Goal: Task Accomplishment & Management: Use online tool/utility

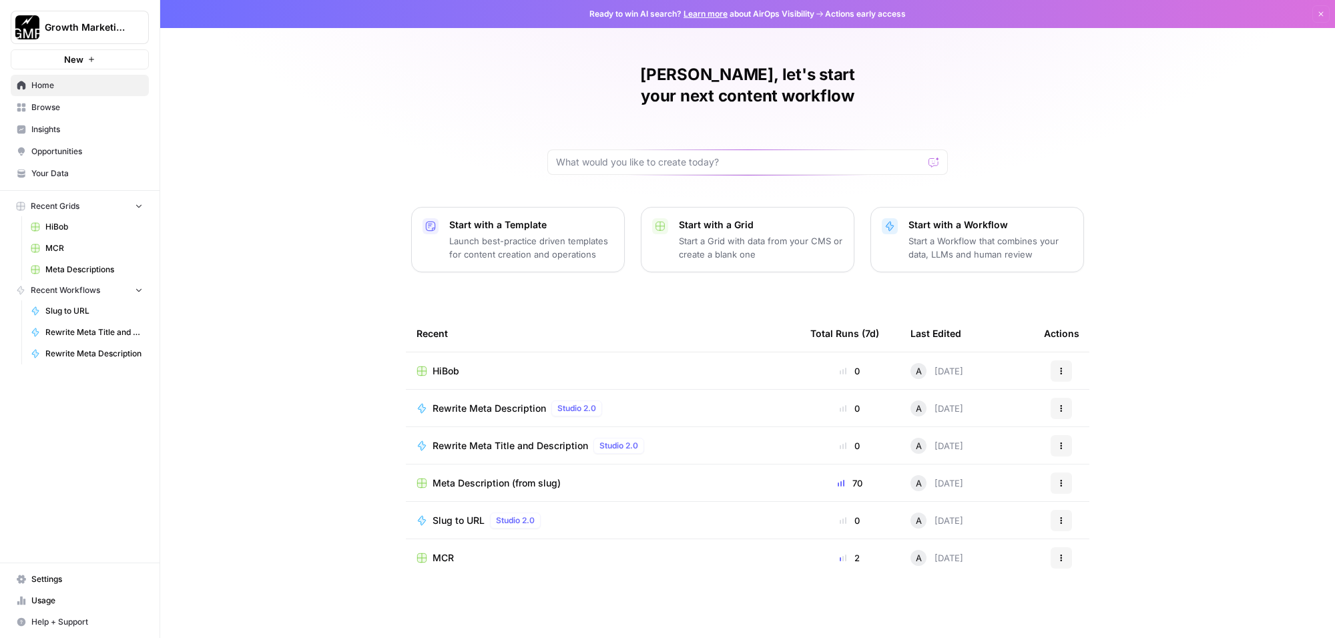
click at [83, 103] on span "Browse" at bounding box center [87, 107] width 112 height 12
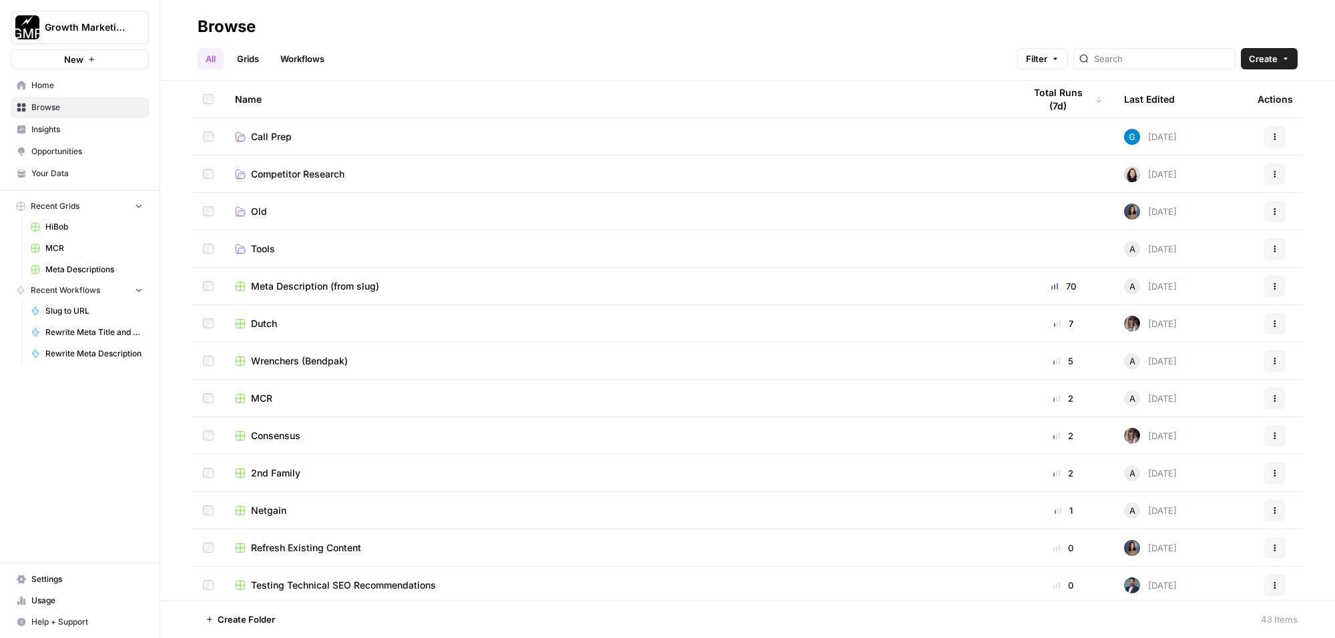
click at [352, 364] on div "Wrenchers (Bendpak)" at bounding box center [619, 361] width 768 height 13
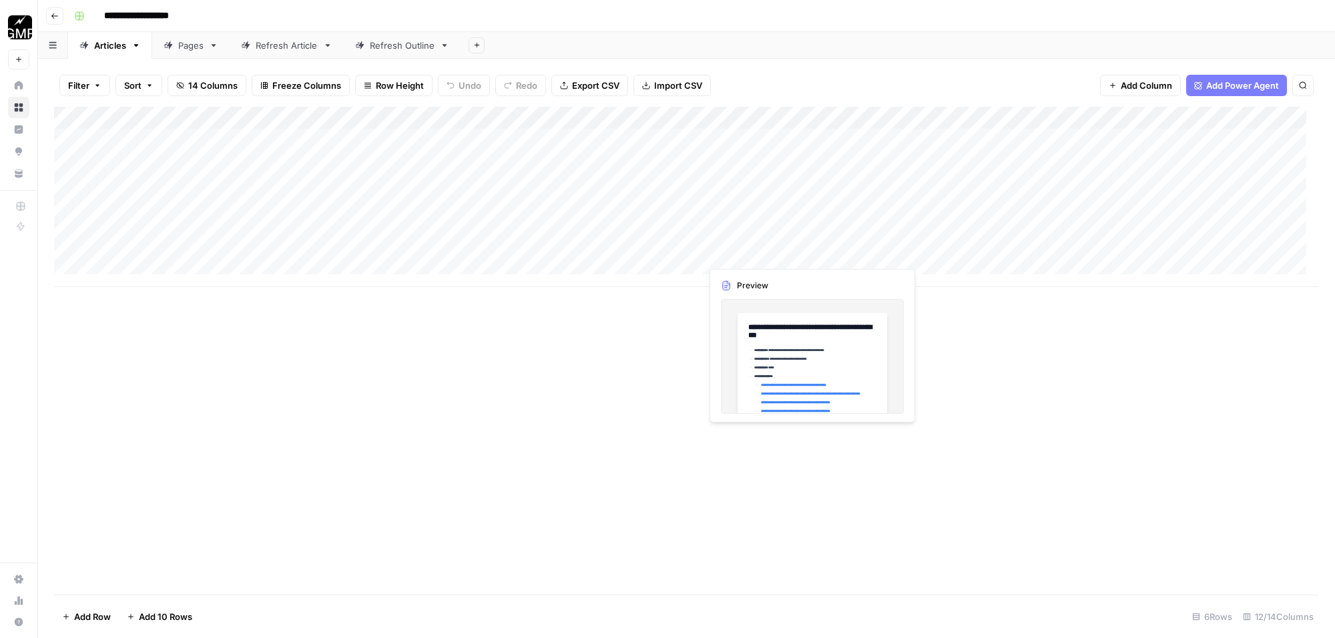
click at [807, 247] on div "Add Column" at bounding box center [686, 197] width 1265 height 180
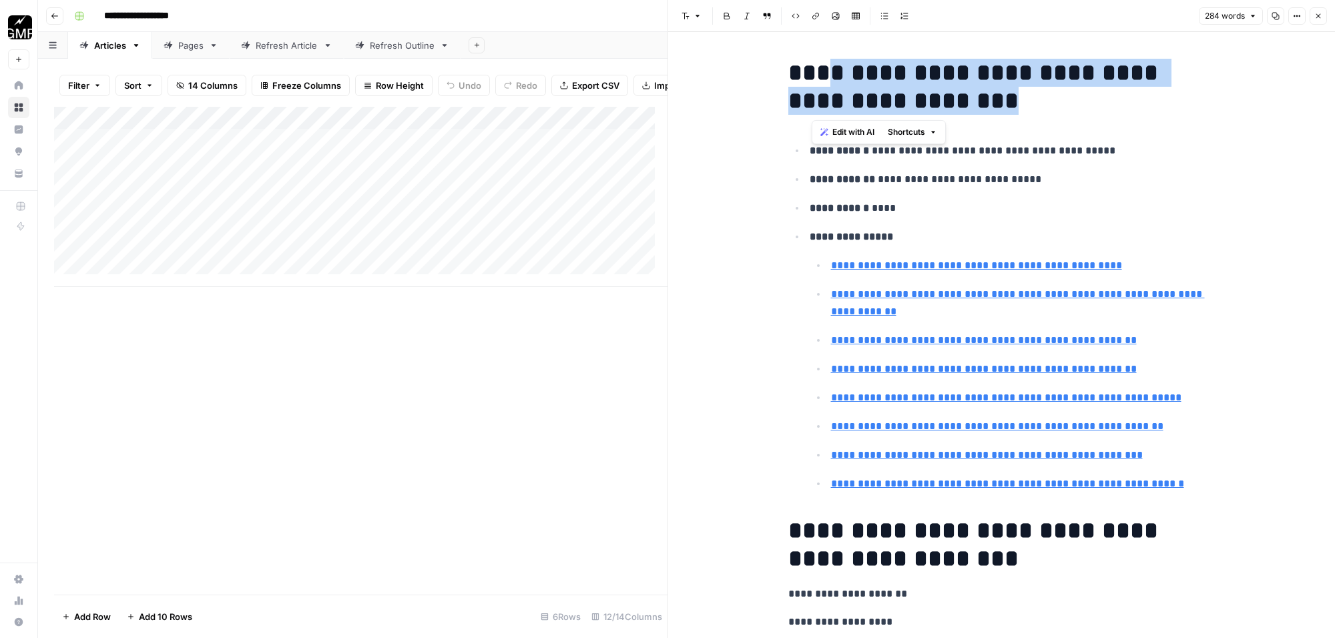
drag, startPoint x: 819, startPoint y: 73, endPoint x: 956, endPoint y: 105, distance: 140.4
click at [956, 105] on h1 "**********" at bounding box center [1002, 87] width 427 height 56
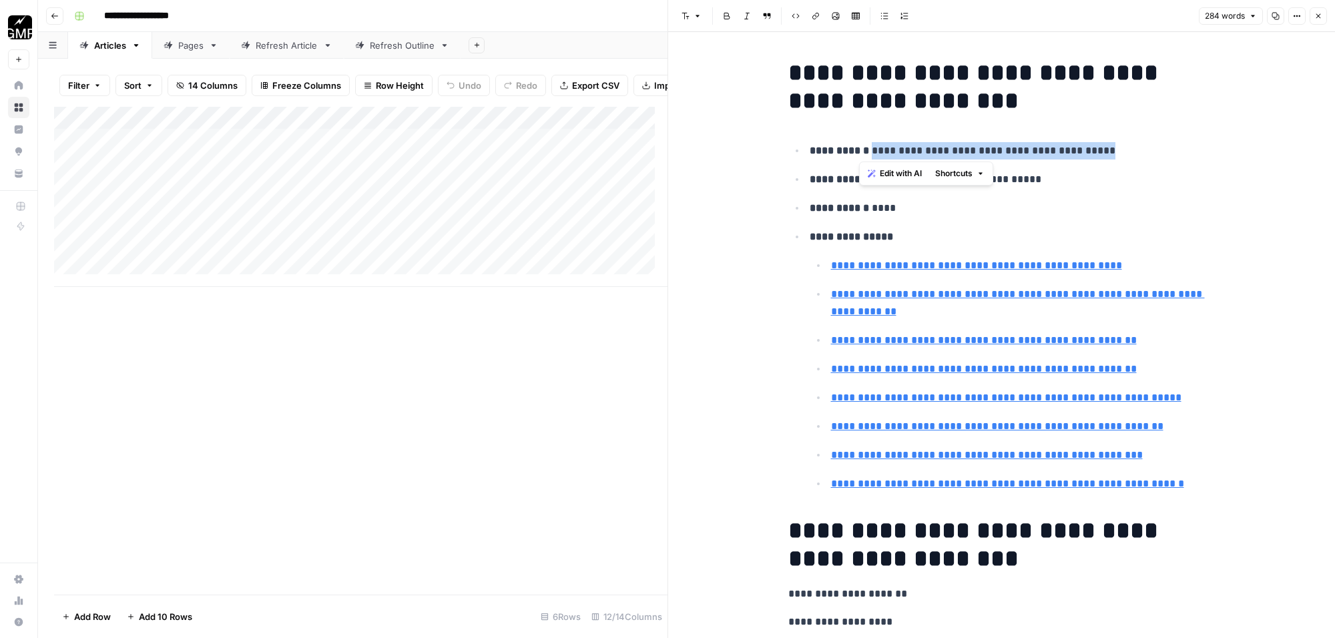
drag, startPoint x: 1088, startPoint y: 148, endPoint x: 859, endPoint y: 150, distance: 229.7
click at [859, 150] on p "**********" at bounding box center [1013, 150] width 406 height 17
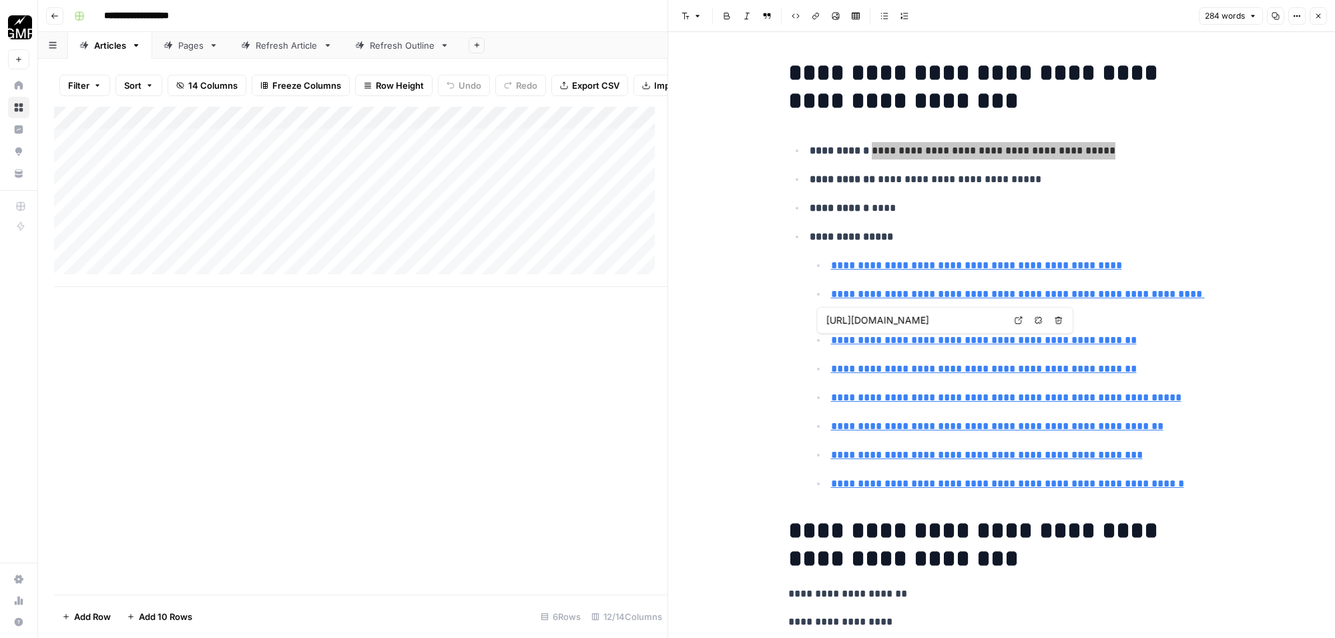
type input "https://goconsensus.com/blog/best-presales-software-tools/"
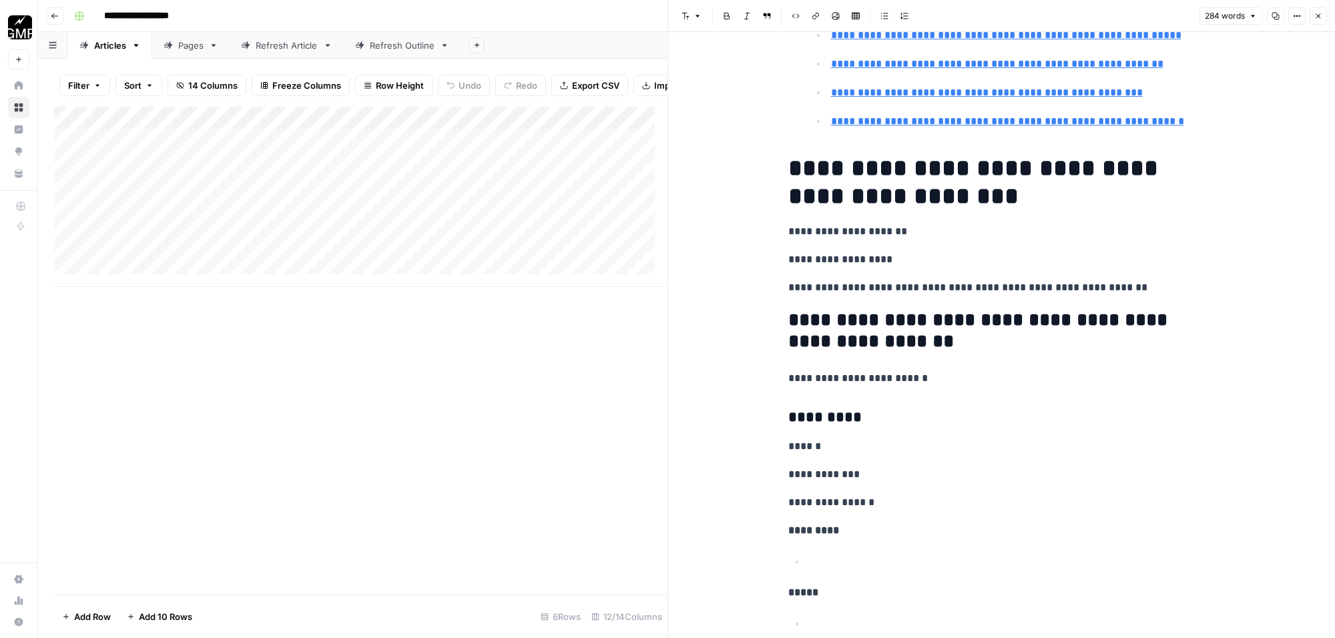
scroll to position [334, 0]
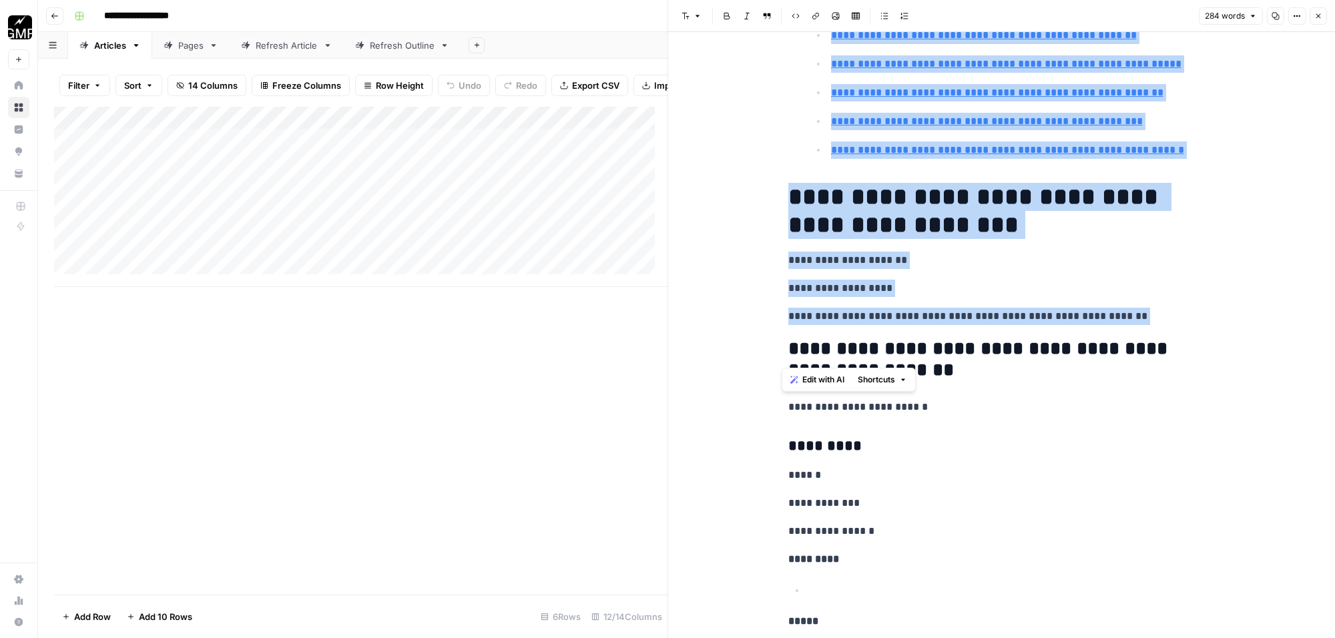
drag, startPoint x: 843, startPoint y: 377, endPoint x: 790, endPoint y: 365, distance: 54.3
click at [790, 365] on h2 "**********" at bounding box center [1002, 360] width 427 height 43
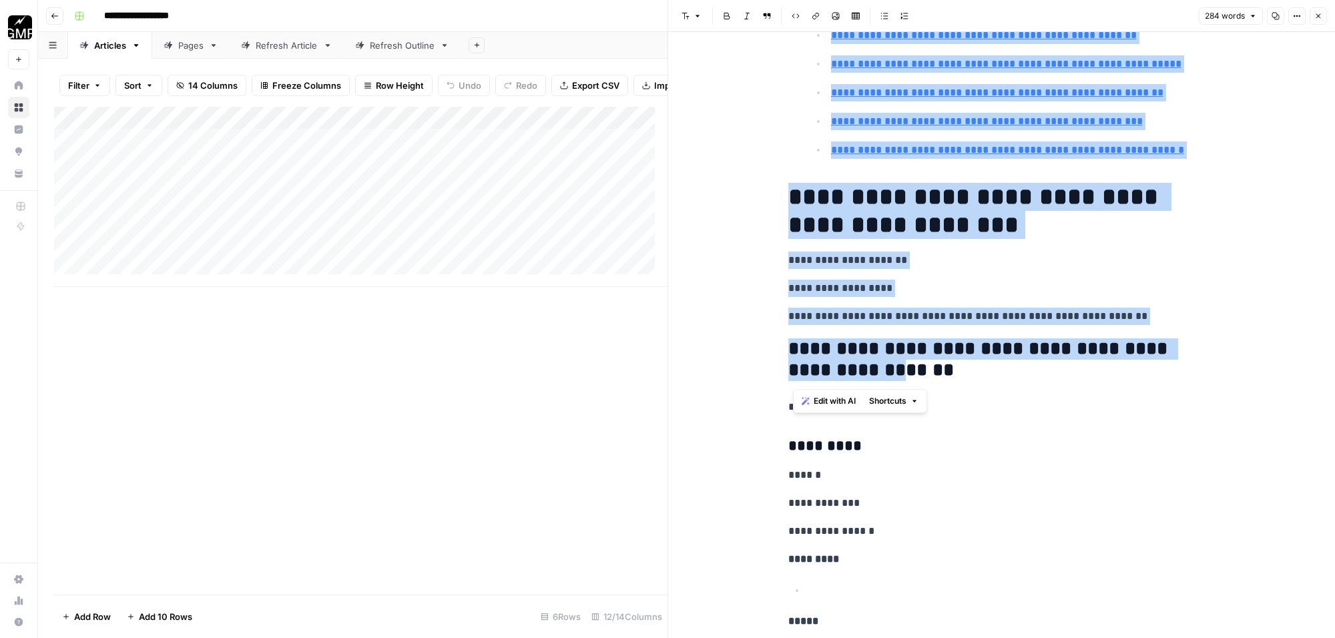
click at [791, 365] on h2 "**********" at bounding box center [1002, 360] width 427 height 43
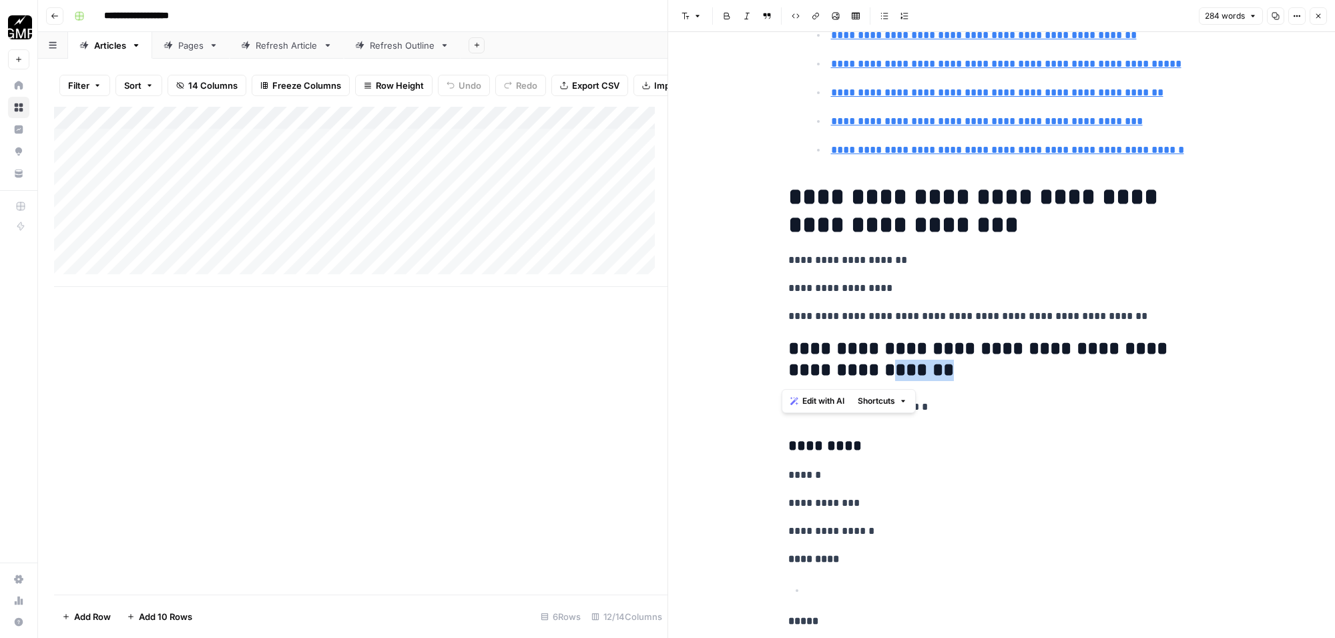
click at [791, 365] on h2 "**********" at bounding box center [1002, 360] width 427 height 43
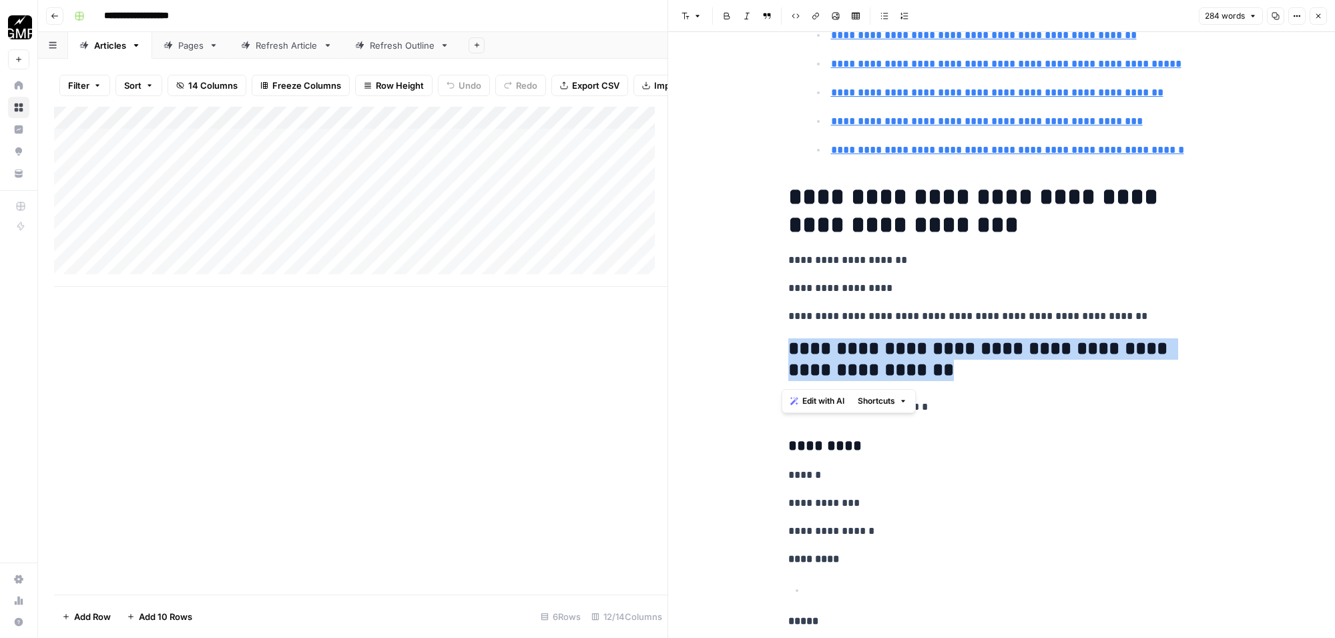
click at [791, 365] on h2 "**********" at bounding box center [1002, 360] width 427 height 43
copy h2 "**********"
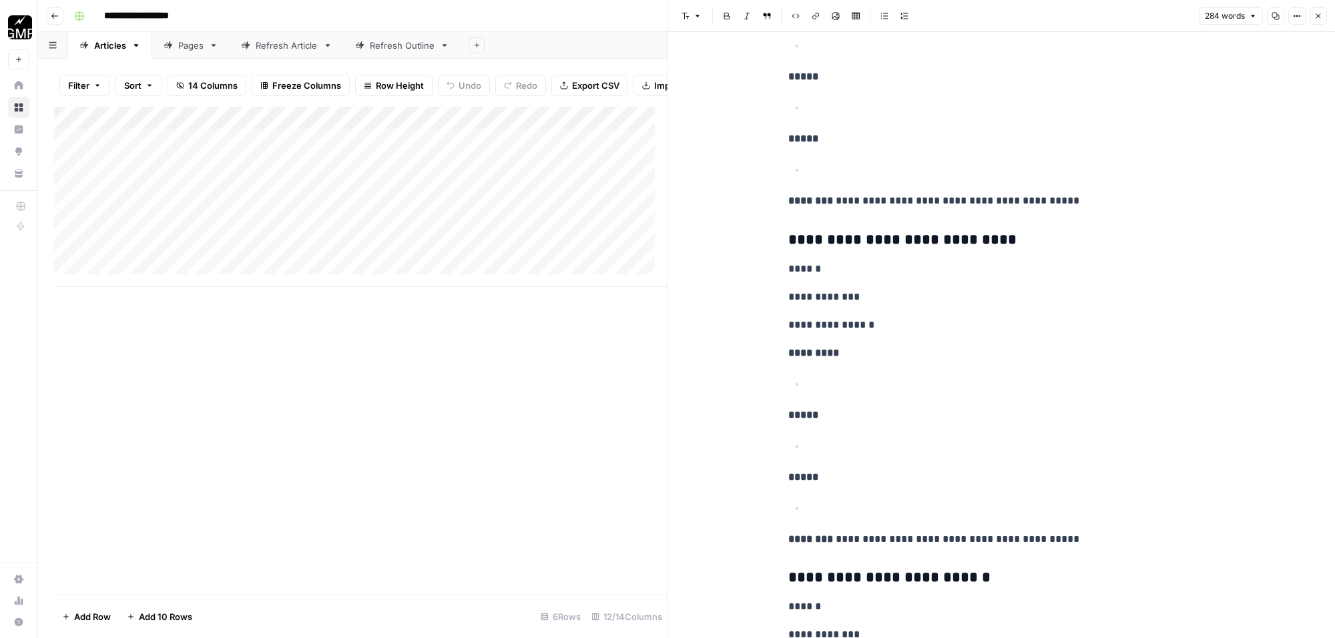
scroll to position [1586, 0]
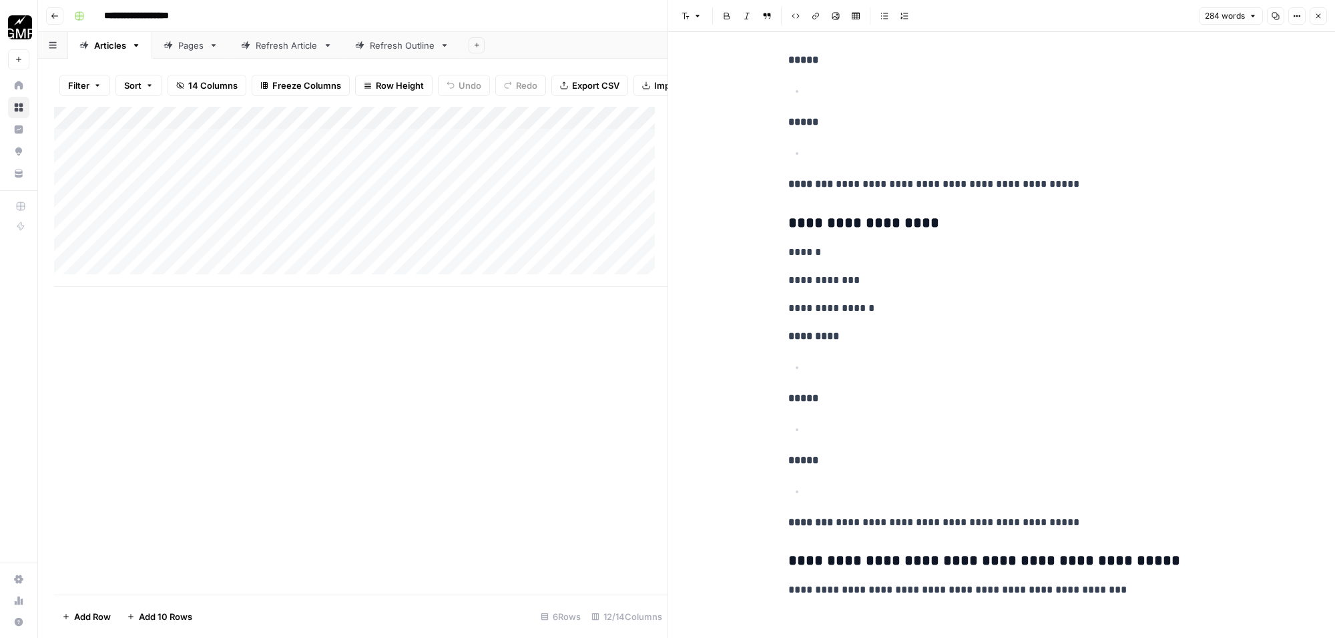
scroll to position [3646, 0]
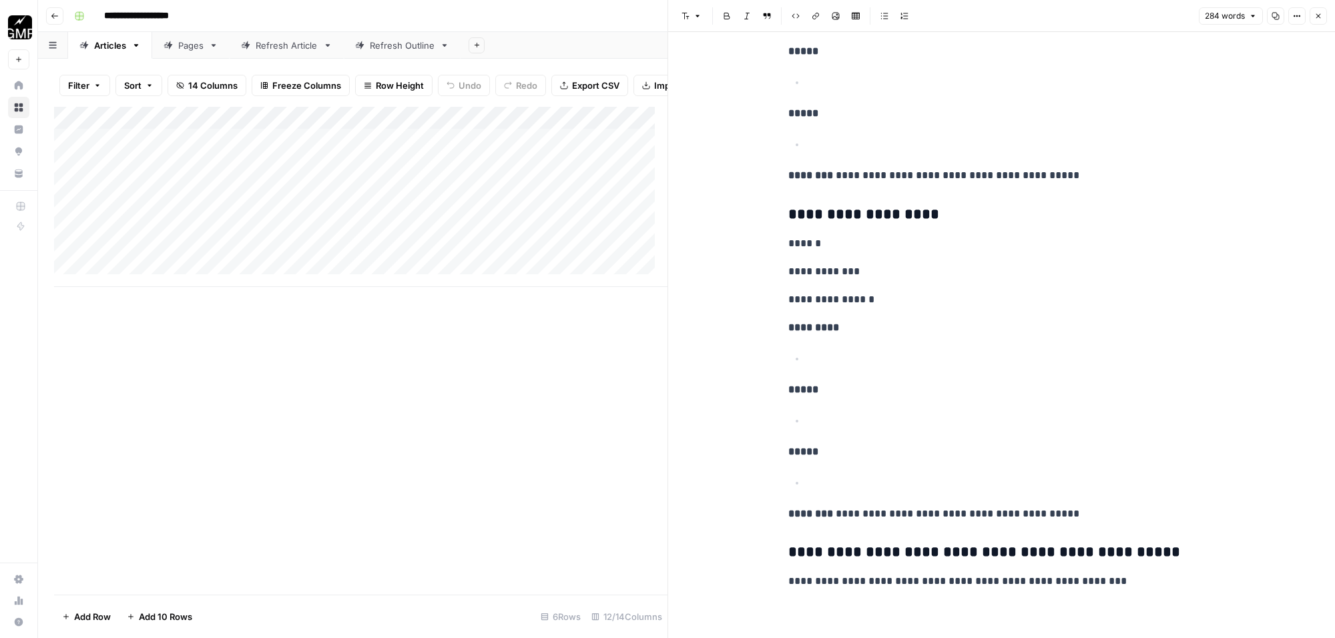
click at [833, 551] on h3 "**********" at bounding box center [1002, 553] width 427 height 19
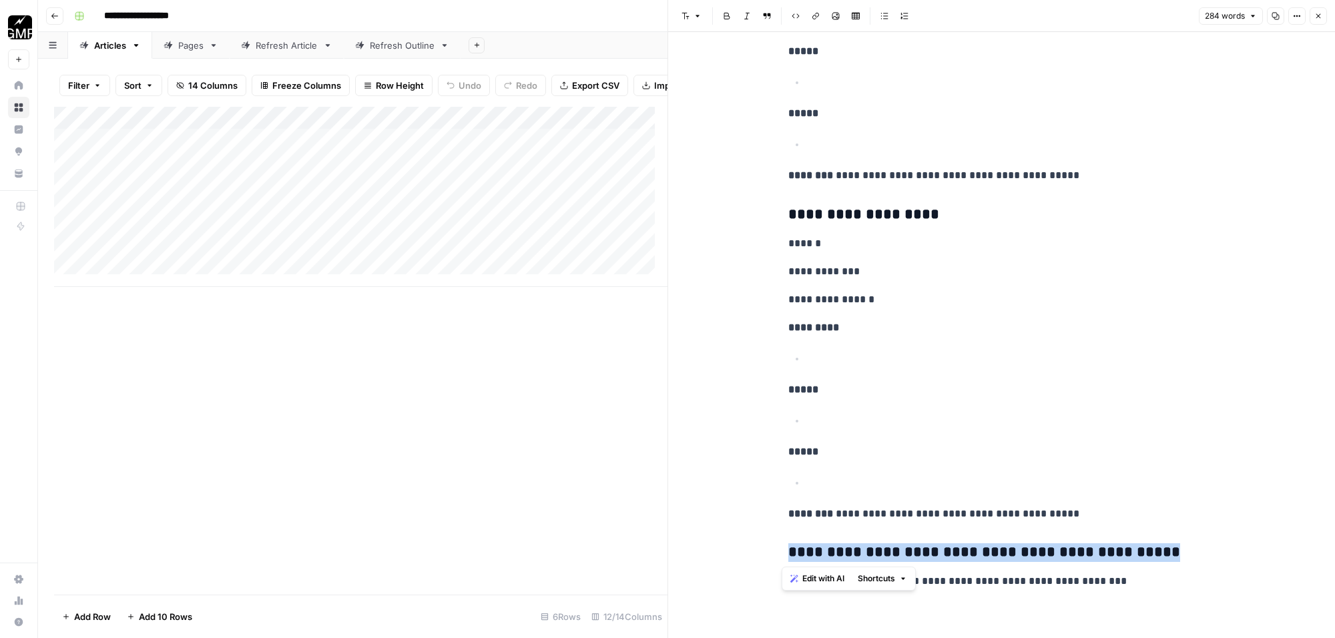
click at [833, 551] on h3 "**********" at bounding box center [1002, 553] width 427 height 19
copy h3 "**********"
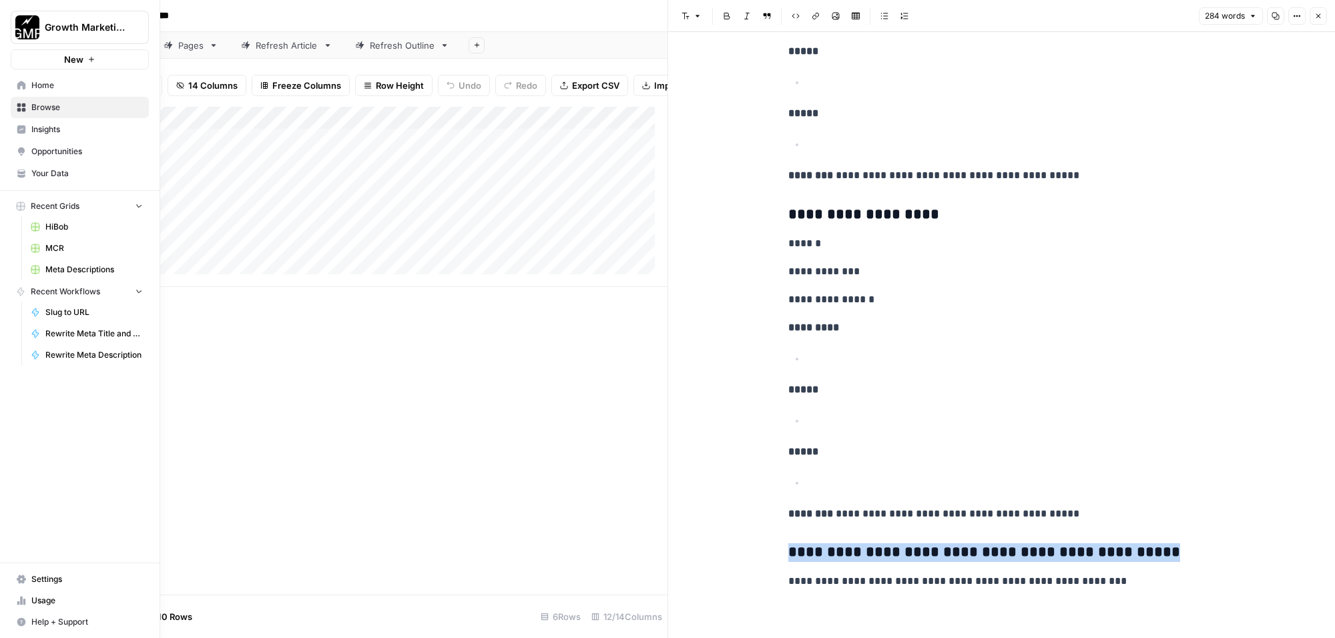
click at [18, 81] on icon at bounding box center [21, 85] width 9 height 9
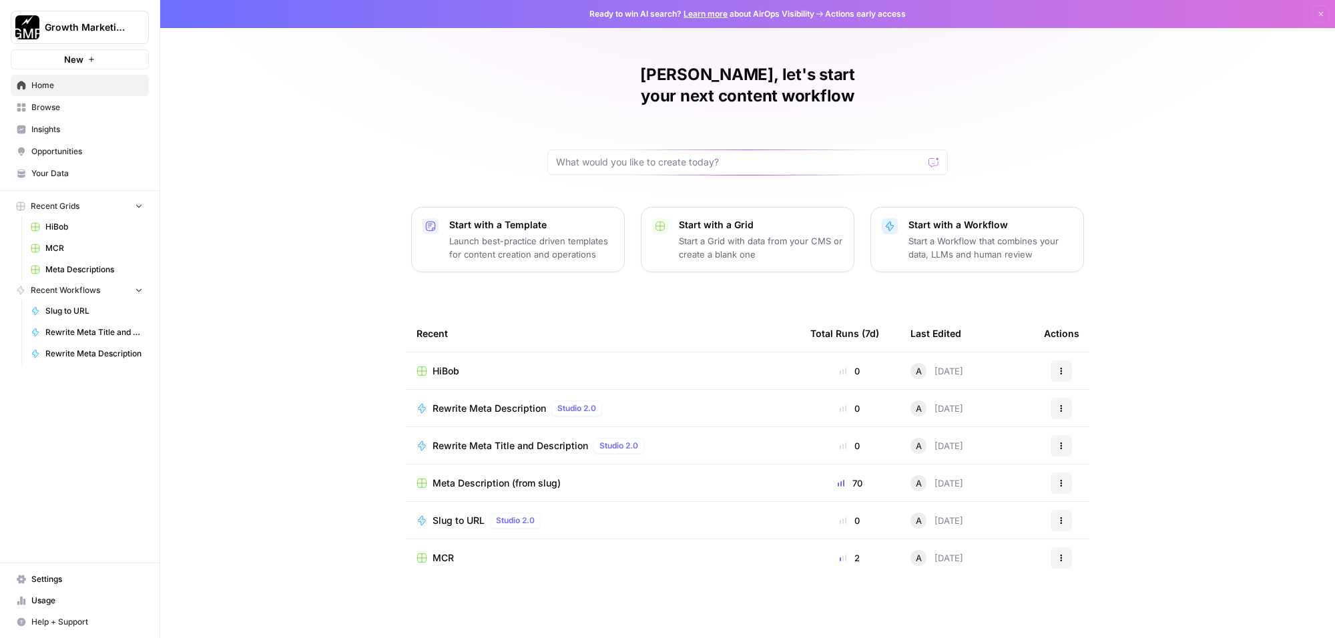
click at [522, 402] on span "Rewrite Meta Description" at bounding box center [490, 408] width 114 height 13
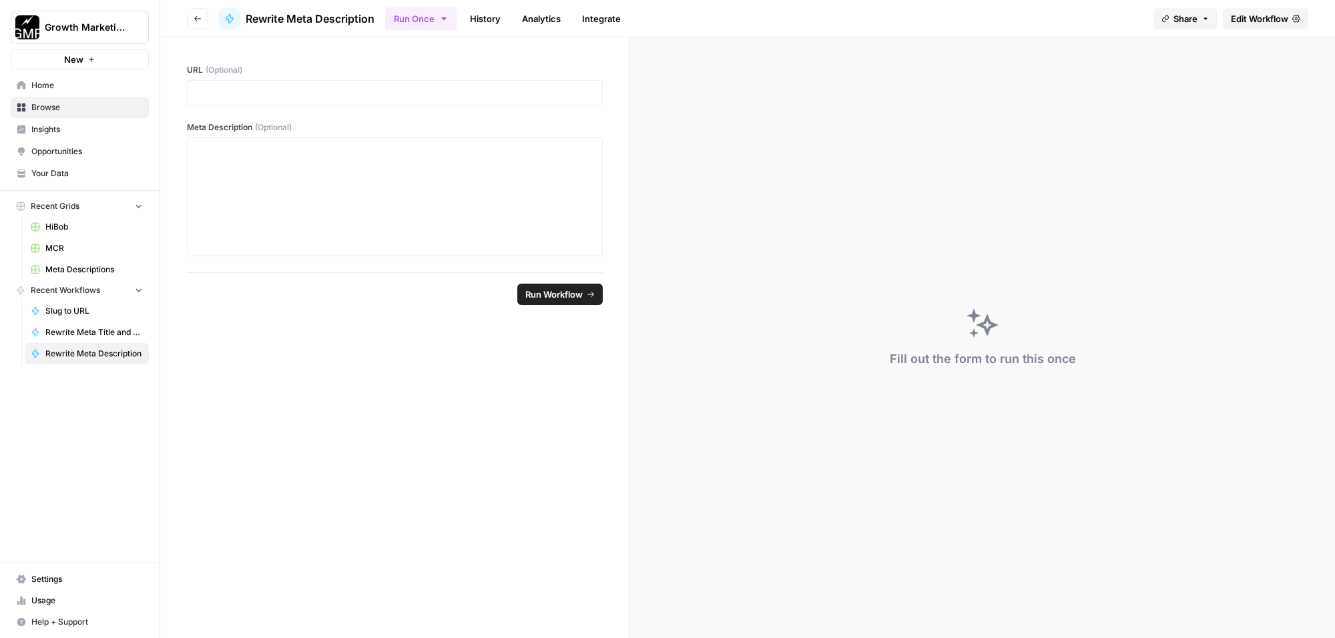
click at [55, 101] on span "Browse" at bounding box center [87, 107] width 112 height 12
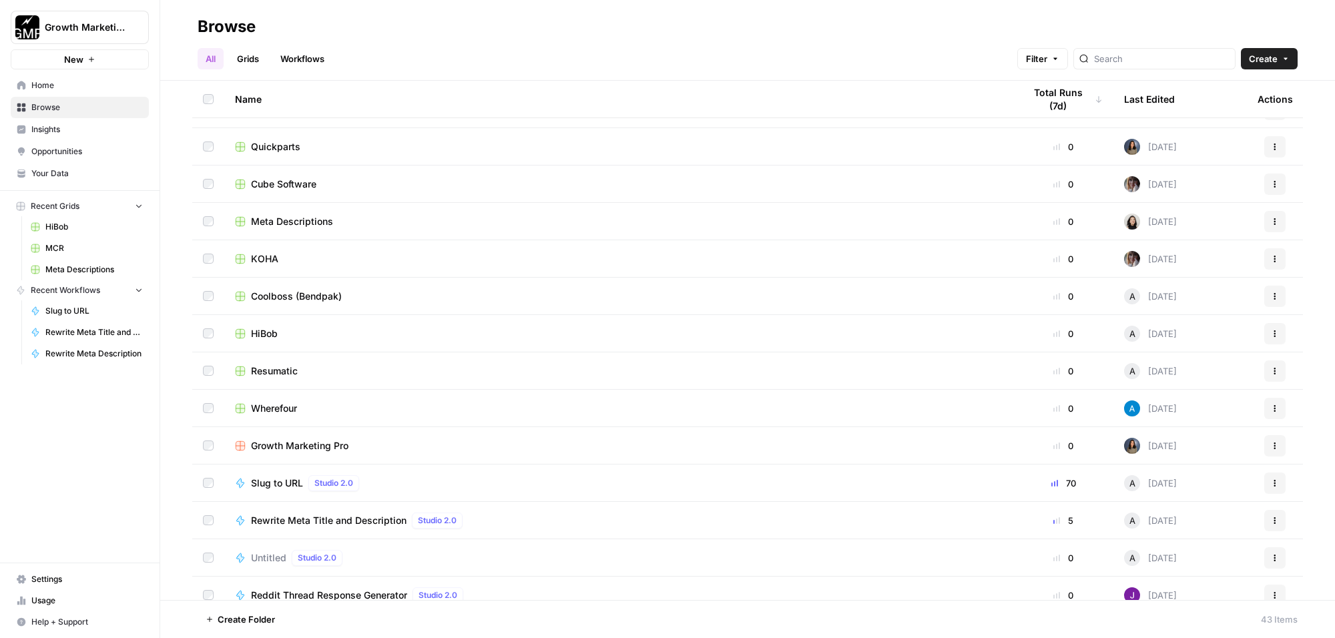
scroll to position [708, 0]
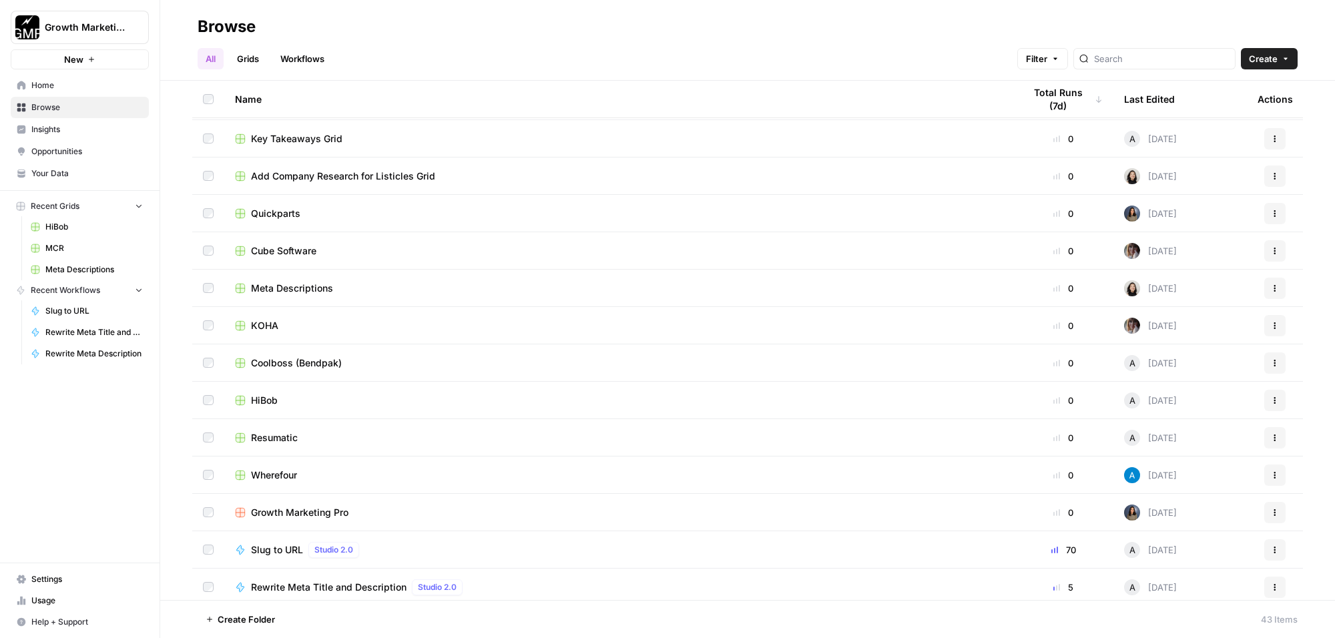
click at [312, 286] on span "Meta Descriptions" at bounding box center [292, 288] width 82 height 13
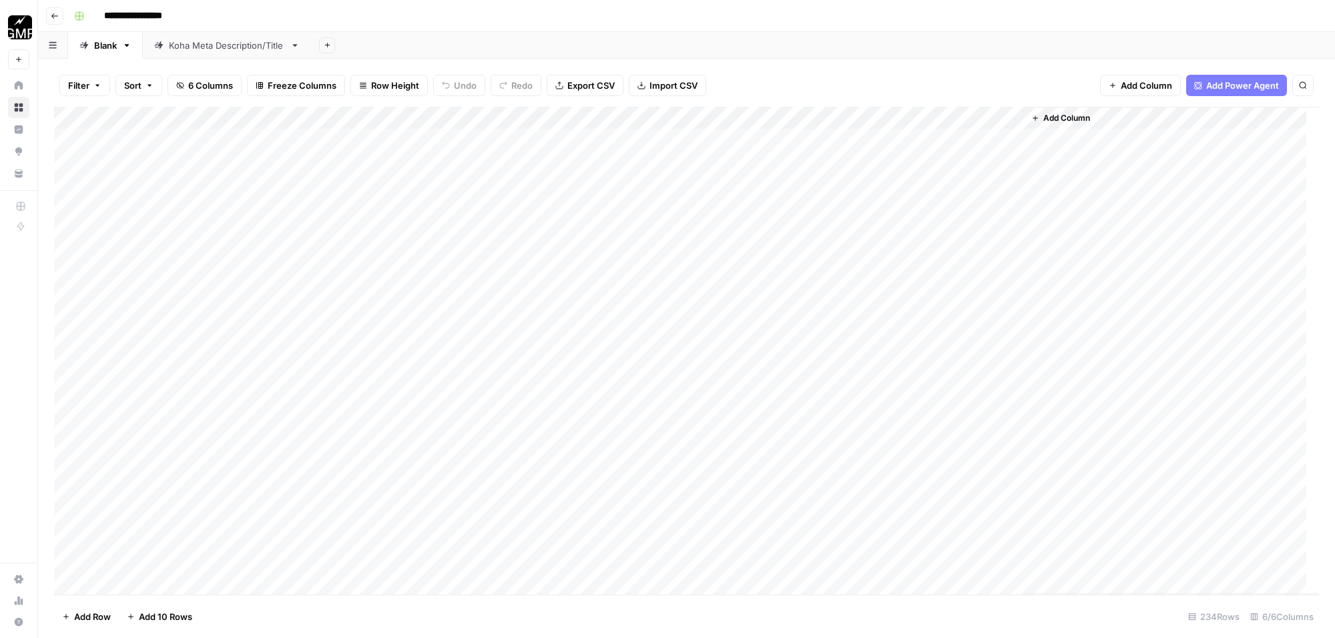
click at [225, 39] on div "Koha Meta Description/Title" at bounding box center [227, 45] width 116 height 13
click at [234, 141] on div "Add Column" at bounding box center [686, 140] width 1265 height 67
click at [482, 134] on div "Add Column" at bounding box center [686, 140] width 1265 height 67
click at [602, 139] on div "Add Column" at bounding box center [686, 140] width 1265 height 67
click at [769, 139] on div "Add Column" at bounding box center [686, 140] width 1265 height 67
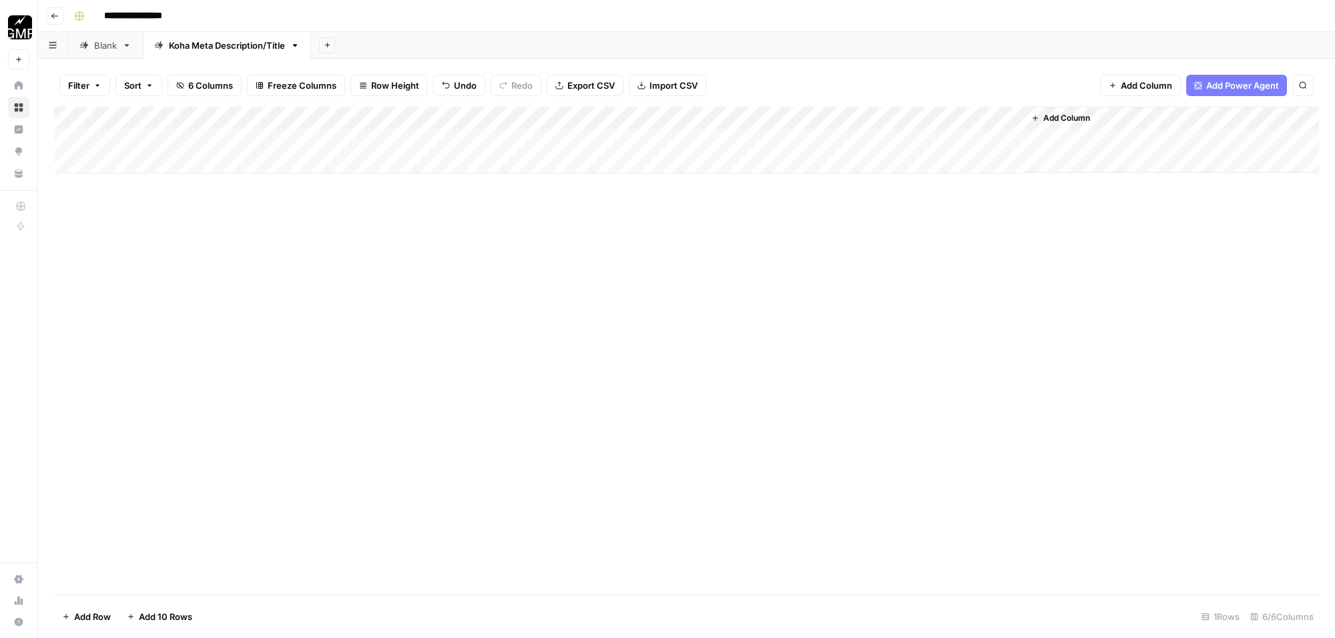
click at [773, 140] on div "Add Column" at bounding box center [686, 140] width 1265 height 67
click at [787, 198] on div "Add Column" at bounding box center [686, 351] width 1265 height 488
click at [158, 161] on div "Add Column" at bounding box center [686, 140] width 1265 height 67
click at [138, 185] on div "Add Column" at bounding box center [686, 151] width 1265 height 89
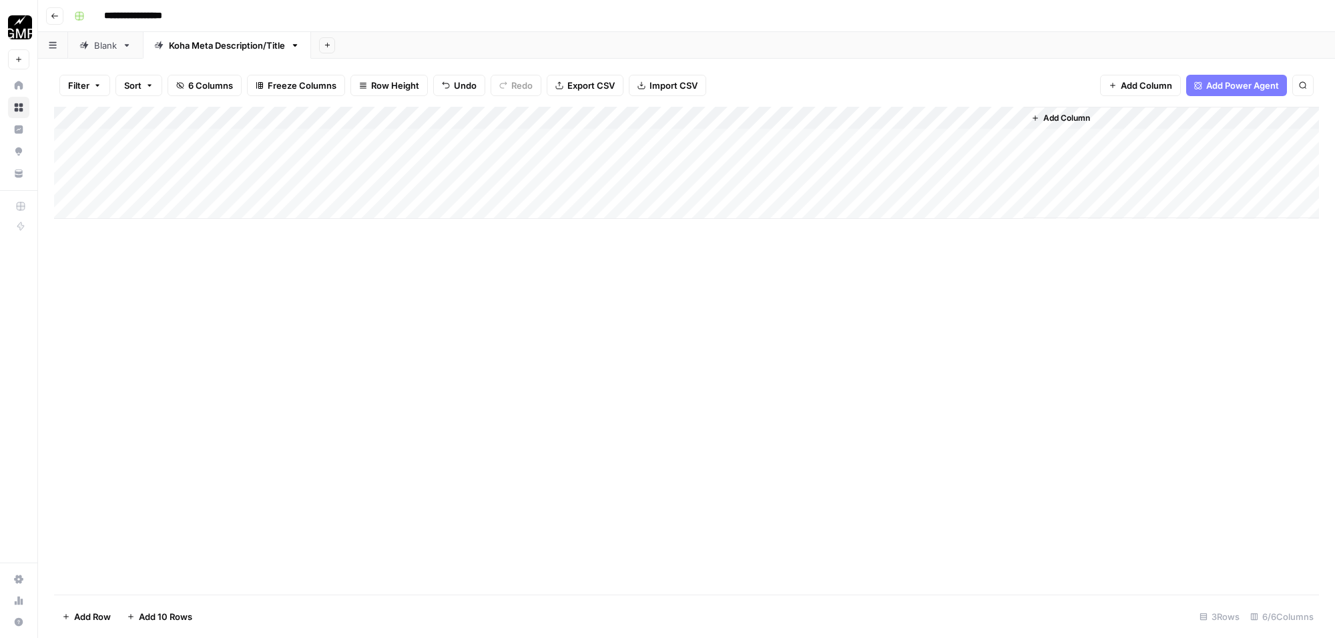
click at [138, 202] on div "Add Column" at bounding box center [686, 163] width 1265 height 112
click at [144, 225] on div "Add Column" at bounding box center [686, 174] width 1265 height 135
click at [165, 618] on span "Add 10 Rows" at bounding box center [165, 616] width 53 height 13
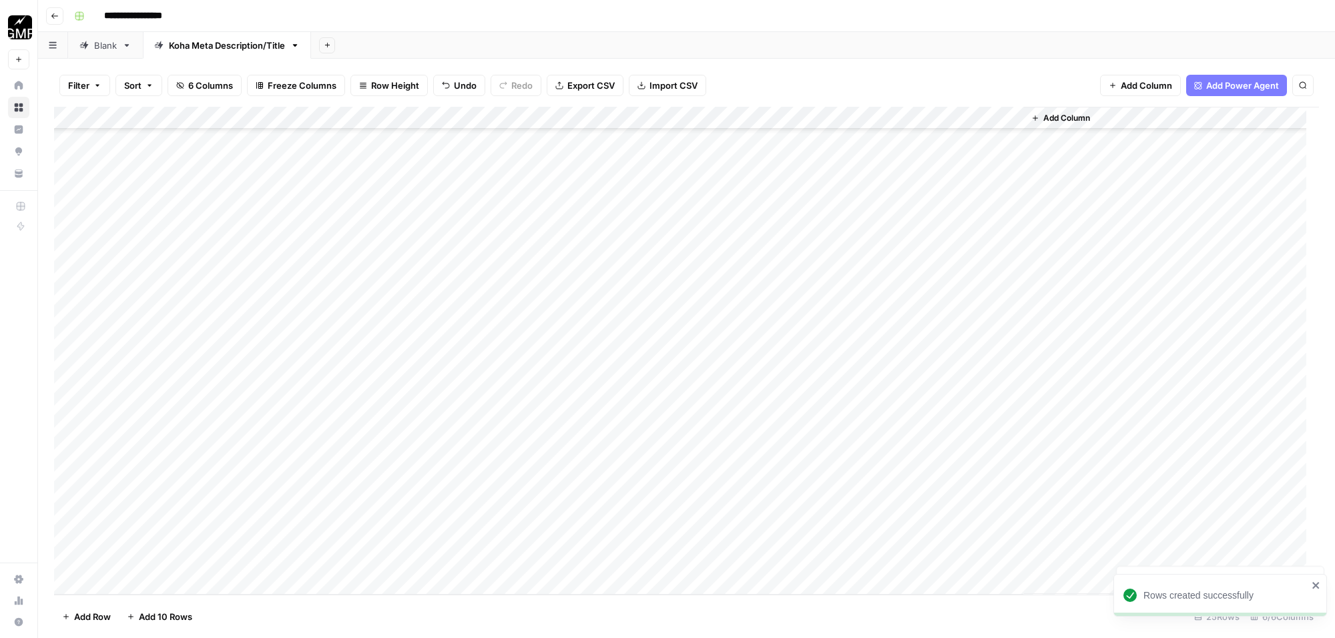
click at [165, 618] on span "Add 10 Rows" at bounding box center [165, 616] width 53 height 13
click at [157, 618] on span "Add 10 Rows" at bounding box center [165, 616] width 53 height 13
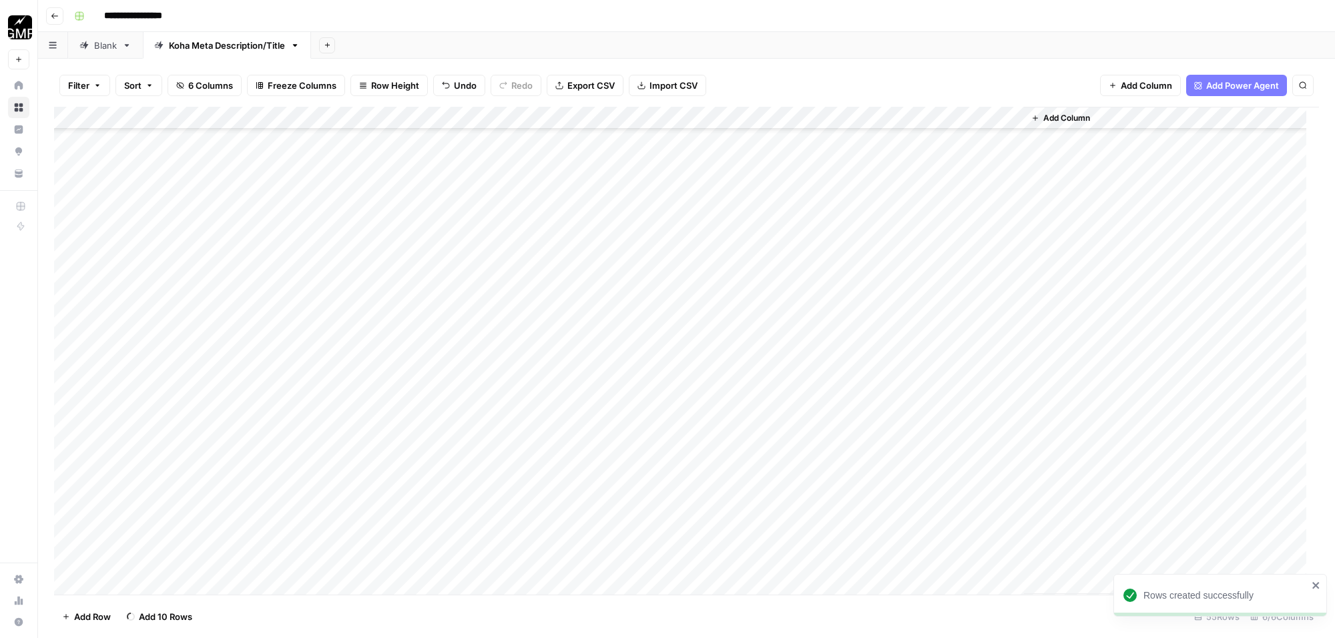
scroll to position [805, 0]
click at [157, 618] on span "Add 10 Rows" at bounding box center [165, 616] width 53 height 13
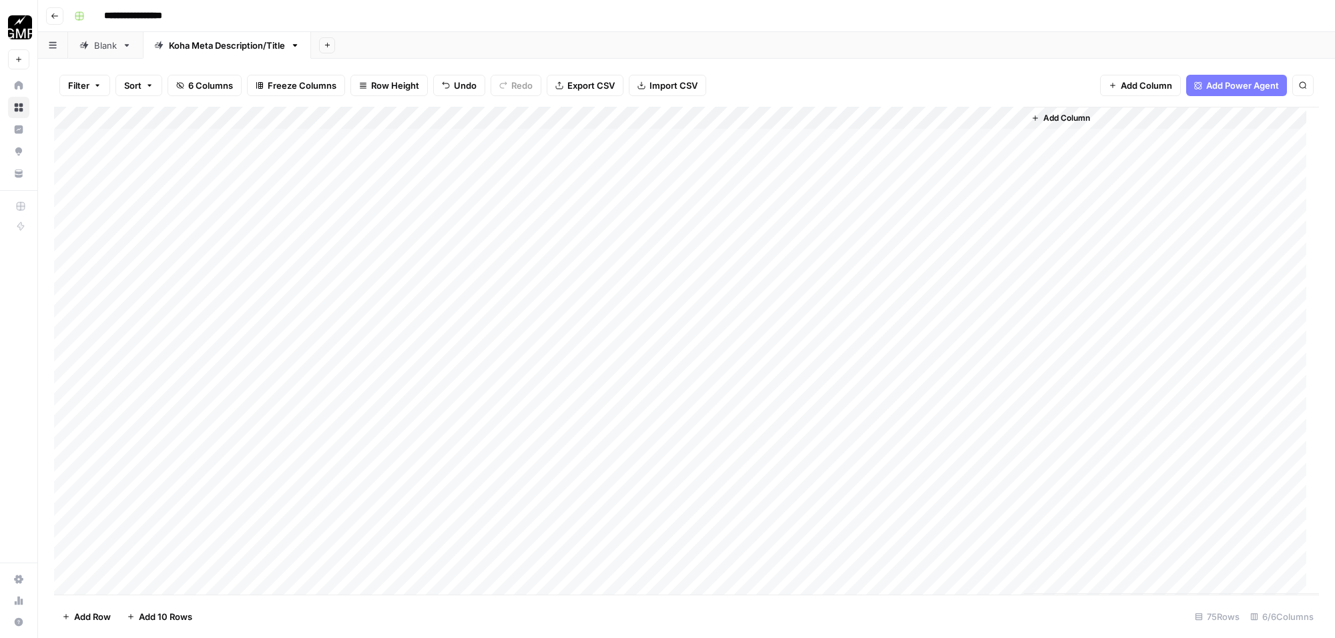
click at [302, 159] on div "Add Column" at bounding box center [686, 351] width 1265 height 488
click at [495, 168] on div "Add Column" at bounding box center [686, 351] width 1265 height 488
click at [602, 159] on div "Add Column" at bounding box center [686, 351] width 1265 height 488
click at [605, 185] on div "Add Column" at bounding box center [686, 351] width 1265 height 488
click at [602, 207] on div "Add Column" at bounding box center [686, 351] width 1265 height 488
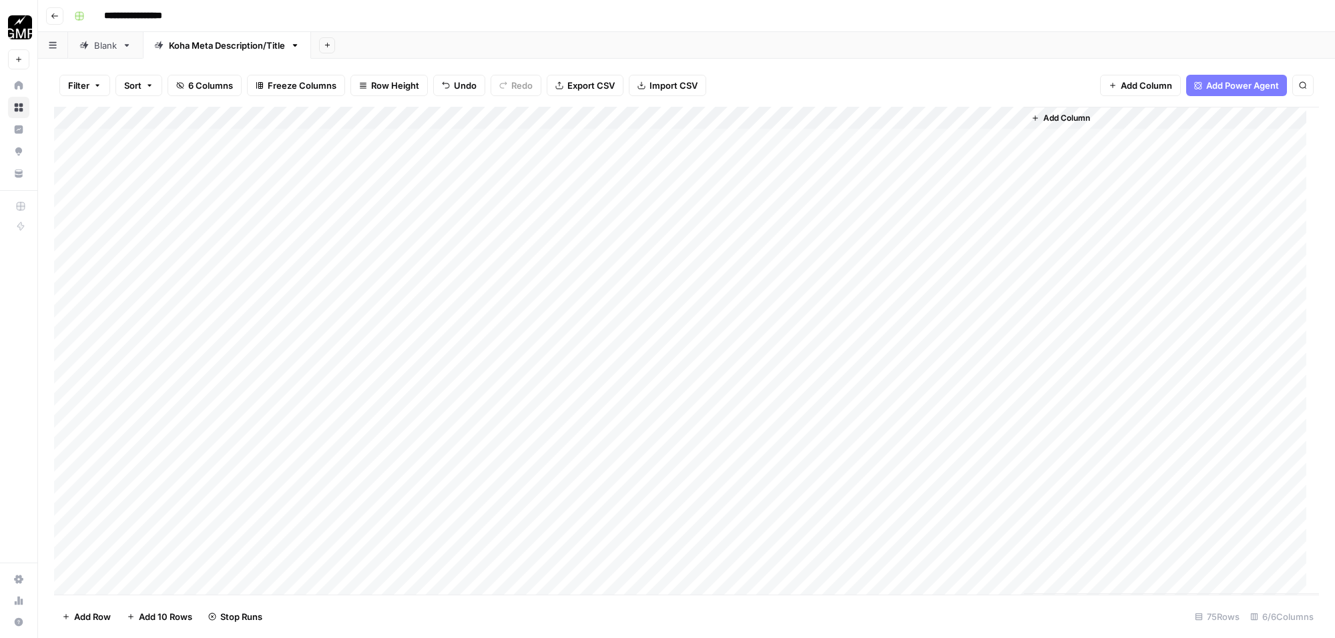
click at [634, 117] on div "Add Column" at bounding box center [686, 351] width 1265 height 488
type input "Rewrite Meta Description"
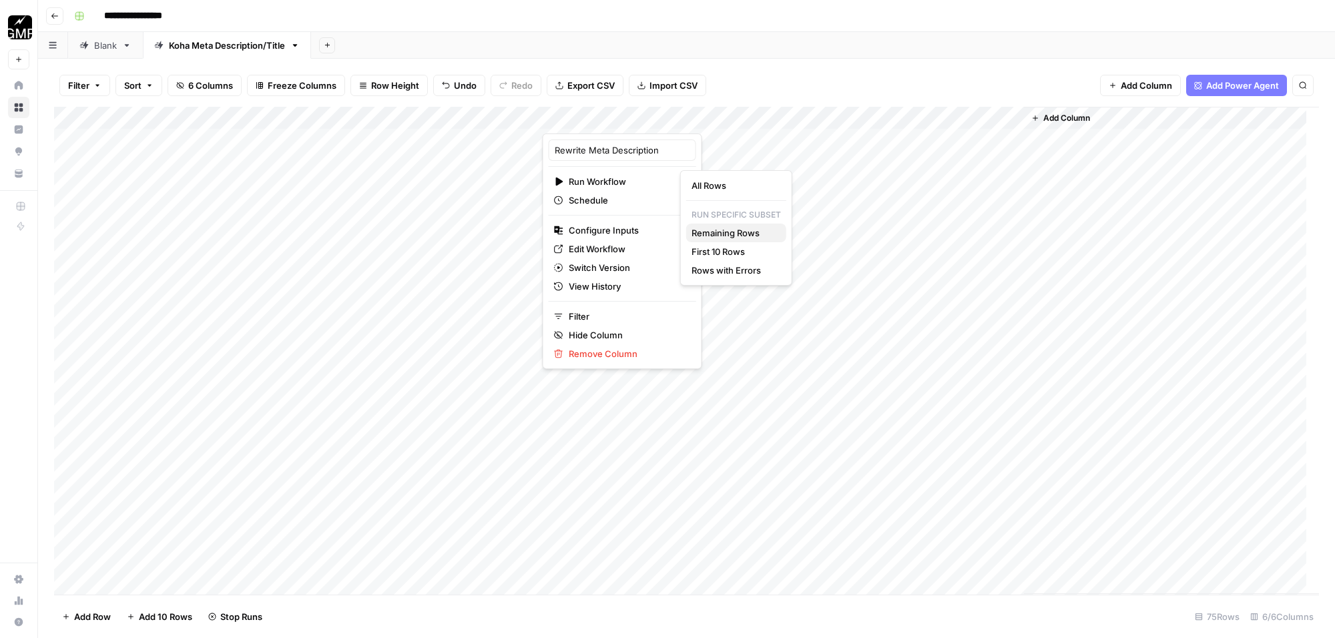
click at [741, 229] on span "Remaining Rows" at bounding box center [734, 232] width 84 height 13
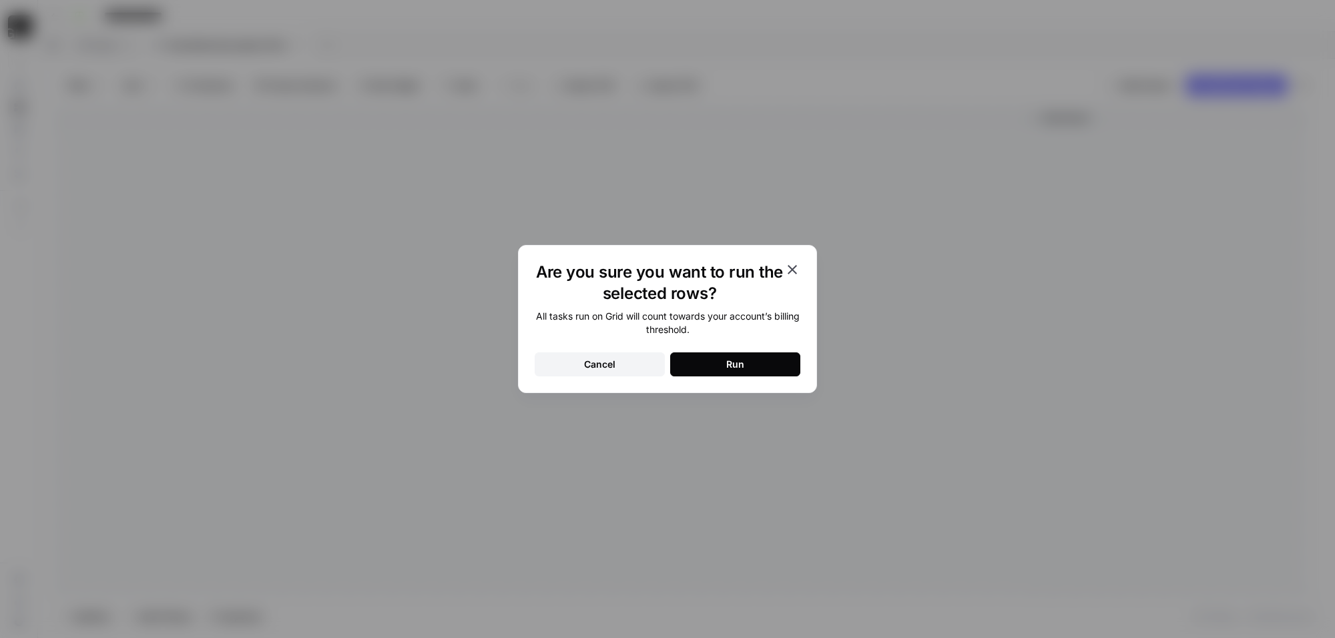
click at [778, 353] on button "Run" at bounding box center [735, 365] width 130 height 24
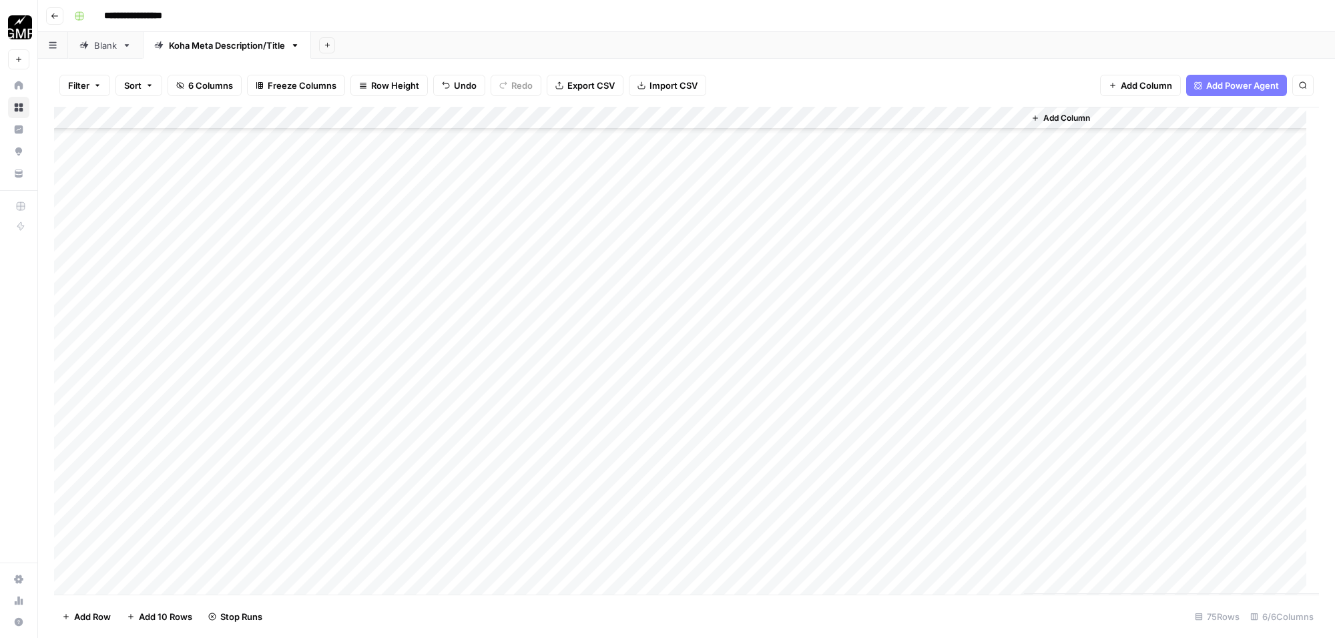
scroll to position [1259, 0]
click at [652, 445] on div "Add Column" at bounding box center [686, 351] width 1265 height 488
click at [652, 468] on div "Add Column" at bounding box center [686, 351] width 1265 height 488
click at [652, 493] on div "Add Column" at bounding box center [686, 351] width 1265 height 488
click at [652, 515] on div "Add Column" at bounding box center [686, 351] width 1265 height 488
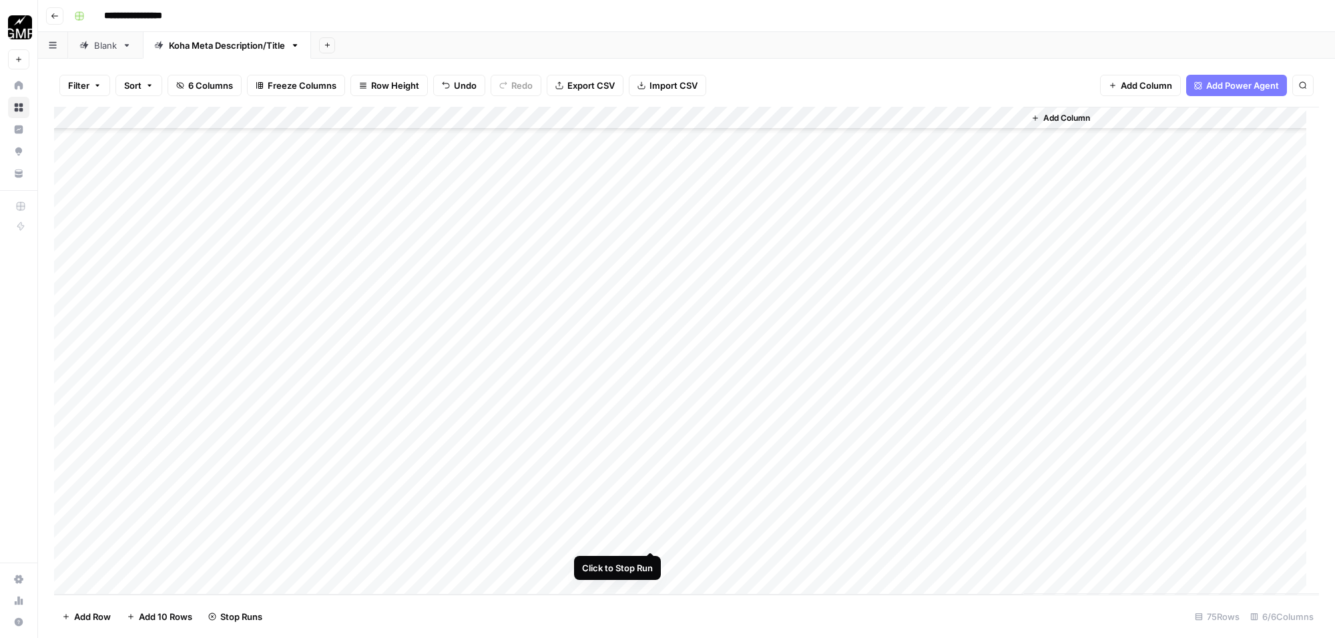
click at [650, 538] on div "Add Column" at bounding box center [686, 351] width 1265 height 488
click at [651, 562] on div "Add Column" at bounding box center [686, 351] width 1265 height 488
click at [759, 185] on div "Add Column" at bounding box center [686, 351] width 1265 height 488
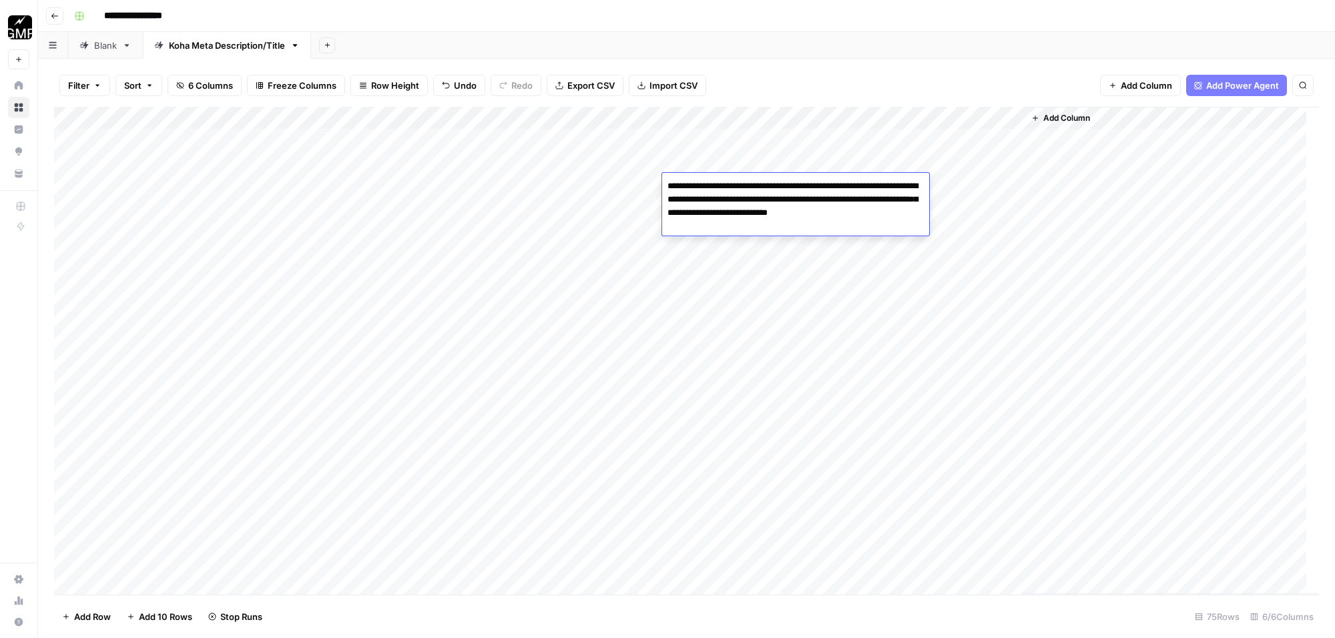
drag, startPoint x: 915, startPoint y: 212, endPoint x: 780, endPoint y: 211, distance: 134.9
click at [780, 211] on textarea "**********" at bounding box center [795, 199] width 267 height 45
type textarea "**********"
click at [872, 248] on div "Add Column" at bounding box center [686, 351] width 1265 height 488
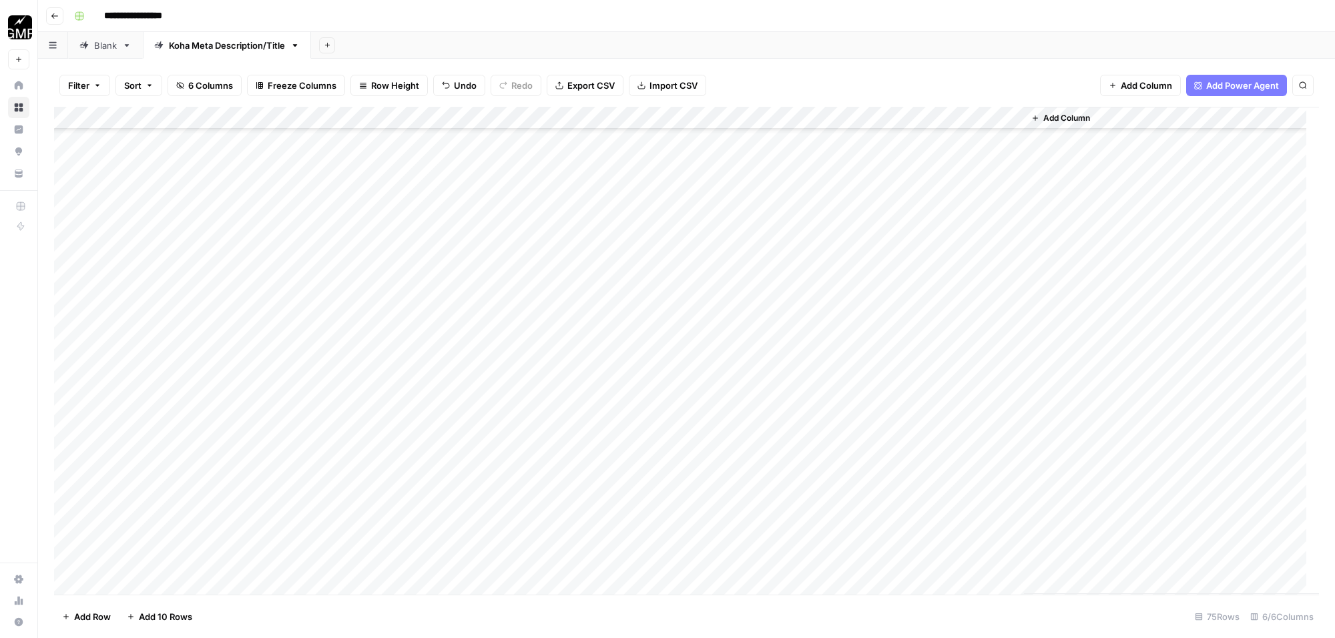
scroll to position [1259, 0]
drag, startPoint x: 743, startPoint y: 137, endPoint x: 726, endPoint y: 419, distance: 283.0
click at [726, 419] on div "Add Column" at bounding box center [686, 351] width 1265 height 488
drag, startPoint x: 819, startPoint y: 136, endPoint x: 841, endPoint y: 417, distance: 282.6
click at [835, 421] on div "Add Column" at bounding box center [686, 351] width 1265 height 488
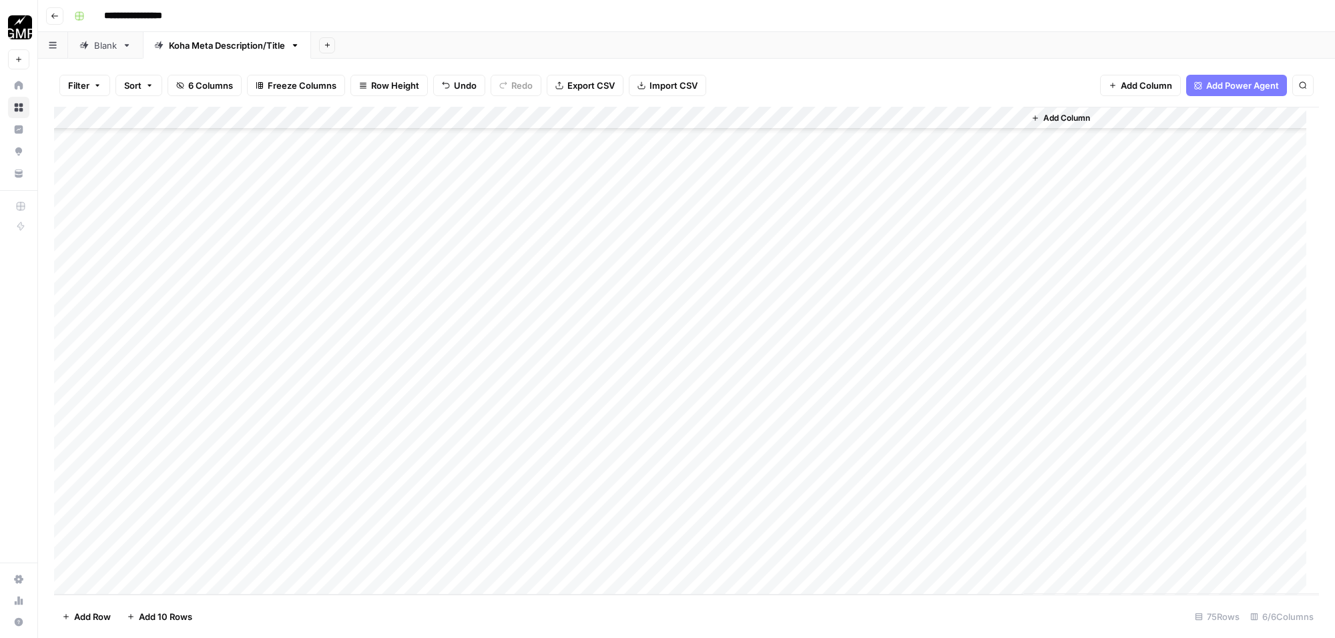
click at [633, 119] on div "Add Column" at bounding box center [686, 351] width 1265 height 488
click at [618, 242] on link "Edit Workflow" at bounding box center [623, 249] width 148 height 19
click at [635, 138] on div "Add Column" at bounding box center [686, 351] width 1265 height 488
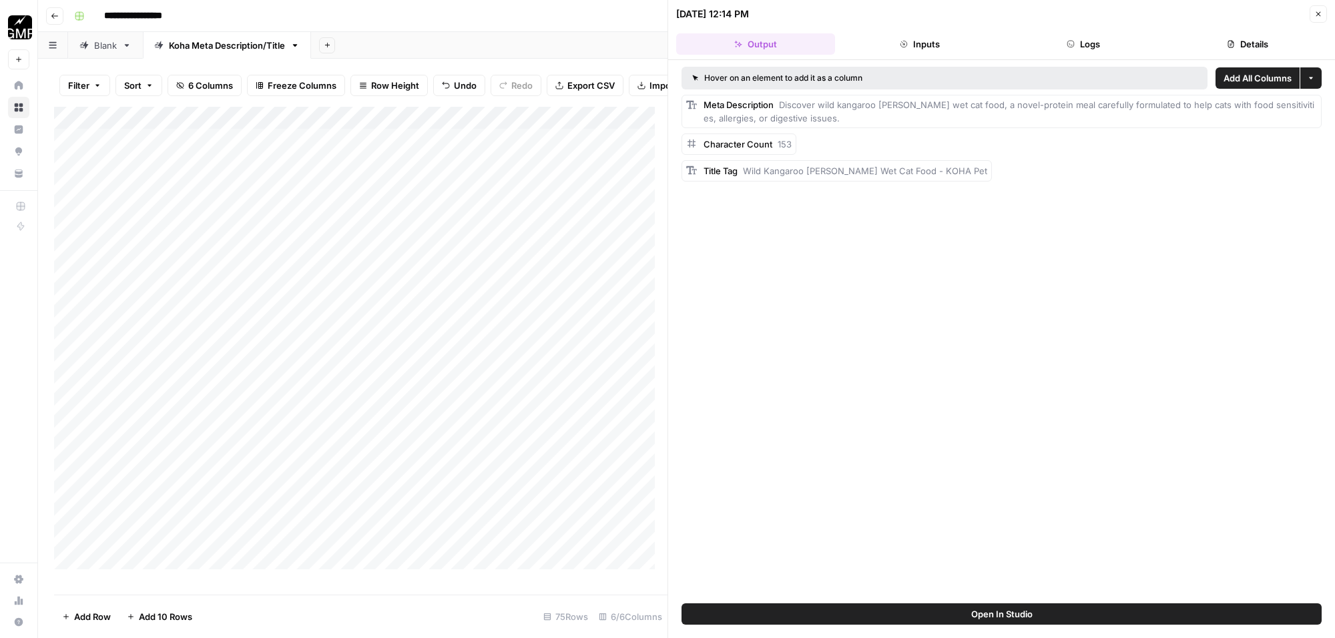
click at [596, 220] on div "Add Column" at bounding box center [361, 344] width 614 height 475
click at [1319, 11] on icon "button" at bounding box center [1319, 14] width 8 height 8
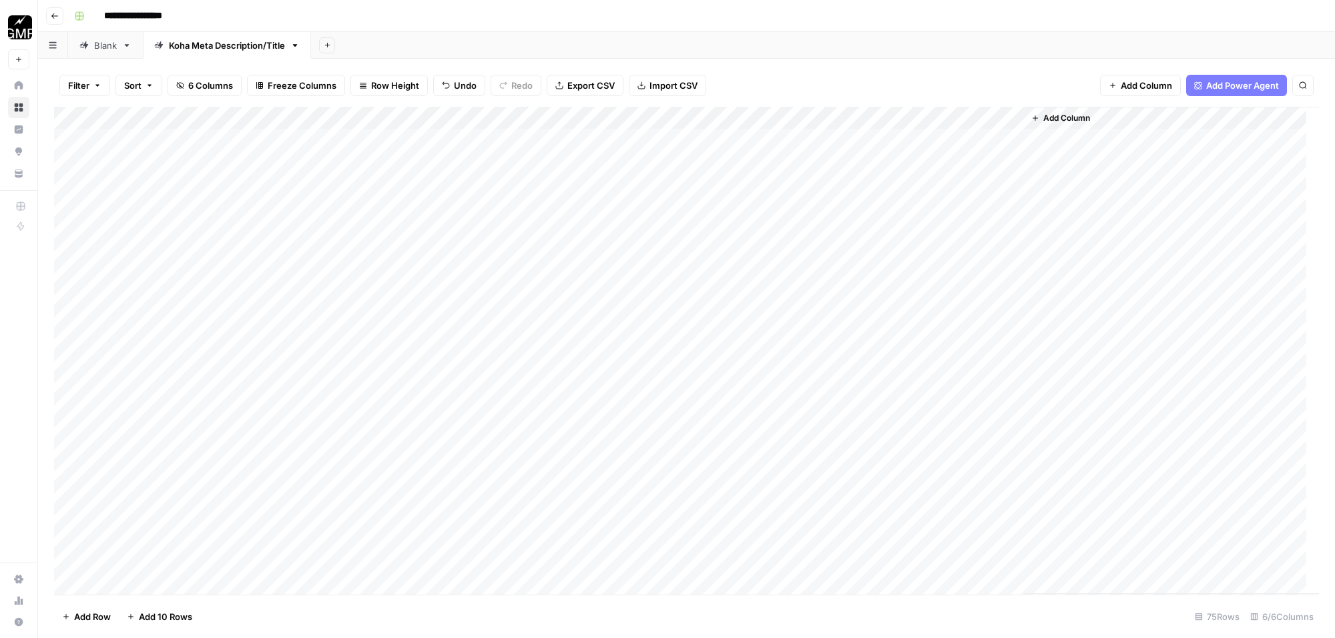
click at [1016, 116] on div "Add Column" at bounding box center [686, 351] width 1265 height 488
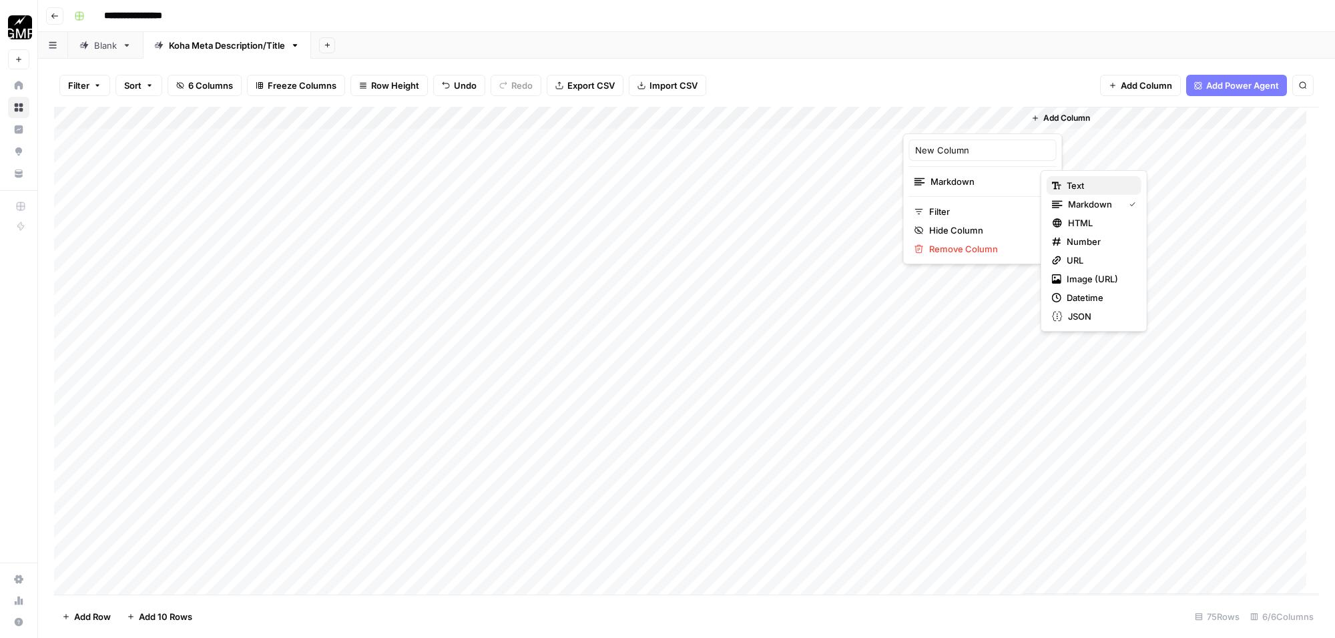
click at [1077, 185] on span "Text" at bounding box center [1099, 185] width 64 height 13
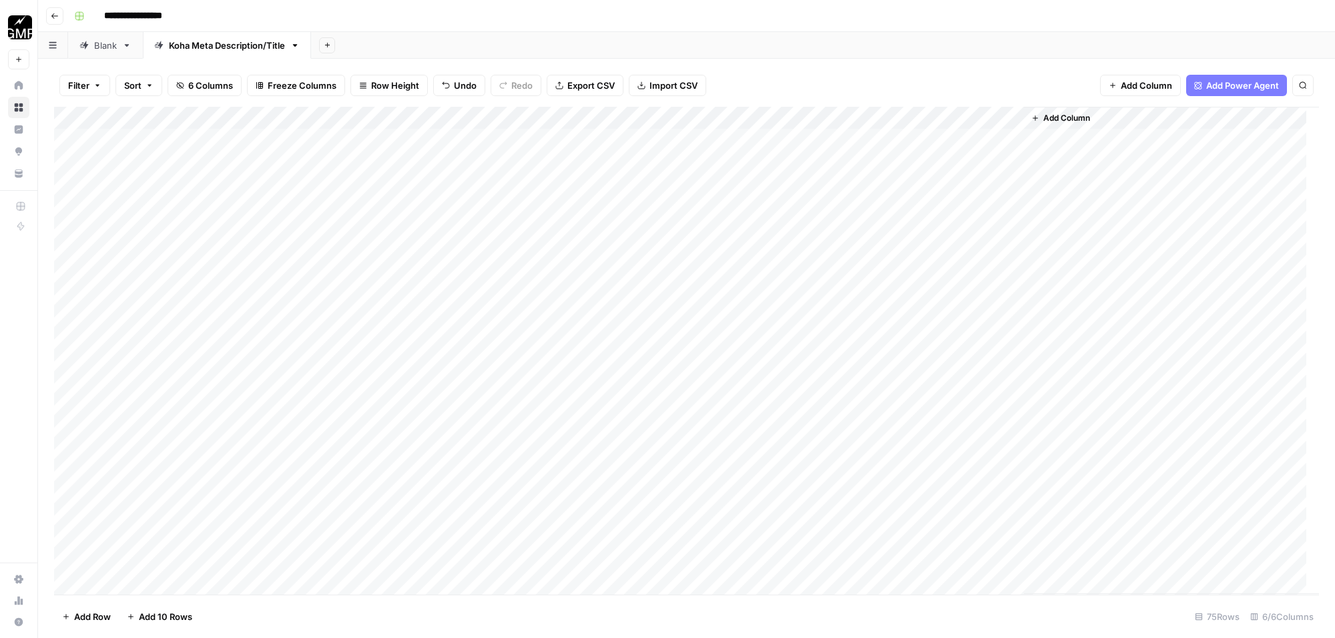
click at [942, 117] on div "Add Column" at bounding box center [686, 351] width 1265 height 488
click at [956, 147] on input "New Column" at bounding box center [983, 150] width 136 height 13
type input "Updated Title Tag"
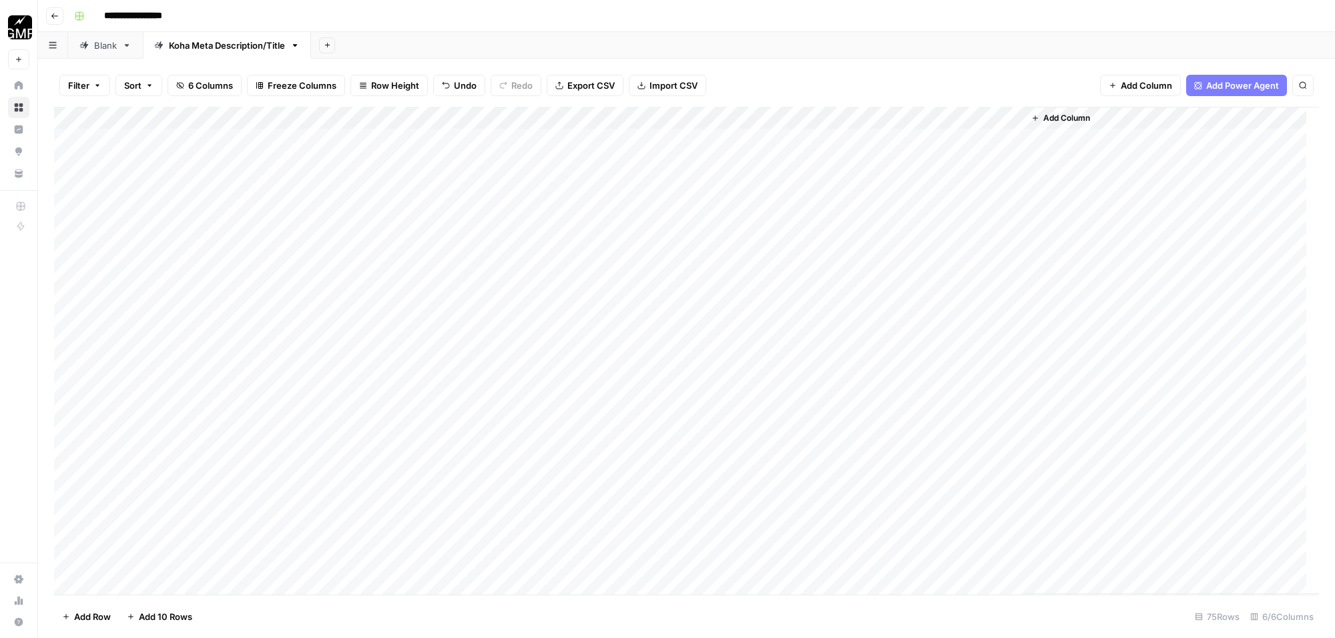
click at [1083, 187] on div "Add Column" at bounding box center [1171, 350] width 295 height 487
click at [1012, 158] on div "Add Column" at bounding box center [686, 351] width 1265 height 488
click at [980, 140] on div "Add Column" at bounding box center [686, 351] width 1265 height 488
click at [983, 120] on div "Add Column" at bounding box center [686, 351] width 1265 height 488
click at [636, 118] on div "Add Column" at bounding box center [686, 351] width 1265 height 488
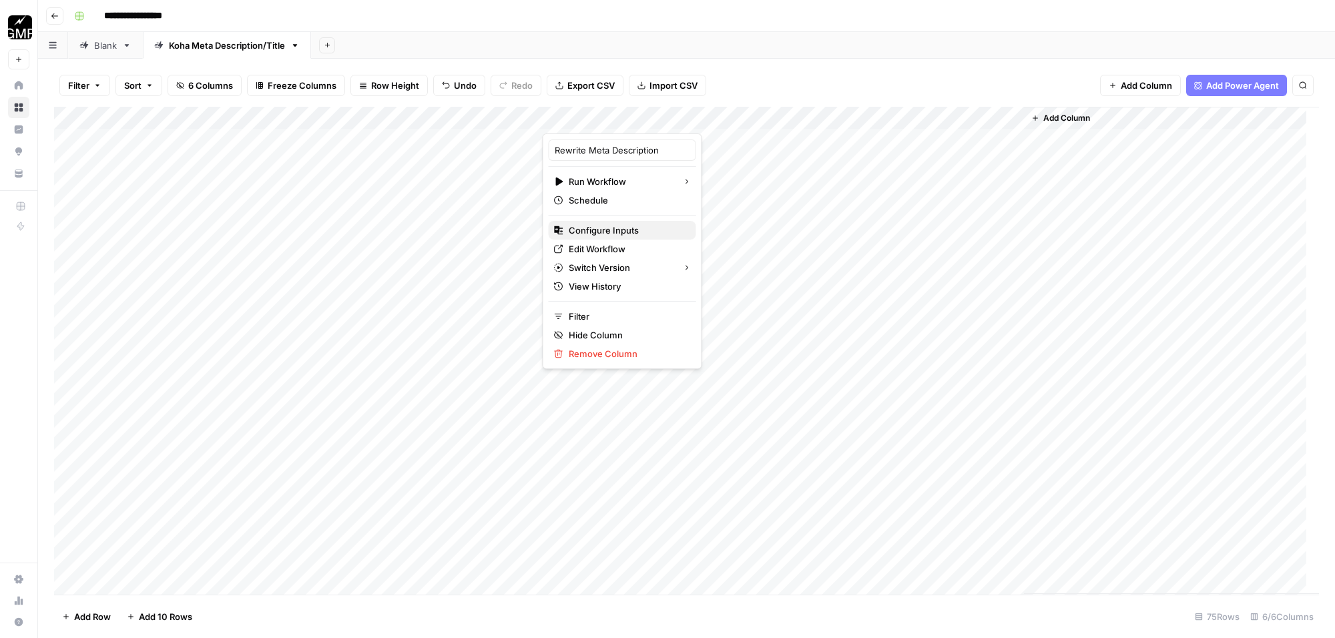
click at [636, 228] on span "Configure Inputs" at bounding box center [627, 230] width 117 height 13
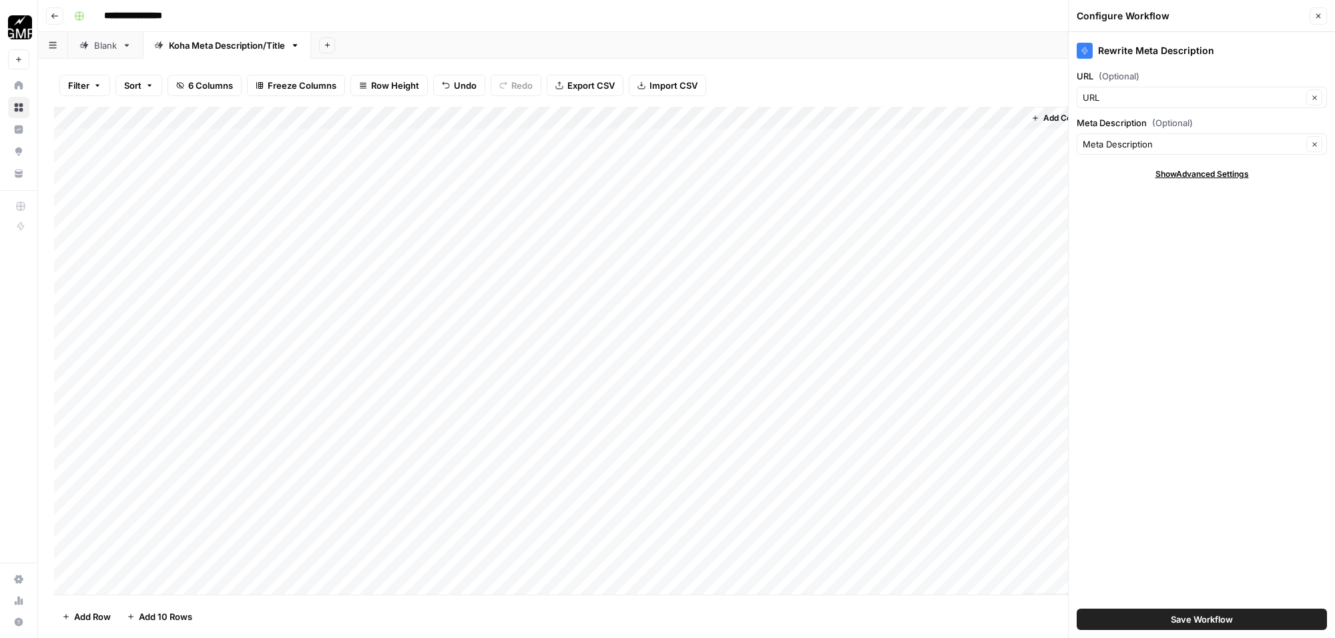
click at [1209, 172] on span "Show Advanced Settings" at bounding box center [1202, 174] width 93 height 12
click at [1319, 216] on div at bounding box center [1316, 213] width 9 height 13
type input "Default"
drag, startPoint x: 1130, startPoint y: 459, endPoint x: 1132, endPoint y: 452, distance: 7.5
click at [1132, 458] on div "Rewrite Meta Description URL (Optional) URL Clear Meta Description (Optional) M…" at bounding box center [1202, 335] width 266 height 606
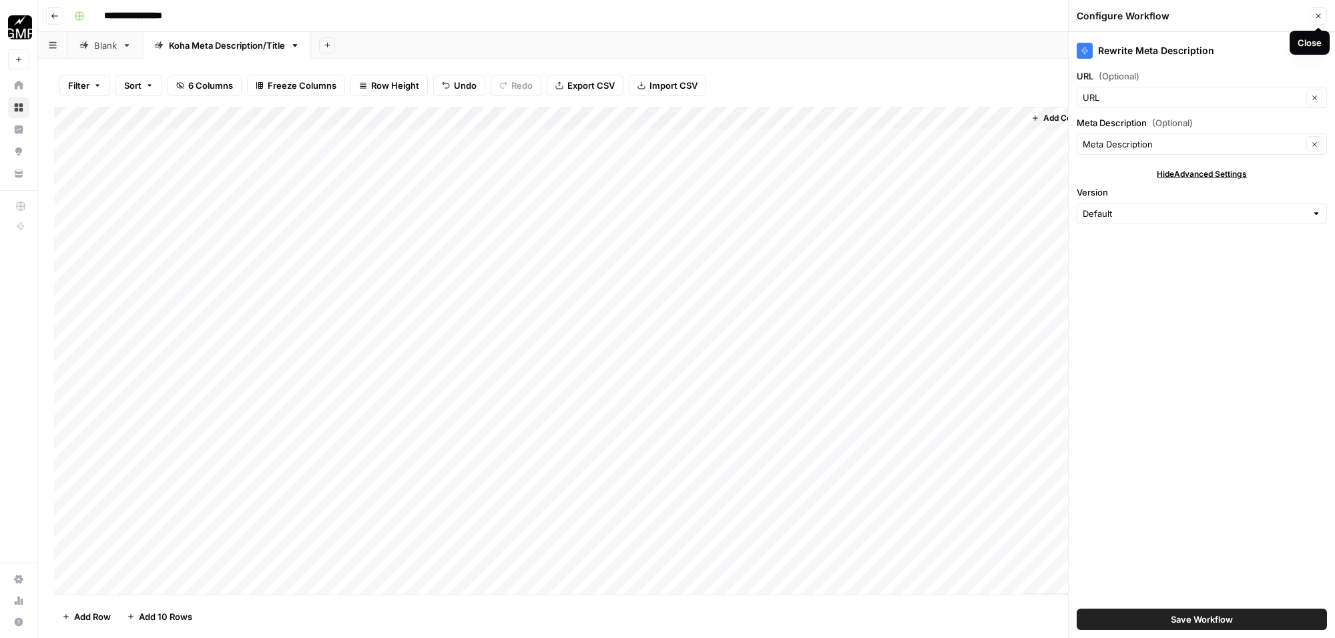
click at [1319, 19] on icon "button" at bounding box center [1319, 16] width 8 height 8
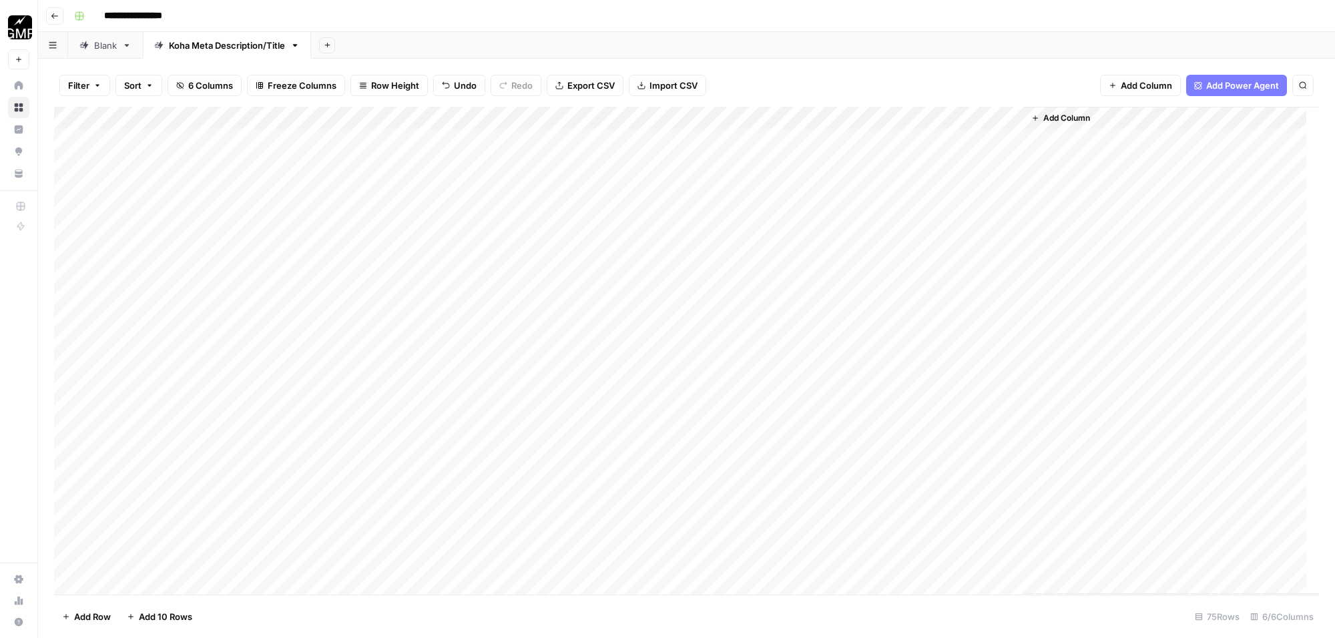
click at [1010, 120] on div "Add Column" at bounding box center [686, 351] width 1265 height 488
click at [994, 297] on span "Remove Column" at bounding box center [987, 297] width 117 height 13
click at [614, 136] on span "Delete" at bounding box center [620, 138] width 29 height 13
click at [947, 116] on span "Add Column" at bounding box center [946, 118] width 47 height 12
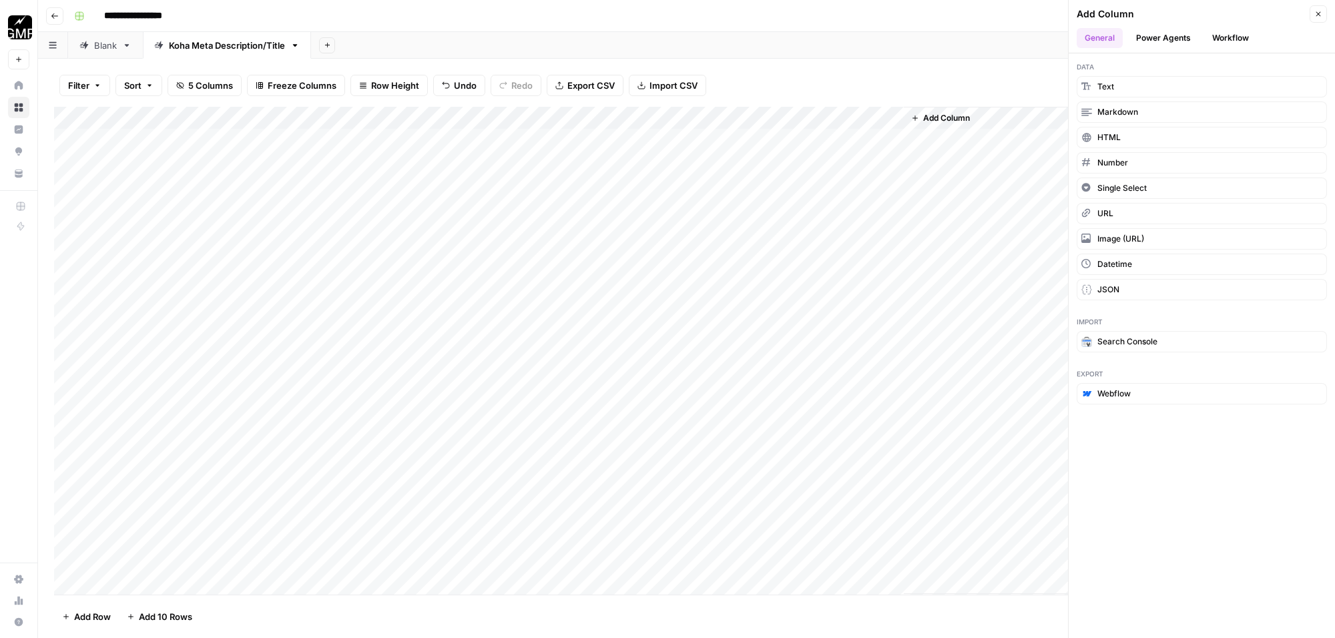
click at [1237, 41] on button "Workflow" at bounding box center [1231, 38] width 53 height 20
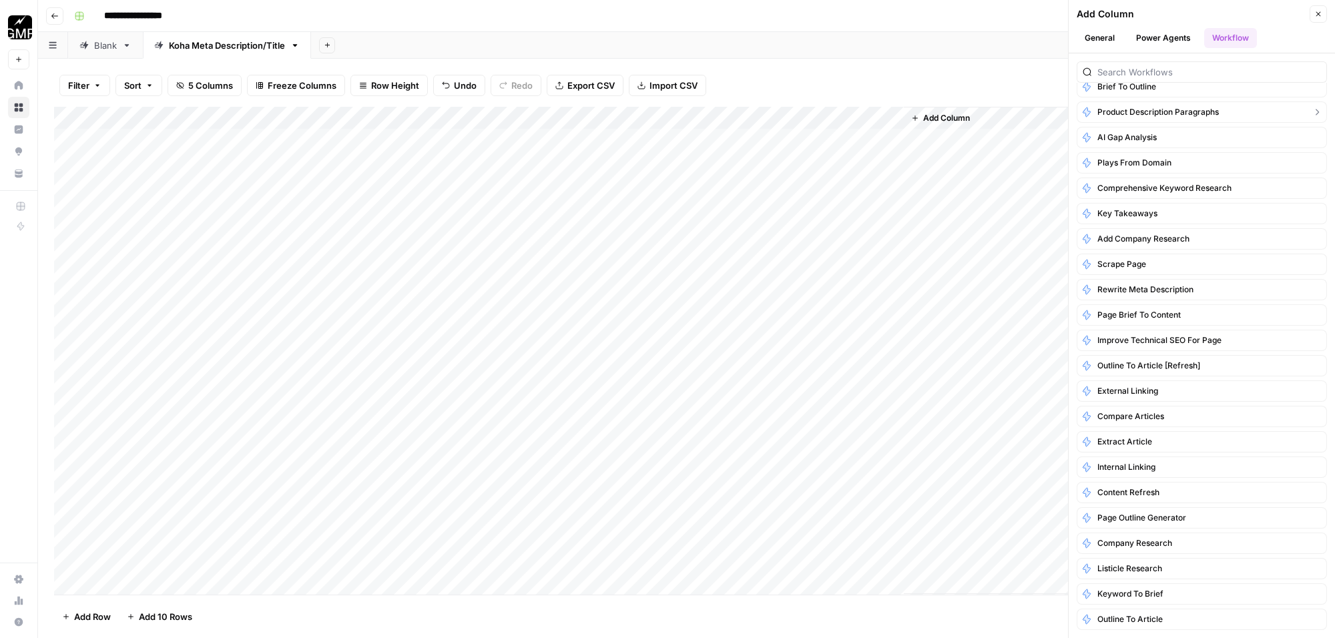
scroll to position [169, 0]
click at [1187, 284] on span "Rewrite Meta Description" at bounding box center [1146, 290] width 96 height 12
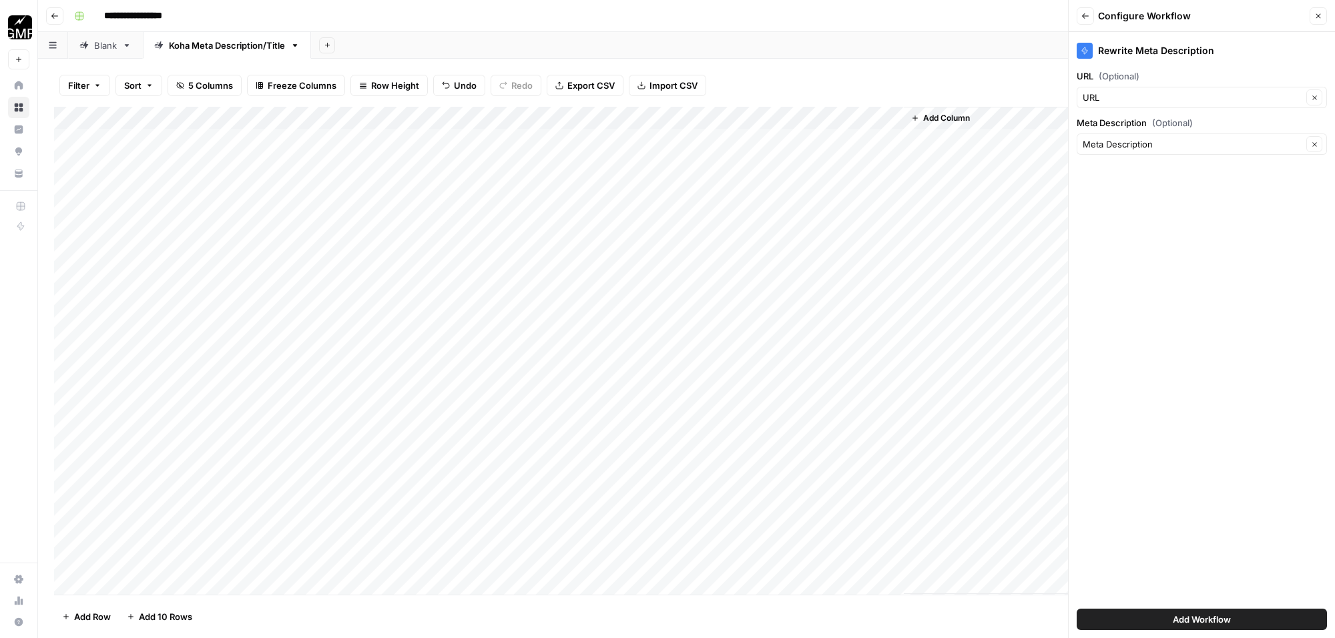
click at [1197, 618] on span "Add Workflow" at bounding box center [1202, 619] width 58 height 13
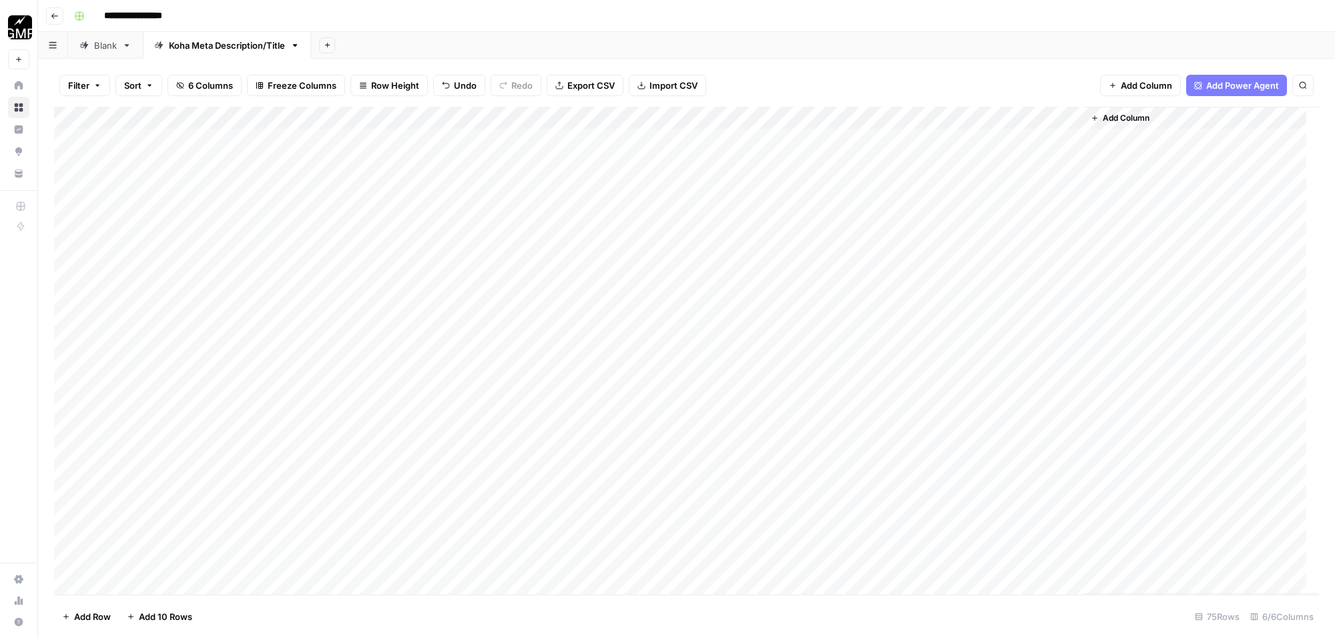
click at [1058, 115] on div "Add Column" at bounding box center [686, 351] width 1265 height 488
click at [977, 228] on span "Configure Inputs" at bounding box center [987, 230] width 117 height 13
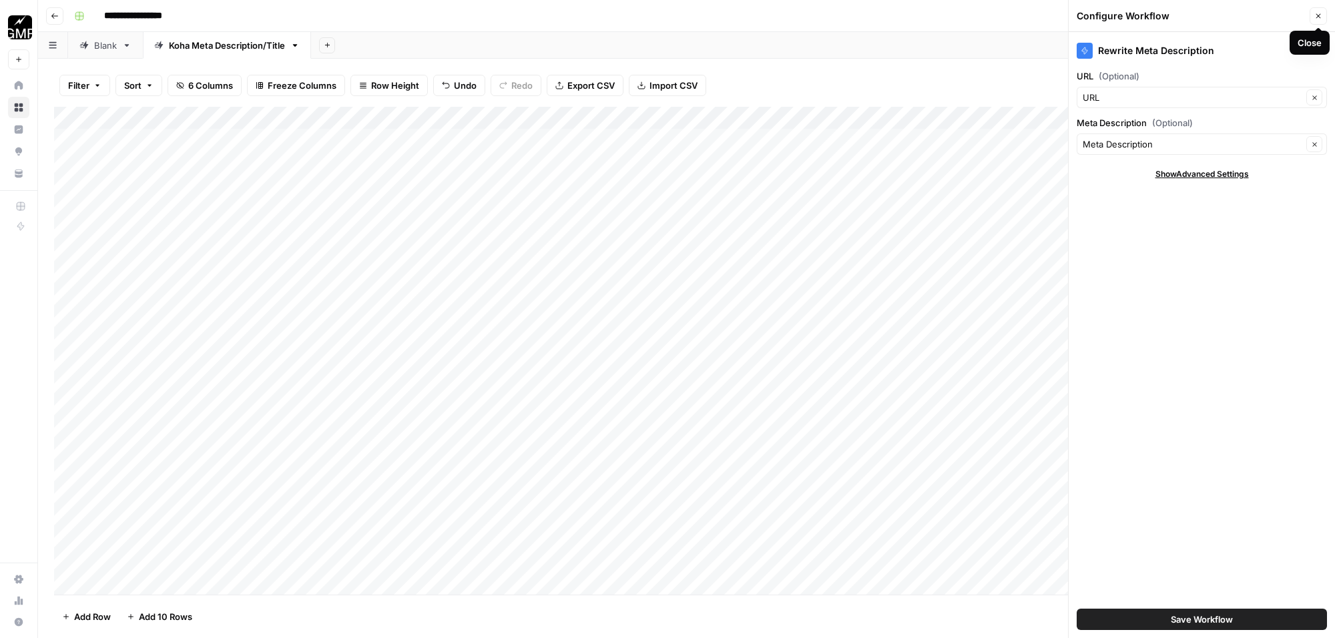
click at [1320, 20] on button "Close" at bounding box center [1318, 15] width 17 height 17
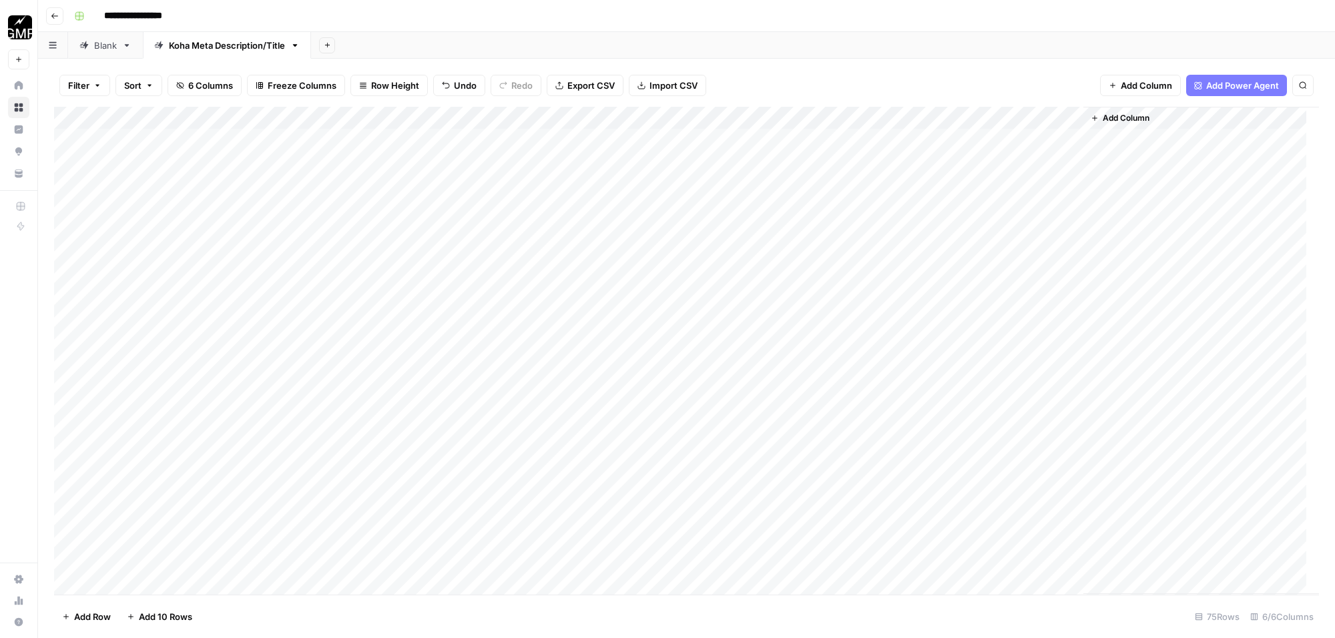
click at [1056, 119] on div "Add Column" at bounding box center [686, 351] width 1265 height 488
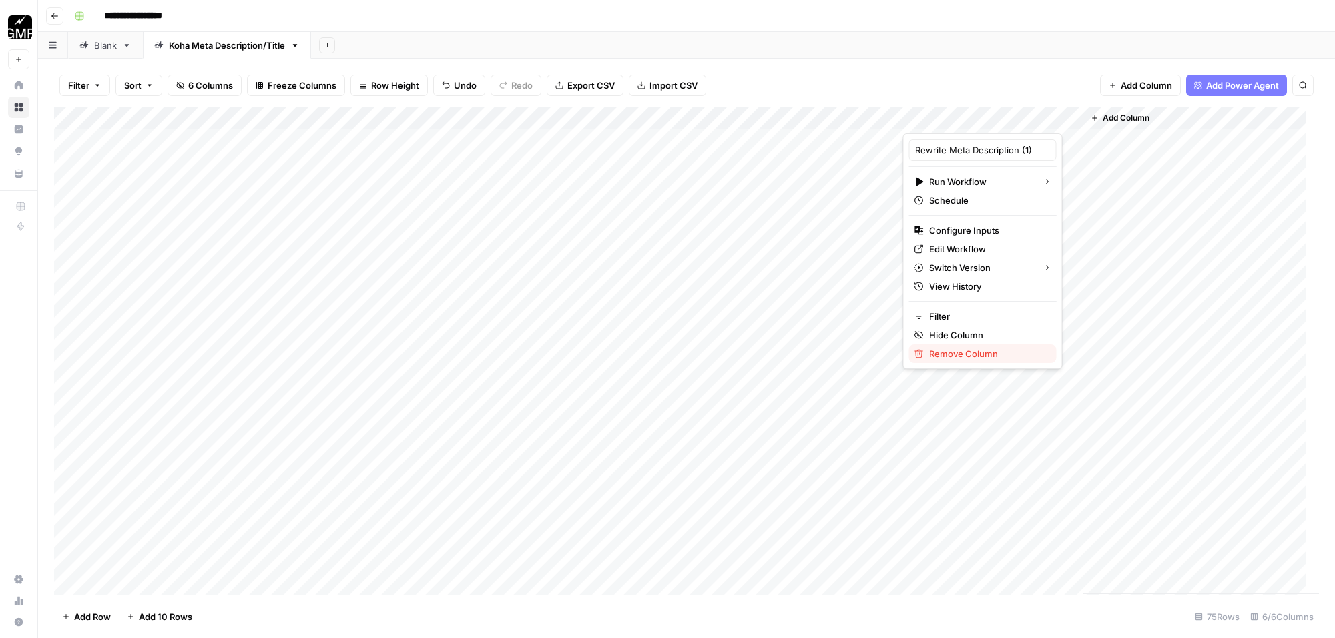
click at [993, 351] on span "Remove Column" at bounding box center [987, 353] width 117 height 13
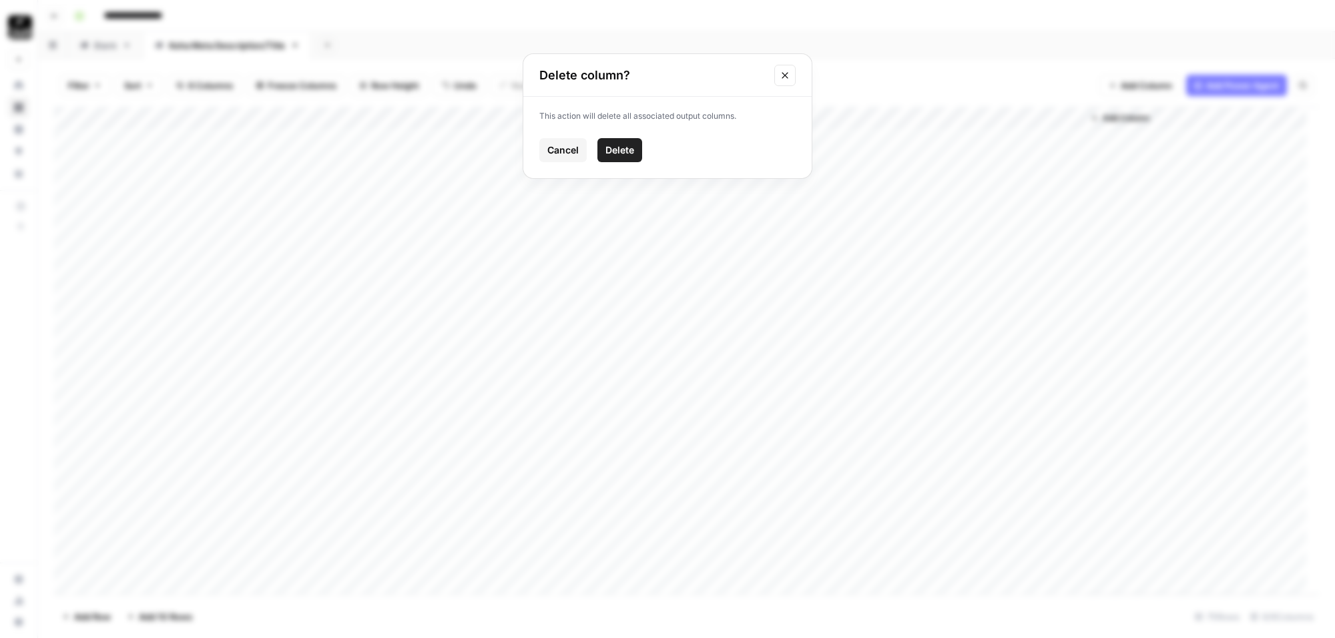
click at [623, 152] on span "Delete" at bounding box center [620, 150] width 29 height 13
click at [957, 118] on span "Add Column" at bounding box center [946, 118] width 47 height 12
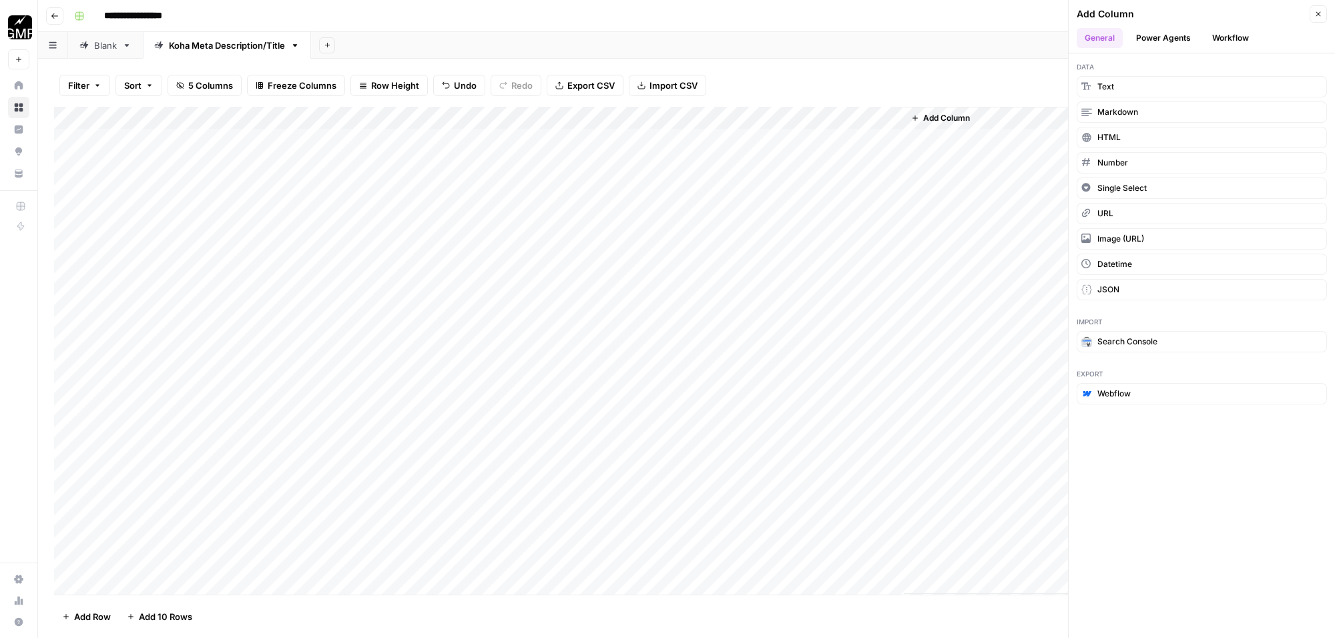
click at [1235, 30] on button "Workflow" at bounding box center [1231, 38] width 53 height 20
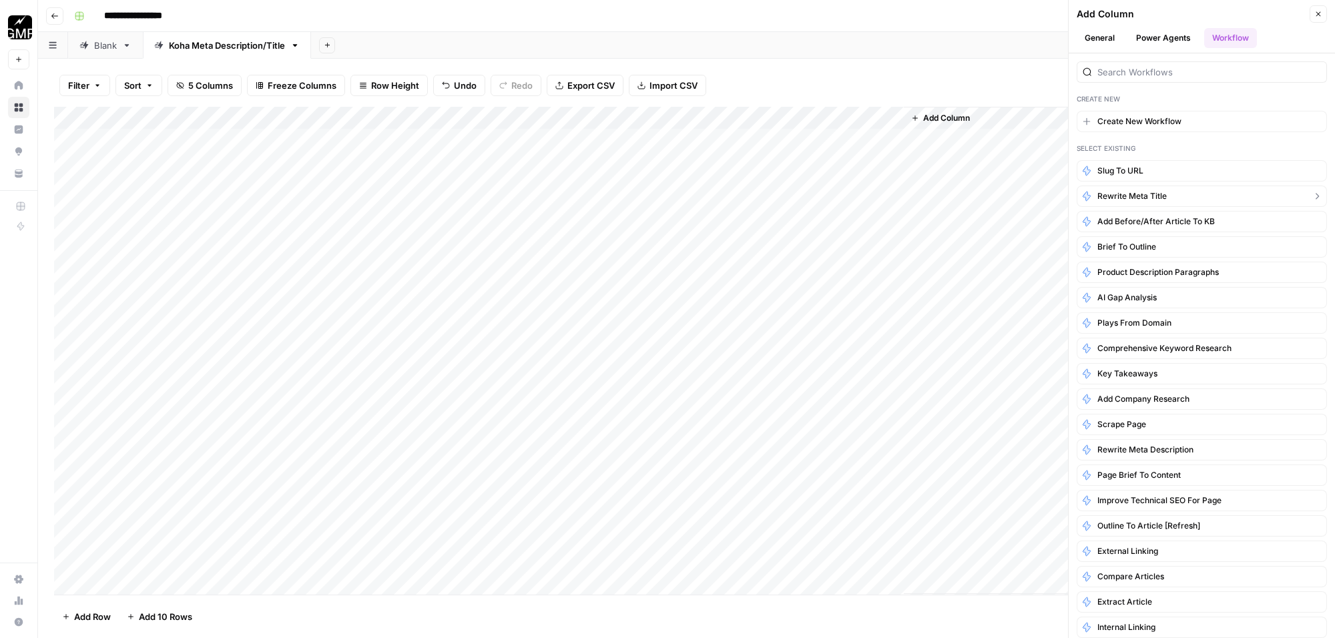
click at [1152, 197] on span "Rewrite Meta Title" at bounding box center [1132, 196] width 69 height 12
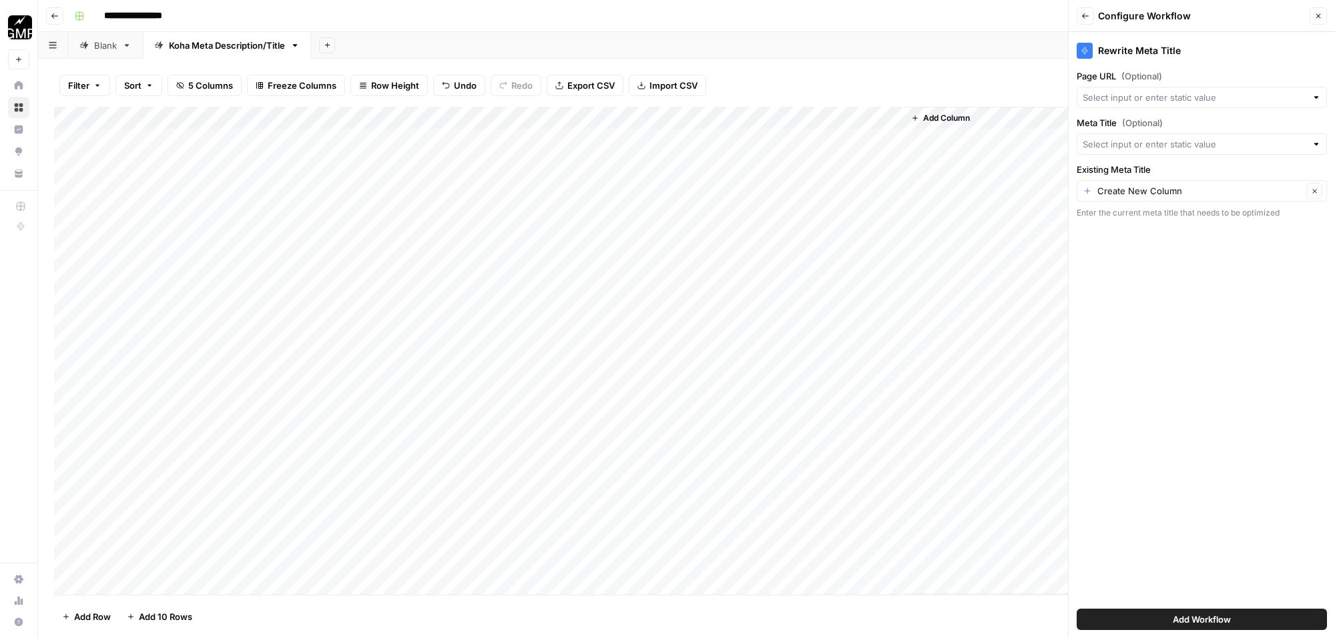
click at [1317, 97] on div at bounding box center [1316, 97] width 9 height 13
click at [1239, 343] on div "Rewrite Meta Title Page URL (Optional) Meta Title (Optional) Existing Meta Titl…" at bounding box center [1202, 335] width 266 height 606
click at [1199, 102] on input "Page URL (Optional)" at bounding box center [1195, 97] width 224 height 13
click at [1122, 171] on span "URL" at bounding box center [1192, 172] width 206 height 13
type input "URL"
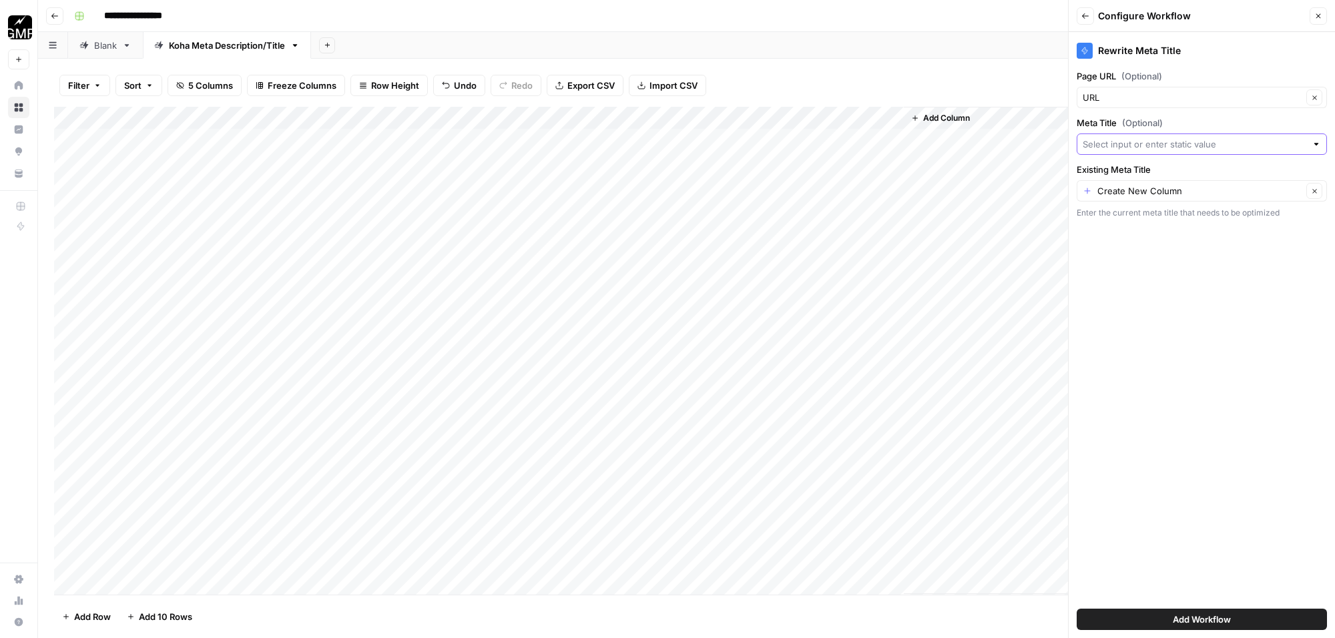
click at [1169, 144] on input "Meta Title (Optional)" at bounding box center [1195, 144] width 224 height 13
click at [1133, 170] on span "Create New Column" at bounding box center [1208, 176] width 208 height 13
type input "Create New Column"
click at [1147, 144] on input "Meta Title (Optional)" at bounding box center [1200, 144] width 205 height 13
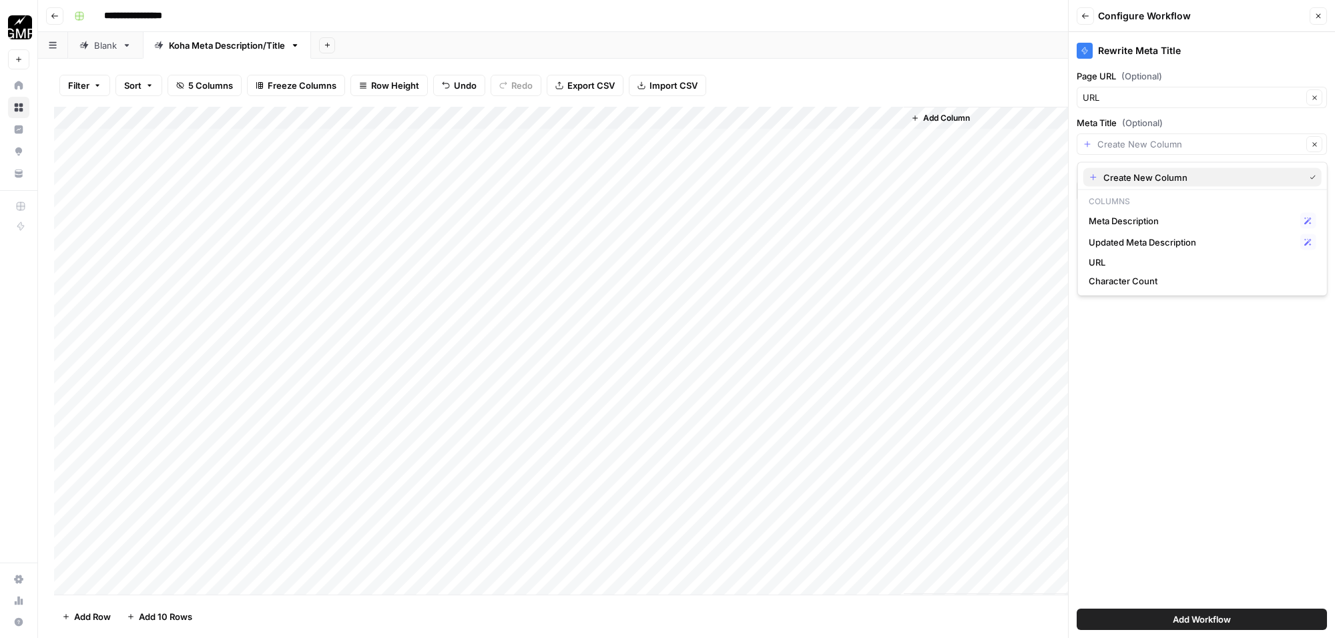
click at [1153, 174] on span "Create New Column" at bounding box center [1202, 177] width 196 height 13
type input "Create New Column"
click at [1243, 615] on button "Add Workflow" at bounding box center [1202, 619] width 250 height 21
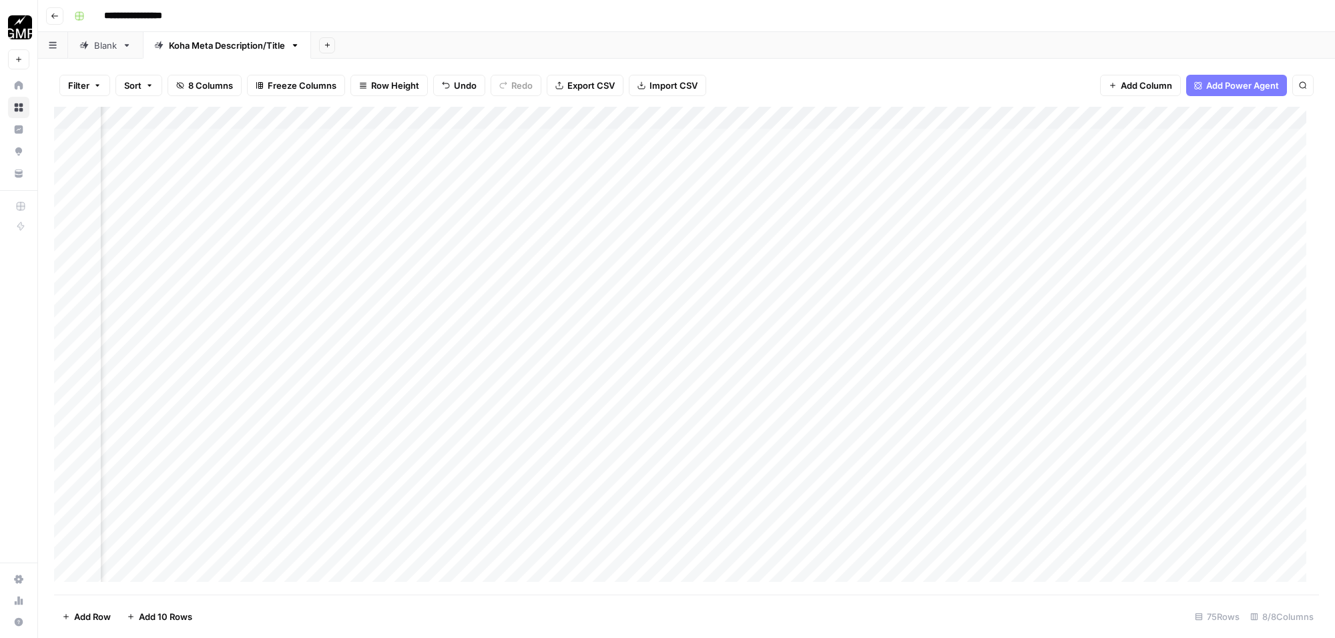
scroll to position [0, 194]
drag, startPoint x: 1003, startPoint y: 115, endPoint x: 848, endPoint y: 124, distance: 155.2
click at [848, 124] on div "Add Column" at bounding box center [686, 351] width 1265 height 488
click at [819, 144] on div "Add Column" at bounding box center [686, 351] width 1265 height 488
drag, startPoint x: 1149, startPoint y: 114, endPoint x: 993, endPoint y: 126, distance: 156.7
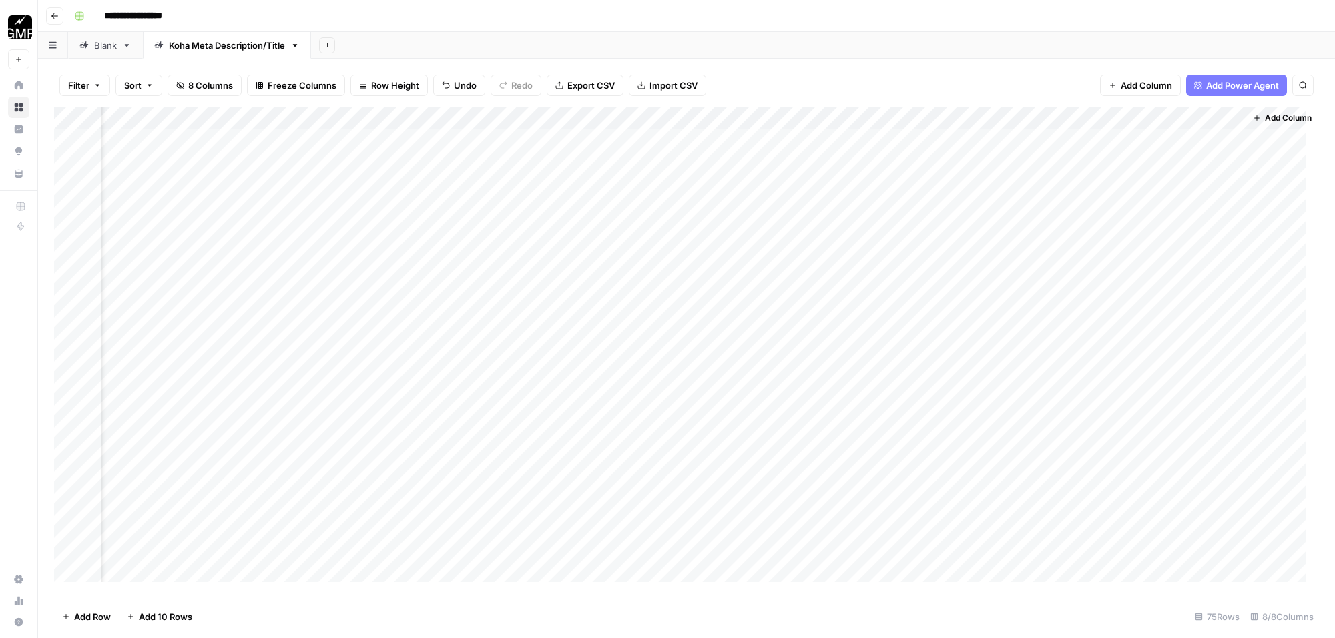
click at [993, 126] on div "Add Column" at bounding box center [686, 351] width 1265 height 488
click at [1015, 115] on div "Add Column" at bounding box center [686, 351] width 1265 height 488
click at [993, 227] on span "Configure Inputs" at bounding box center [985, 230] width 117 height 13
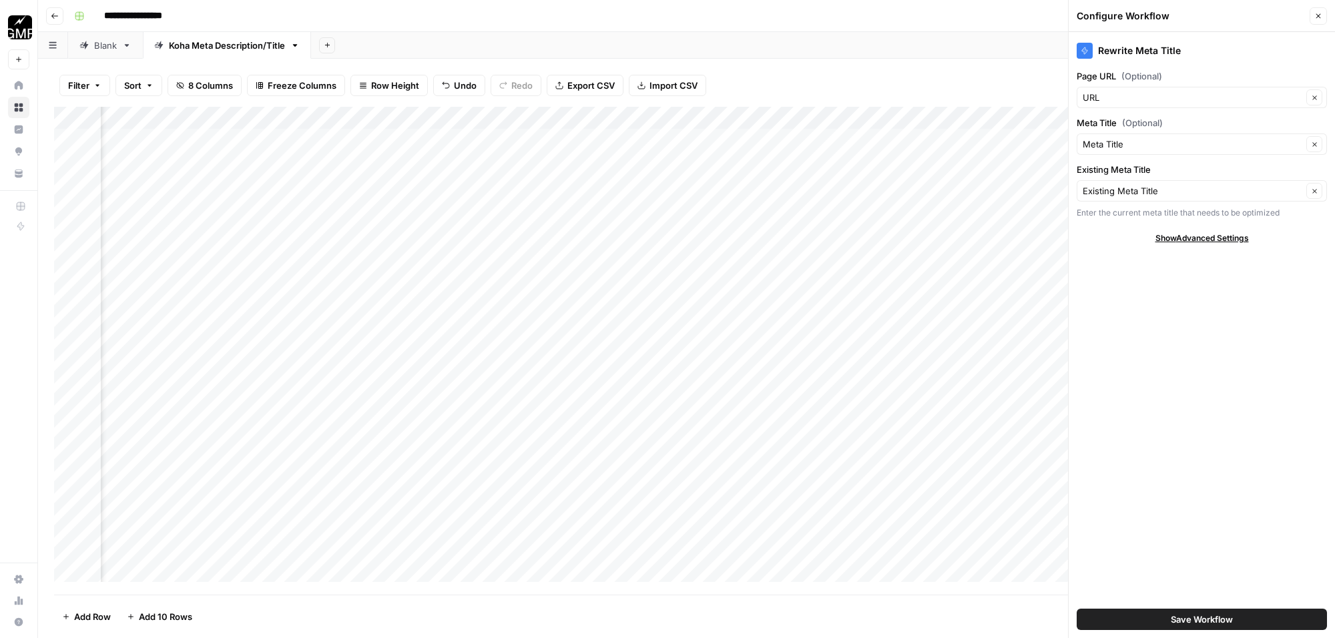
click at [1316, 12] on icon "button" at bounding box center [1319, 16] width 8 height 8
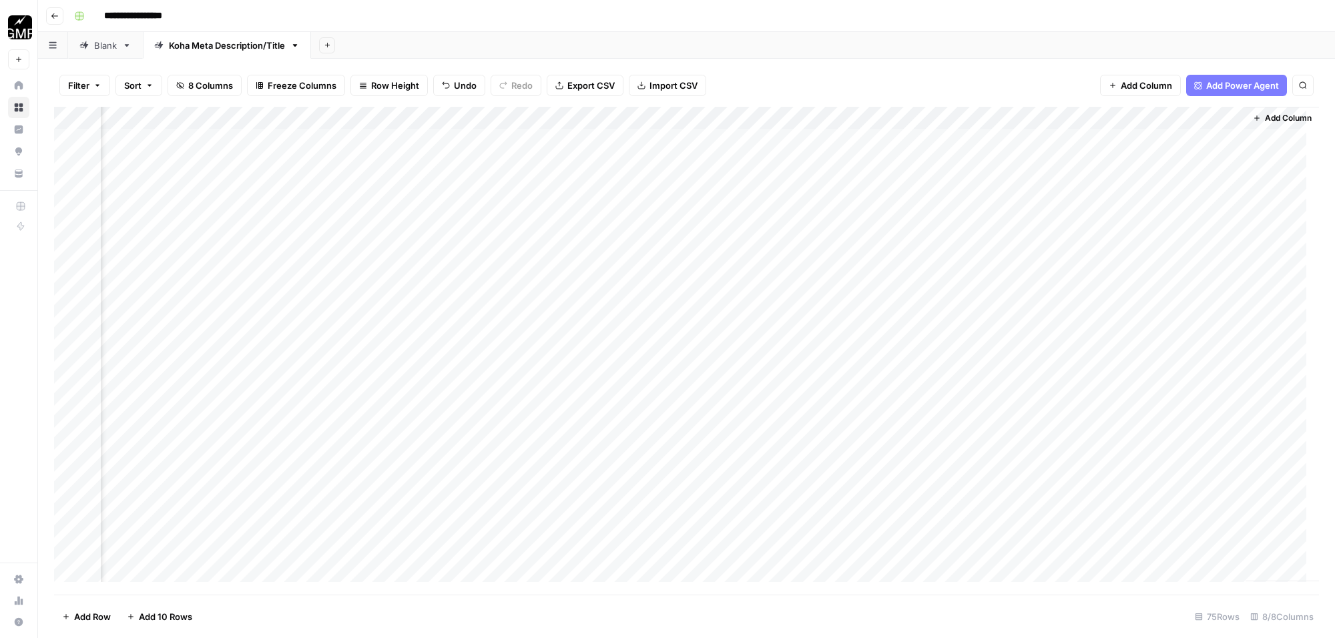
click at [982, 141] on div "Add Column" at bounding box center [686, 351] width 1265 height 488
click at [1257, 118] on div "Add Column" at bounding box center [686, 351] width 1265 height 488
type input "Meta Title"
click at [1160, 298] on span "Remove Column" at bounding box center [1161, 297] width 117 height 13
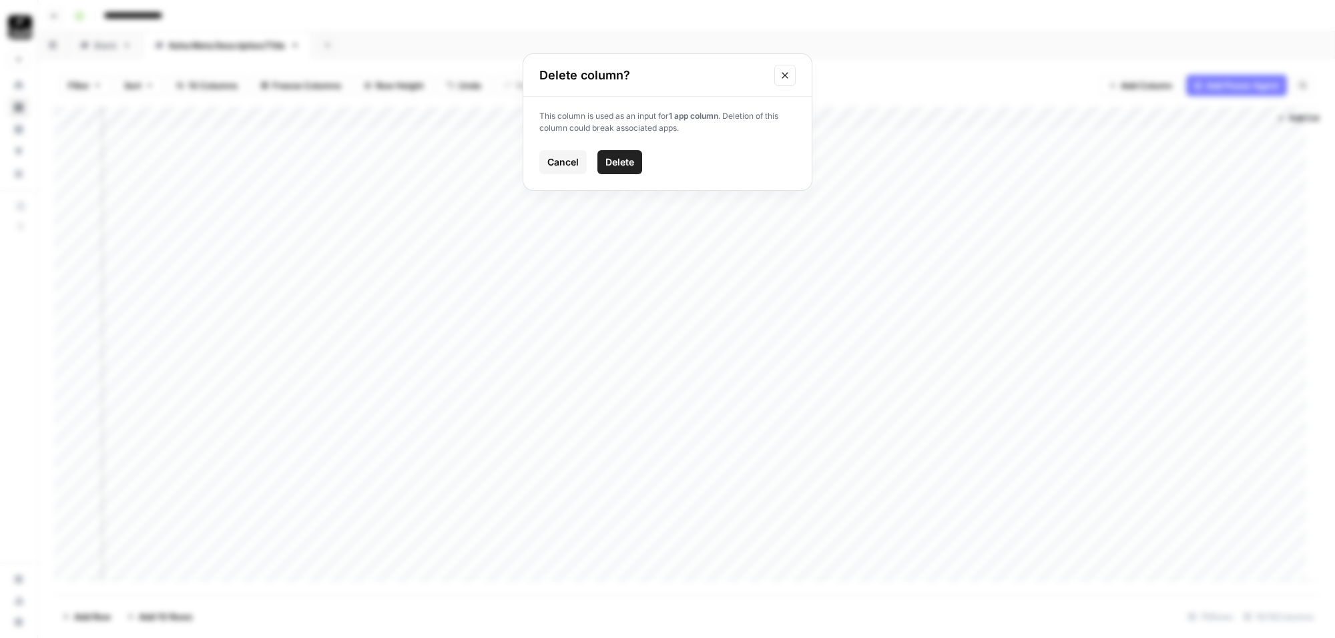
click at [631, 168] on span "Delete" at bounding box center [620, 162] width 29 height 13
click at [965, 120] on div "Add Column" at bounding box center [686, 351] width 1265 height 488
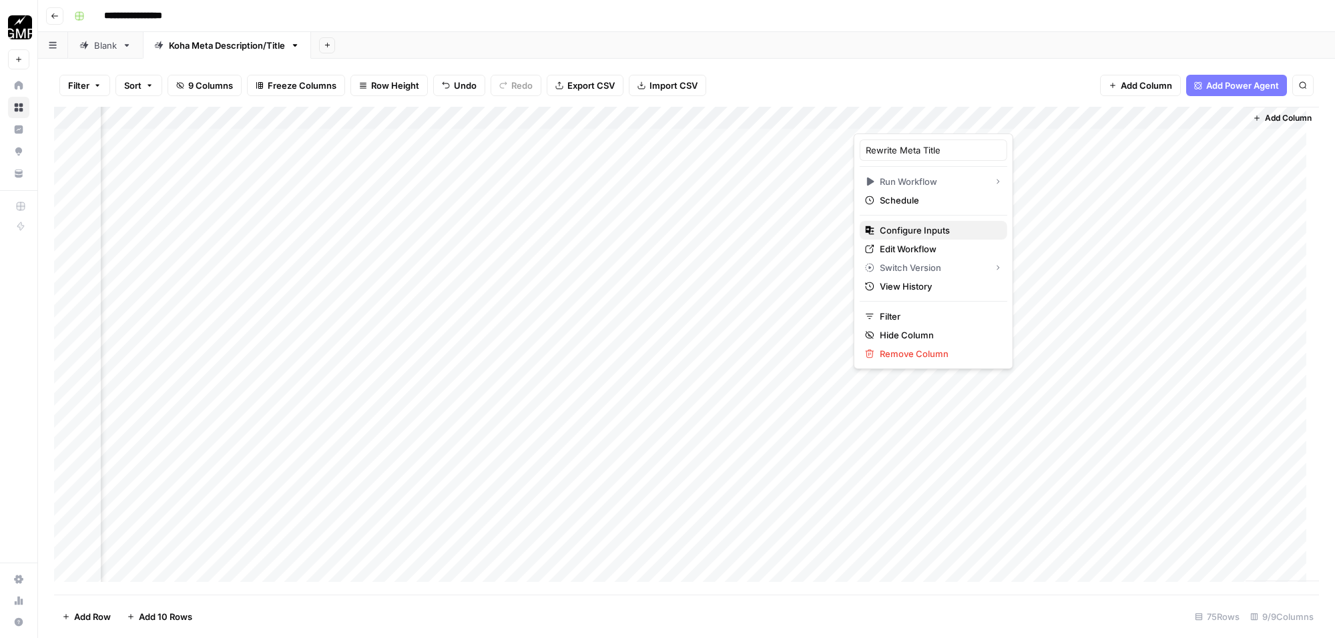
click at [942, 228] on span "Configure Inputs" at bounding box center [938, 230] width 117 height 13
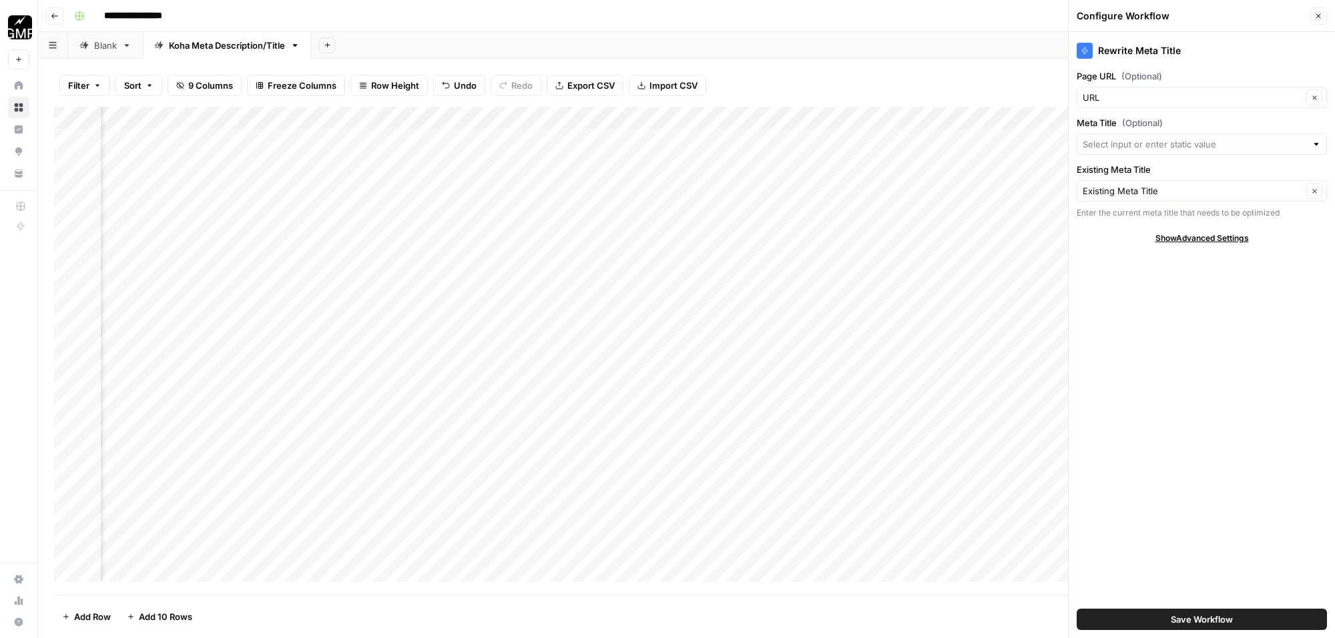
click at [1221, 622] on span "Save Workflow" at bounding box center [1202, 619] width 62 height 13
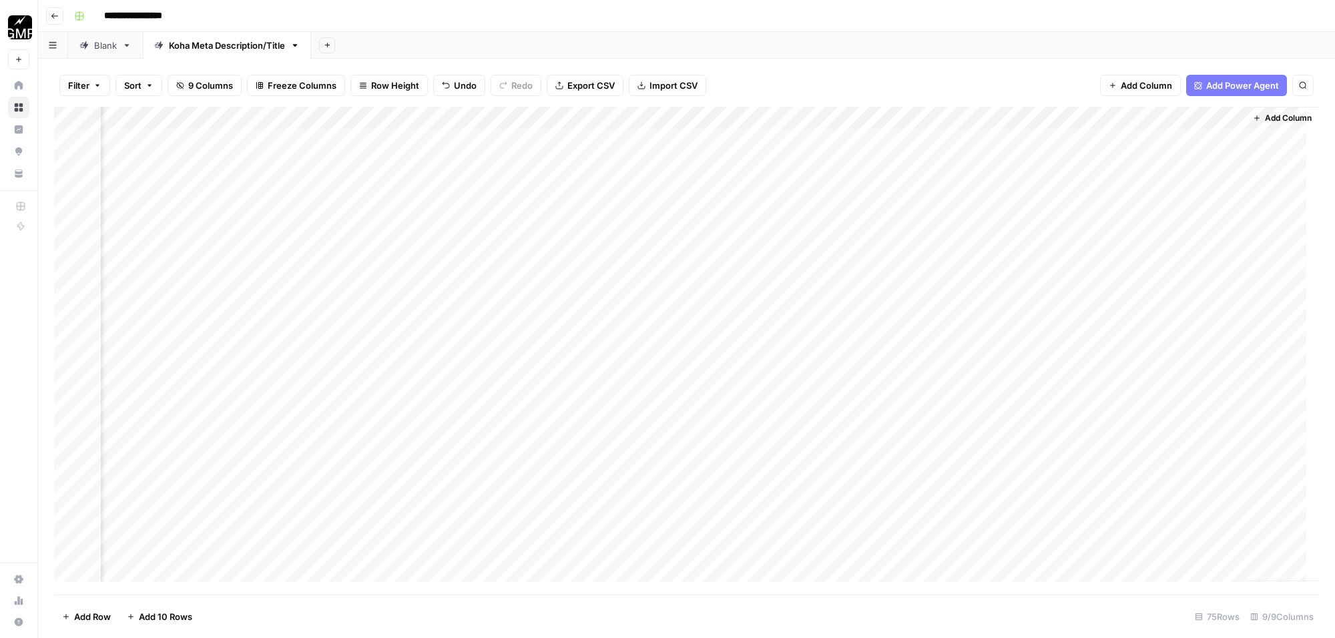
click at [1092, 139] on div "Add Column" at bounding box center [686, 351] width 1265 height 488
click at [1127, 192] on div "Add Column" at bounding box center [686, 351] width 1265 height 488
click at [1224, 116] on div "Add Column" at bounding box center [686, 351] width 1265 height 488
click at [1189, 230] on span "Hide Column" at bounding box center [1196, 230] width 117 height 13
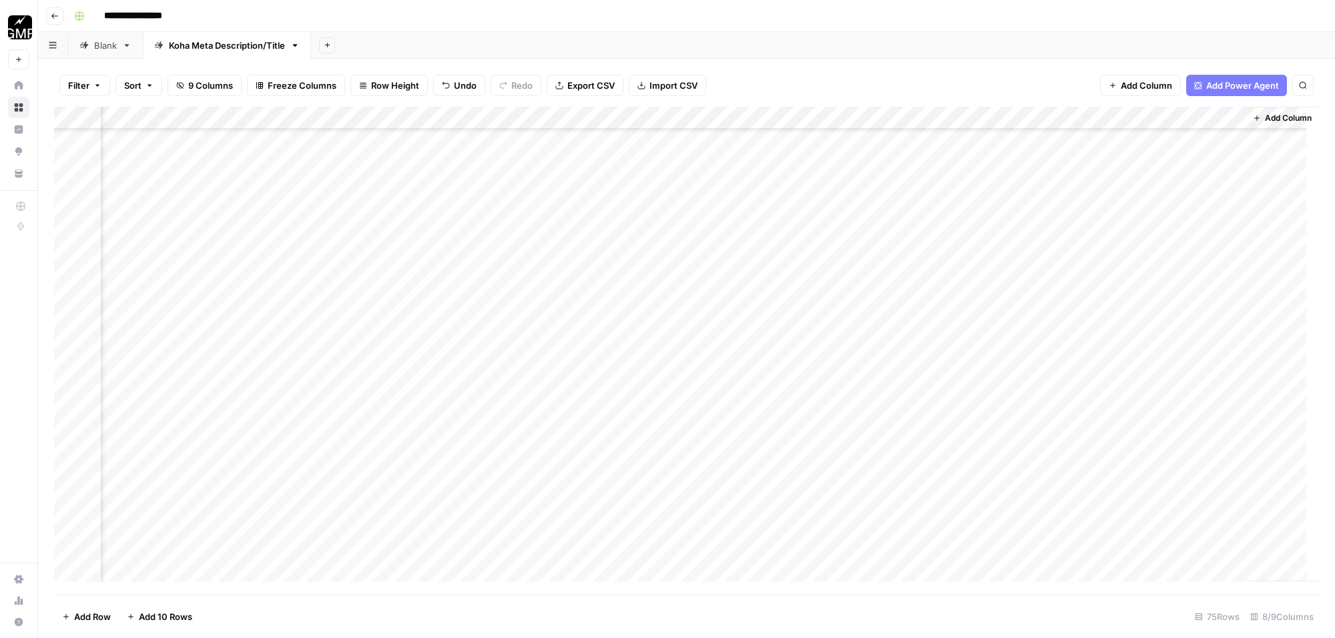
scroll to position [1271, 122]
click at [57, 455] on div "Add Column" at bounding box center [686, 351] width 1265 height 488
click at [55, 455] on div "Add Column" at bounding box center [686, 351] width 1265 height 488
click at [58, 455] on div "Add Column" at bounding box center [686, 351] width 1265 height 488
click at [69, 455] on div "Add Column" at bounding box center [686, 351] width 1265 height 488
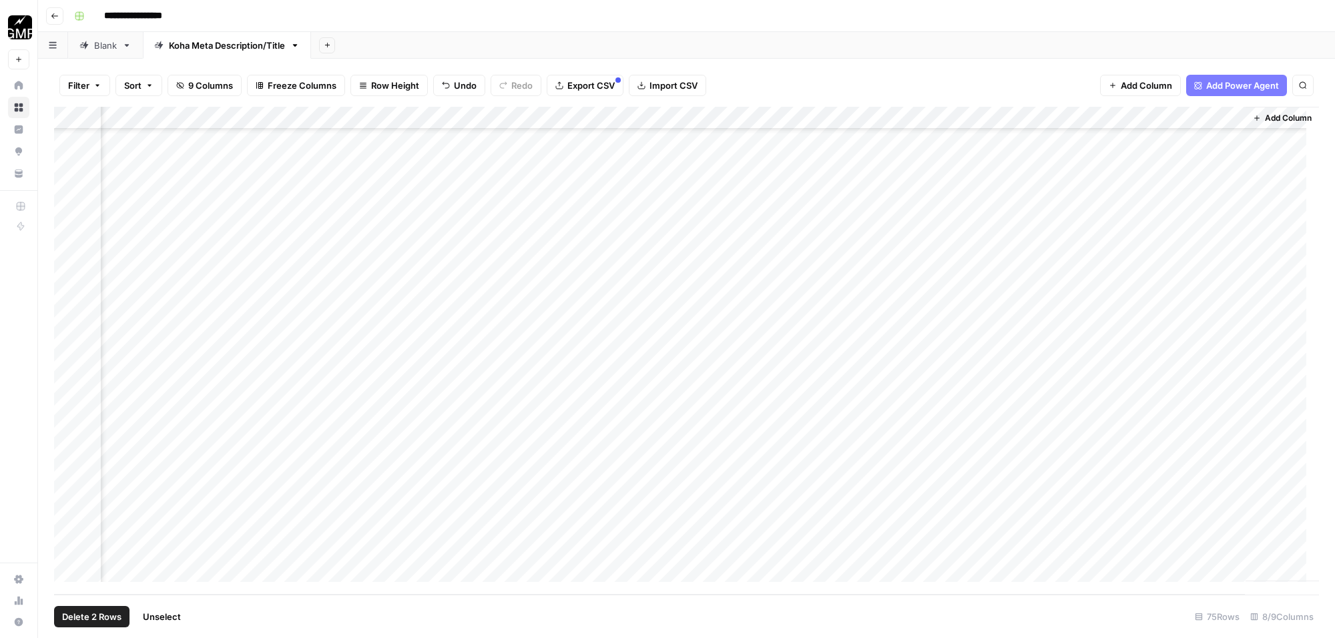
click at [69, 432] on div "Add Column" at bounding box center [686, 351] width 1265 height 488
click at [65, 484] on div "Add Column" at bounding box center [686, 351] width 1265 height 488
click at [69, 503] on div "Add Column" at bounding box center [686, 351] width 1265 height 488
click at [71, 524] on div "Add Column" at bounding box center [686, 351] width 1265 height 488
click at [70, 544] on div "Add Column" at bounding box center [686, 351] width 1265 height 488
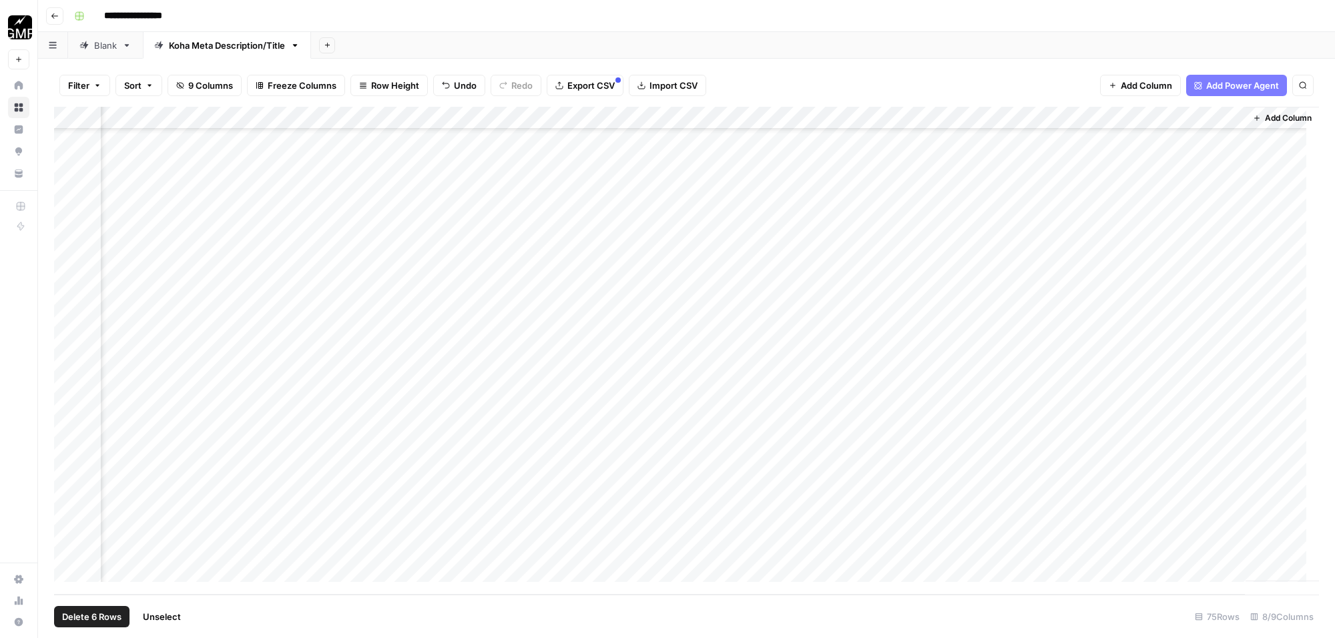
click at [91, 614] on span "Delete 6 Rows" at bounding box center [91, 616] width 59 height 13
click at [616, 152] on span "Delete" at bounding box center [620, 154] width 29 height 13
click at [1221, 115] on div "Add Column" at bounding box center [686, 351] width 1265 height 488
click at [1193, 148] on input "Meta Title (1)" at bounding box center [1192, 150] width 136 height 13
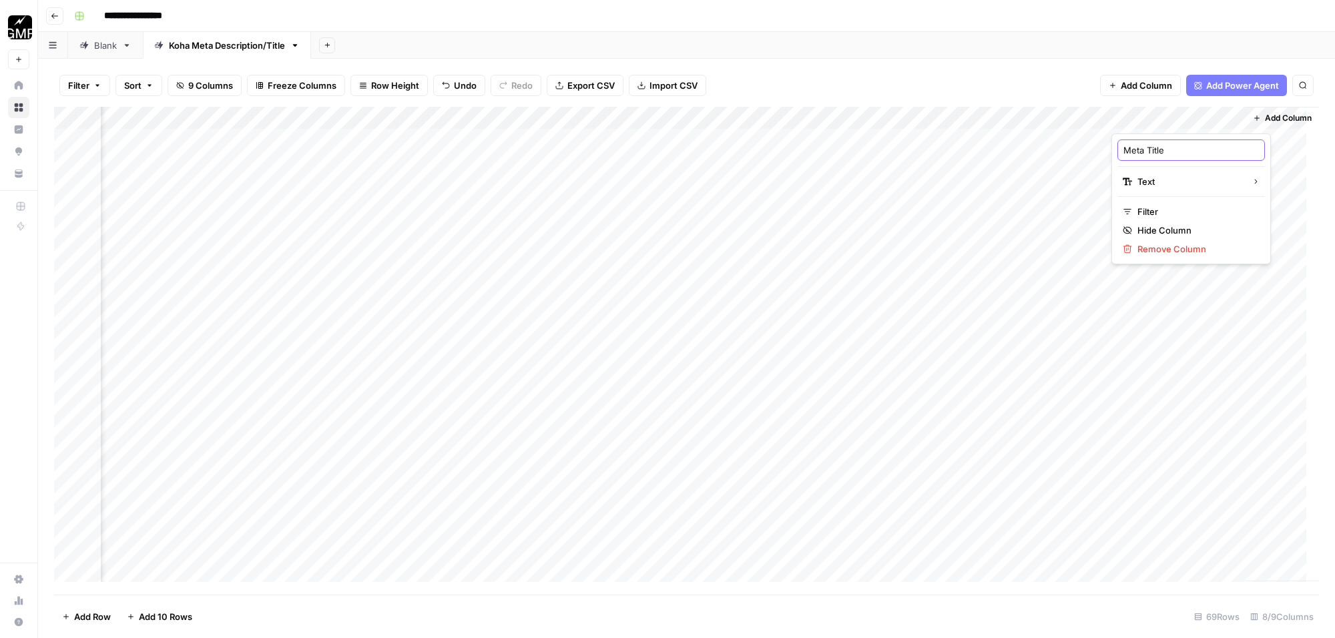
type input "Meta Title"
click at [1227, 119] on div "Add Column" at bounding box center [686, 351] width 1265 height 488
click at [1126, 147] on input "Meta Title" at bounding box center [1192, 150] width 136 height 13
type input "Updated Meta Title"
click at [1185, 137] on div "Add Column" at bounding box center [686, 351] width 1265 height 488
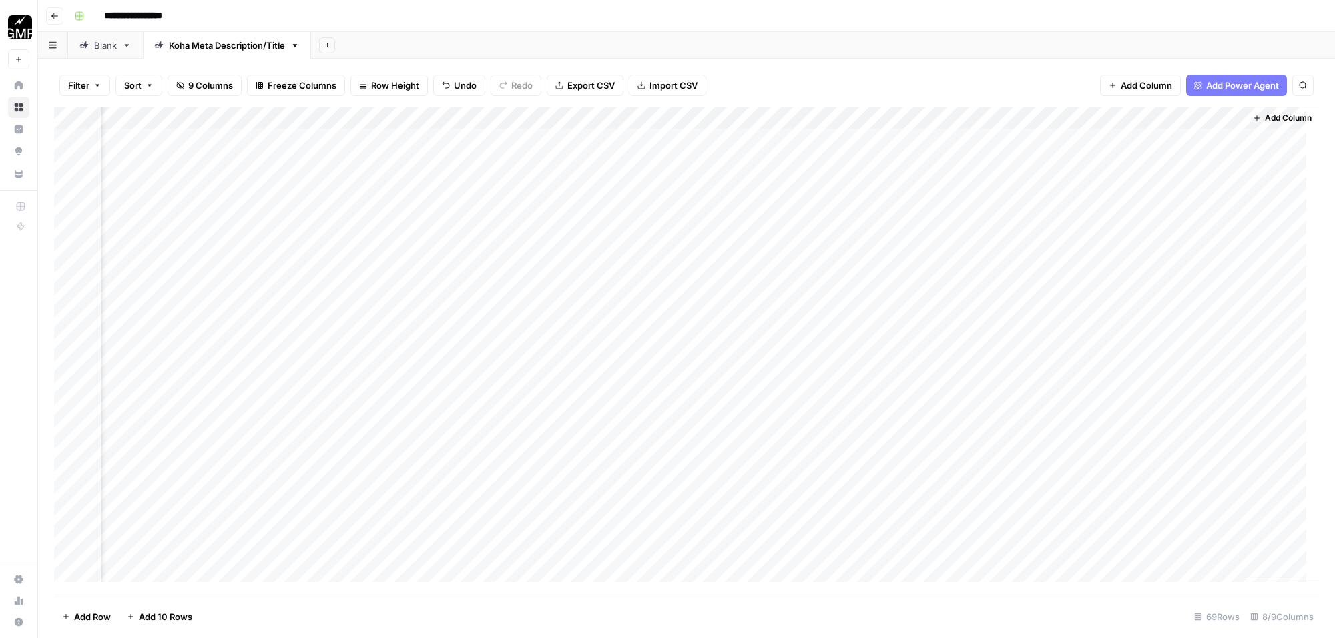
click at [1185, 137] on div "Add Column" at bounding box center [686, 351] width 1265 height 488
click at [1246, 214] on div "Add Column" at bounding box center [1282, 344] width 73 height 475
click at [931, 136] on div "Add Column" at bounding box center [686, 351] width 1265 height 488
click at [1170, 140] on div "Add Column" at bounding box center [686, 351] width 1265 height 488
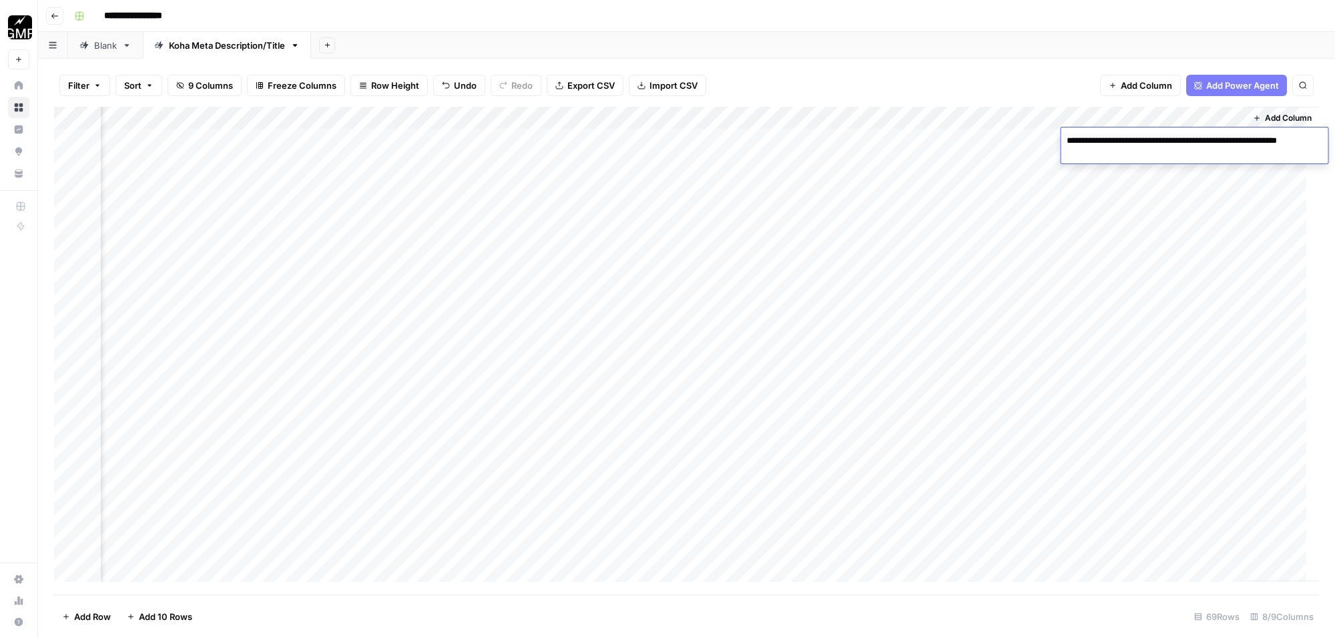
click at [942, 140] on div "Add Column" at bounding box center [686, 351] width 1265 height 488
click at [1157, 140] on div "Add Column" at bounding box center [686, 351] width 1265 height 488
click at [507, 138] on div "Add Column" at bounding box center [686, 351] width 1265 height 488
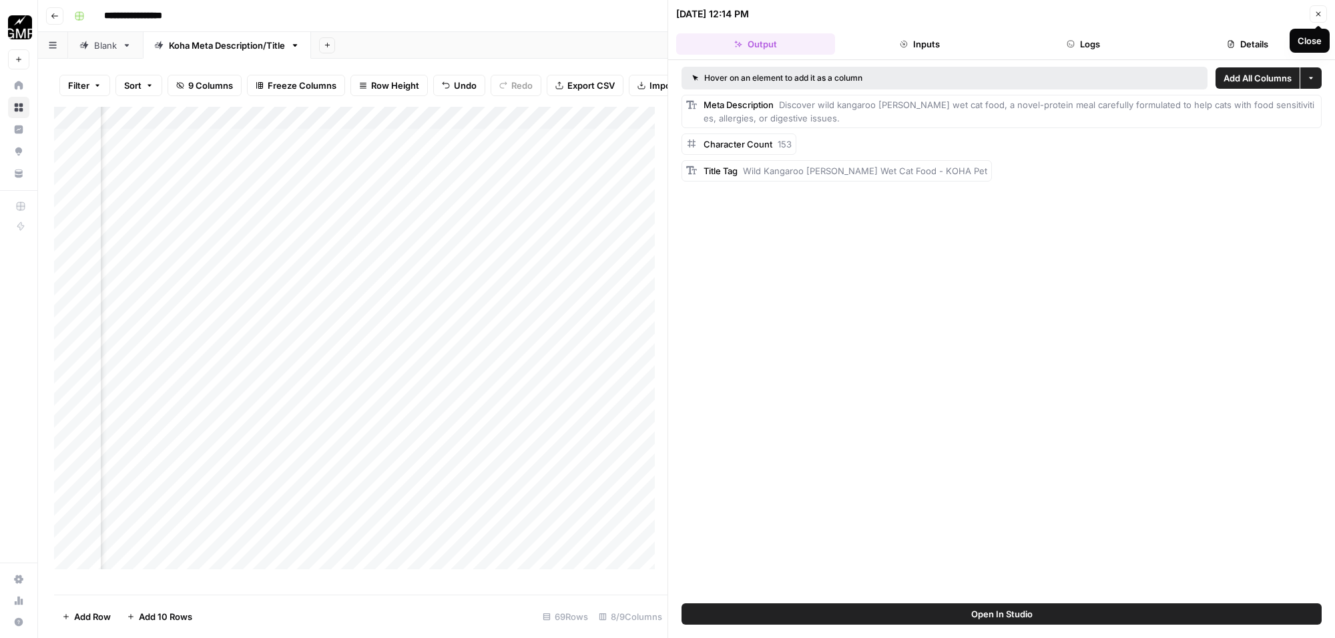
click at [1315, 15] on icon "button" at bounding box center [1319, 14] width 8 height 8
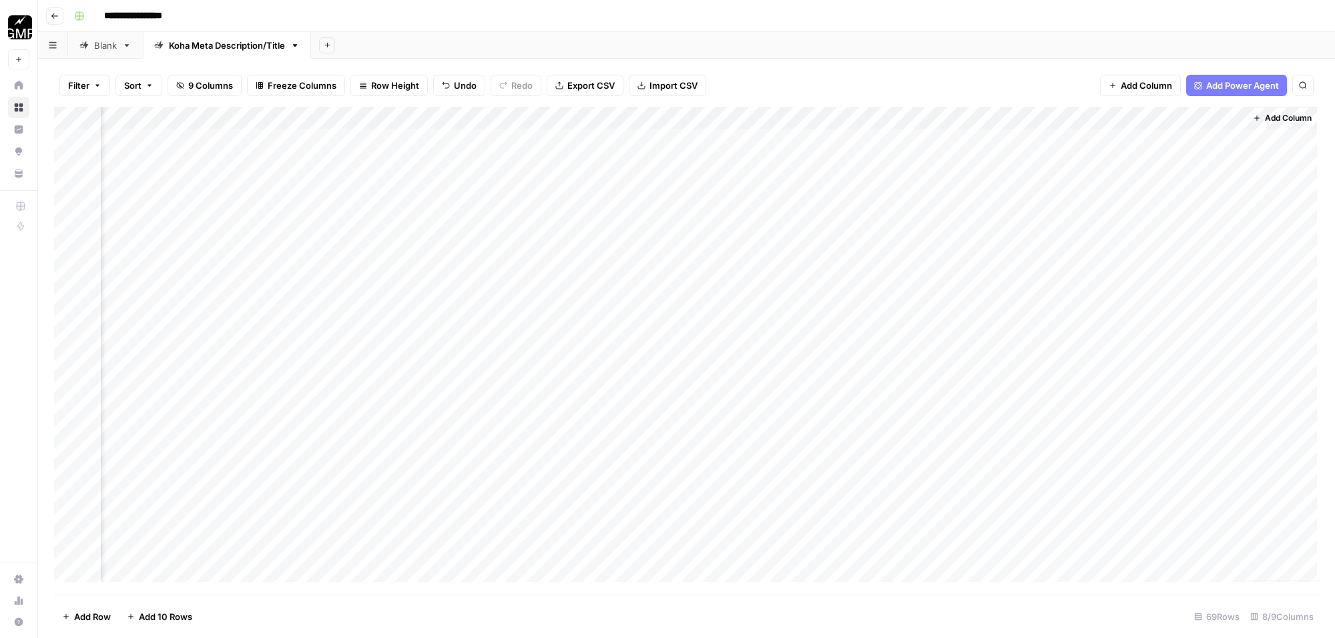
scroll to position [0, 106]
click at [531, 162] on div "Add Column" at bounding box center [686, 351] width 1265 height 488
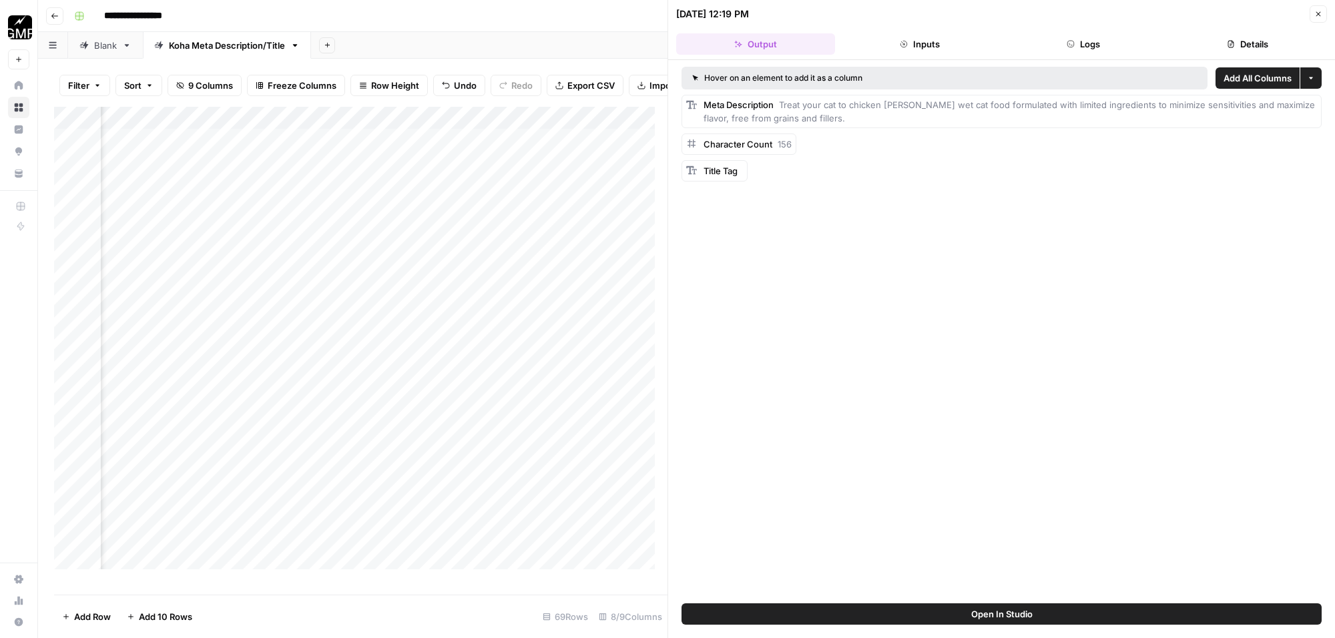
click at [729, 172] on span "Title Tag" at bounding box center [721, 171] width 34 height 11
click at [528, 194] on div "Add Column" at bounding box center [361, 344] width 614 height 475
click at [1320, 10] on icon "button" at bounding box center [1319, 14] width 8 height 8
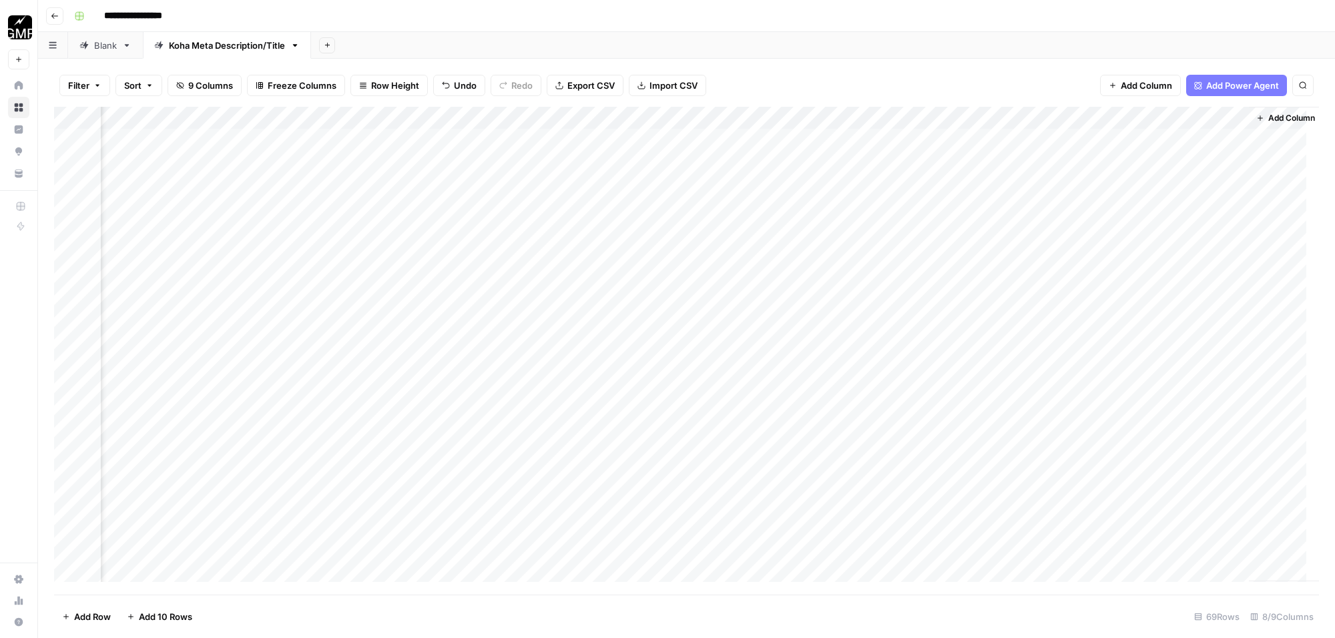
click at [1100, 119] on div "Add Column" at bounding box center [686, 351] width 1265 height 488
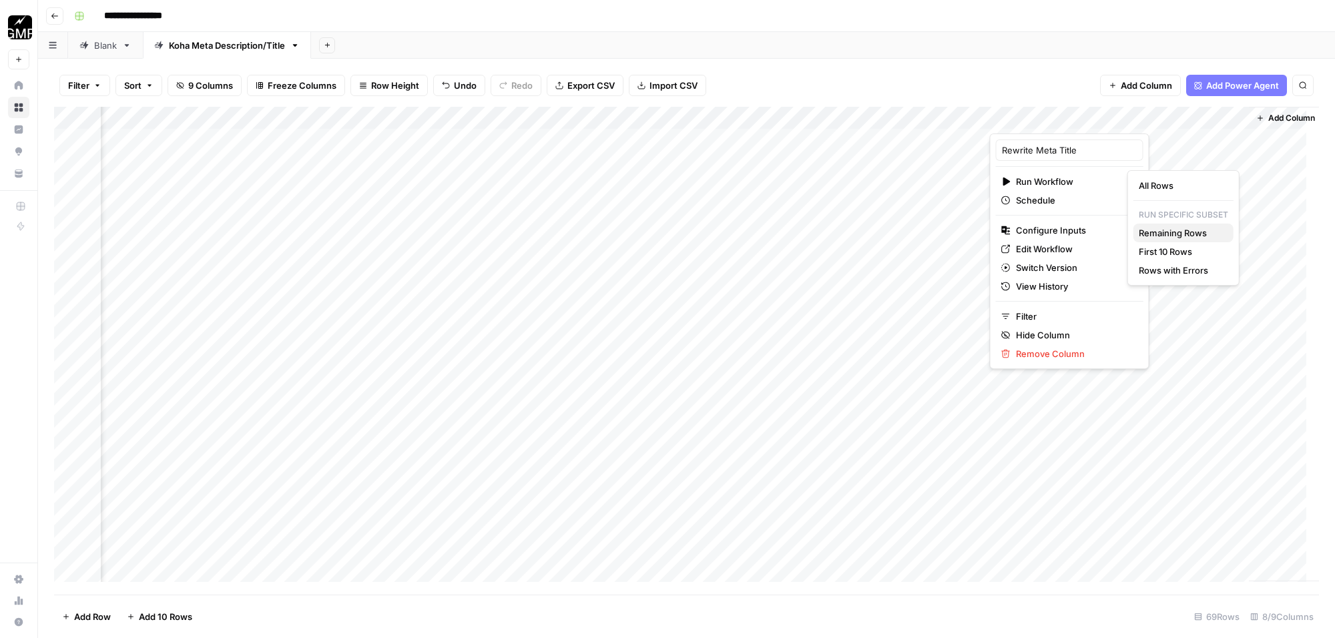
click at [1185, 230] on span "Remaining Rows" at bounding box center [1181, 232] width 84 height 13
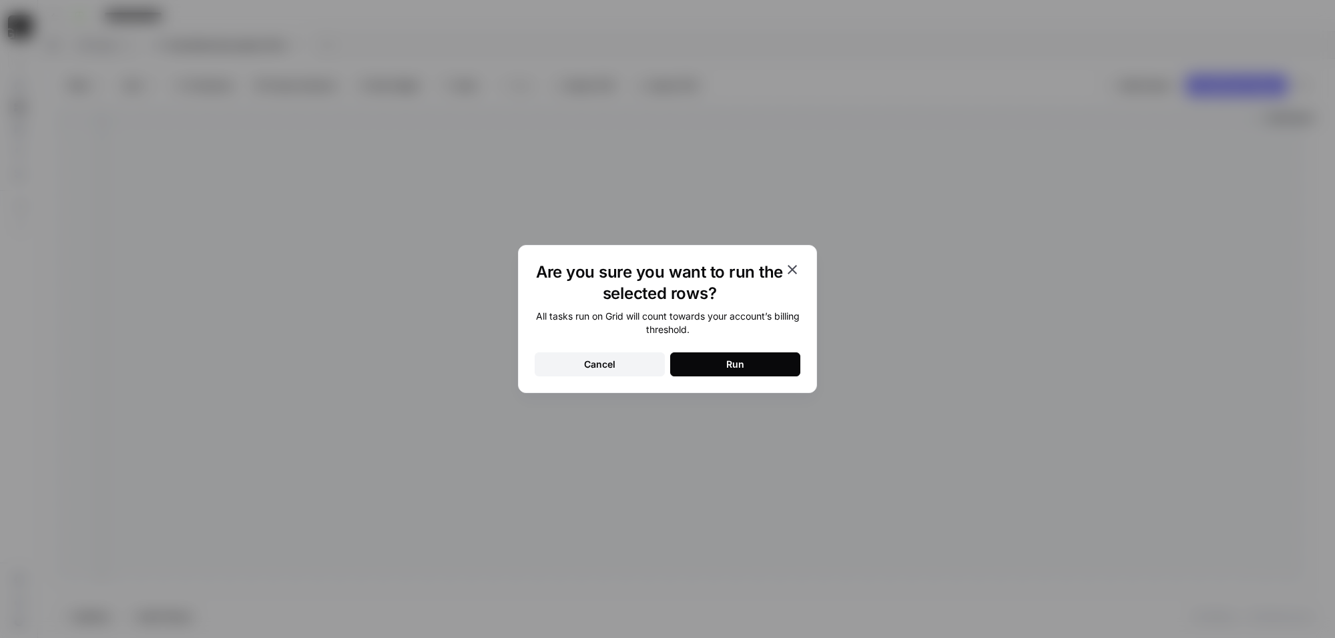
click at [730, 355] on button "Run" at bounding box center [735, 365] width 130 height 24
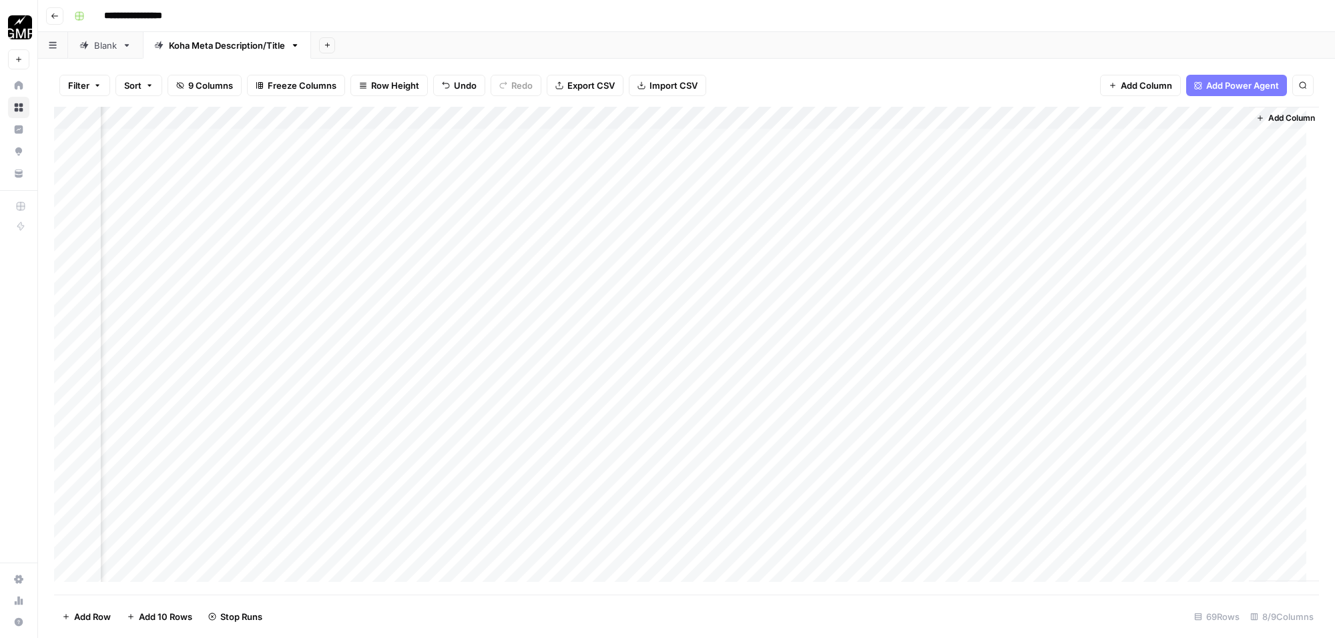
scroll to position [0, 122]
click at [1219, 134] on div "Add Column" at bounding box center [686, 351] width 1265 height 488
click at [1219, 137] on div "Add Column" at bounding box center [686, 351] width 1265 height 488
click at [1219, 137] on textarea "**********" at bounding box center [1195, 148] width 267 height 32
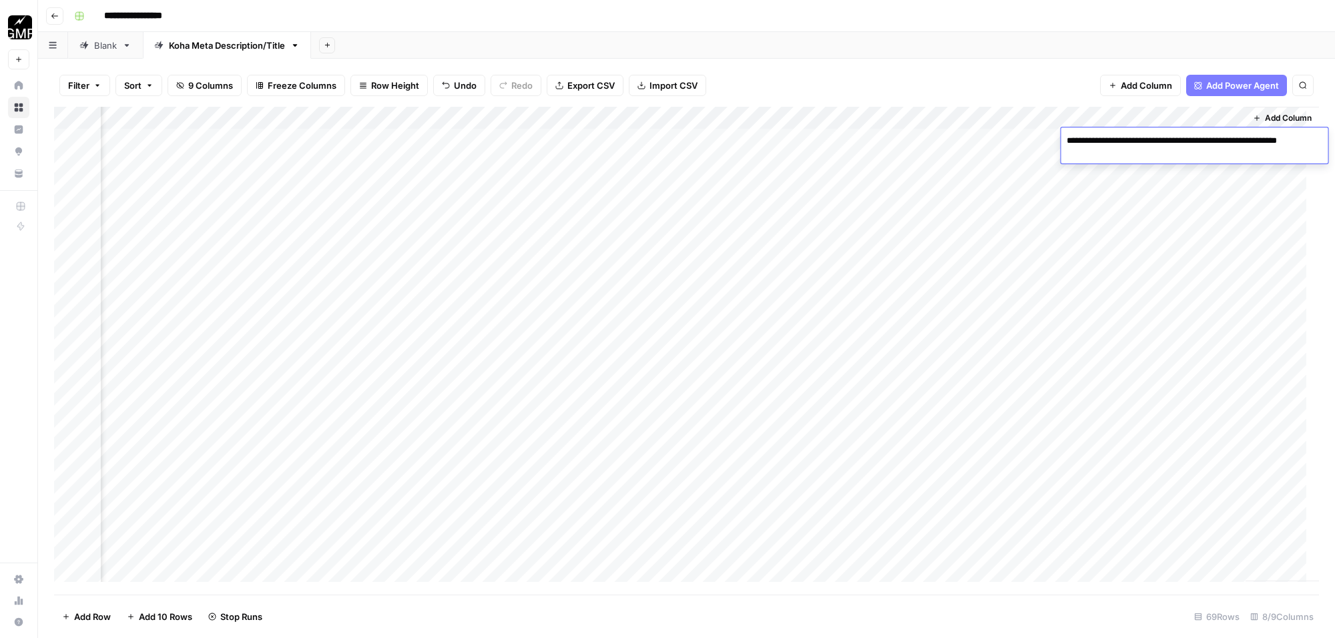
click at [1219, 137] on textarea "**********" at bounding box center [1195, 148] width 267 height 32
click at [1246, 144] on textarea "**********" at bounding box center [1195, 148] width 267 height 32
click at [1269, 187] on div "Add Column" at bounding box center [1282, 344] width 73 height 475
click at [1219, 162] on div "Add Column" at bounding box center [686, 351] width 1265 height 488
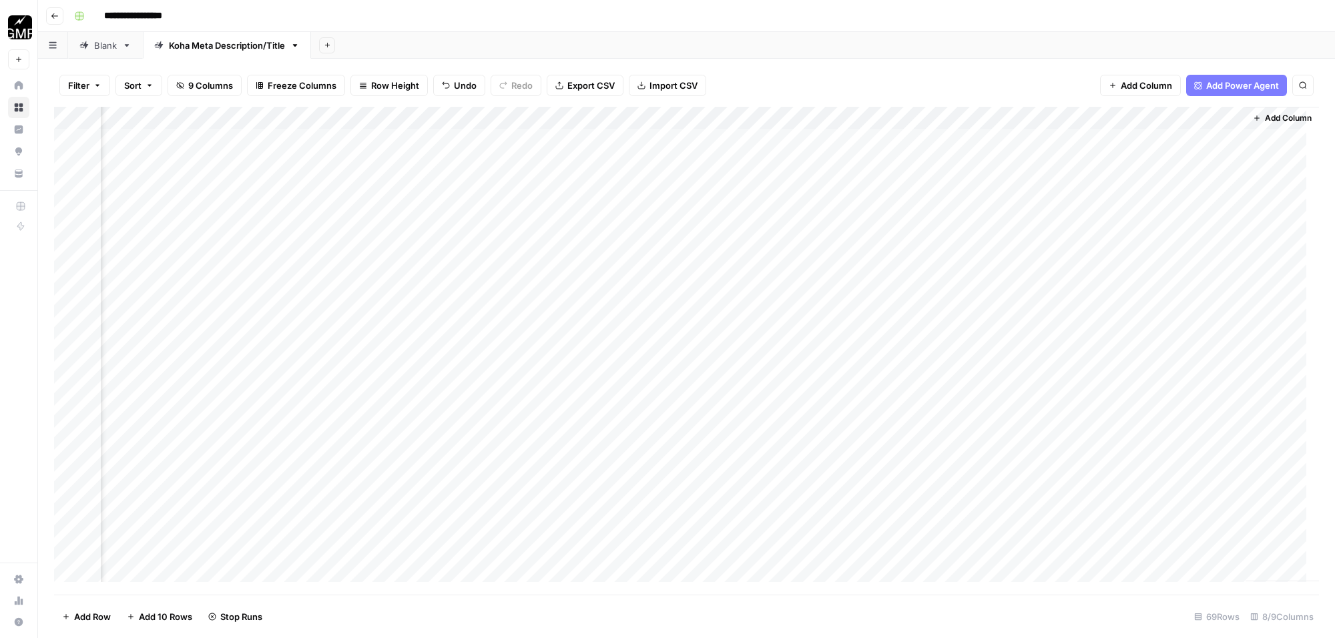
click at [1246, 212] on div "Add Column" at bounding box center [1282, 344] width 73 height 475
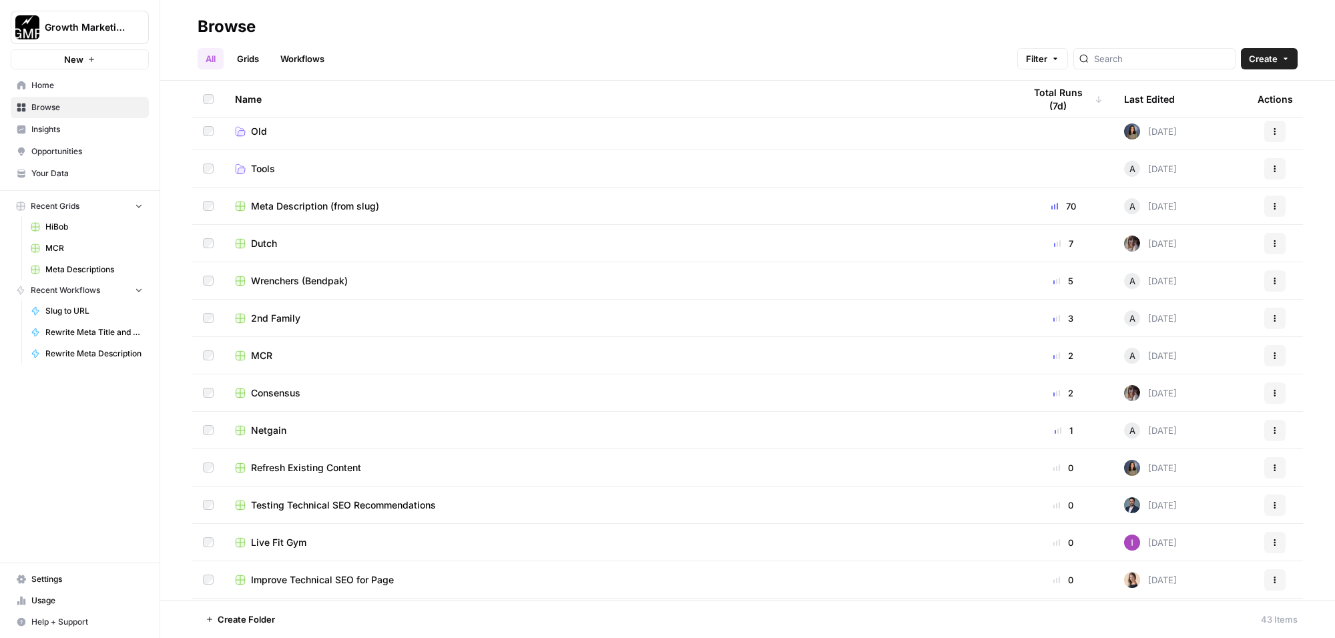
scroll to position [83, 0]
click at [359, 206] on span "Meta Description (from slug)" at bounding box center [315, 202] width 128 height 13
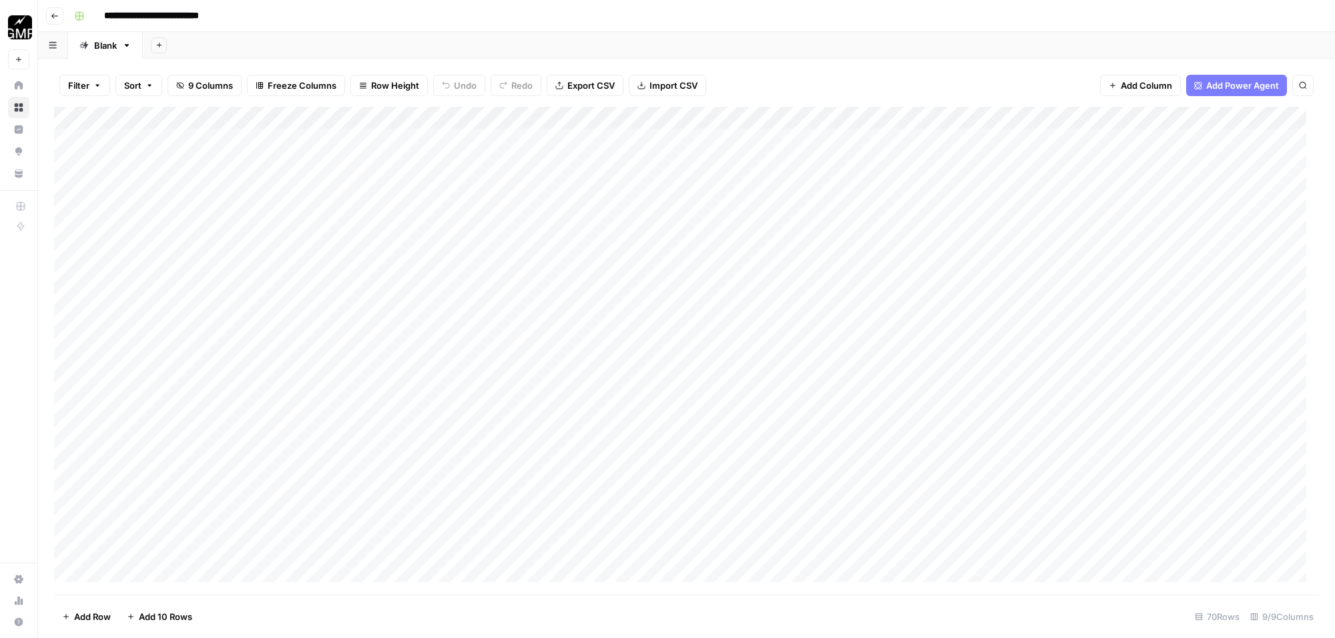
drag, startPoint x: 194, startPoint y: 164, endPoint x: 228, endPoint y: 262, distance: 103.7
click at [212, 274] on div "Add Column" at bounding box center [686, 351] width 1265 height 488
drag, startPoint x: 499, startPoint y: 157, endPoint x: 485, endPoint y: 167, distance: 17.2
click at [485, 167] on div "Add Column" at bounding box center [686, 351] width 1265 height 488
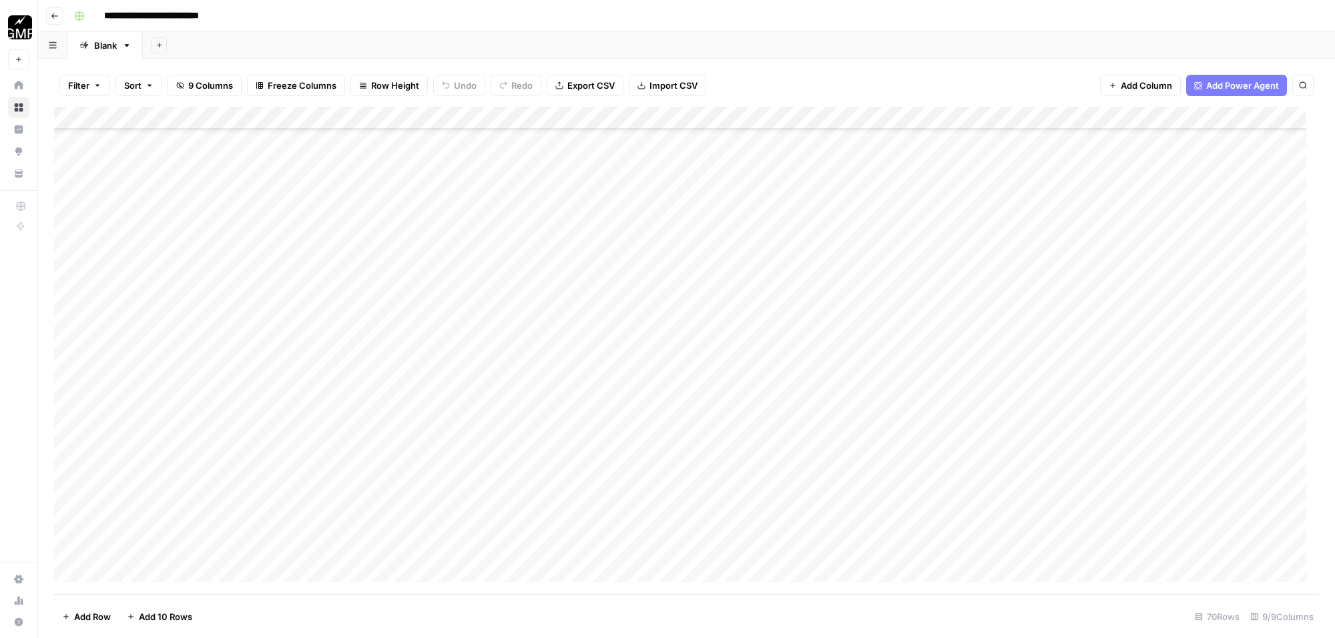
drag, startPoint x: 497, startPoint y: 182, endPoint x: 478, endPoint y: 543, distance: 361.1
click at [478, 543] on div "Add Column" at bounding box center [686, 351] width 1265 height 488
click at [469, 184] on div "Add Column" at bounding box center [686, 351] width 1265 height 488
click at [499, 159] on div "Add Column" at bounding box center [686, 351] width 1265 height 488
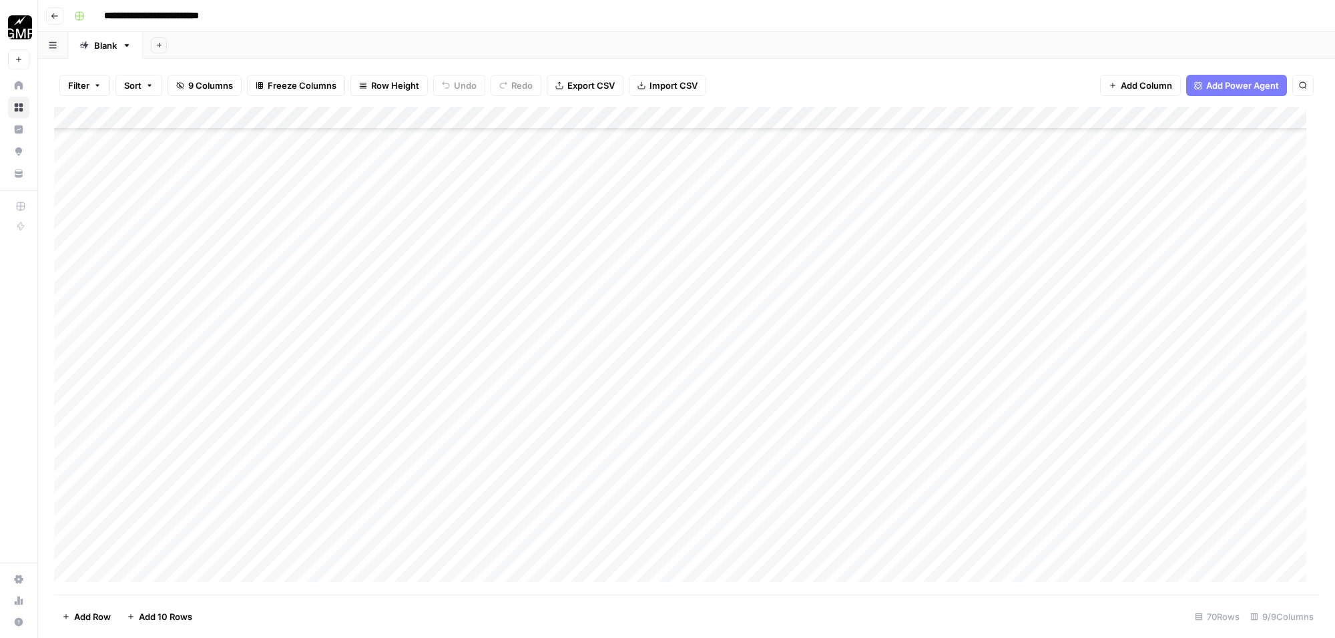
scroll to position [1157, 0]
drag, startPoint x: 499, startPoint y: 159, endPoint x: 475, endPoint y: 556, distance: 397.4
click at [475, 556] on div "Add Column" at bounding box center [686, 351] width 1265 height 488
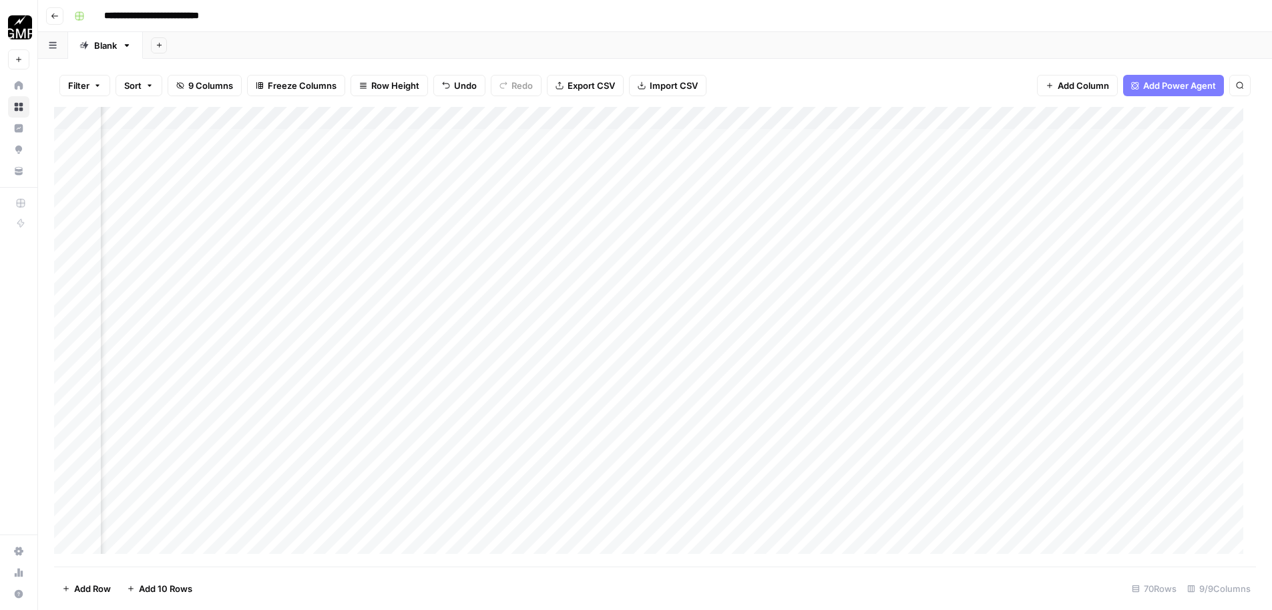
drag, startPoint x: 263, startPoint y: 178, endPoint x: 242, endPoint y: 278, distance: 101.8
click at [242, 278] on div "Add Column" at bounding box center [655, 336] width 1202 height 459
click at [260, 178] on div "Add Column" at bounding box center [655, 336] width 1202 height 459
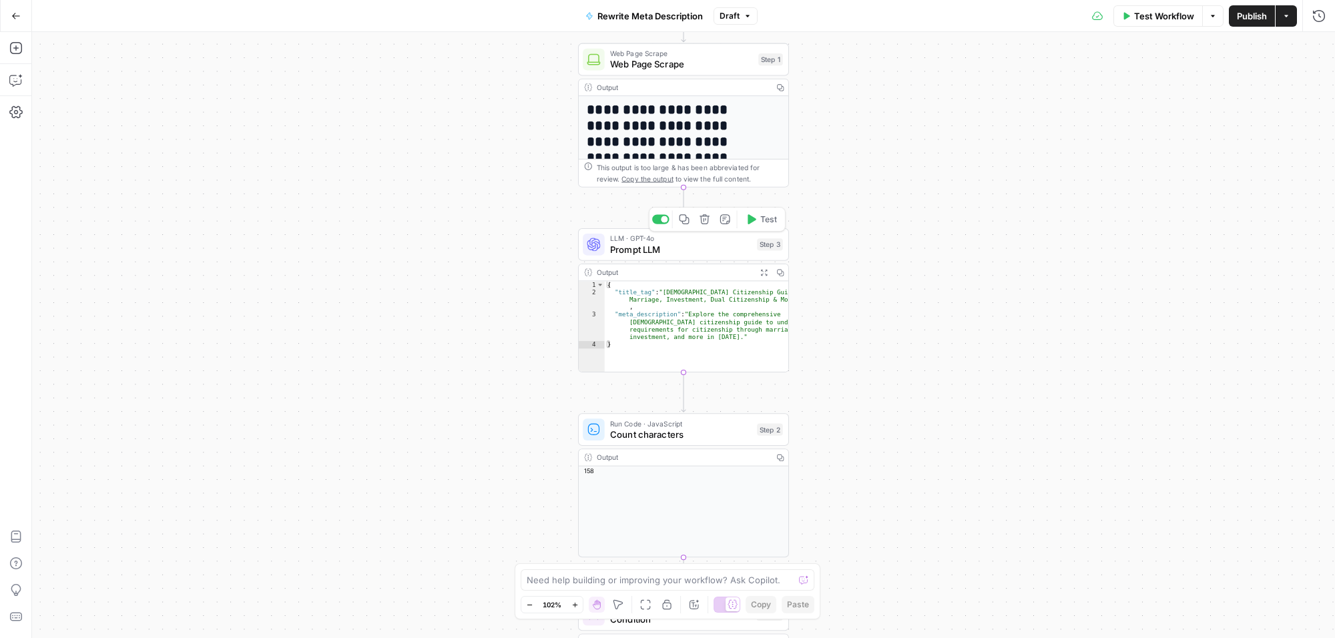
click at [672, 249] on span "Prompt LLM" at bounding box center [681, 248] width 142 height 13
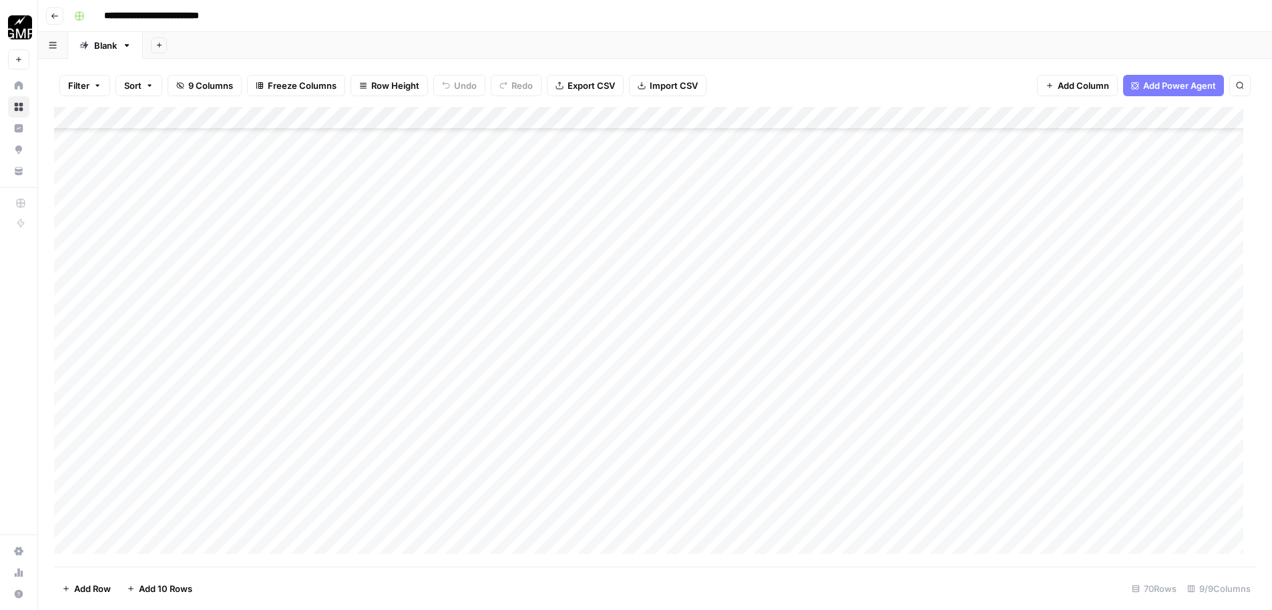
scroll to position [407, 0]
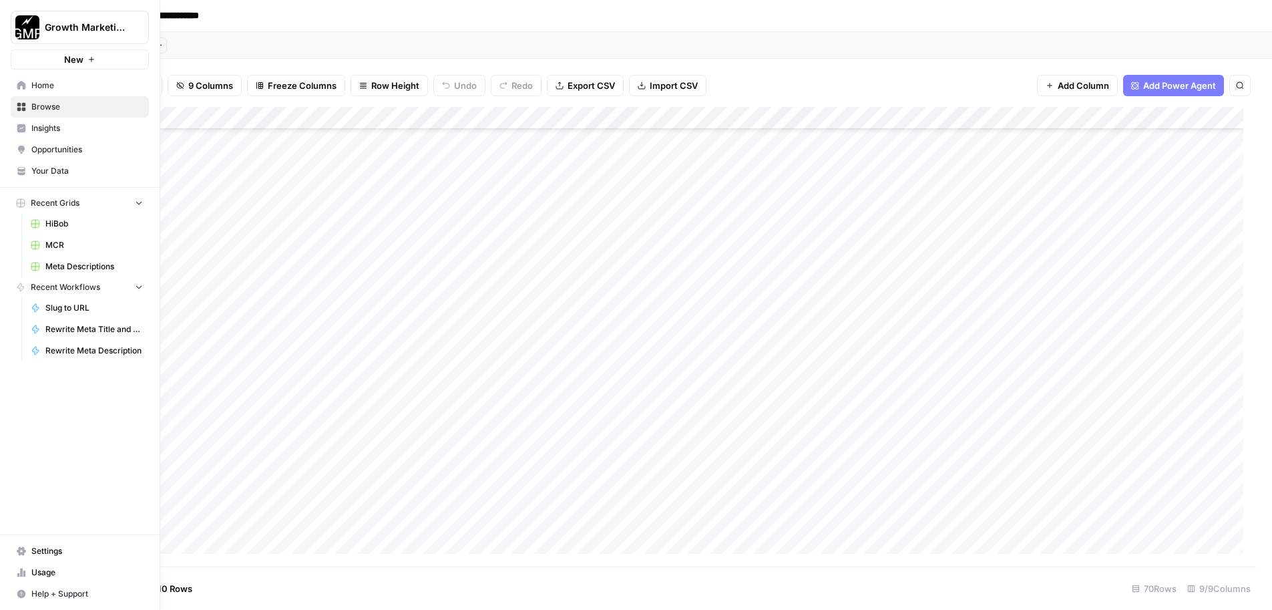
click at [31, 112] on link "Browse" at bounding box center [80, 106] width 138 height 21
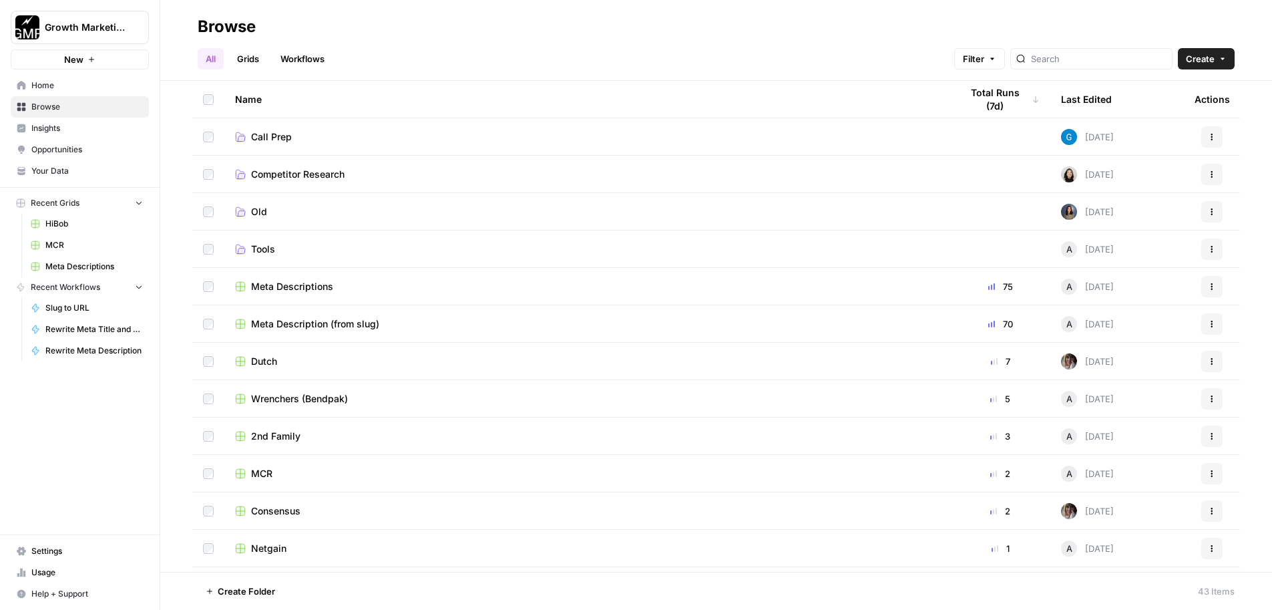
click at [306, 292] on span "Meta Descriptions" at bounding box center [292, 286] width 82 height 13
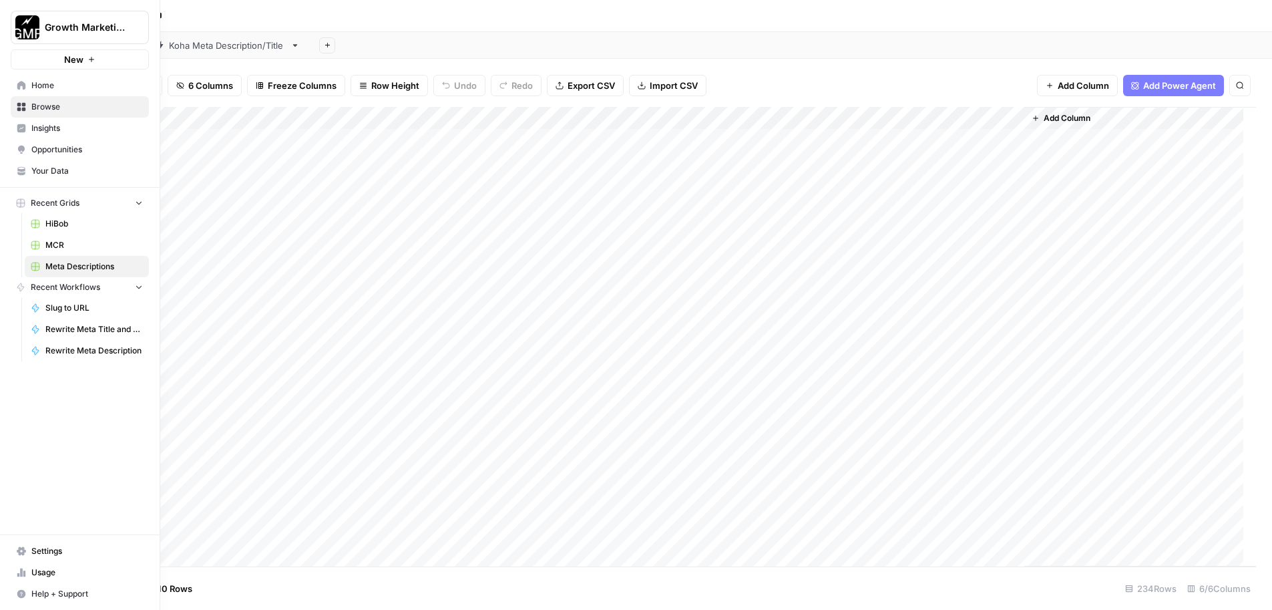
click at [51, 106] on span "Browse" at bounding box center [87, 107] width 112 height 12
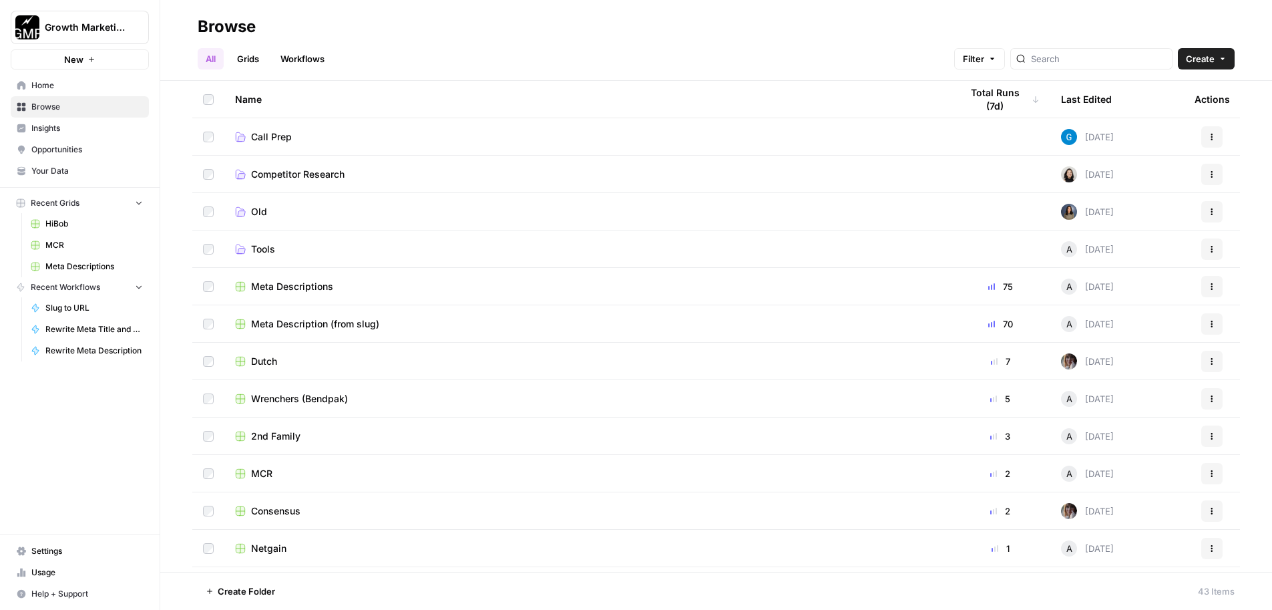
click at [125, 353] on span "Rewrite Meta Description" at bounding box center [93, 351] width 97 height 12
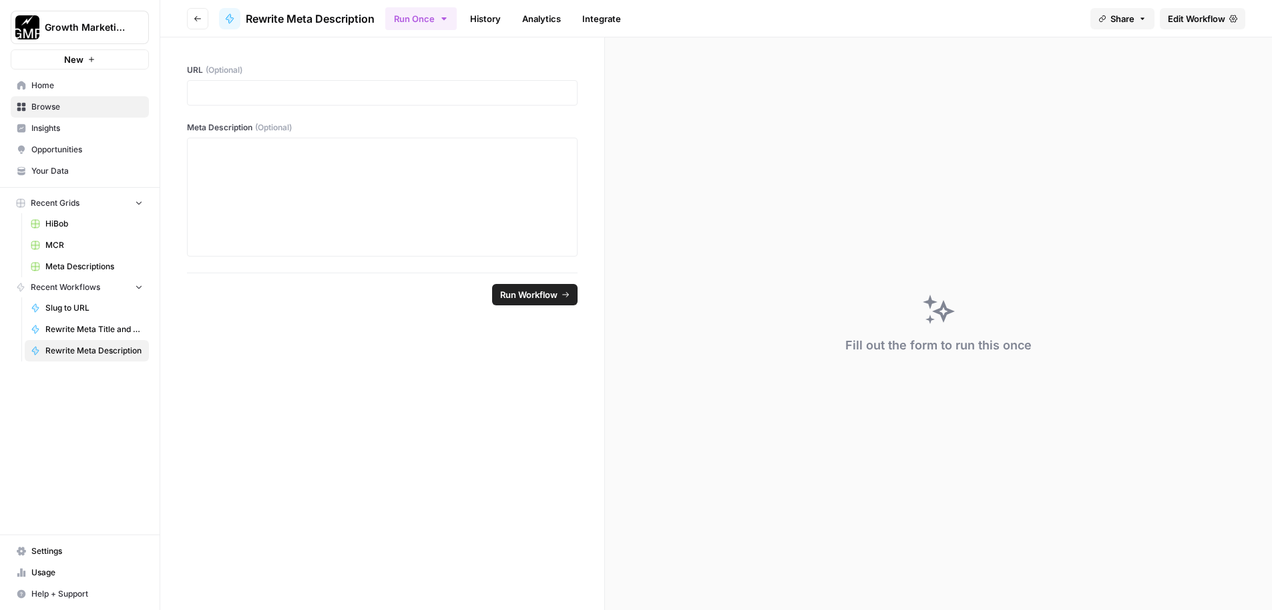
click at [1188, 14] on span "Edit Workflow" at bounding box center [1196, 18] width 57 height 13
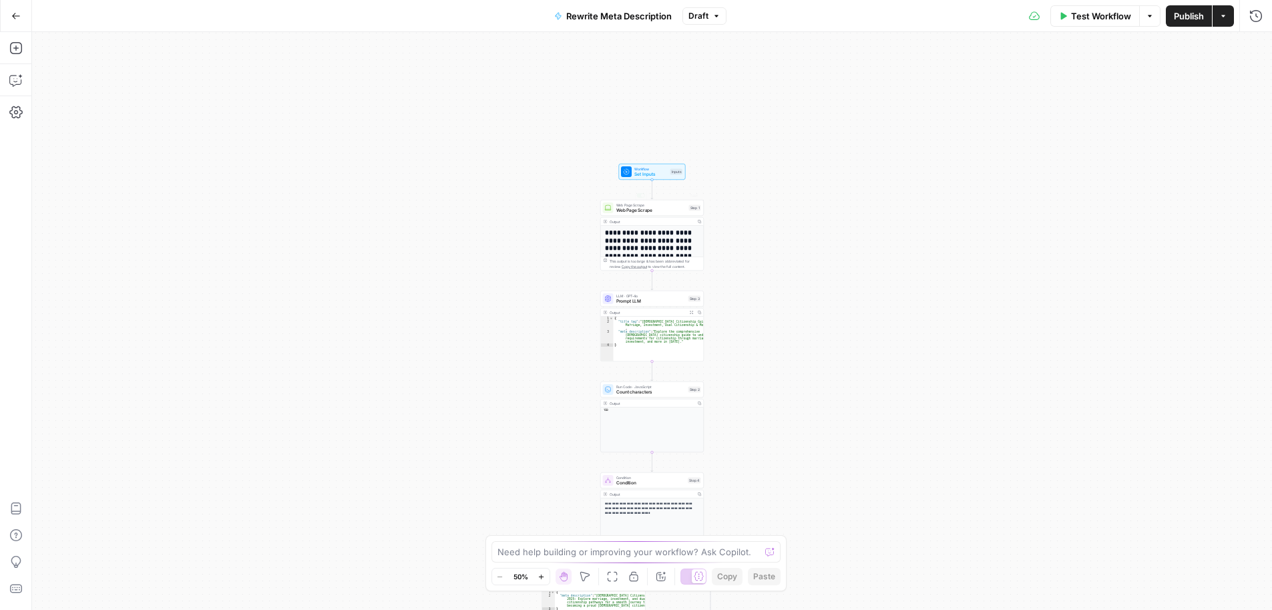
click at [658, 172] on span "Set Inputs" at bounding box center [650, 174] width 33 height 7
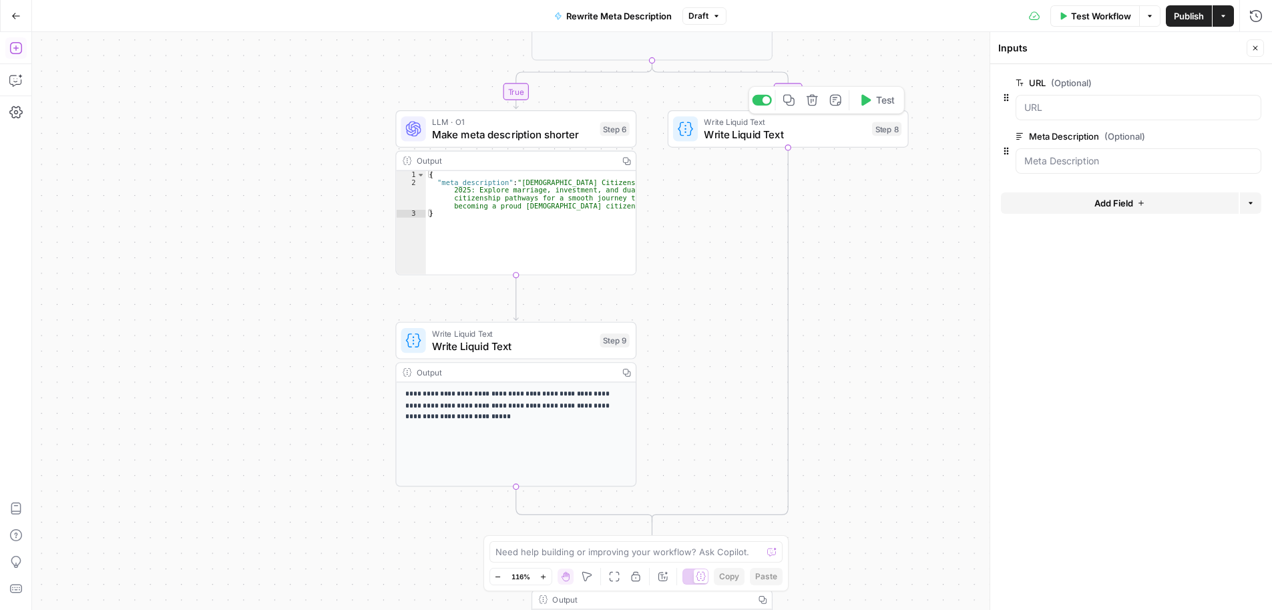
click at [841, 138] on span "Write Liquid Text" at bounding box center [785, 133] width 162 height 15
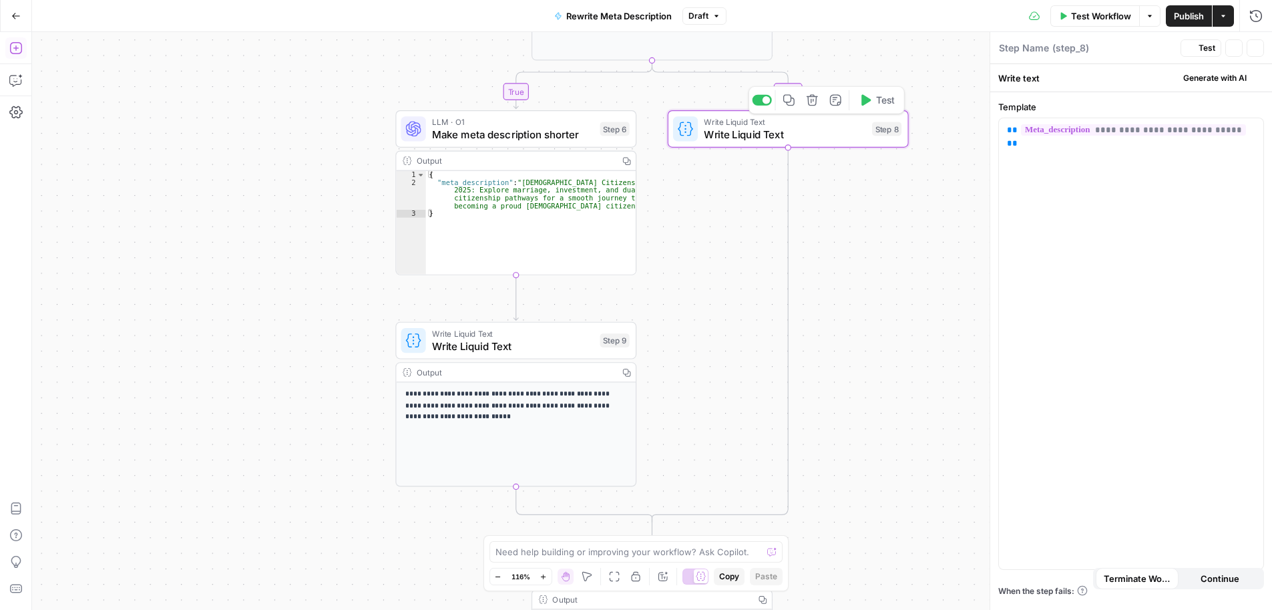
type textarea "Write Liquid Text"
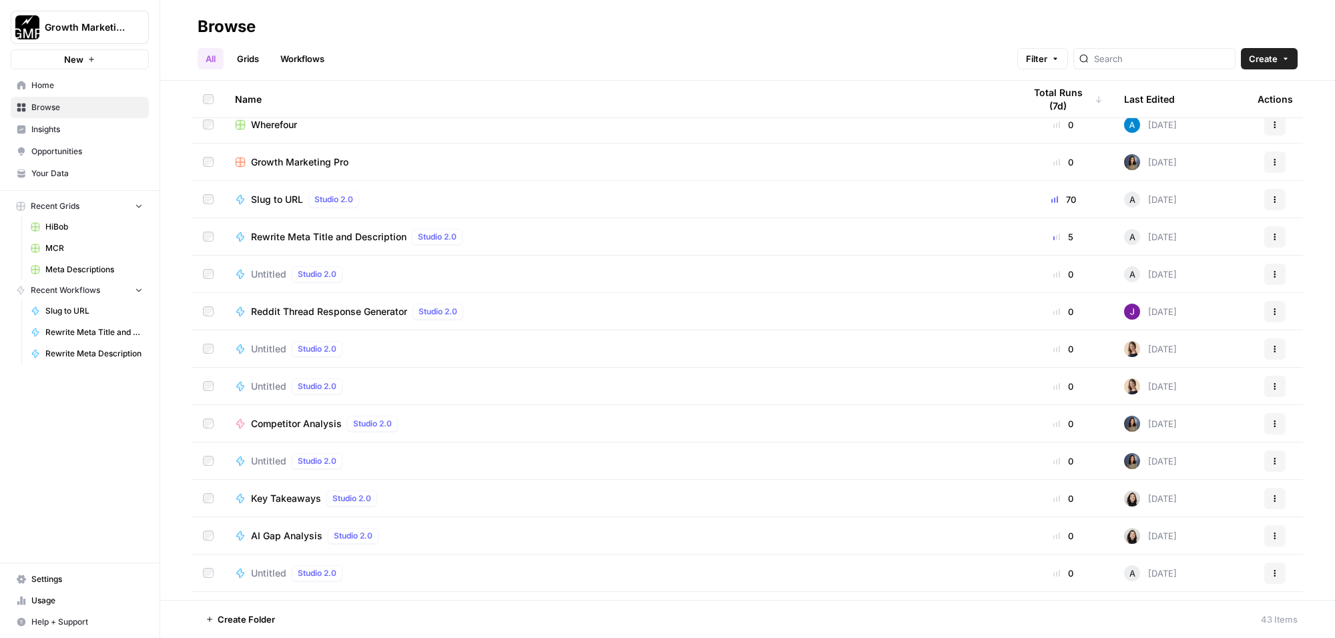
scroll to position [1085, 0]
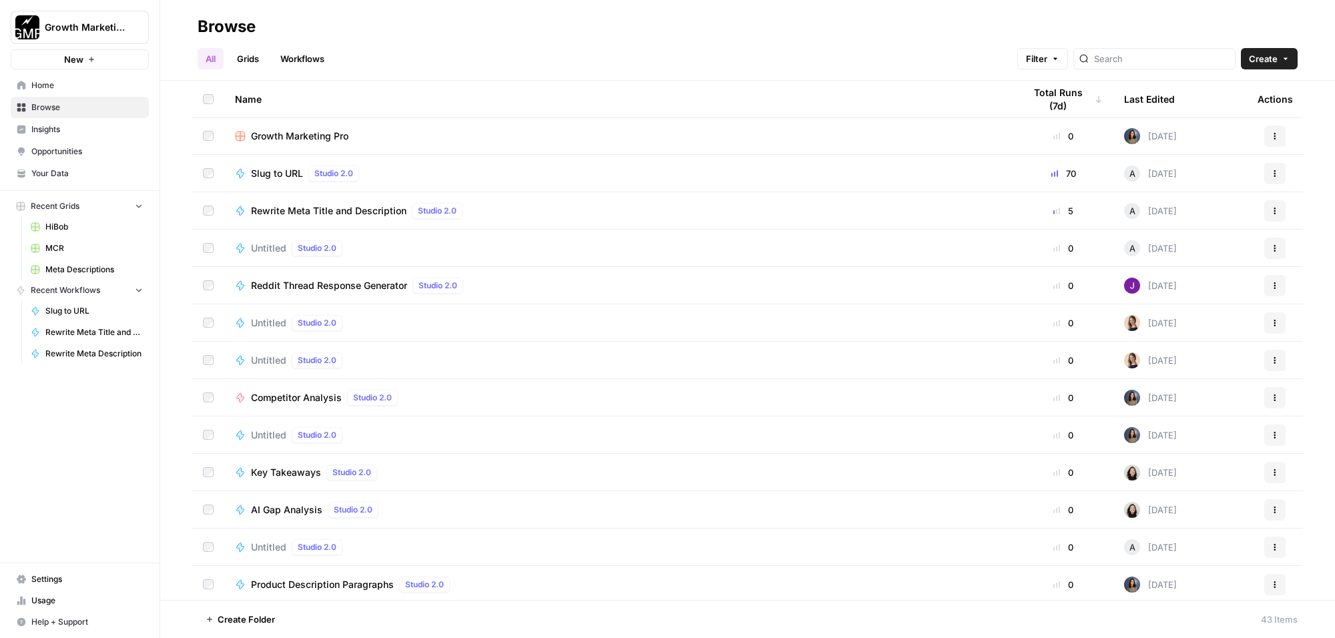
click at [395, 205] on span "Rewrite Meta Title and Description" at bounding box center [329, 210] width 156 height 13
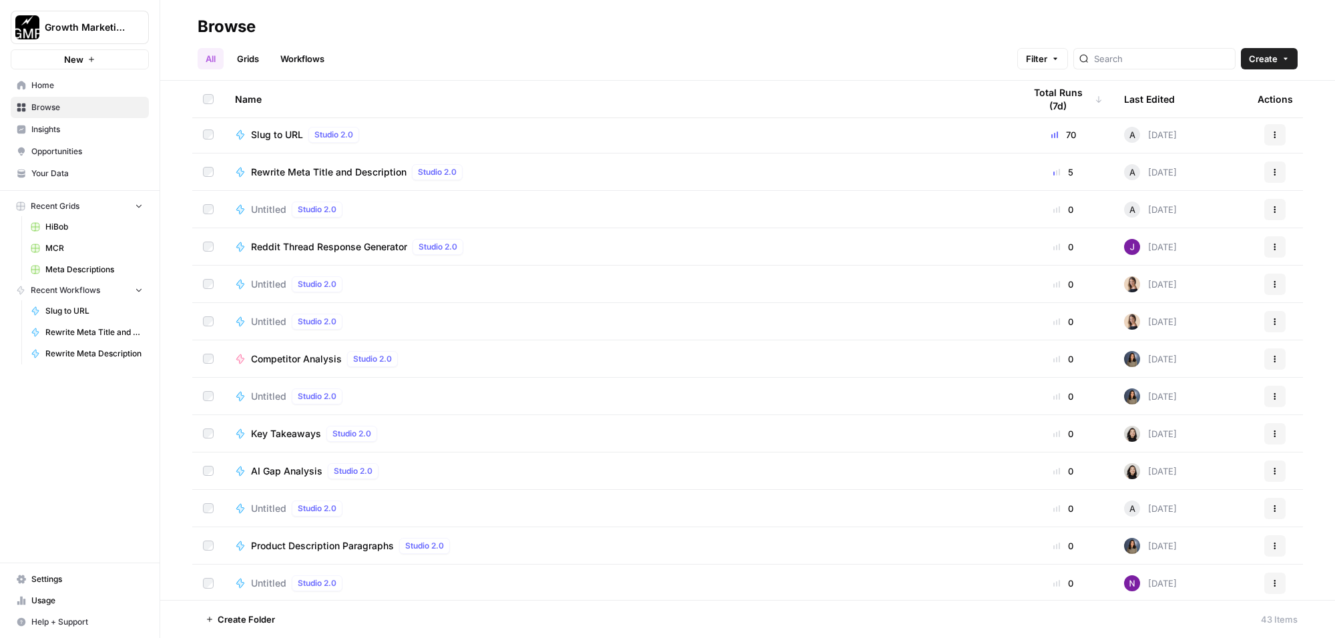
scroll to position [1126, 0]
click at [377, 168] on span "Rewrite Meta Title and Description" at bounding box center [329, 170] width 156 height 13
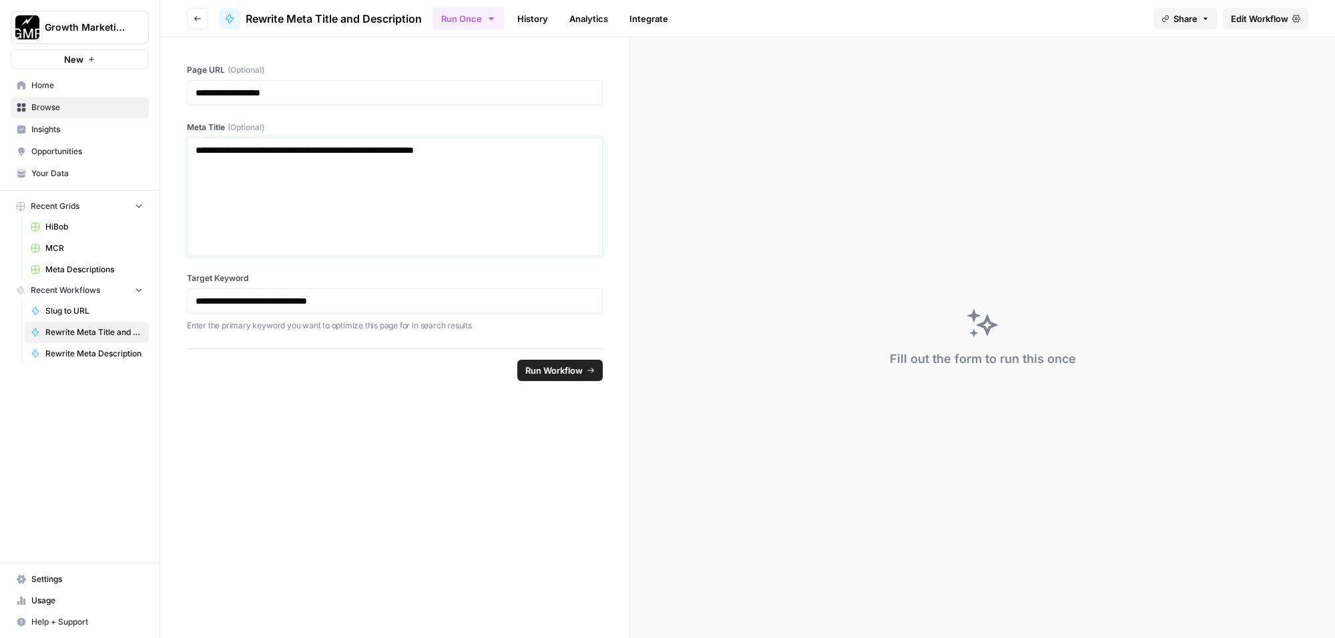
click at [338, 154] on p "**********" at bounding box center [395, 150] width 398 height 13
click at [472, 167] on div "**********" at bounding box center [395, 197] width 399 height 107
drag, startPoint x: 493, startPoint y: 154, endPoint x: 217, endPoint y: 152, distance: 275.8
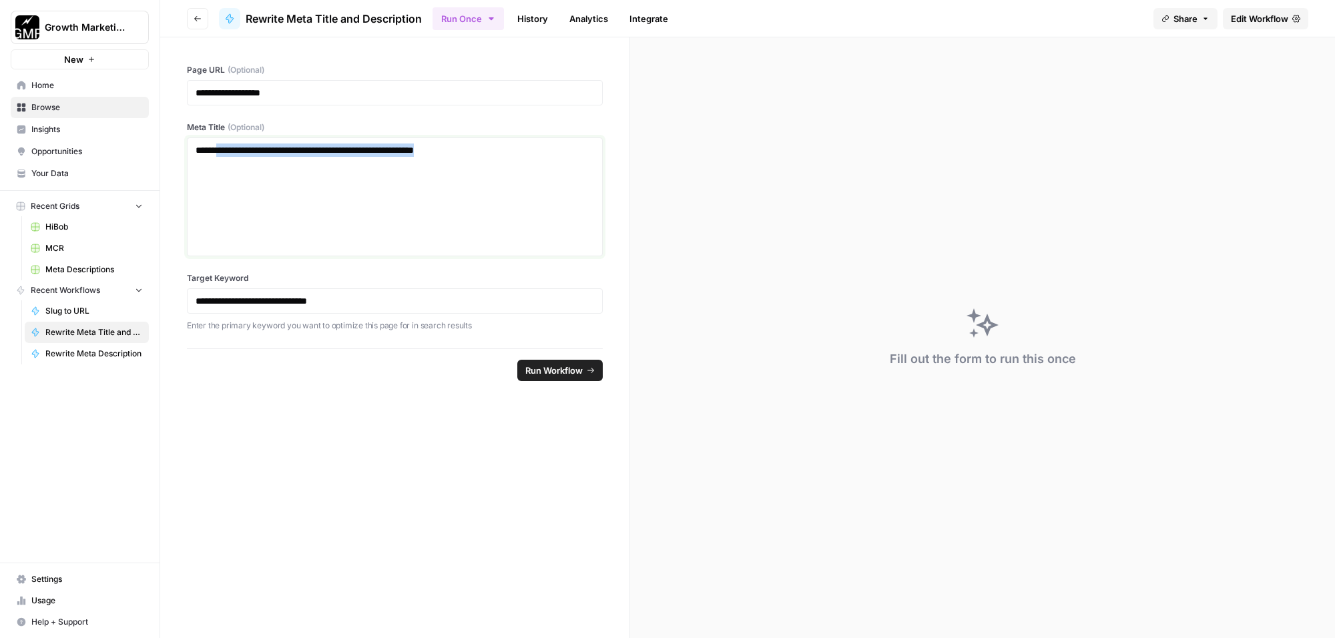
click at [217, 152] on p "**********" at bounding box center [395, 150] width 398 height 13
drag, startPoint x: 351, startPoint y: 301, endPoint x: 218, endPoint y: 300, distance: 132.2
click at [218, 300] on p "**********" at bounding box center [395, 300] width 398 height 13
click at [343, 304] on p "**********" at bounding box center [395, 300] width 398 height 13
drag, startPoint x: 343, startPoint y: 304, endPoint x: 218, endPoint y: 298, distance: 125.0
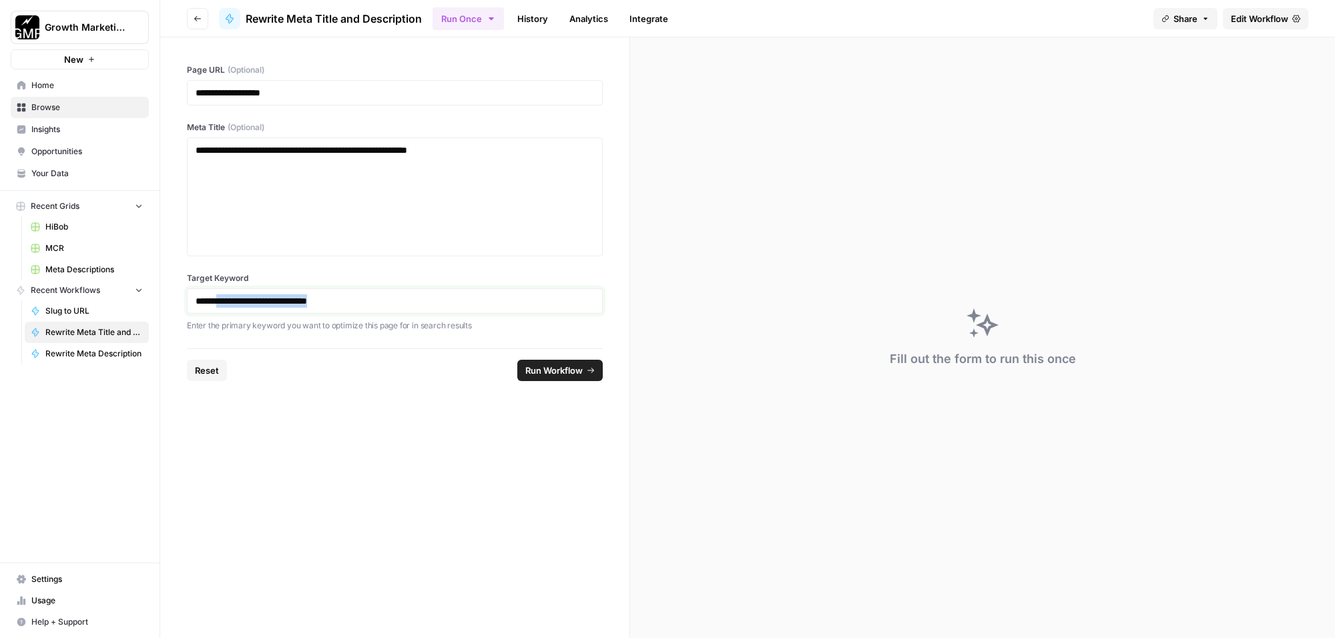
click at [218, 298] on p "**********" at bounding box center [395, 300] width 398 height 13
paste div
click at [347, 299] on p "**********" at bounding box center [395, 300] width 398 height 13
click at [329, 299] on p "**********" at bounding box center [395, 300] width 398 height 13
drag, startPoint x: 311, startPoint y: 304, endPoint x: 363, endPoint y: 307, distance: 51.5
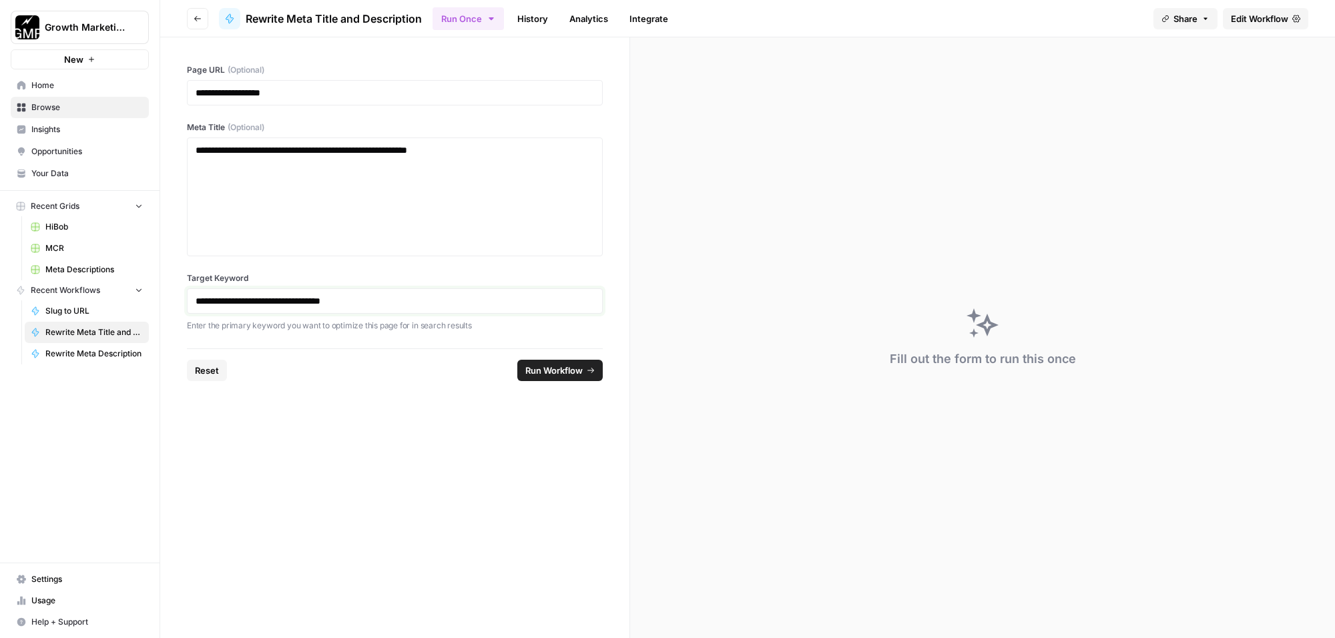
click at [312, 302] on p "**********" at bounding box center [395, 300] width 398 height 13
click at [285, 302] on p "**********" at bounding box center [395, 300] width 398 height 13
drag, startPoint x: 239, startPoint y: 301, endPoint x: 260, endPoint y: 317, distance: 26.7
click at [239, 301] on p "**********" at bounding box center [395, 300] width 398 height 13
click at [562, 372] on span "Run Workflow" at bounding box center [554, 370] width 57 height 13
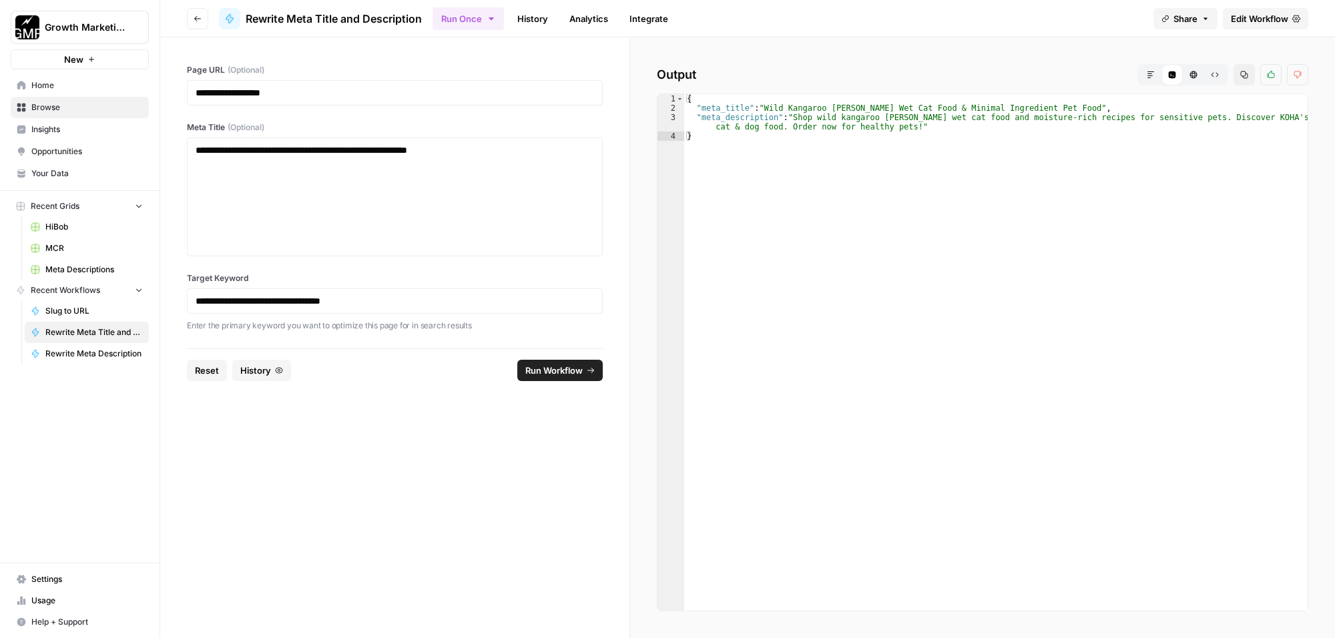
click at [1257, 23] on span "Edit Workflow" at bounding box center [1259, 18] width 57 height 13
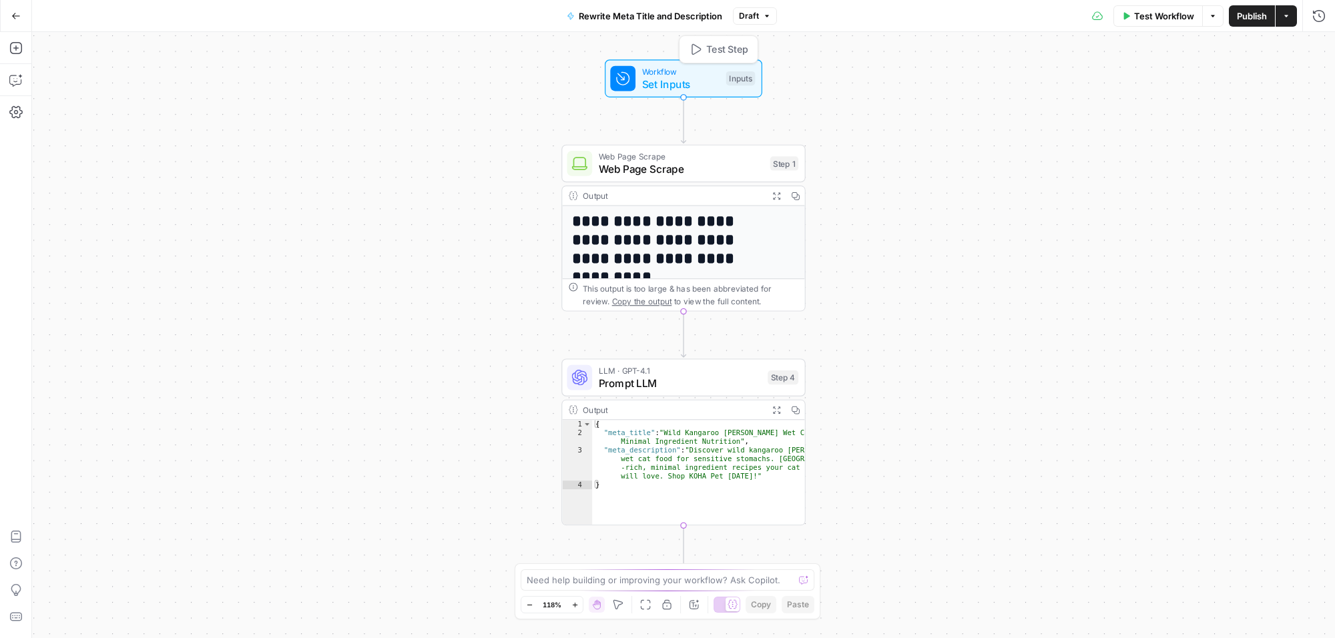
click at [681, 72] on span "Workflow" at bounding box center [681, 71] width 78 height 13
click at [1317, 241] on icon "button" at bounding box center [1316, 243] width 7 height 7
click at [681, 7] on button "Rewrite Meta Title and Description" at bounding box center [645, 15] width 172 height 21
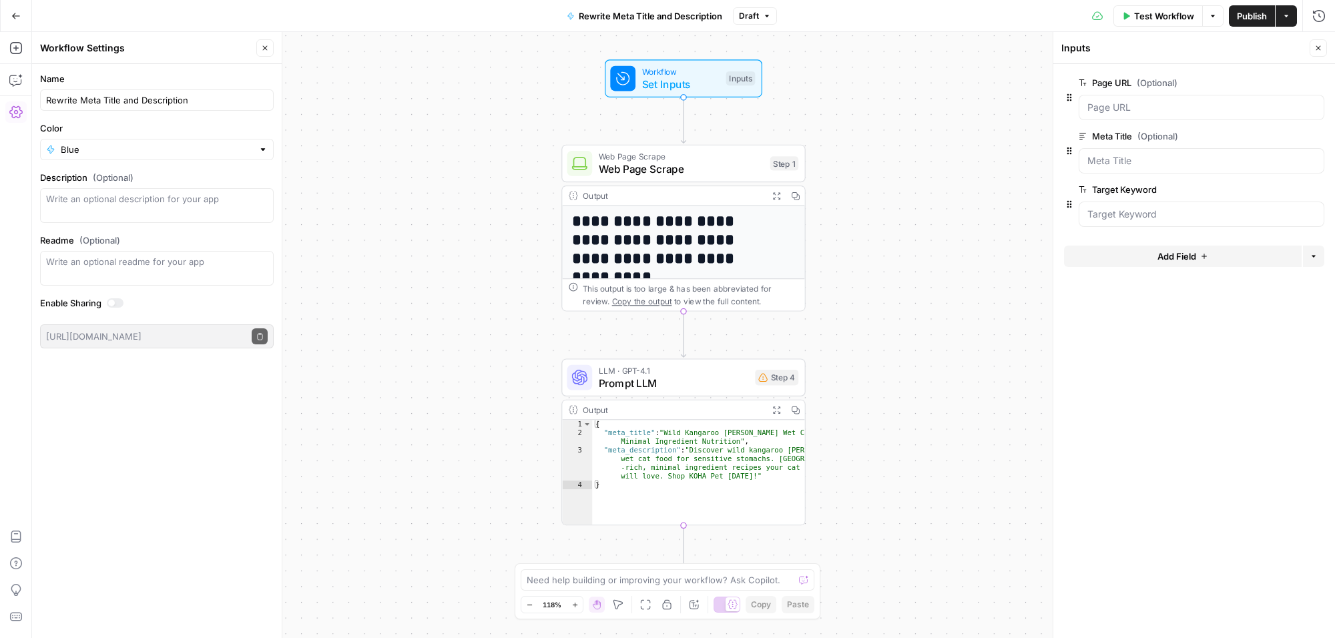
click at [684, 9] on span "Rewrite Meta Title and Description" at bounding box center [651, 15] width 144 height 13
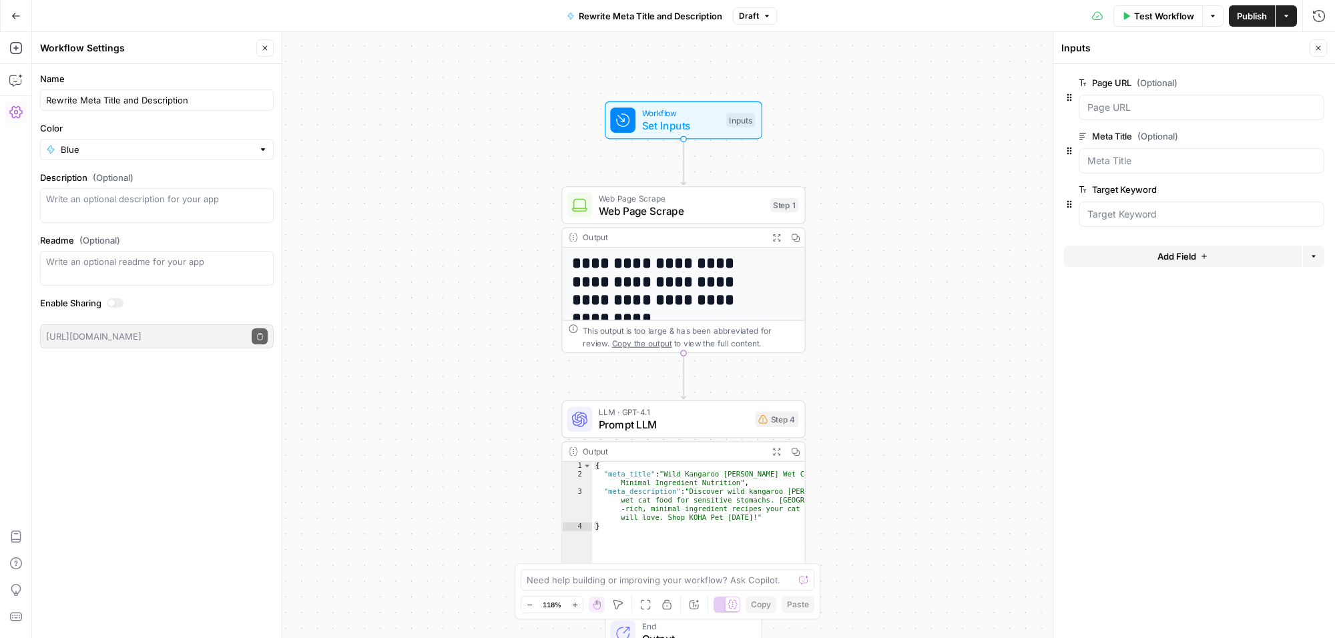
click at [1321, 186] on button "Delete group" at bounding box center [1317, 190] width 16 height 16
click at [18, 78] on icon "button" at bounding box center [15, 79] width 13 height 13
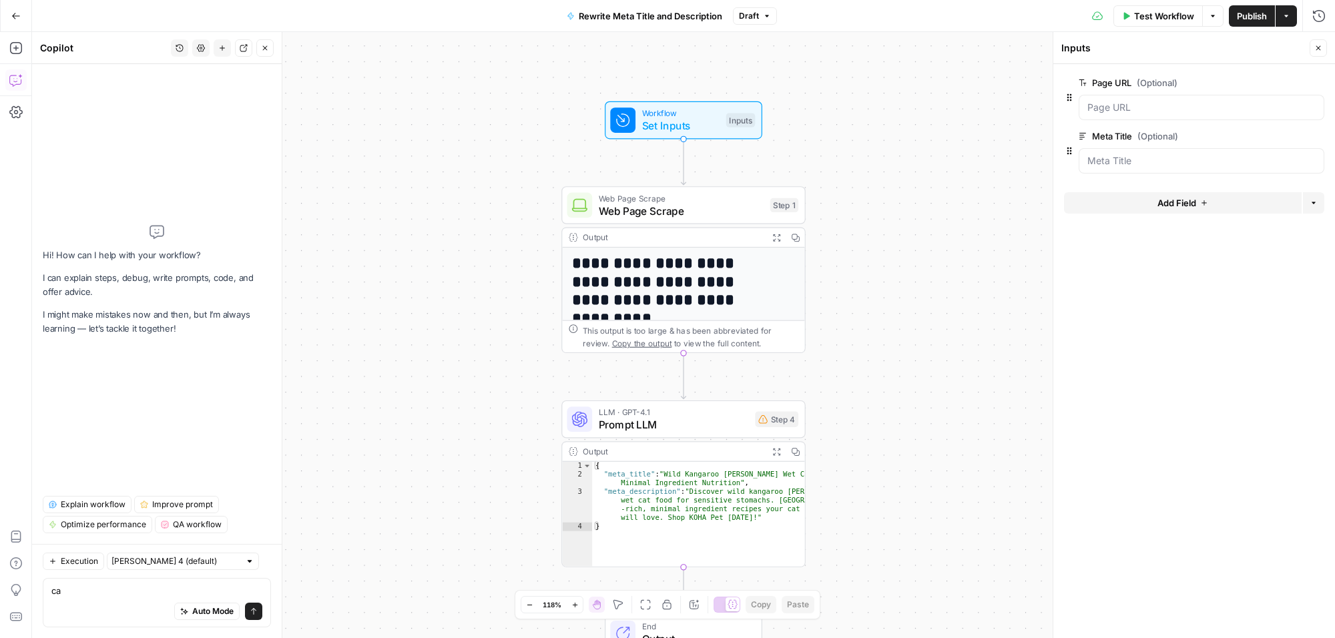
type textarea "c"
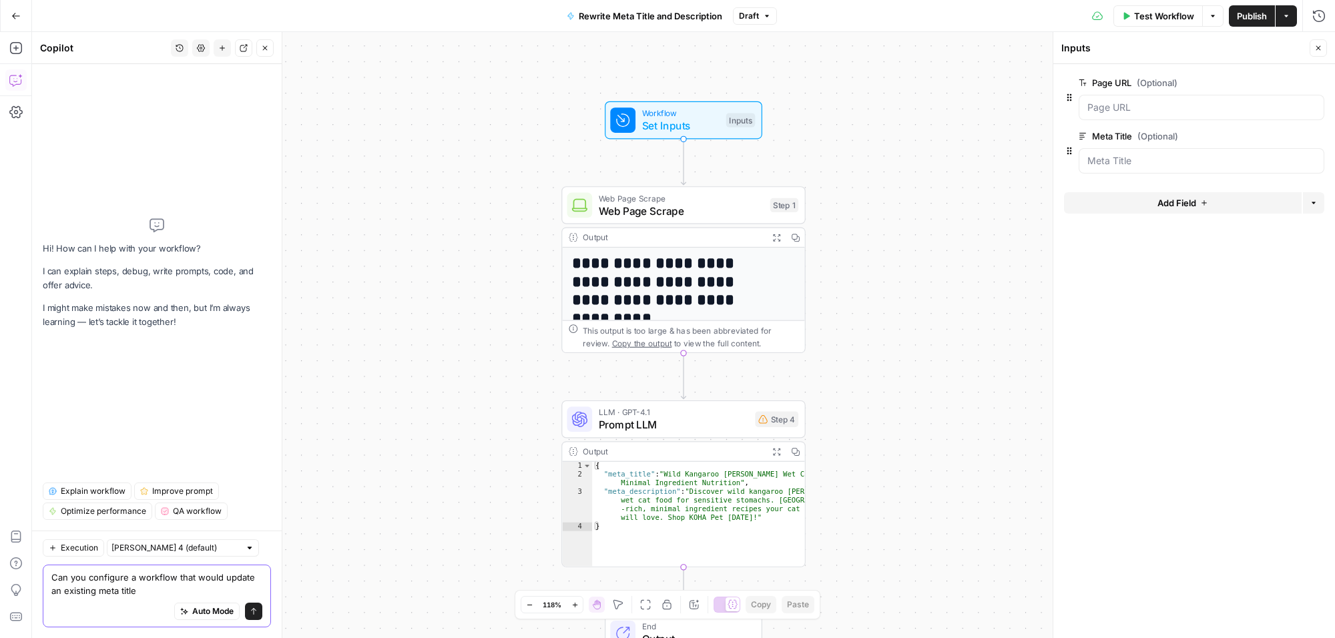
click at [184, 586] on textarea "Can you configure a workflow that would update an existing meta title" at bounding box center [156, 584] width 211 height 27
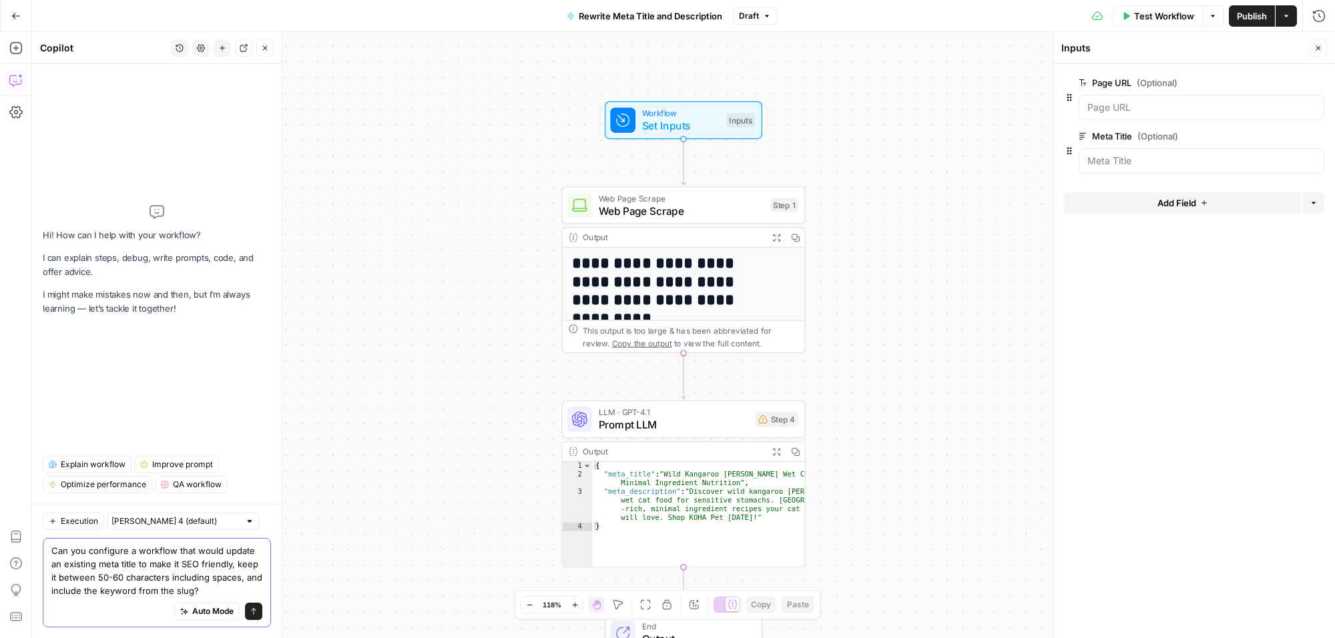
type textarea "Can you configure a workflow that would update an existing meta title to make i…"
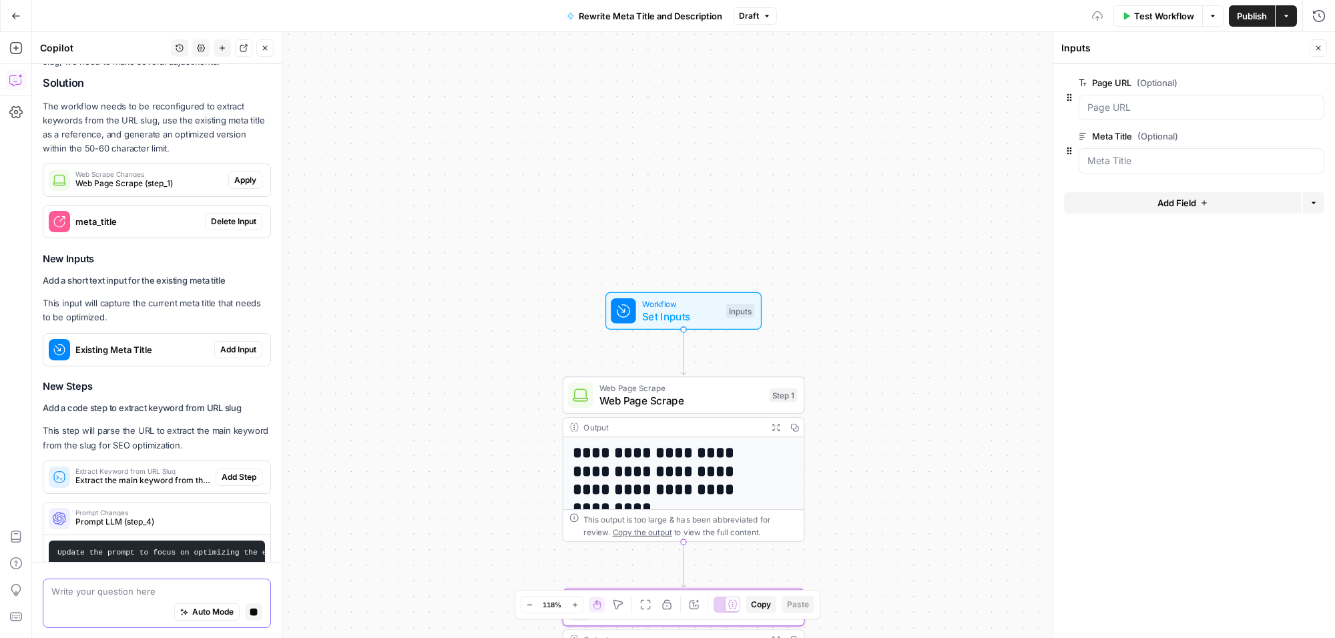
scroll to position [319, 0]
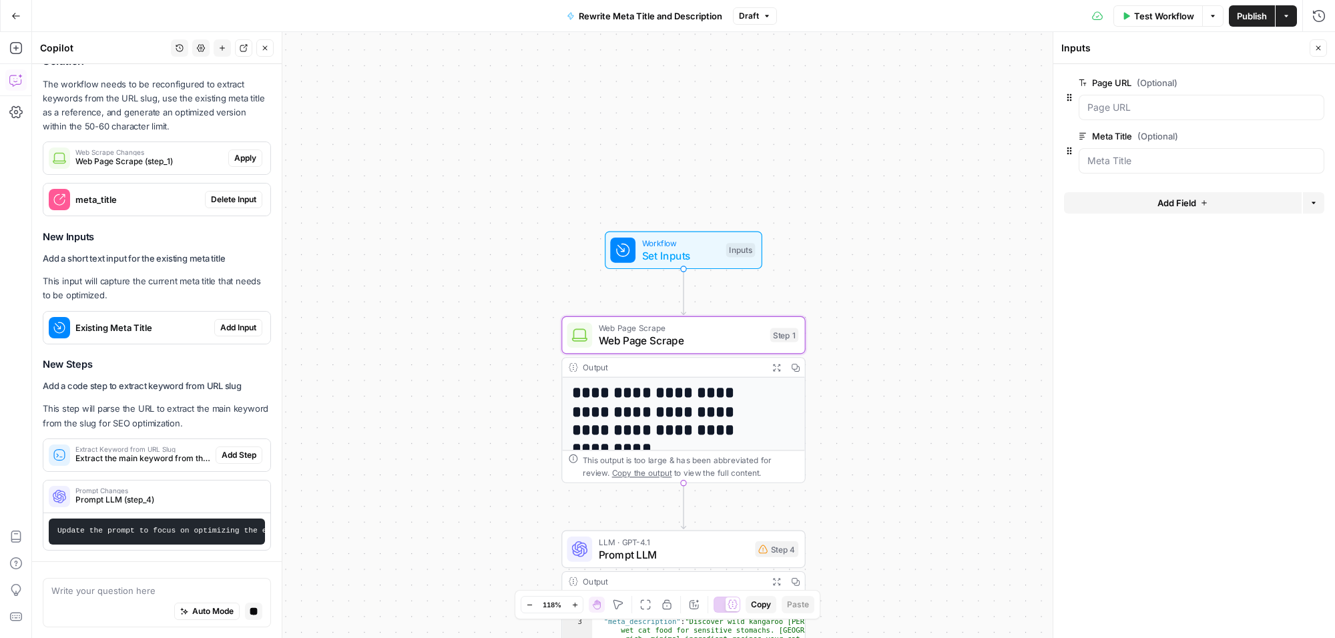
click at [238, 152] on span "Apply" at bounding box center [245, 158] width 22 height 12
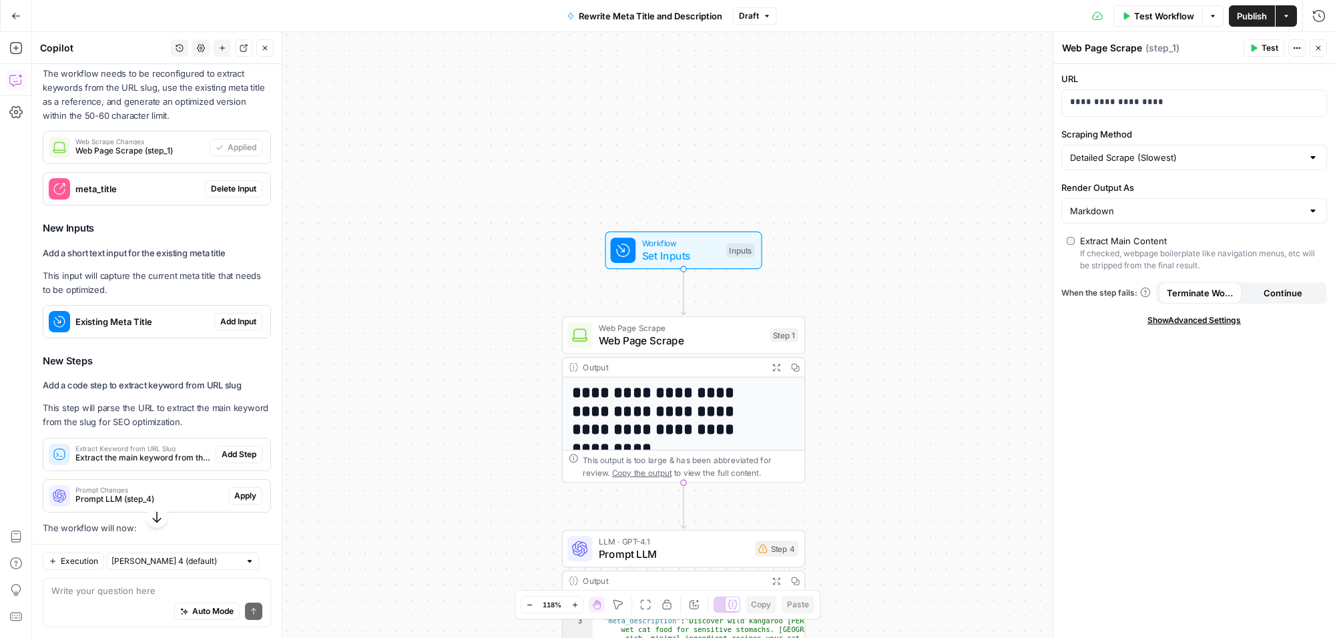
scroll to position [326, 0]
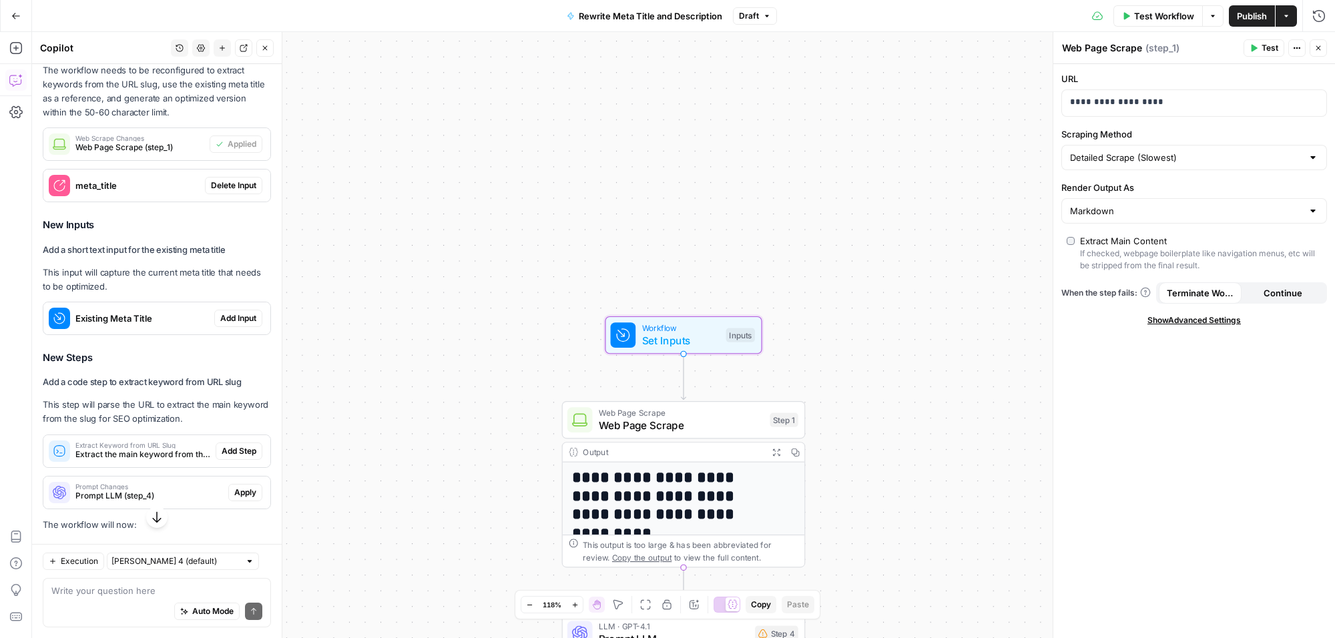
click at [219, 192] on span "Delete Input" at bounding box center [233, 186] width 45 height 12
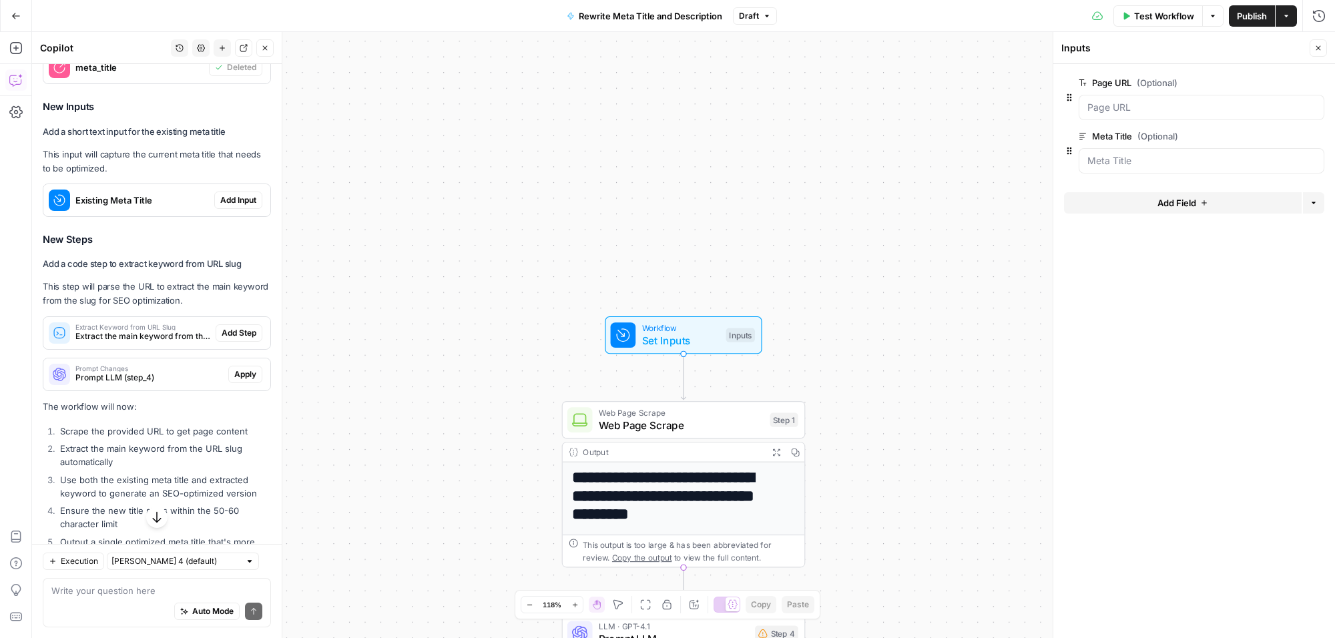
scroll to position [493, 0]
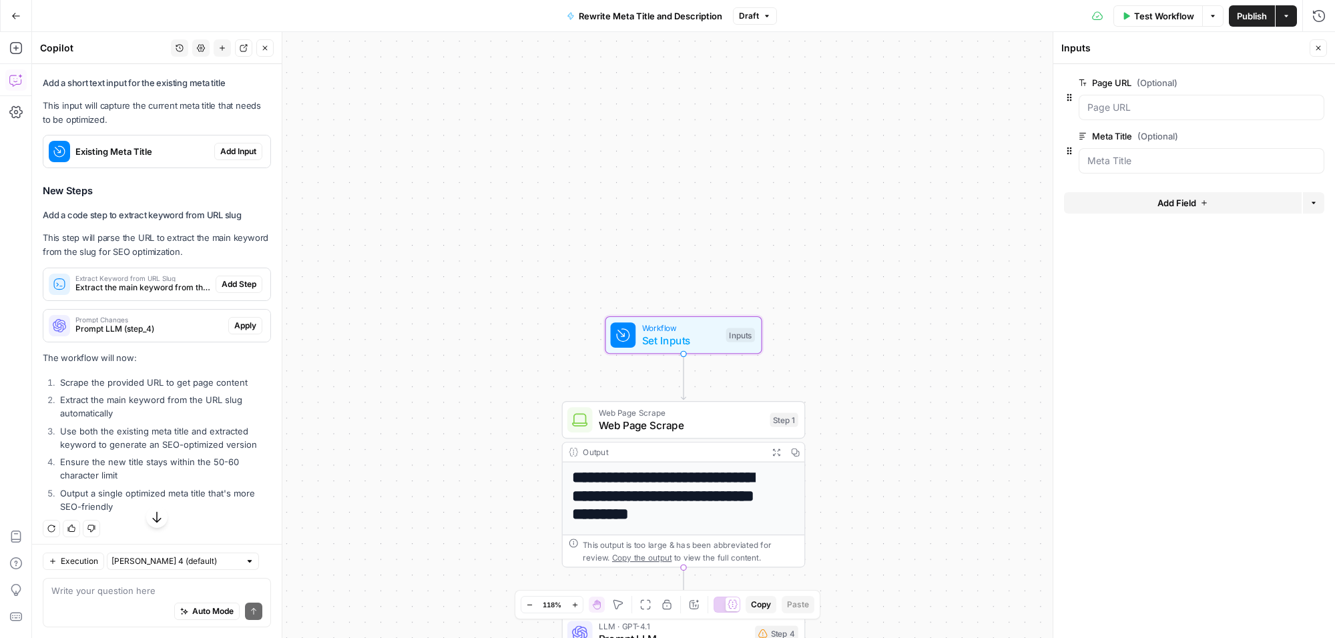
click at [221, 158] on span "Add Input" at bounding box center [238, 152] width 36 height 12
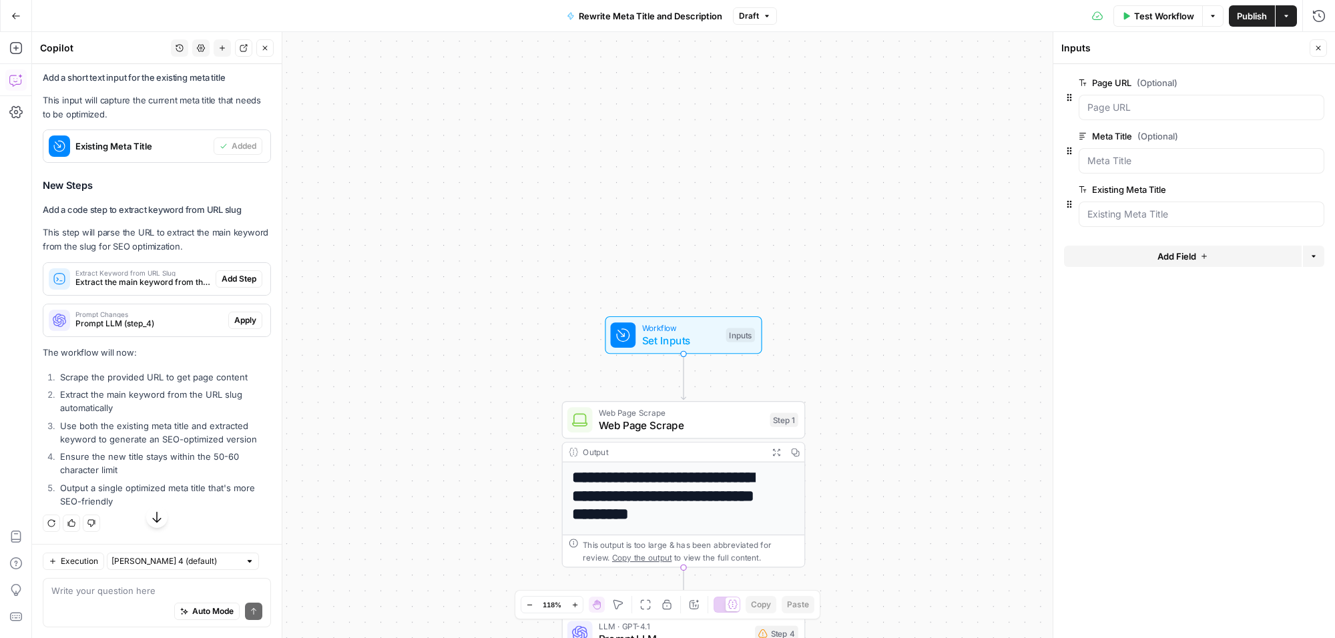
scroll to position [515, 0]
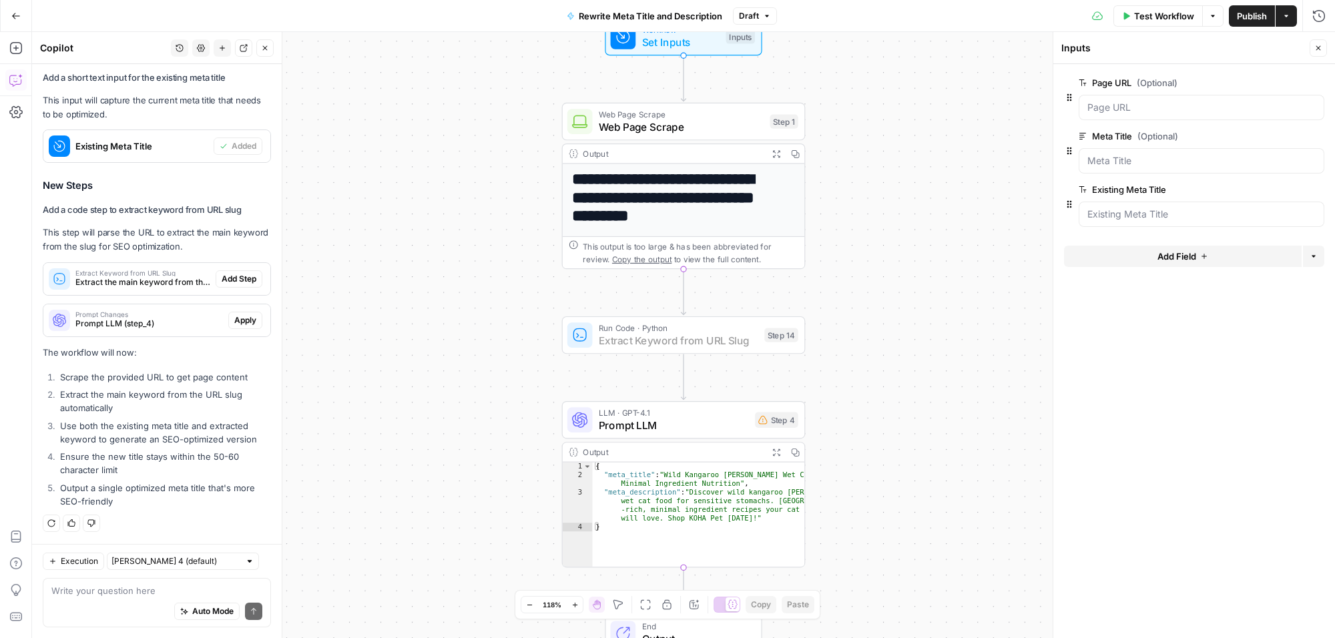
click at [231, 276] on span "Add Step" at bounding box center [239, 279] width 35 height 12
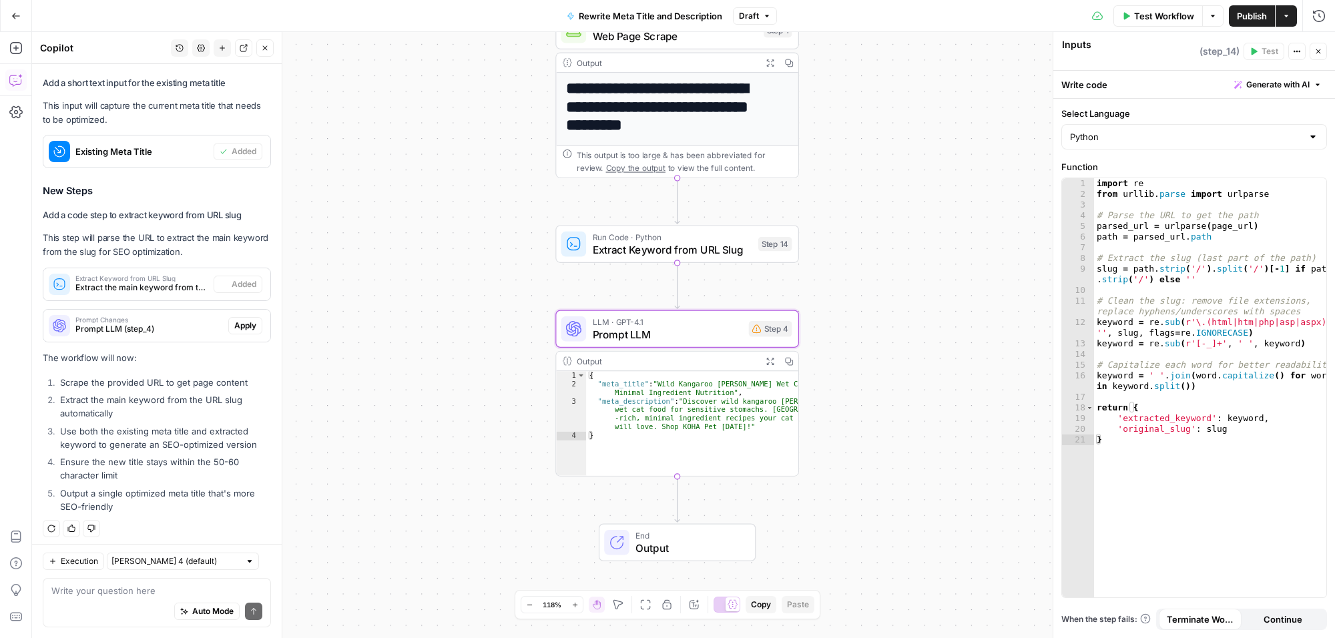
type textarea "Extract Keyword from URL Slug"
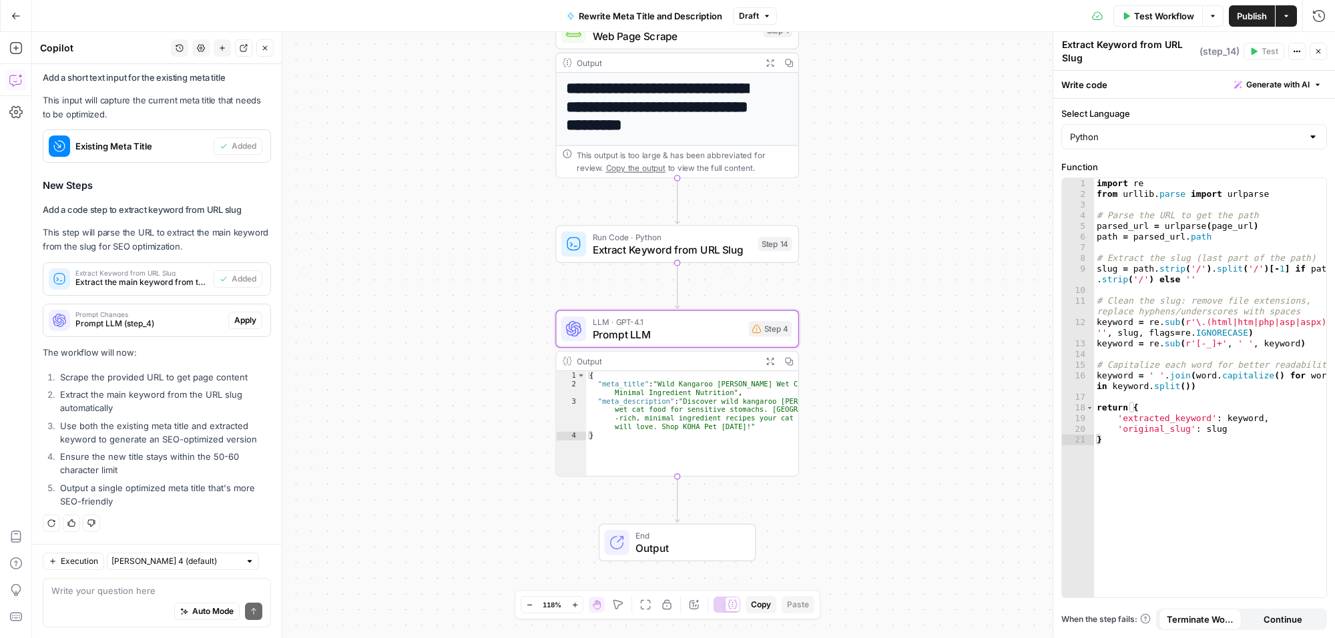
click at [234, 321] on span "Apply" at bounding box center [245, 321] width 22 height 12
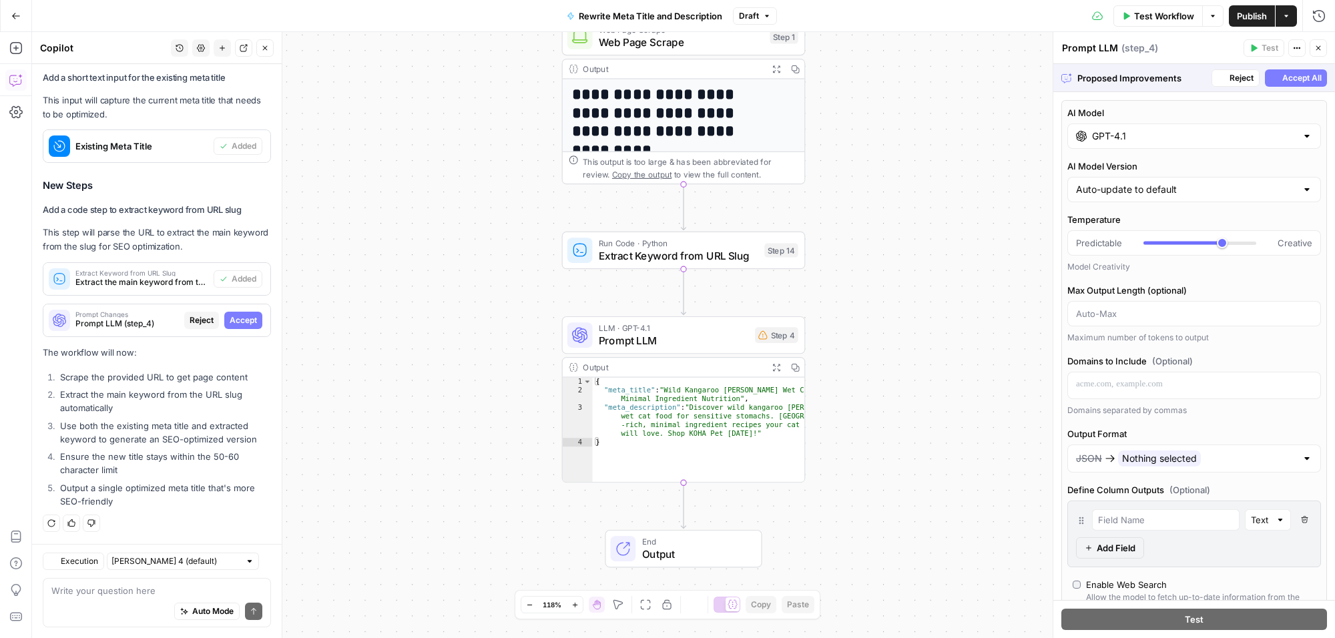
scroll to position [494, 0]
click at [232, 315] on span "Accept" at bounding box center [243, 321] width 27 height 12
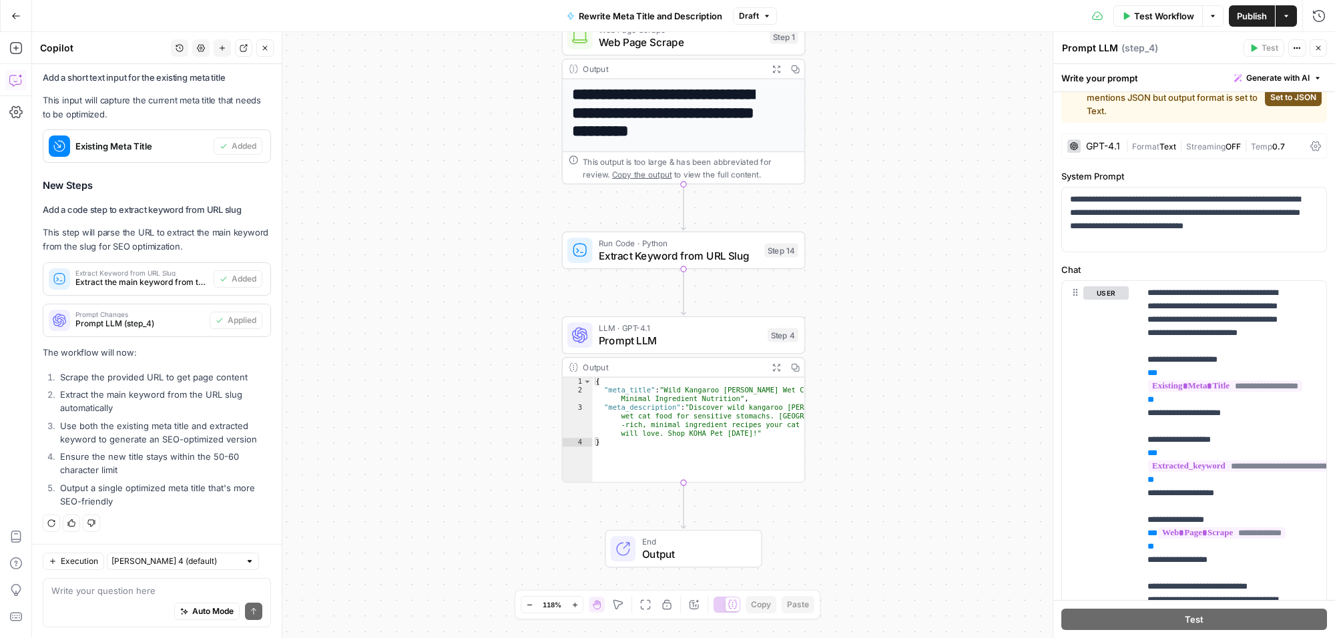
scroll to position [0, 0]
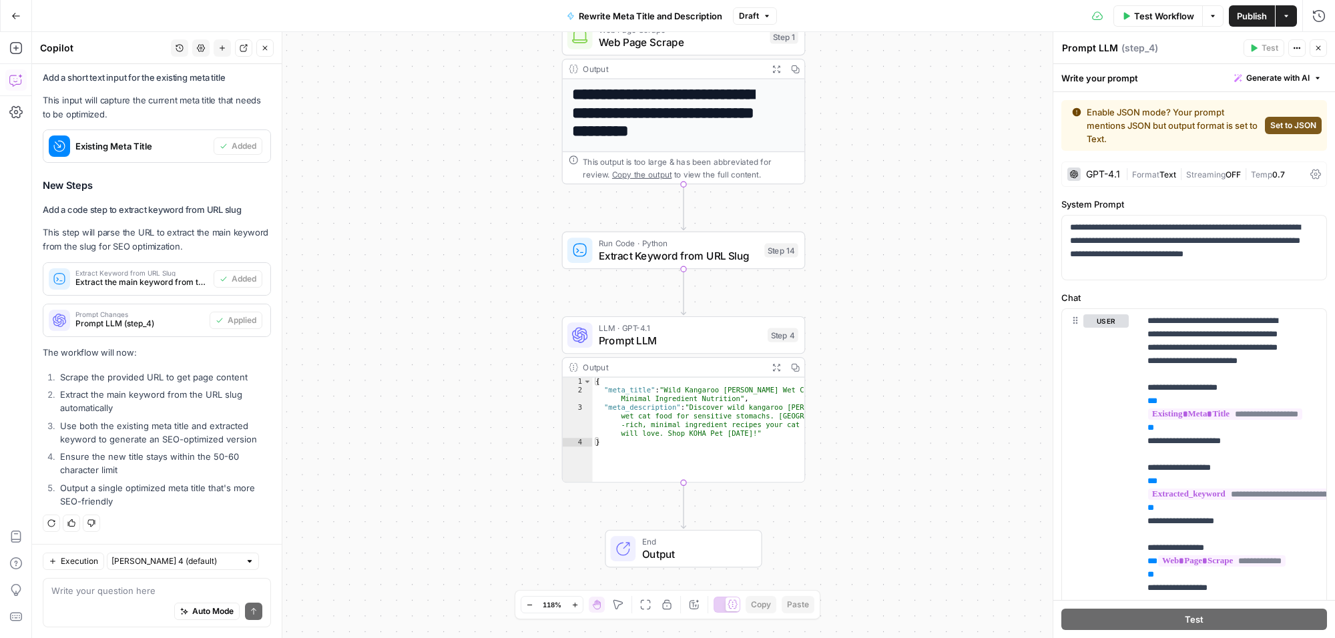
click at [1279, 122] on span "Set to JSON" at bounding box center [1294, 126] width 46 height 12
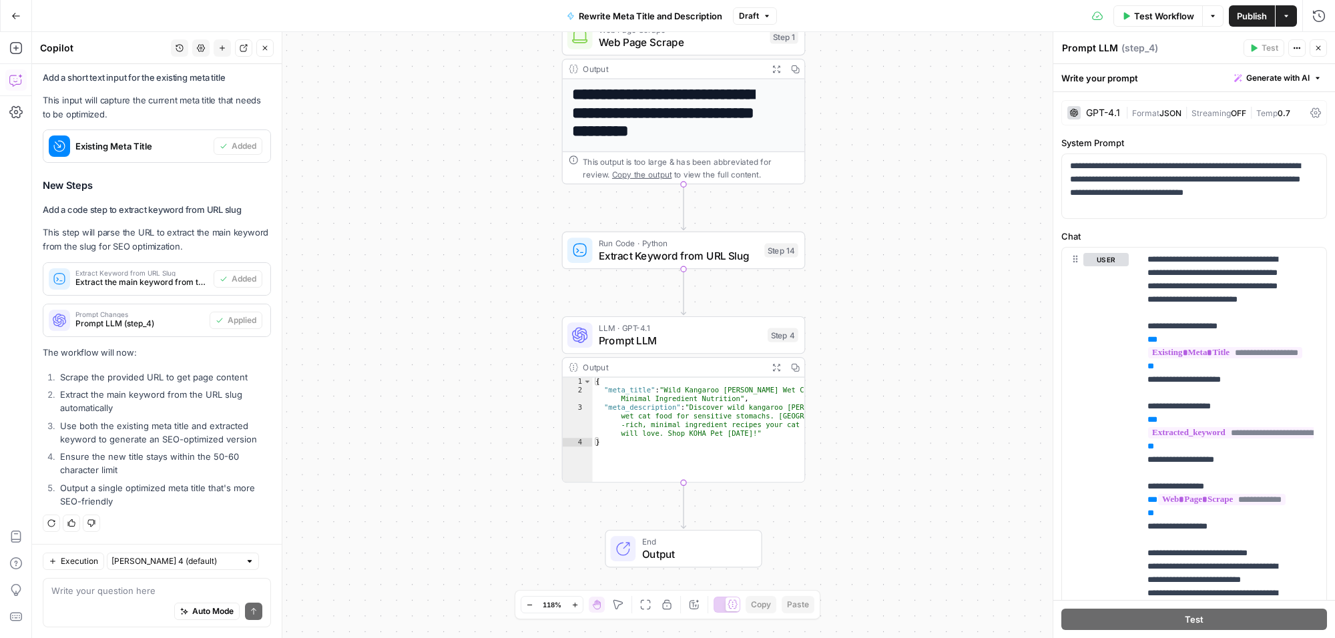
click at [1163, 17] on span "Test Workflow" at bounding box center [1164, 15] width 60 height 13
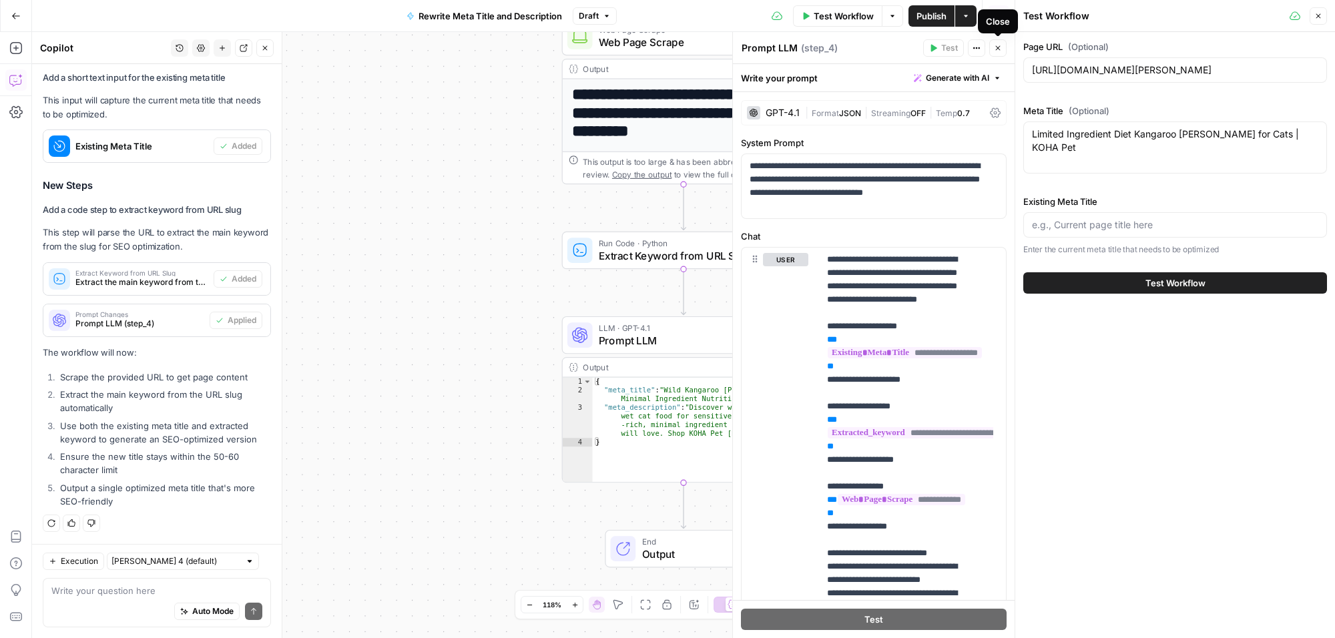
click at [994, 49] on icon "button" at bounding box center [998, 48] width 8 height 8
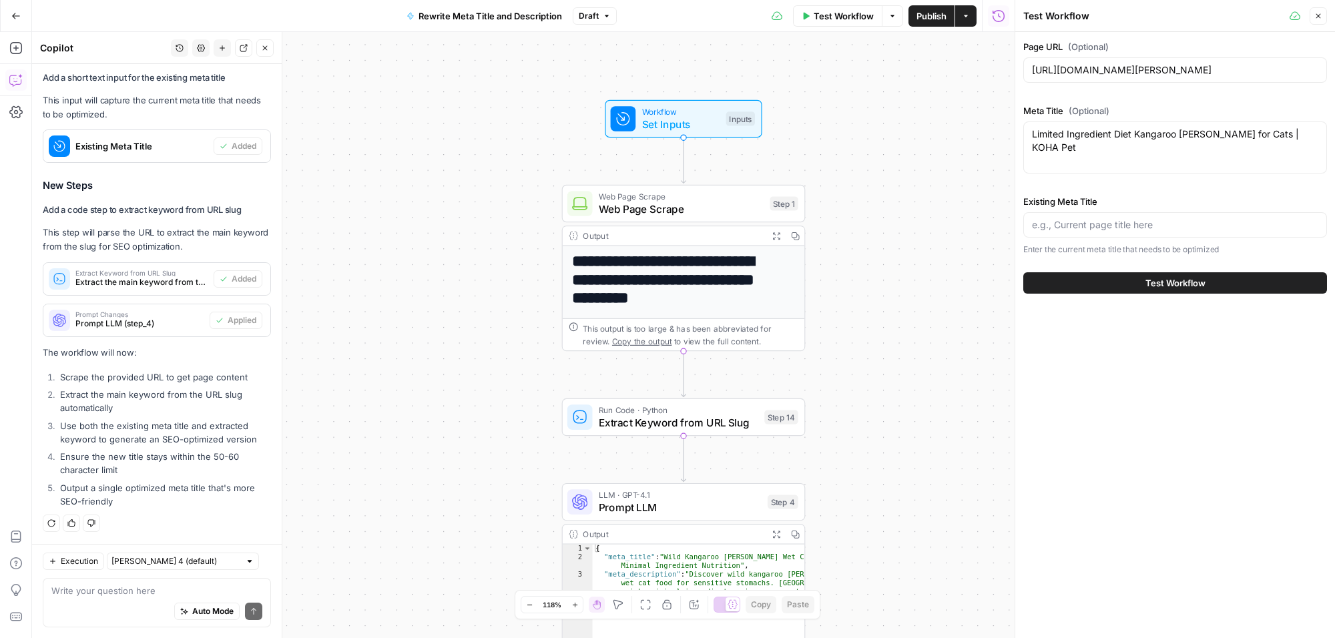
click at [1317, 21] on button "Close" at bounding box center [1318, 15] width 17 height 17
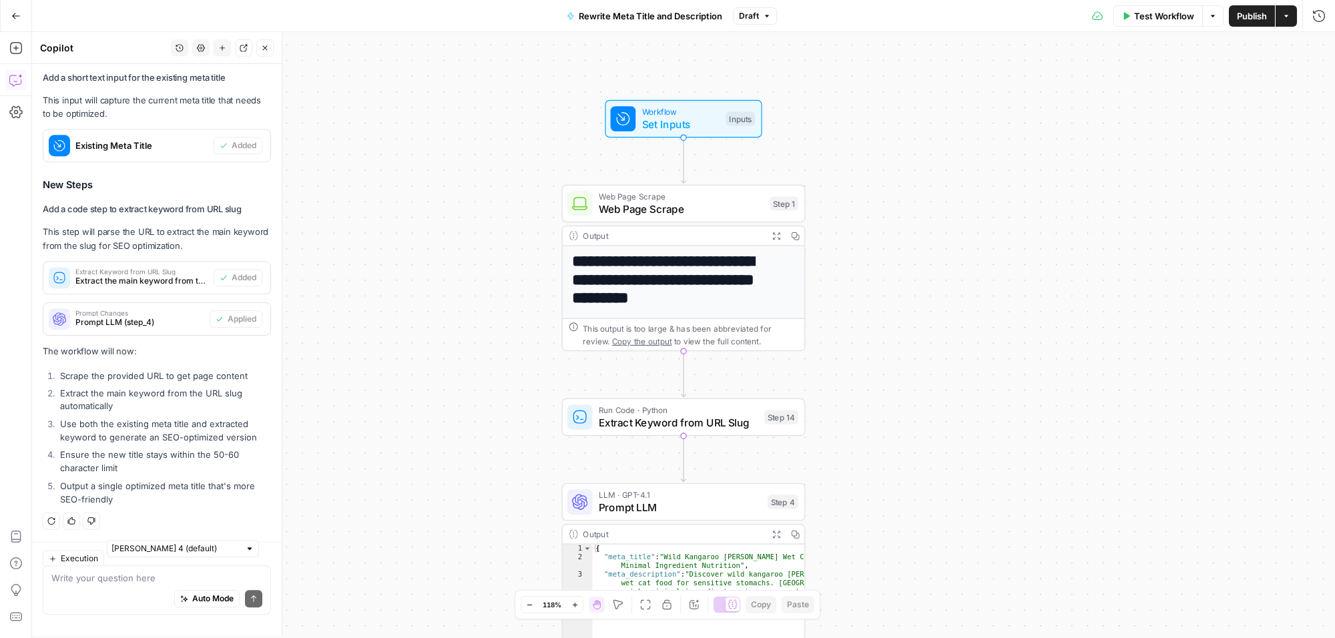
scroll to position [515, 0]
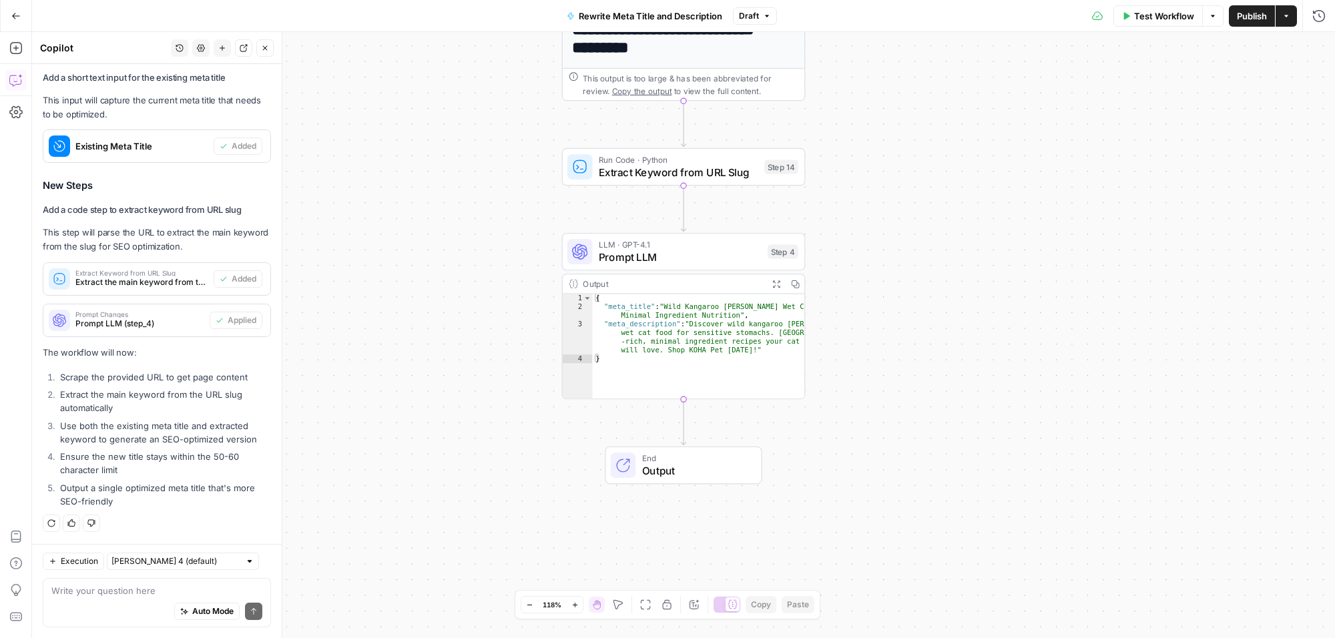
click at [1142, 21] on span "Test Workflow" at bounding box center [1164, 15] width 60 height 13
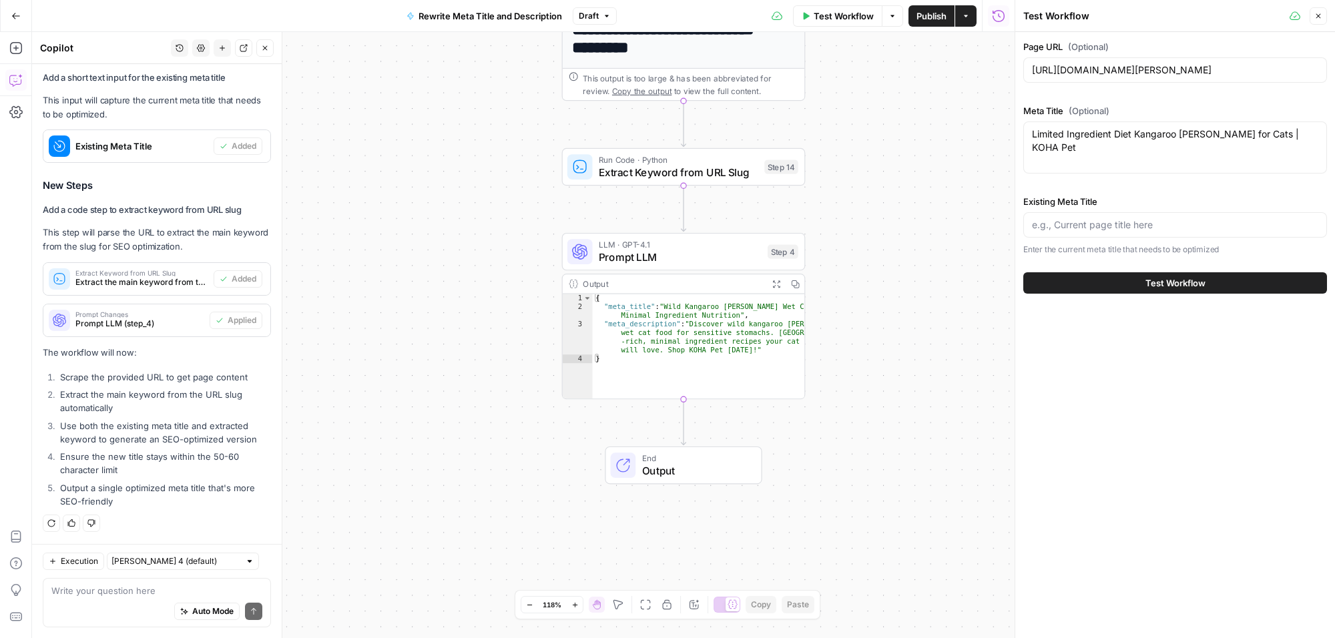
click at [1192, 277] on span "Test Workflow" at bounding box center [1176, 282] width 60 height 13
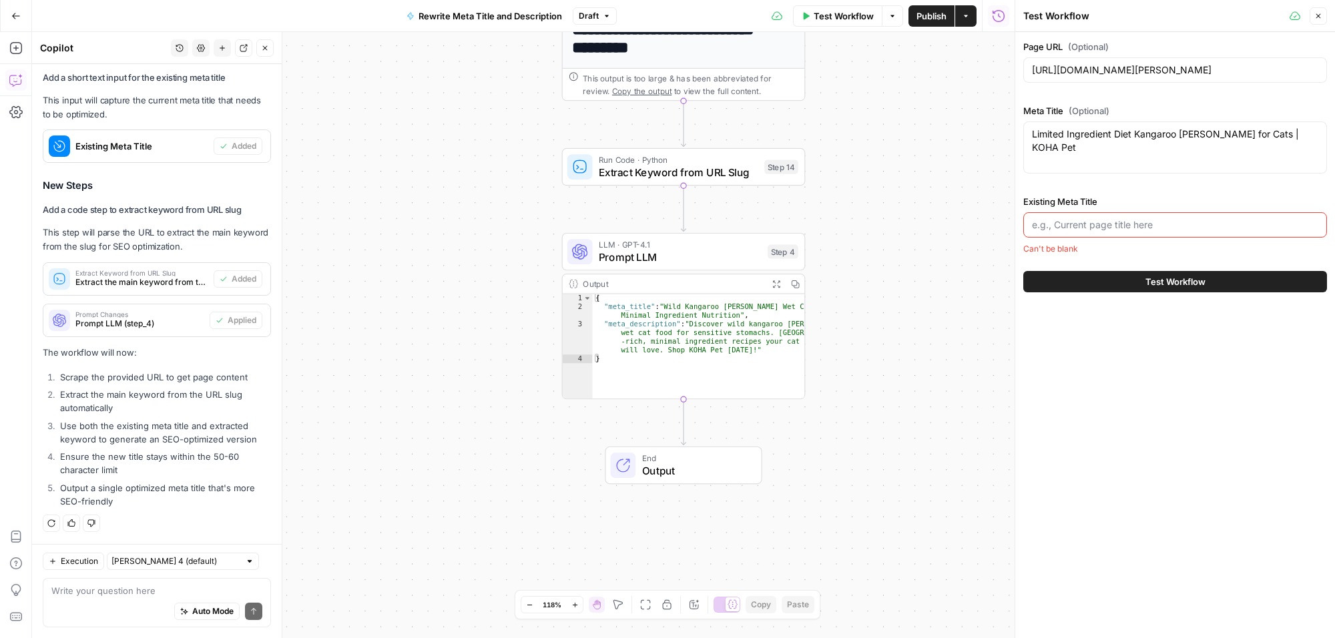
click at [1132, 224] on input "Existing Meta Title" at bounding box center [1175, 224] width 286 height 13
paste input "Limited Ingredient Diet Kangaroo [PERSON_NAME] for Cats | KOHA Pet"
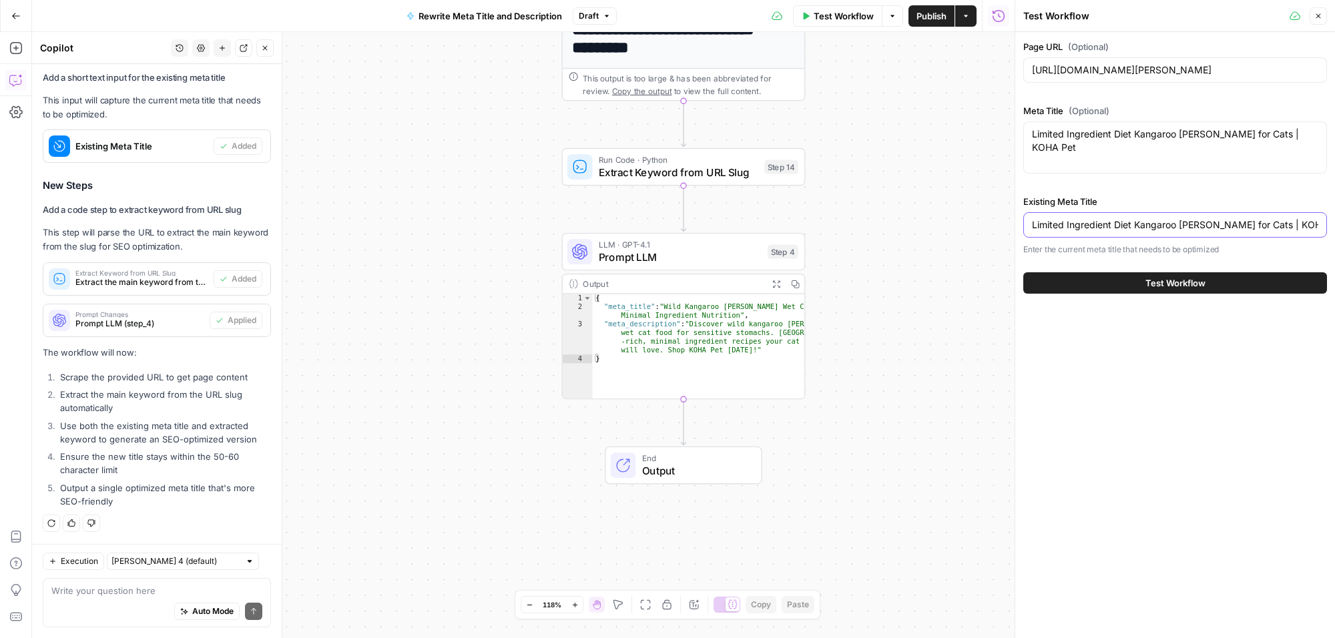
type input "Limited Ingredient Diet Kangaroo [PERSON_NAME] for Cats | KOHA Pet"
click at [1213, 289] on button "Test Workflow" at bounding box center [1176, 282] width 304 height 21
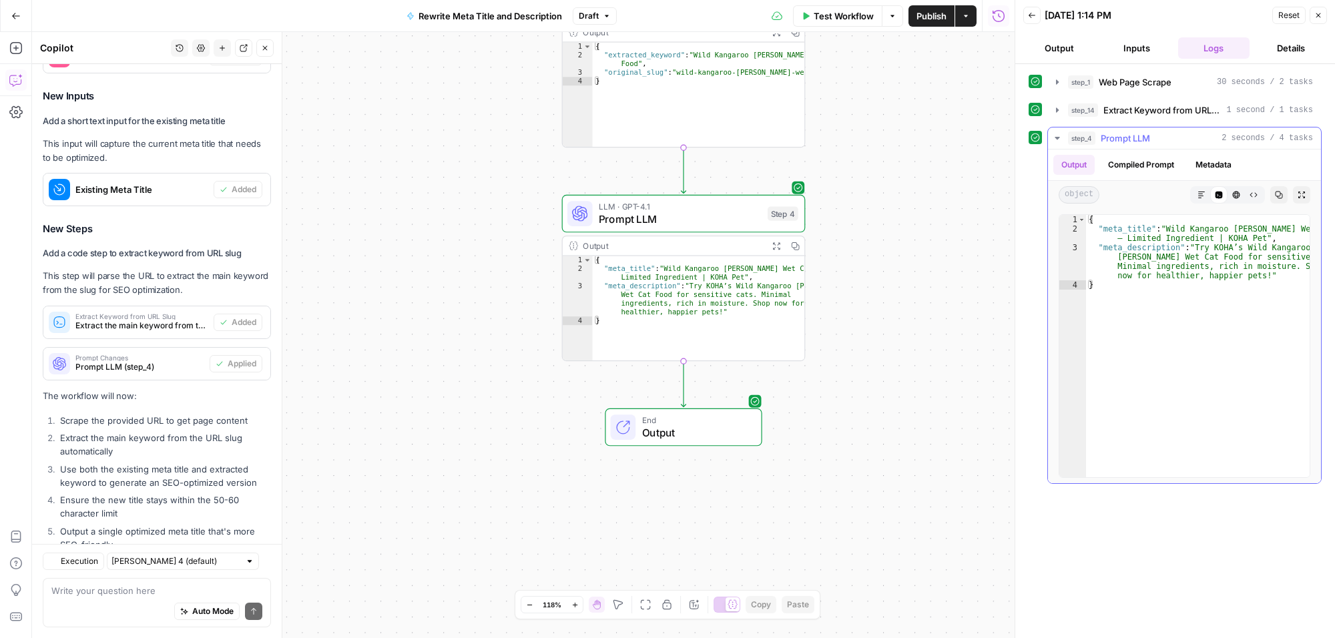
scroll to position [515, 0]
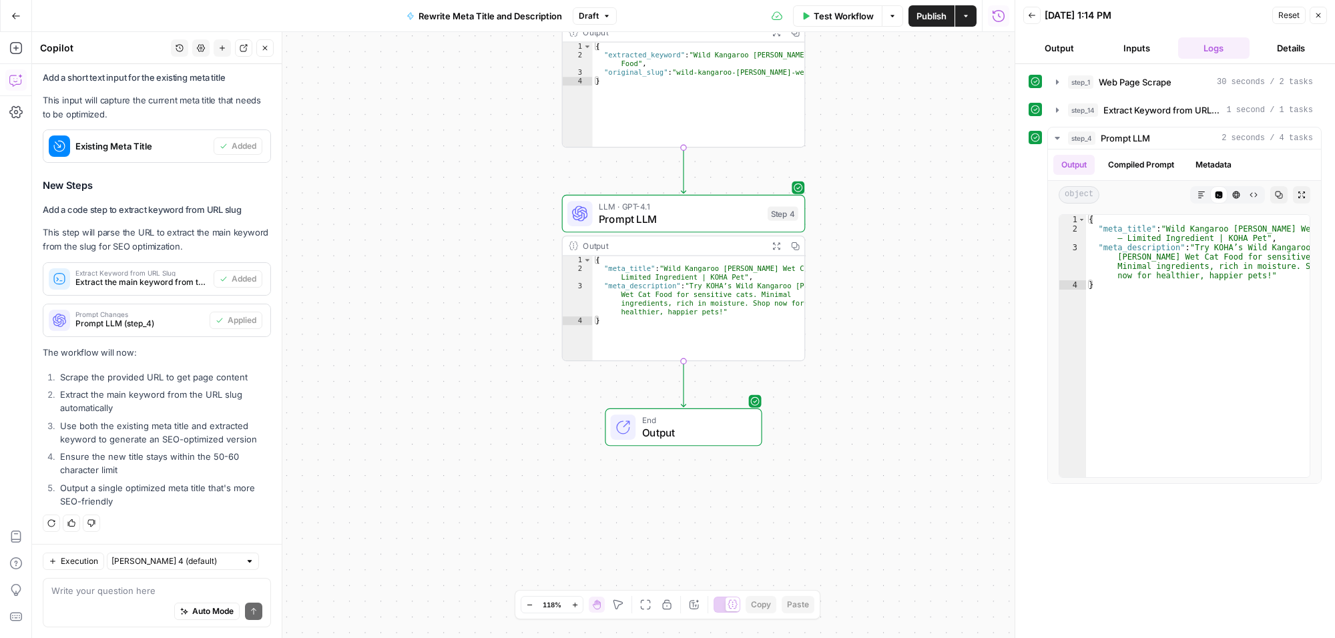
click at [719, 212] on span "Prompt LLM" at bounding box center [680, 220] width 163 height 16
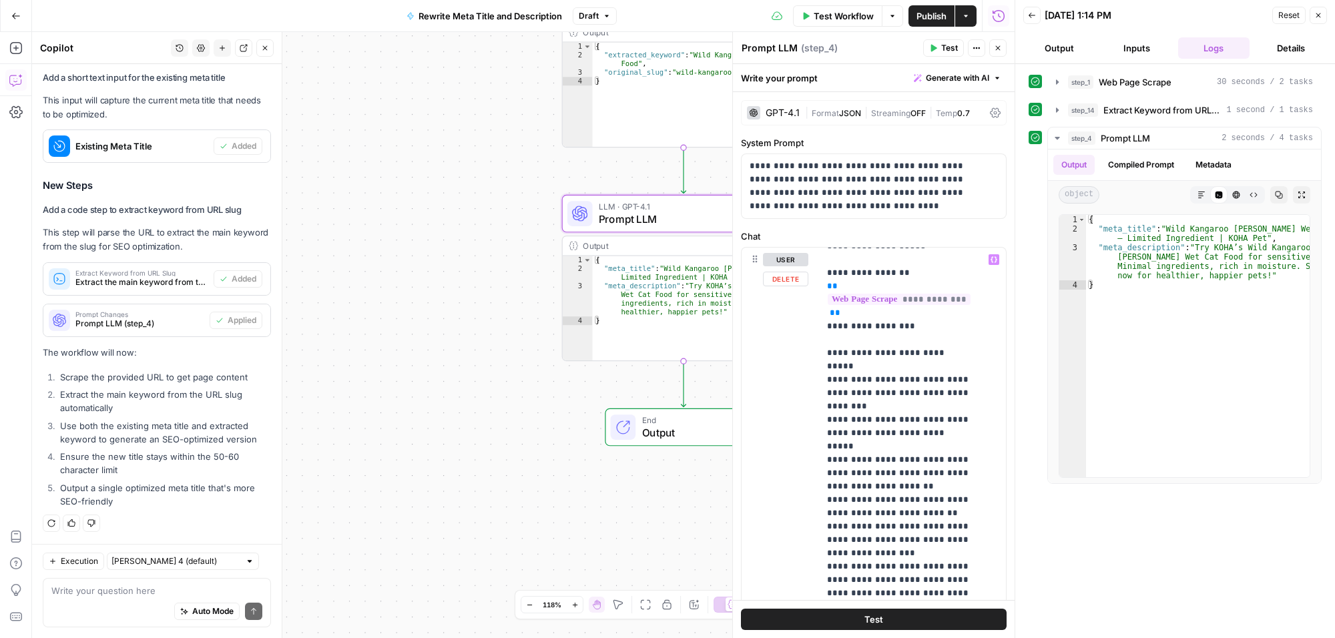
scroll to position [0, 0]
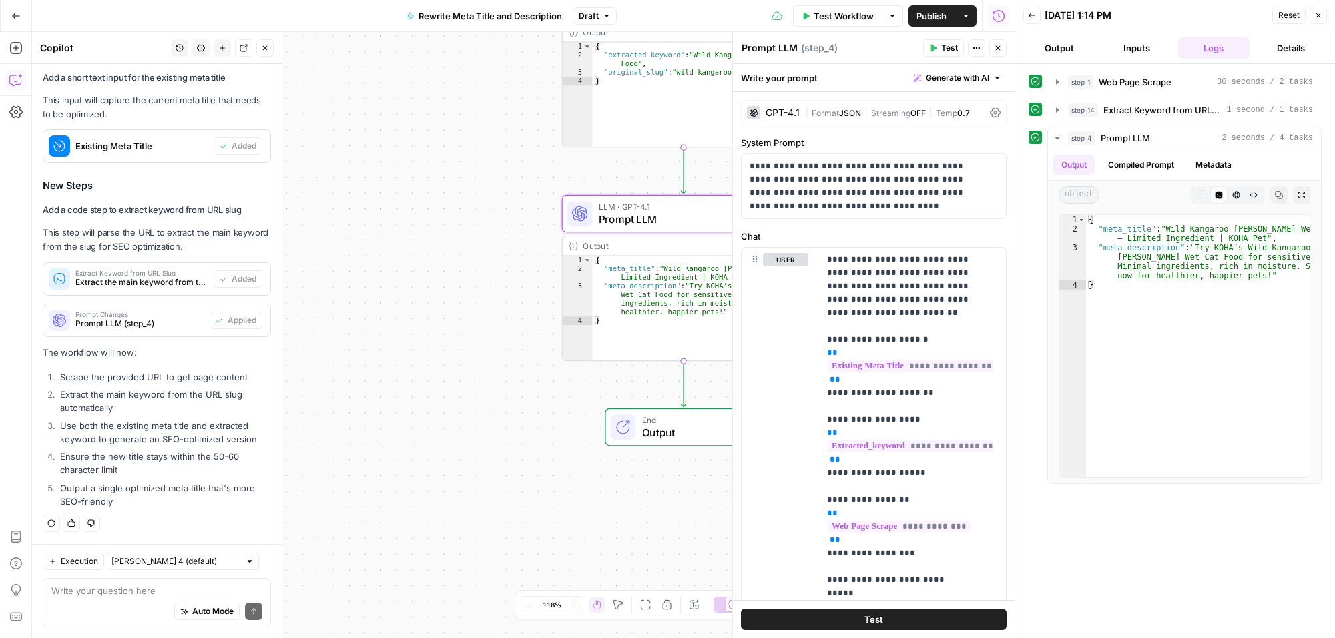
click at [998, 51] on icon "button" at bounding box center [998, 48] width 8 height 8
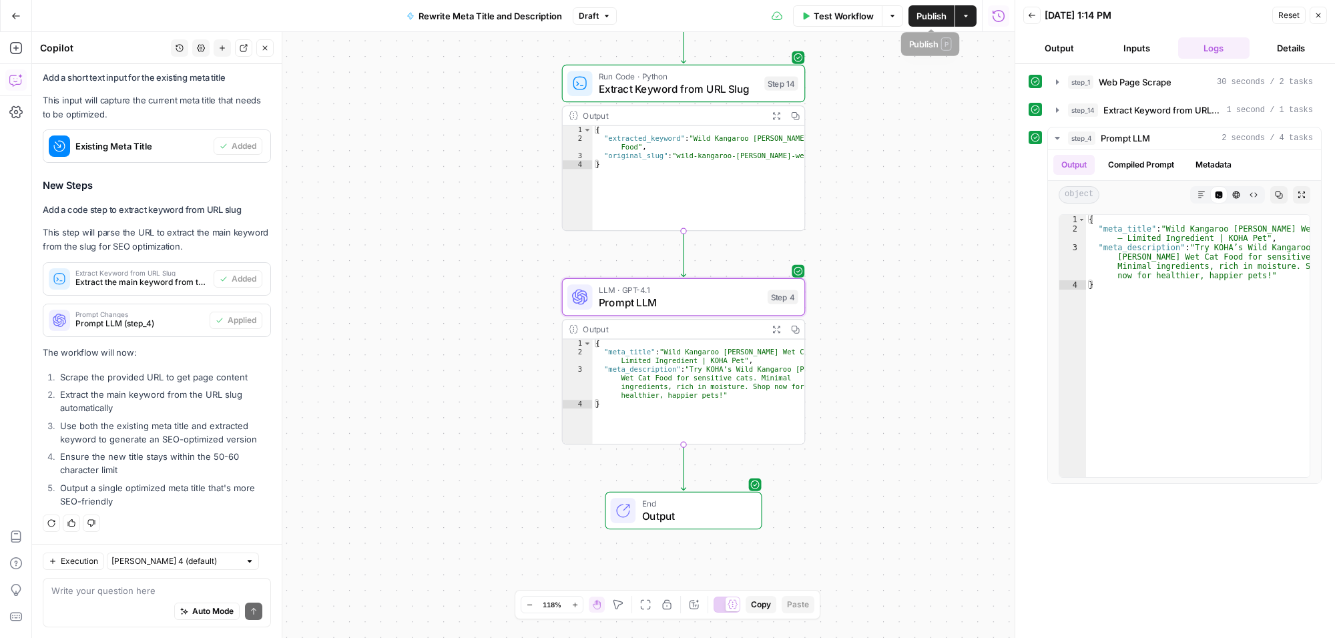
click at [920, 12] on span "Publish" at bounding box center [932, 15] width 30 height 13
click at [1027, 367] on div "step_1 Web Page Scrape 30 seconds / 2 tasks step_14 Extract Keyword from URL Sl…" at bounding box center [1176, 351] width 320 height 574
click at [526, 11] on span "Rewrite Meta Title and Description" at bounding box center [482, 15] width 144 height 13
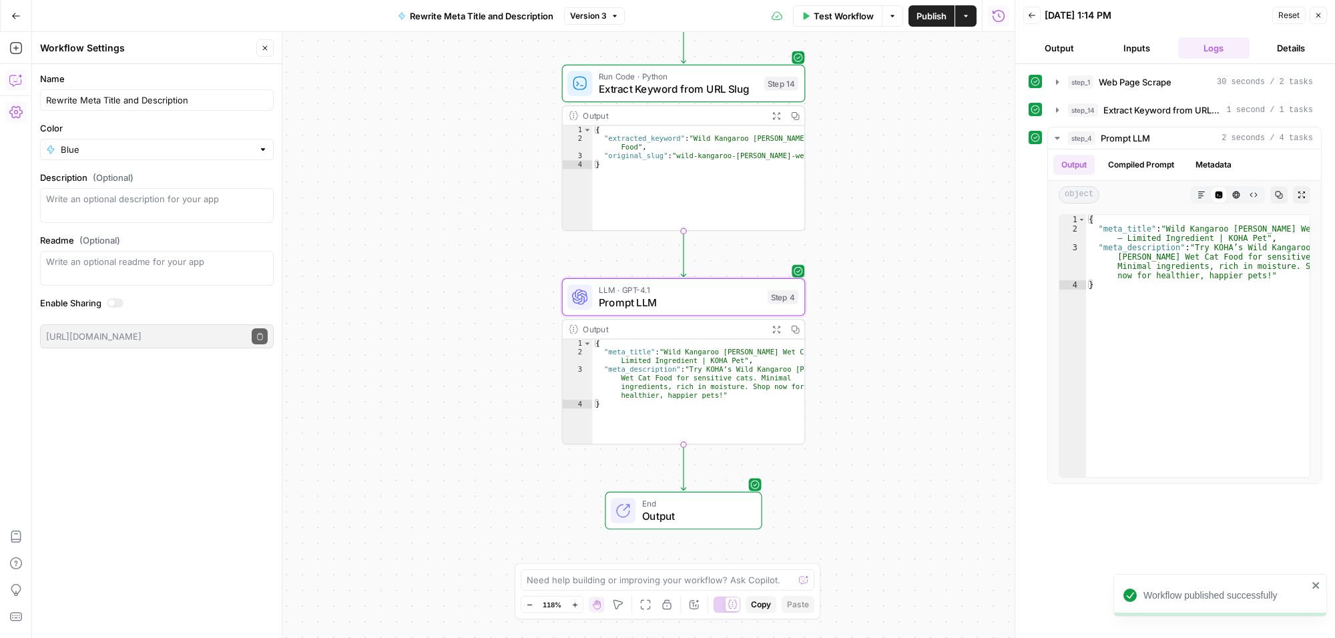
click at [526, 11] on span "Rewrite Meta Title and Description" at bounding box center [482, 15] width 144 height 13
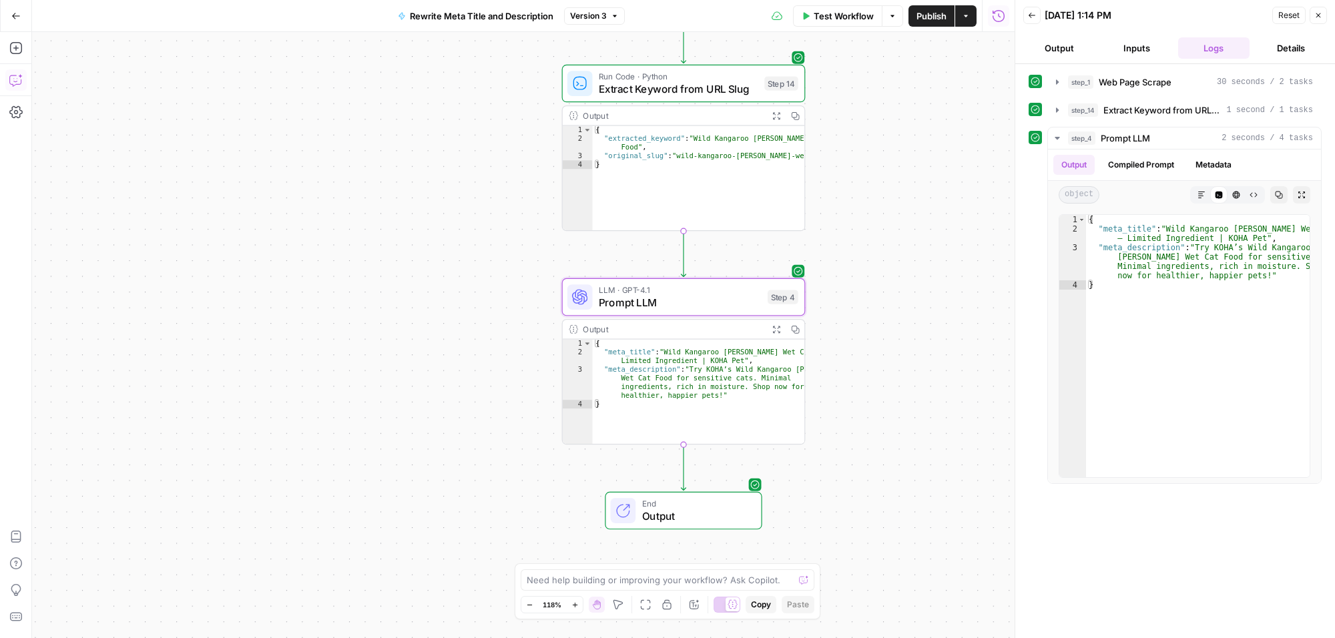
click at [552, 17] on span "Rewrite Meta Title and Description" at bounding box center [482, 15] width 144 height 13
click at [538, 15] on span "Rewrite Meta Title and Description" at bounding box center [482, 15] width 144 height 13
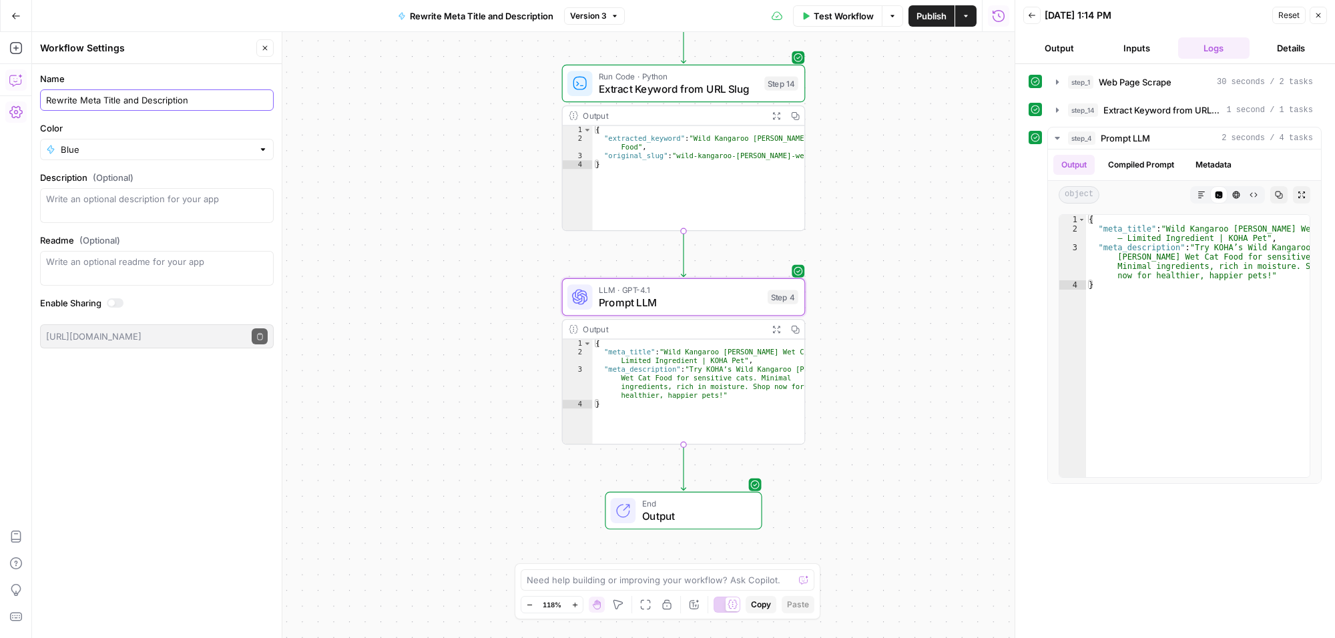
drag, startPoint x: 194, startPoint y: 101, endPoint x: 120, endPoint y: 99, distance: 74.1
click at [120, 99] on input "Rewrite Meta Title and Description" at bounding box center [157, 99] width 222 height 13
type input "Rewrite Meta Title"
click at [172, 405] on div "Name Rewrite Meta Title Color Blue Description (Optional) Readme (Optional) Wri…" at bounding box center [157, 351] width 250 height 574
click at [930, 21] on span "Publish" at bounding box center [932, 15] width 30 height 13
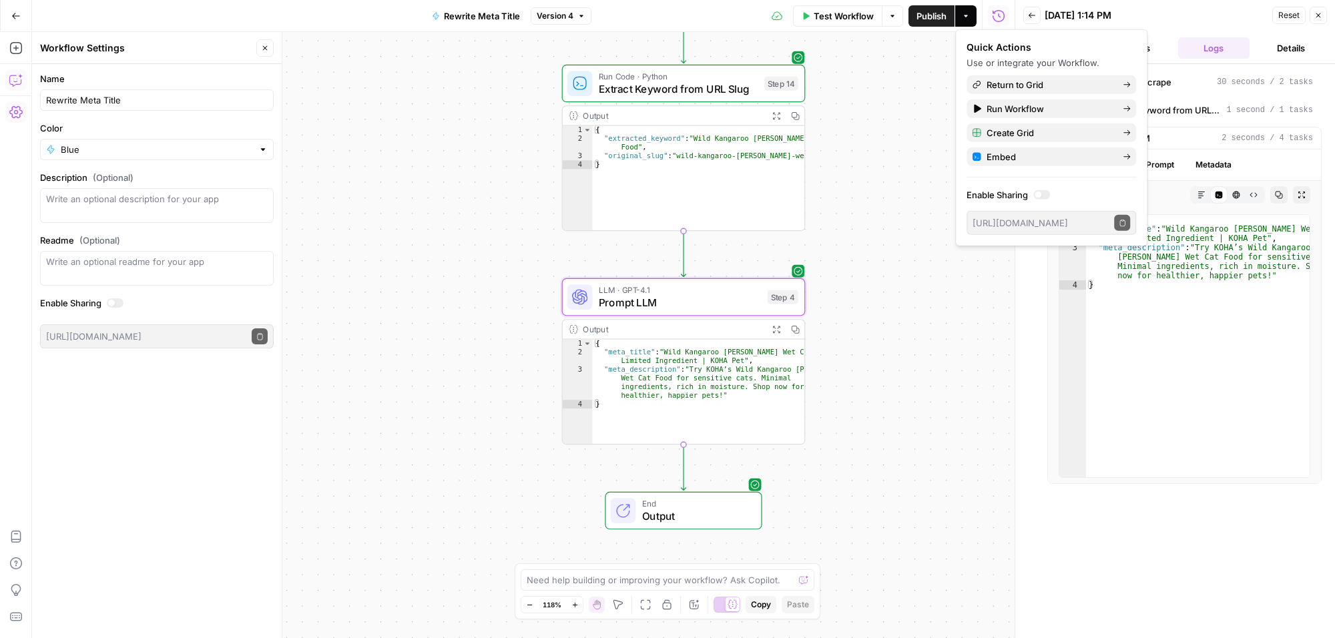
click at [990, 277] on div "**********" at bounding box center [523, 335] width 983 height 606
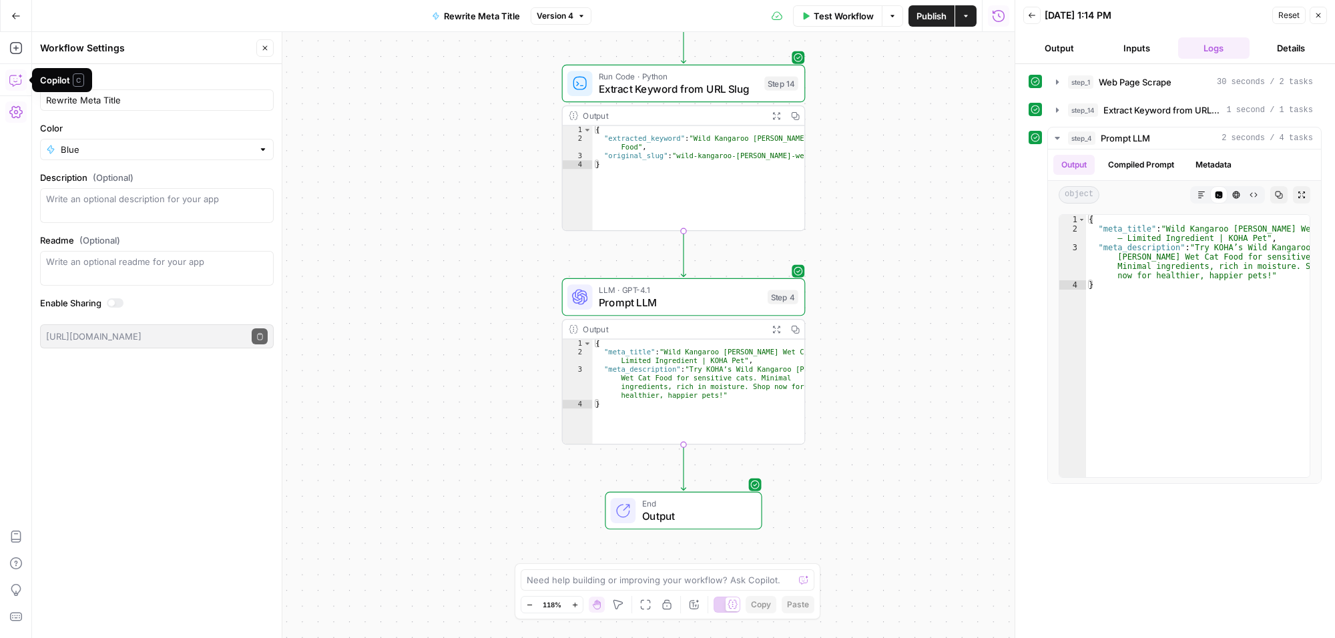
click at [14, 75] on icon "button" at bounding box center [14, 80] width 11 height 11
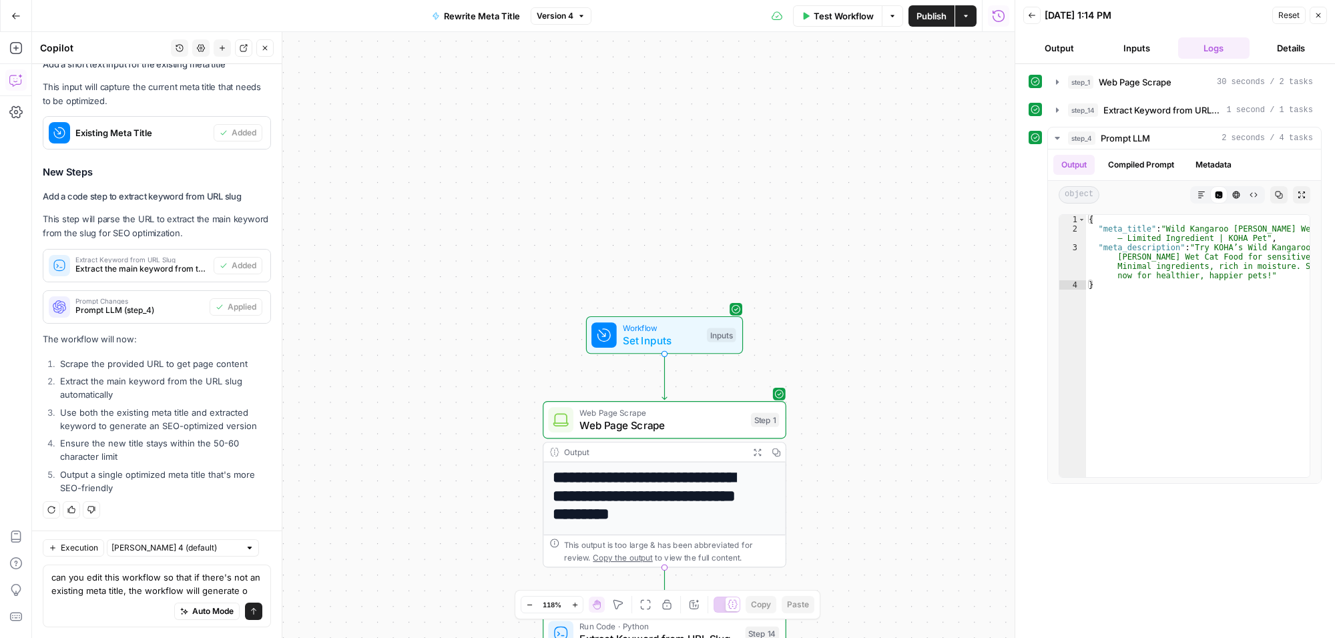
scroll to position [542, 0]
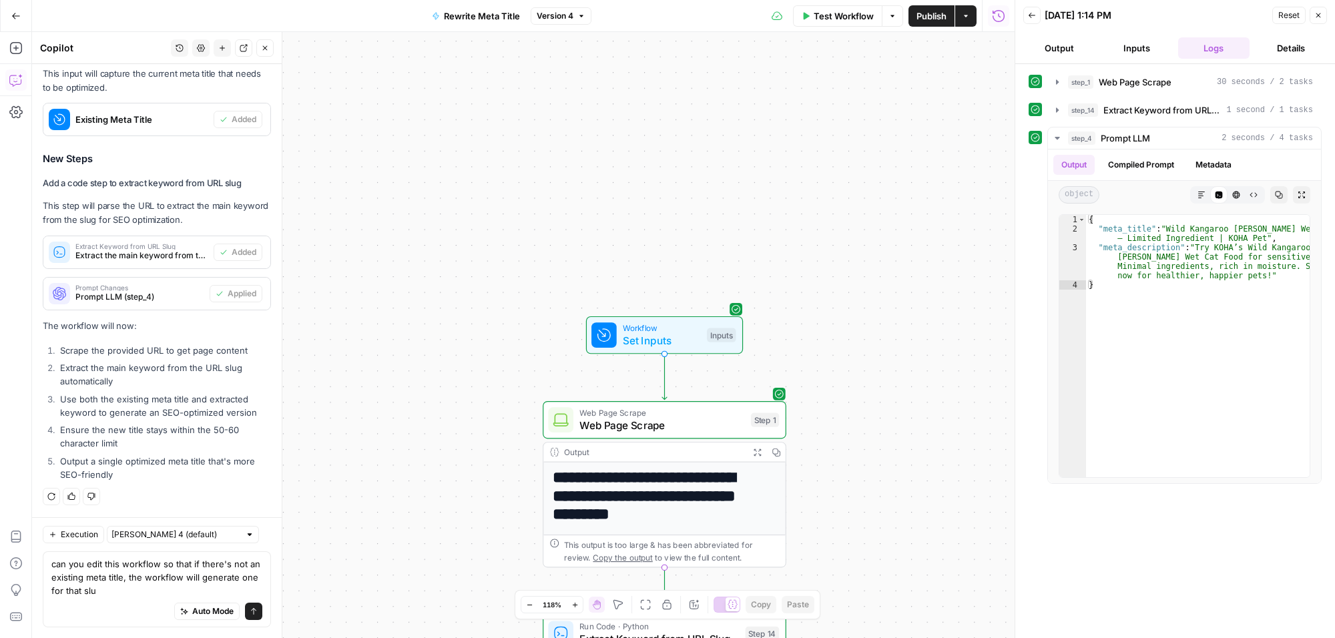
type textarea "can you edit this workflow so that if there's not an existing meta title, the w…"
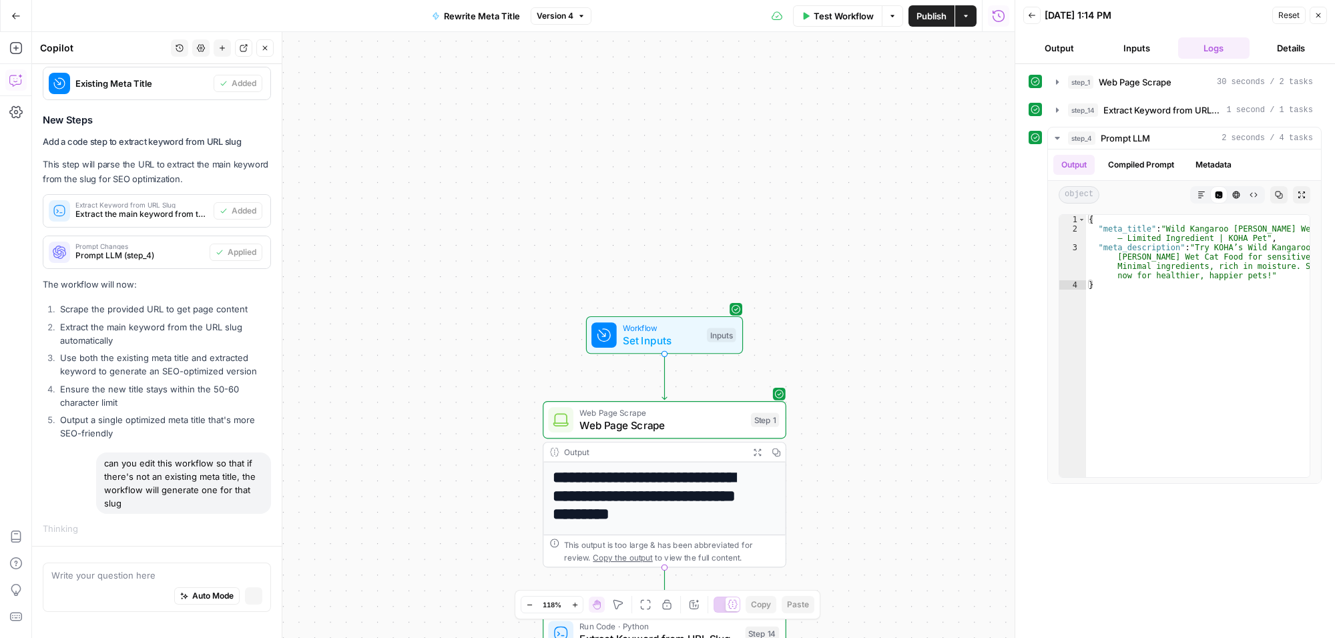
scroll to position [536, 0]
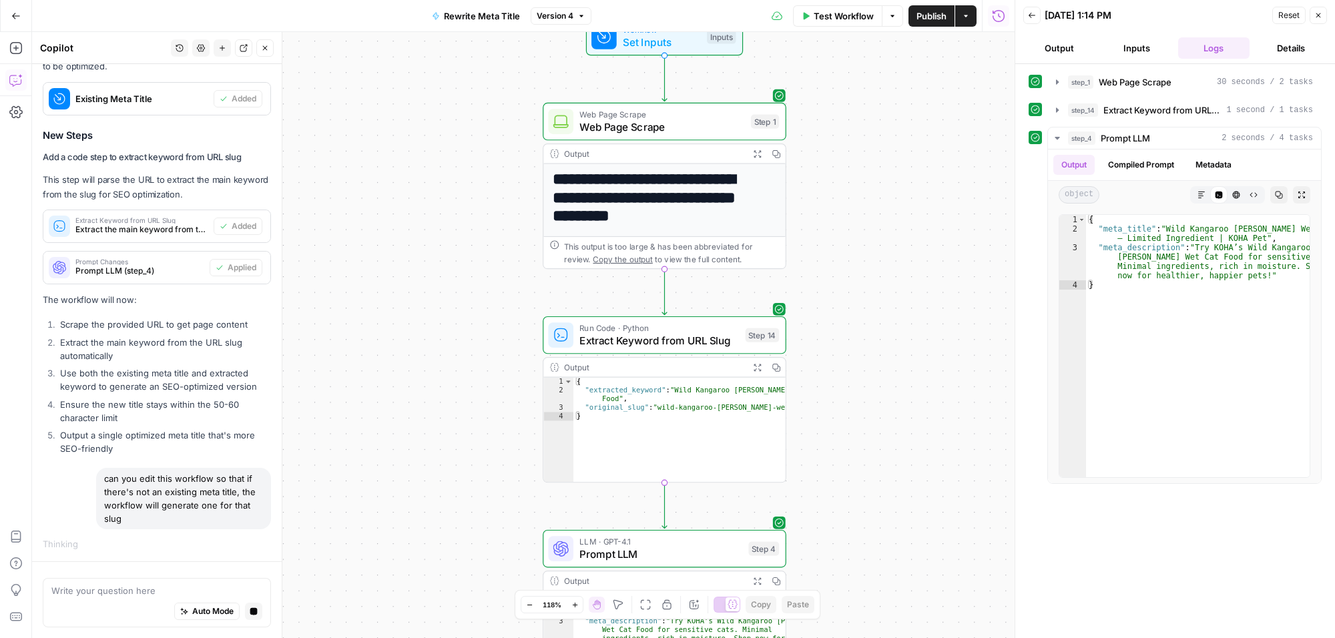
click at [1319, 17] on icon "button" at bounding box center [1319, 15] width 8 height 8
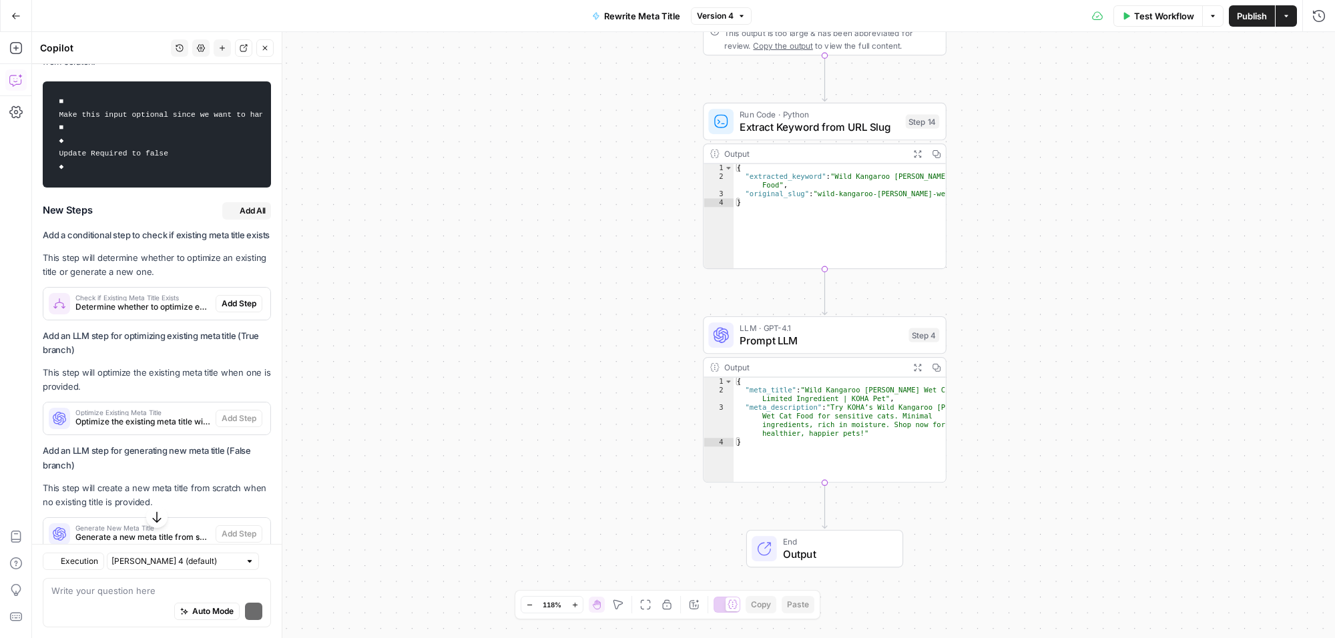
scroll to position [1130, 0]
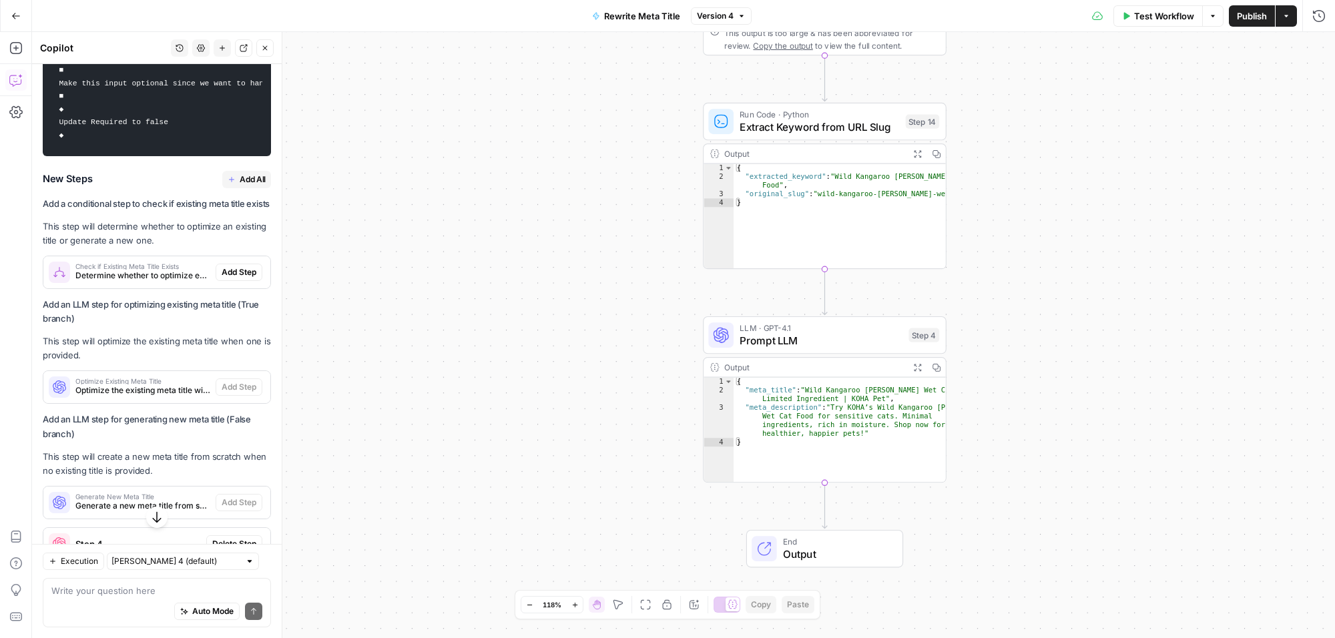
click at [247, 186] on span "Add All" at bounding box center [253, 180] width 26 height 12
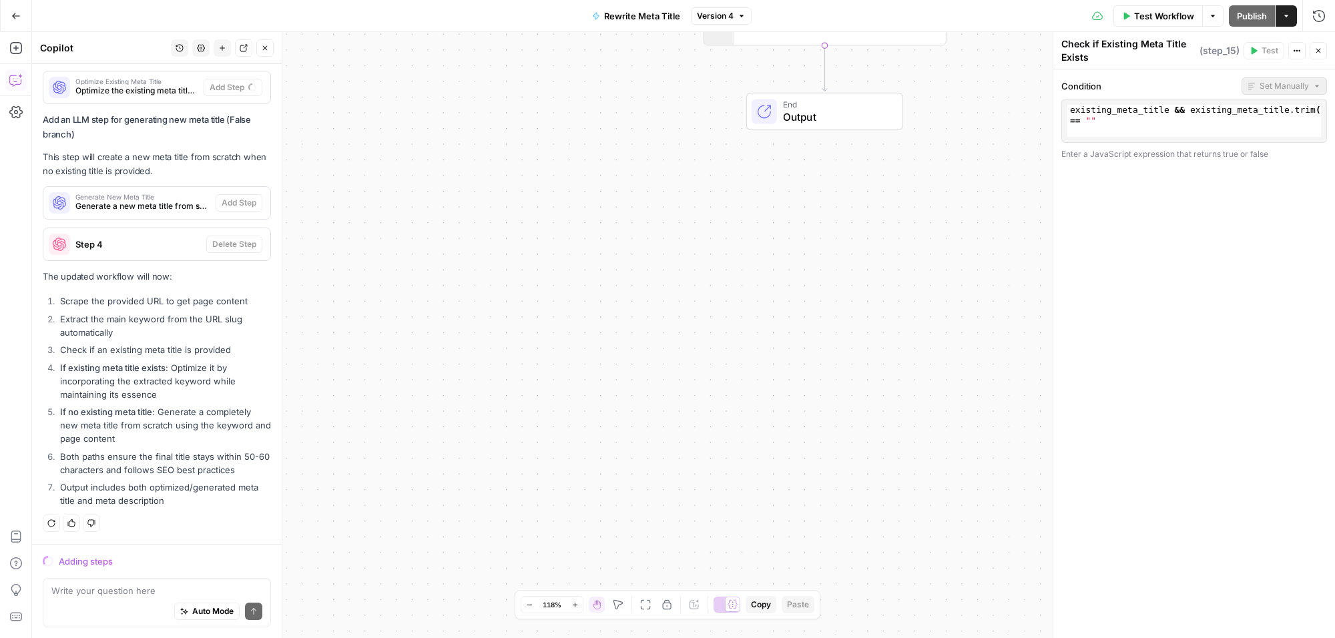
scroll to position [1452, 0]
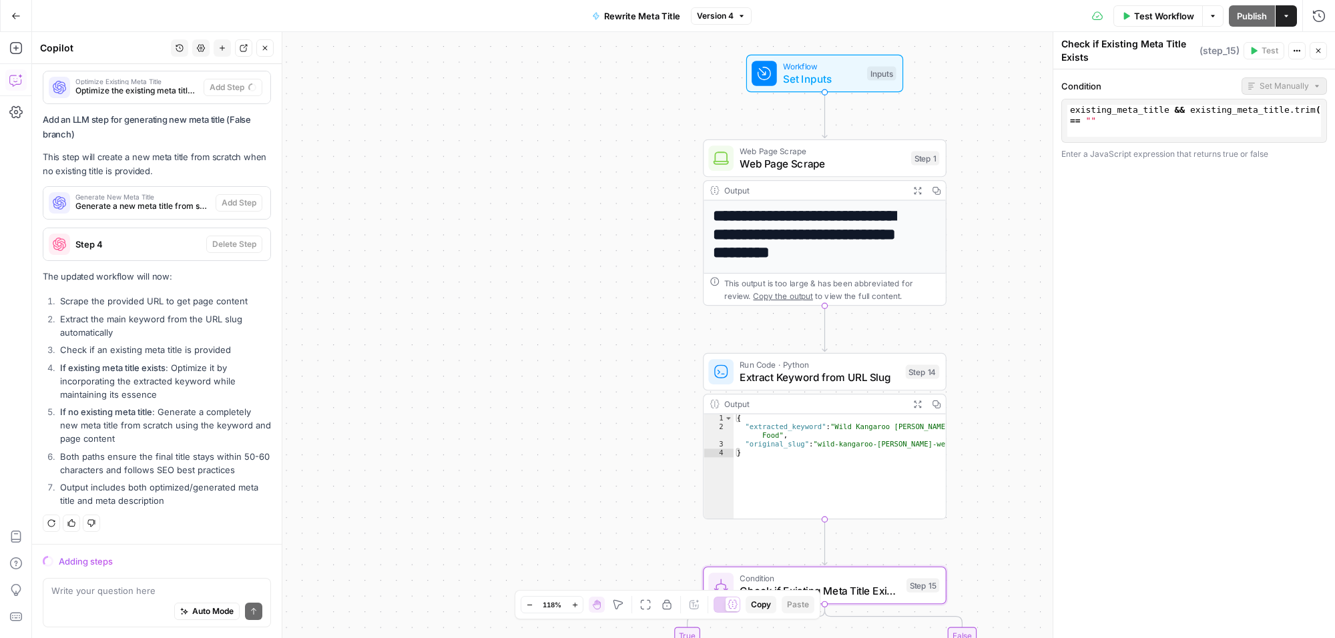
click at [1319, 53] on icon "button" at bounding box center [1319, 51] width 8 height 8
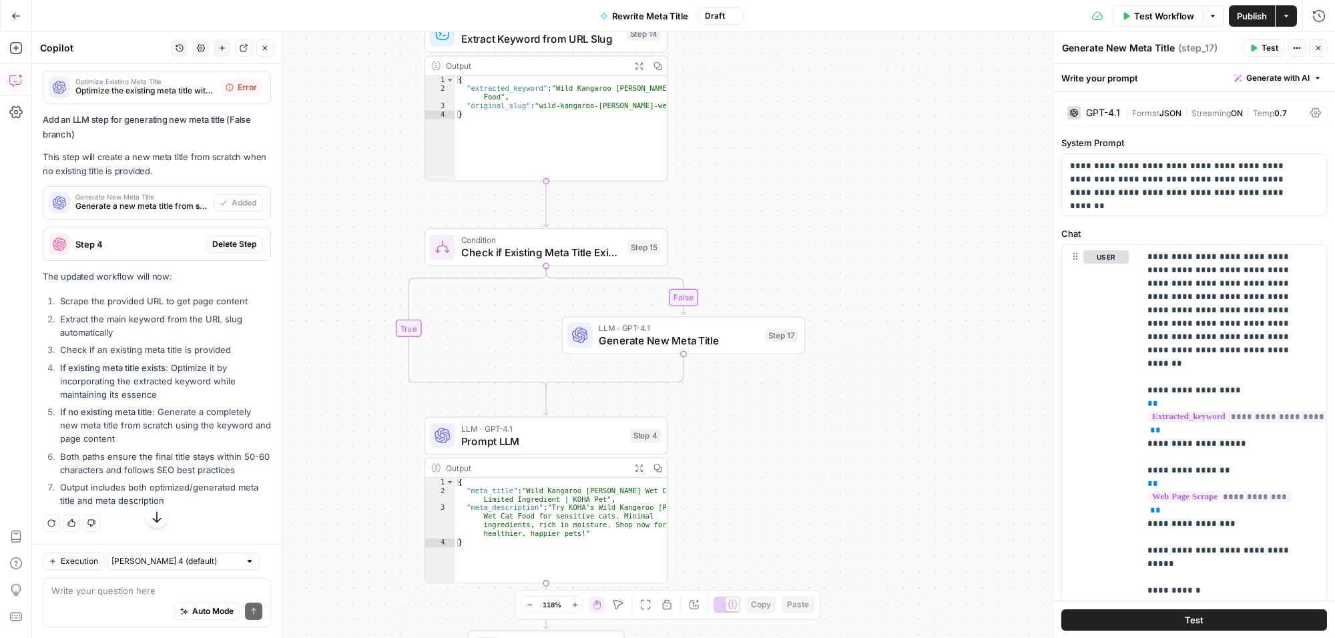
scroll to position [1369, 0]
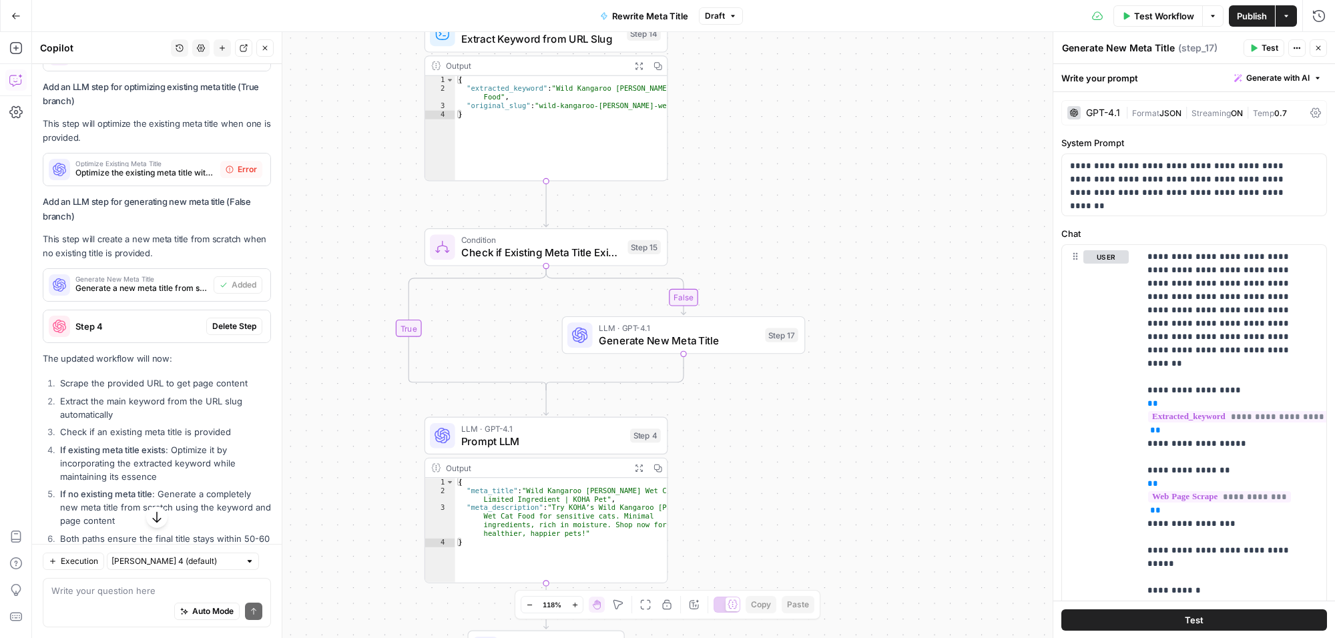
click at [238, 176] on span "Error" at bounding box center [247, 170] width 19 height 12
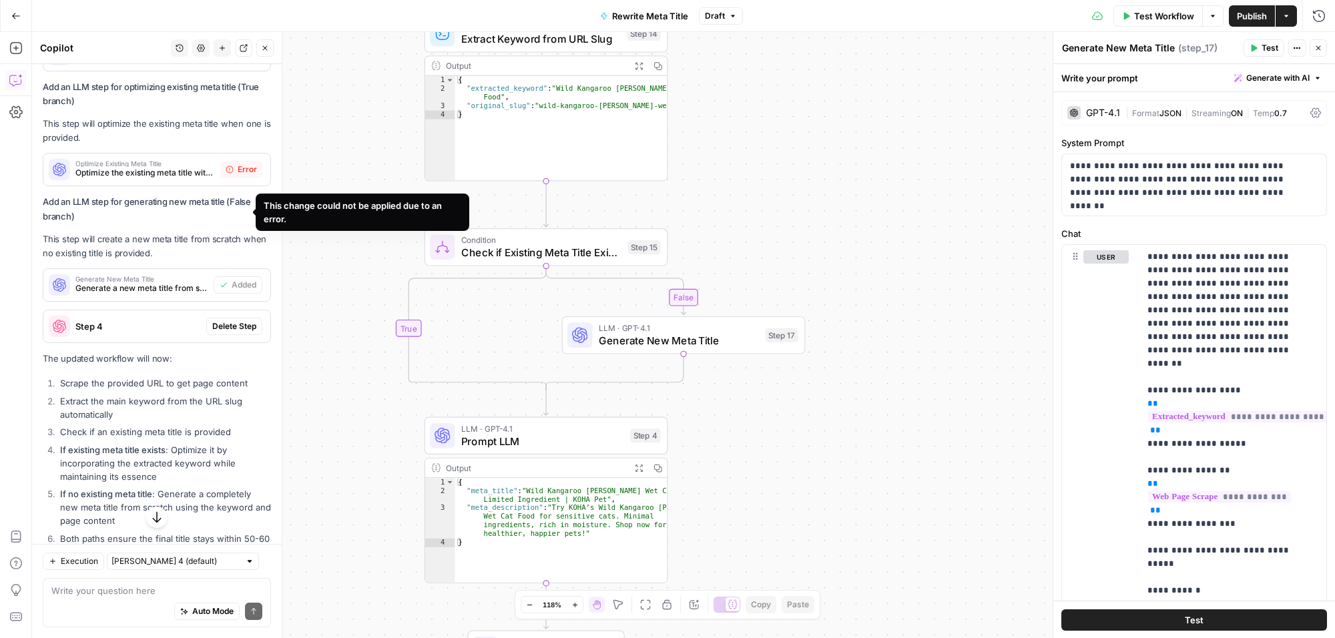
click at [238, 176] on span "Error" at bounding box center [247, 170] width 19 height 12
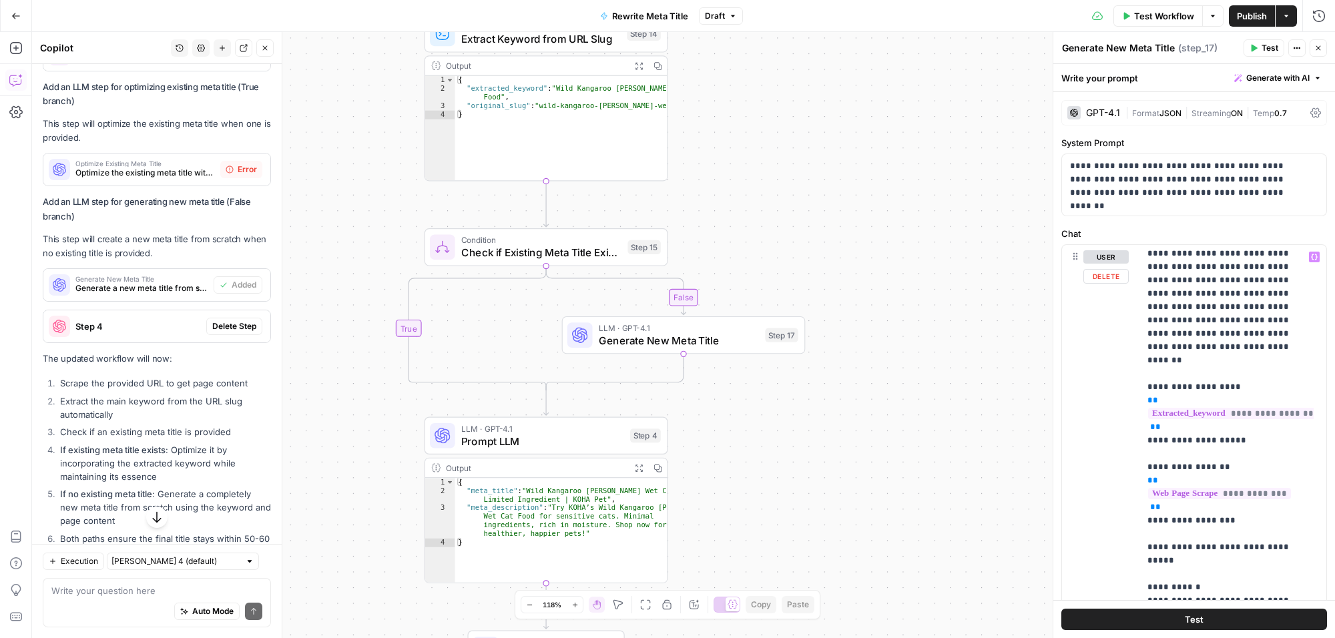
scroll to position [0, 0]
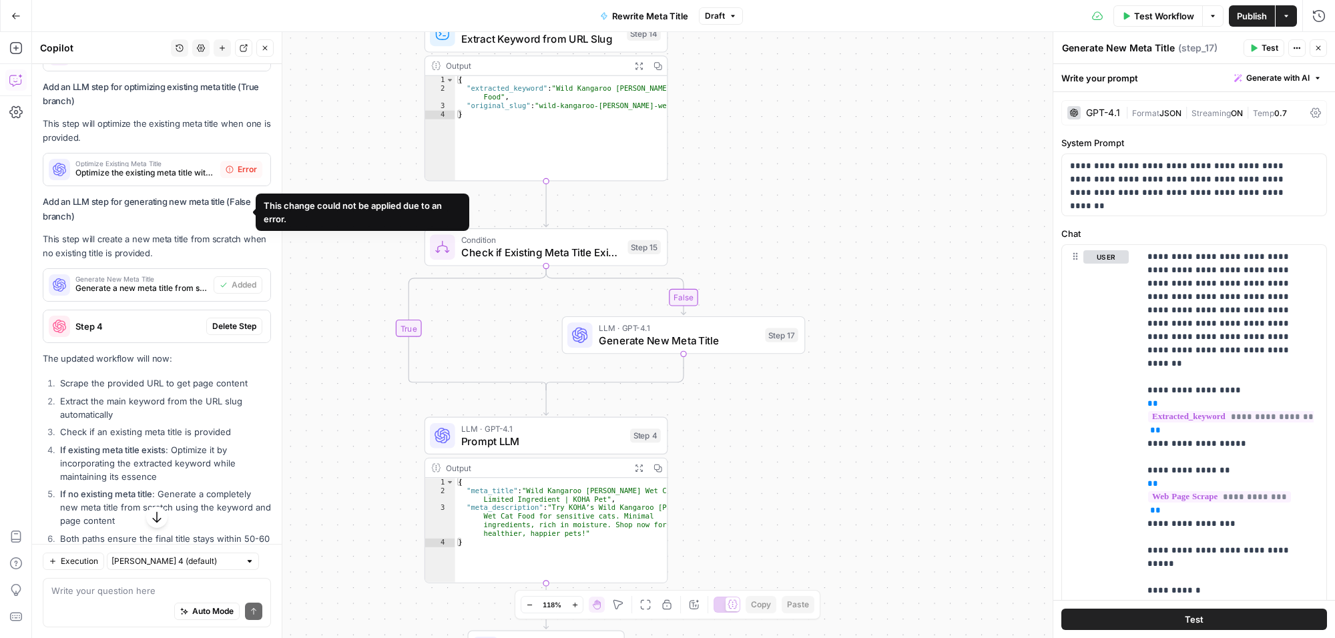
click at [238, 176] on span "Error" at bounding box center [247, 170] width 19 height 12
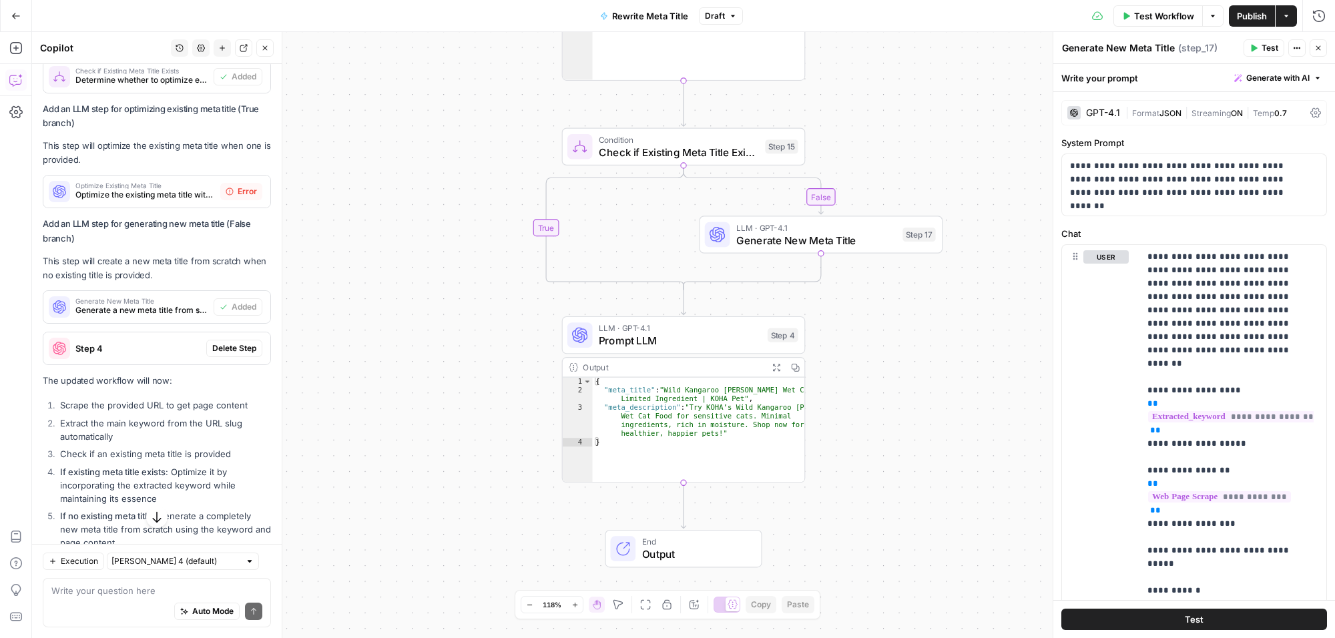
scroll to position [1494, 0]
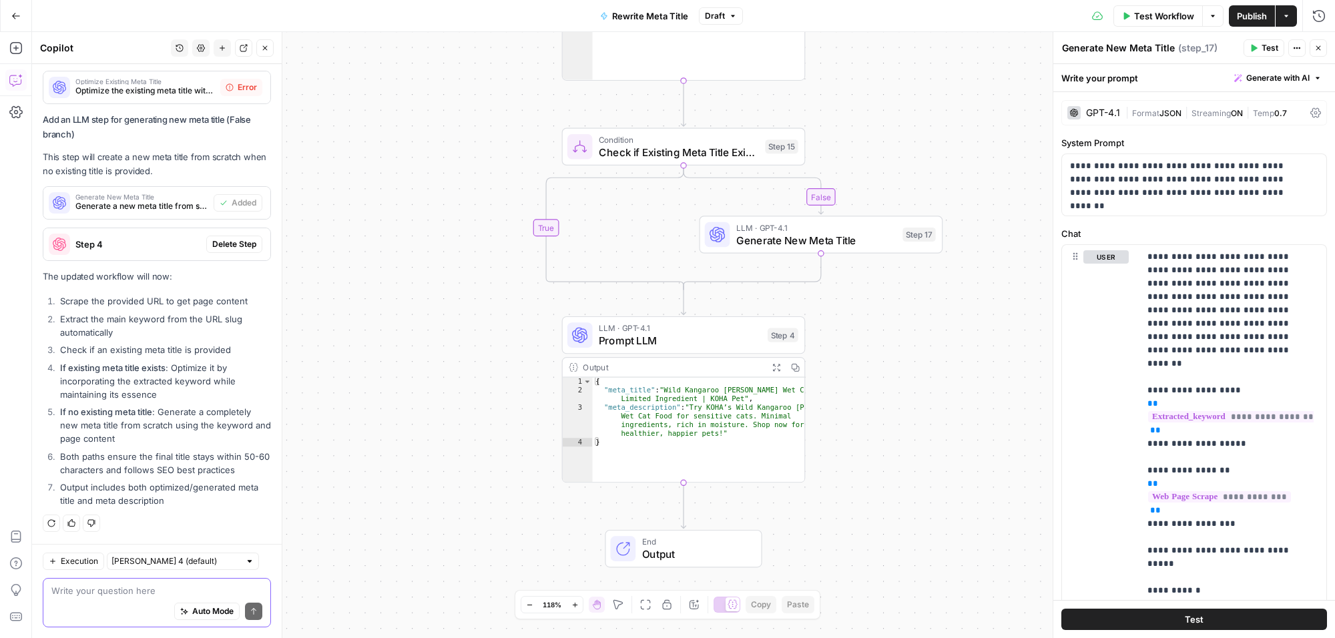
click at [132, 586] on textarea at bounding box center [156, 590] width 211 height 13
type textarea "why is there an error?"
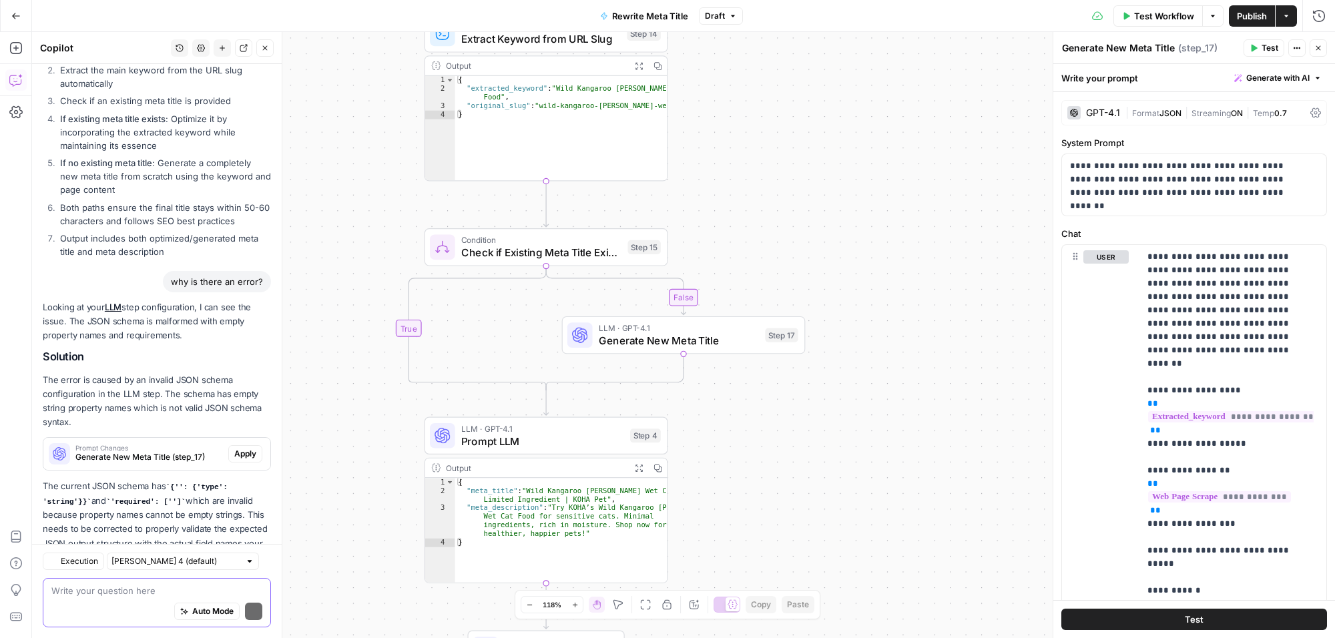
scroll to position [1797, 0]
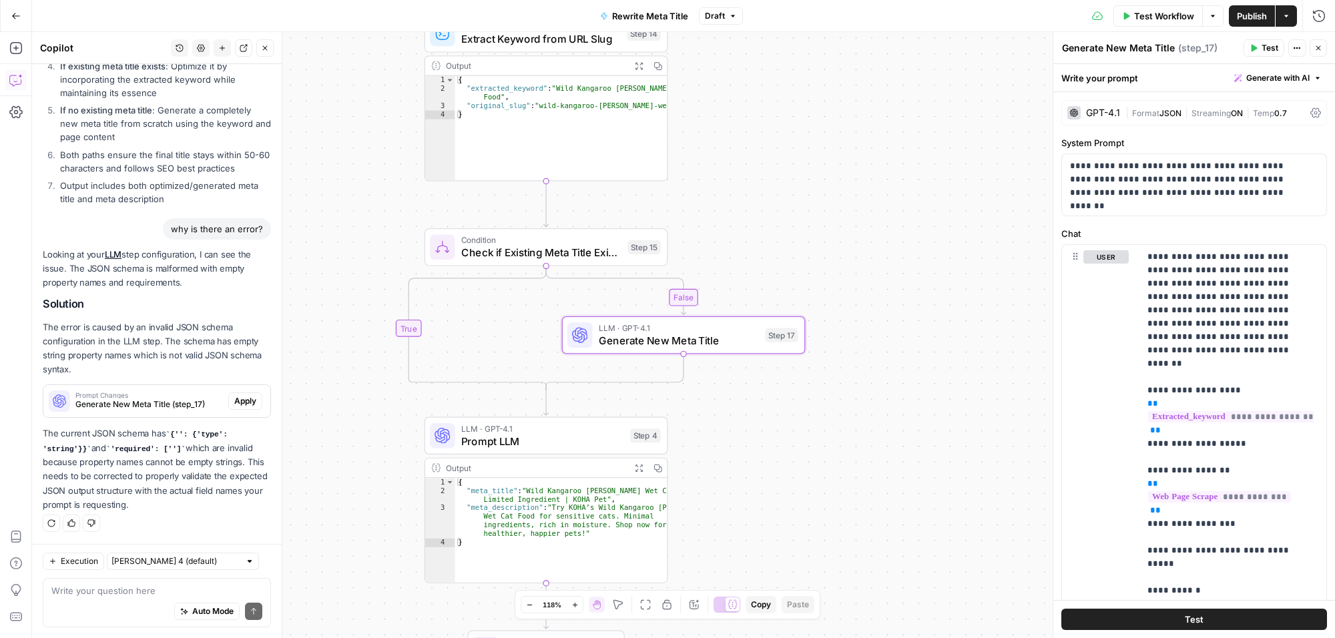
click at [236, 395] on span "Apply" at bounding box center [245, 401] width 22 height 12
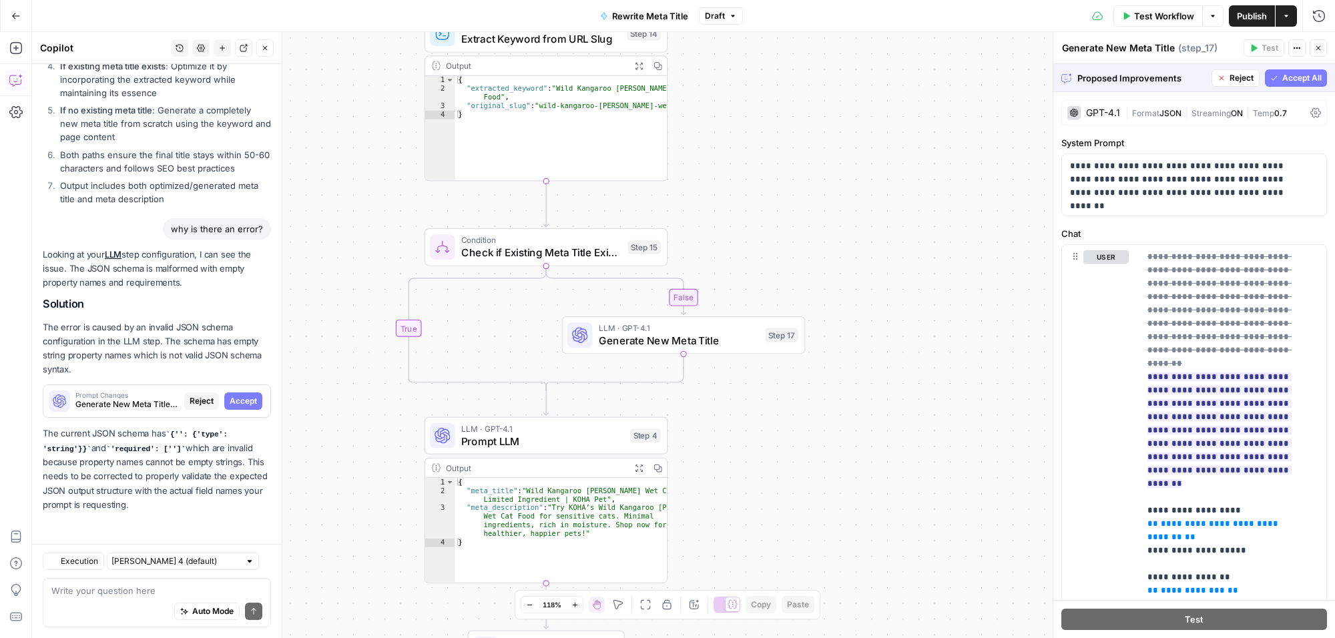
scroll to position [1754, 0]
click at [1287, 73] on span "Accept All" at bounding box center [1302, 78] width 39 height 12
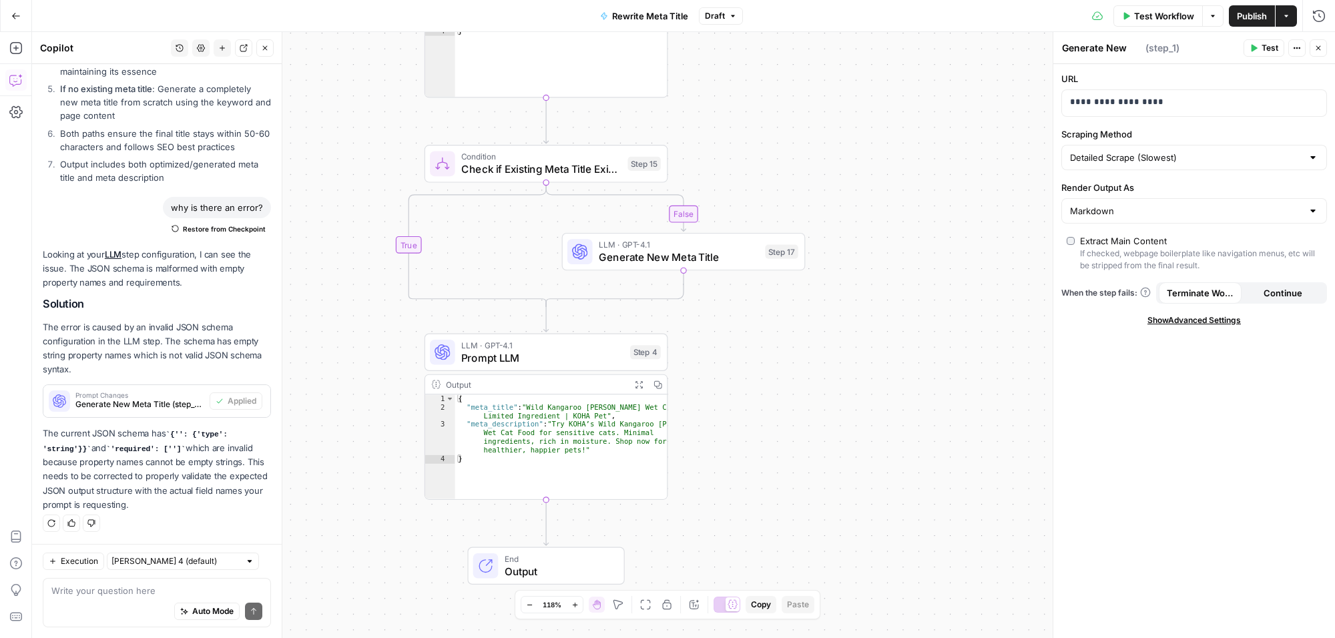
scroll to position [1818, 0]
type textarea "Web Page Scrape"
click at [112, 594] on textarea at bounding box center [156, 590] width 211 height 13
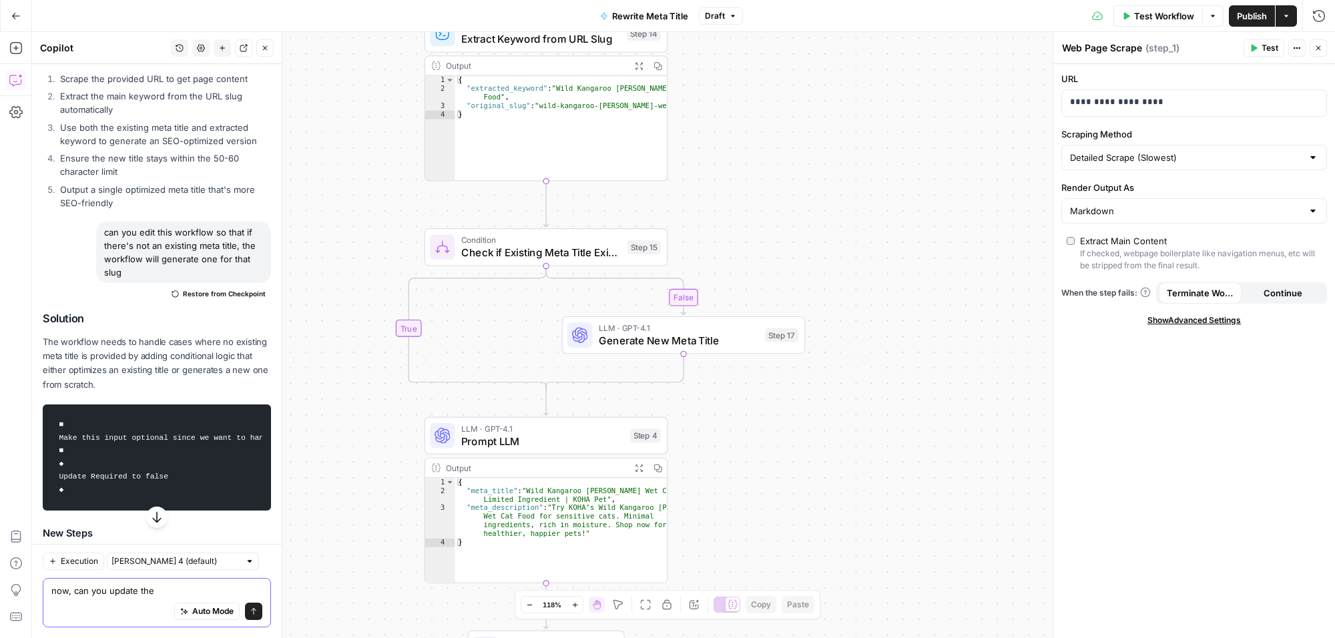
scroll to position [816, 0]
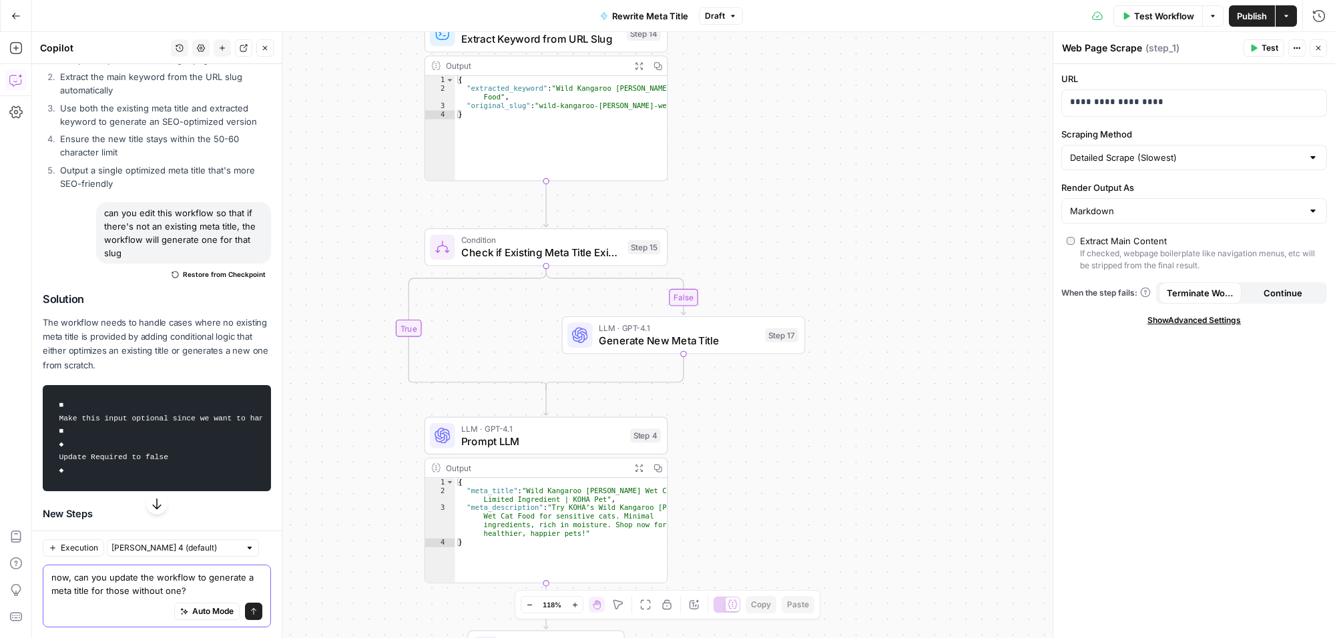
type textarea "now, can you update the workflow to generate a meta title for those without one?"
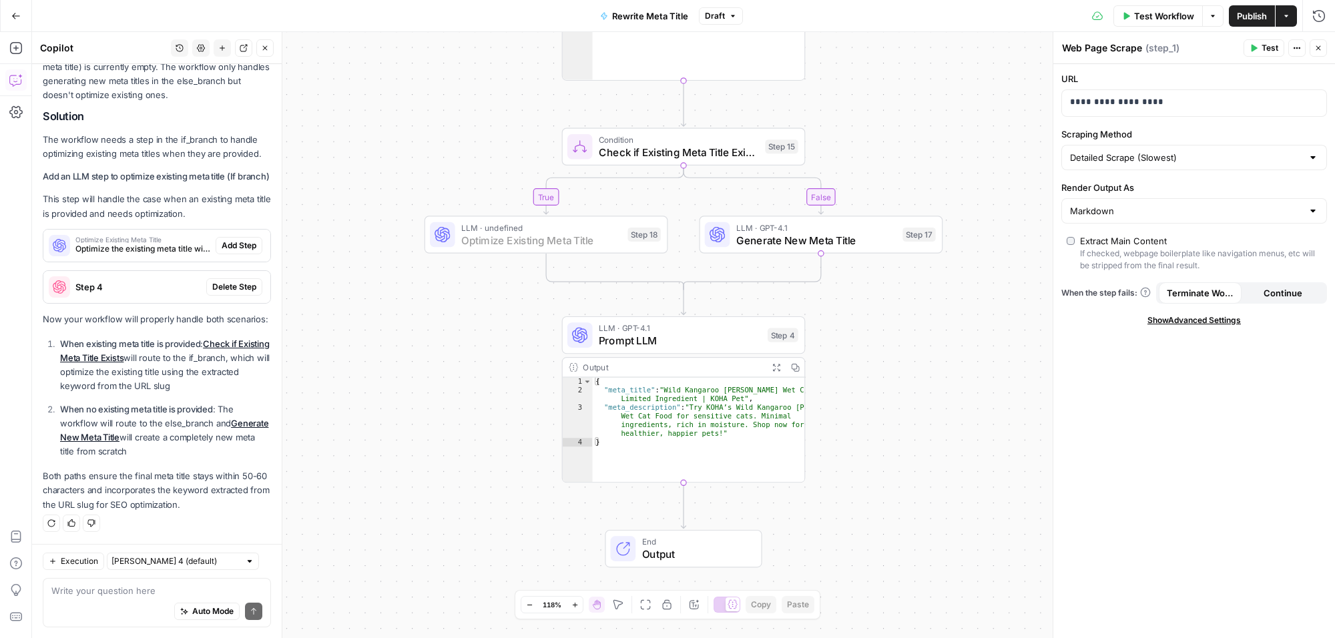
scroll to position [2391, 0]
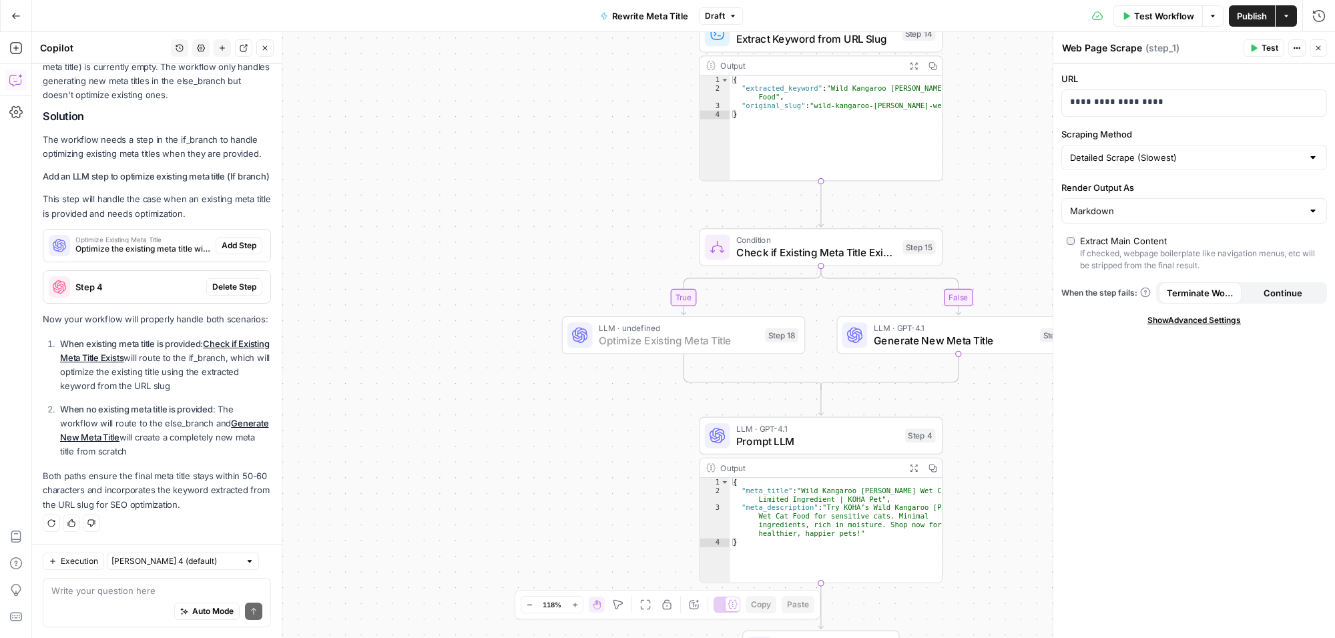
drag, startPoint x: 232, startPoint y: 228, endPoint x: 229, endPoint y: 258, distance: 30.2
click at [232, 240] on span "Add Step" at bounding box center [239, 246] width 35 height 12
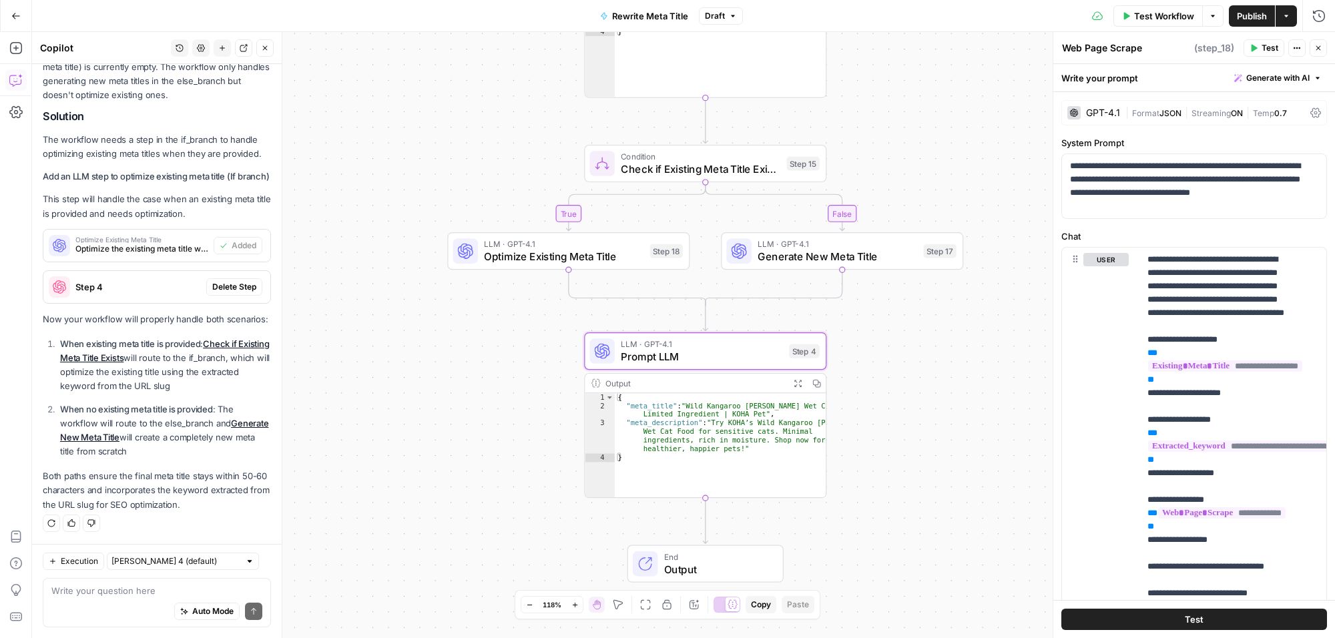
type textarea "Optimize Existing Meta Title"
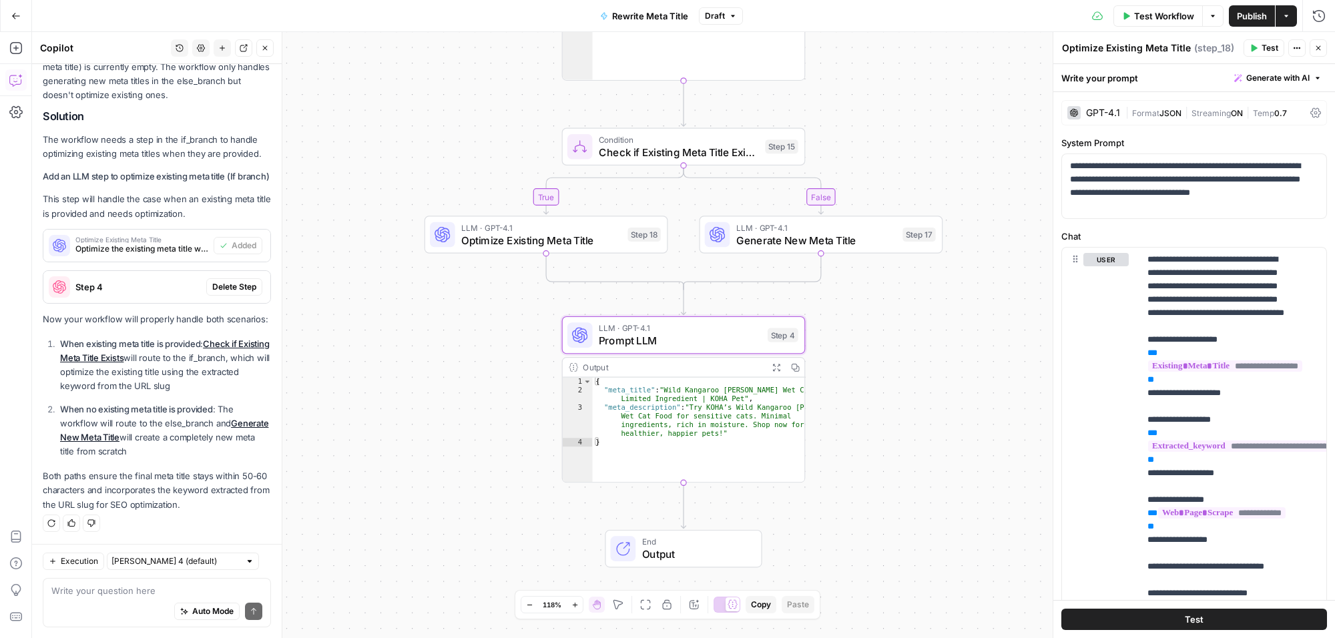
scroll to position [2412, 0]
click at [228, 281] on span "Delete Step" at bounding box center [234, 287] width 44 height 12
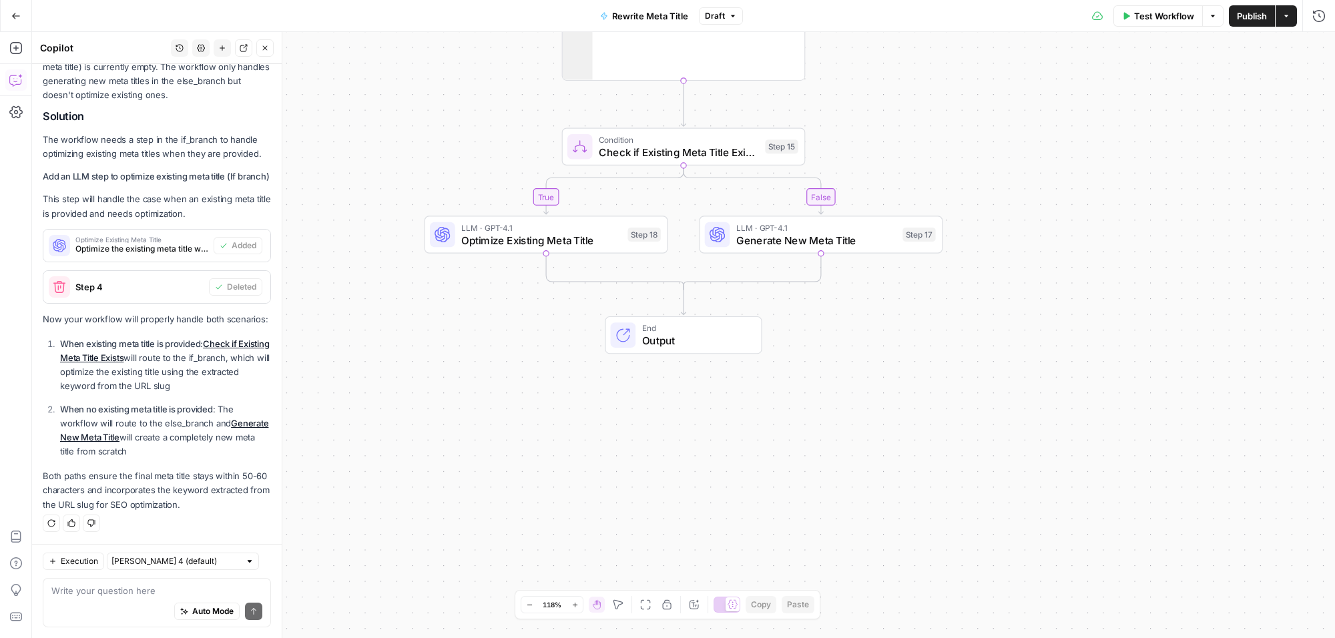
scroll to position [2405, 0]
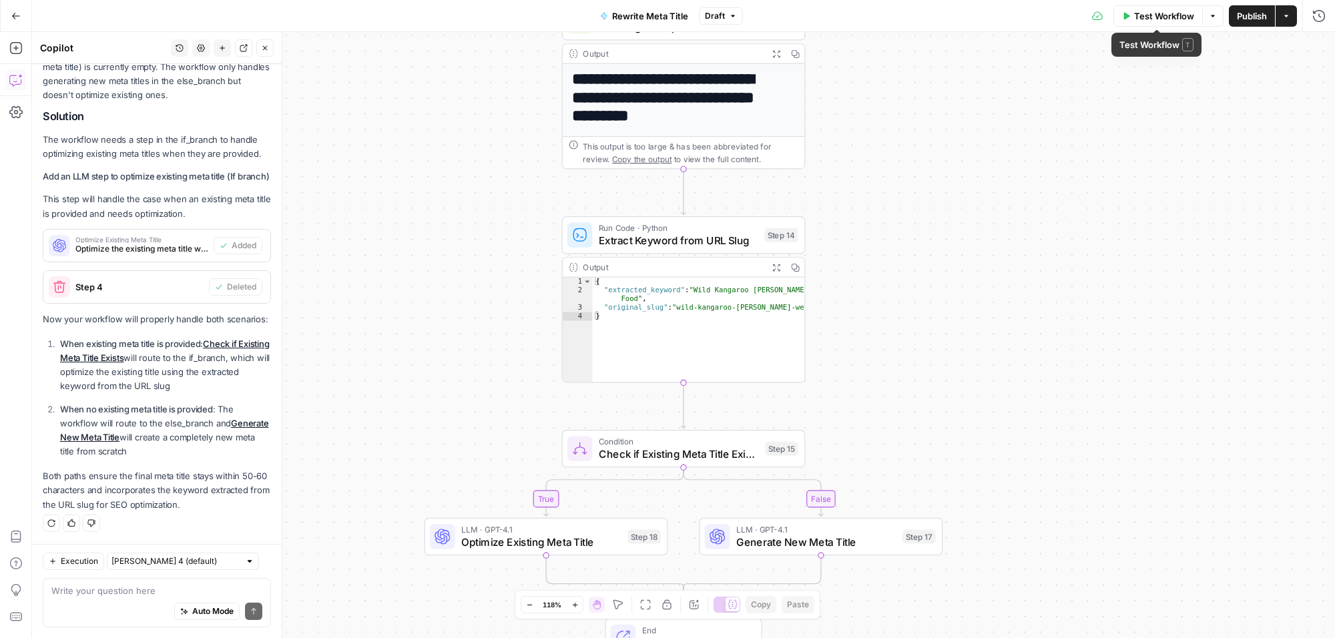
click at [1135, 19] on span "Test Workflow" at bounding box center [1164, 15] width 60 height 13
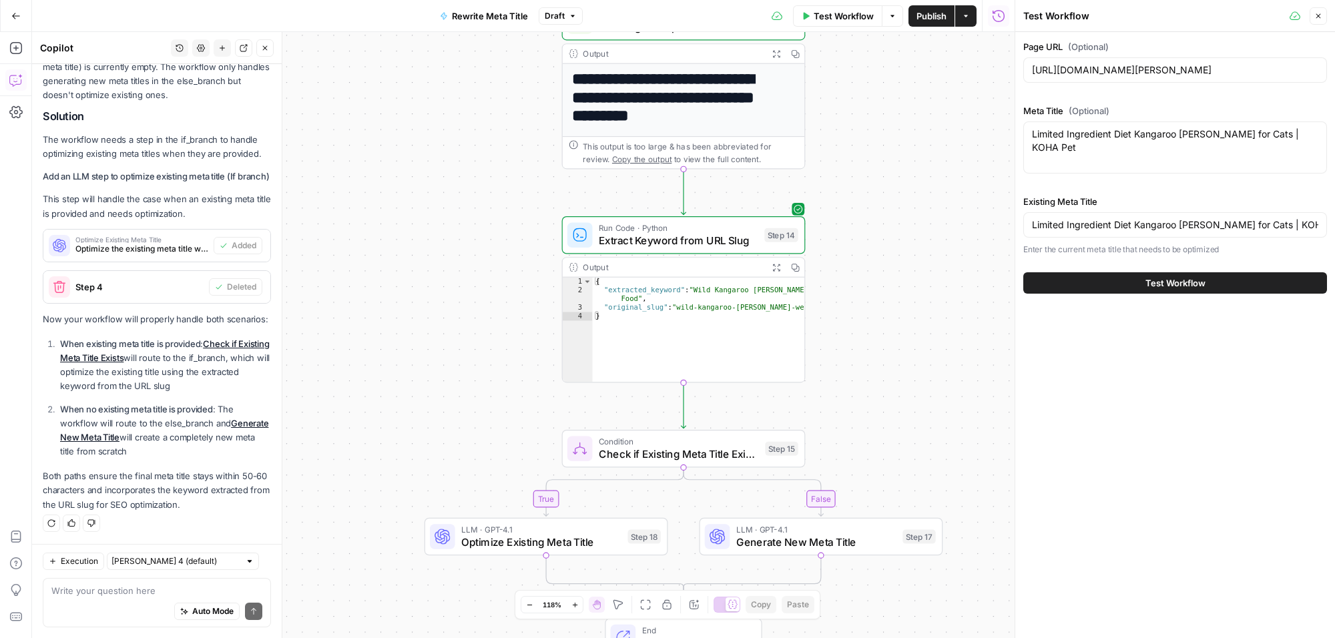
click at [1155, 274] on button "Test Workflow" at bounding box center [1176, 282] width 304 height 21
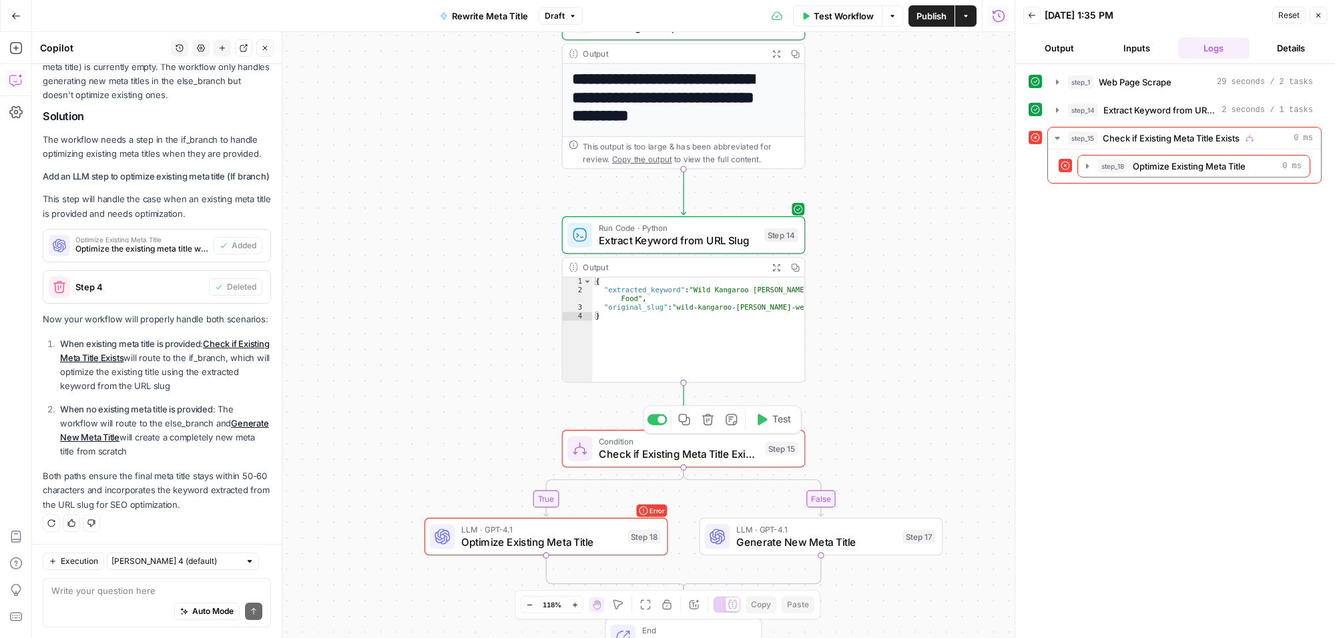
scroll to position [2405, 0]
click at [1163, 134] on span "Check if Existing Meta Title Exists" at bounding box center [1171, 138] width 137 height 13
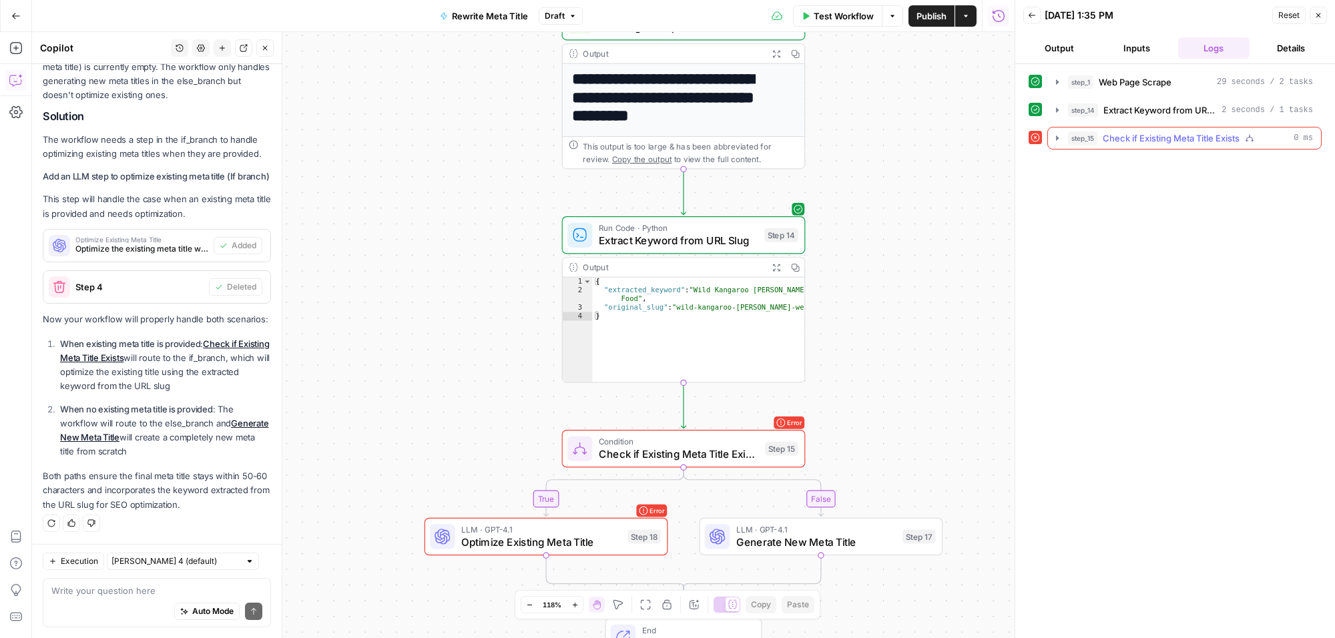
click at [1152, 144] on span "Check if Existing Meta Title Exists" at bounding box center [1171, 138] width 137 height 13
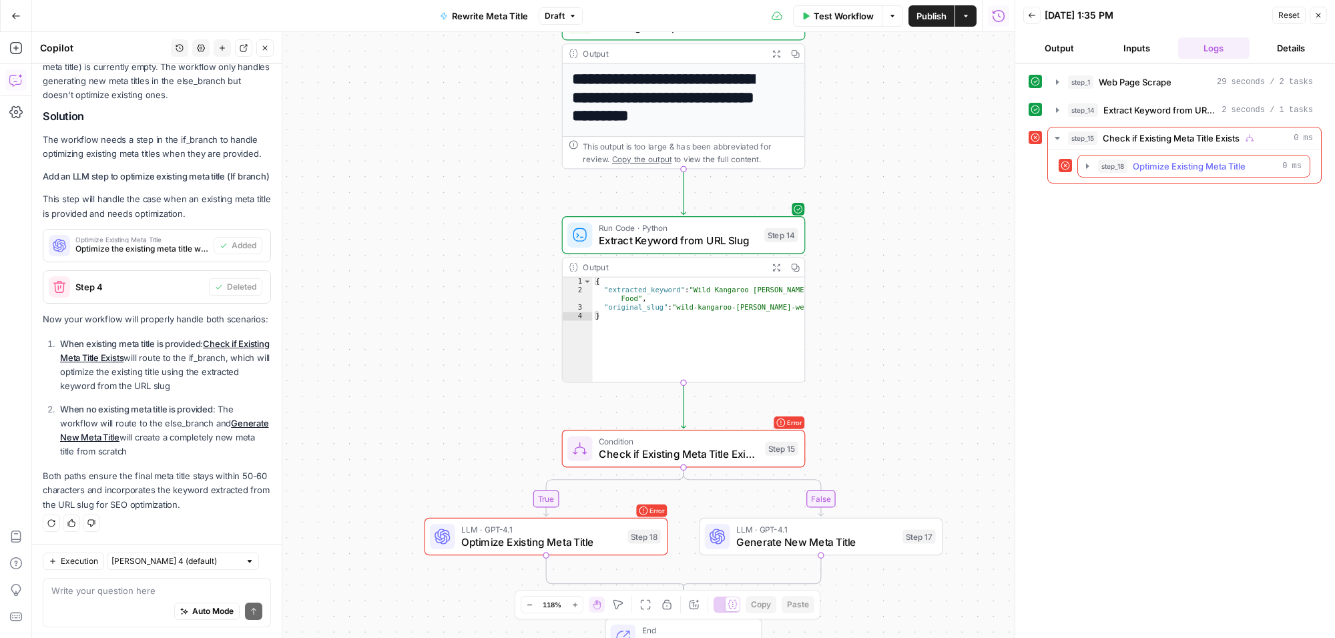
click at [1142, 170] on span "Optimize Existing Meta Title" at bounding box center [1189, 166] width 113 height 13
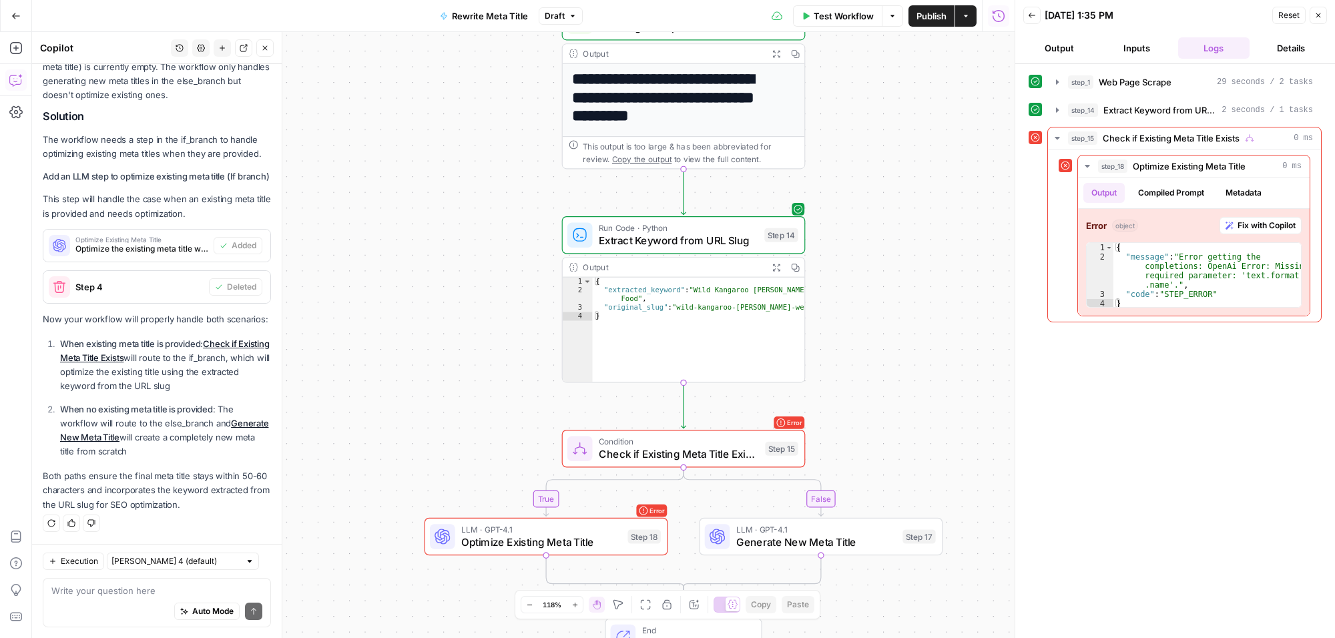
click at [89, 599] on div "Auto Mode Send" at bounding box center [156, 612] width 211 height 29
type textarea "can you fix the errors?"
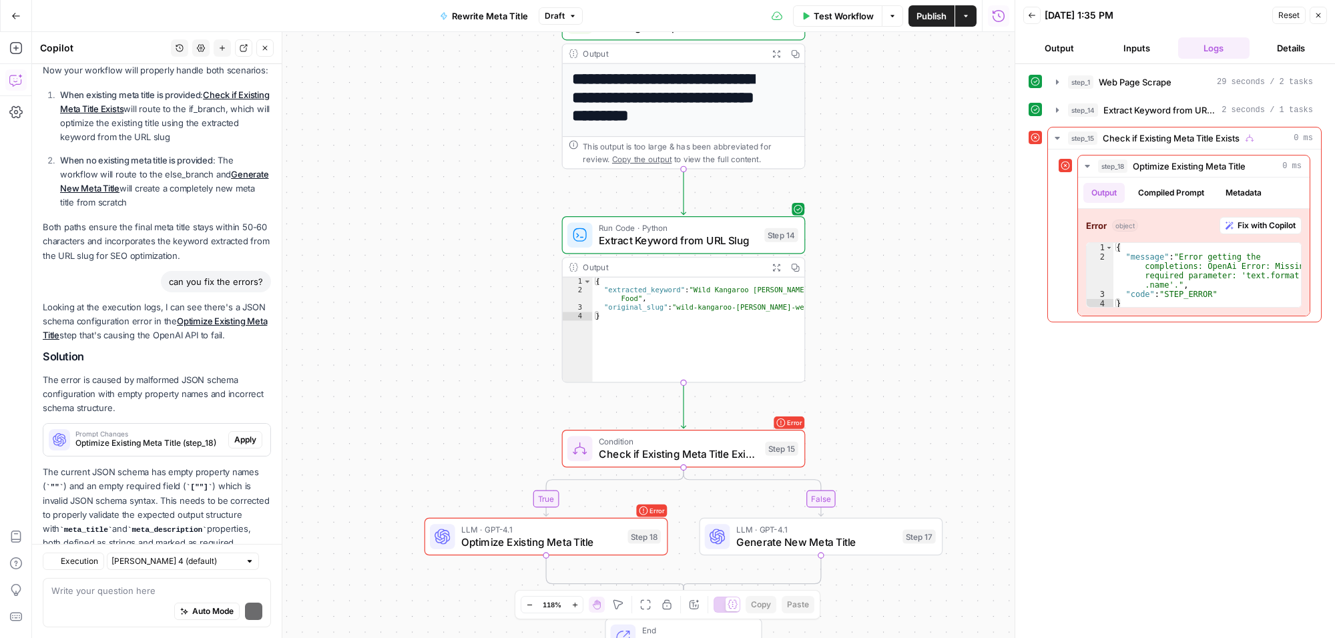
scroll to position [2720, 0]
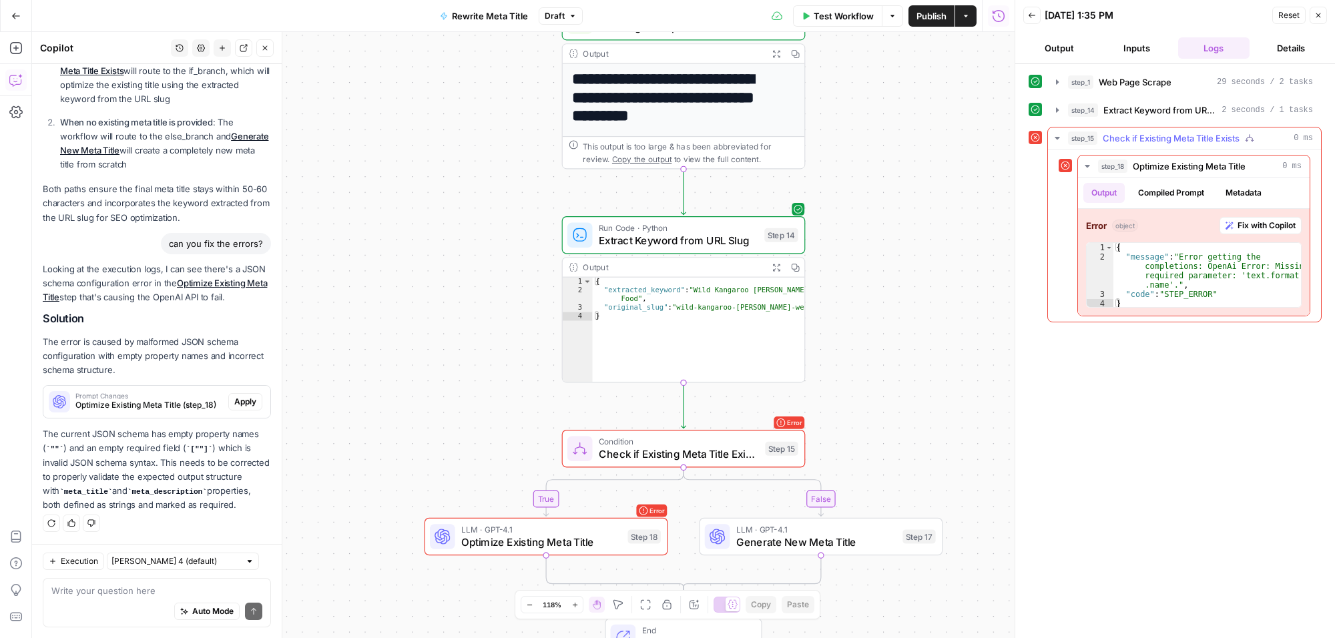
click at [1059, 138] on icon "button" at bounding box center [1057, 138] width 11 height 11
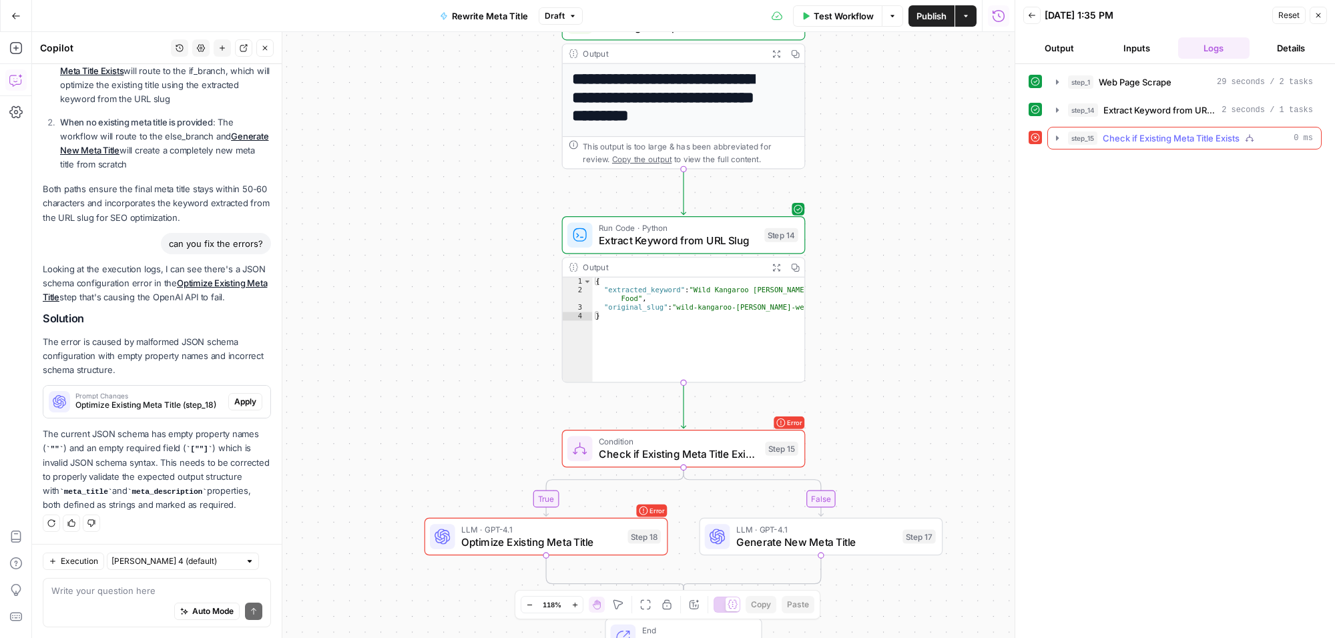
click at [1059, 138] on icon "button" at bounding box center [1057, 138] width 11 height 11
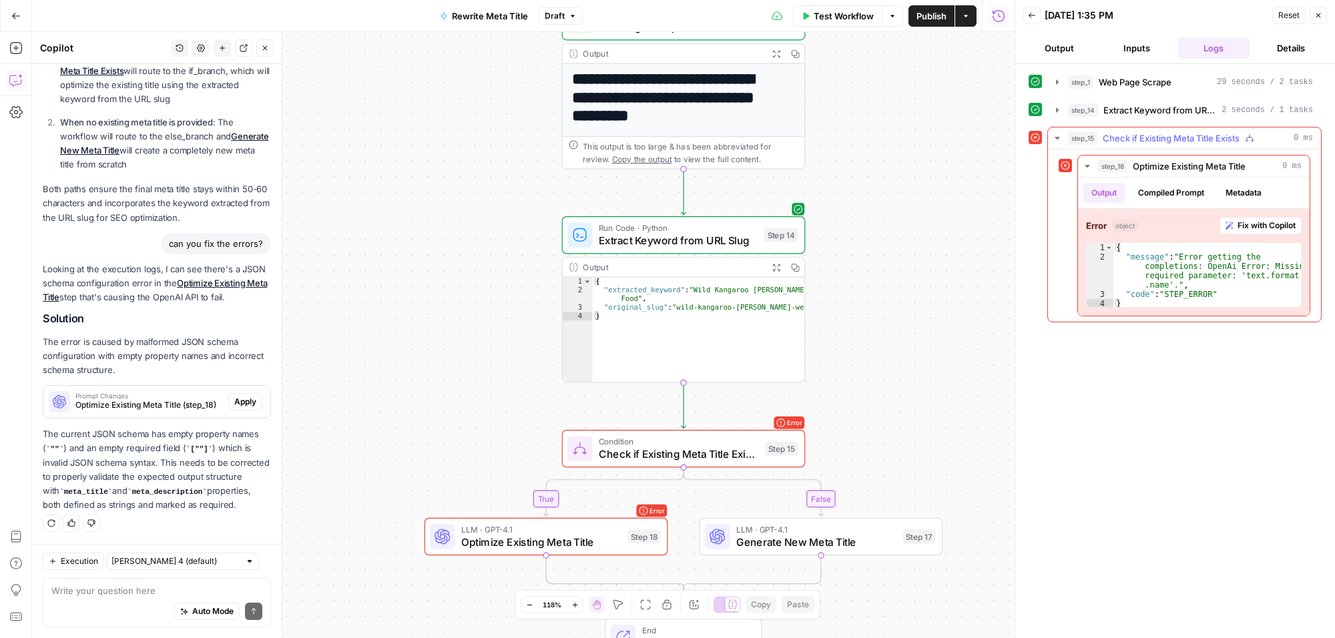
click at [1212, 130] on button "step_15 Check if Existing Meta Title Exists 0 ms" at bounding box center [1184, 138] width 273 height 21
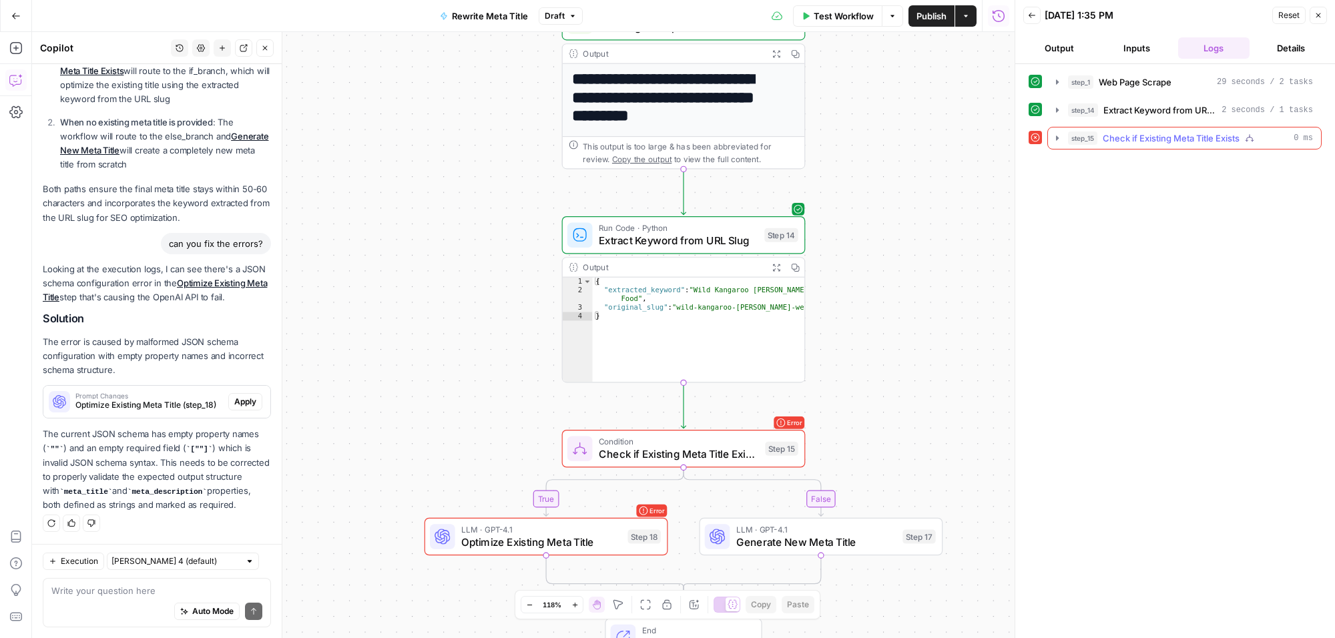
click at [1212, 130] on button "step_15 Check if Existing Meta Title Exists 0 ms" at bounding box center [1184, 138] width 273 height 21
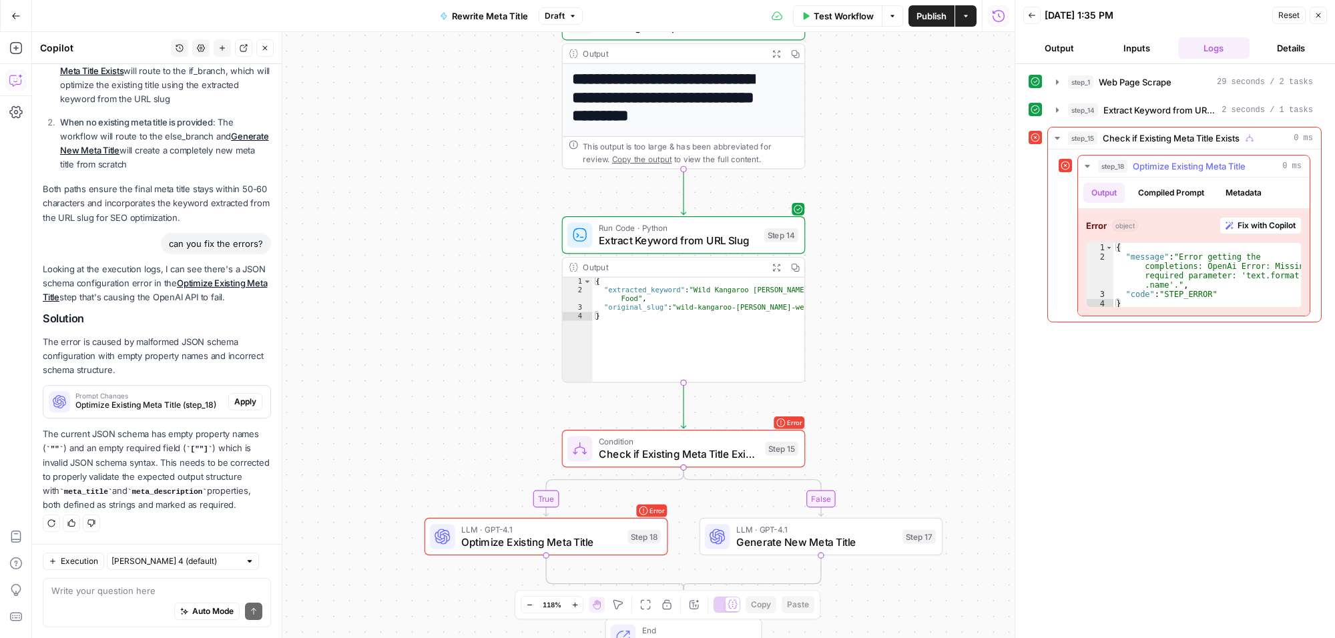
click at [1249, 225] on span "Fix with Copilot" at bounding box center [1267, 226] width 58 height 12
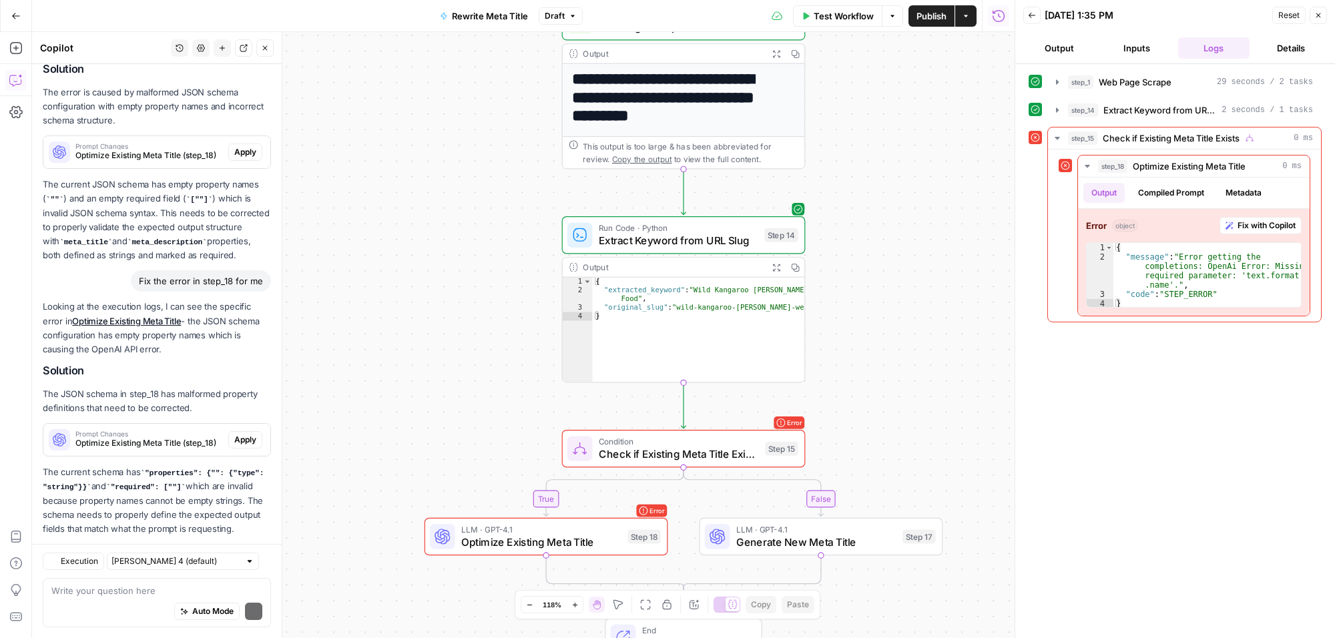
scroll to position [3008, 0]
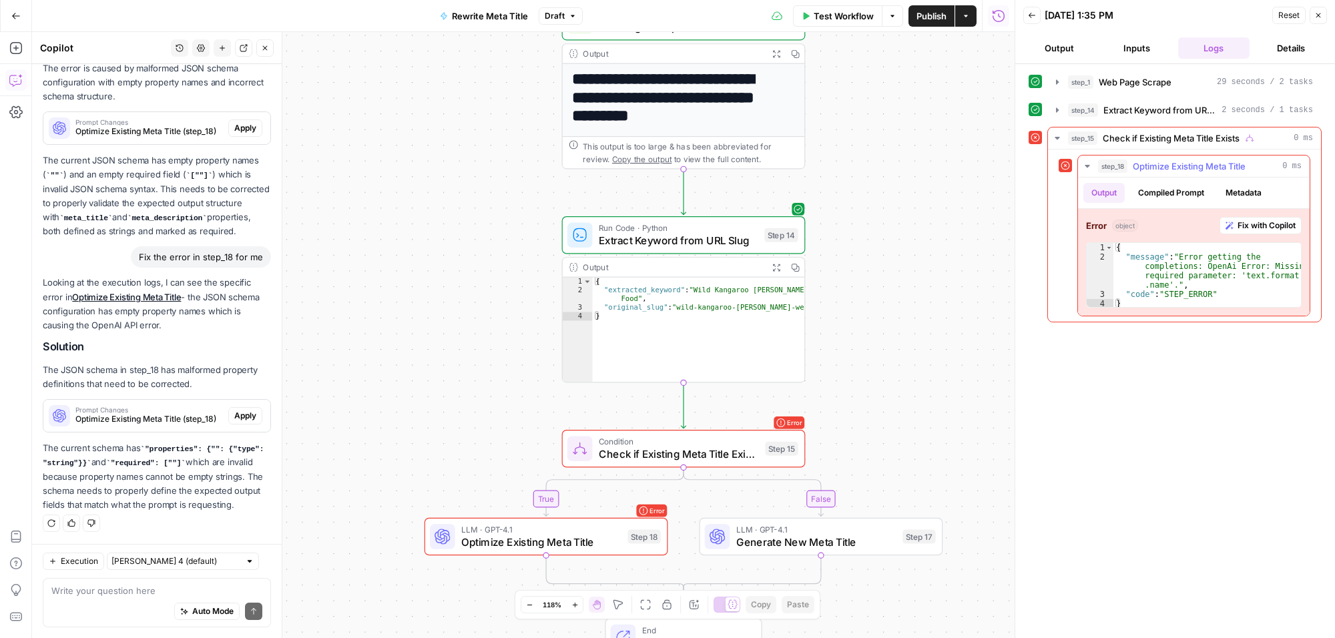
click at [1275, 229] on span "Fix with Copilot" at bounding box center [1267, 226] width 58 height 12
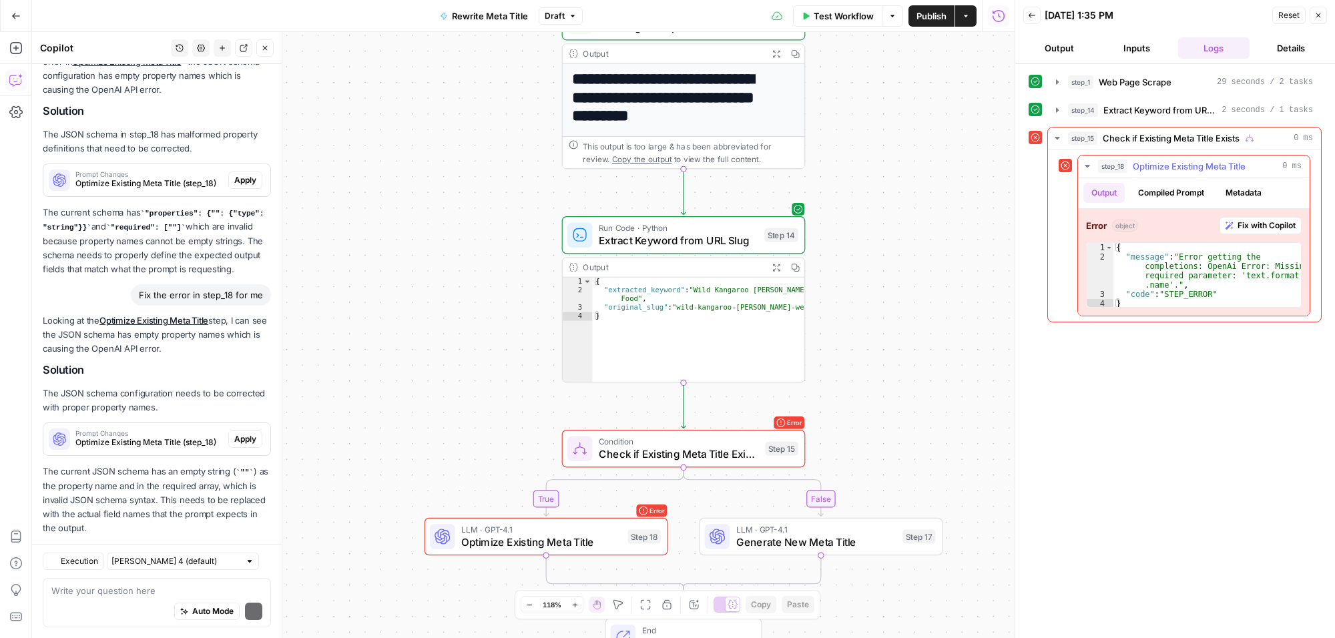
scroll to position [3267, 0]
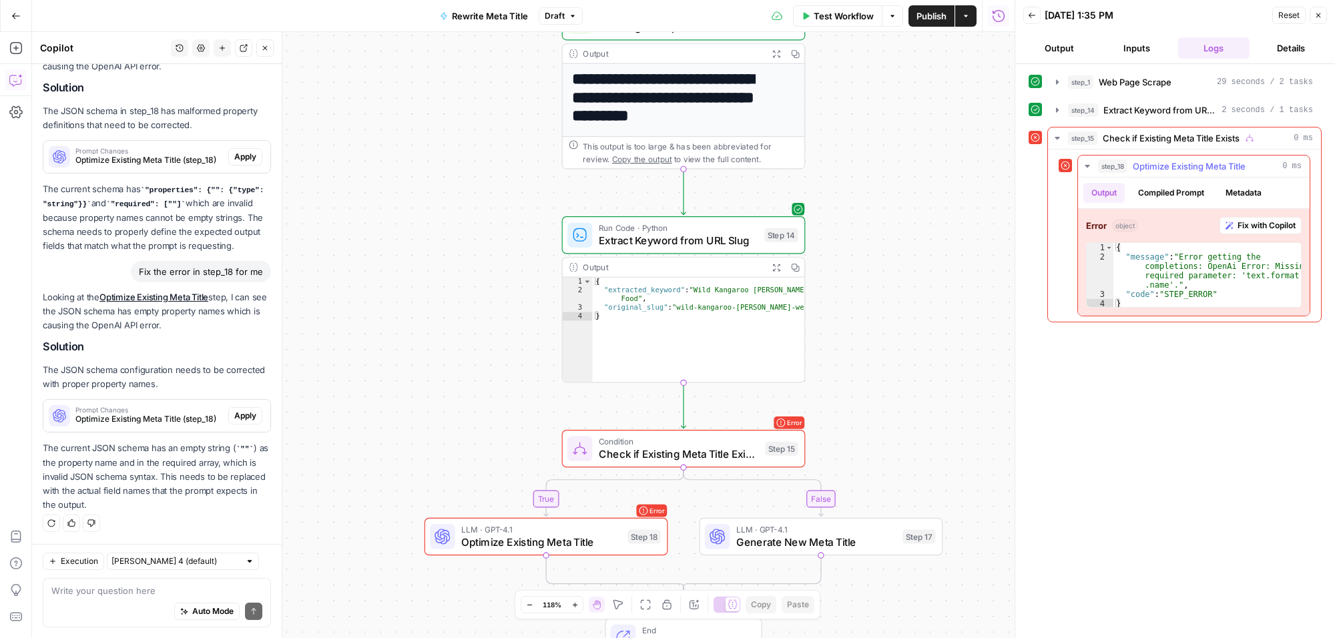
click at [1246, 232] on span "Fix with Copilot" at bounding box center [1267, 226] width 58 height 12
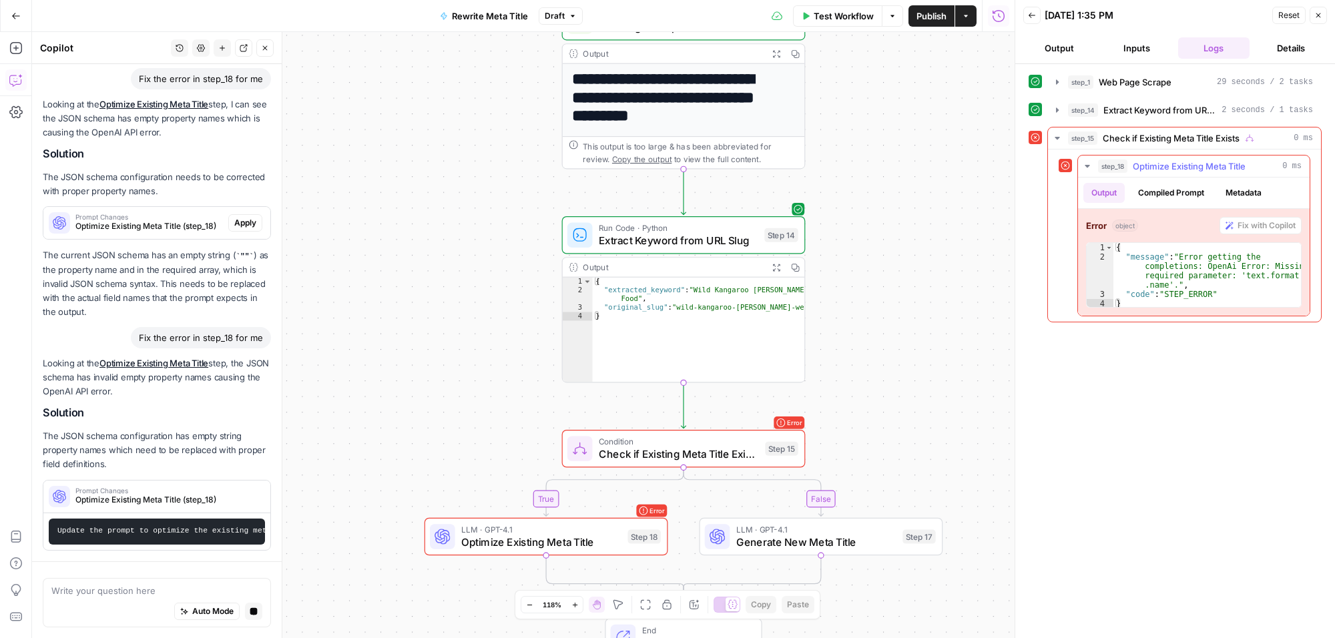
scroll to position [3372, 0]
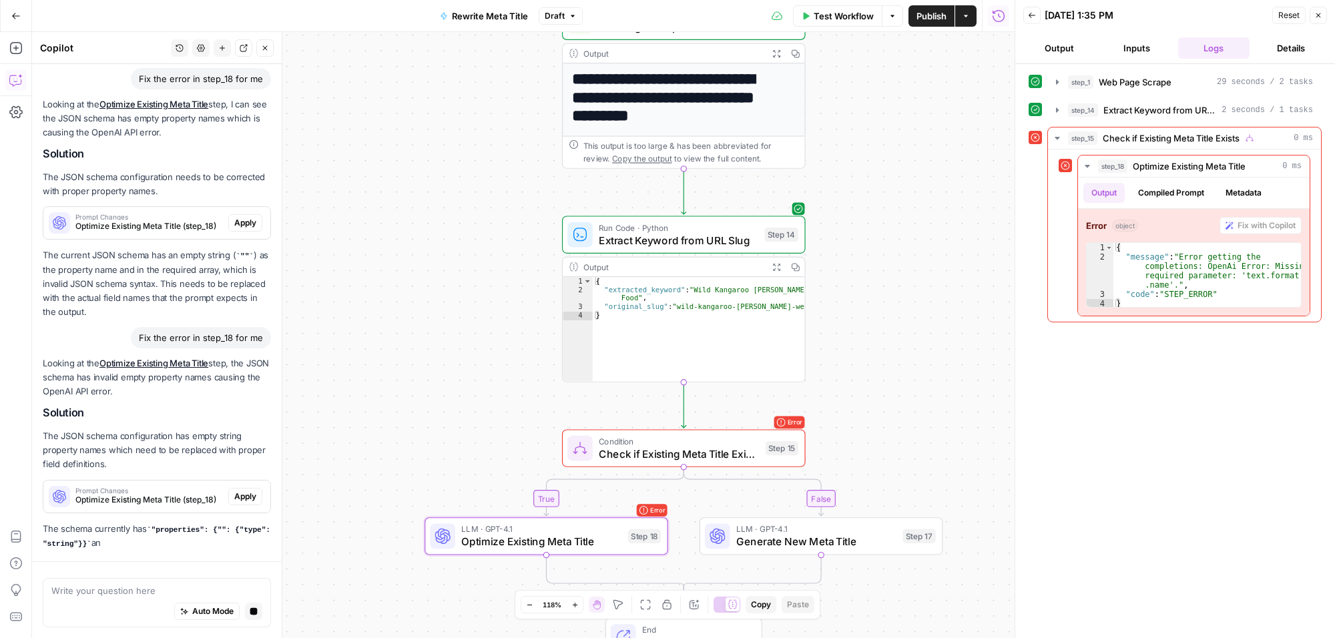
click at [239, 248] on p "The current JSON schema has an empty string ( "" ) as the property name and in …" at bounding box center [157, 283] width 228 height 71
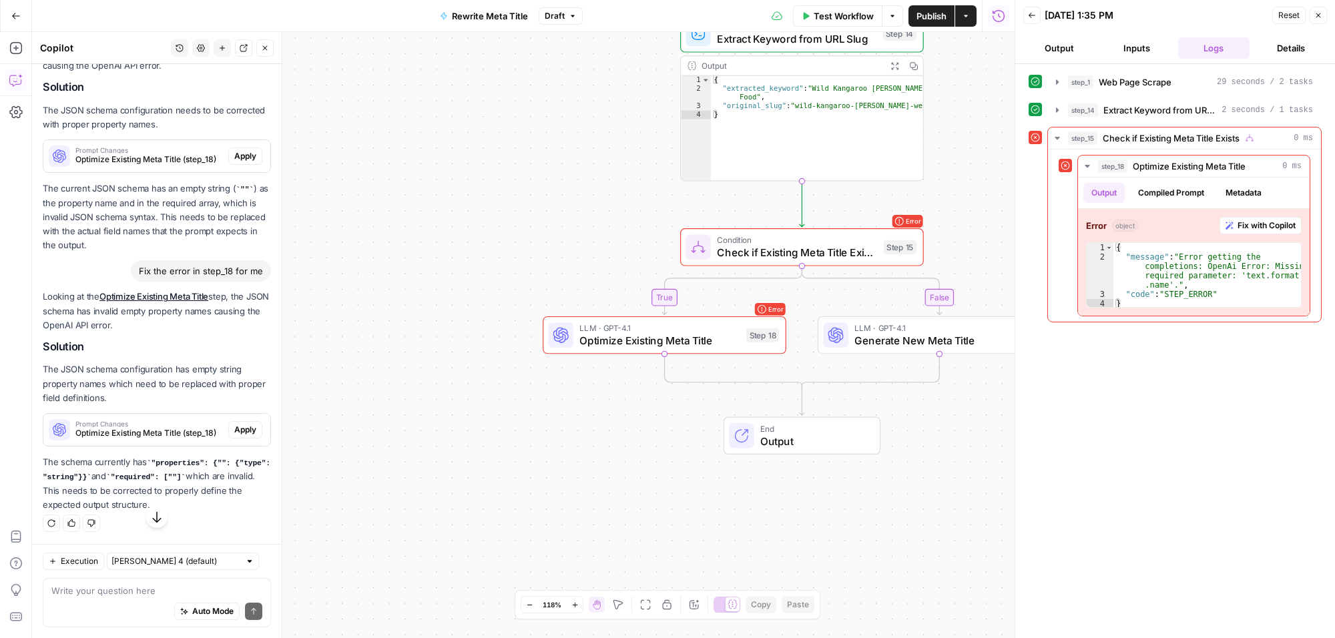
scroll to position [3526, 0]
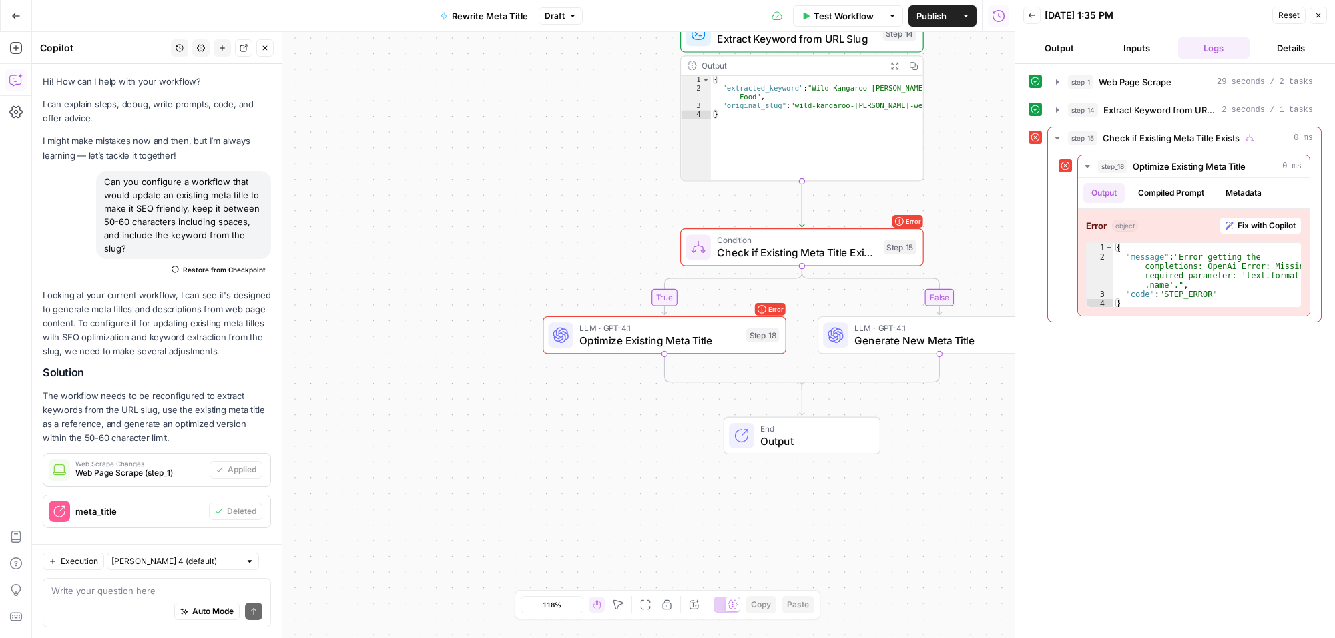
scroll to position [3526, 0]
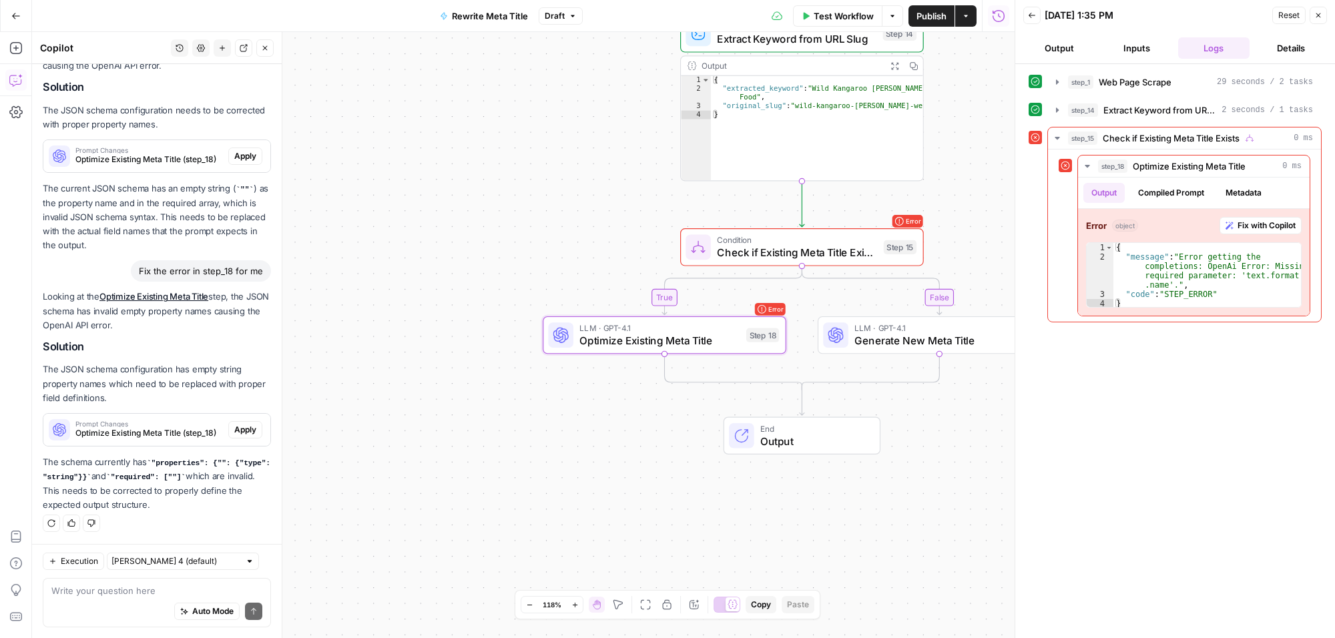
click at [234, 427] on span "Apply" at bounding box center [245, 430] width 22 height 12
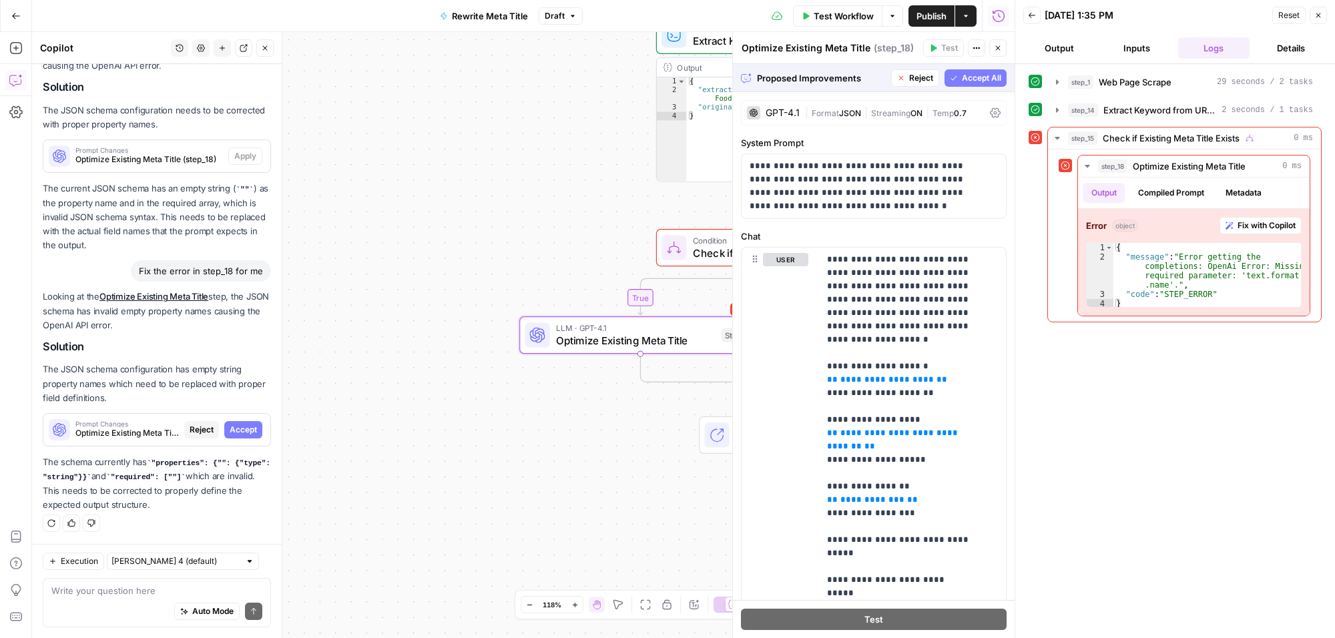
scroll to position [3441, 0]
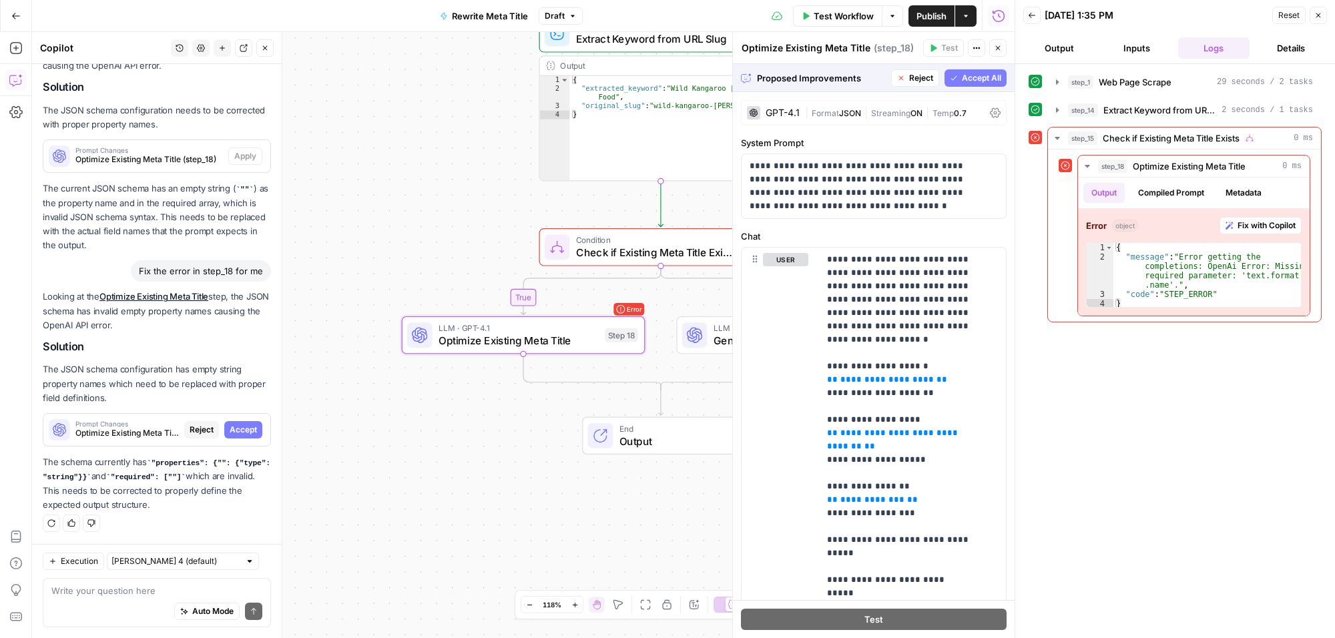
click at [235, 427] on span "Accept" at bounding box center [243, 430] width 27 height 12
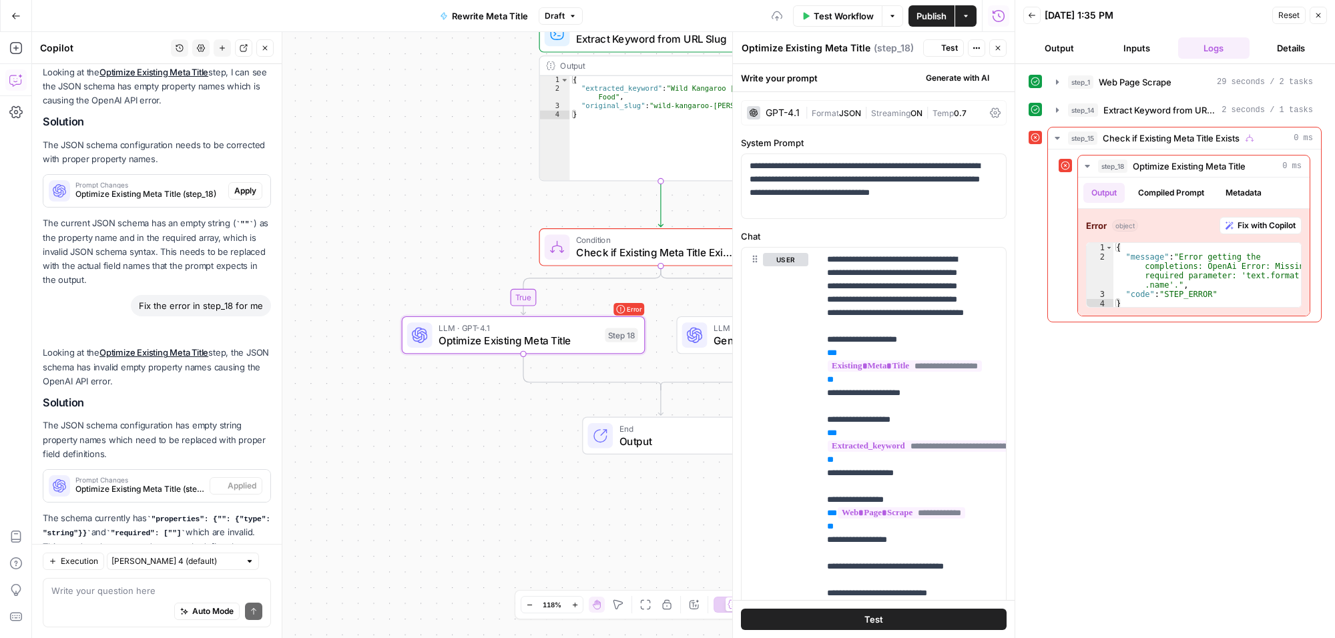
scroll to position [3611, 0]
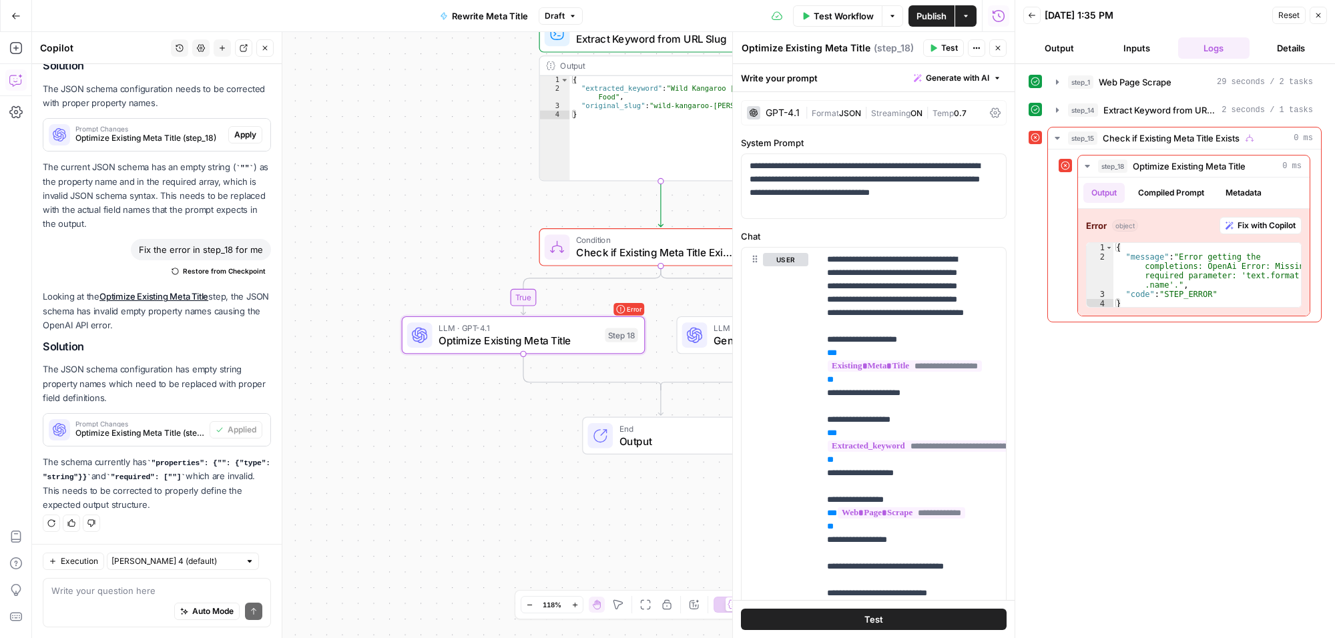
click at [996, 44] on icon "button" at bounding box center [998, 48] width 8 height 8
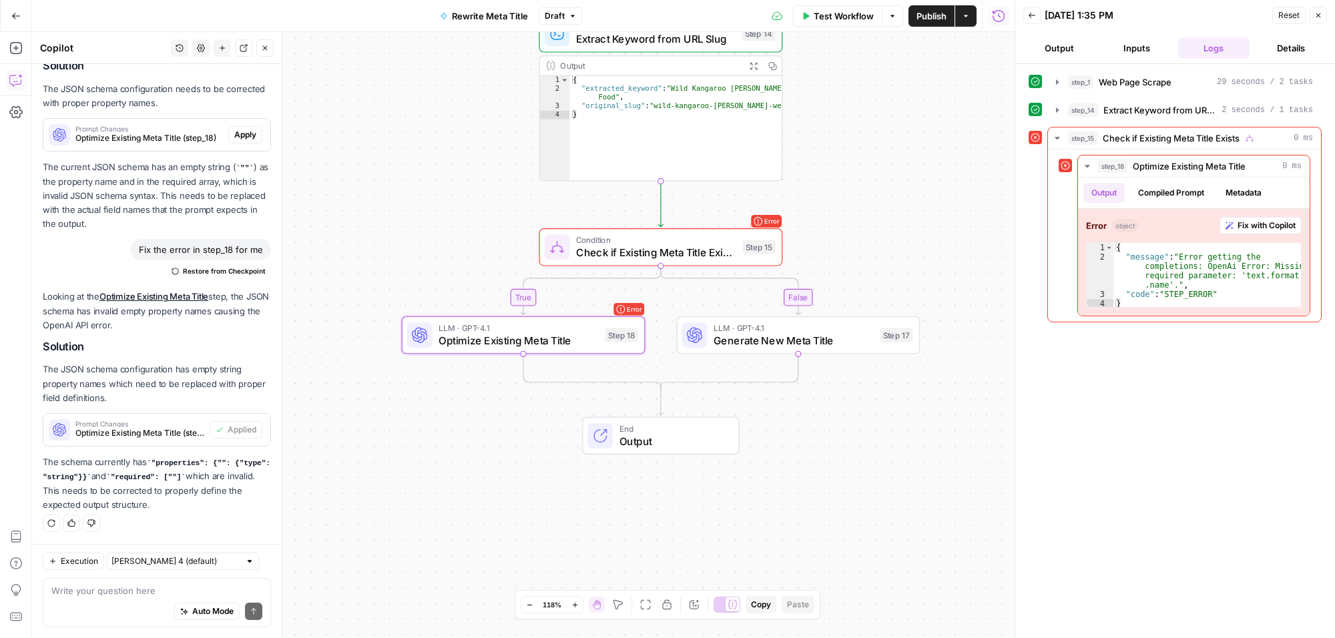
click at [1319, 15] on icon "button" at bounding box center [1319, 15] width 5 height 5
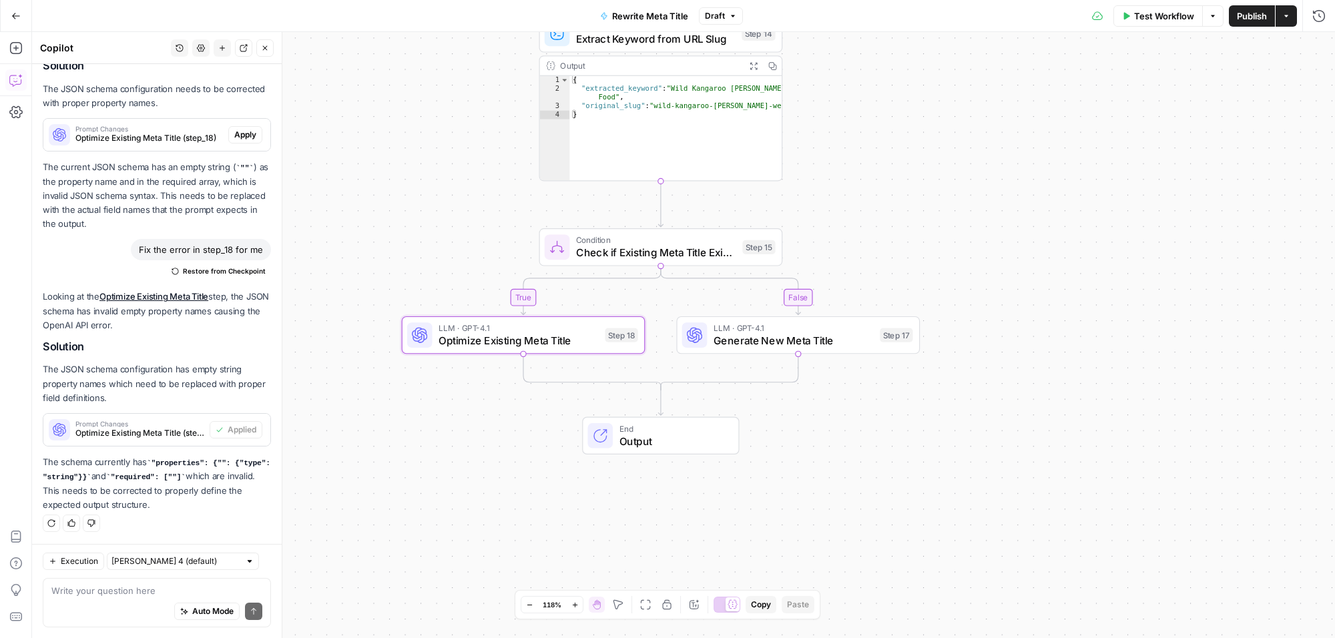
click at [1151, 17] on span "Test Workflow" at bounding box center [1164, 15] width 60 height 13
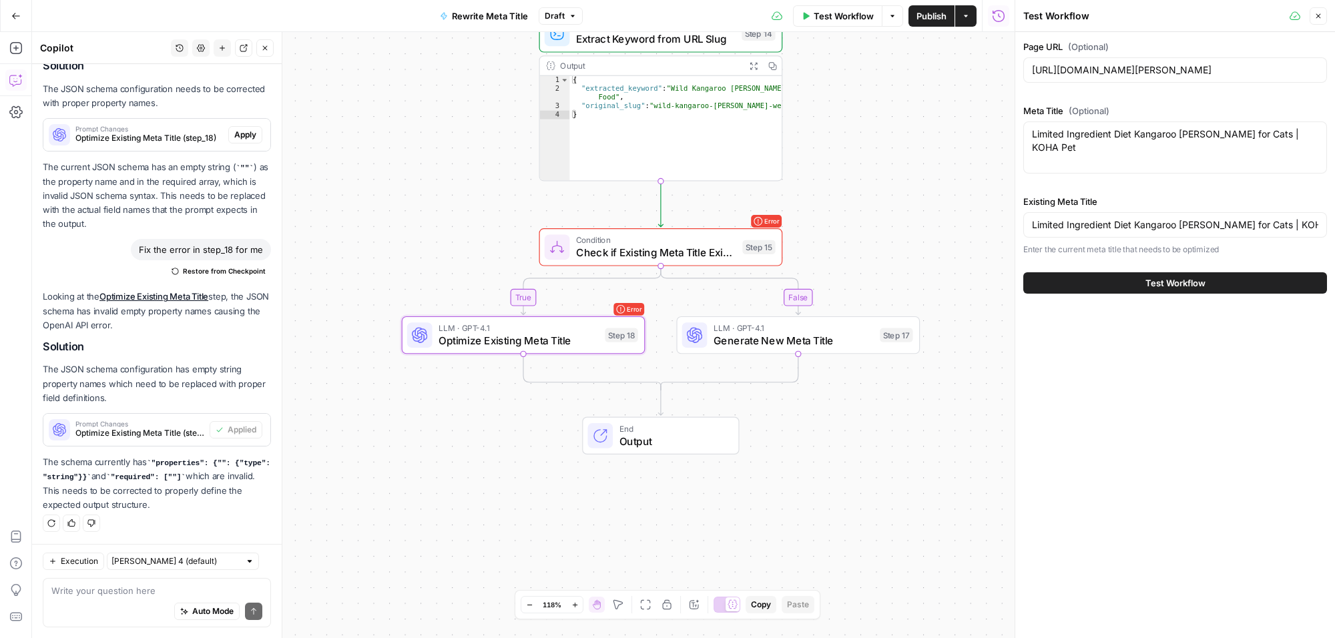
click at [1161, 271] on div "Test Workflow" at bounding box center [1176, 282] width 304 height 37
click at [1162, 279] on span "Test Workflow" at bounding box center [1176, 282] width 60 height 13
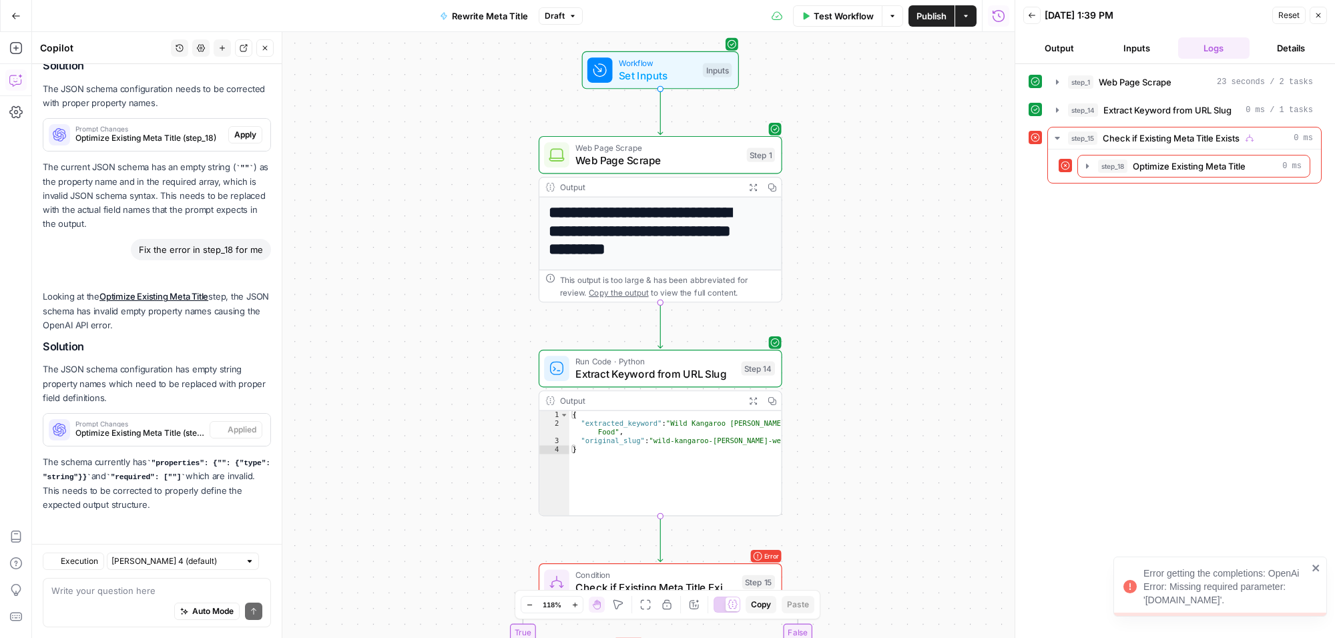
scroll to position [3611, 0]
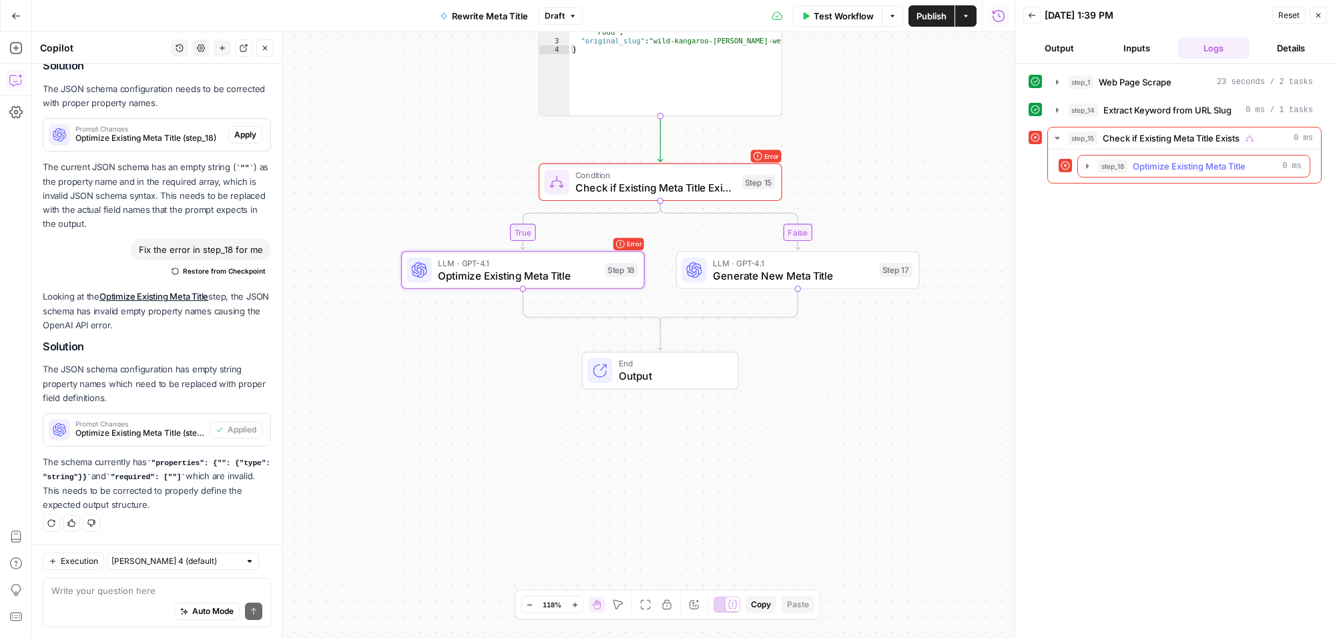
click at [1277, 162] on div "step_18 Optimize Existing Meta Title 0 ms" at bounding box center [1200, 166] width 204 height 13
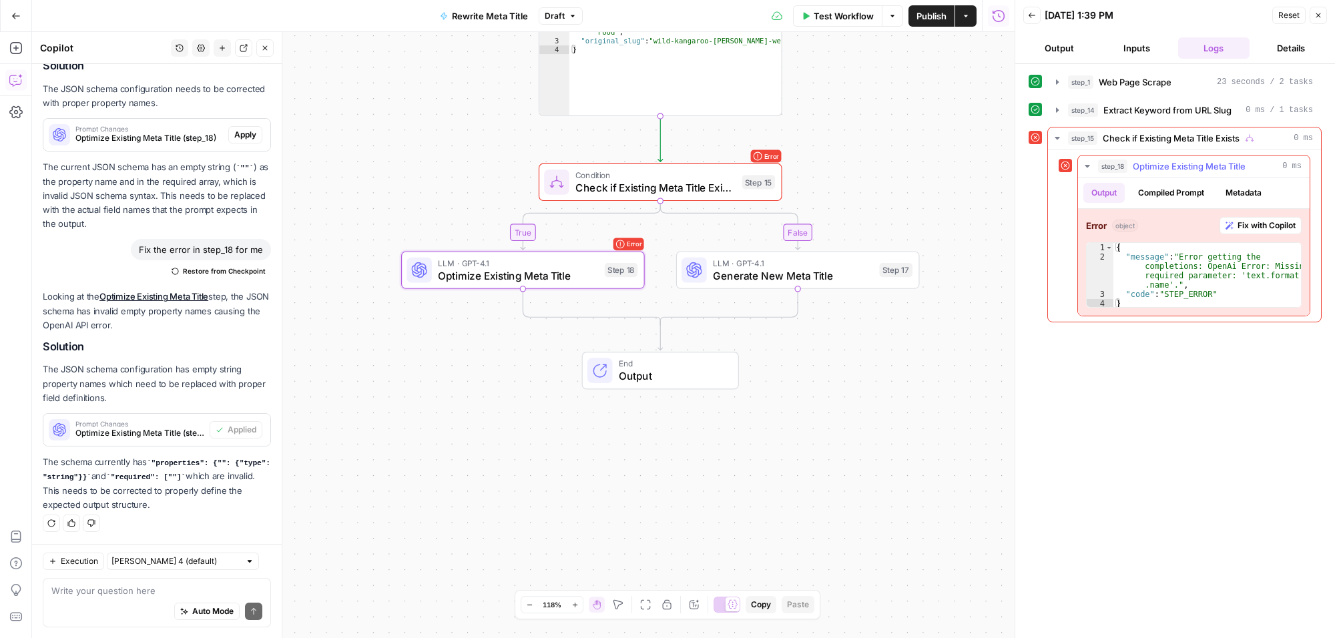
click at [1279, 222] on span "Fix with Copilot" at bounding box center [1267, 226] width 58 height 12
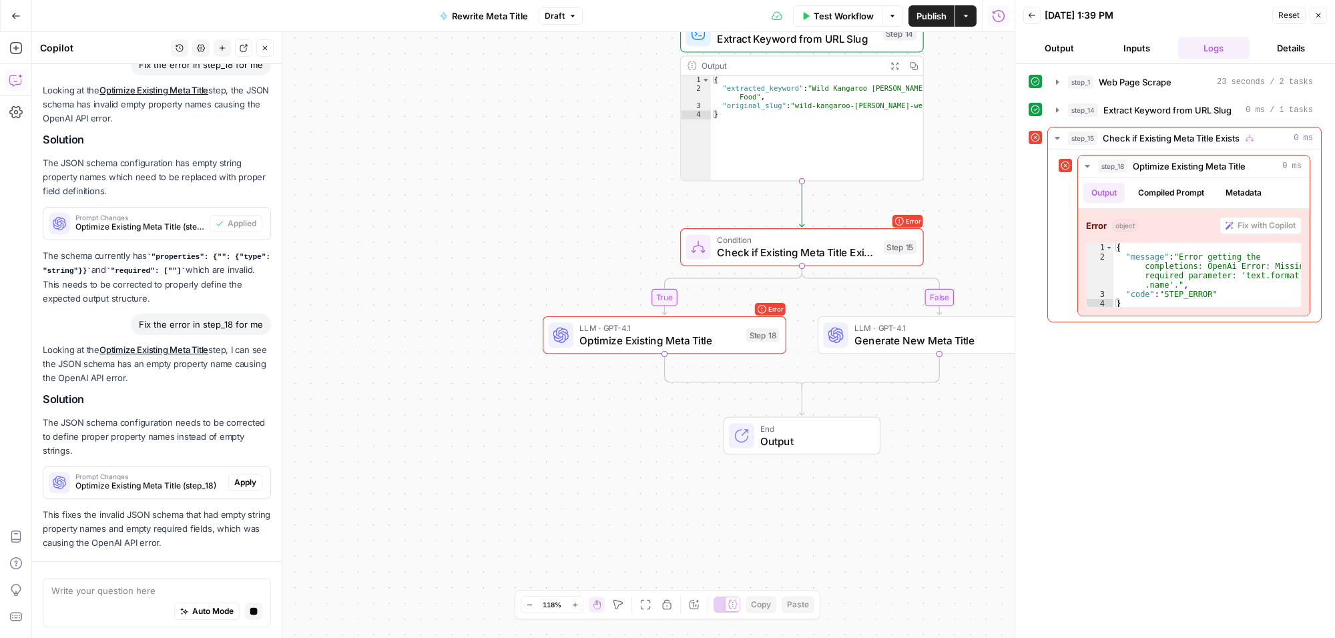
scroll to position [3632, 0]
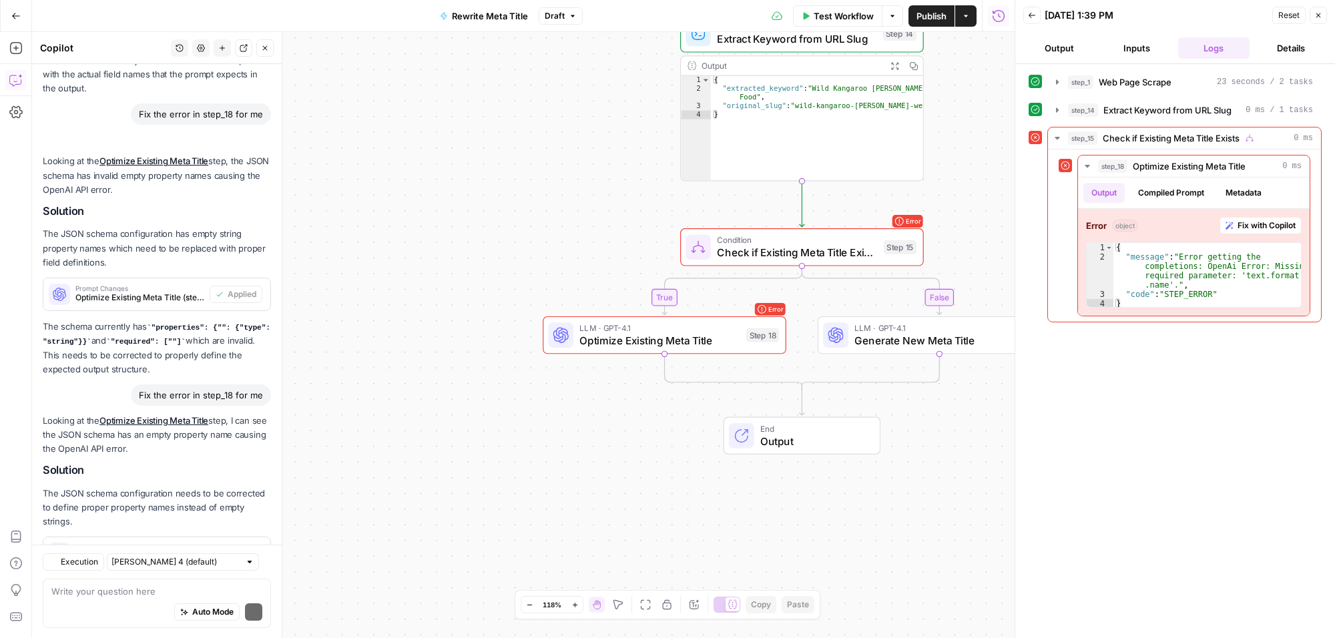
click at [234, 579] on p "This fixes the invalid JSON schema that had empty string property names and emp…" at bounding box center [157, 600] width 228 height 42
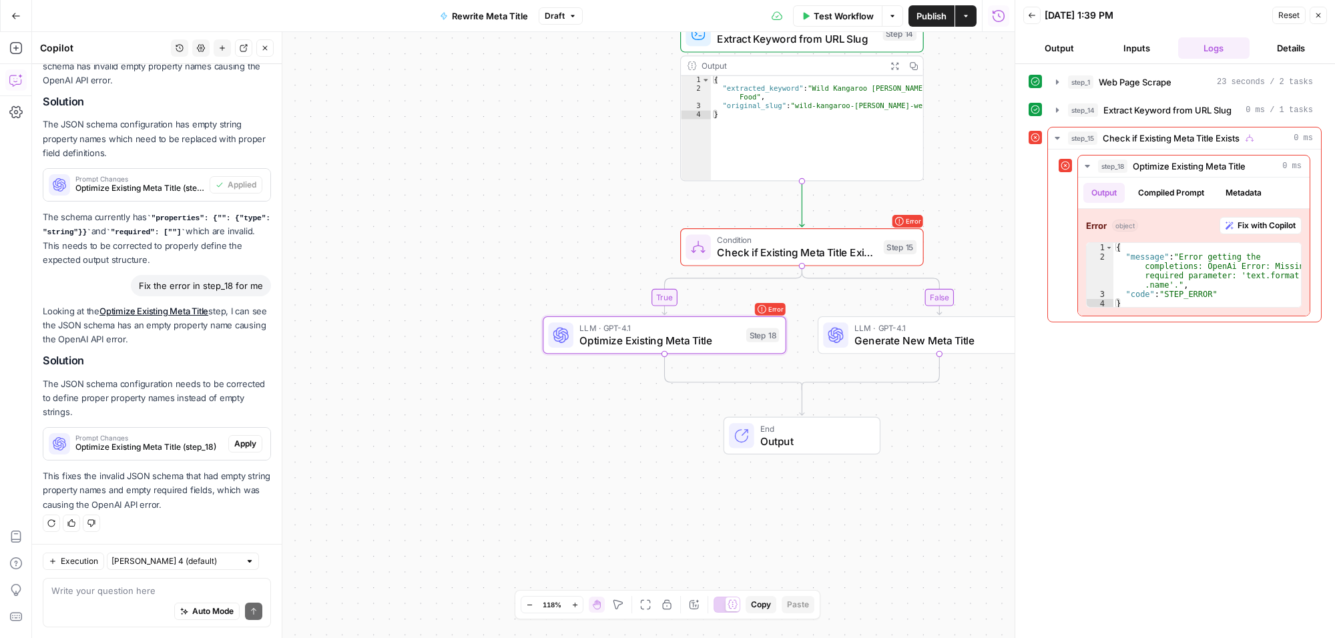
click at [234, 441] on span "Apply" at bounding box center [245, 444] width 22 height 12
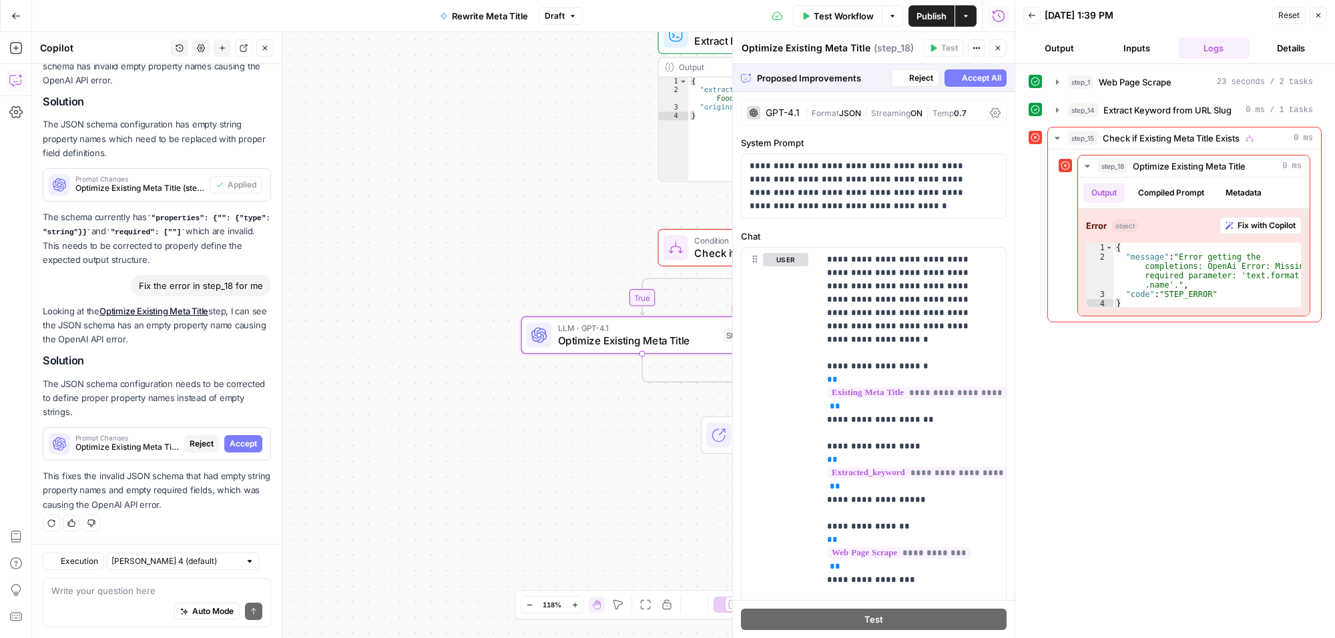
scroll to position [3687, 0]
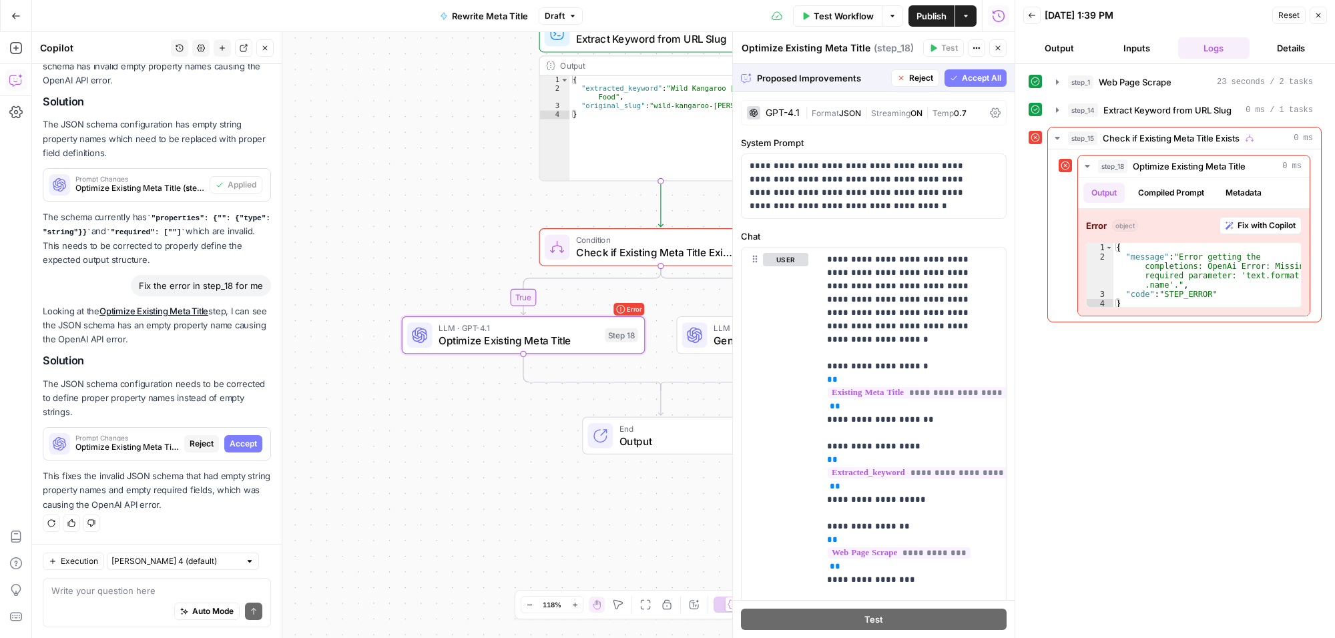
click at [967, 75] on span "Accept All" at bounding box center [981, 78] width 39 height 12
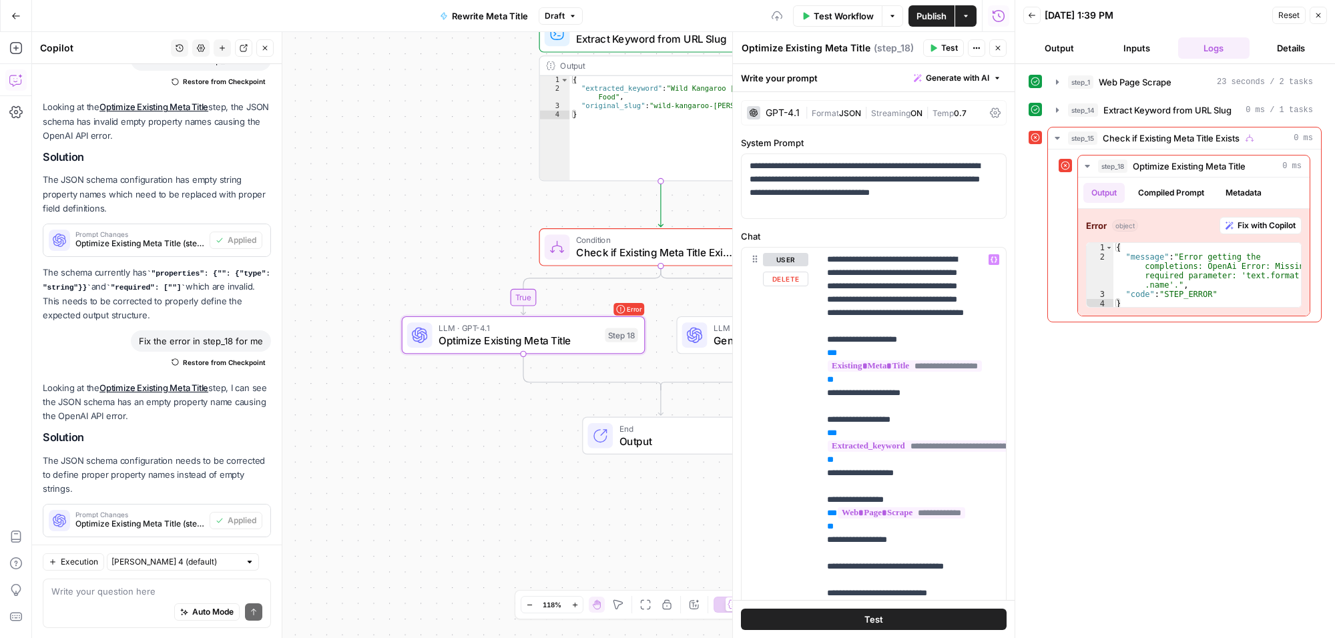
scroll to position [3878, 0]
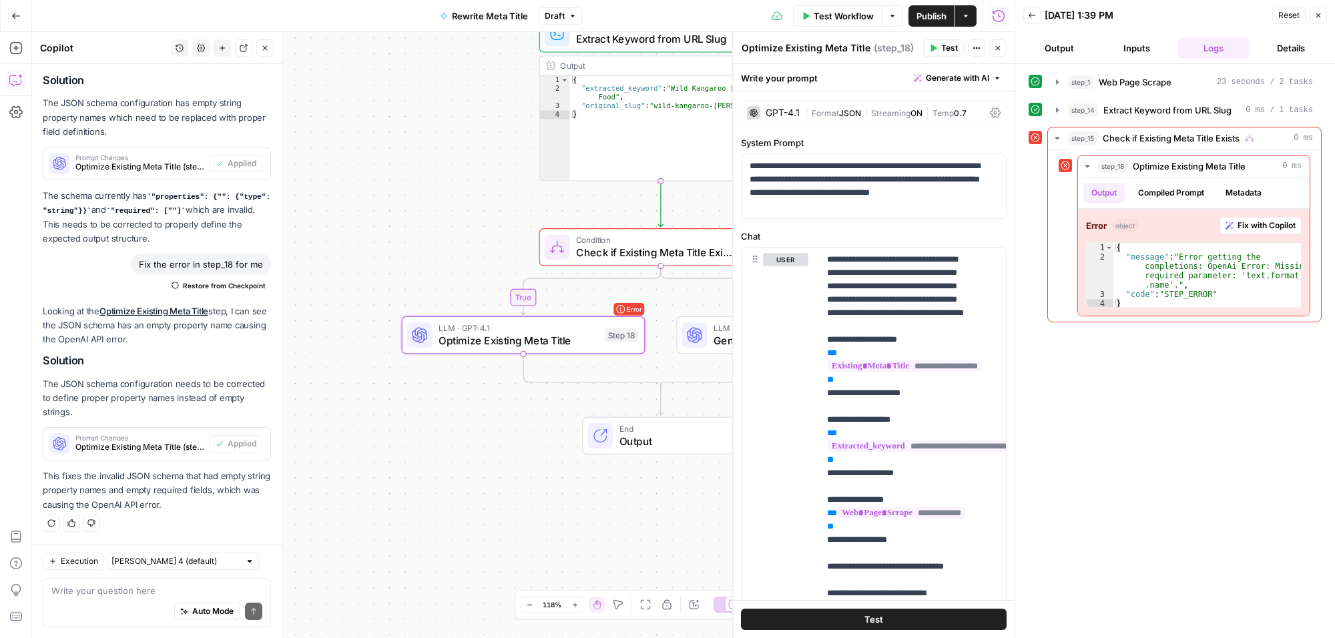
click at [1322, 17] on icon "button" at bounding box center [1319, 15] width 8 height 8
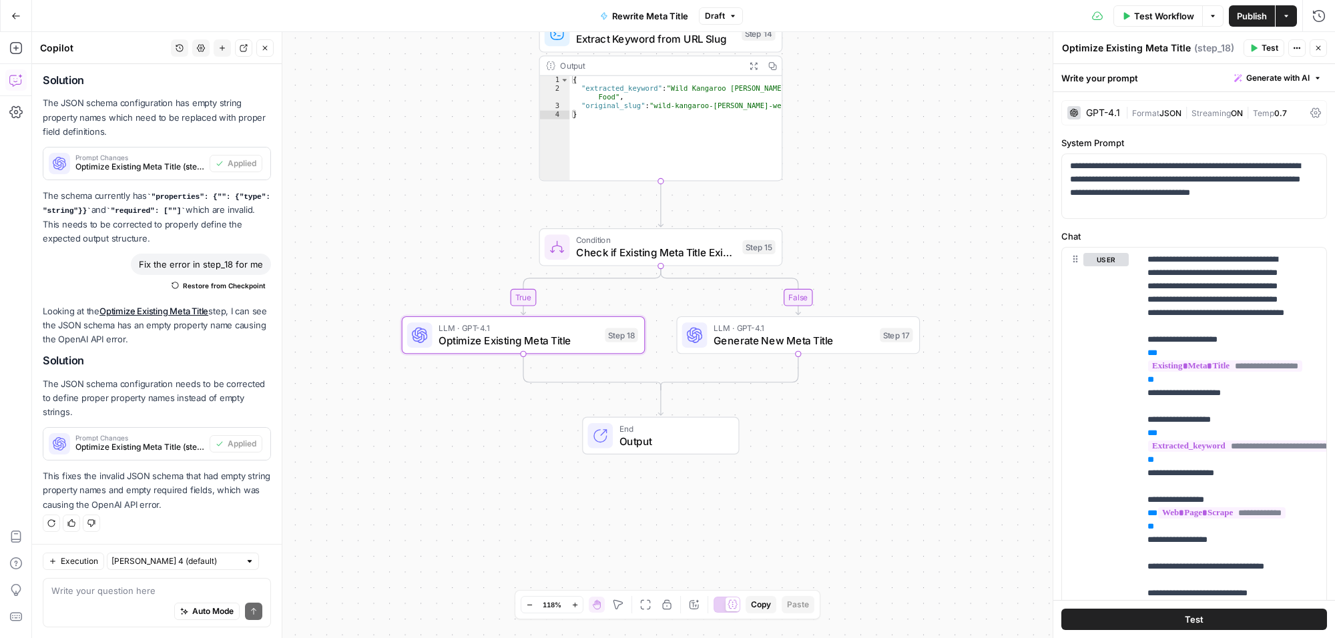
click at [1174, 12] on span "Test Workflow" at bounding box center [1164, 15] width 60 height 13
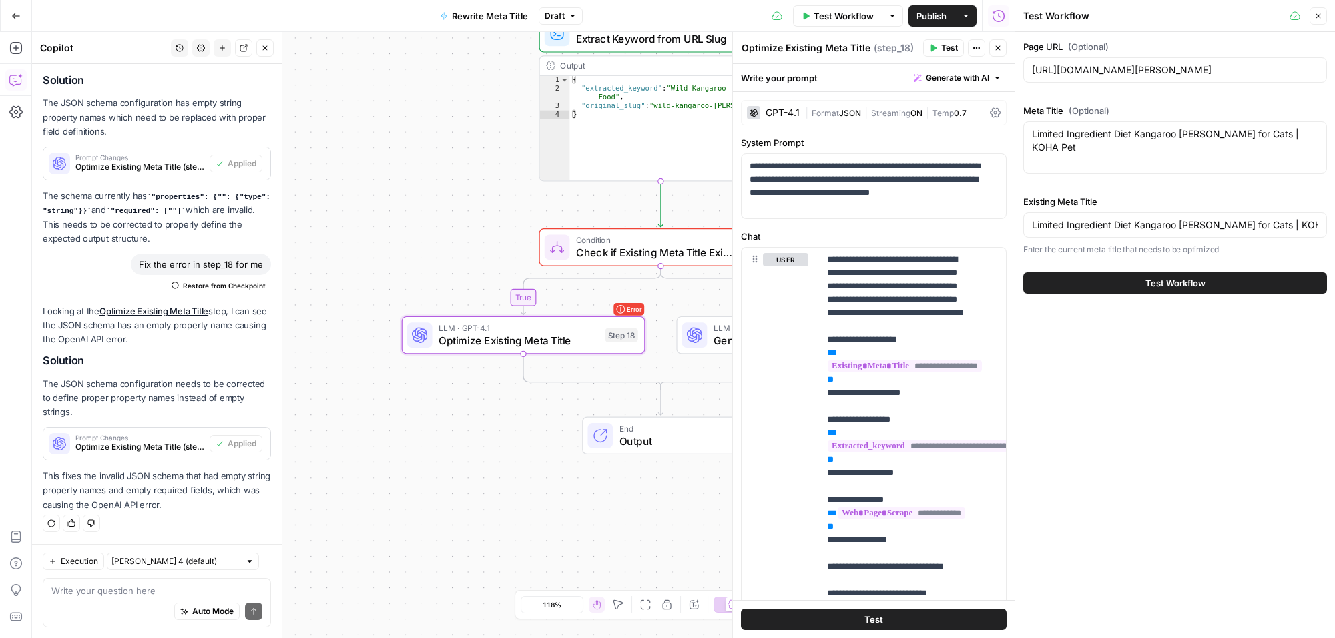
click at [1319, 19] on icon "button" at bounding box center [1319, 16] width 8 height 8
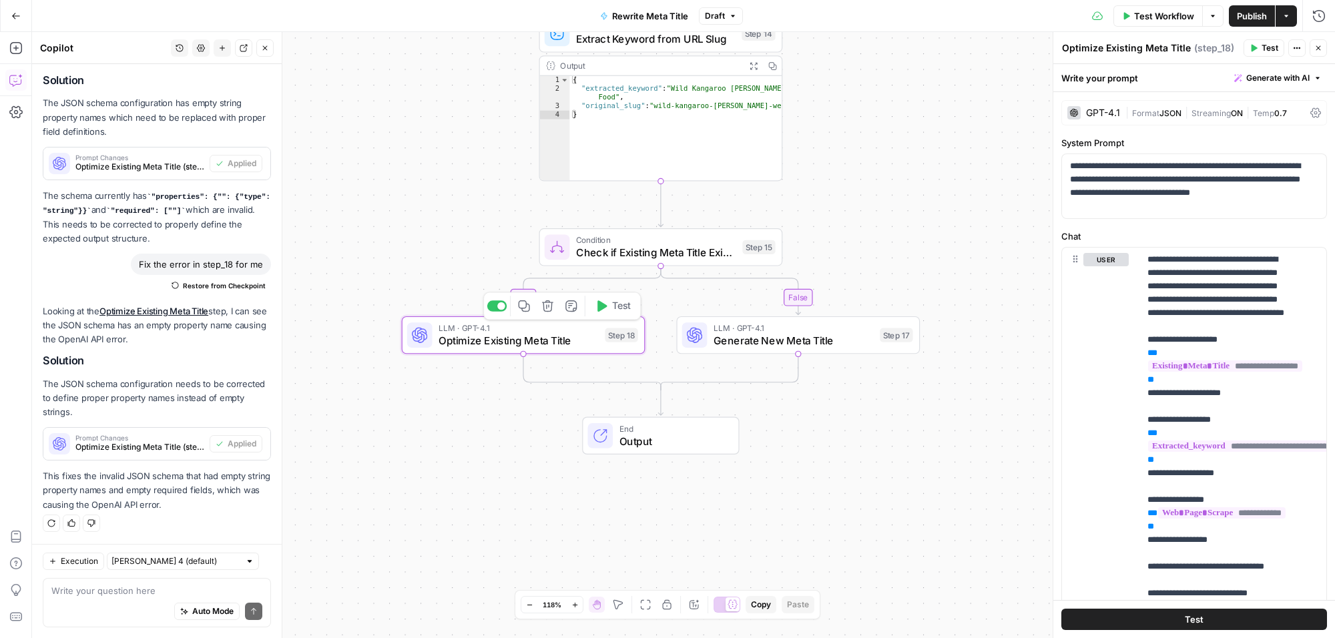
click at [616, 342] on div "LLM · GPT-4.1 Optimize Existing Meta Title Step 18 Copy step Delete step Add No…" at bounding box center [522, 335] width 231 height 27
click at [612, 310] on span "Test" at bounding box center [621, 306] width 19 height 14
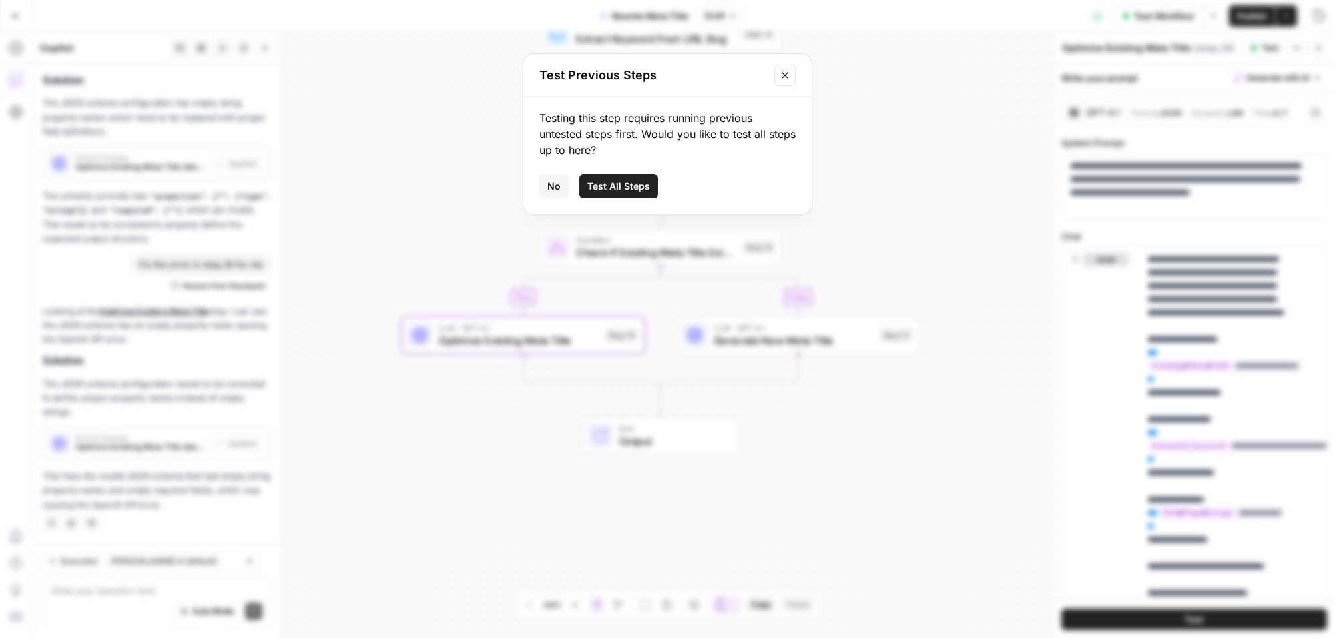
click at [786, 79] on icon "Close modal" at bounding box center [785, 75] width 11 height 11
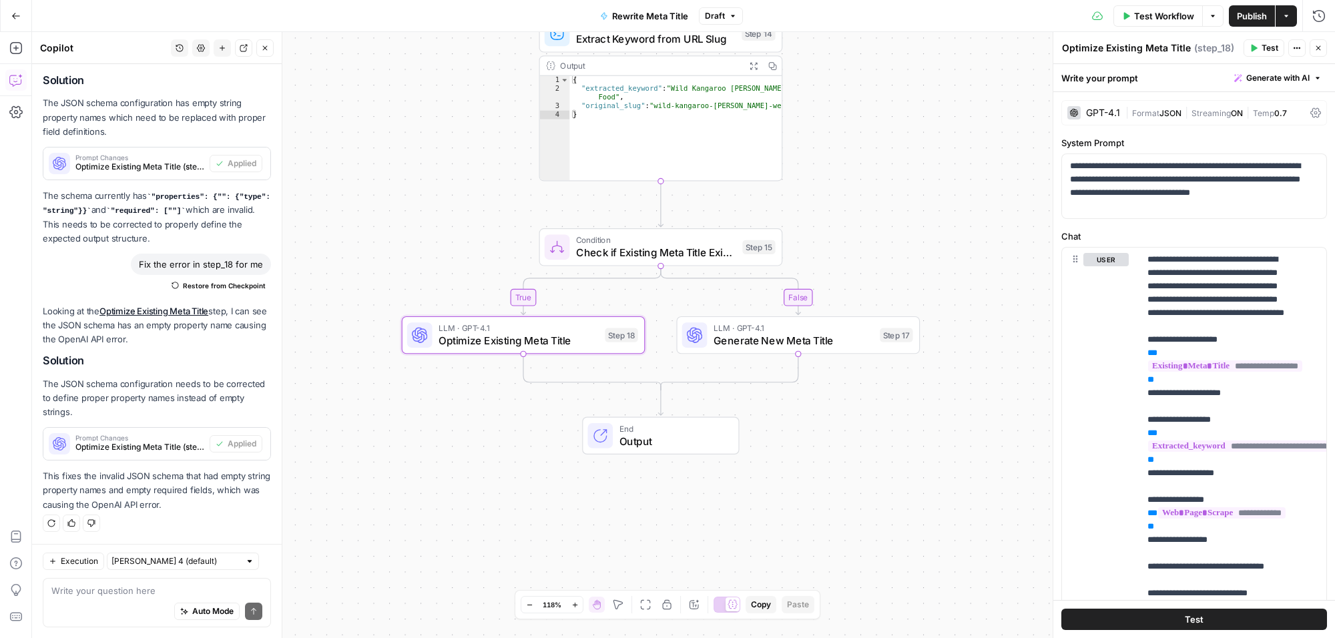
click at [1322, 45] on icon "button" at bounding box center [1319, 48] width 8 height 8
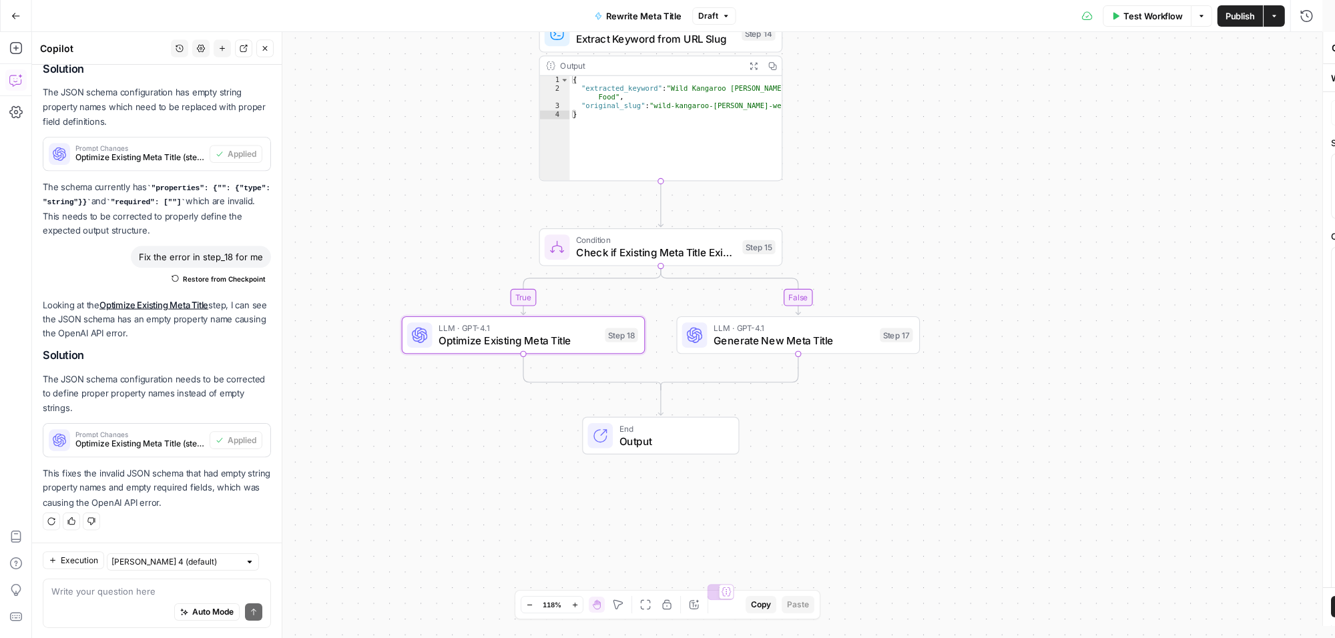
click at [1159, 14] on span "Test Workflow" at bounding box center [1153, 15] width 59 height 13
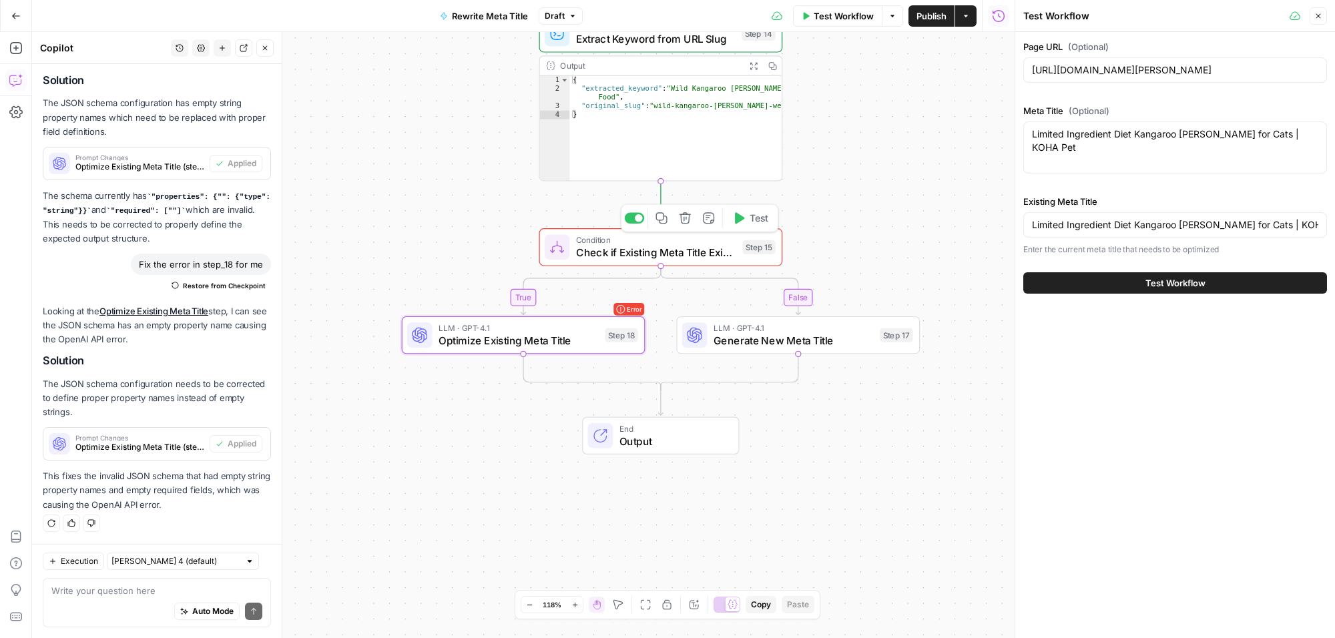
click at [759, 252] on div "Step 15" at bounding box center [759, 247] width 33 height 14
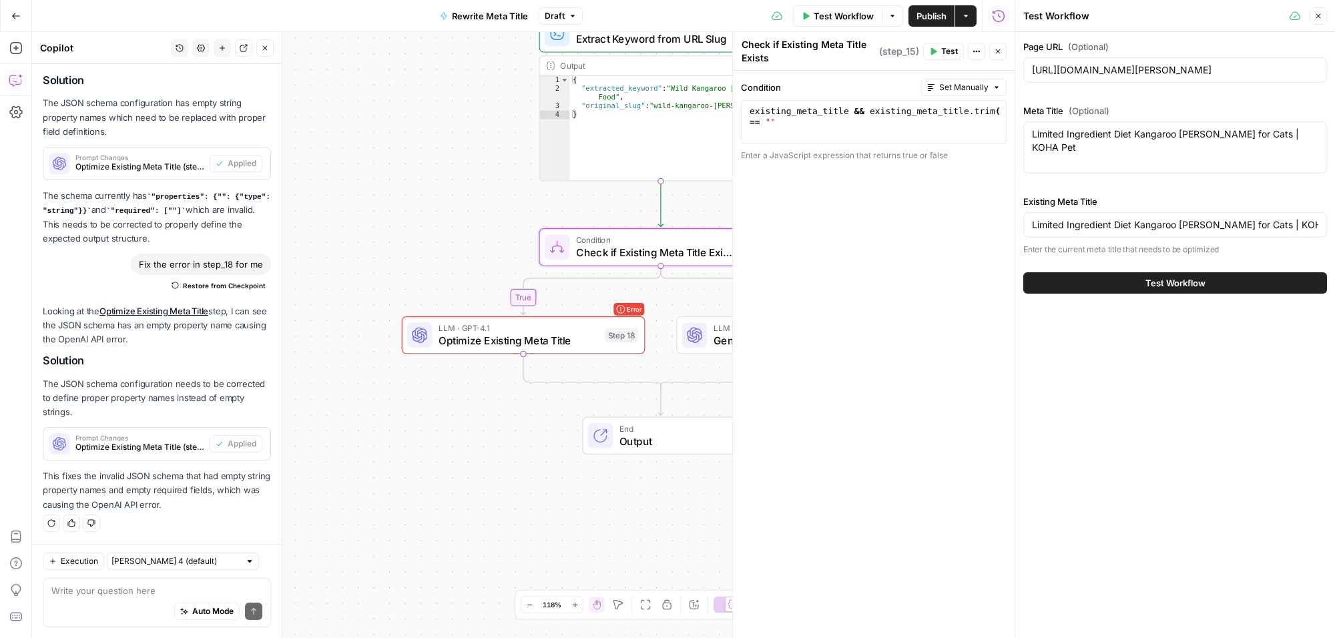
click at [932, 52] on icon "button" at bounding box center [934, 51] width 6 height 7
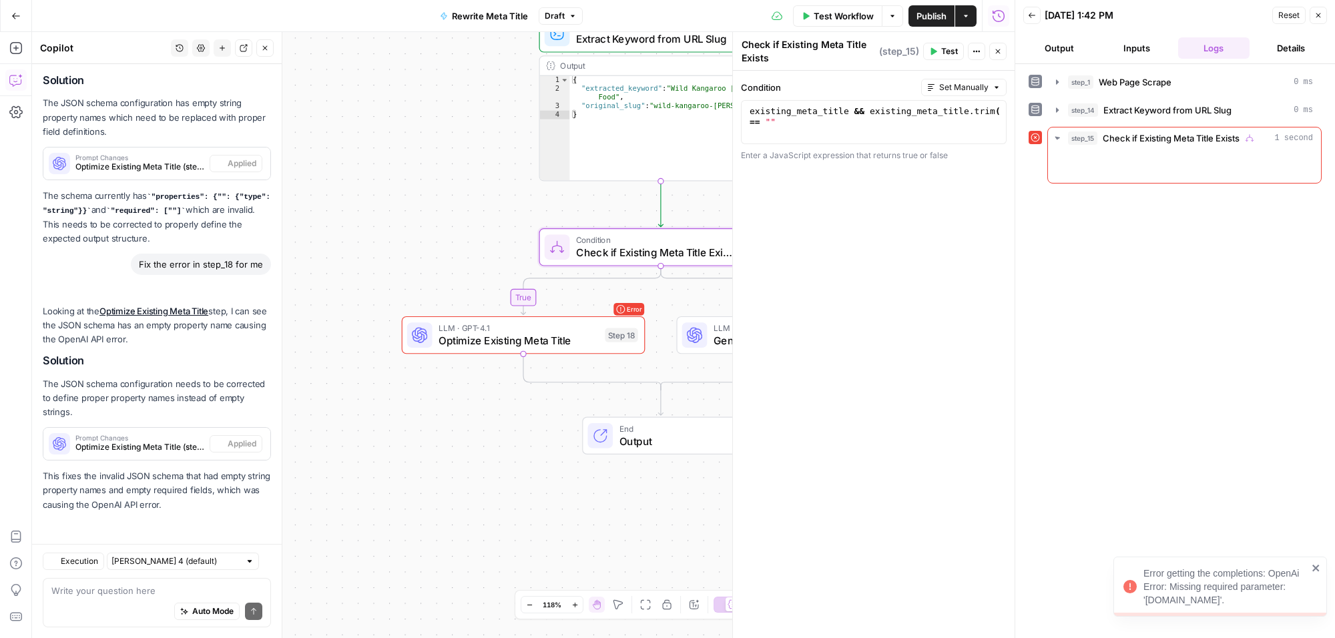
scroll to position [3878, 0]
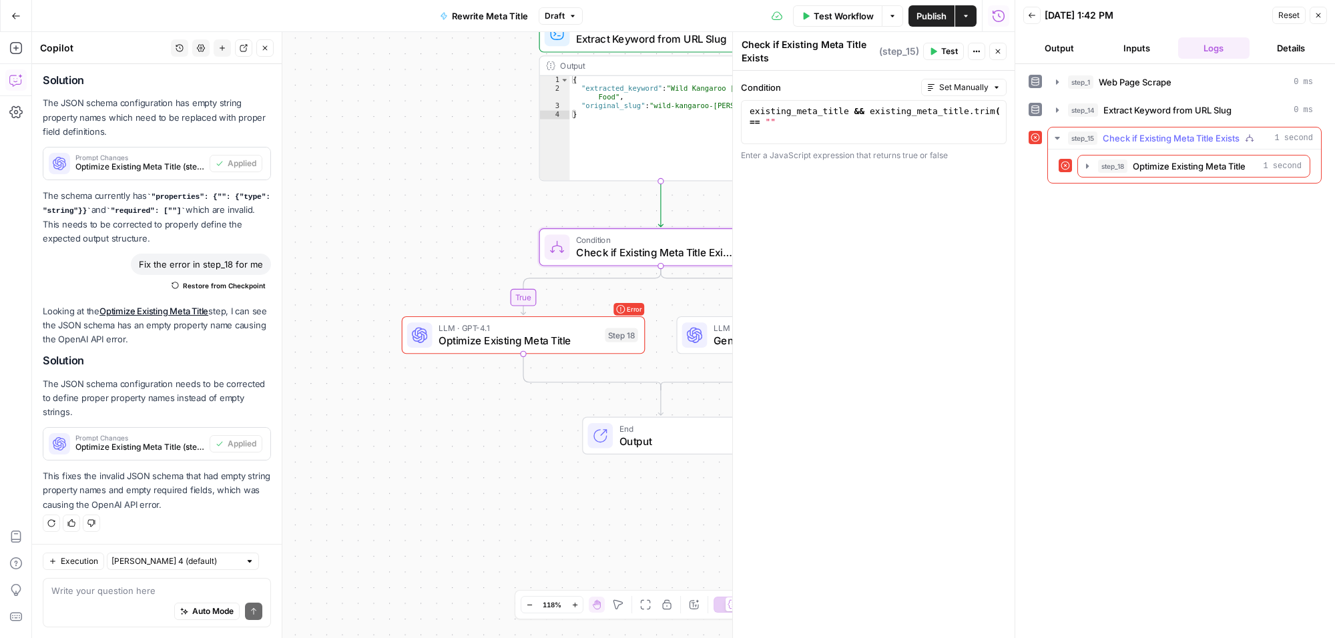
click at [1256, 131] on button "step_15 Check if Existing Meta Title Exists 1 second" at bounding box center [1184, 138] width 273 height 21
click at [1196, 139] on span "Check if Existing Meta Title Exists" at bounding box center [1171, 138] width 137 height 13
click at [1053, 138] on icon "button" at bounding box center [1057, 138] width 11 height 11
click at [1058, 140] on icon "button" at bounding box center [1057, 138] width 3 height 5
click at [1123, 142] on span "Check if Existing Meta Title Exists" at bounding box center [1171, 138] width 137 height 13
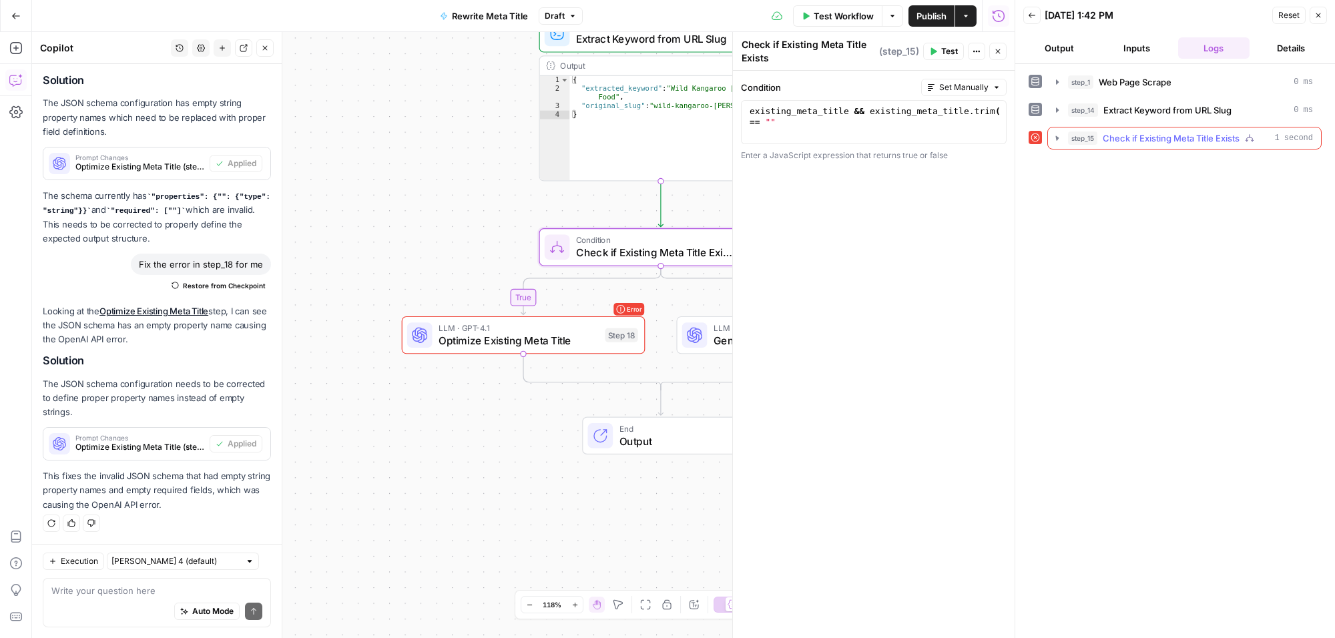
click at [1123, 142] on span "Check if Existing Meta Title Exists" at bounding box center [1171, 138] width 137 height 13
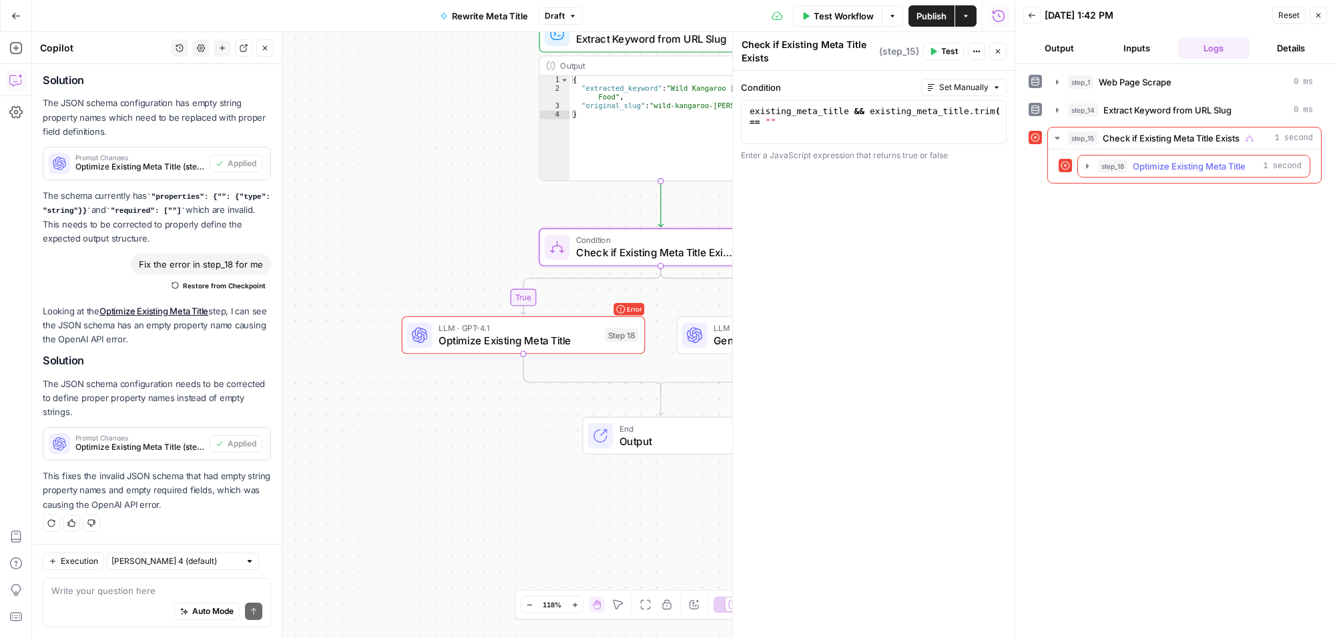
click at [1126, 170] on span "step_18" at bounding box center [1112, 166] width 29 height 13
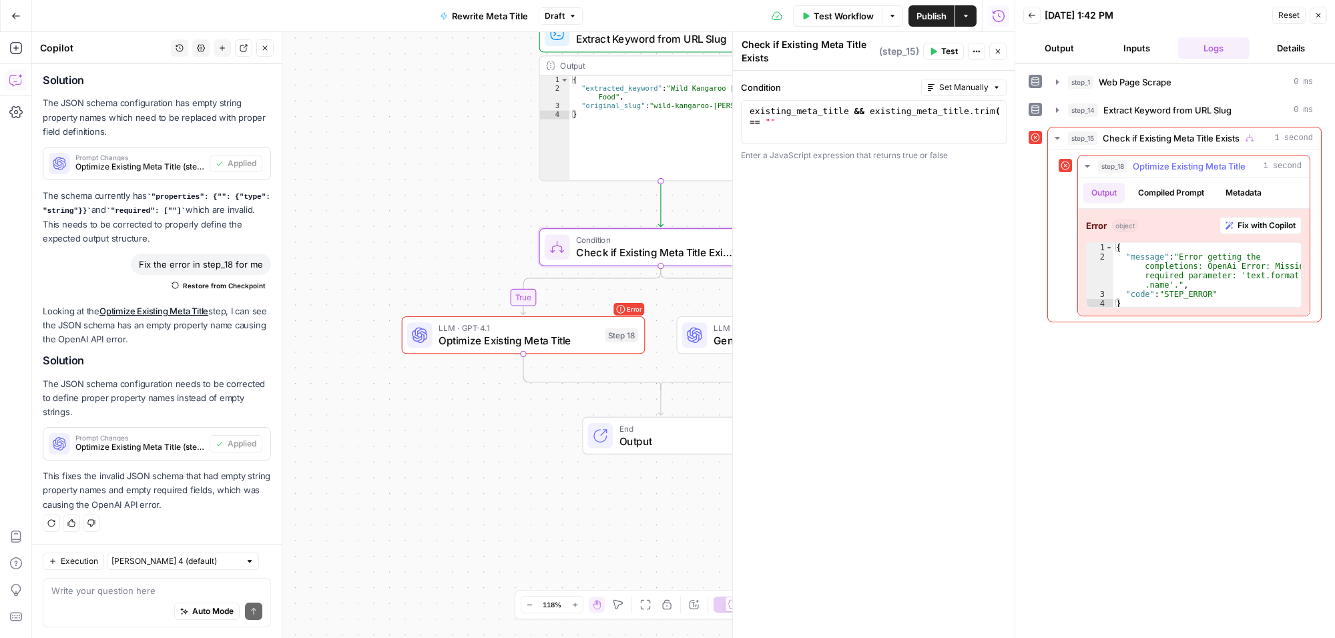
click at [1269, 227] on span "Fix with Copilot" at bounding box center [1267, 226] width 58 height 12
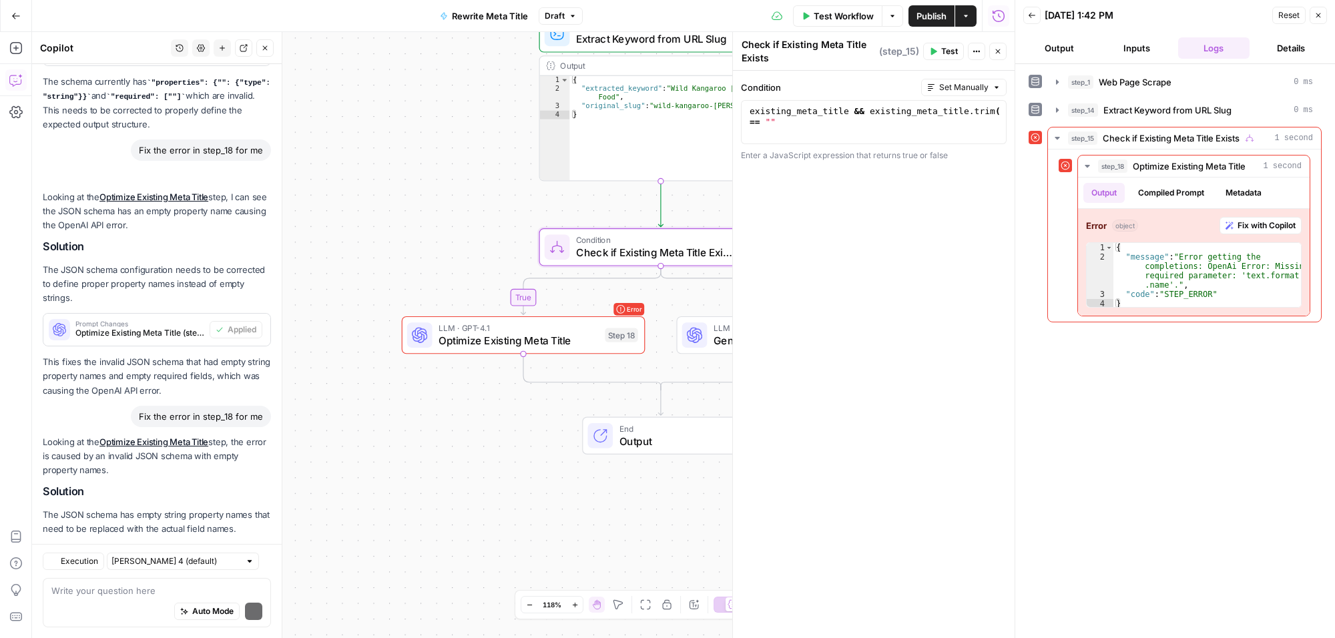
scroll to position [4124, 0]
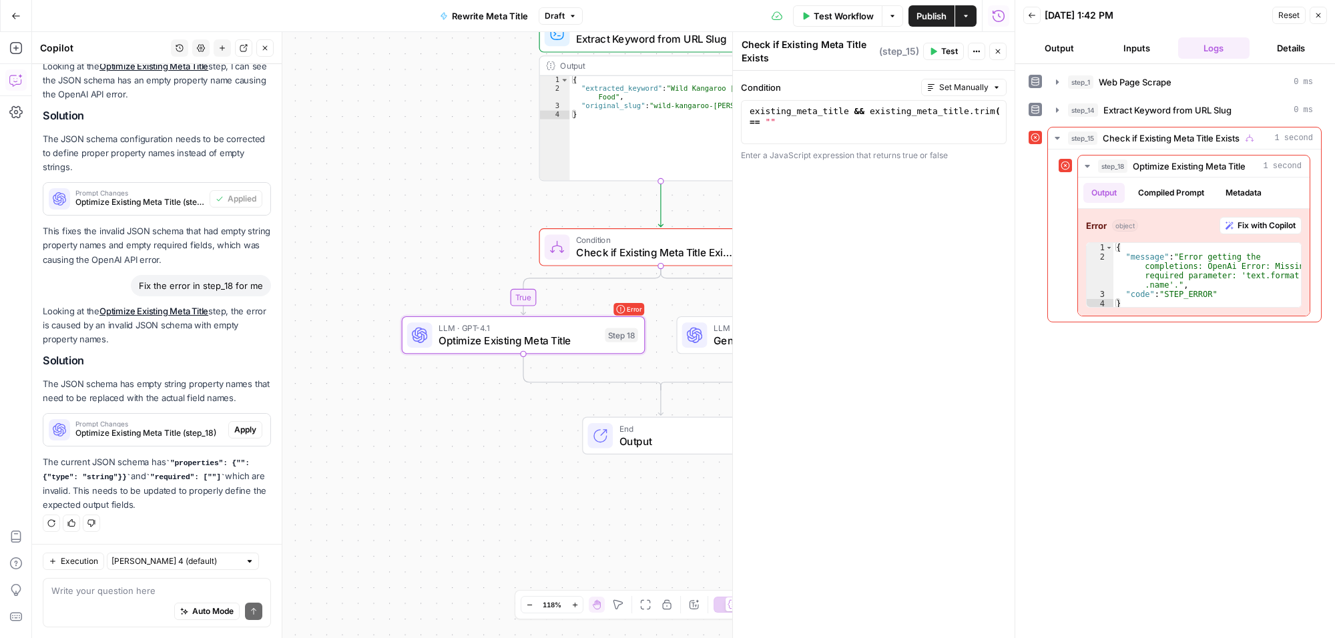
click at [238, 424] on span "Apply" at bounding box center [245, 430] width 22 height 12
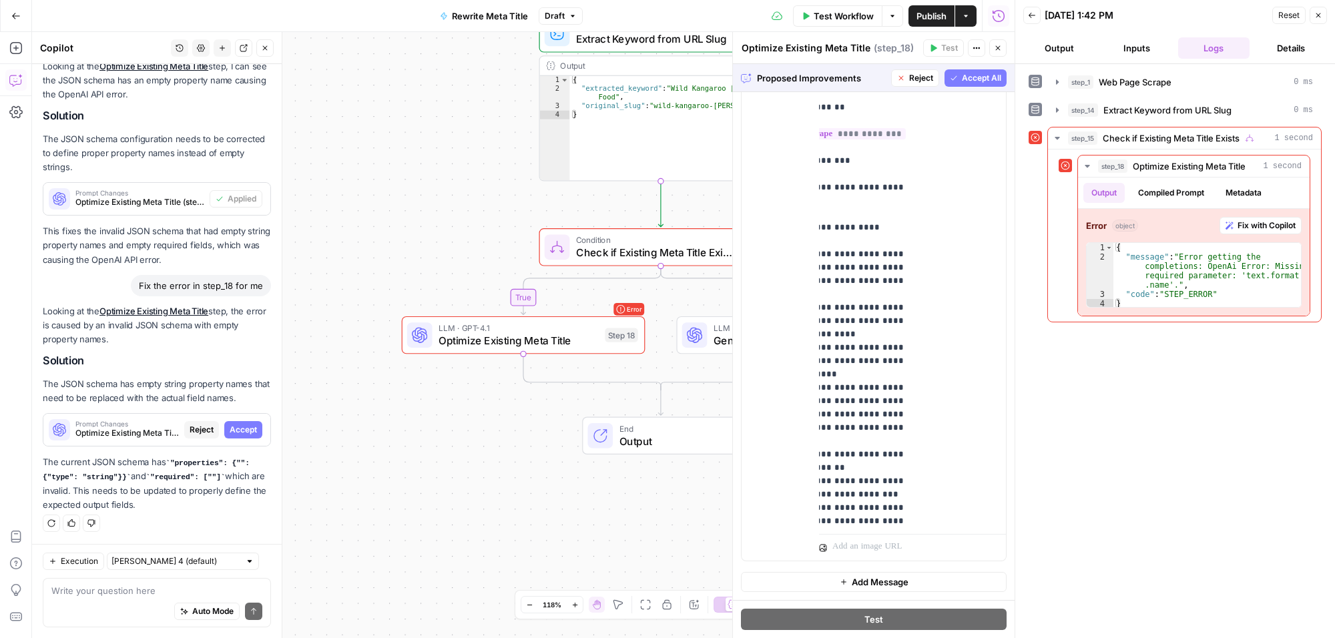
scroll to position [0, 65]
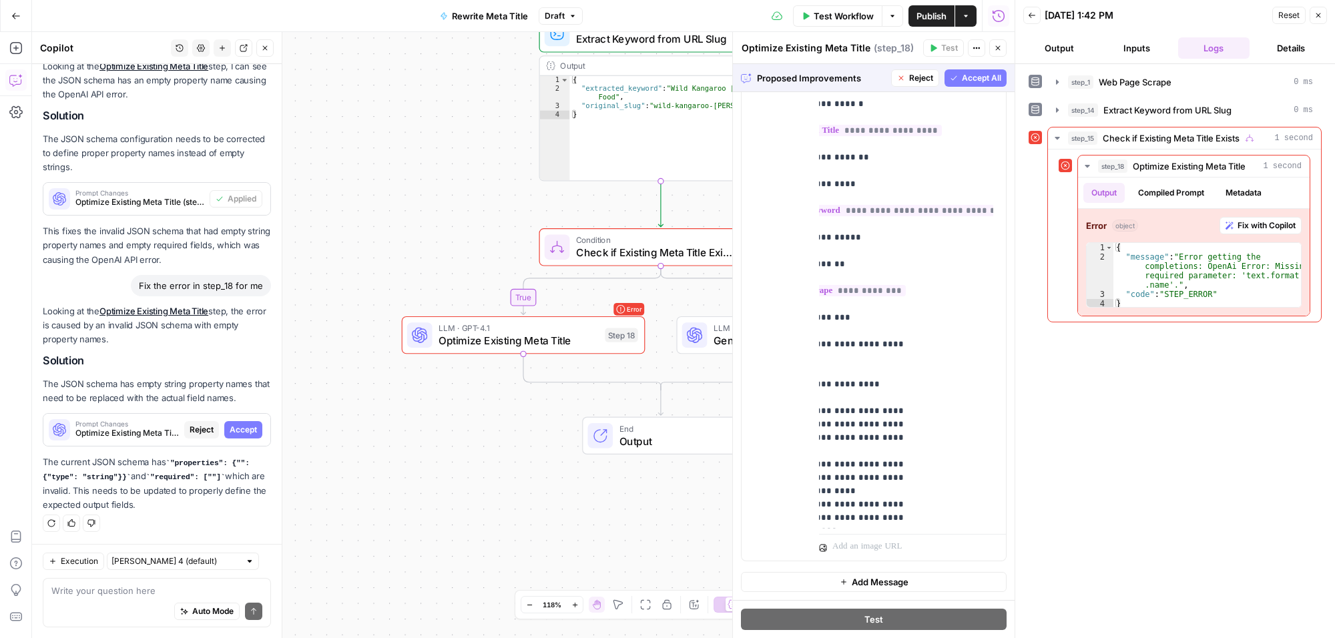
click at [972, 77] on span "Accept All" at bounding box center [981, 78] width 39 height 12
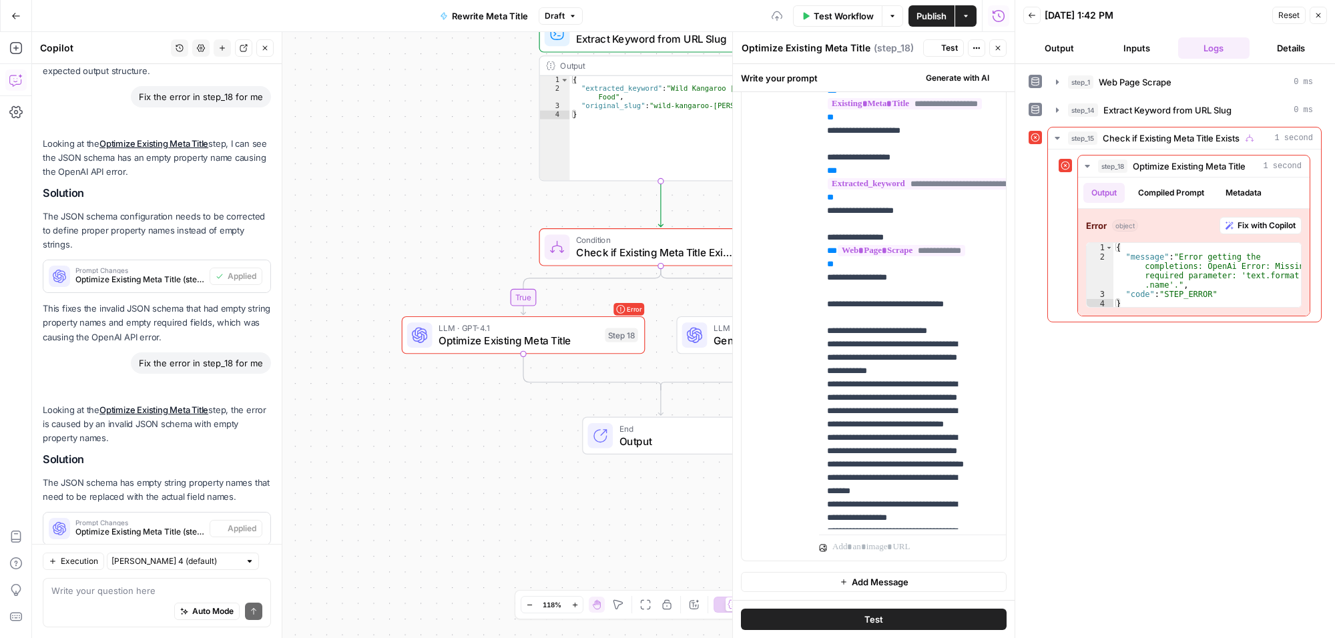
scroll to position [0, 0]
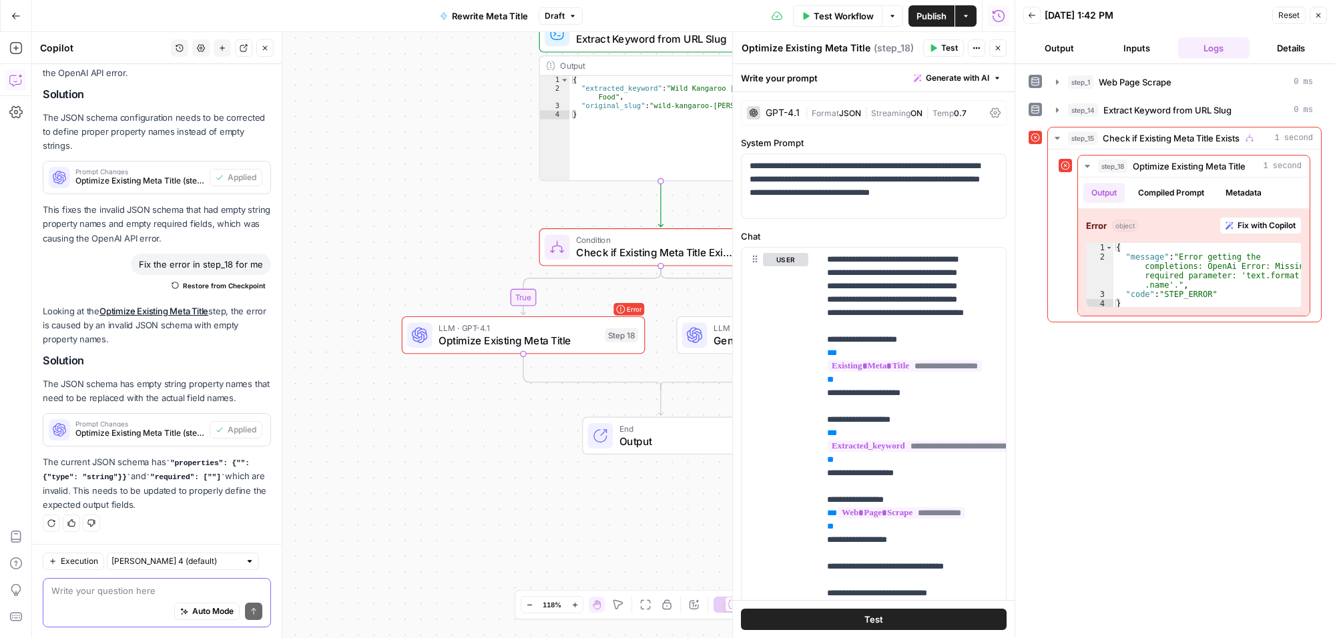
click at [148, 595] on textarea at bounding box center [156, 590] width 211 height 13
type textarea "it's still showing up as an error, why?"
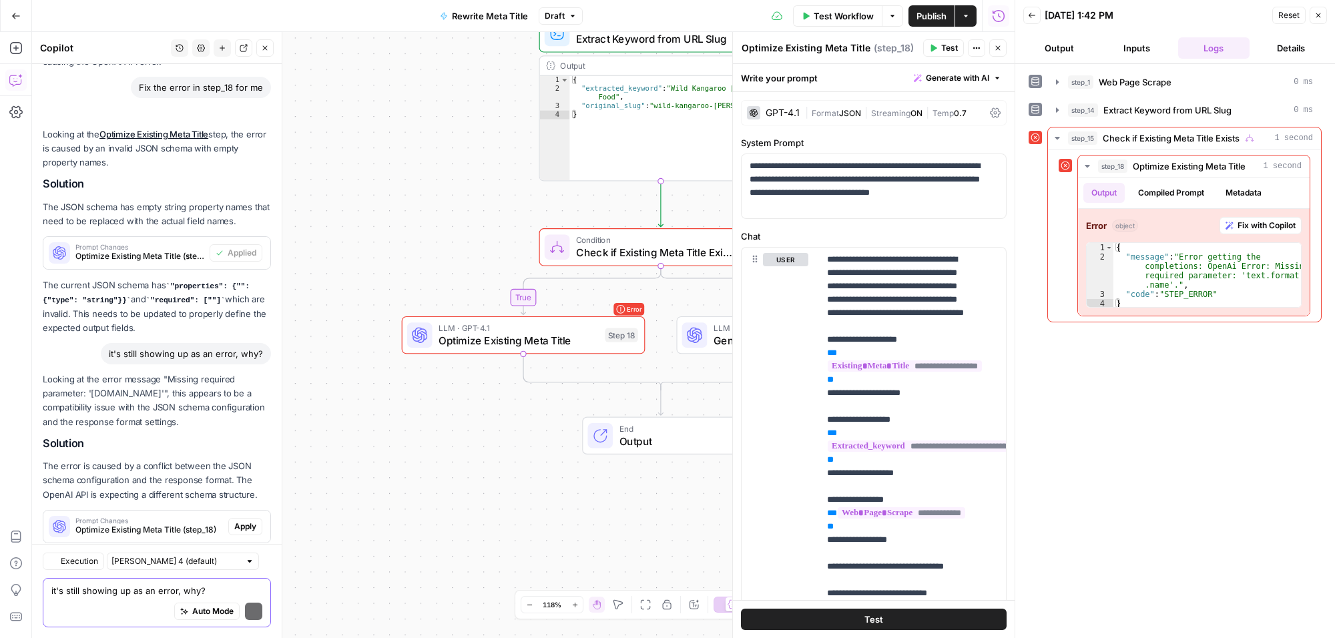
scroll to position [4474, 0]
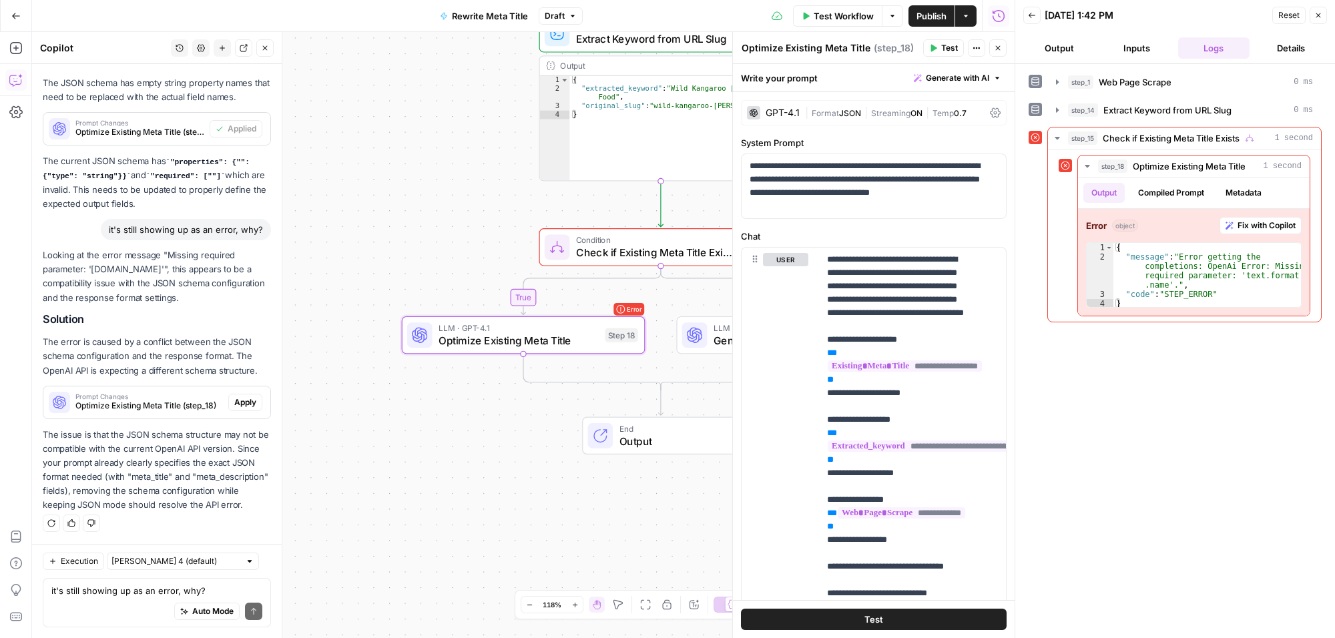
click at [234, 397] on span "Apply" at bounding box center [245, 403] width 22 height 12
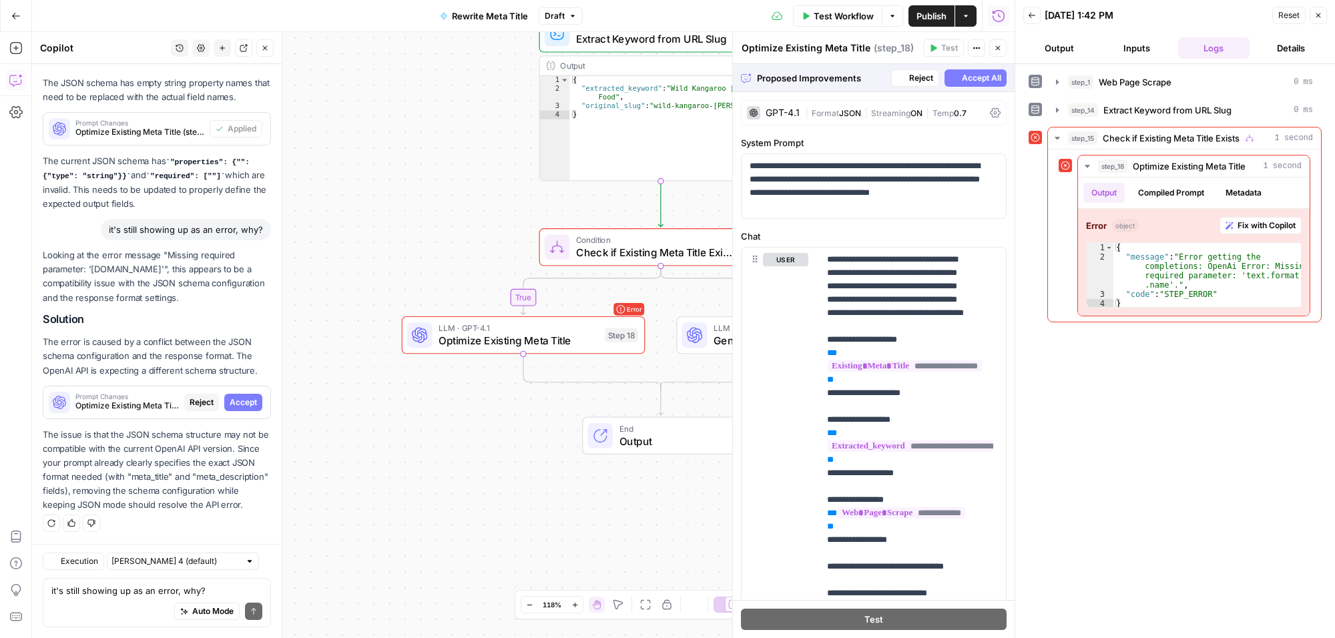
scroll to position [4261, 0]
click at [978, 79] on span "Accept All" at bounding box center [981, 78] width 39 height 12
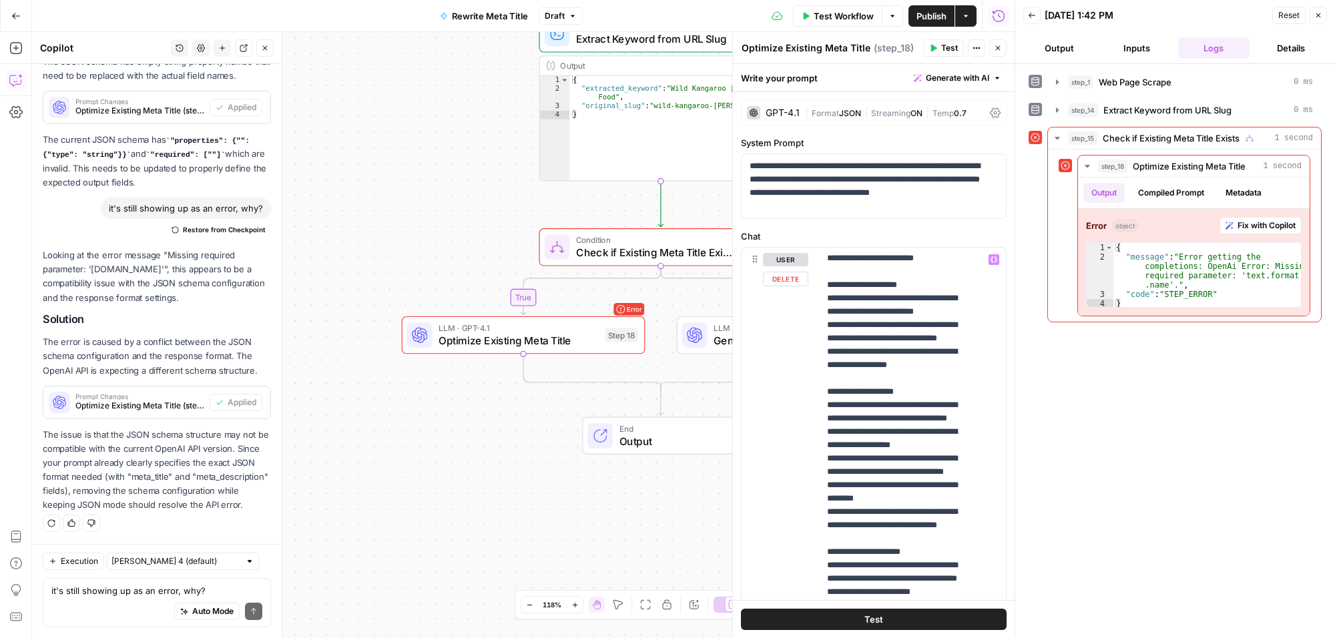
scroll to position [748, 0]
click at [141, 606] on div "Auto Mode Send" at bounding box center [156, 612] width 211 height 29
click at [996, 47] on icon "button" at bounding box center [998, 48] width 5 height 5
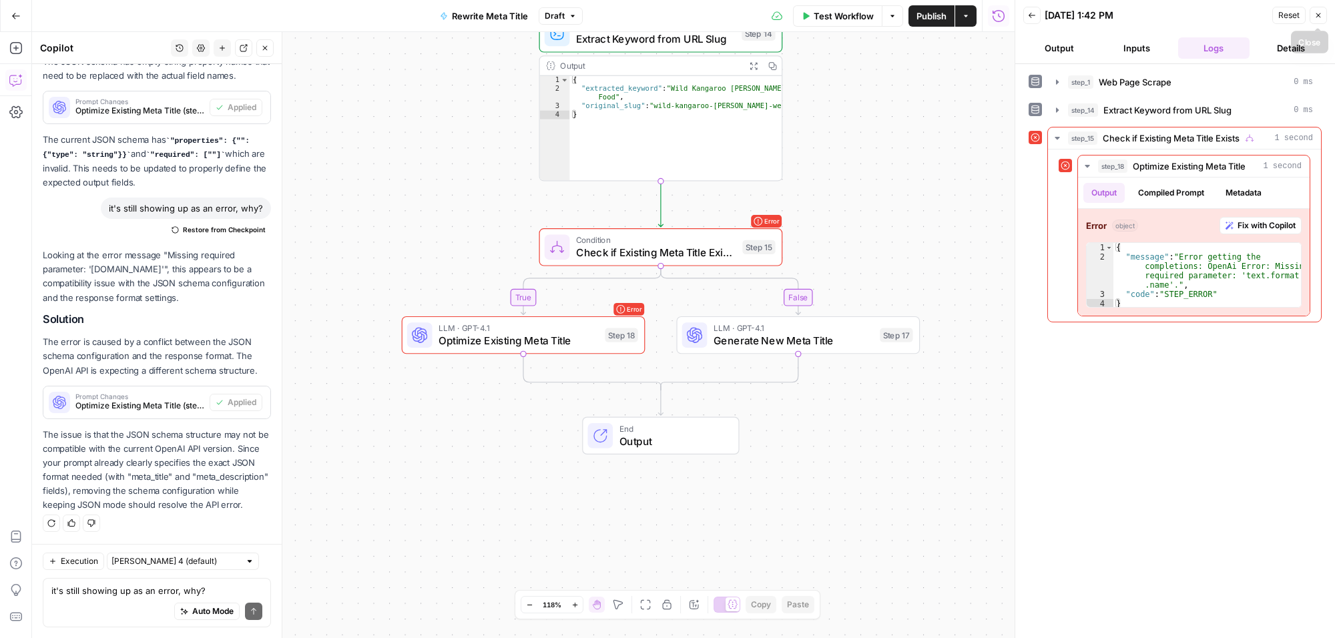
click at [1321, 21] on button "Close" at bounding box center [1318, 15] width 17 height 17
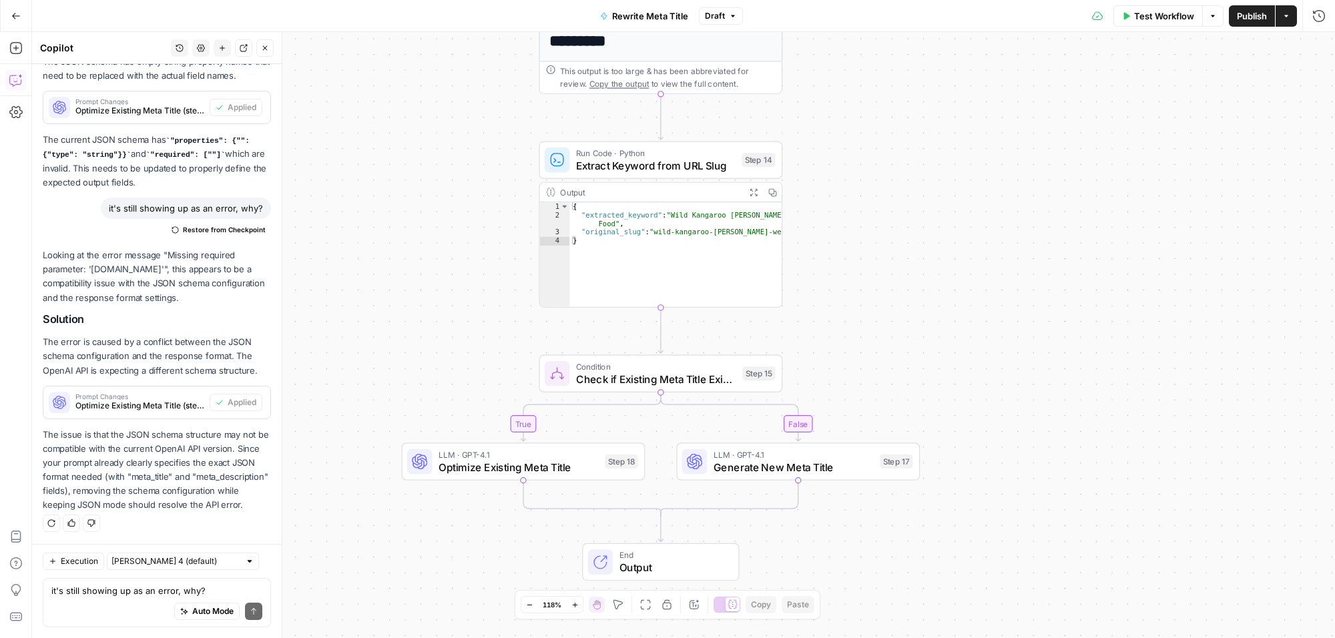
click at [1156, 10] on span "Test Workflow" at bounding box center [1164, 15] width 60 height 13
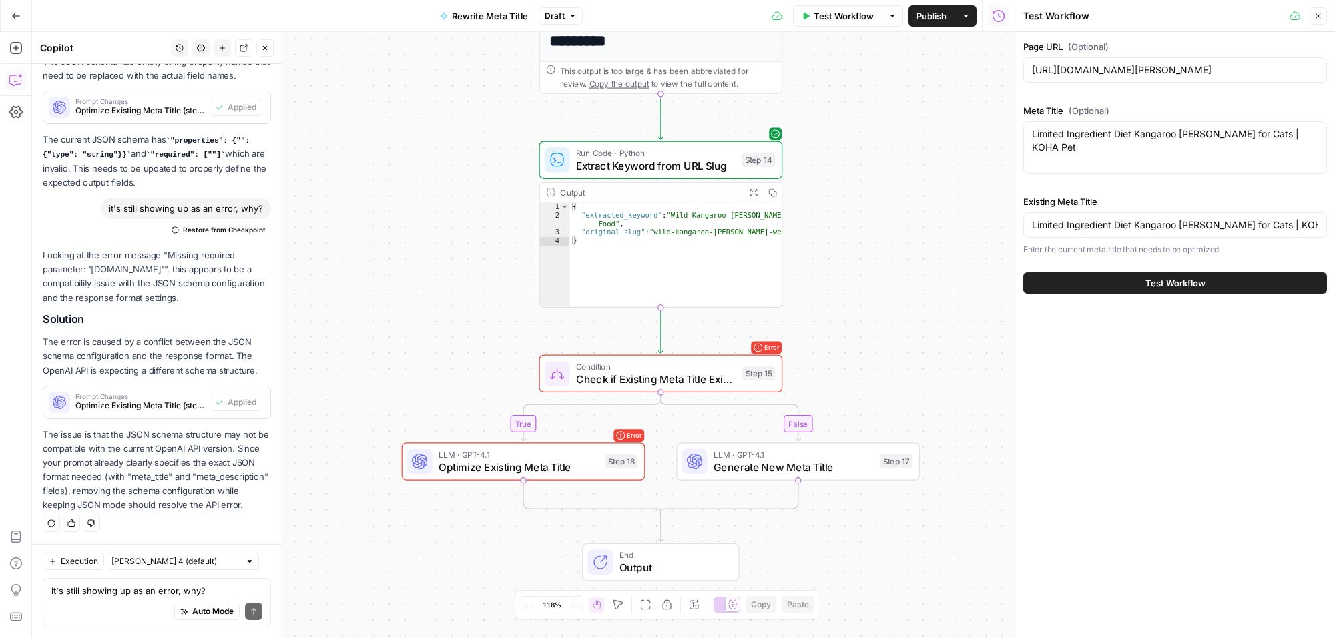
scroll to position [4495, 0]
click at [124, 593] on textarea "it's still showing up as an error, why?" at bounding box center [156, 590] width 211 height 13
type textarea "that didn't resolve it. so now what?"
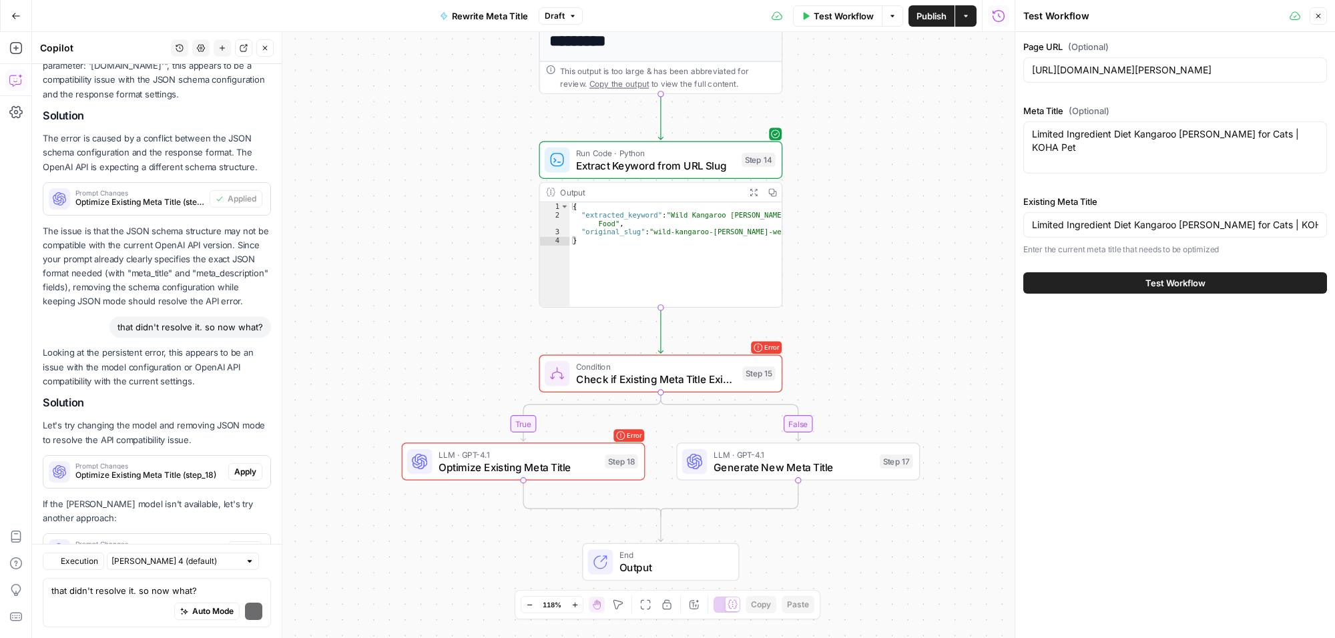
scroll to position [4819, 0]
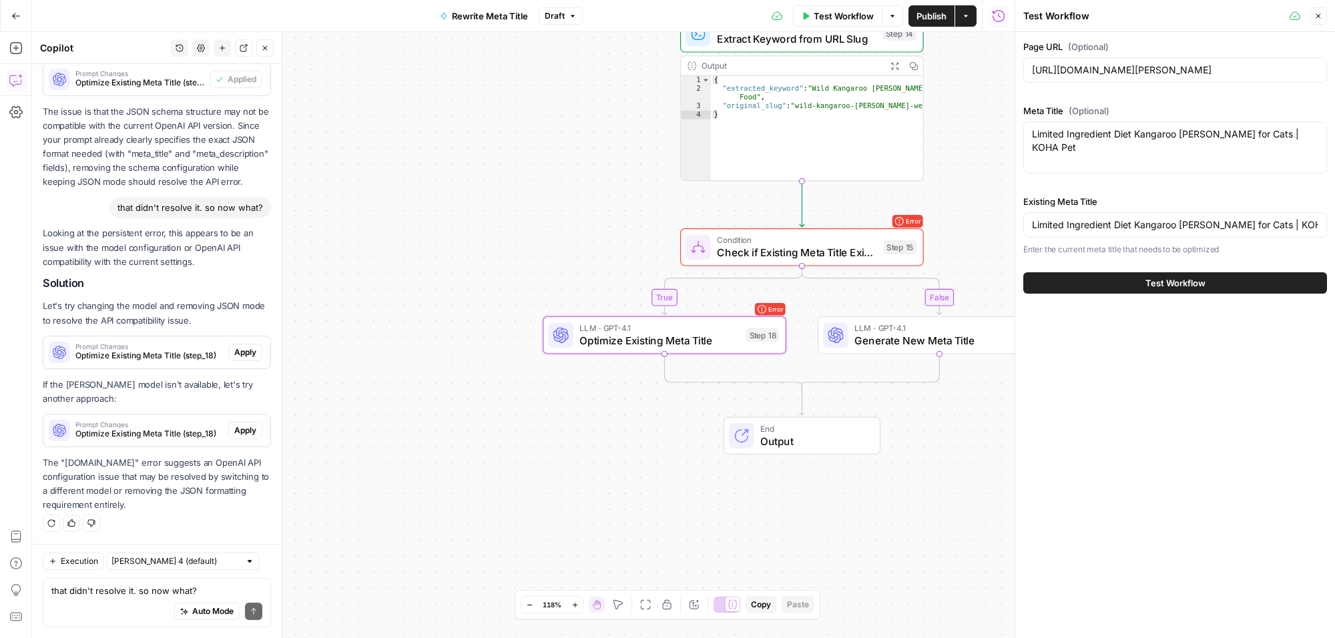
click at [238, 352] on span "Apply" at bounding box center [245, 353] width 22 height 12
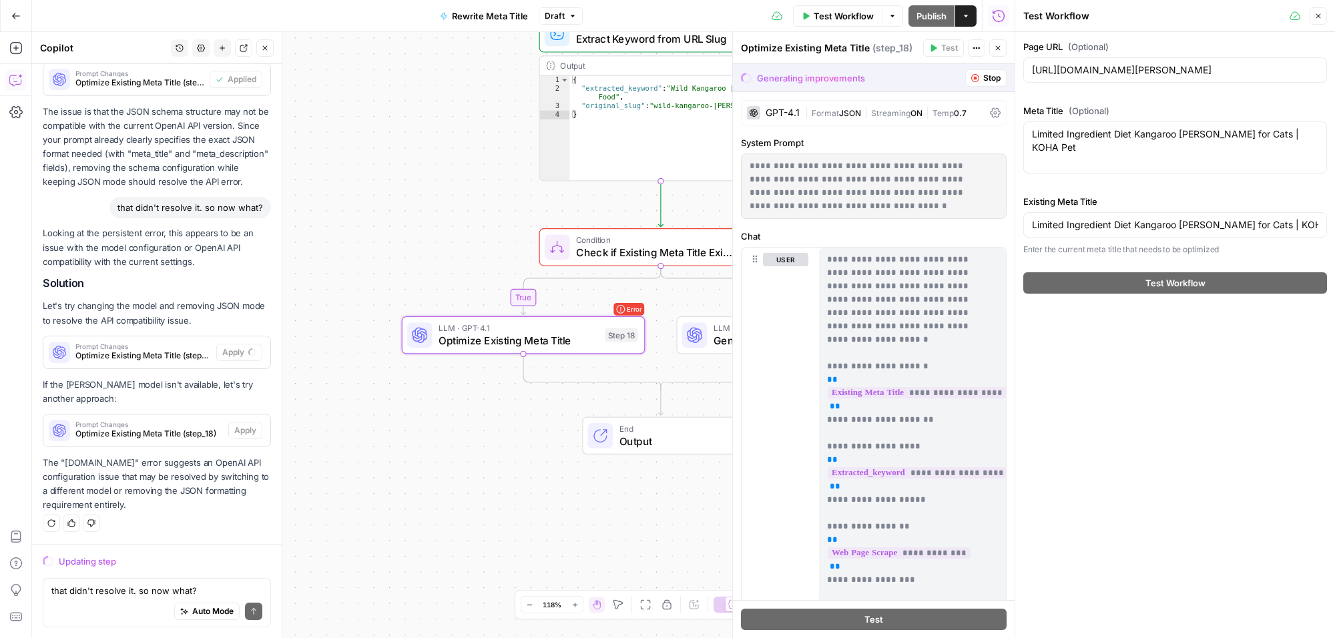
scroll to position [4584, 0]
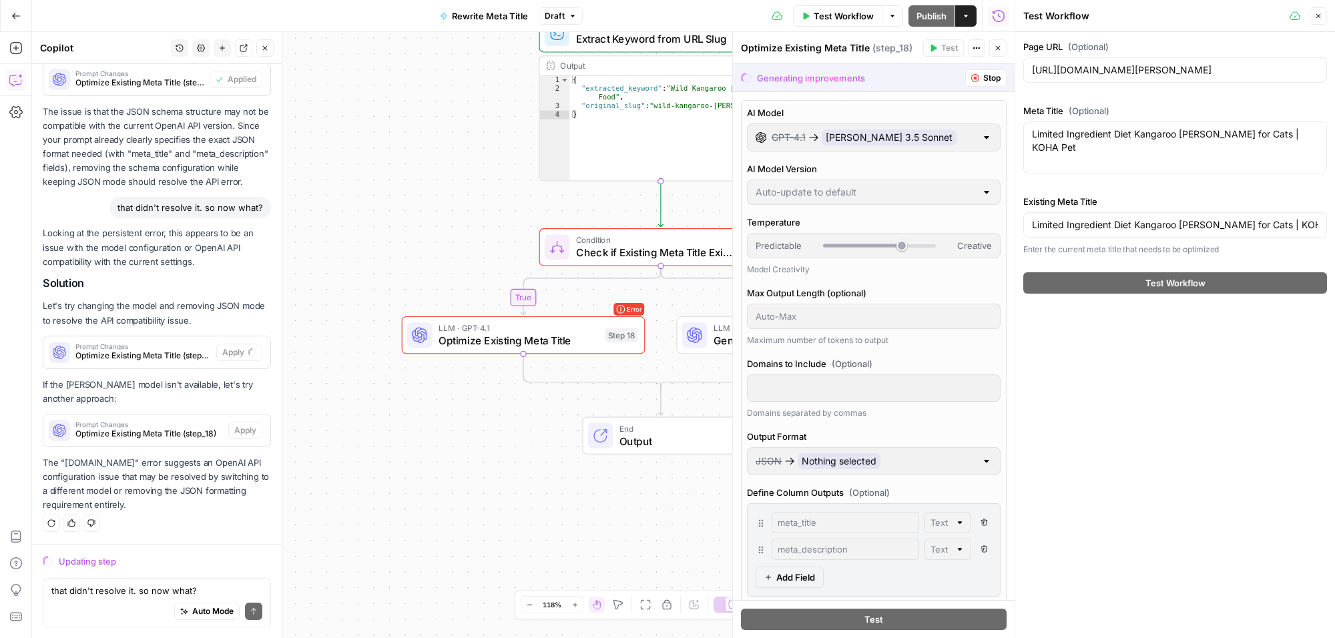
click at [1319, 17] on icon "button" at bounding box center [1319, 16] width 8 height 8
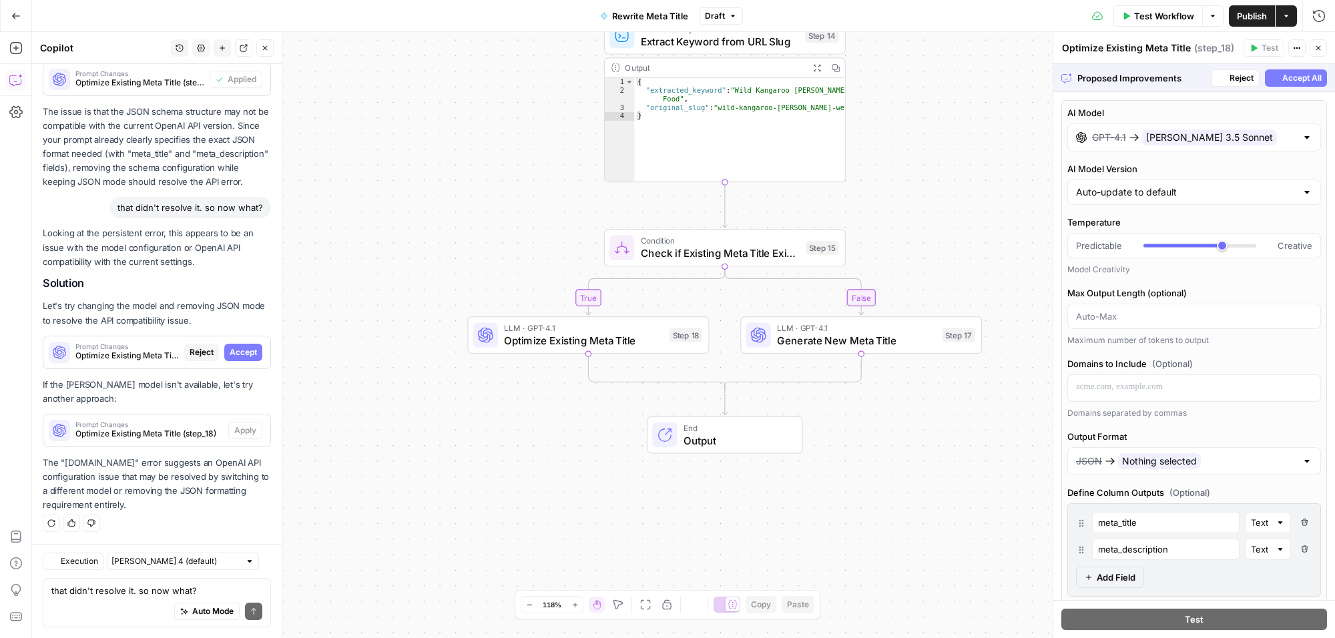
scroll to position [4585, 0]
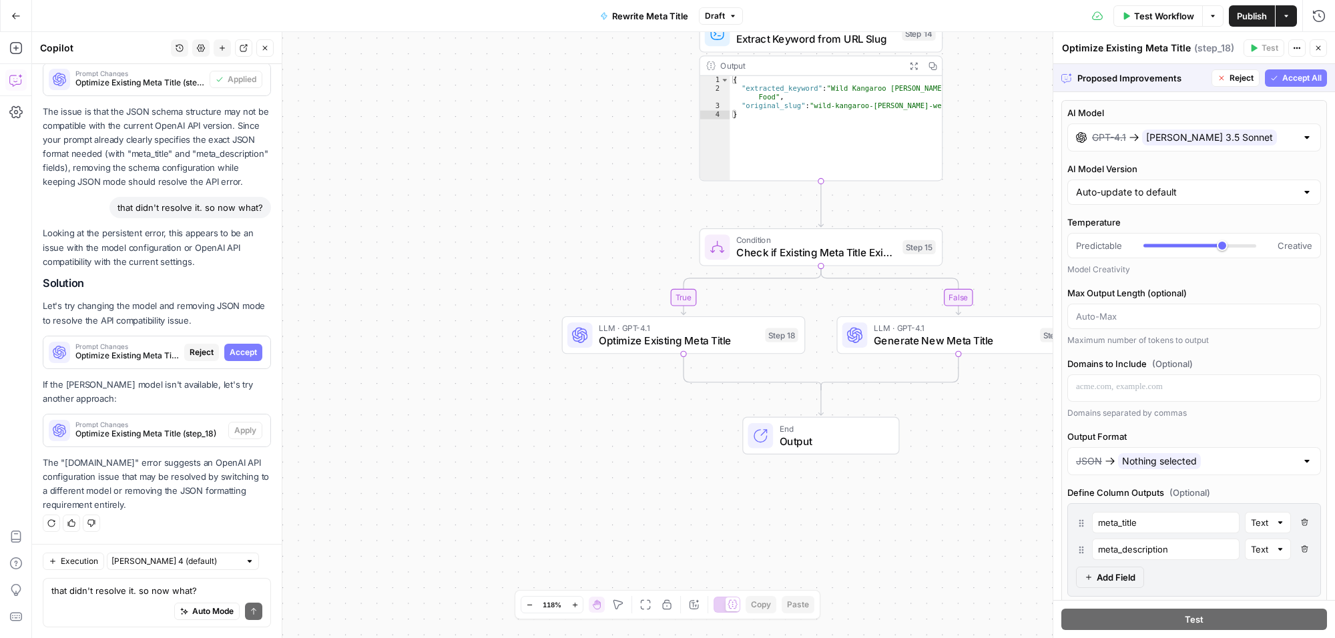
click at [1301, 77] on span "Accept All" at bounding box center [1302, 78] width 39 height 12
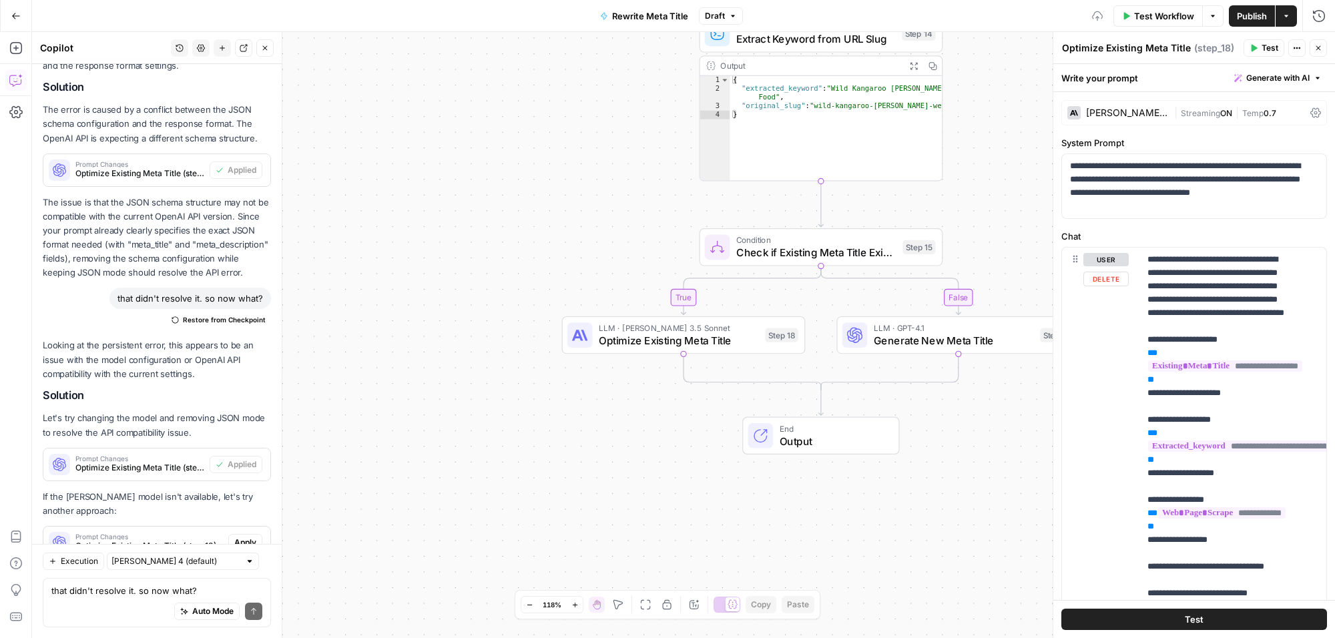
scroll to position [4841, 0]
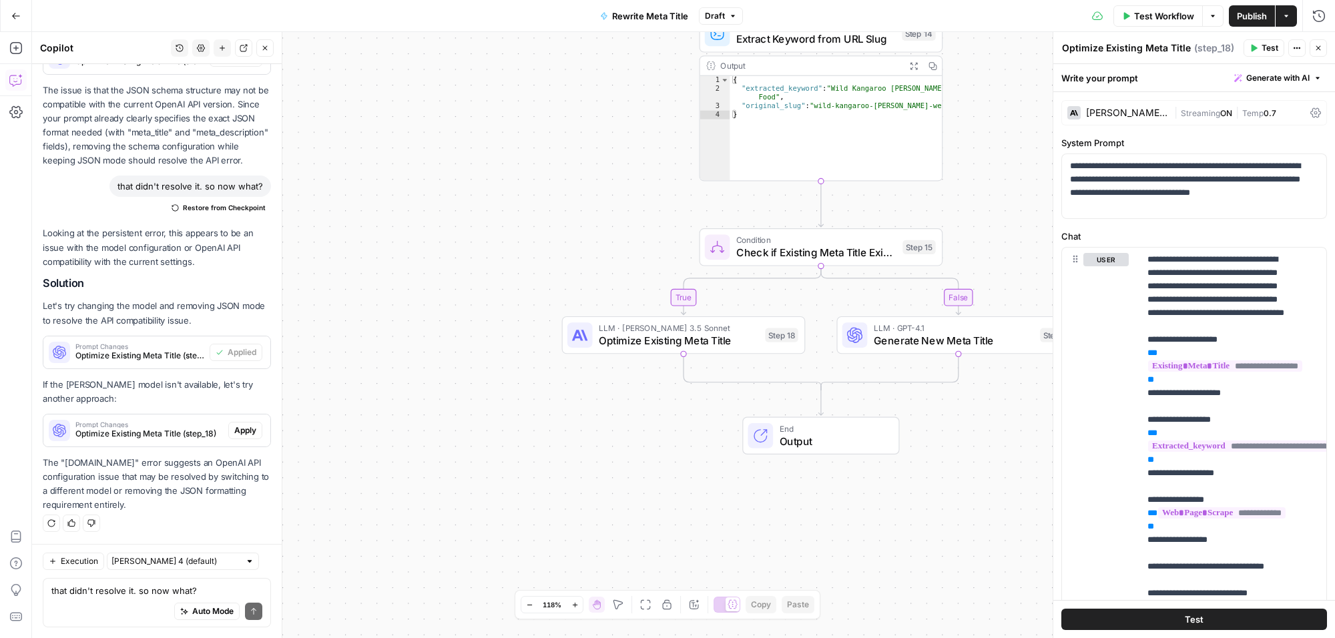
click at [1169, 17] on span "Test Workflow" at bounding box center [1164, 15] width 60 height 13
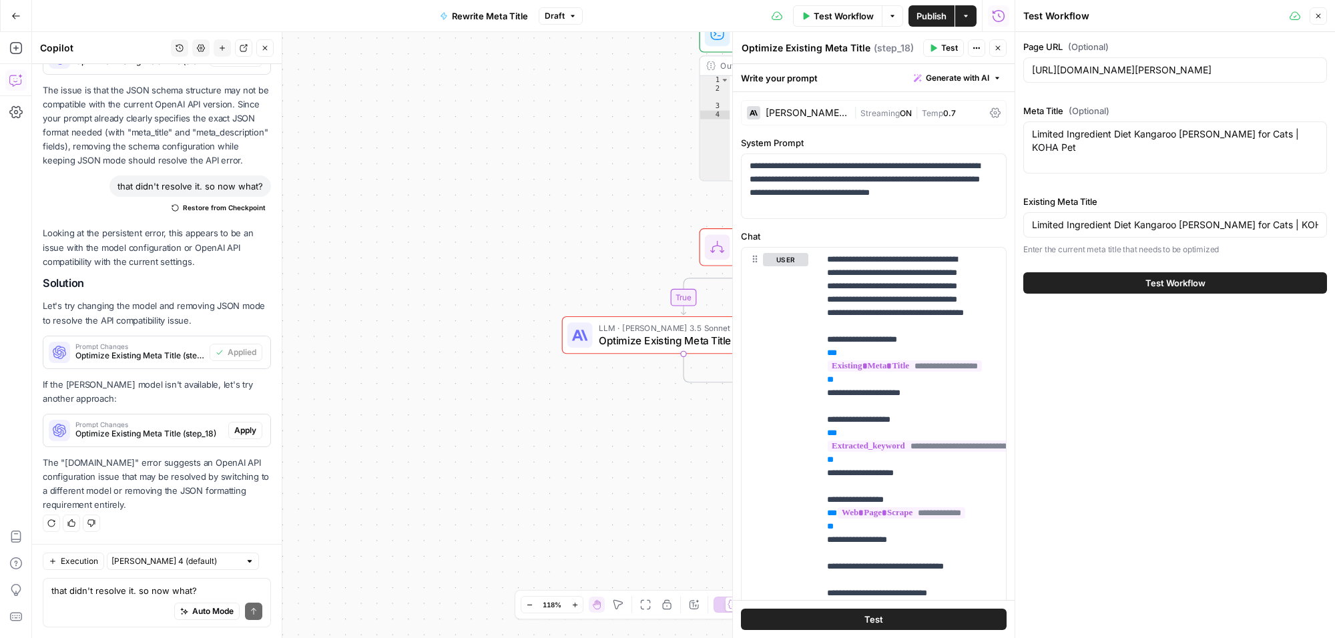
click at [1169, 284] on span "Test Workflow" at bounding box center [1176, 282] width 60 height 13
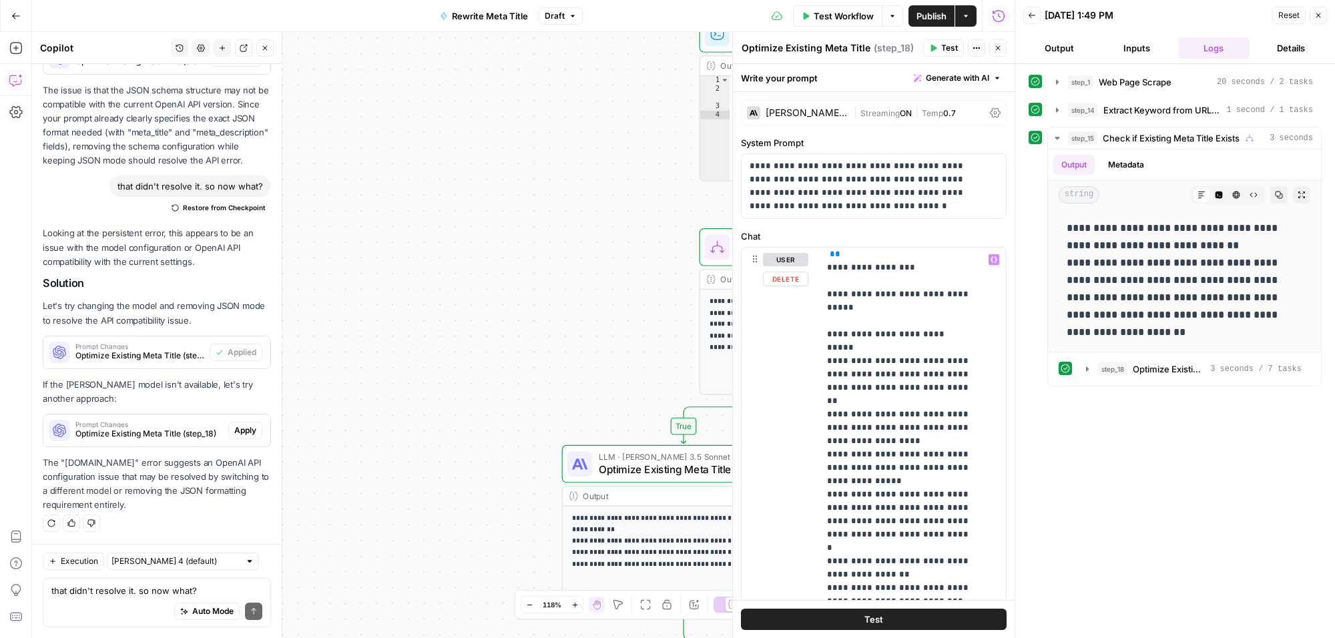
scroll to position [721, 0]
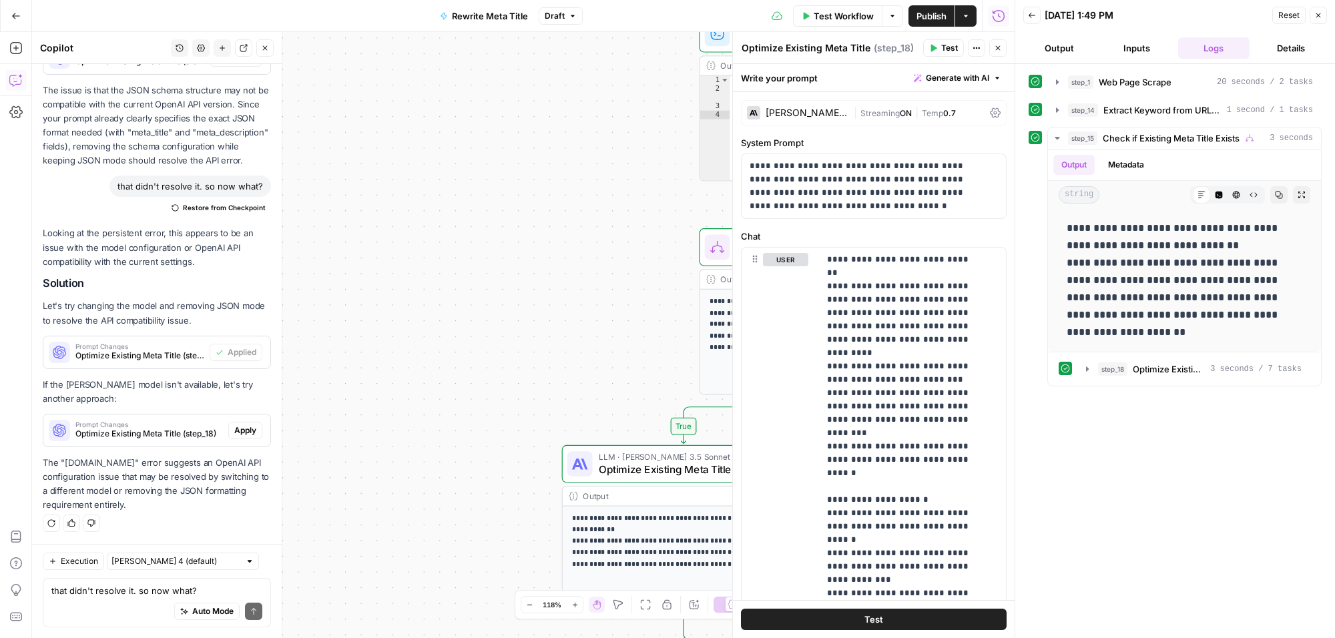
click at [1000, 46] on icon "button" at bounding box center [998, 48] width 5 height 5
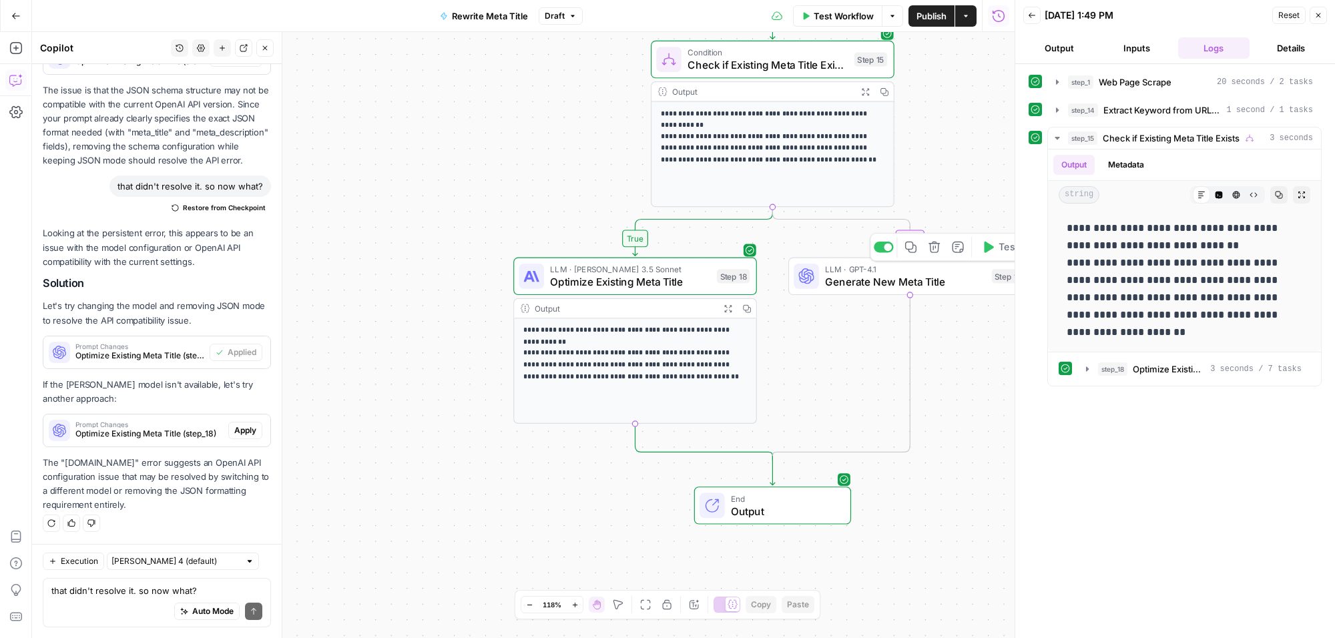
click at [939, 278] on span "Generate New Meta Title" at bounding box center [905, 282] width 160 height 16
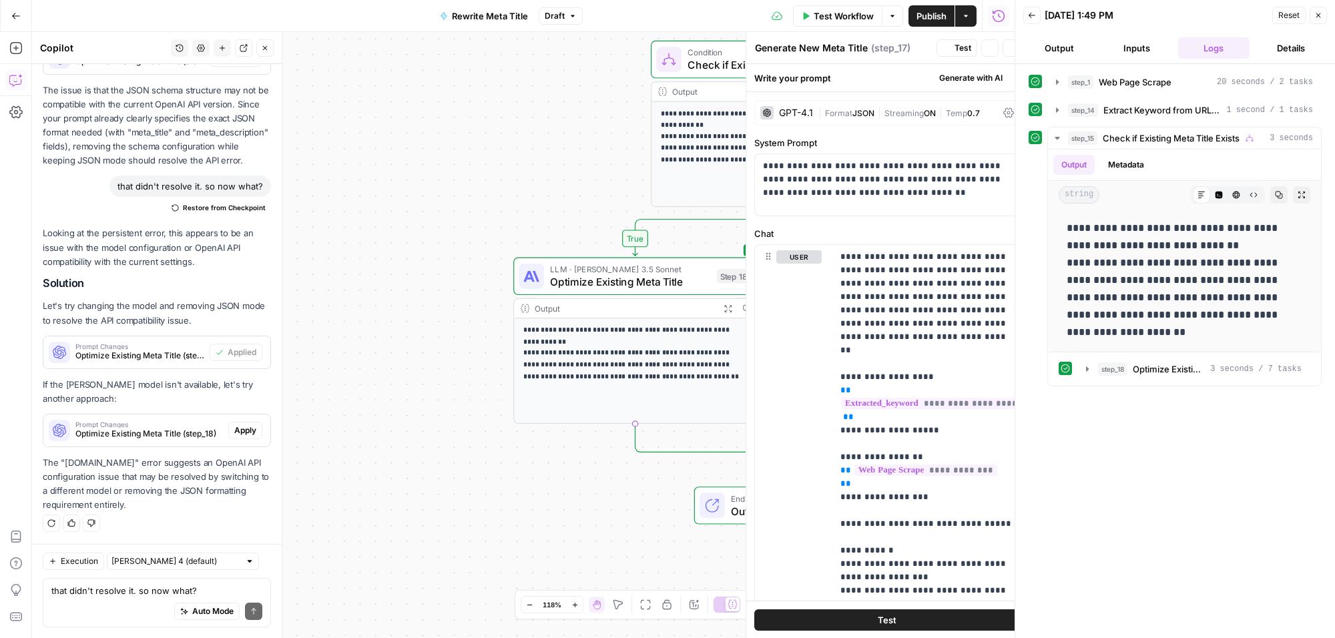
click at [988, 242] on div "**********" at bounding box center [888, 524] width 266 height 594
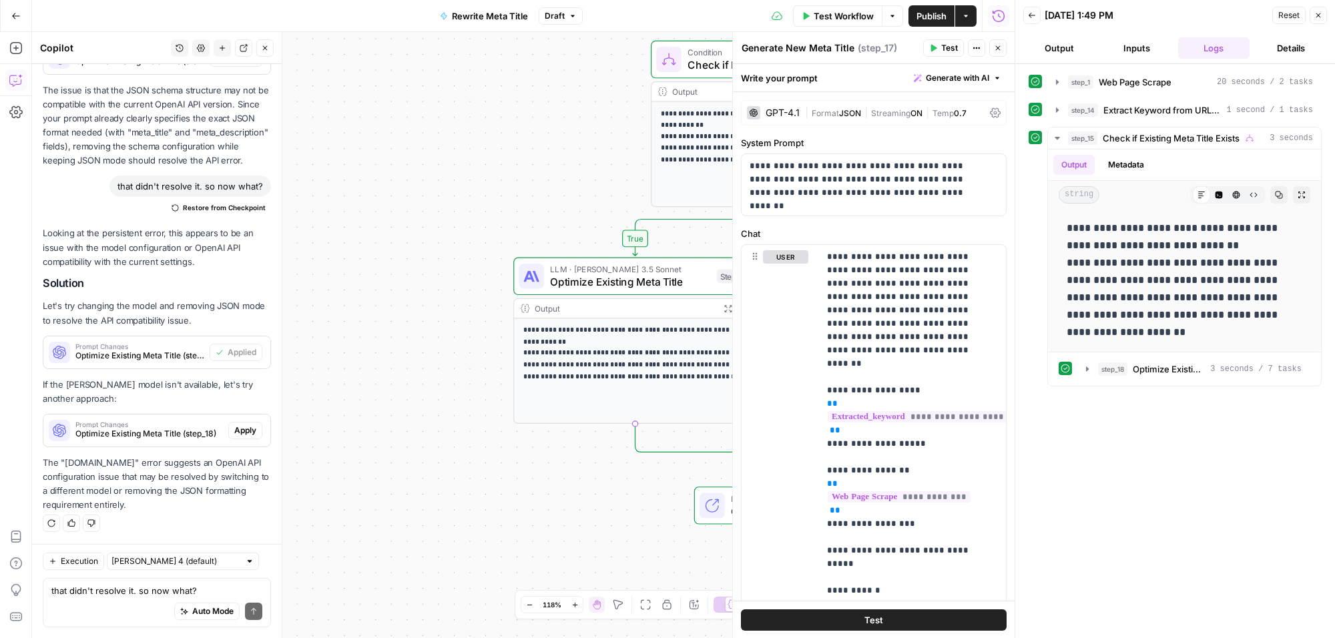
click at [997, 45] on icon "button" at bounding box center [998, 48] width 8 height 8
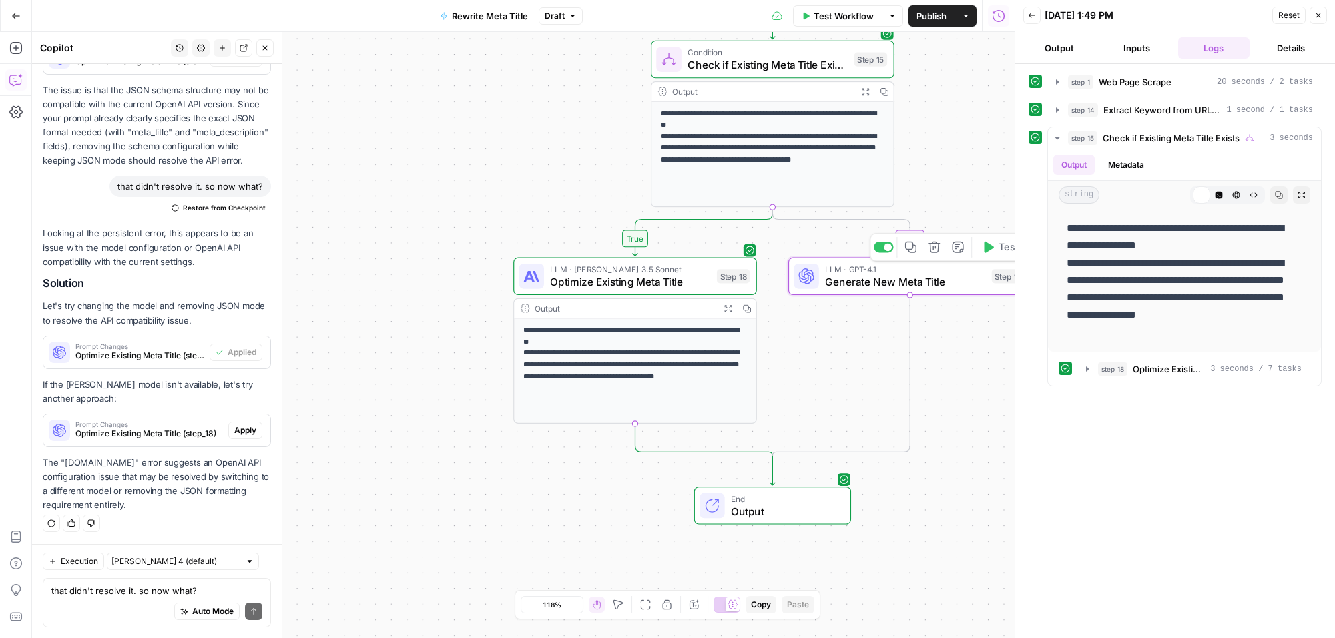
click at [993, 251] on icon "button" at bounding box center [988, 247] width 13 height 13
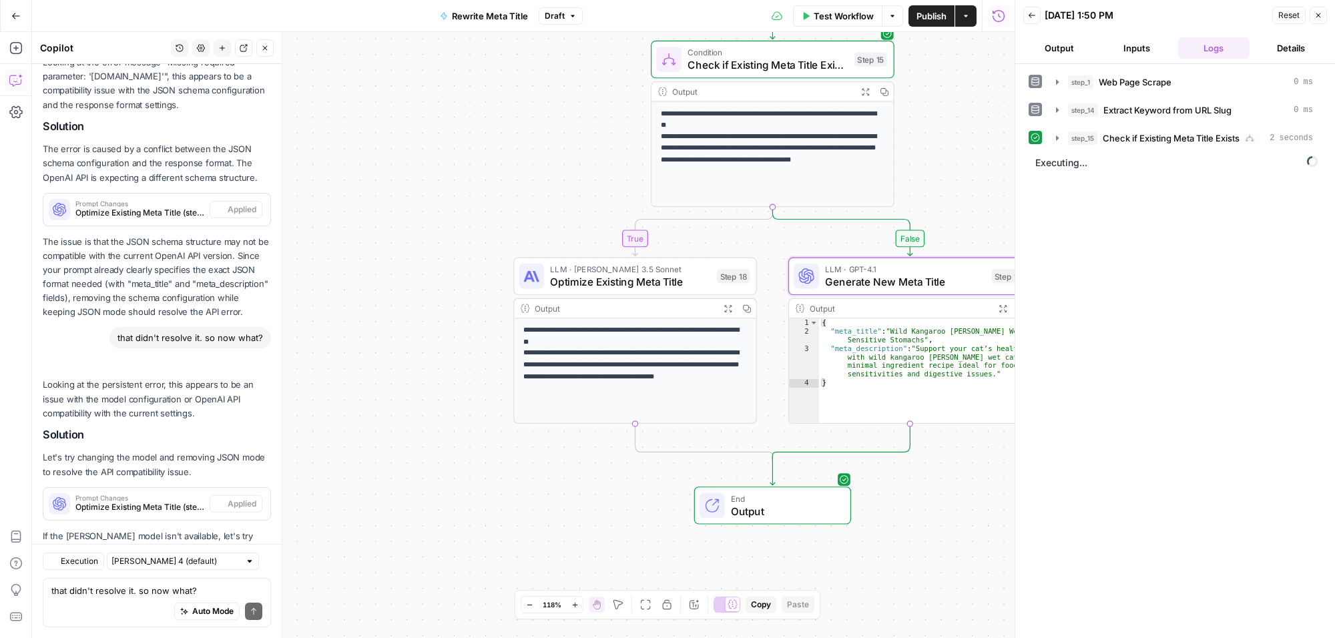
scroll to position [4841, 0]
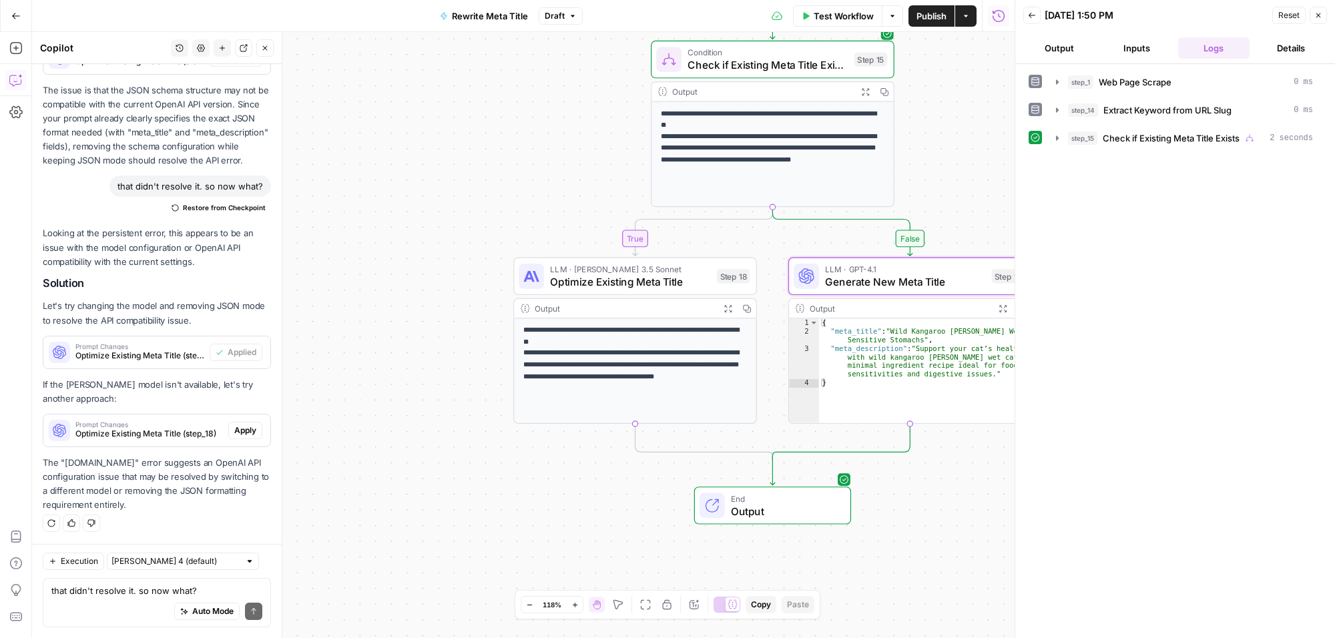
click at [1322, 15] on span "Close" at bounding box center [1322, 15] width 1 height 1
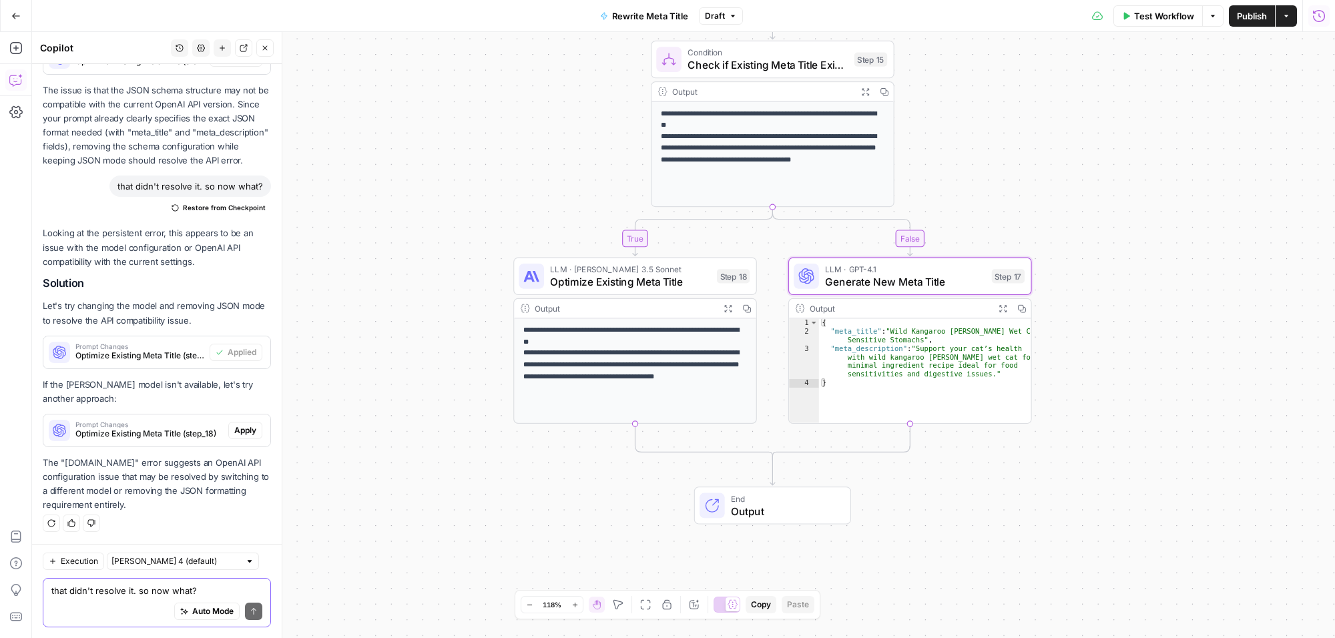
click at [132, 593] on textarea "that didn't resolve it. so now what?" at bounding box center [156, 590] width 211 height 13
click at [132, 593] on textarea "can you make sure one of the" at bounding box center [156, 590] width 211 height 13
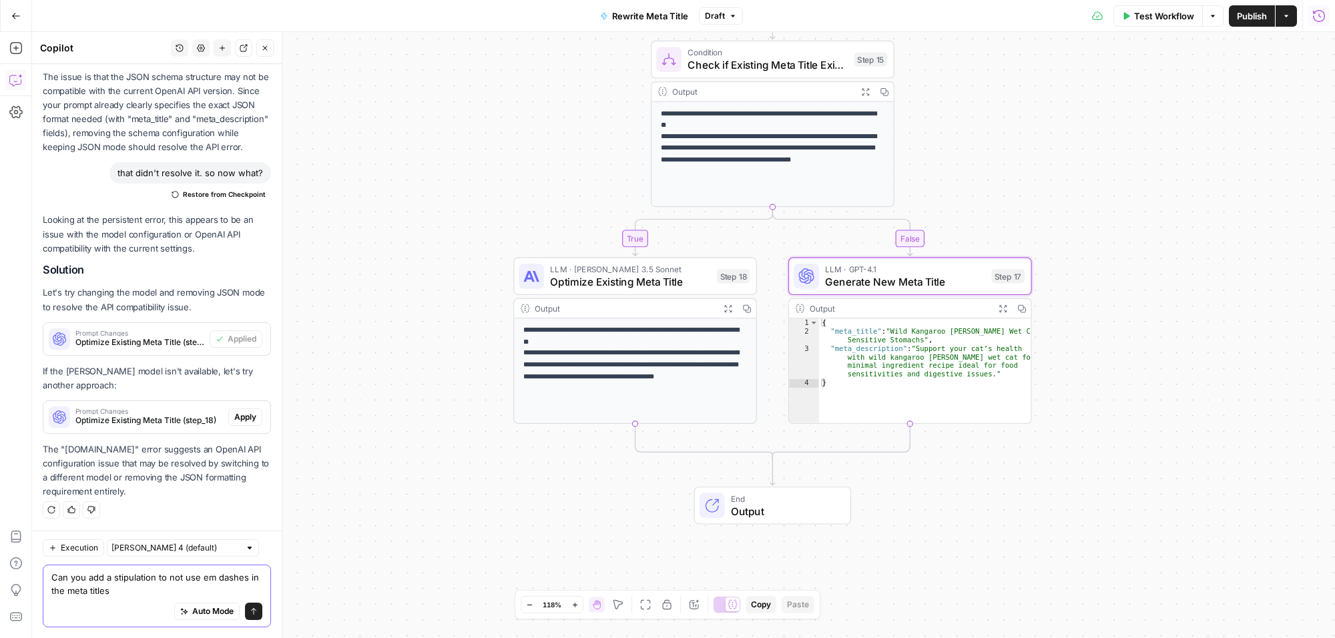
scroll to position [4854, 0]
click at [191, 575] on textarea "Can you add a stipulation to not use em dashes in the meta titles?" at bounding box center [156, 584] width 211 height 27
type textarea "Can you add a stipulation to not include em dashes in the meta titles?"
click at [250, 610] on icon "submit" at bounding box center [254, 612] width 8 height 8
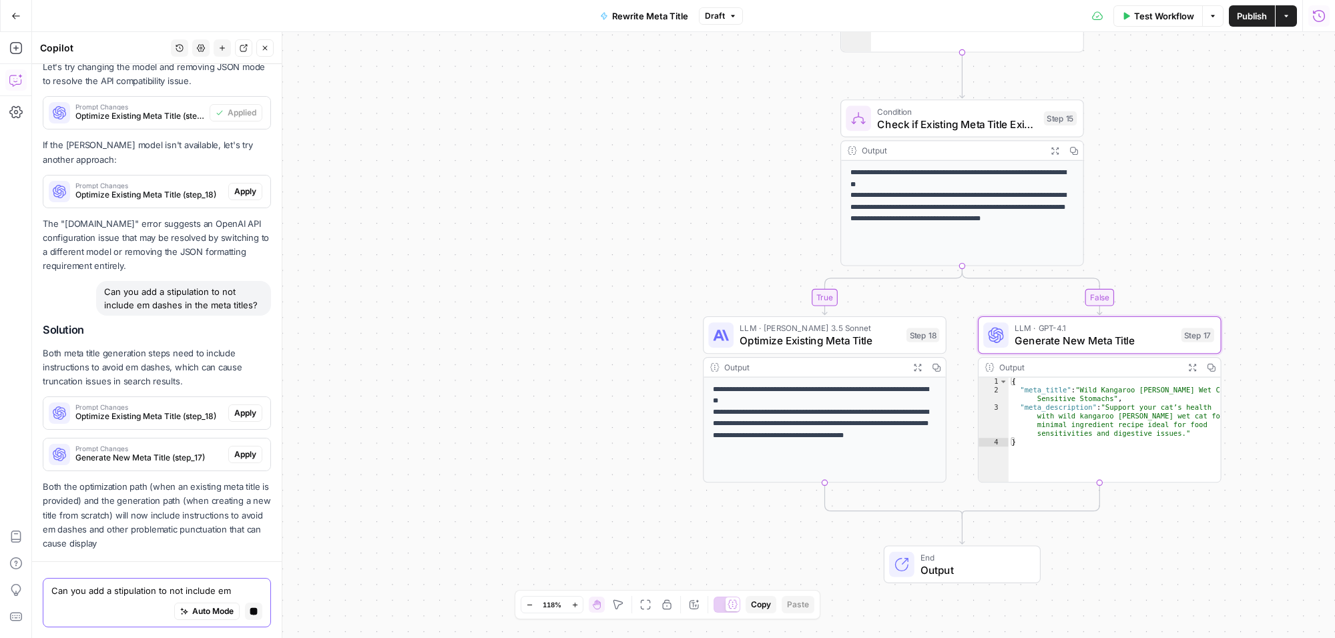
scroll to position [4822, 0]
click at [234, 411] on span "Apply" at bounding box center [245, 413] width 22 height 12
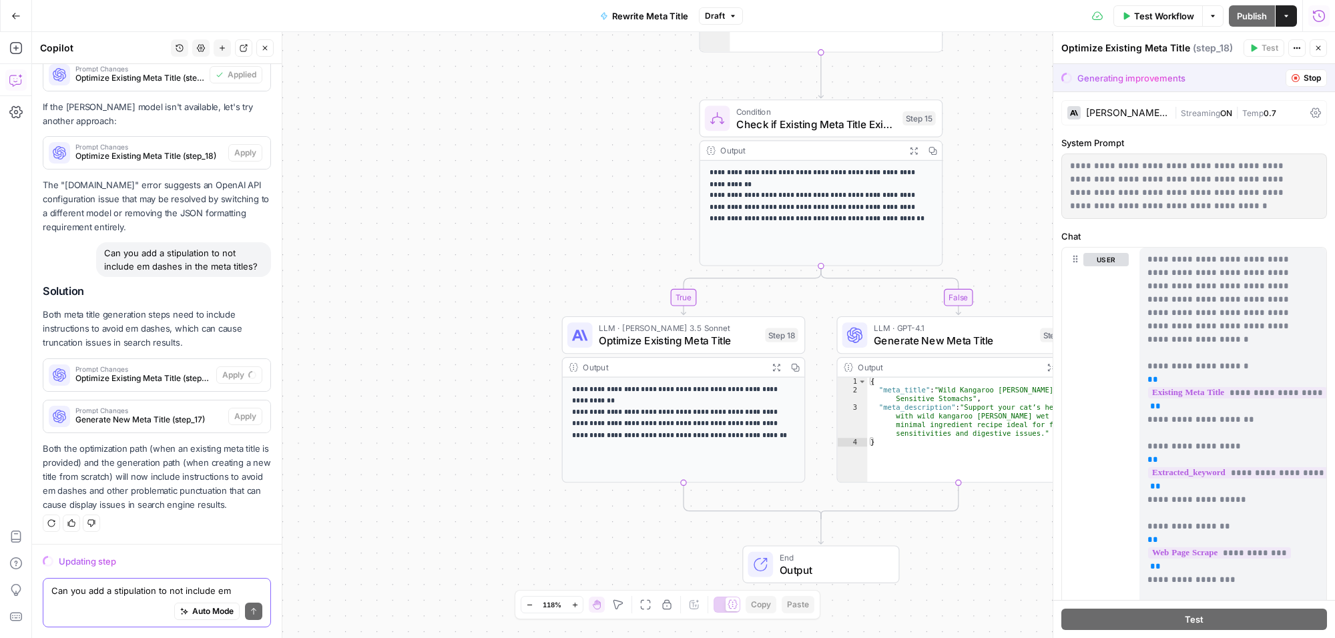
scroll to position [4876, 0]
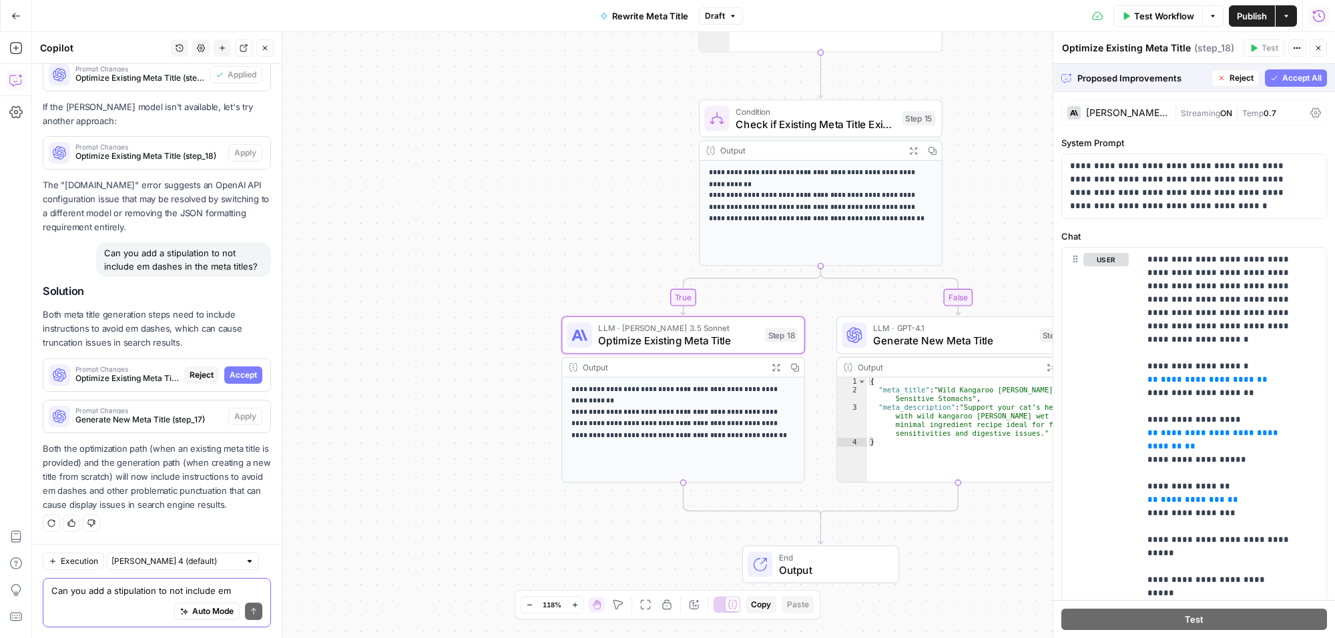
click at [232, 371] on span "Accept" at bounding box center [243, 375] width 27 height 12
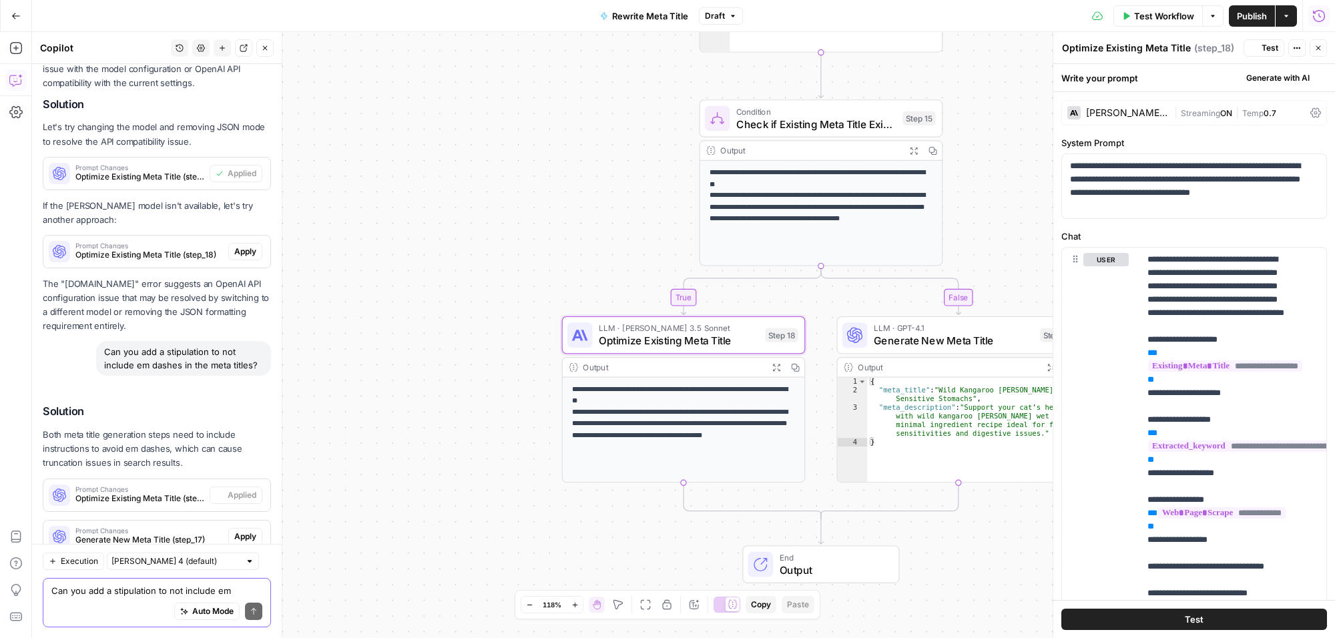
scroll to position [5153, 0]
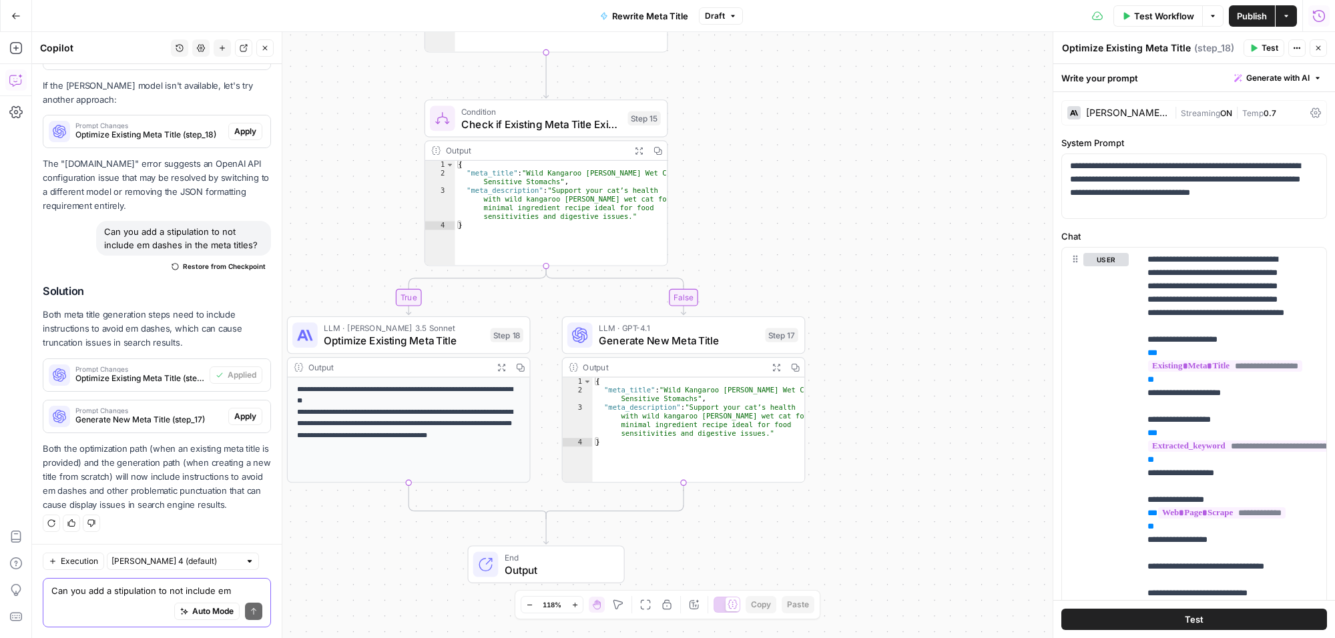
click at [234, 416] on span "Apply" at bounding box center [245, 417] width 22 height 12
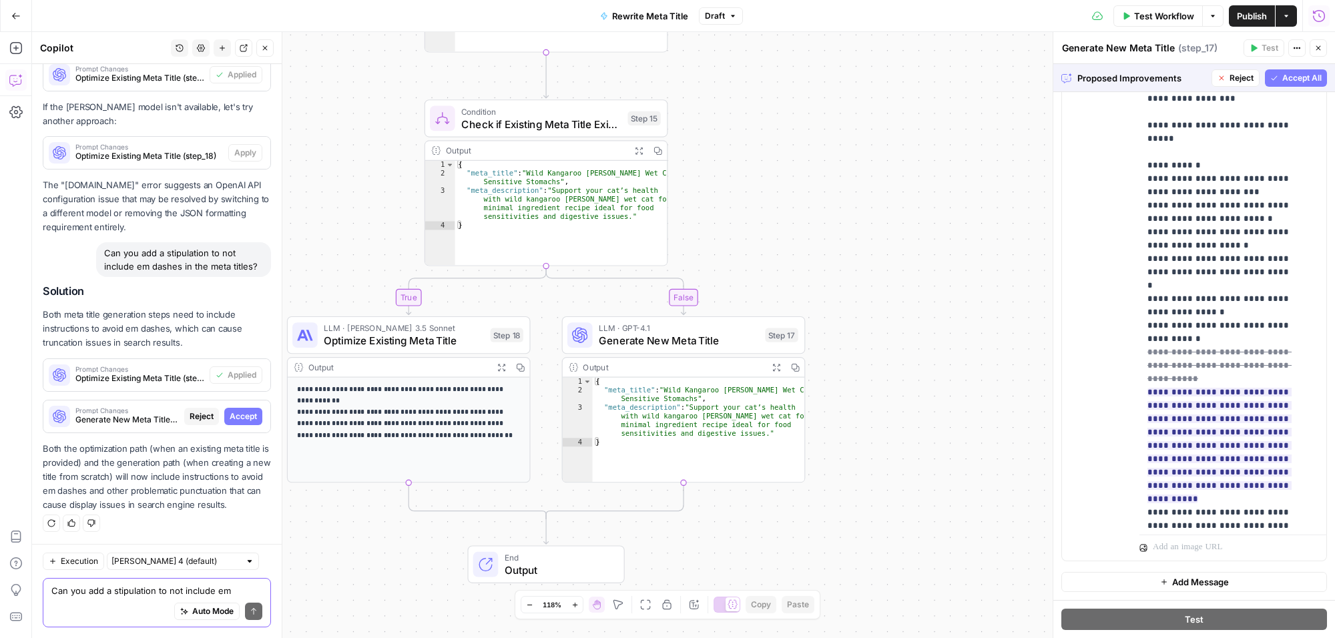
scroll to position [0, 0]
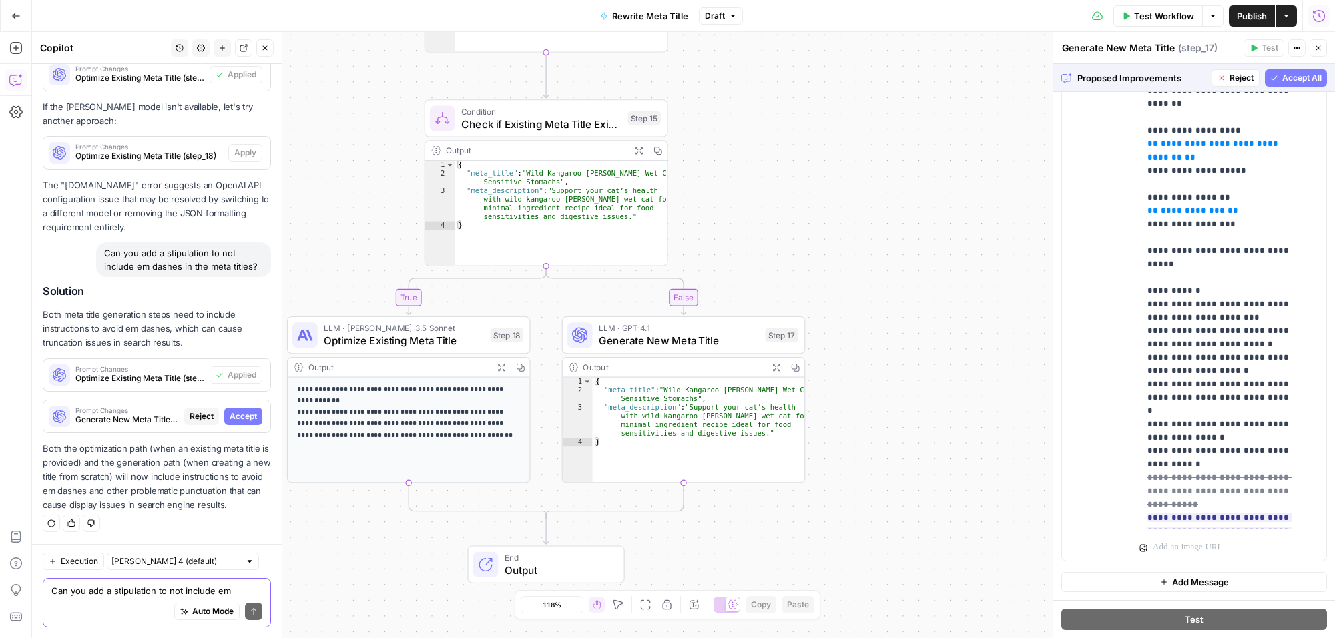
click at [1283, 80] on span "Accept All" at bounding box center [1302, 78] width 39 height 12
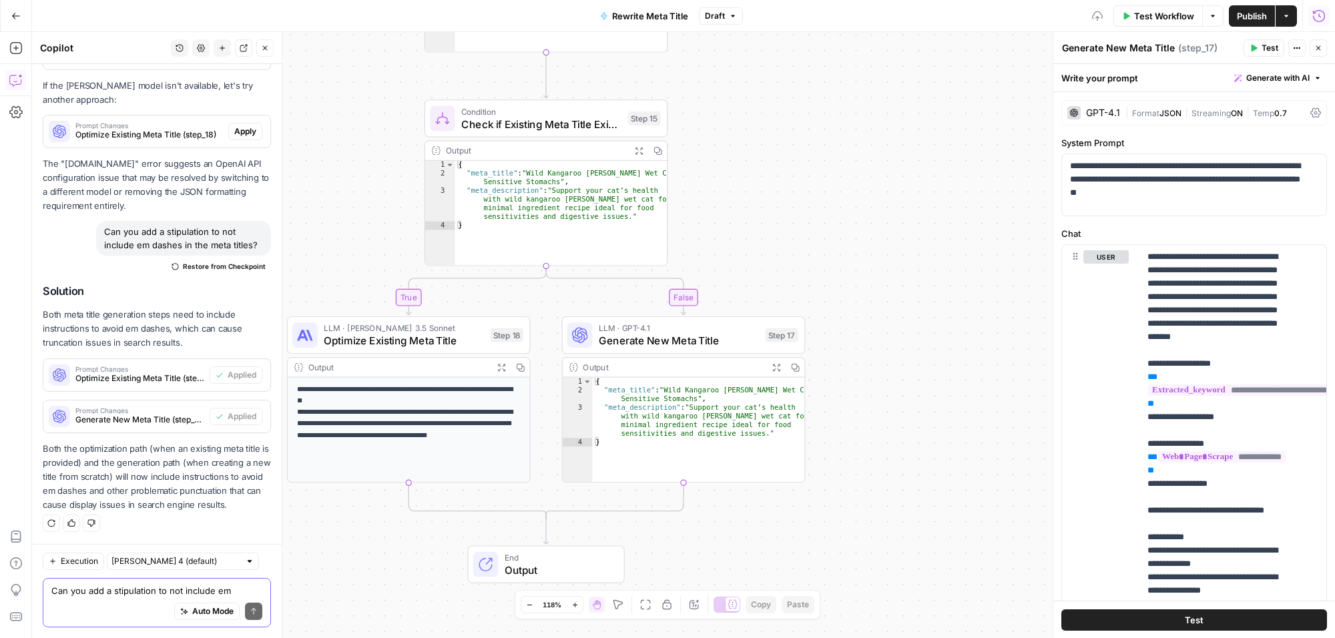
click at [103, 590] on textarea "Can you add a stipulation to not include em dashes in the meta titles?" at bounding box center [156, 590] width 211 height 13
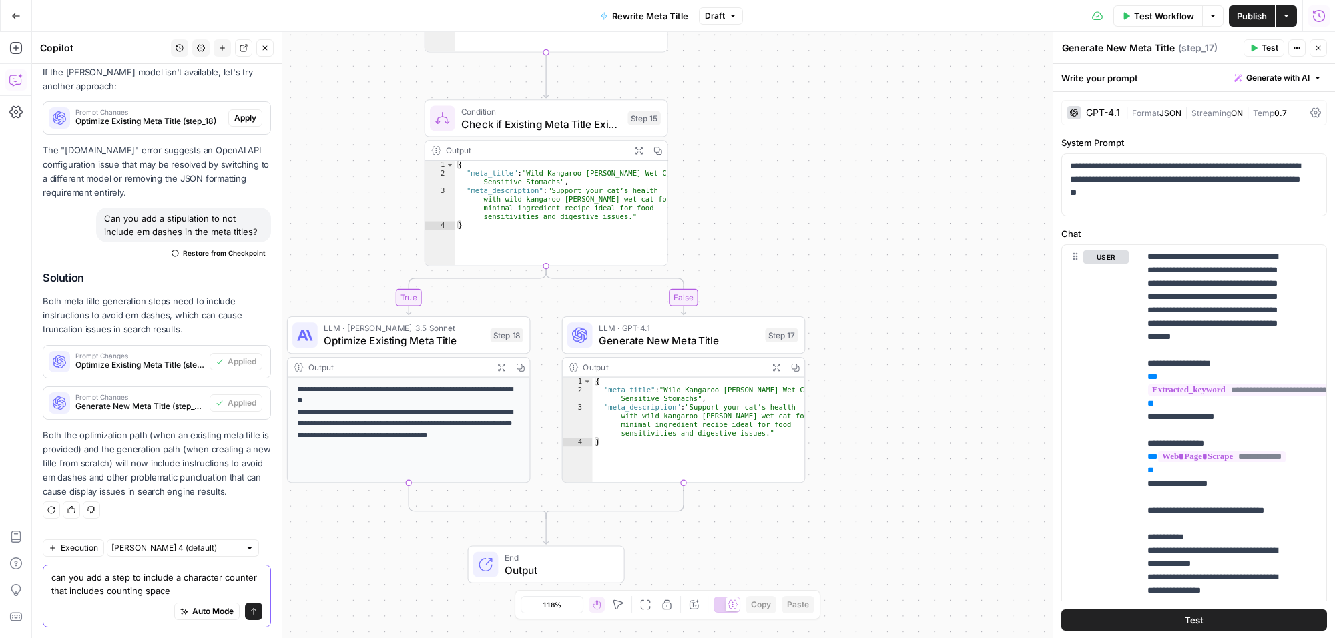
type textarea "can you add a step to include a character counter that includes counting spaces"
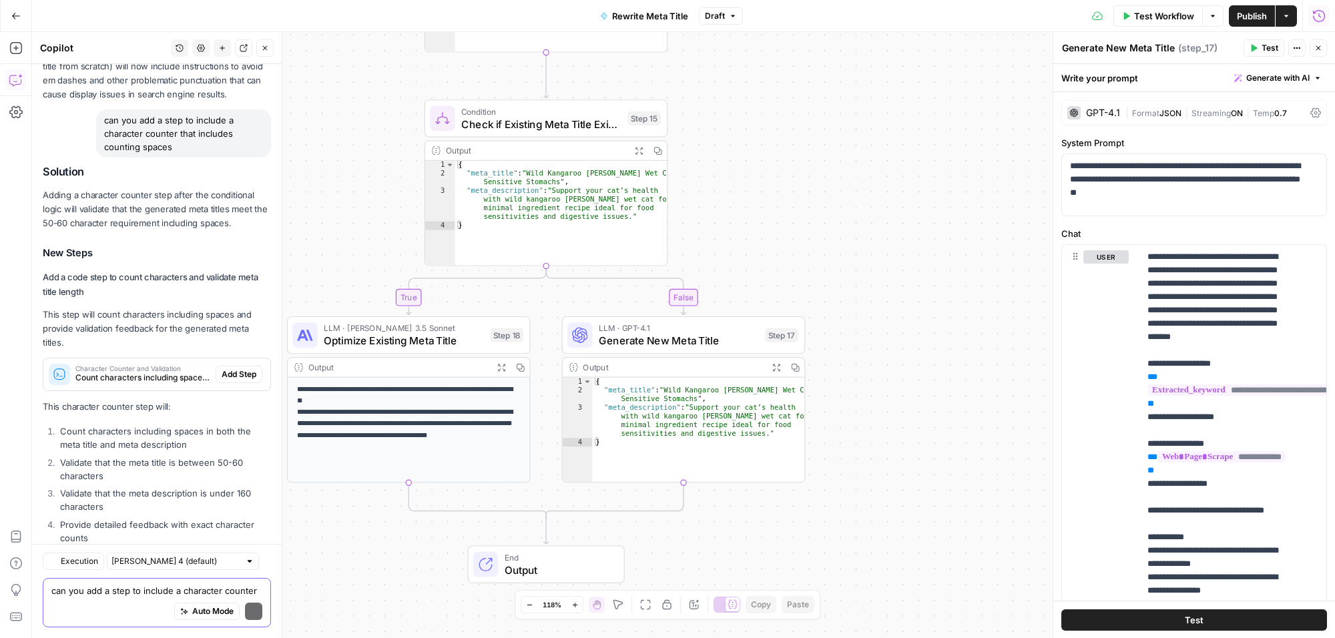
scroll to position [5743, 0]
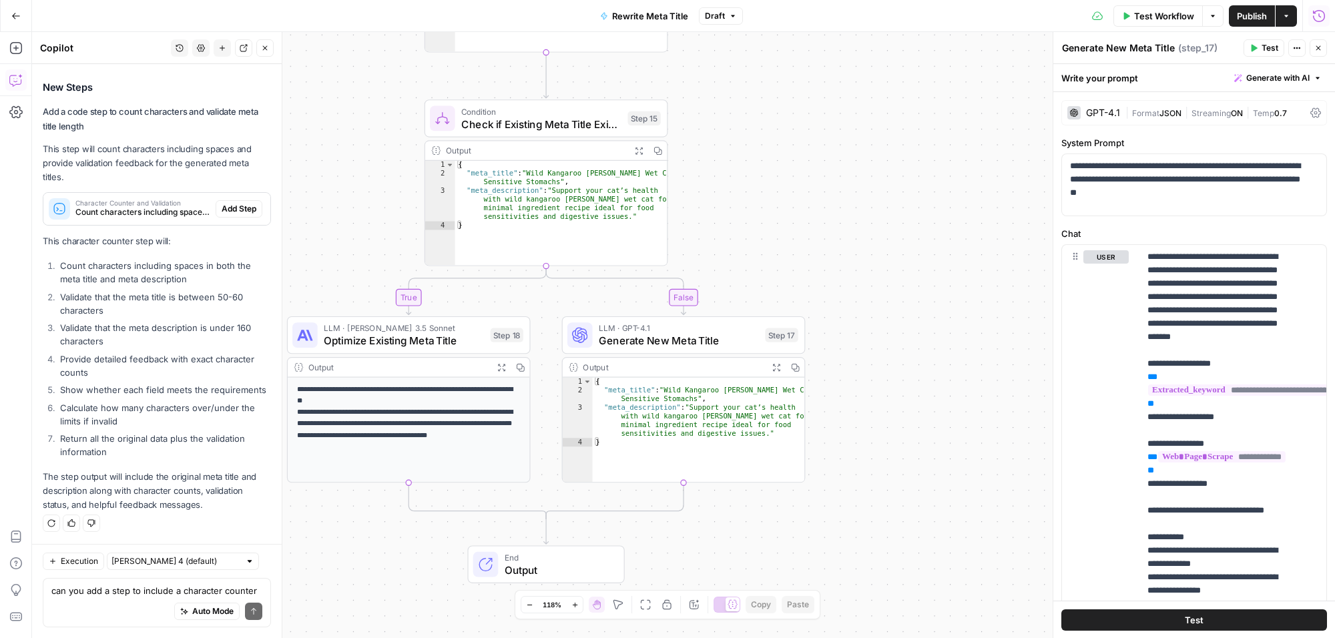
click at [225, 203] on span "Add Step" at bounding box center [239, 209] width 35 height 12
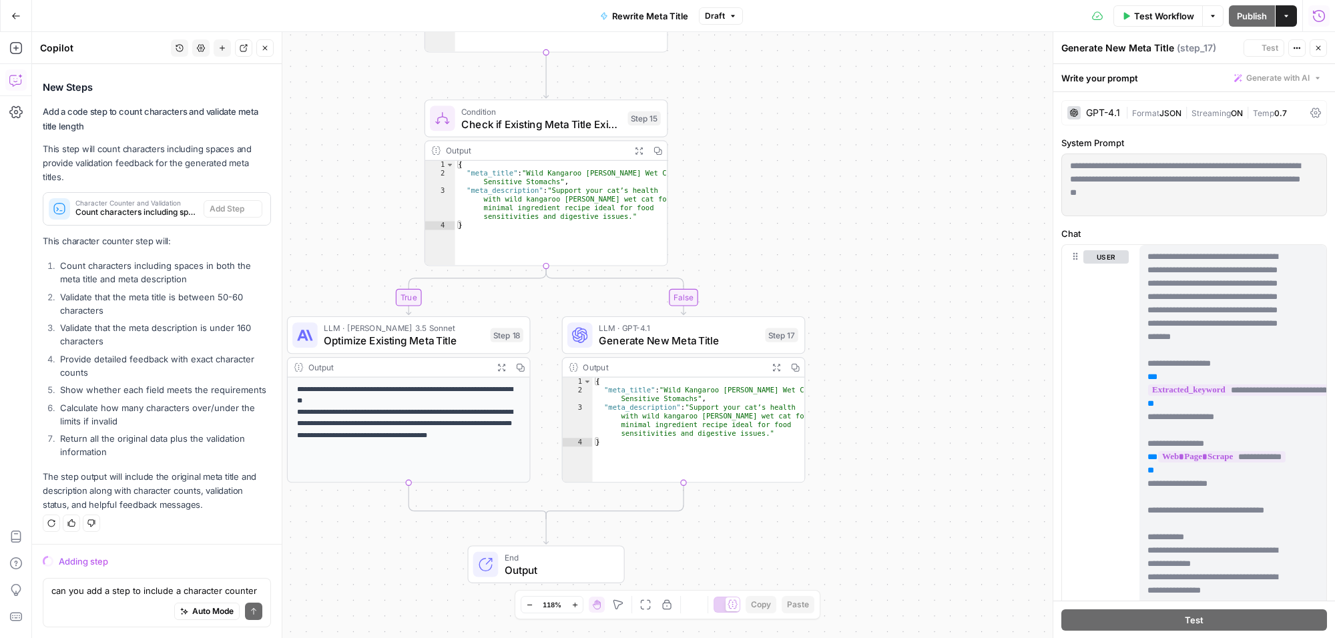
scroll to position [5465, 0]
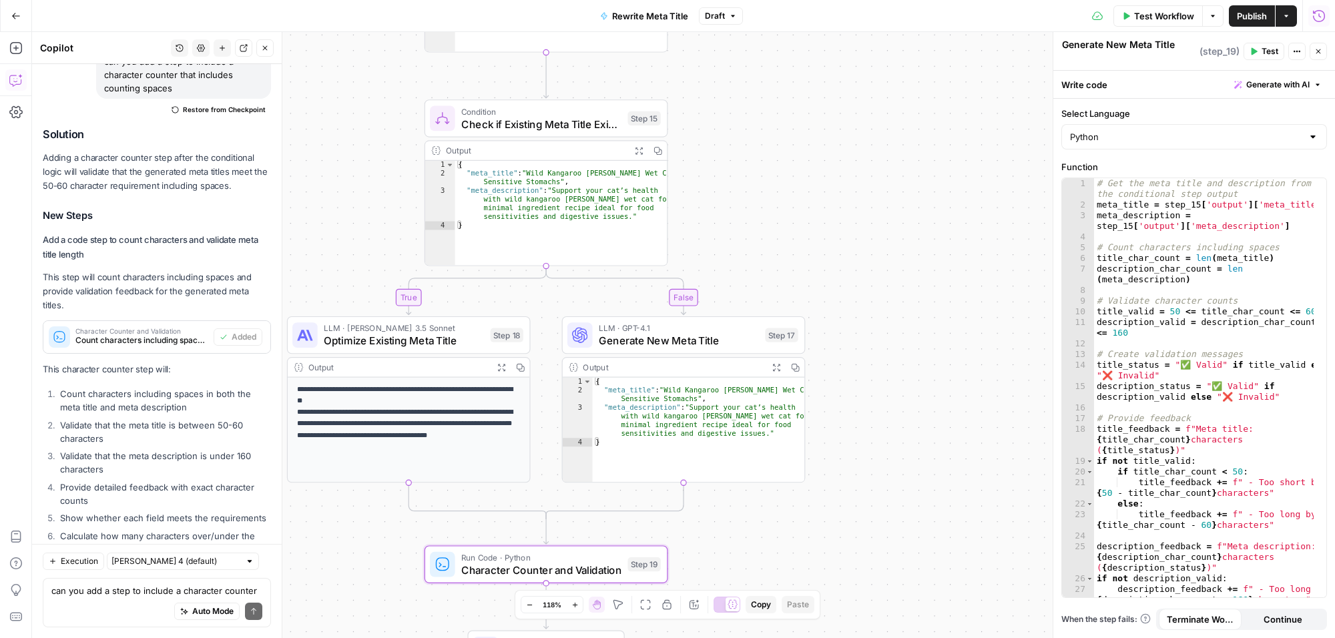
type textarea "Character Counter and Validation"
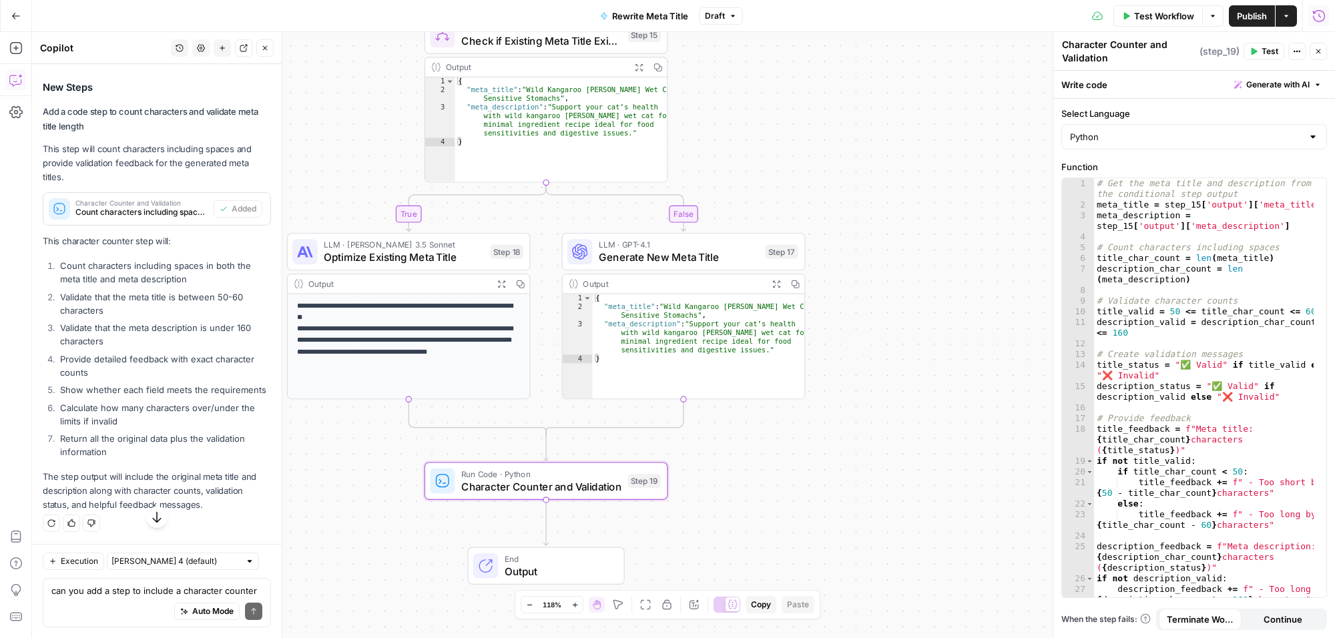
scroll to position [5765, 0]
click at [1152, 11] on span "Test Workflow" at bounding box center [1164, 15] width 60 height 13
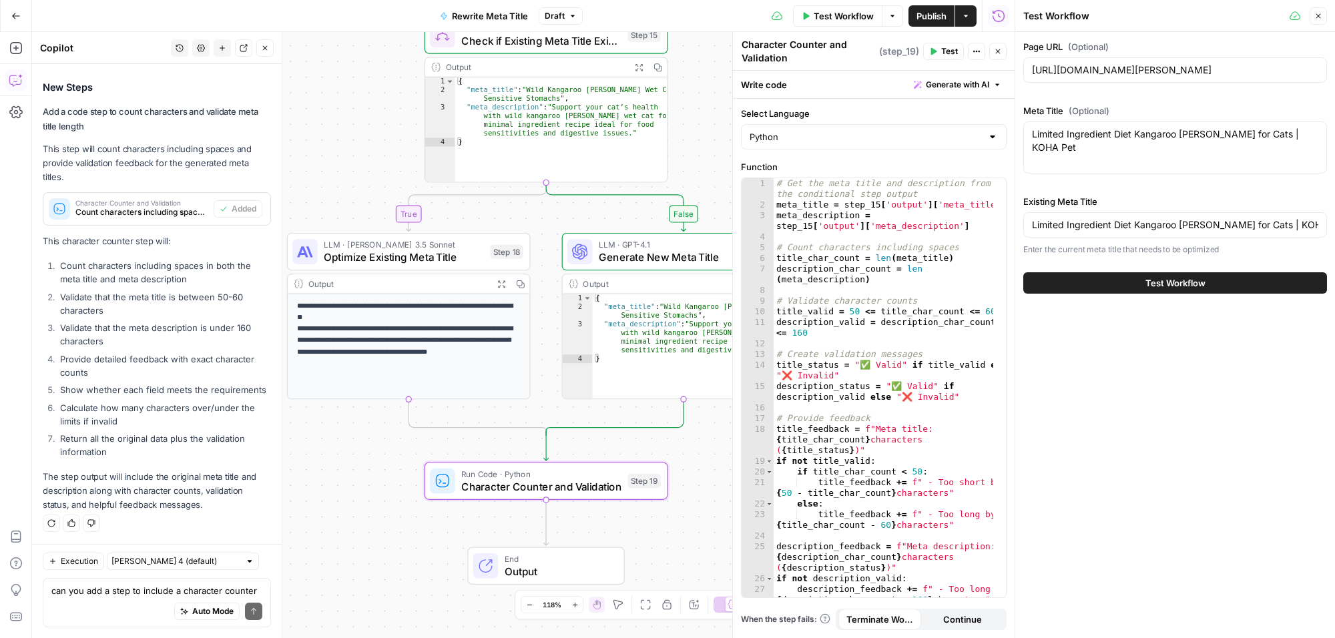
click at [1185, 275] on button "Test Workflow" at bounding box center [1176, 282] width 304 height 21
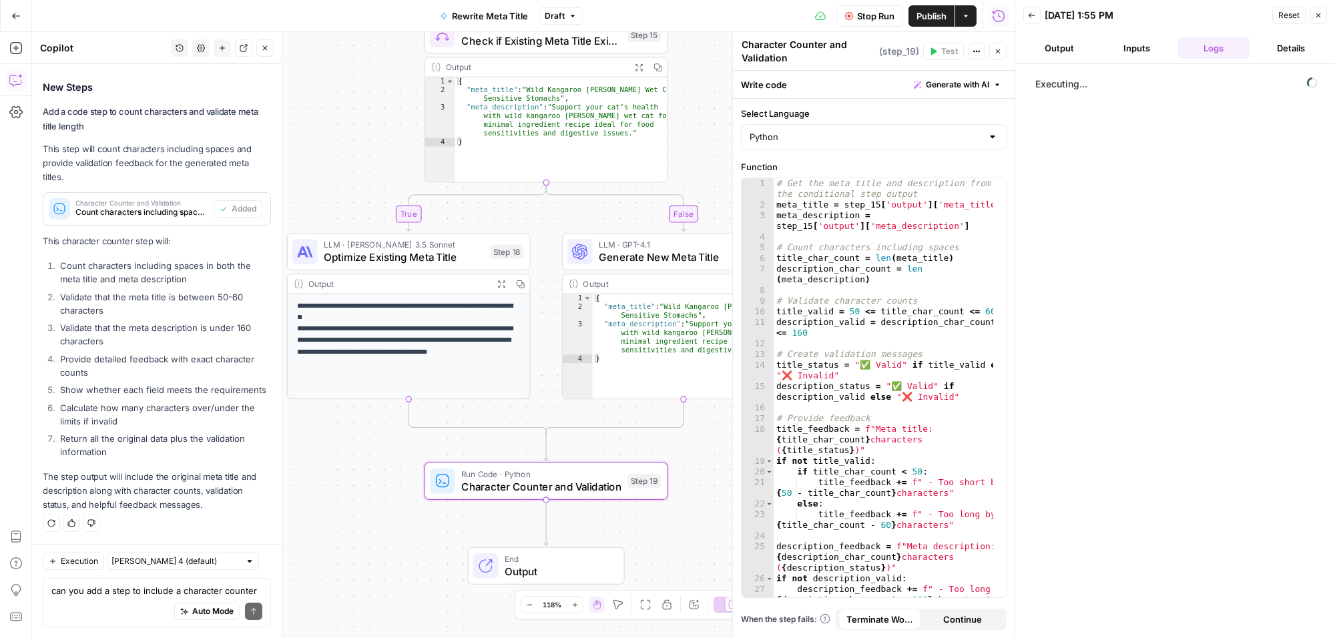
click at [998, 47] on icon "button" at bounding box center [998, 51] width 8 height 8
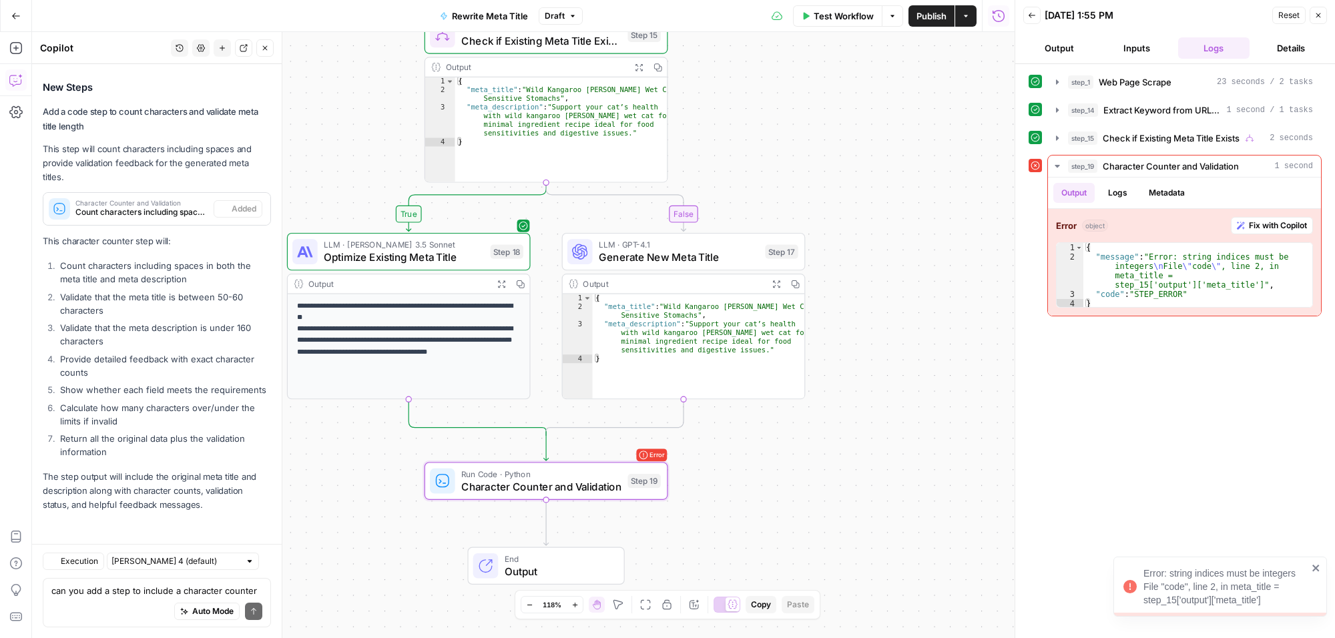
scroll to position [5765, 0]
click at [1280, 226] on span "Fix with Copilot" at bounding box center [1278, 226] width 58 height 12
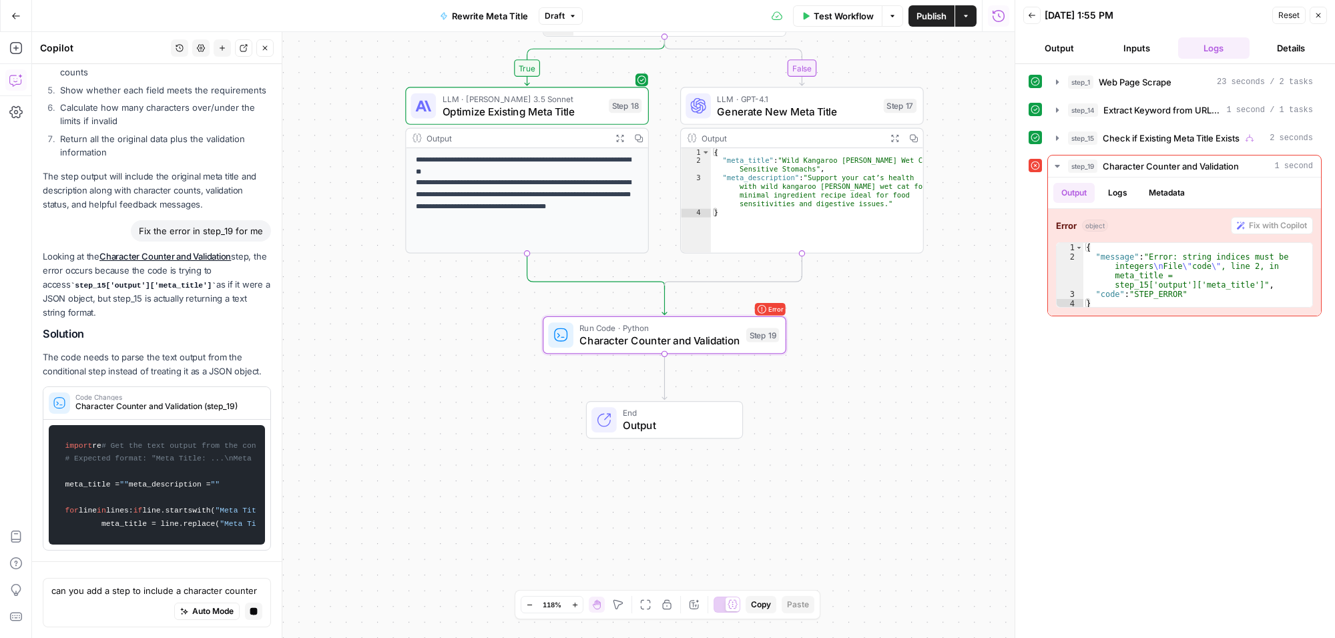
scroll to position [5890, 0]
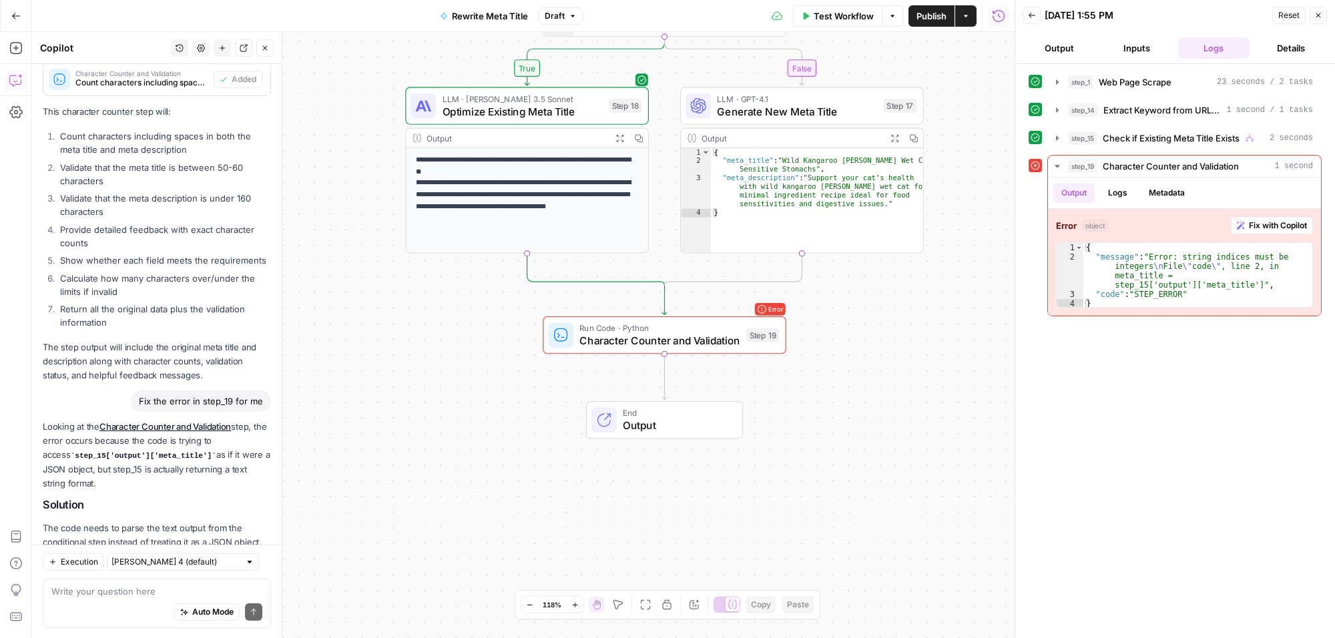
scroll to position [6080, 0]
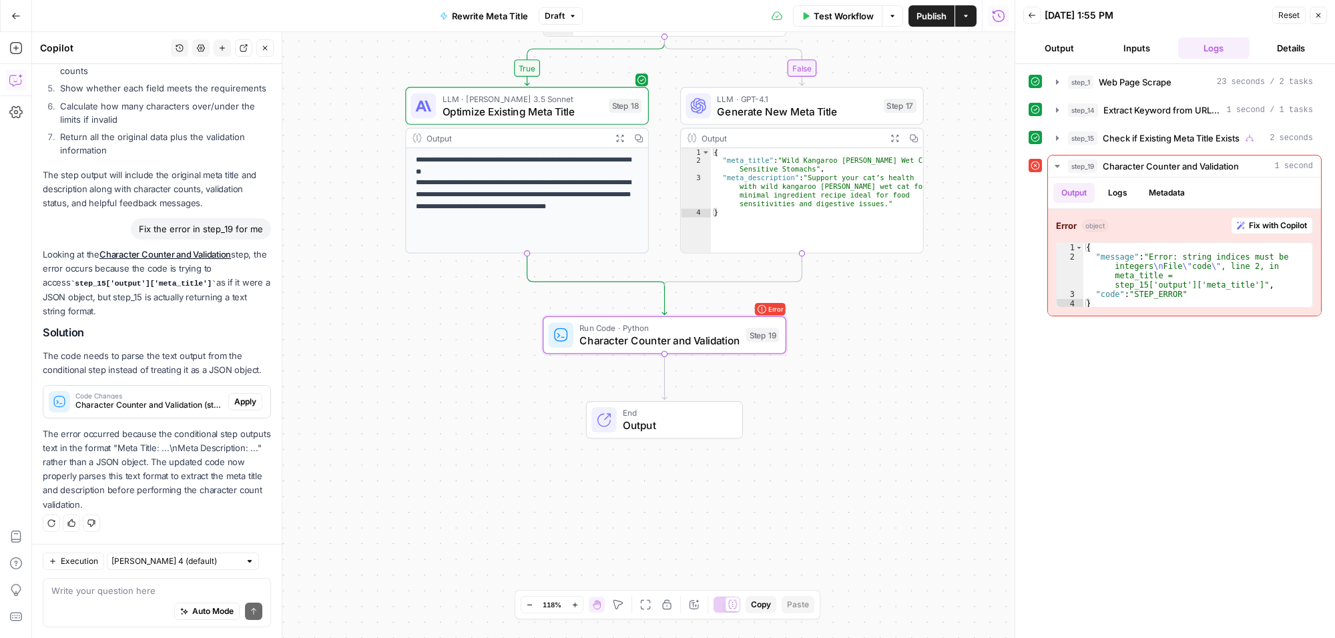
click at [234, 402] on span "Apply" at bounding box center [245, 402] width 22 height 12
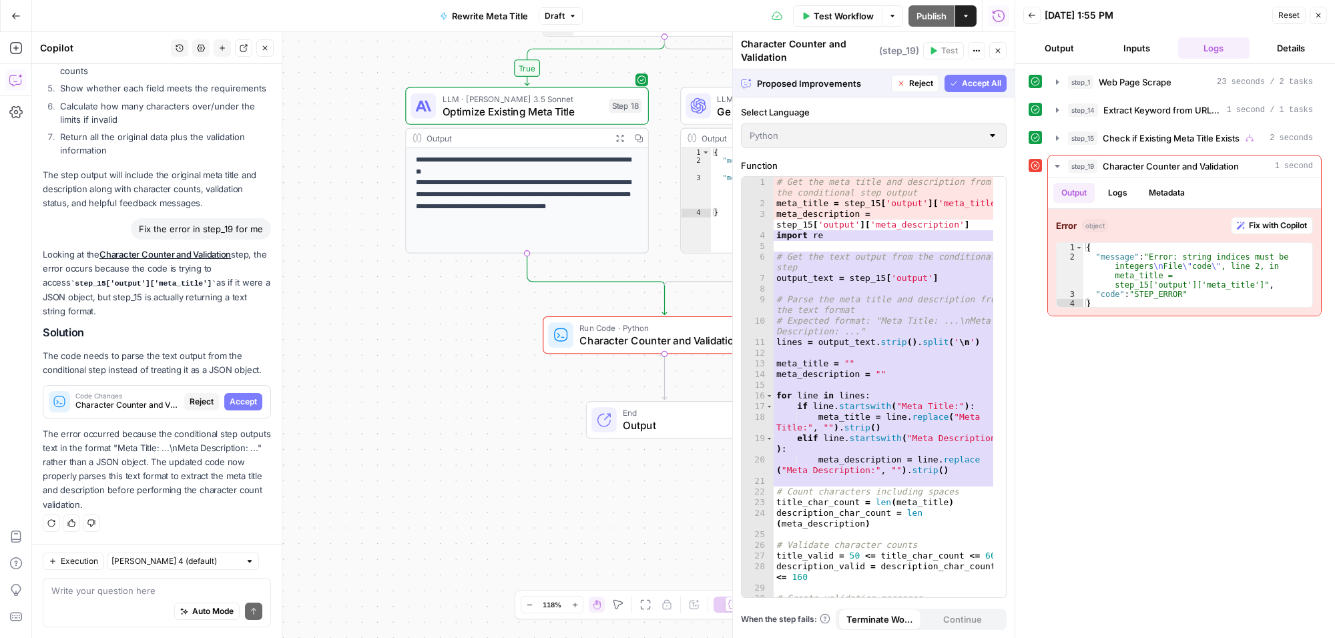
scroll to position [5781, 0]
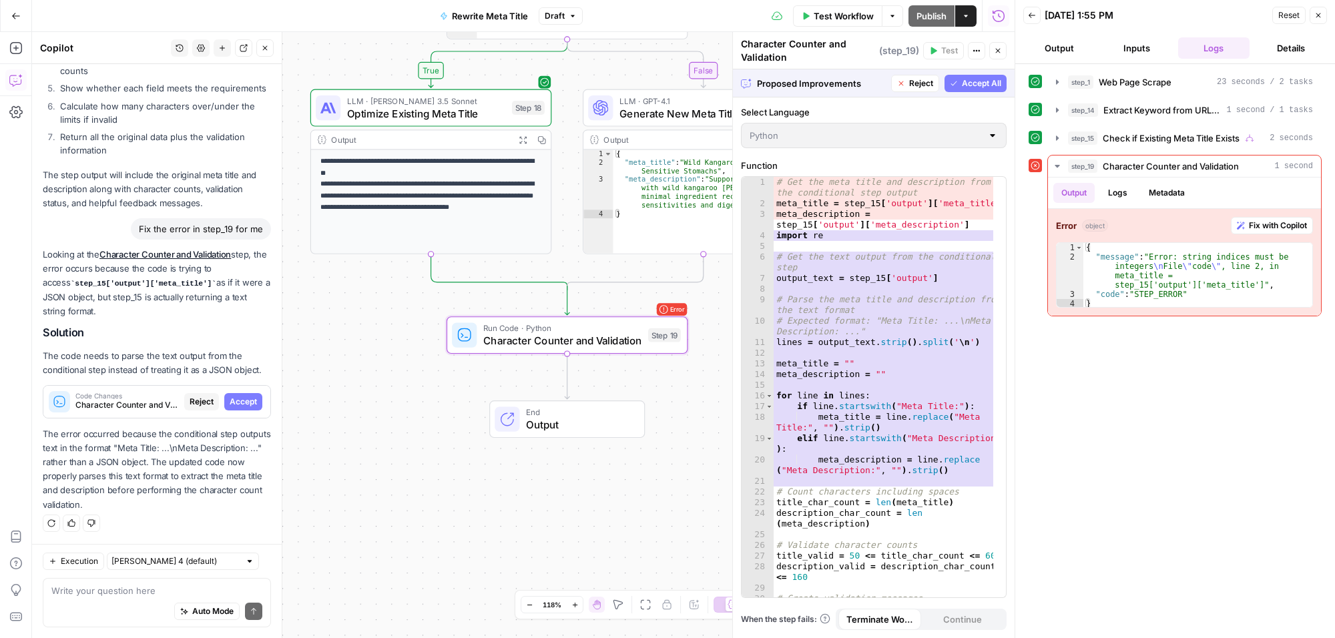
click at [234, 399] on span "Accept" at bounding box center [243, 402] width 27 height 12
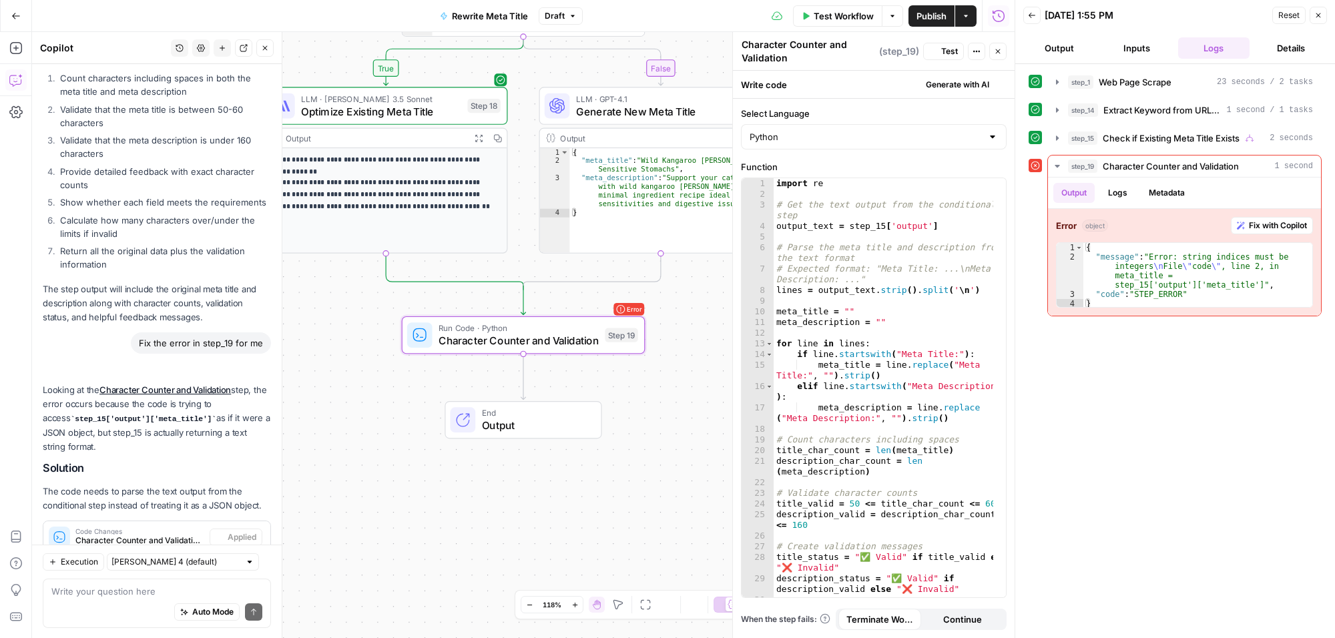
scroll to position [6102, 0]
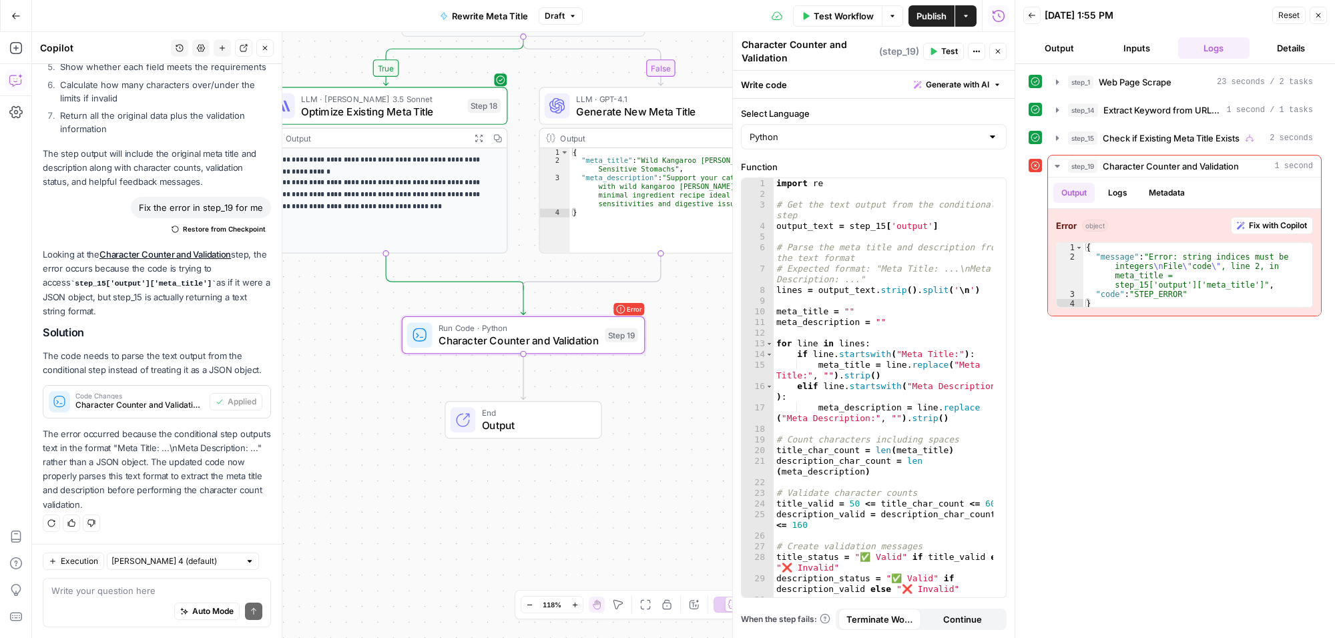
click at [168, 582] on div "Write your question here Auto Mode Send" at bounding box center [157, 602] width 228 height 49
type textarea "looks like that didn't help"
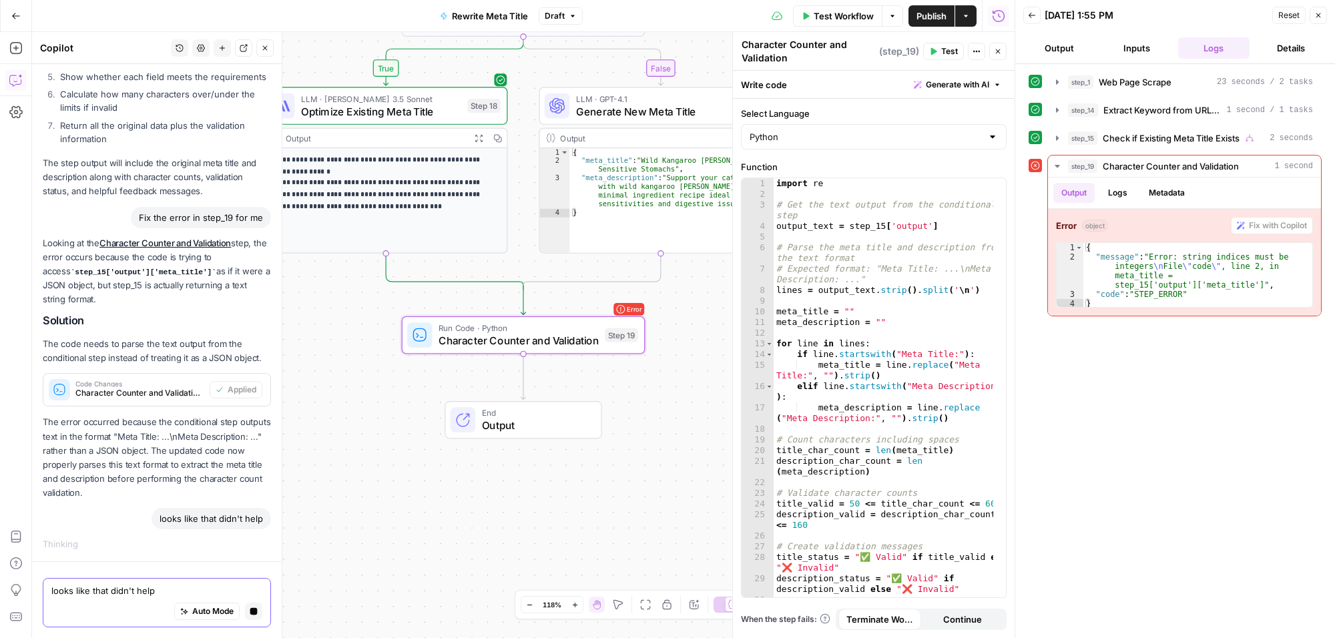
scroll to position [5773, 0]
click at [1315, 19] on icon "button" at bounding box center [1319, 15] width 8 height 8
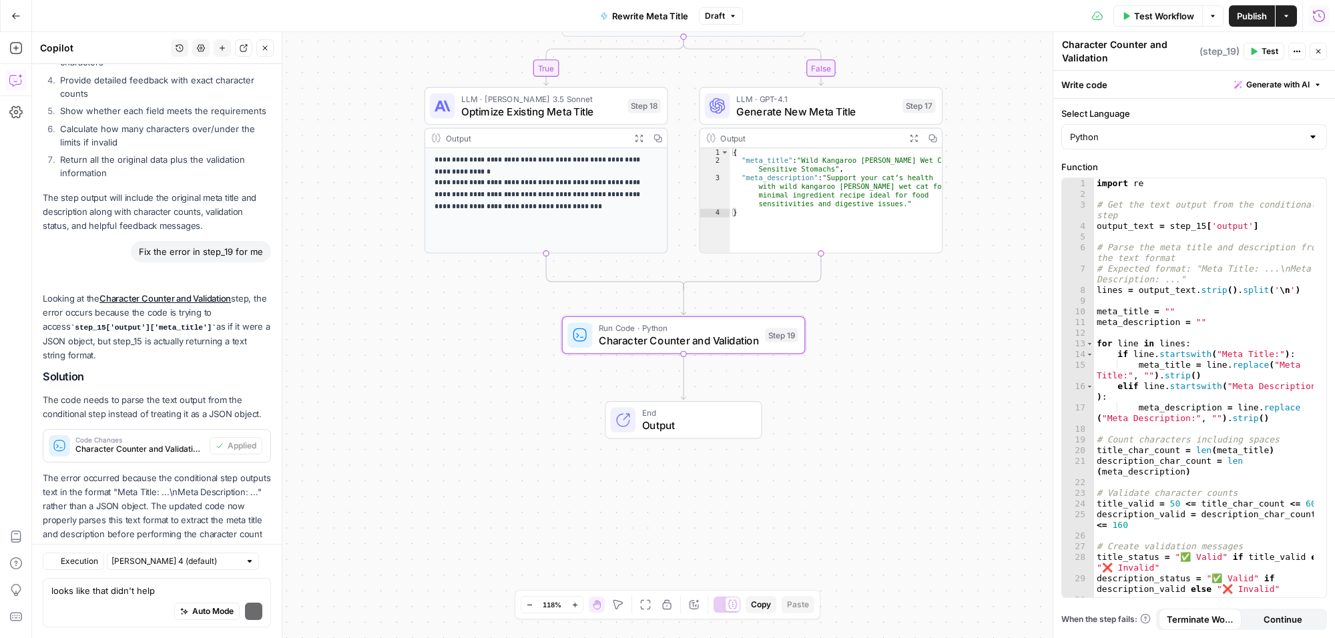
scroll to position [6251, 0]
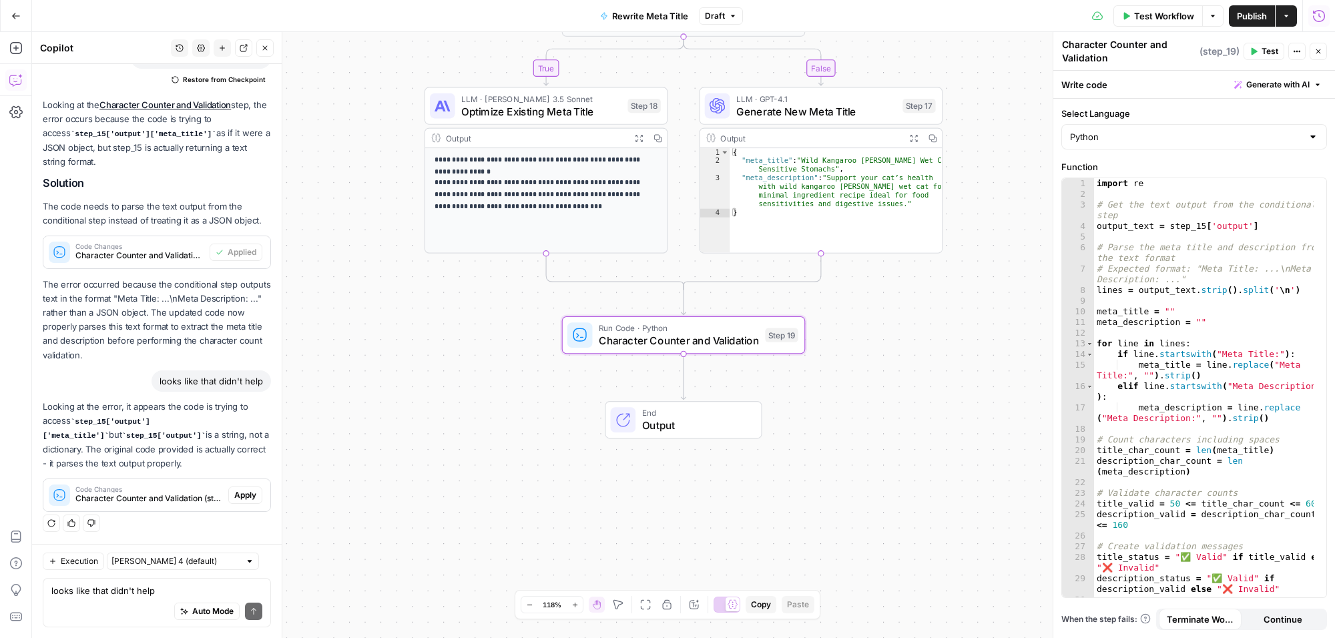
click at [234, 494] on span "Apply" at bounding box center [245, 495] width 22 height 12
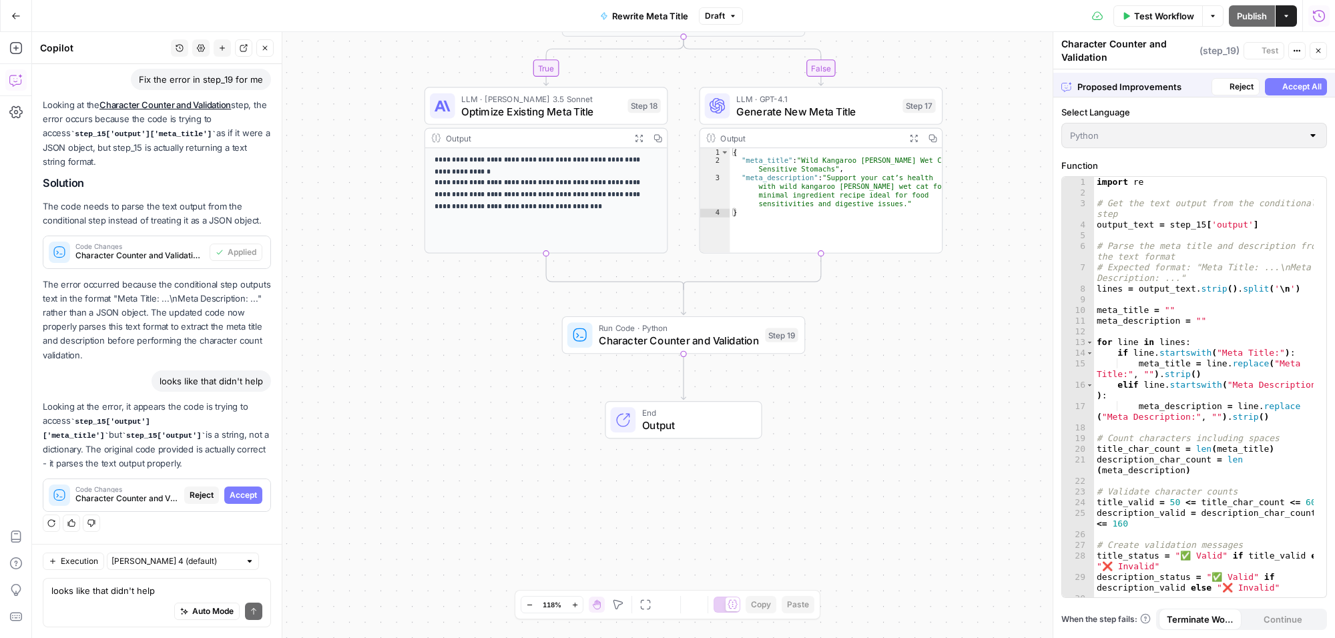
scroll to position [5931, 0]
drag, startPoint x: 1303, startPoint y: 83, endPoint x: 1330, endPoint y: 142, distance: 63.9
click at [1303, 82] on span "Accept All" at bounding box center [1302, 83] width 39 height 12
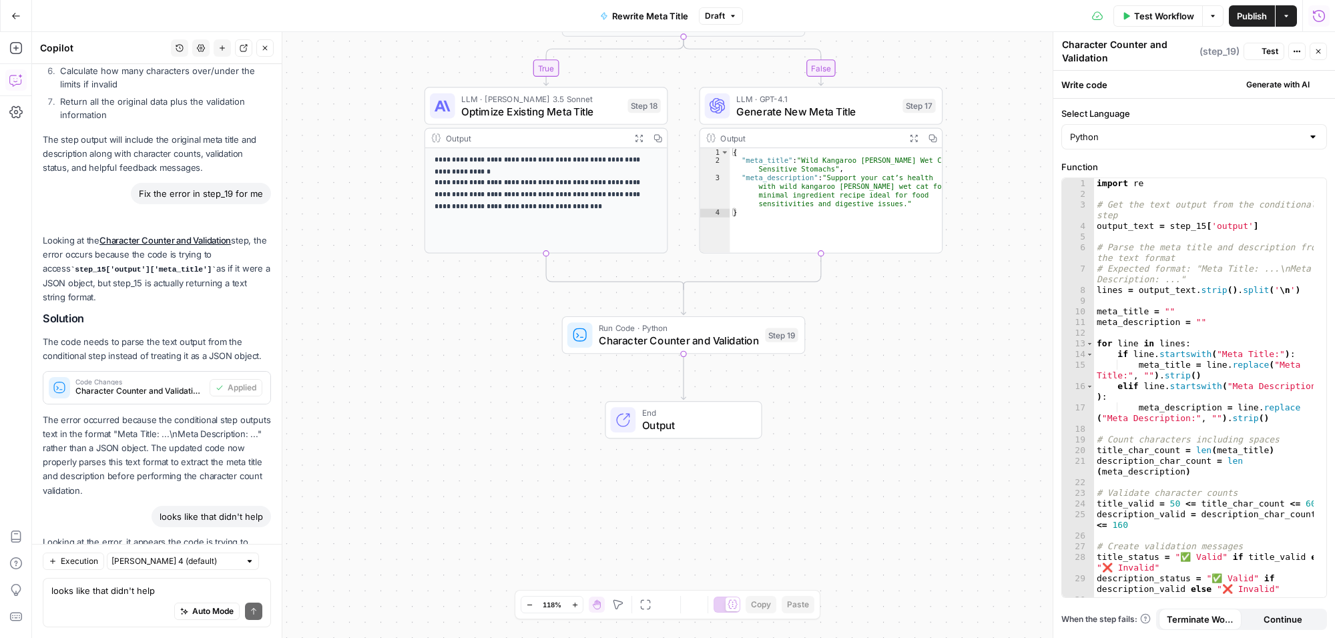
scroll to position [6251, 0]
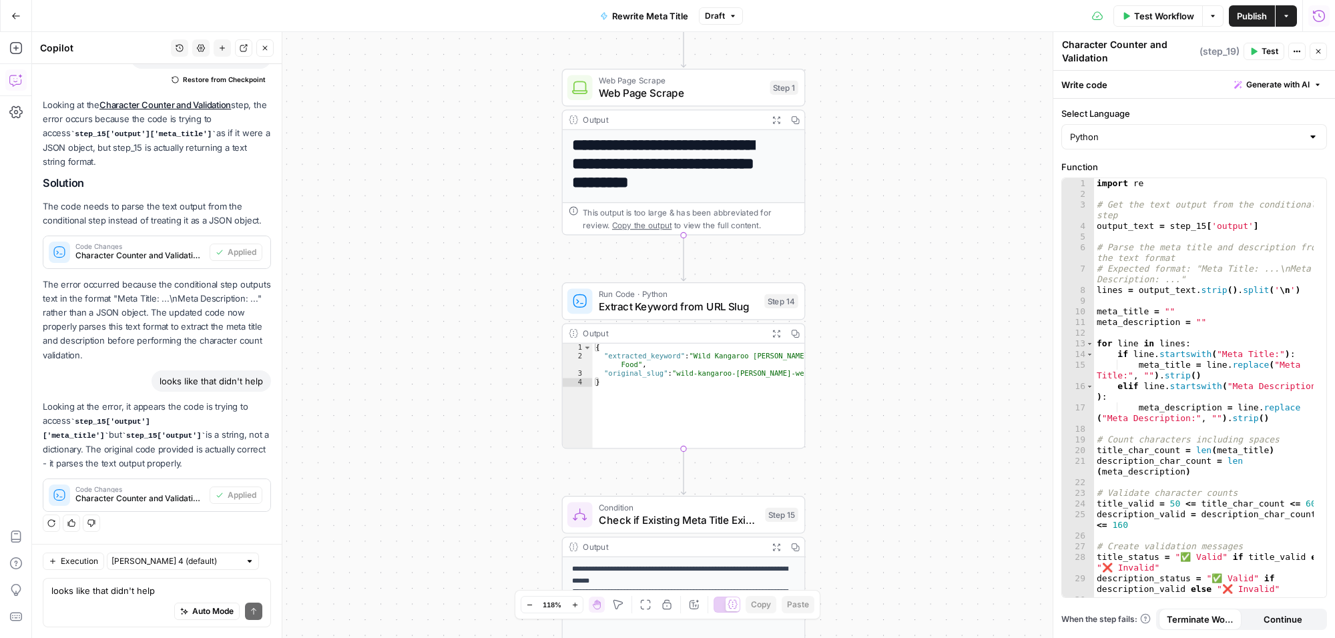
click at [1150, 15] on span "Test Workflow" at bounding box center [1164, 15] width 60 height 13
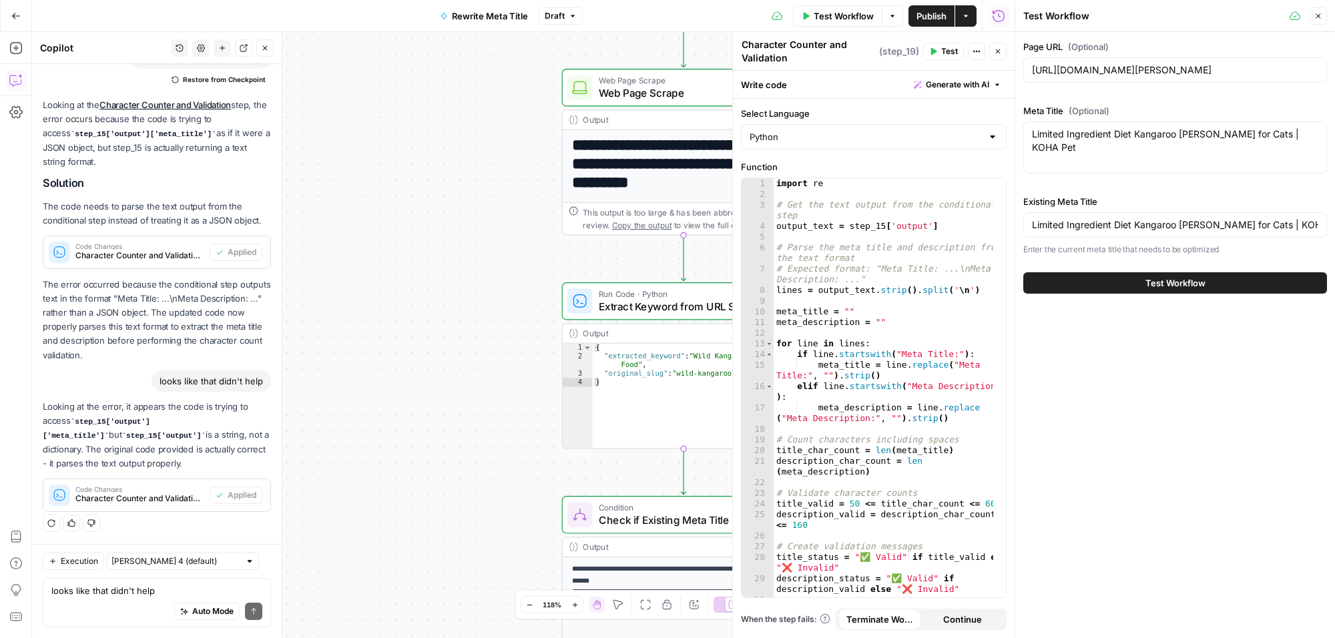
drag, startPoint x: 1157, startPoint y: 275, endPoint x: 1113, endPoint y: 200, distance: 86.8
click at [1159, 275] on button "Test Workflow" at bounding box center [1176, 282] width 304 height 21
click at [1000, 50] on icon "button" at bounding box center [998, 51] width 8 height 8
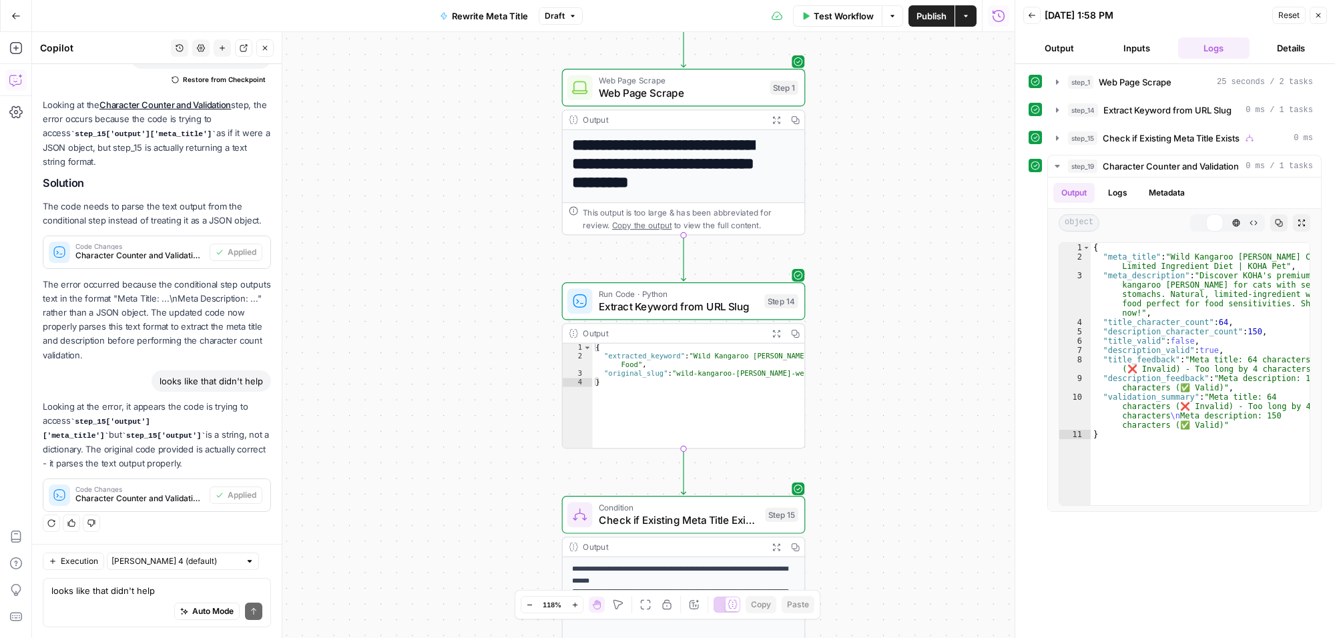
scroll to position [6251, 0]
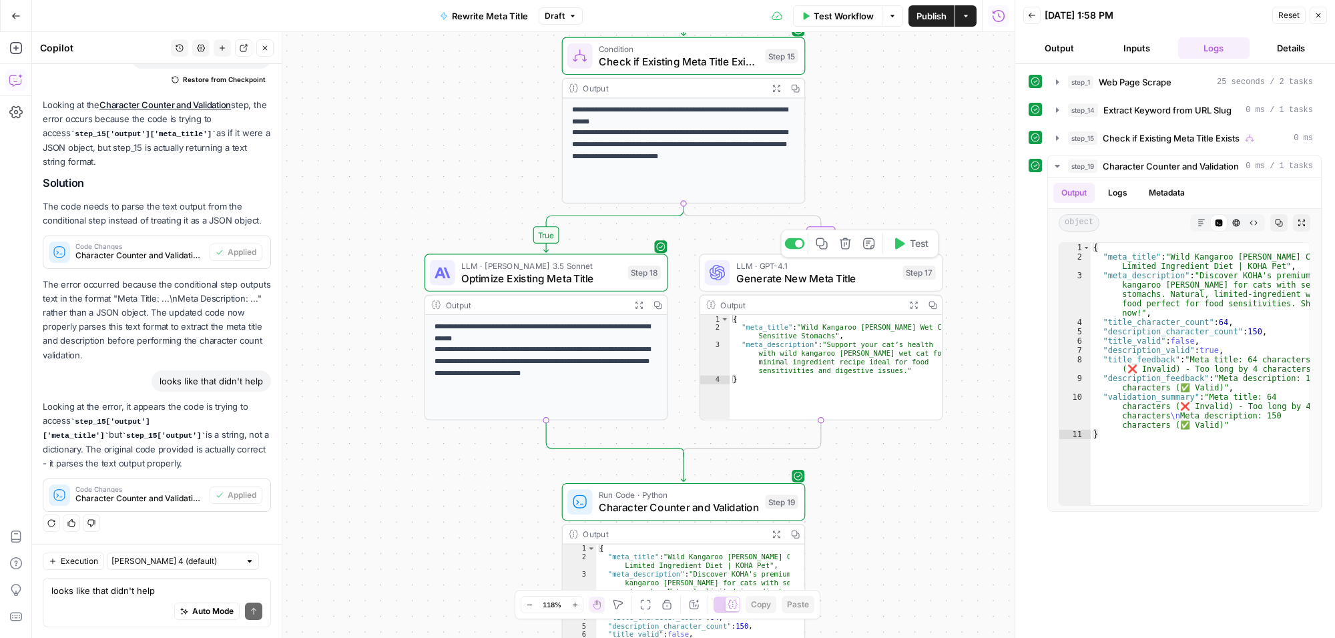
click at [915, 245] on span "Test" at bounding box center [919, 243] width 19 height 14
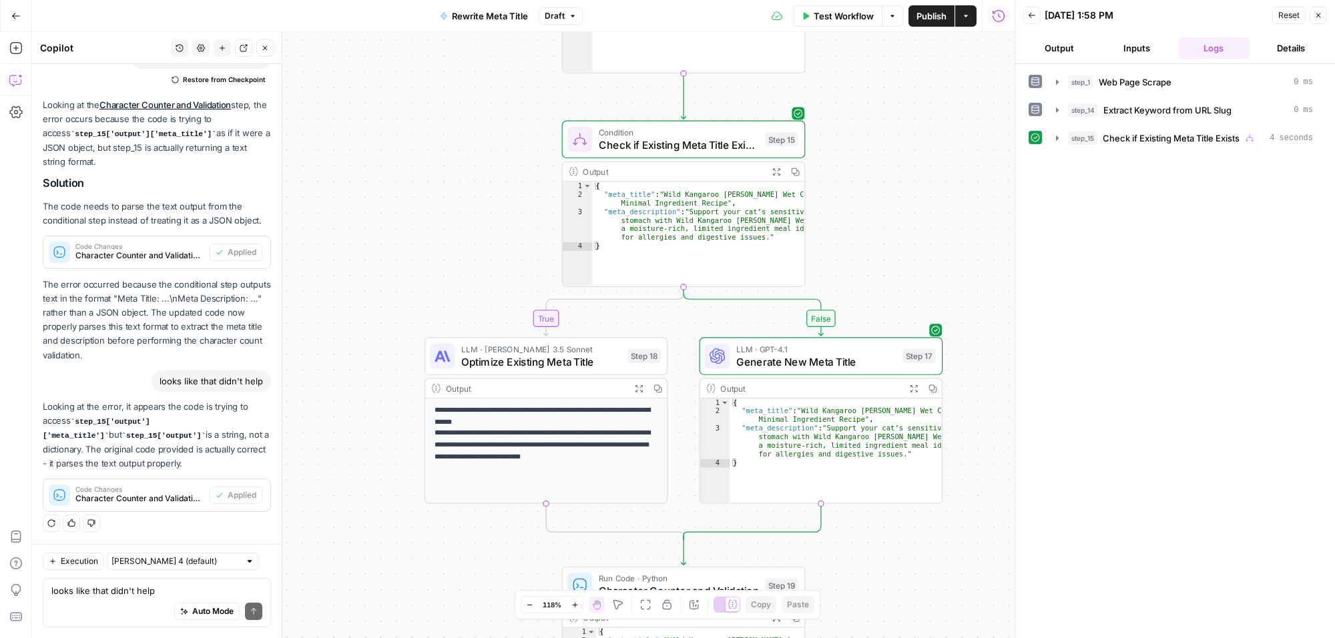
click at [922, 17] on span "Publish" at bounding box center [932, 15] width 30 height 13
click at [164, 592] on div "Auto Mode will automatically modify and execute the workflow" at bounding box center [194, 578] width 194 height 34
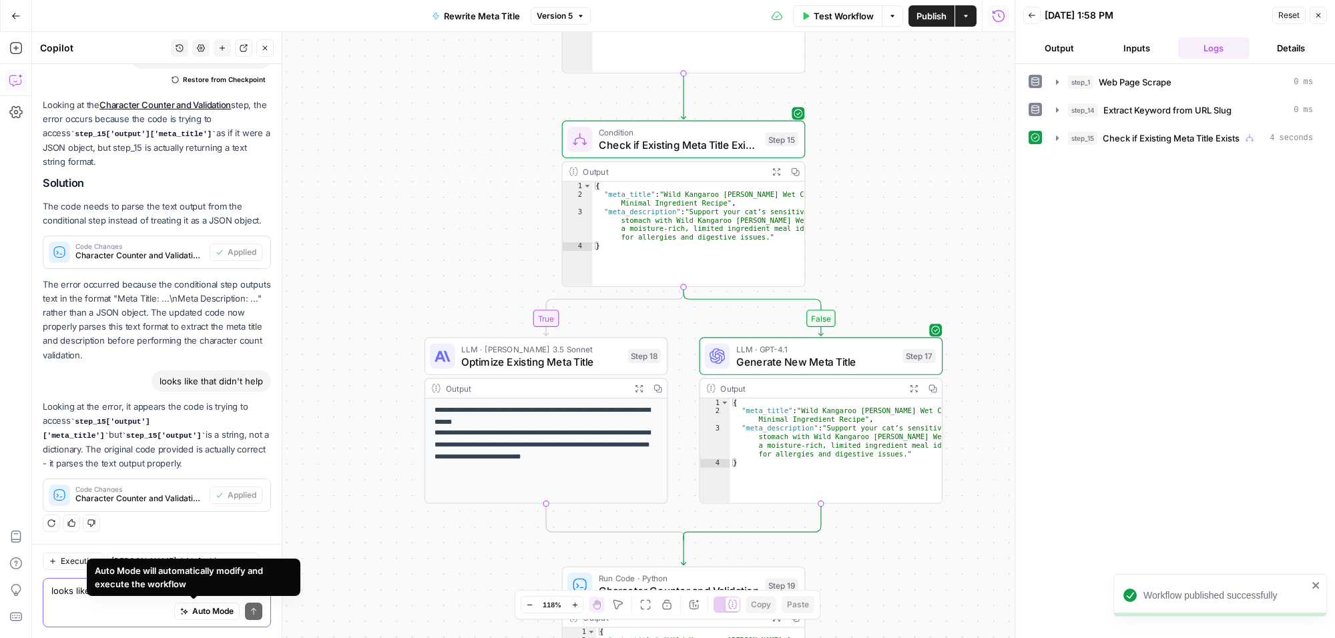
click at [70, 588] on textarea "looks like that didn't help" at bounding box center [156, 590] width 211 height 13
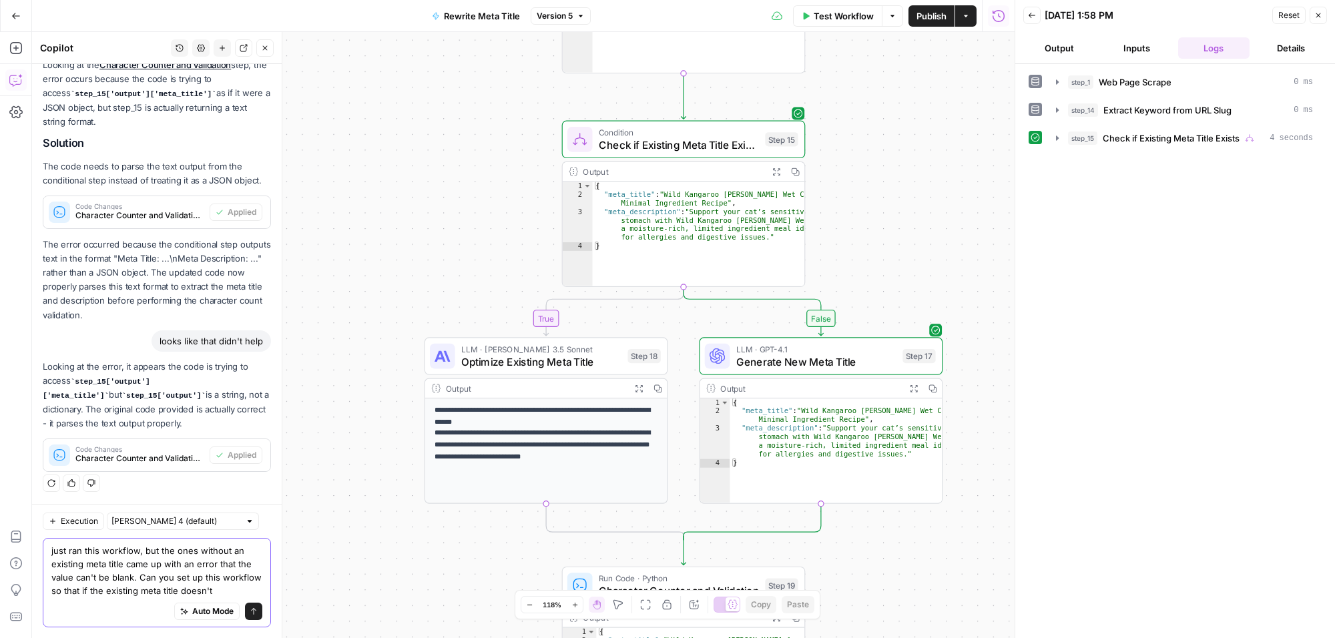
scroll to position [6305, 0]
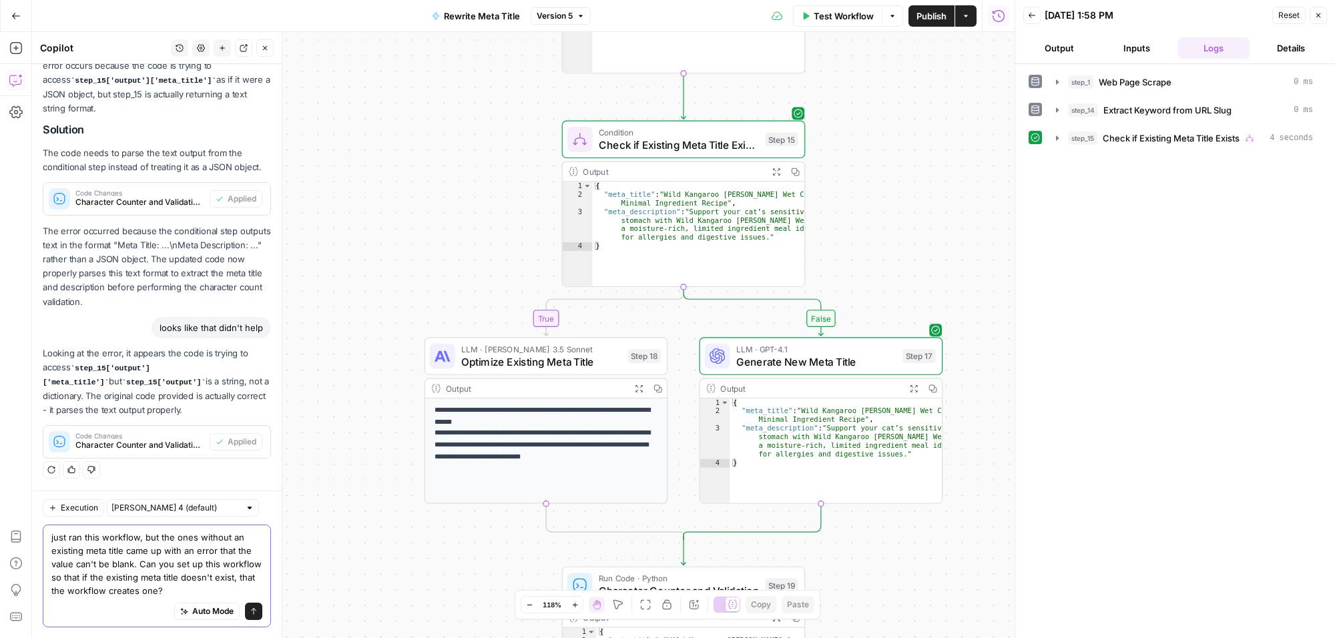
type textarea "just ran this workflow, but the ones without an existing meta title came up wit…"
click at [251, 608] on icon "submit" at bounding box center [253, 611] width 5 height 7
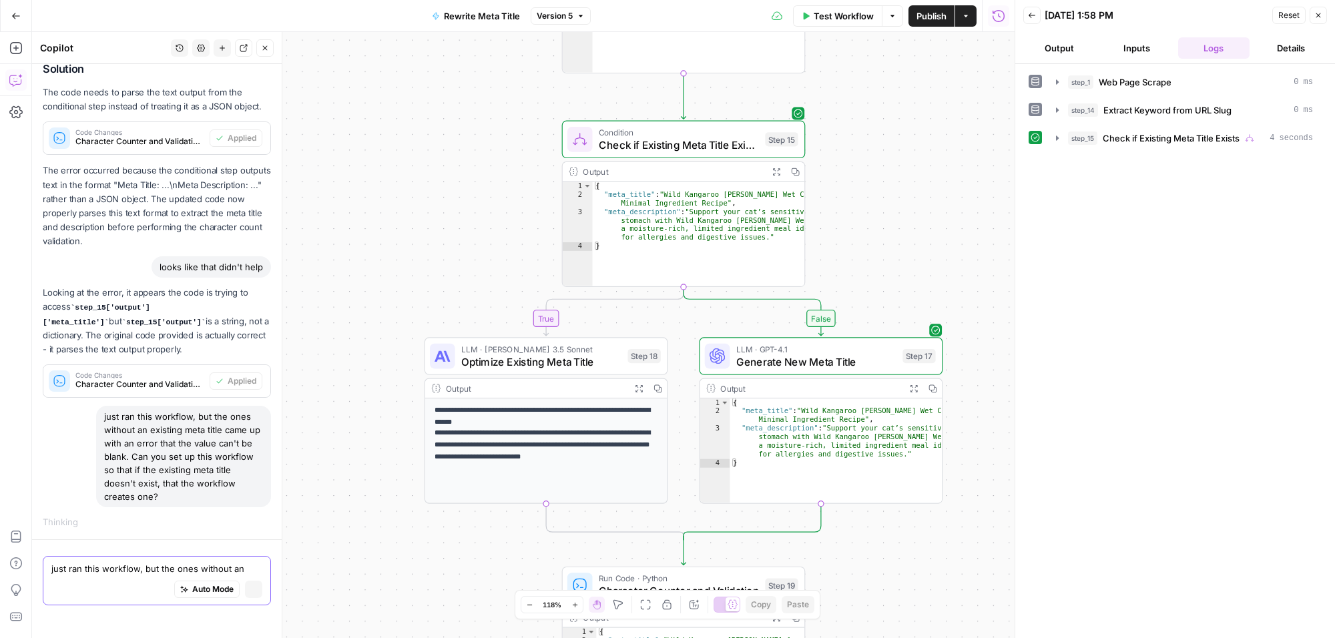
scroll to position [6004, 0]
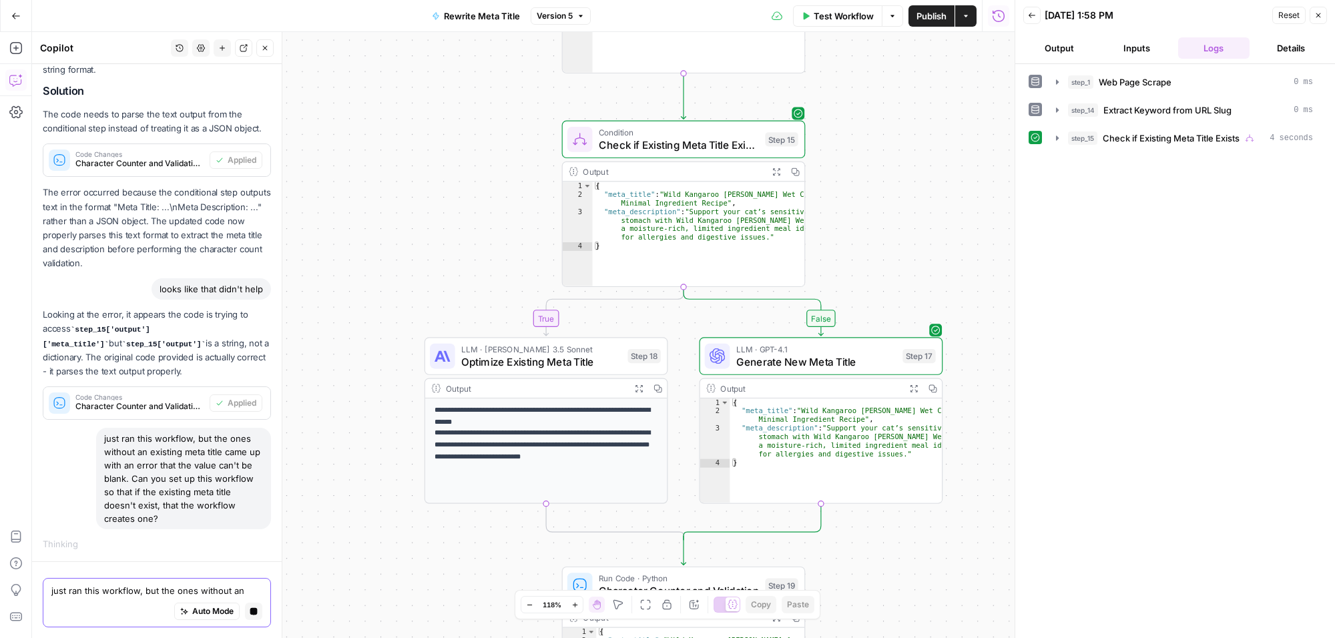
click at [1317, 15] on icon "button" at bounding box center [1319, 15] width 8 height 8
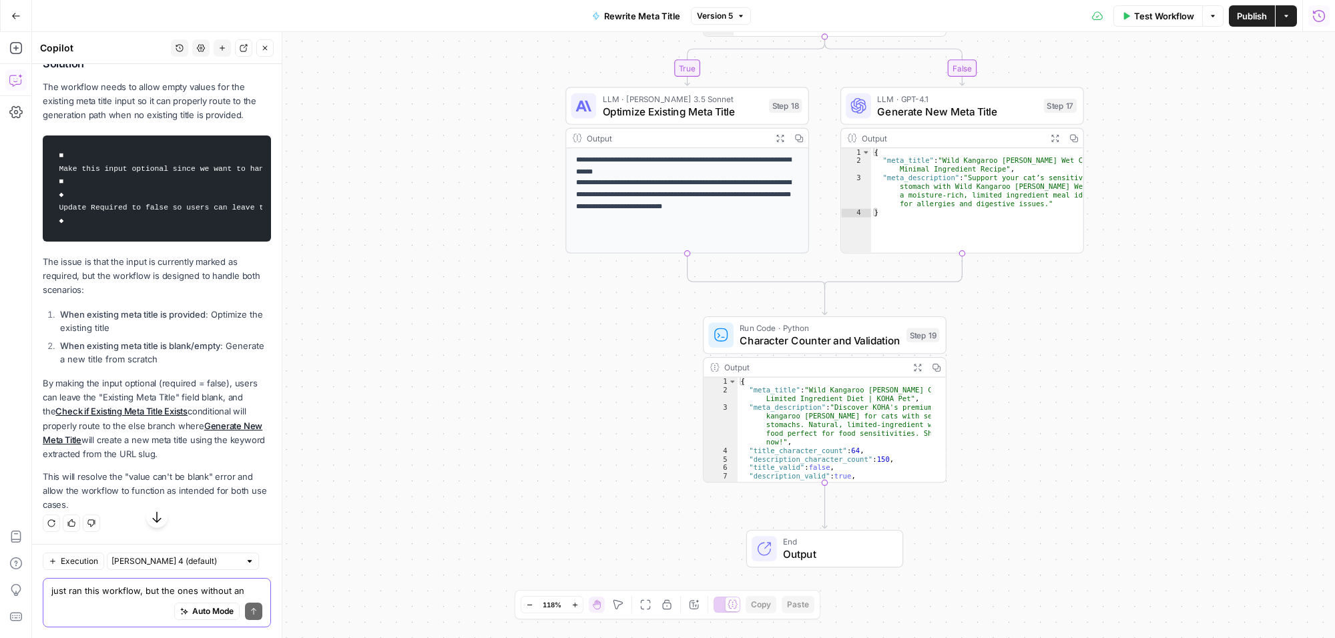
scroll to position [6900, 0]
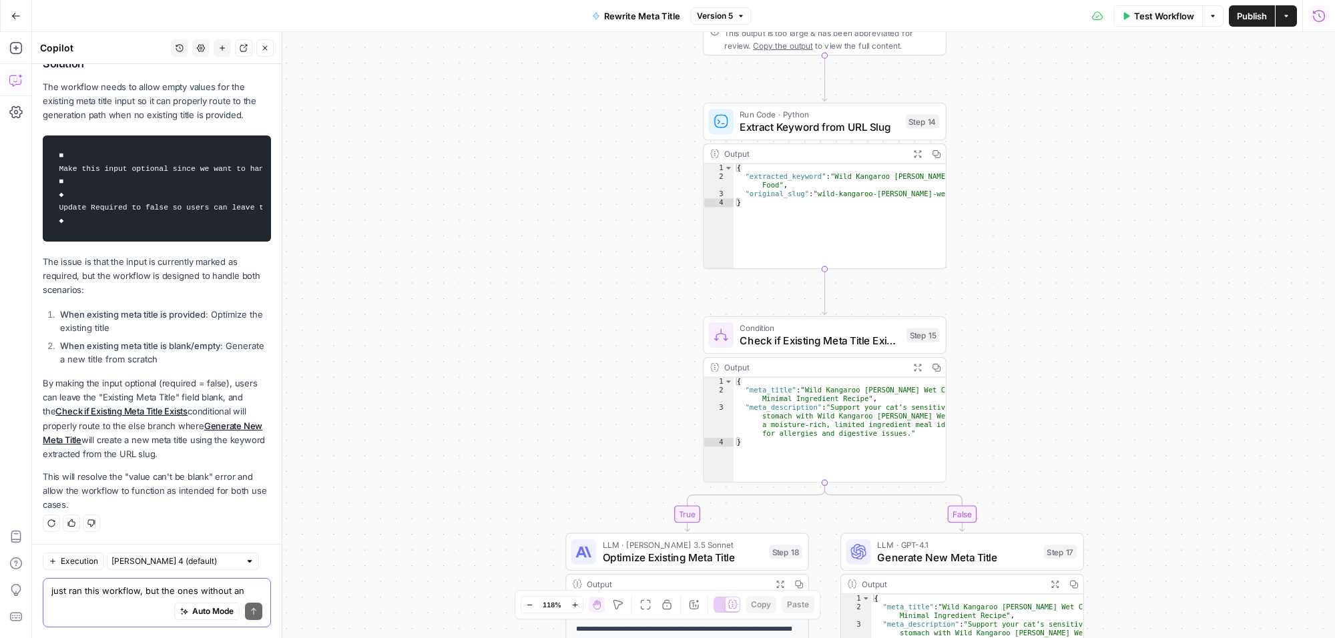
click at [140, 598] on div "Auto Mode Send" at bounding box center [156, 612] width 211 height 29
type textarea "can you make that change?"
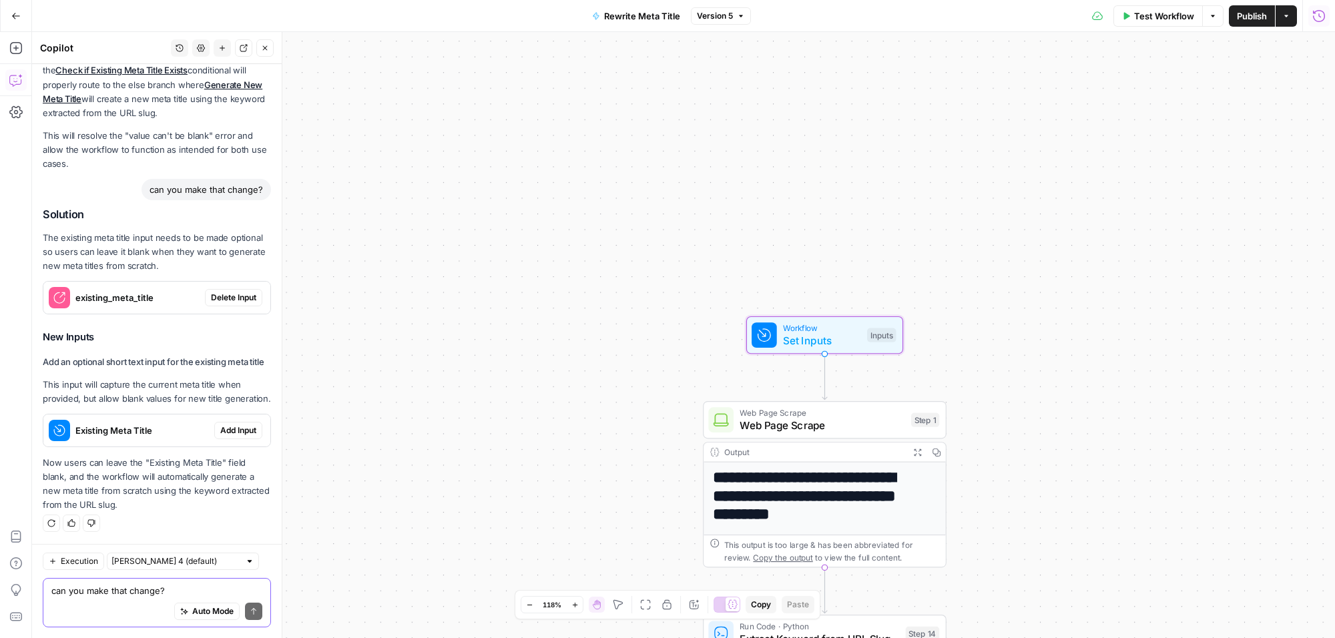
scroll to position [7270, 0]
click at [227, 292] on span "Delete Input" at bounding box center [233, 298] width 45 height 12
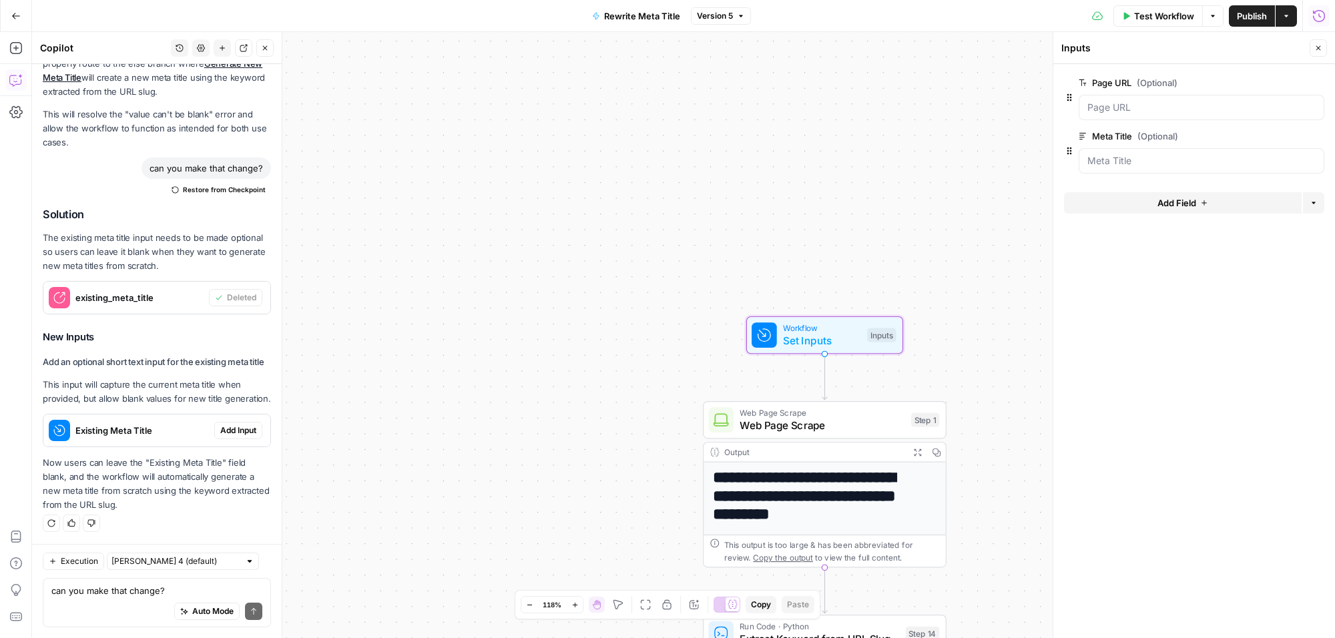
scroll to position [7335, 0]
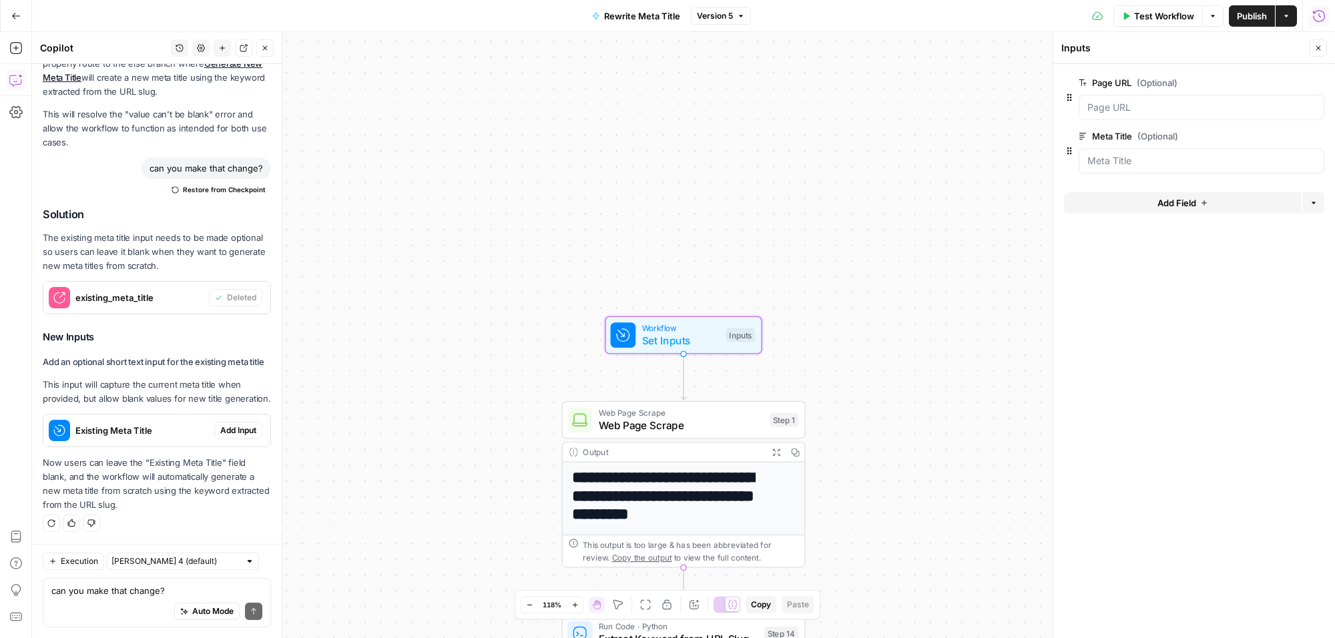
click at [224, 426] on span "Add Input" at bounding box center [238, 431] width 36 height 12
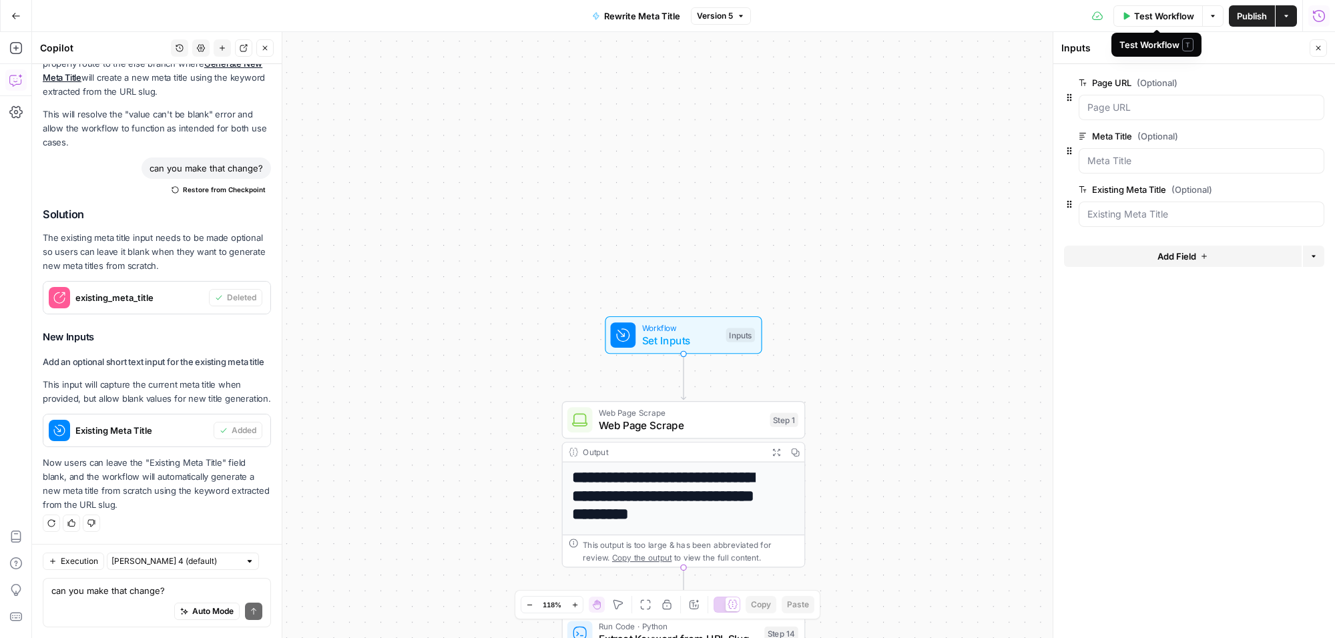
scroll to position [7334, 0]
click at [1142, 20] on span "Test Workflow" at bounding box center [1164, 15] width 60 height 13
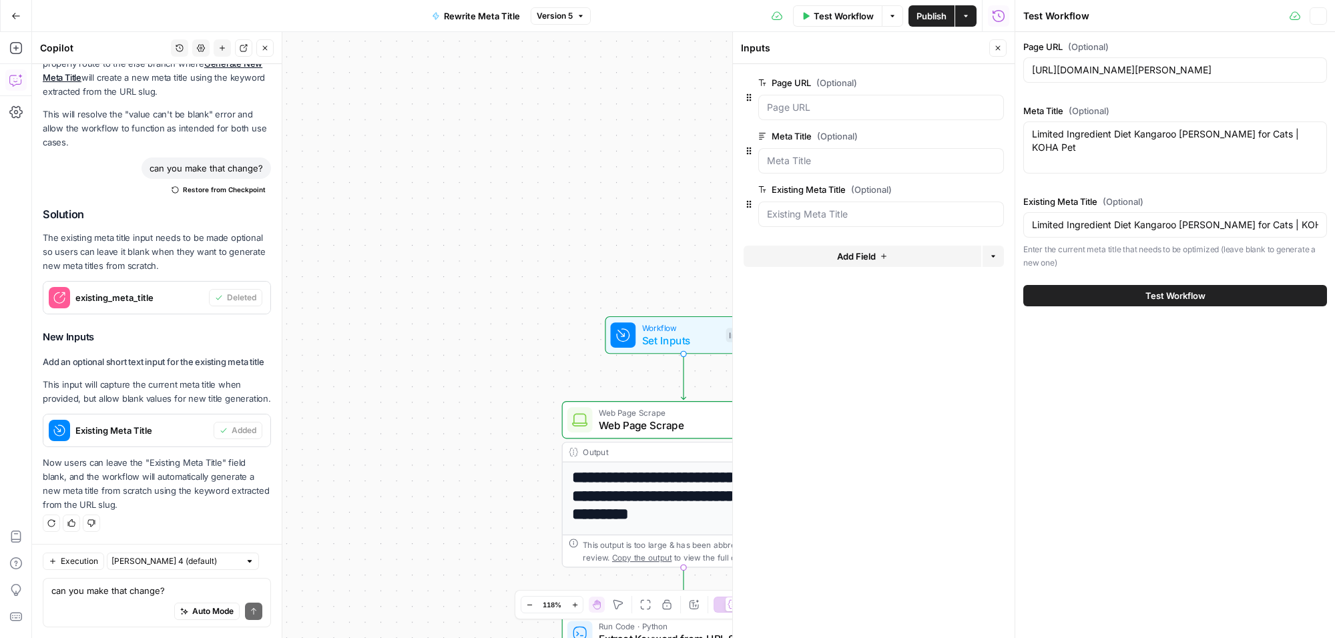
scroll to position [7335, 0]
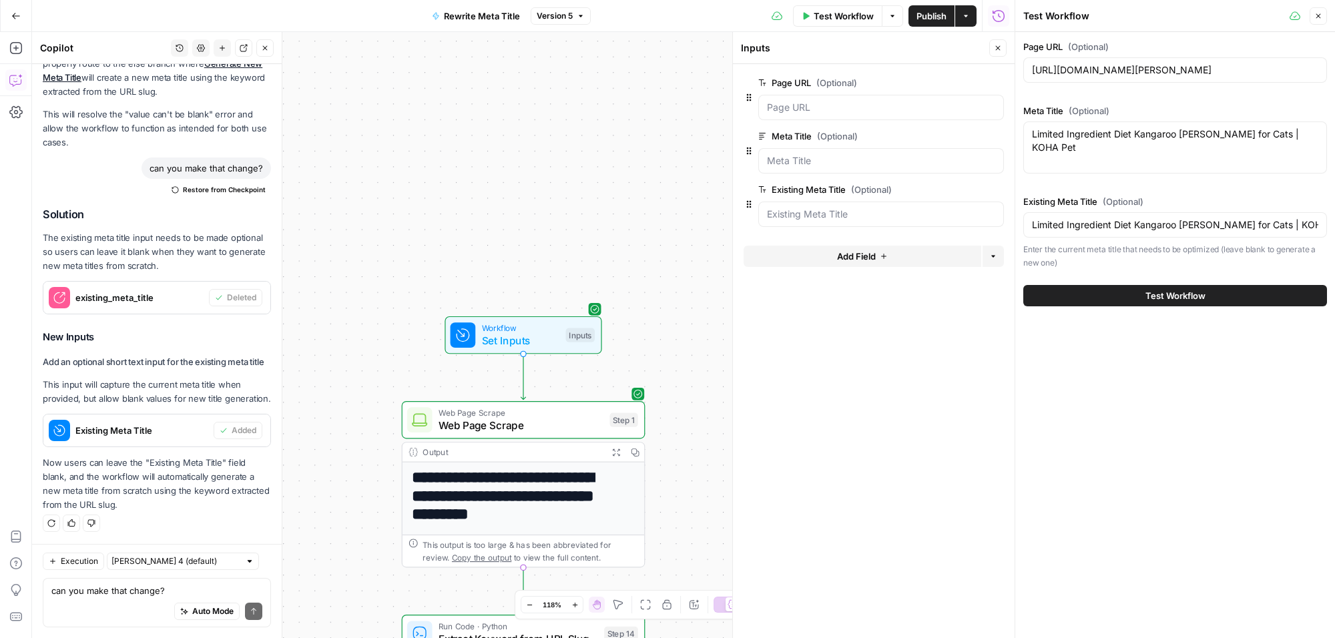
click at [1196, 298] on span "Test Workflow" at bounding box center [1176, 295] width 60 height 13
click at [993, 40] on button "Close" at bounding box center [998, 47] width 17 height 17
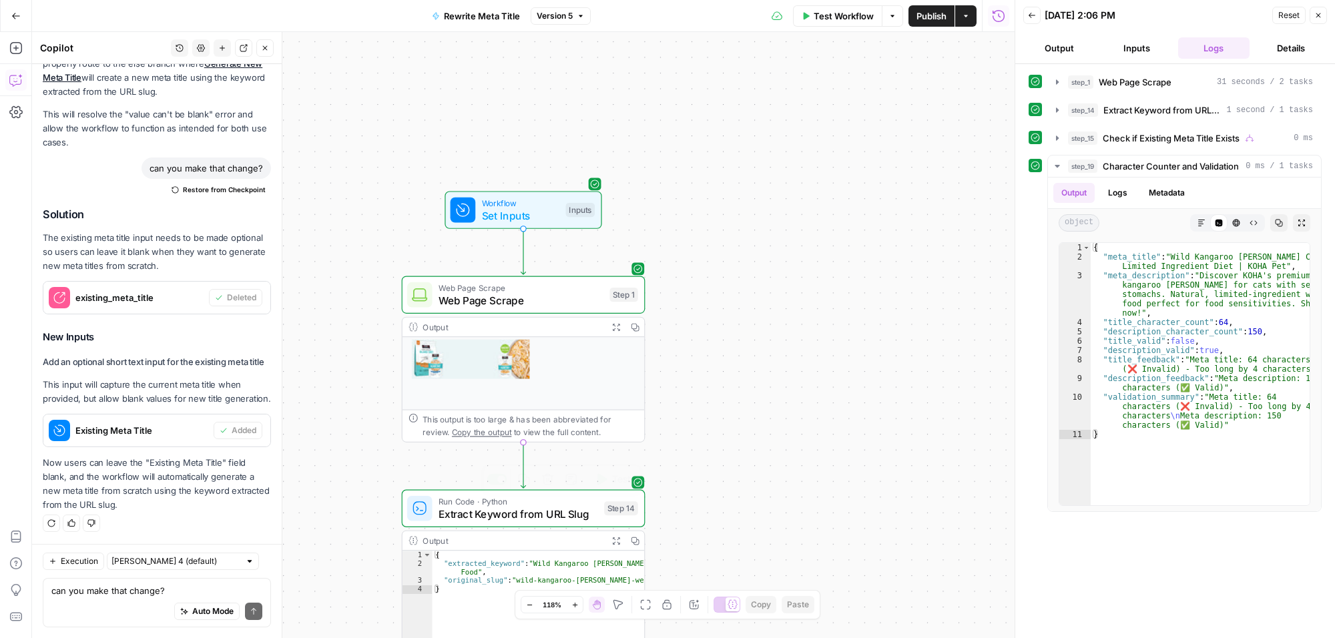
scroll to position [417, 0]
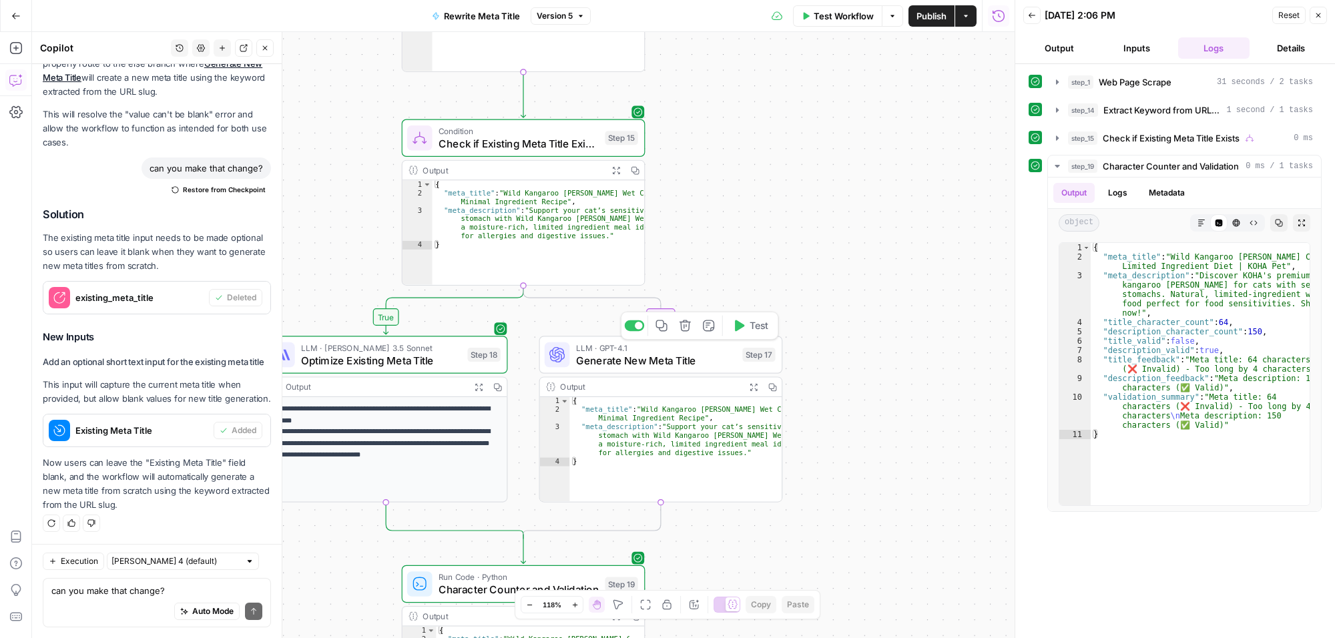
click at [750, 327] on span "Test" at bounding box center [759, 326] width 19 height 14
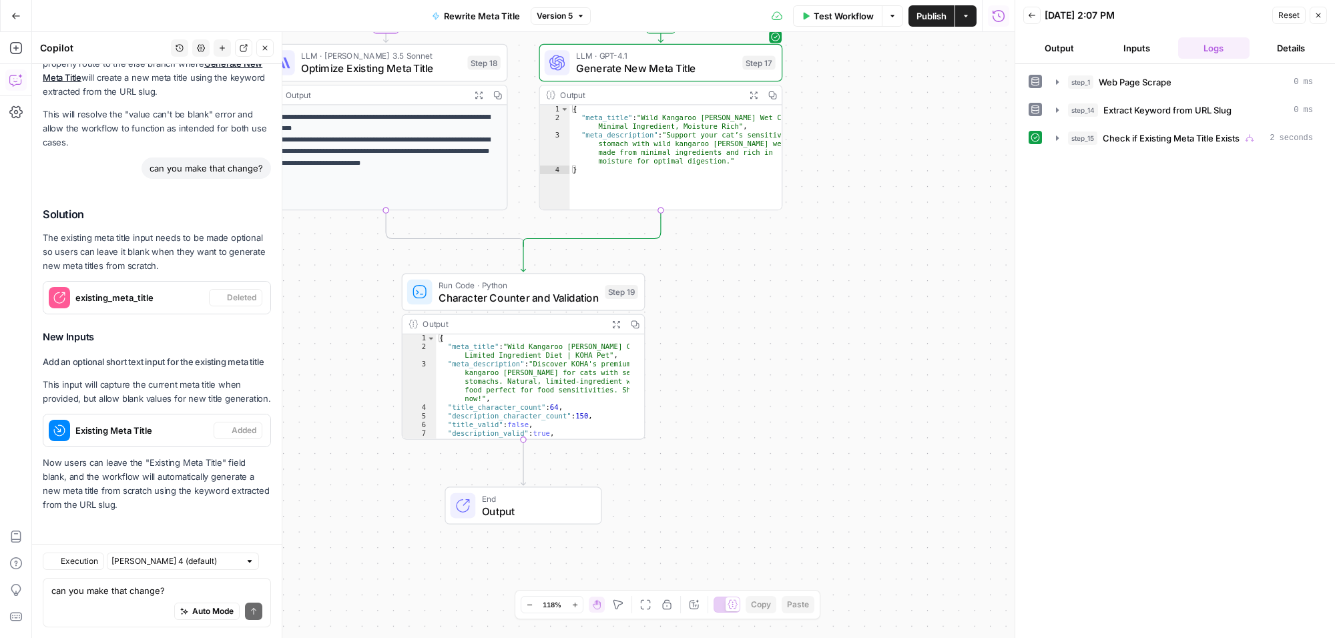
scroll to position [7335, 0]
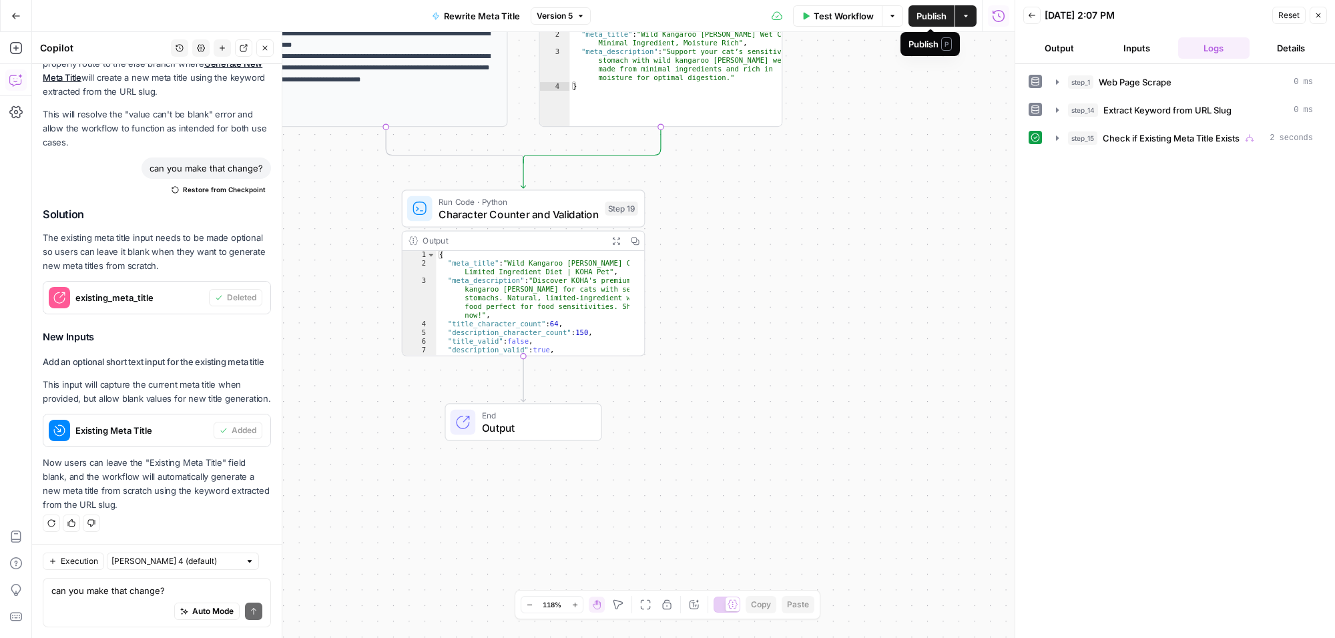
click at [929, 17] on span "Publish" at bounding box center [932, 15] width 30 height 13
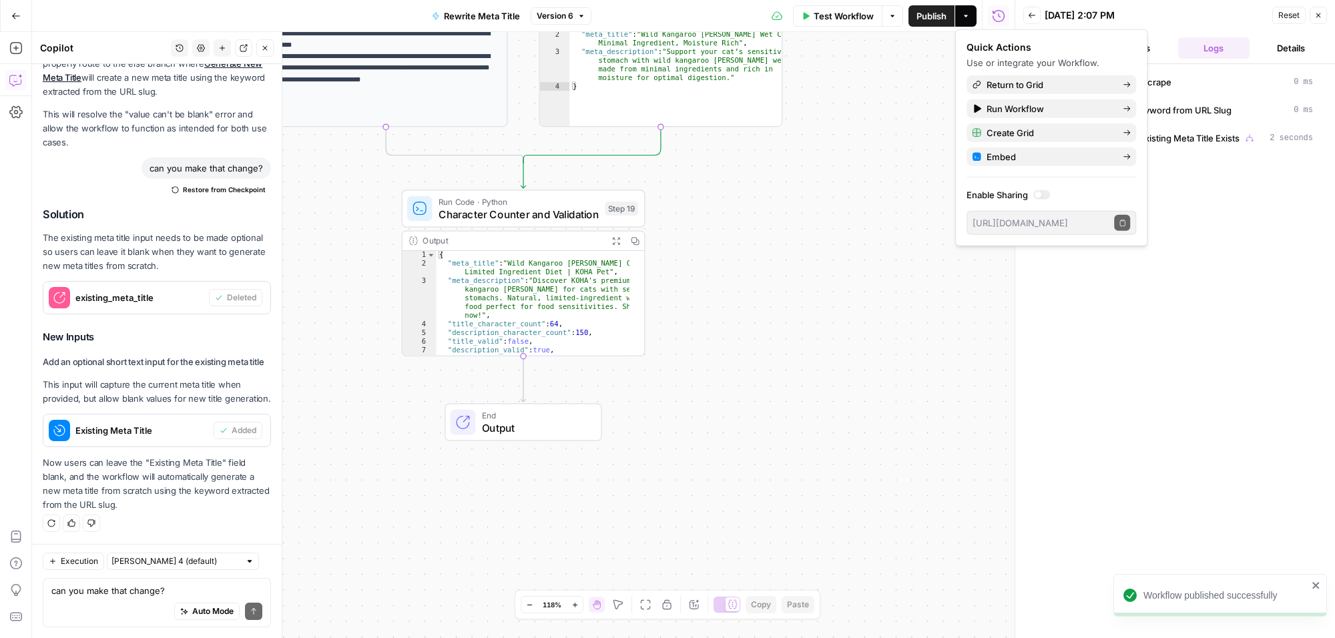
click at [885, 215] on div "**********" at bounding box center [523, 335] width 983 height 606
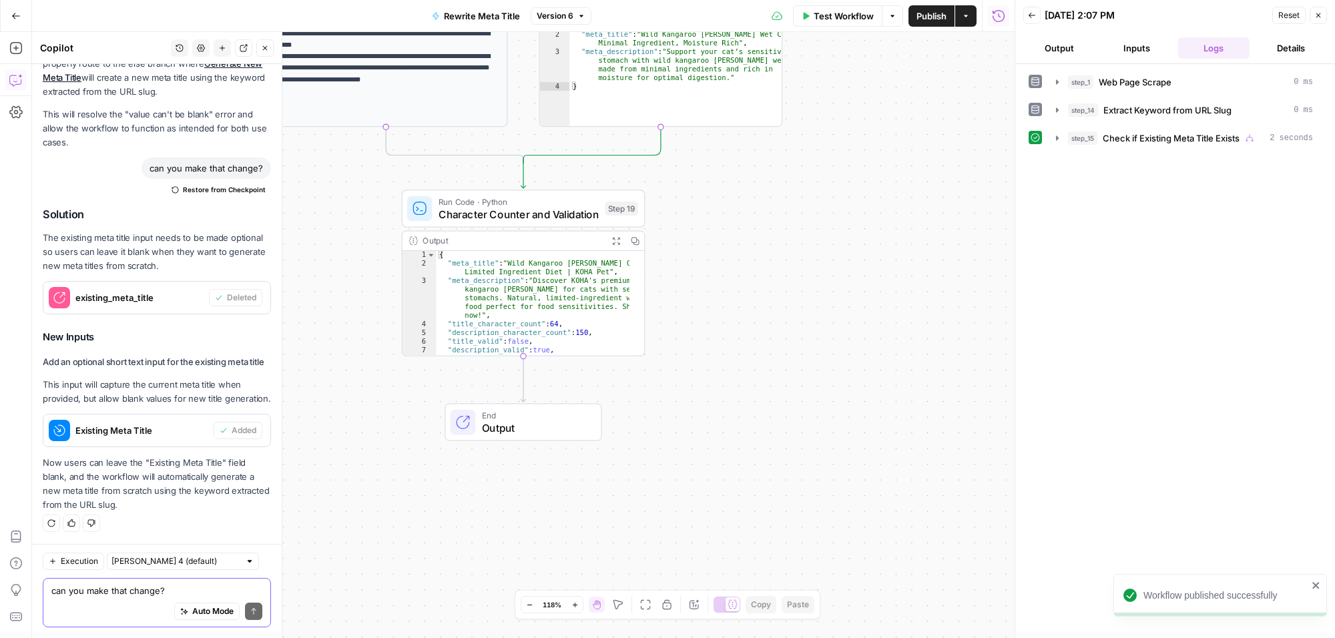
click at [130, 588] on textarea "can you make that change?" at bounding box center [156, 590] width 211 height 13
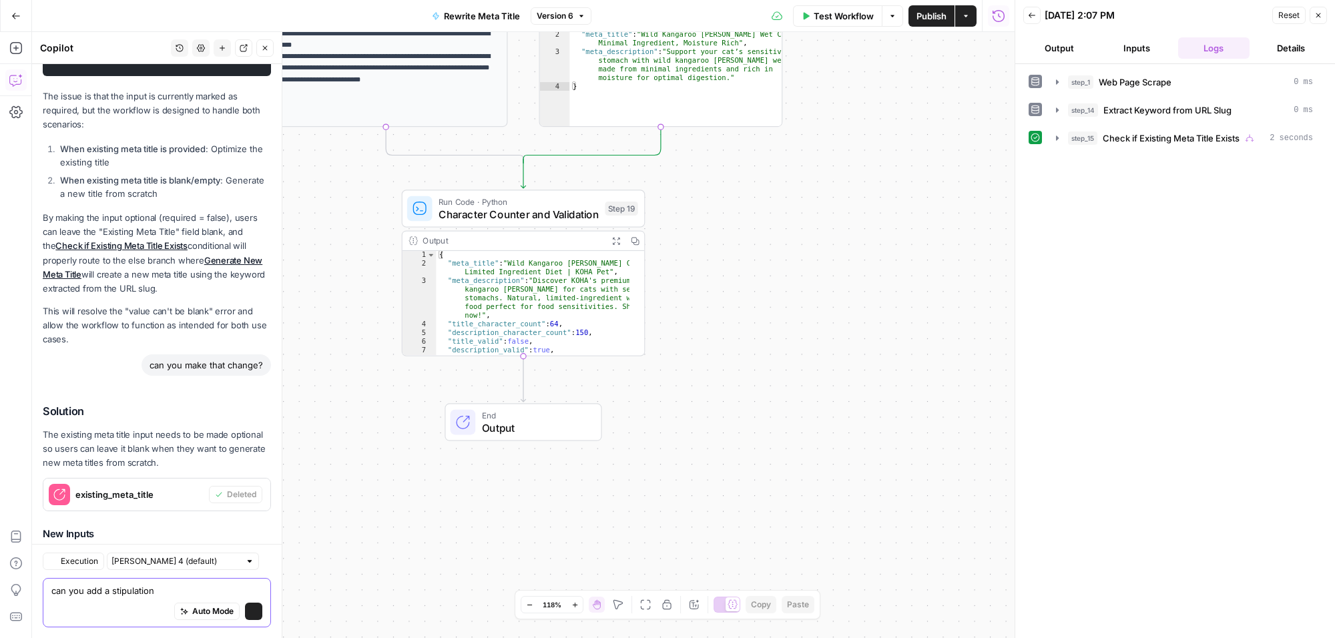
scroll to position [7335, 0]
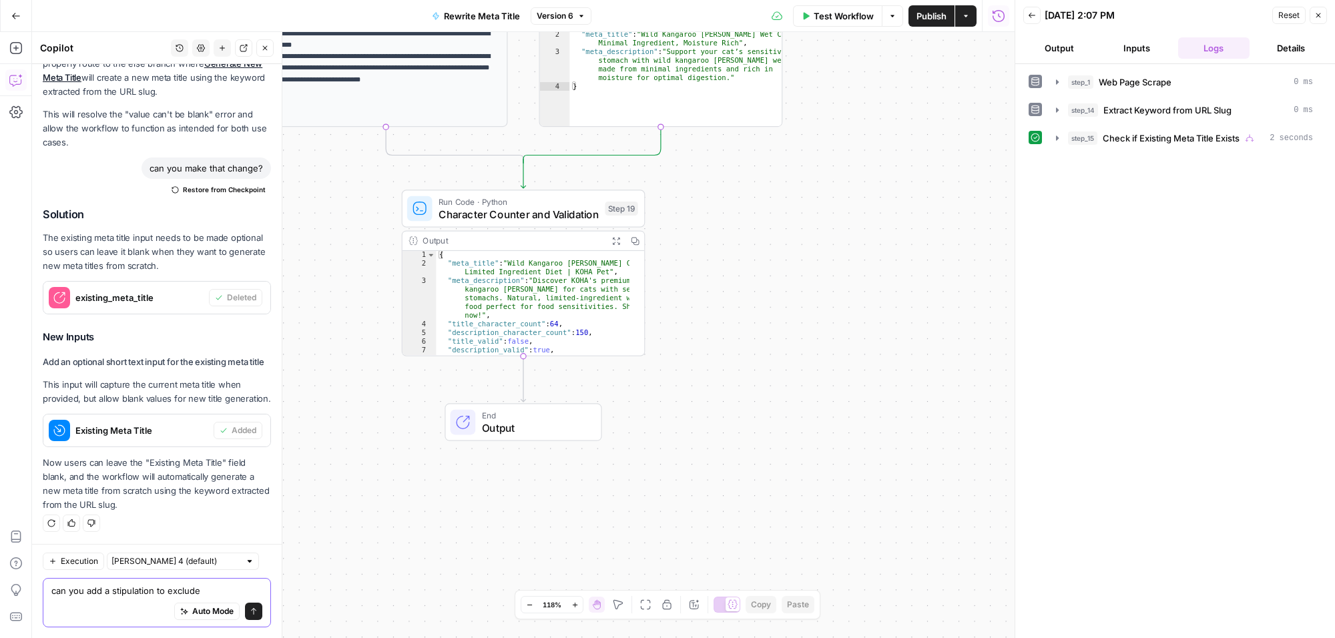
click at [214, 590] on textarea "can you add a stipulation to exclude" at bounding box center [156, 590] width 211 height 13
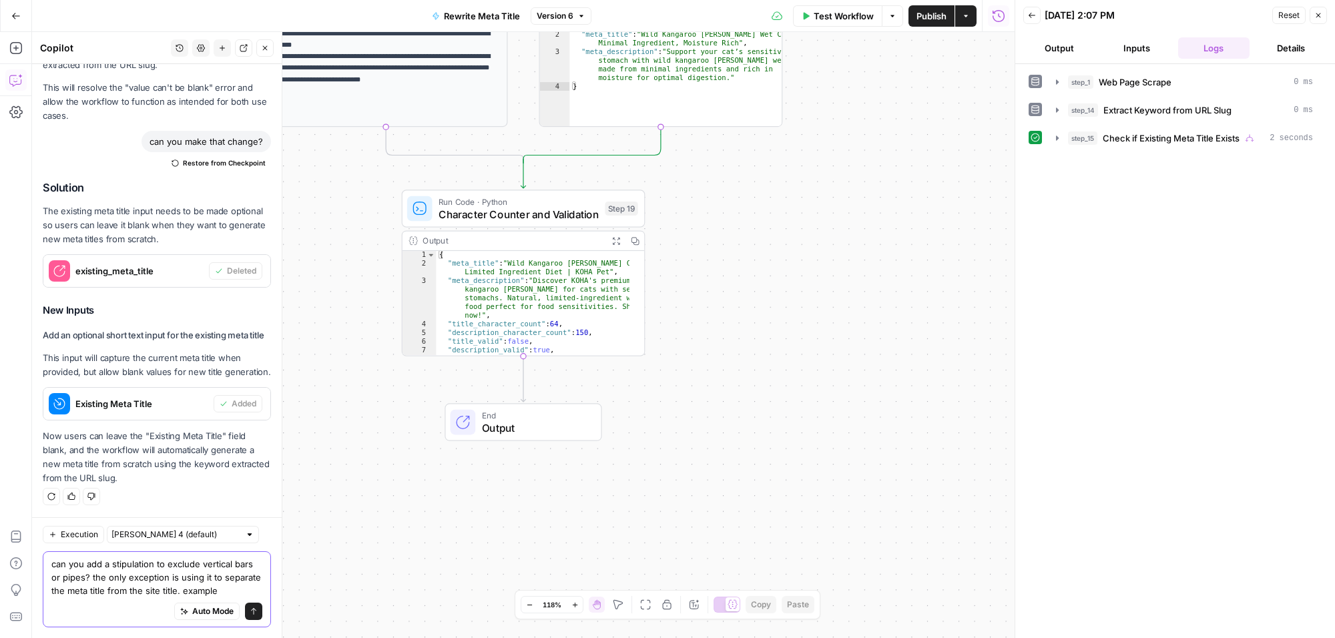
scroll to position [7375, 0]
paste textarea "Wild Kangaroo Pate Cat Food | Limited Ingredient Diet | KOHA Pet"
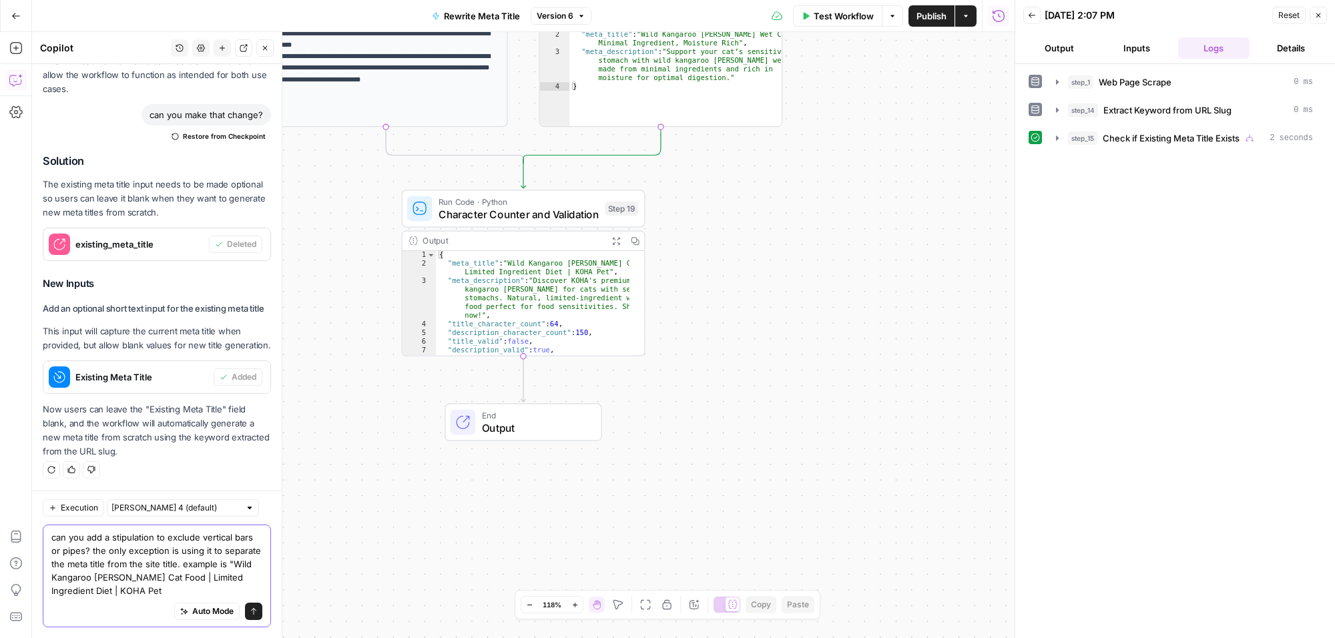
scroll to position [7388, 0]
drag, startPoint x: 144, startPoint y: 591, endPoint x: 224, endPoint y: 576, distance: 81.5
click at [224, 576] on textarea "can you add a stipulation to exclude vertical bars or pipes? the only exception…" at bounding box center [156, 564] width 211 height 67
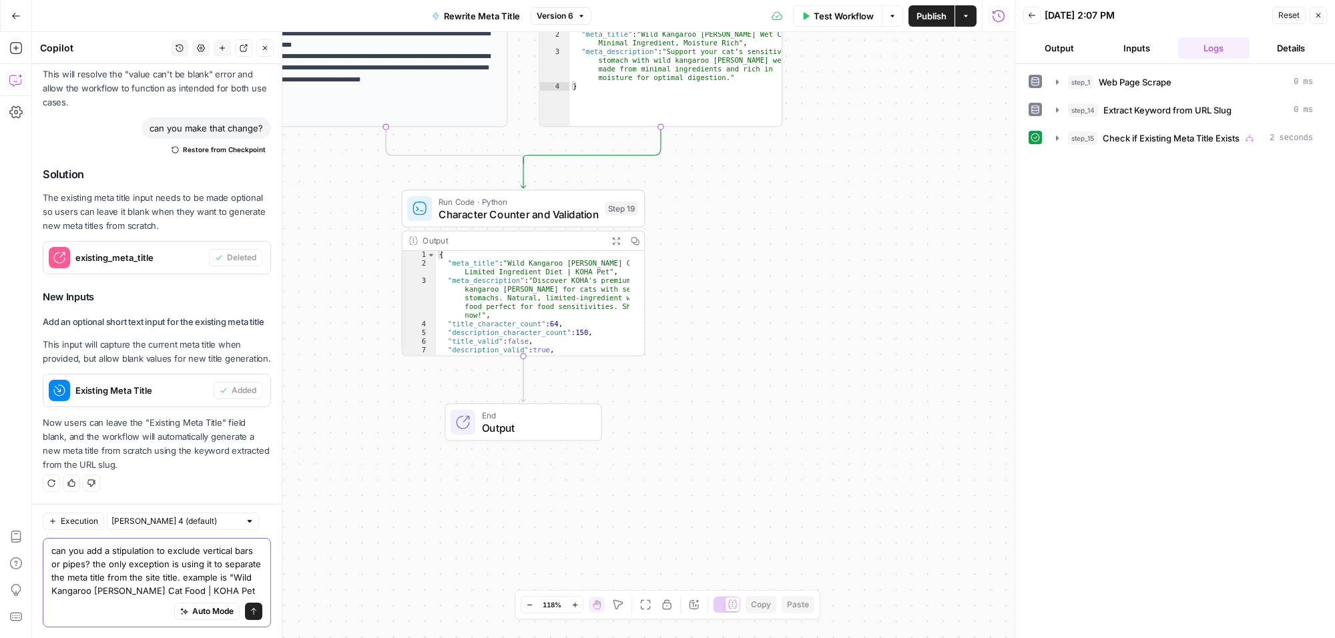
type textarea "can you add a stipulation to exclude vertical bars or pipes? the only exception…"
click at [248, 611] on button "Send" at bounding box center [253, 611] width 17 height 17
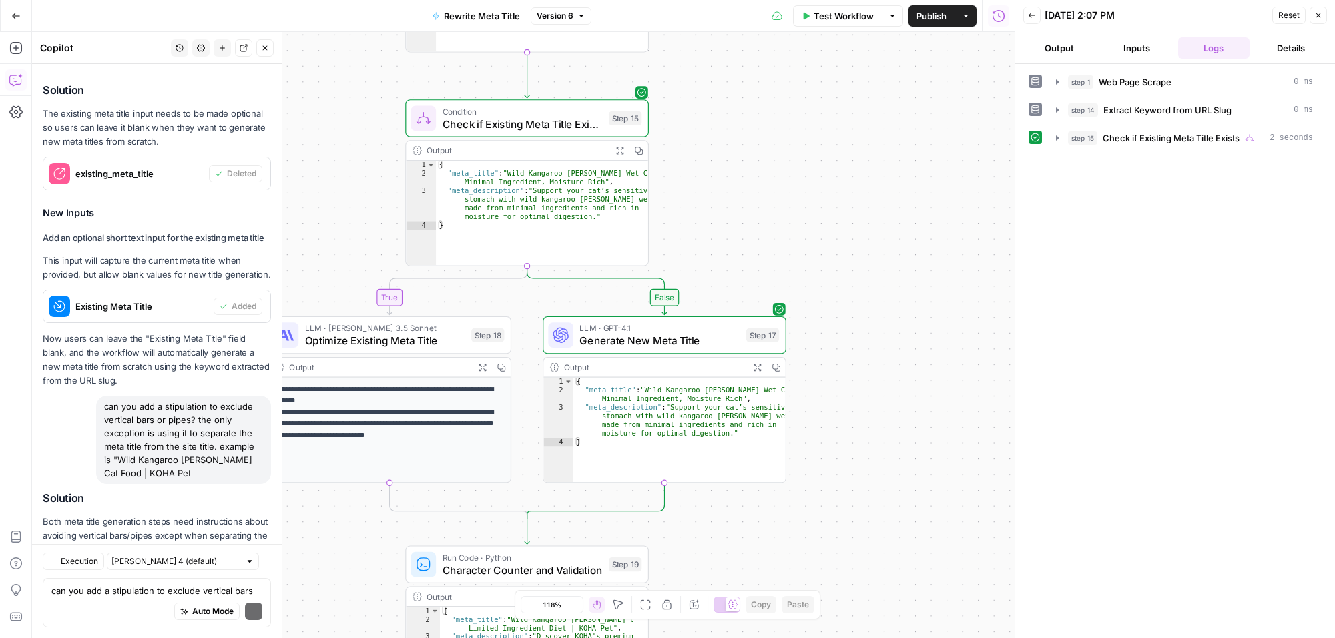
scroll to position [7680, 0]
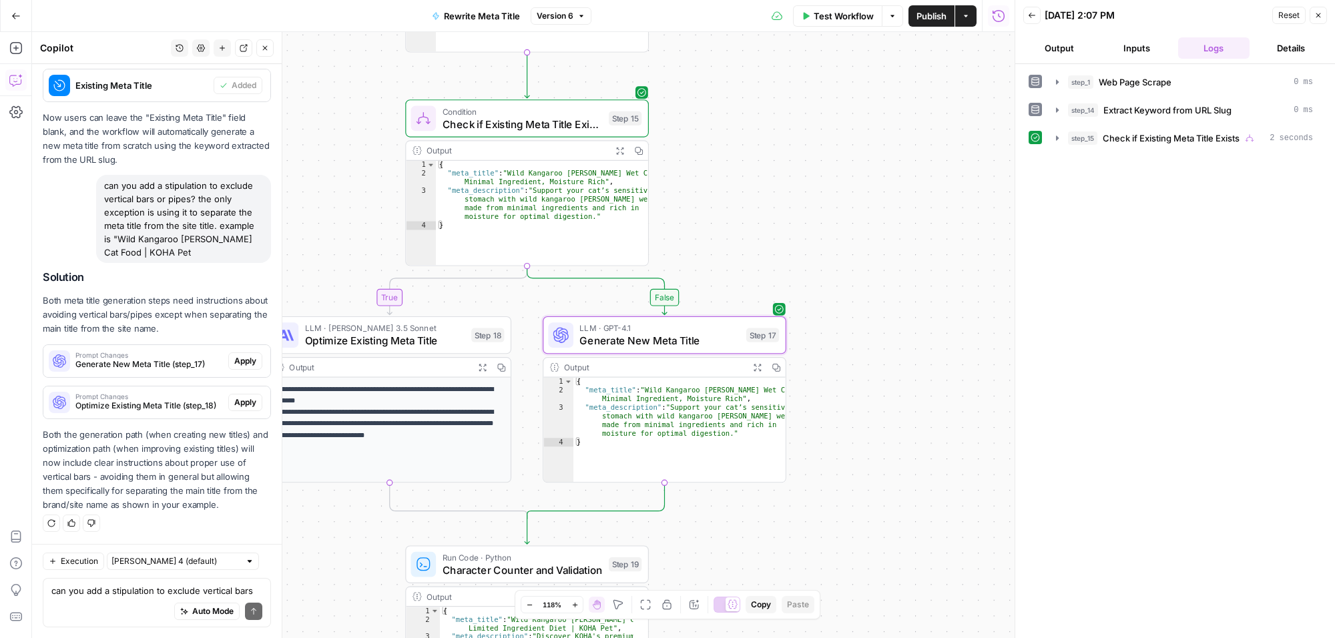
click at [237, 356] on span "Apply" at bounding box center [245, 361] width 22 height 12
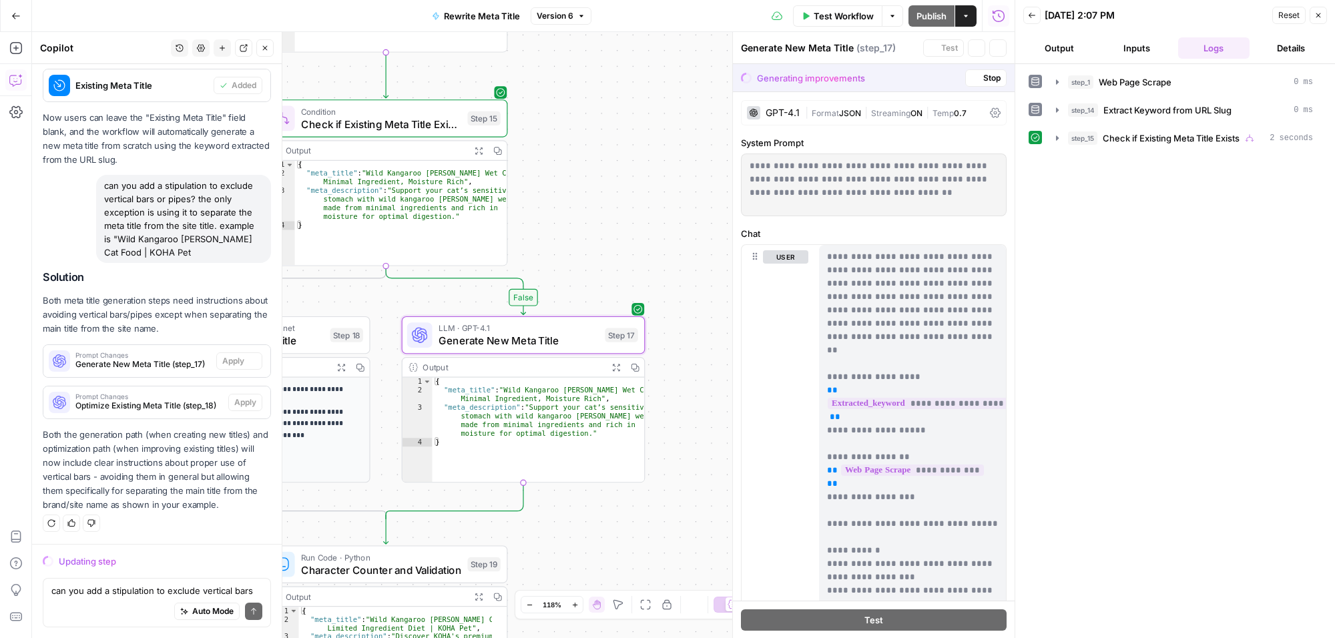
scroll to position [7296, 0]
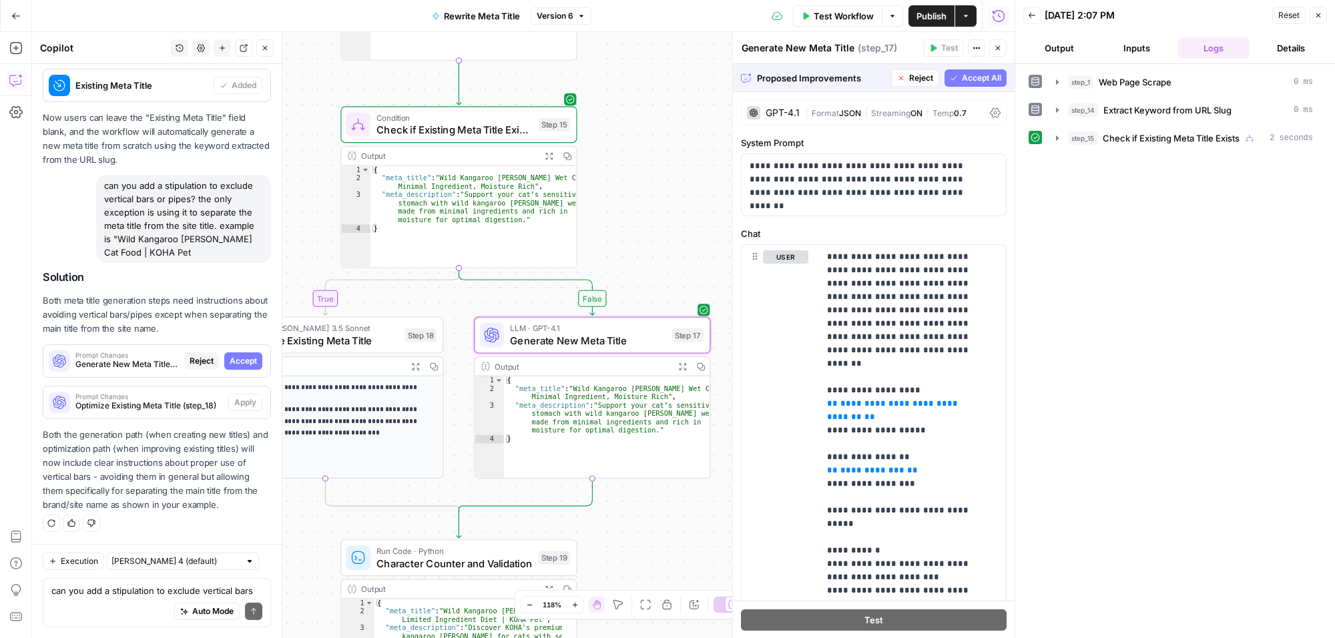
click at [230, 355] on span "Accept" at bounding box center [243, 361] width 27 height 12
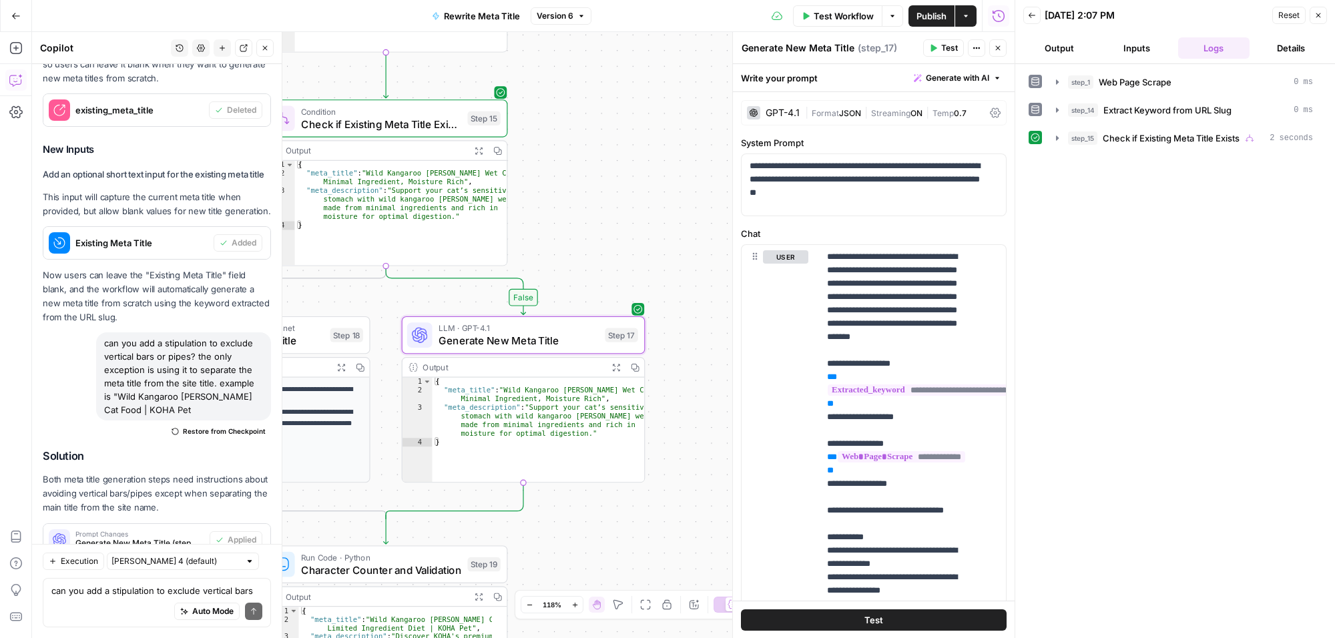
scroll to position [7701, 0]
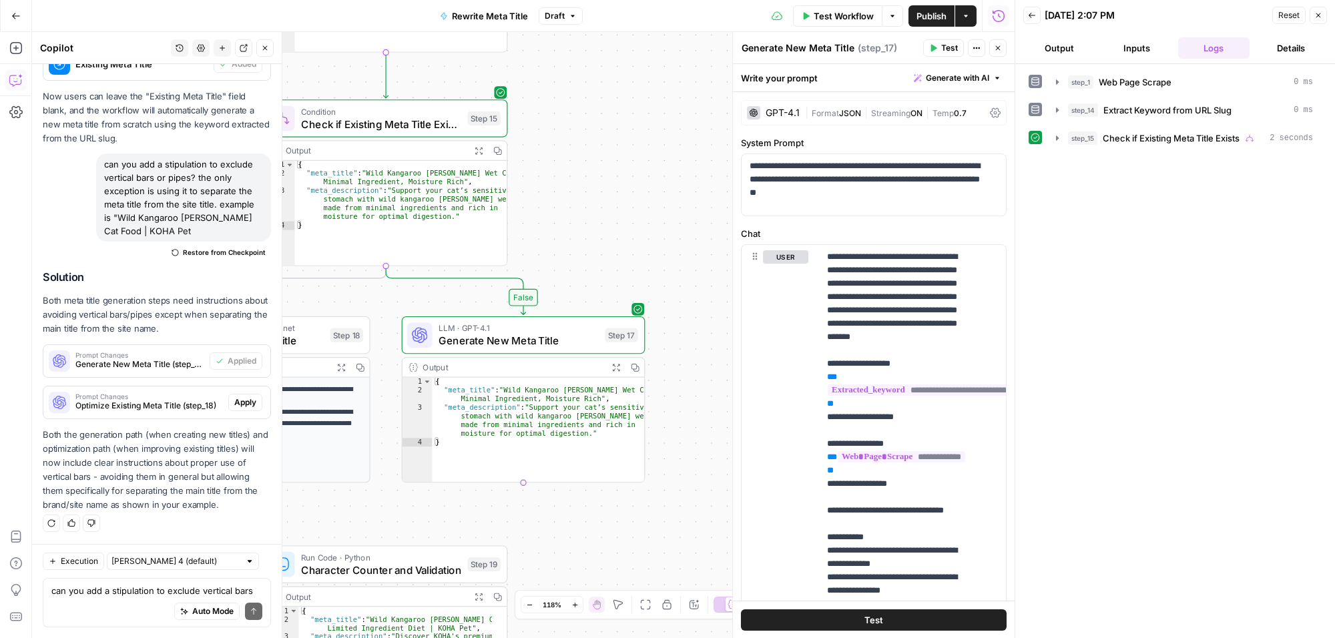
click at [236, 402] on span "Apply" at bounding box center [245, 403] width 22 height 12
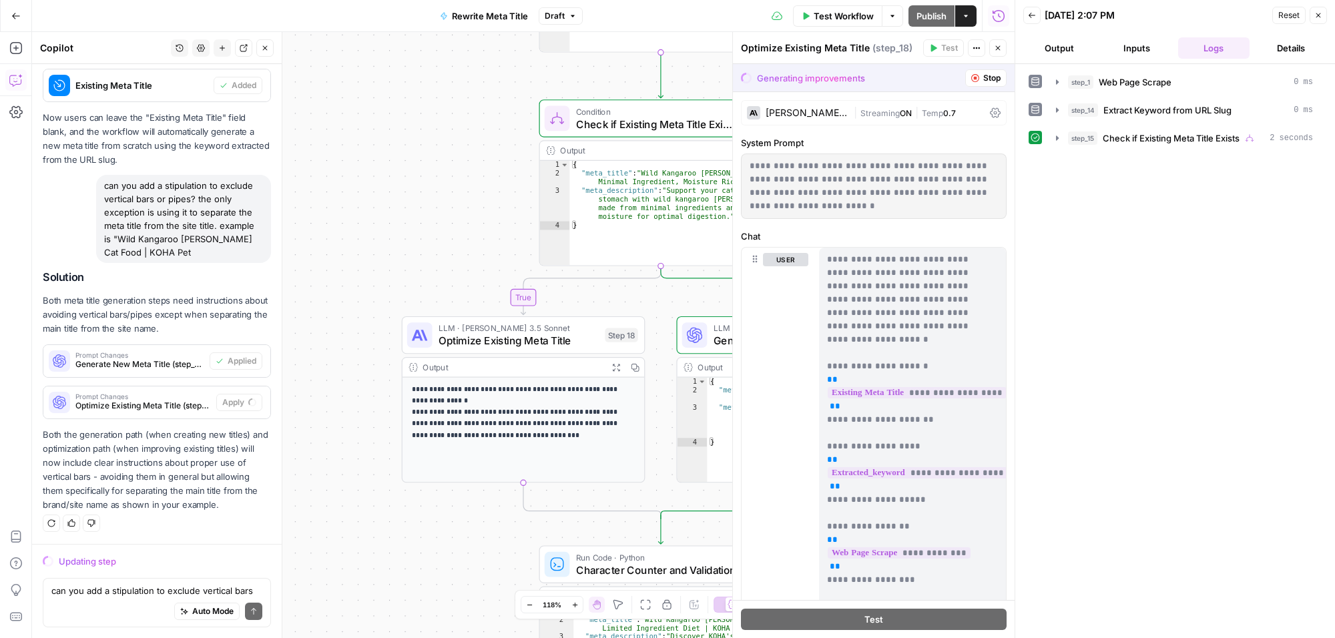
scroll to position [7296, 0]
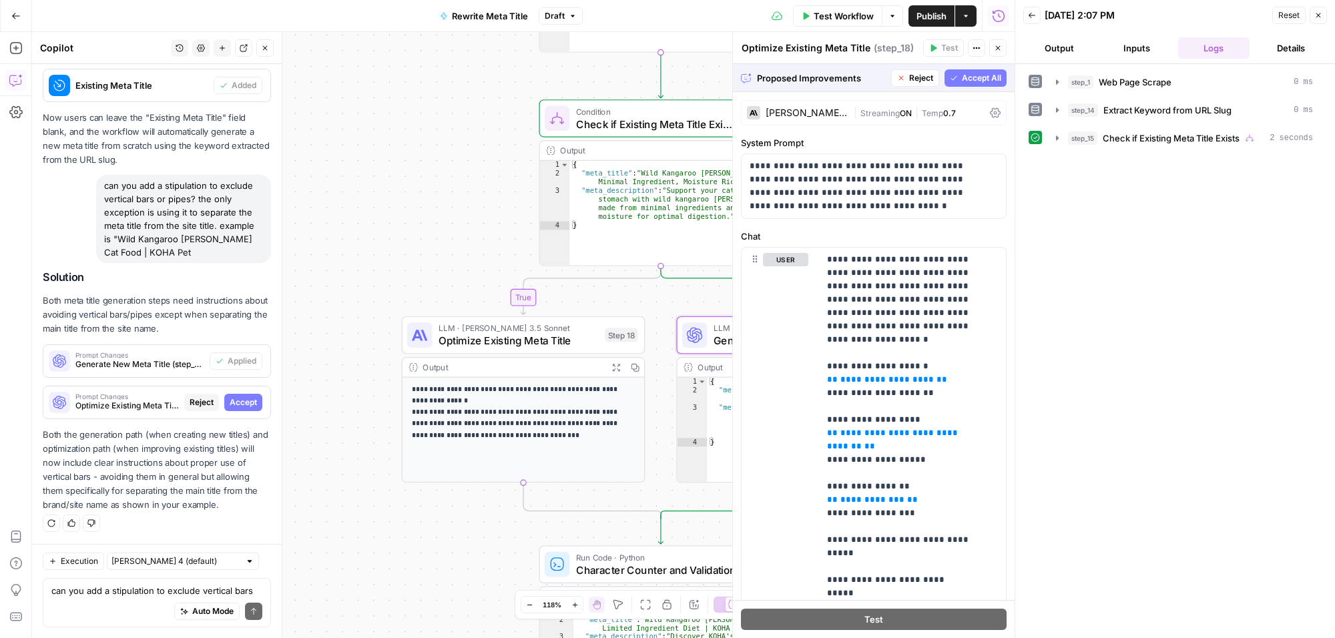
click at [234, 397] on span "Accept" at bounding box center [243, 403] width 27 height 12
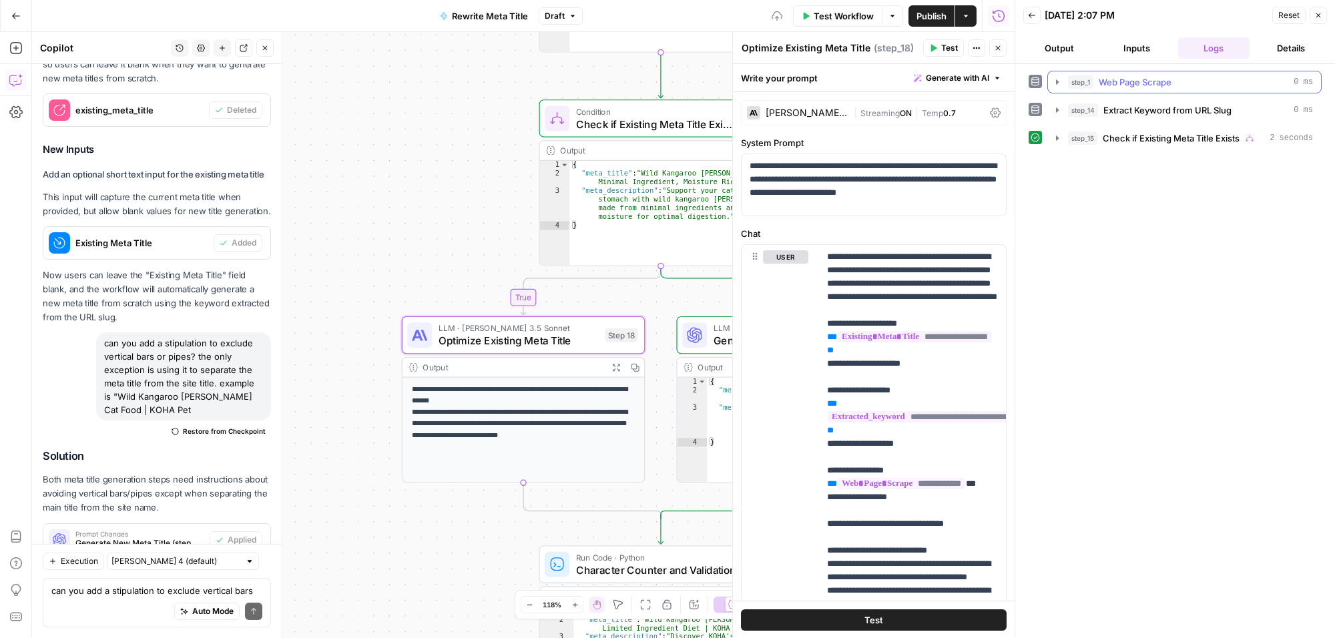
scroll to position [7701, 0]
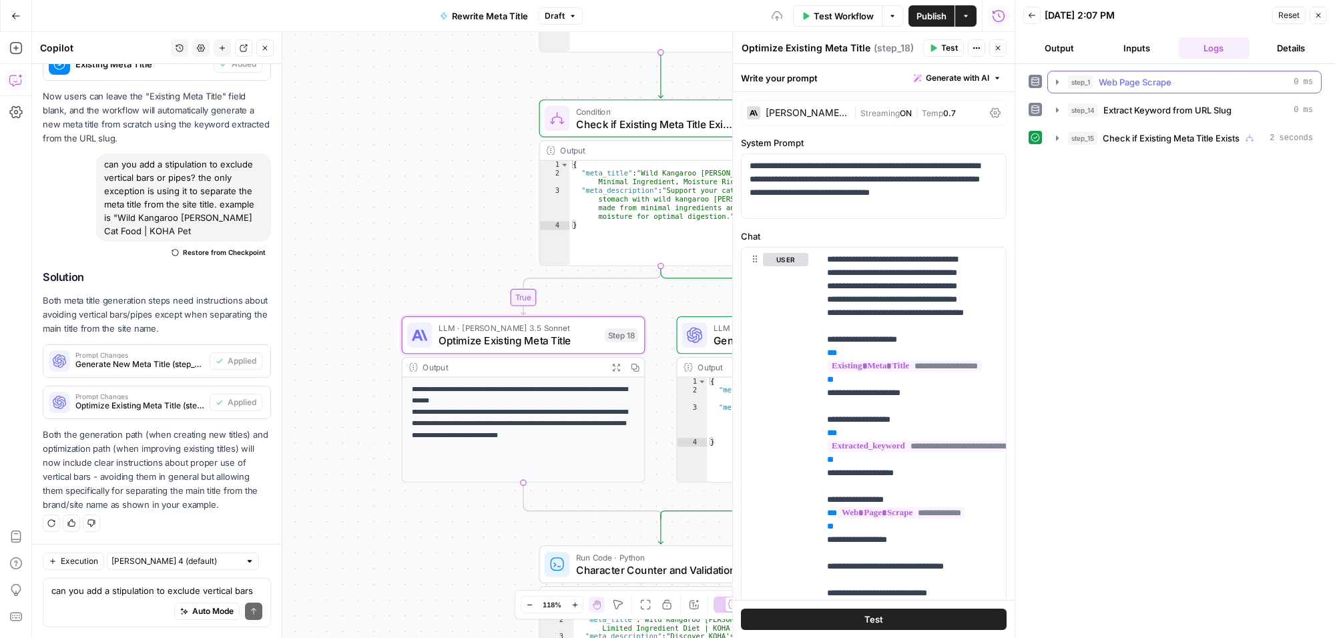
click at [1000, 44] on icon "button" at bounding box center [998, 48] width 8 height 8
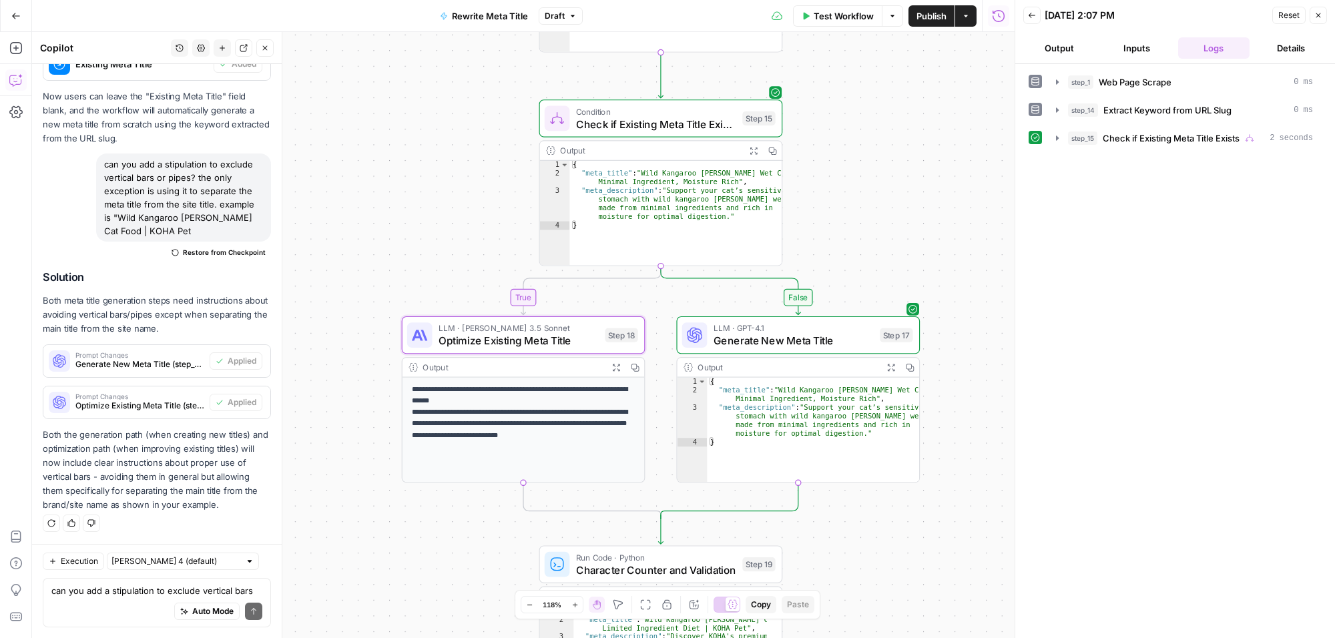
click at [1317, 14] on icon "button" at bounding box center [1319, 15] width 8 height 8
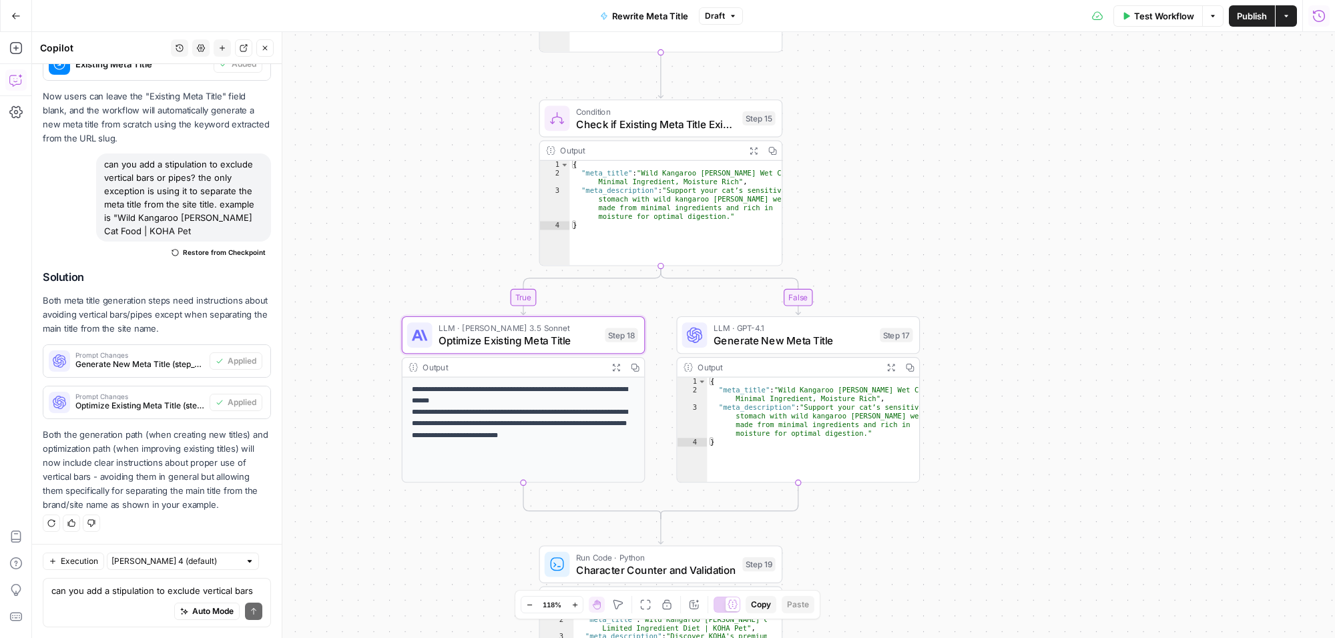
click at [1252, 18] on span "Publish" at bounding box center [1252, 15] width 30 height 13
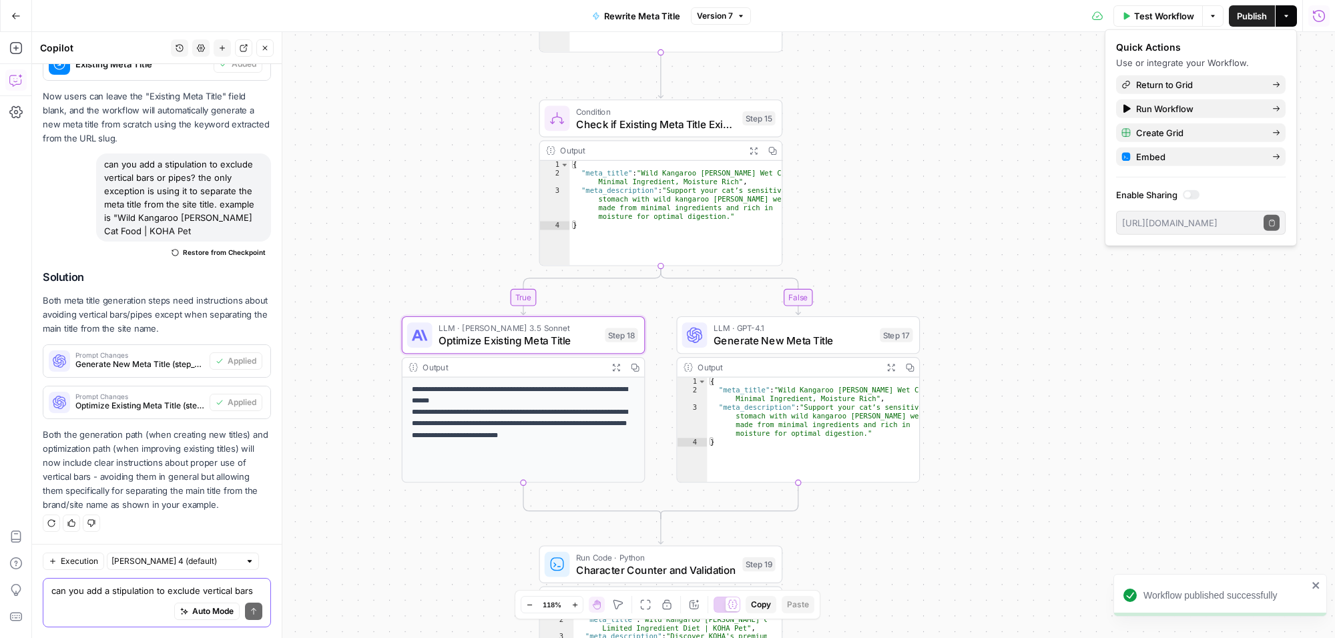
click at [147, 590] on textarea "can you add a stipulation to exclude vertical bars or pipes? the only exception…" at bounding box center [156, 590] width 211 height 13
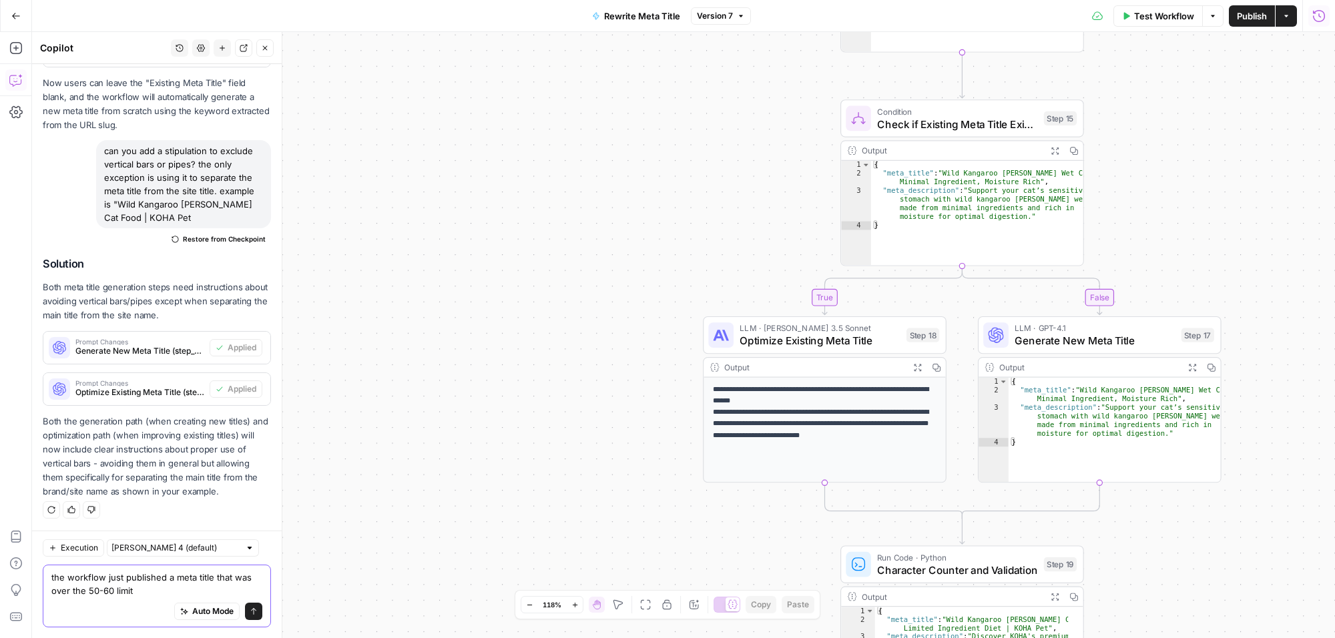
scroll to position [7714, 0]
type textarea "the workflow just published a meta title that was over the 50-60 limit. what ha…"
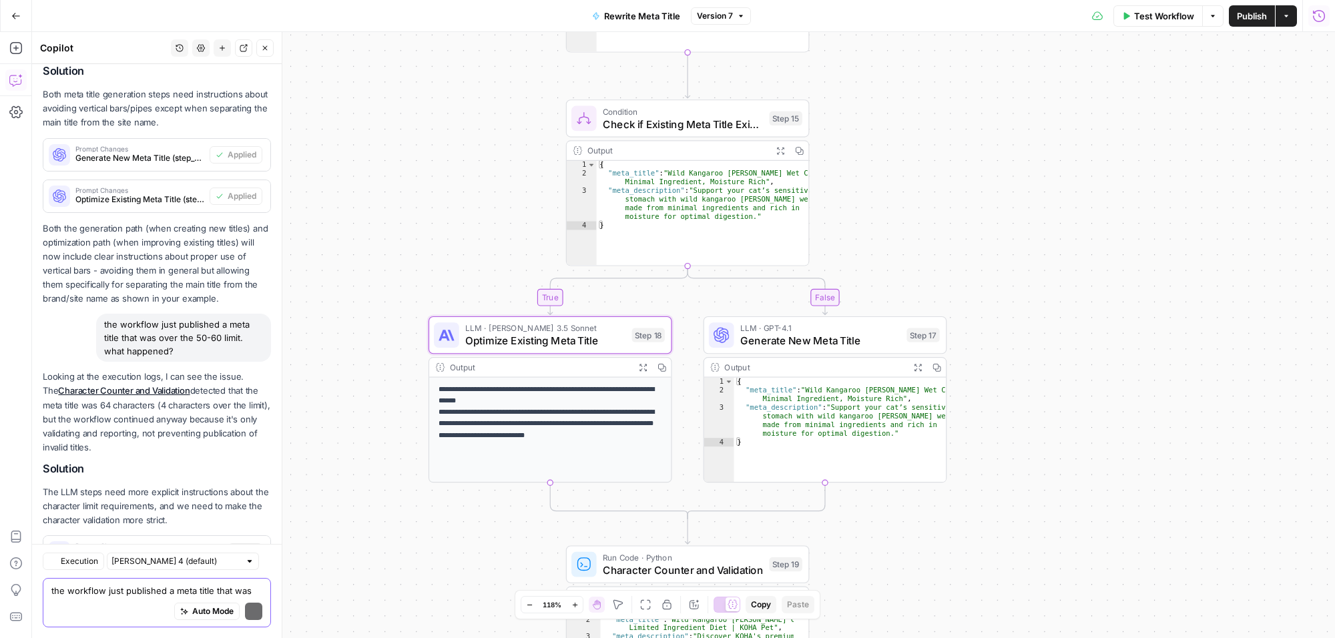
scroll to position [8151, 0]
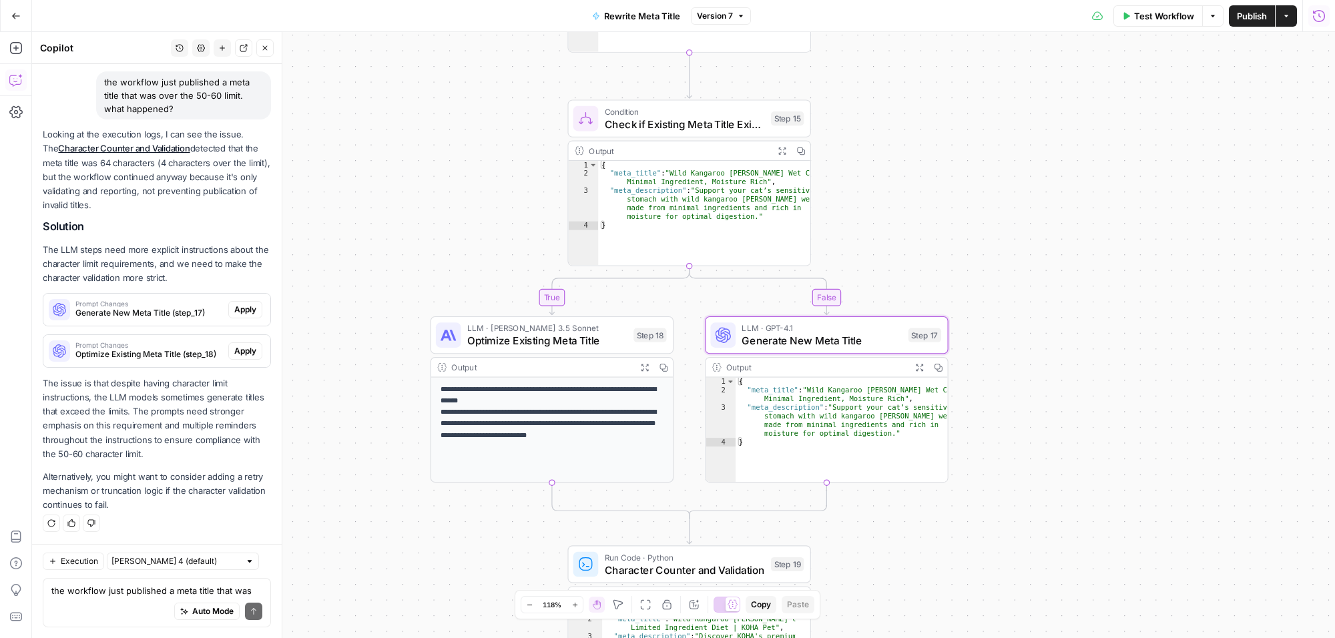
click at [234, 304] on span "Apply" at bounding box center [245, 310] width 22 height 12
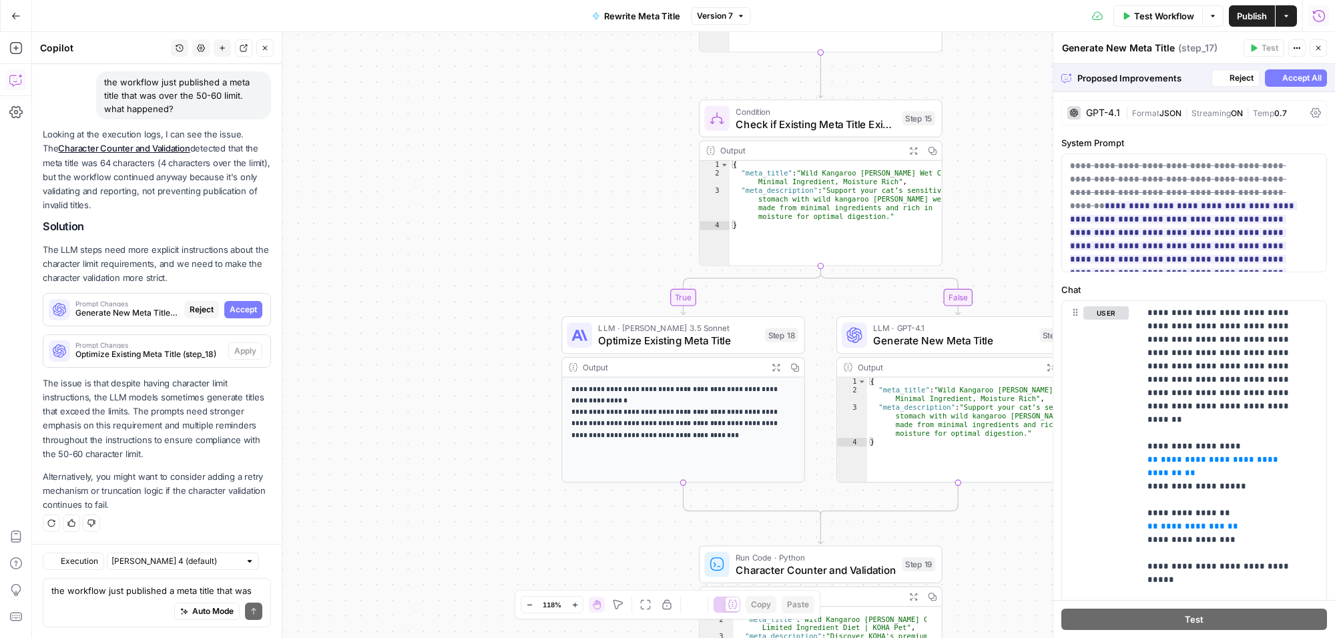
scroll to position [7746, 0]
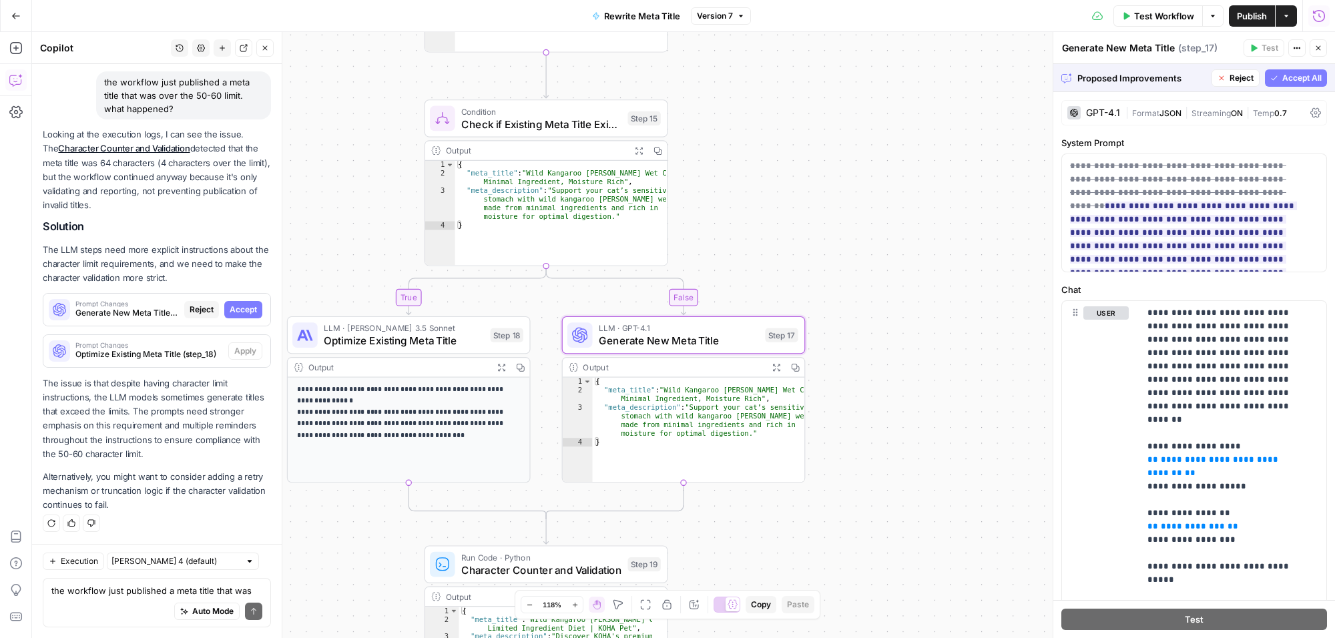
click at [234, 305] on span "Accept" at bounding box center [243, 310] width 27 height 12
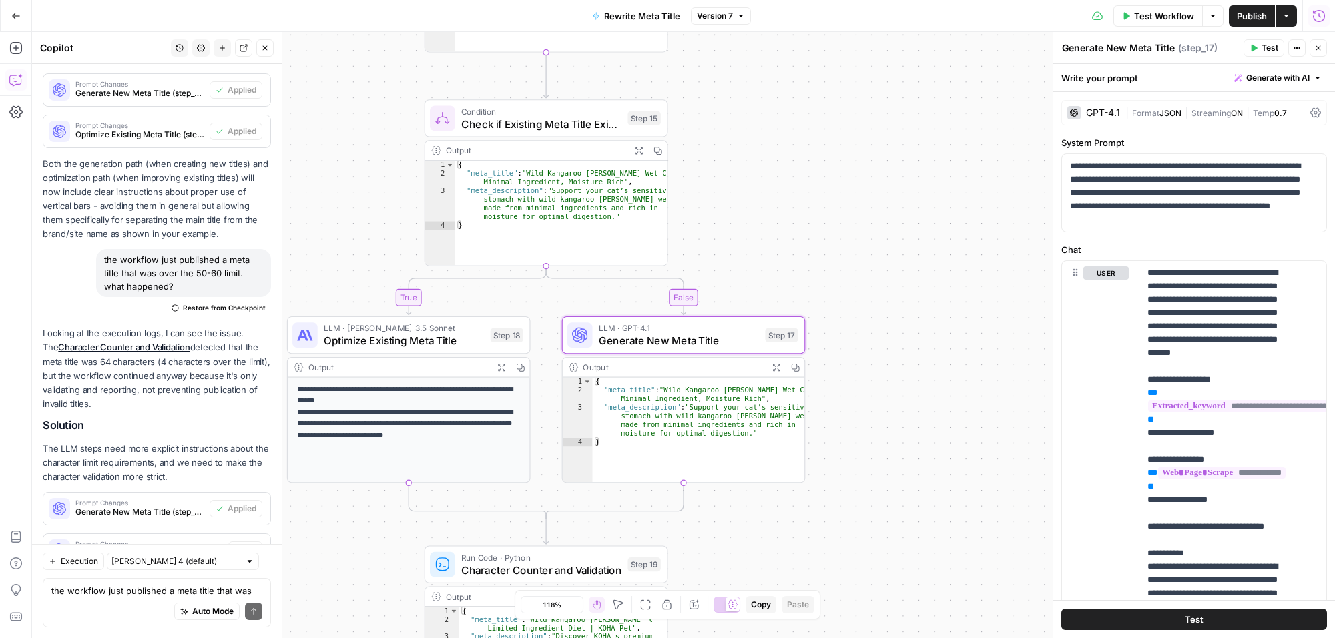
scroll to position [8172, 0]
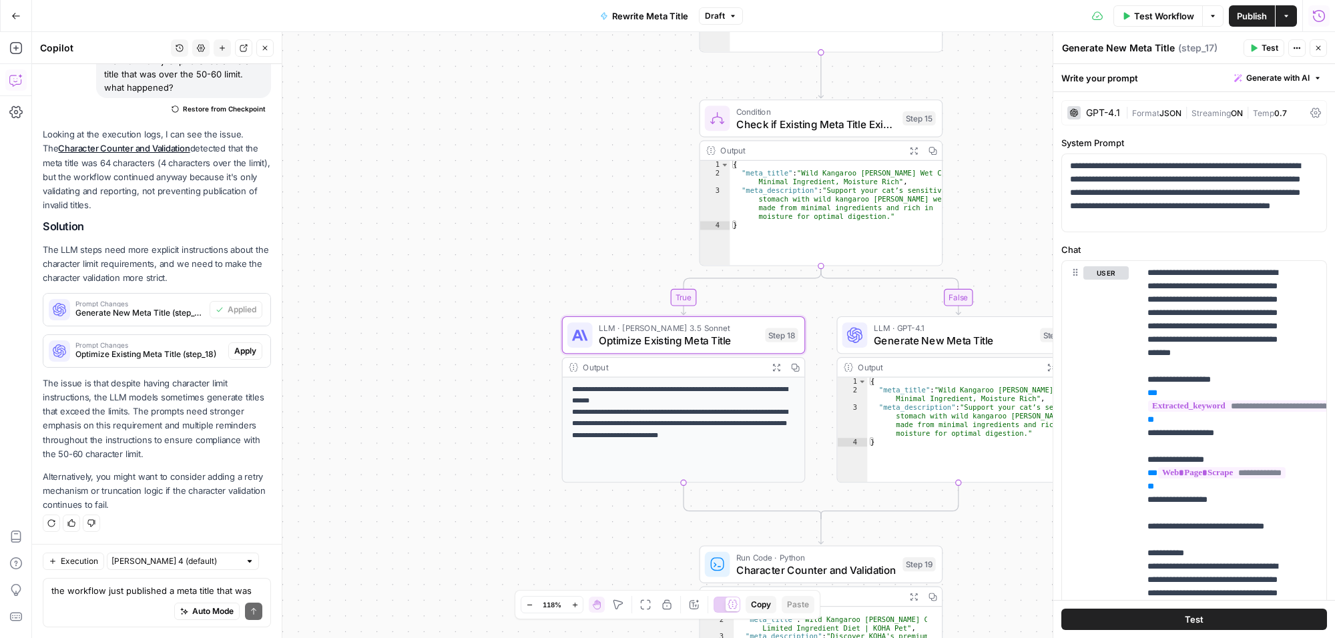
click at [234, 349] on span "Apply" at bounding box center [245, 351] width 22 height 12
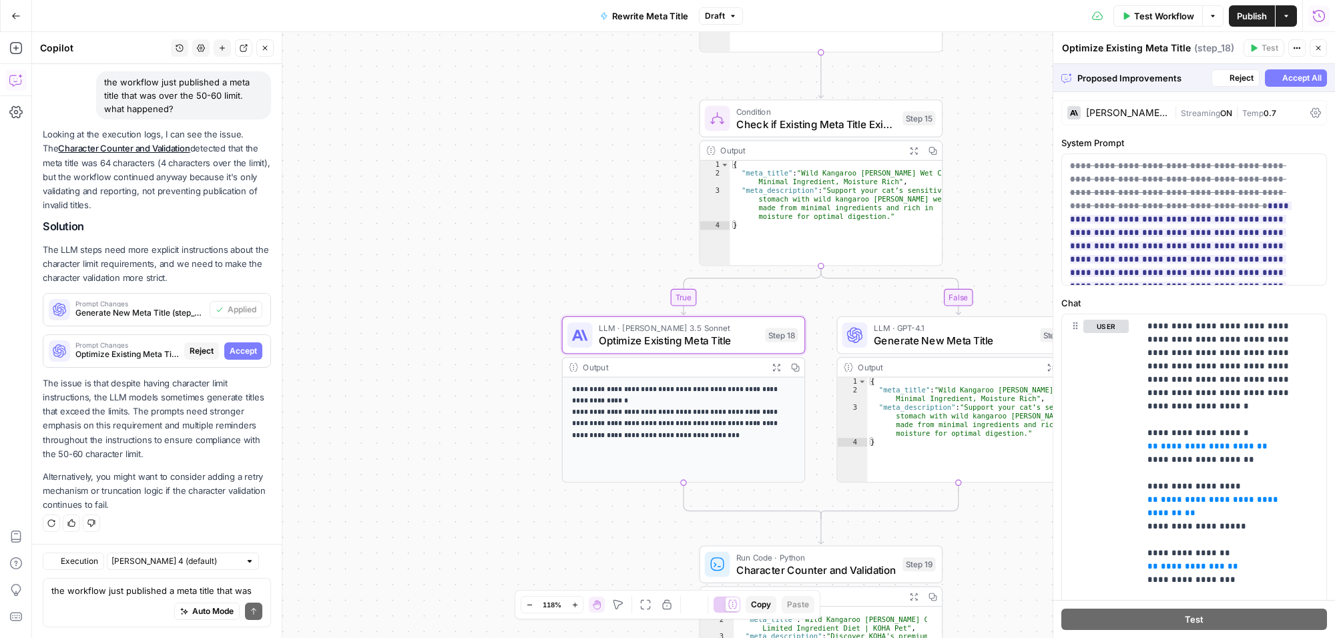
scroll to position [7746, 0]
click at [1285, 78] on span "Accept All" at bounding box center [1302, 78] width 39 height 12
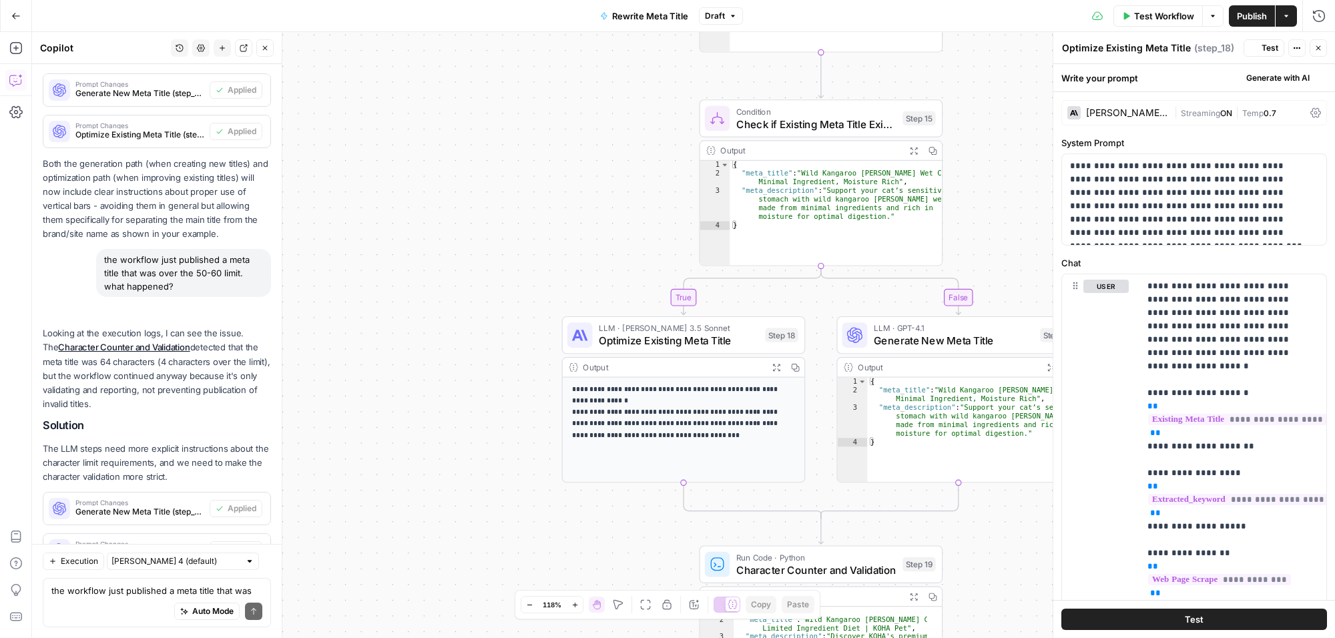
scroll to position [8172, 0]
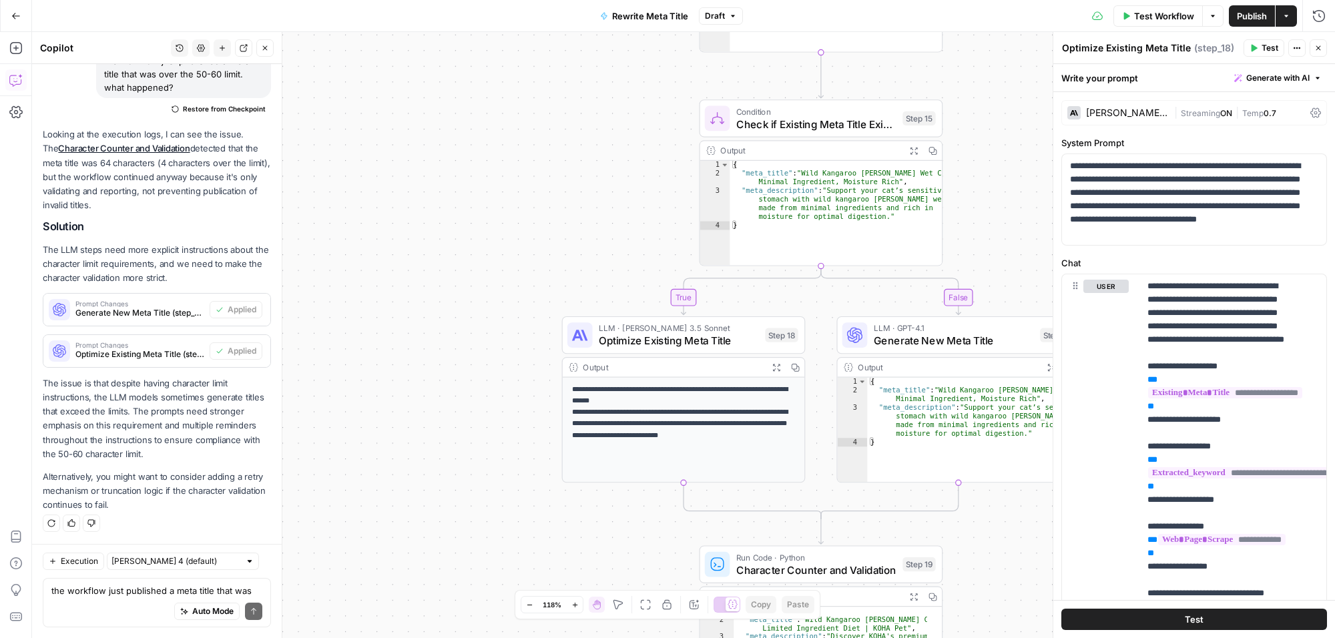
click at [1241, 17] on span "Publish" at bounding box center [1252, 15] width 30 height 13
click at [108, 592] on textarea "the workflow just published a meta title that was over the 50-60 limit. what ha…" at bounding box center [156, 590] width 211 height 13
click at [160, 586] on textarea "the workflow just published a meta title that was over the 50-60 limit. what ha…" at bounding box center [156, 590] width 211 height 13
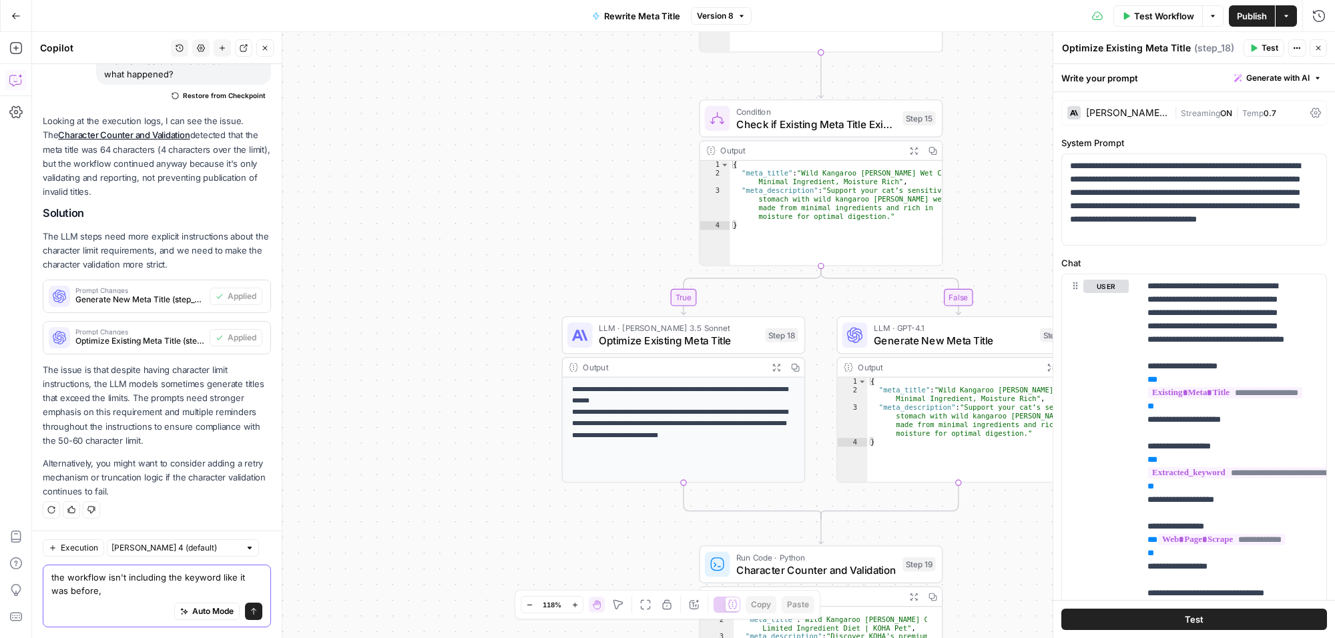
scroll to position [8185, 0]
type textarea "the workflow isn't including the keyword like it was before. why?"
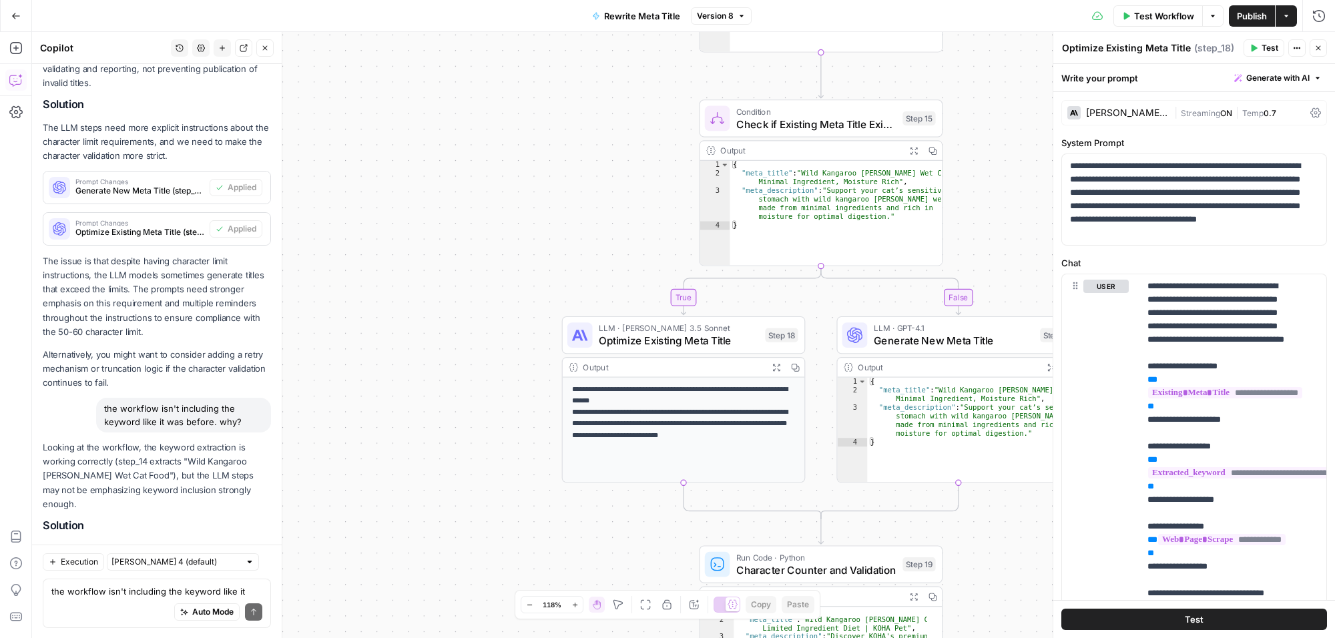
scroll to position [8558, 0]
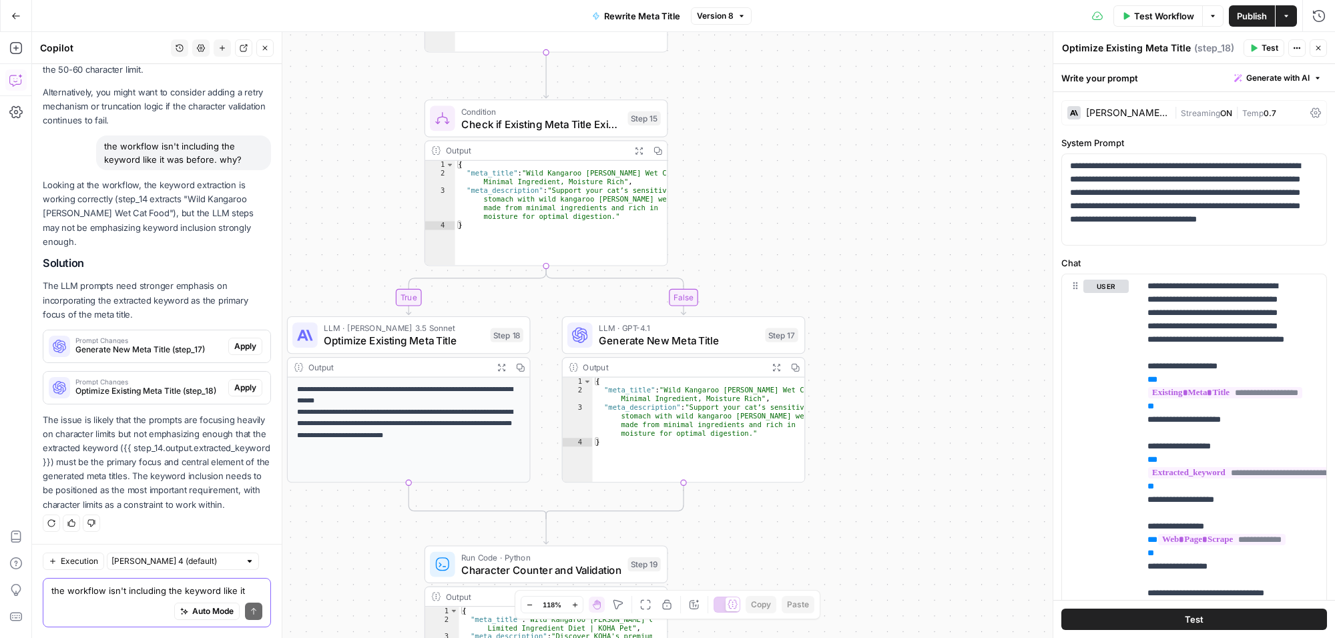
click at [150, 588] on textarea "the workflow isn't including the keyword like it was before. why?" at bounding box center [156, 590] width 211 height 13
type textarea "it needs to include the keyword in the slug"
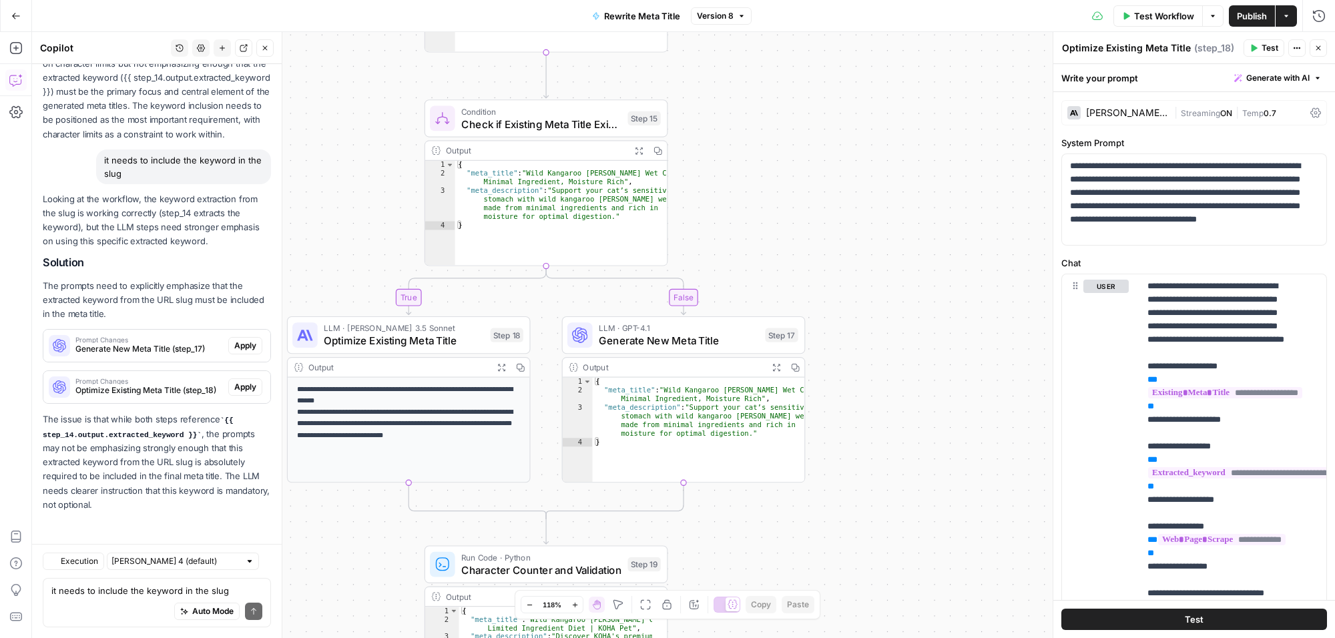
scroll to position [8928, 0]
click at [234, 340] on span "Apply" at bounding box center [245, 346] width 22 height 12
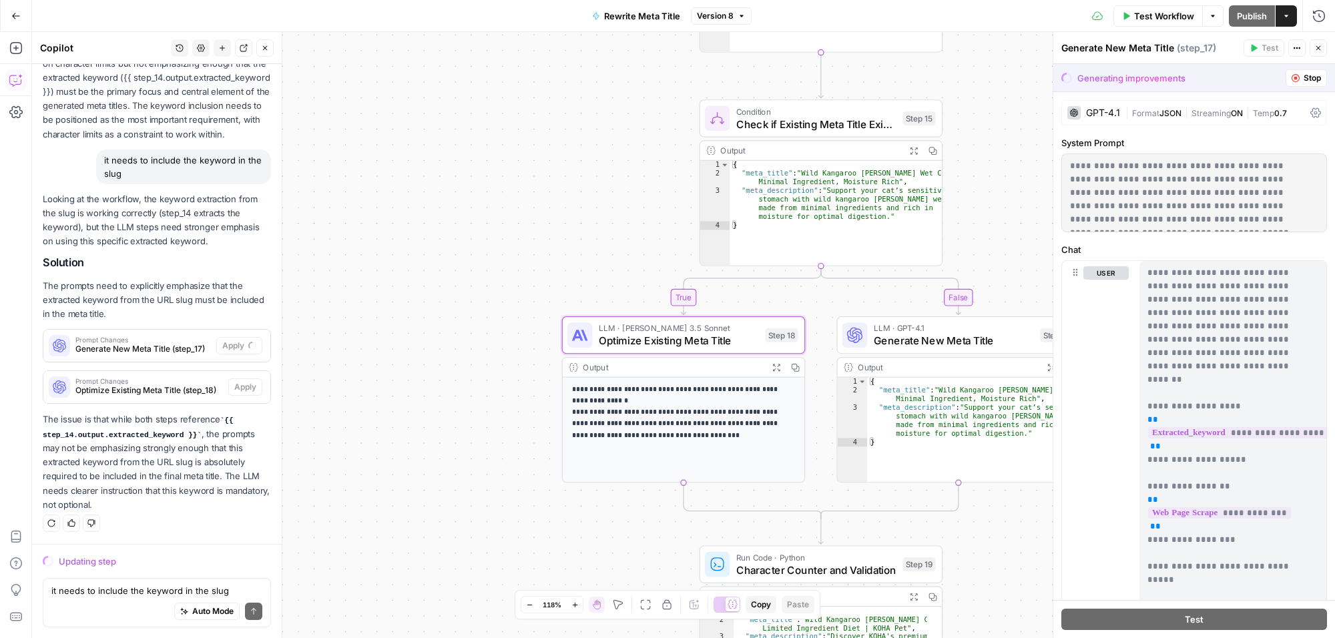
scroll to position [8501, 0]
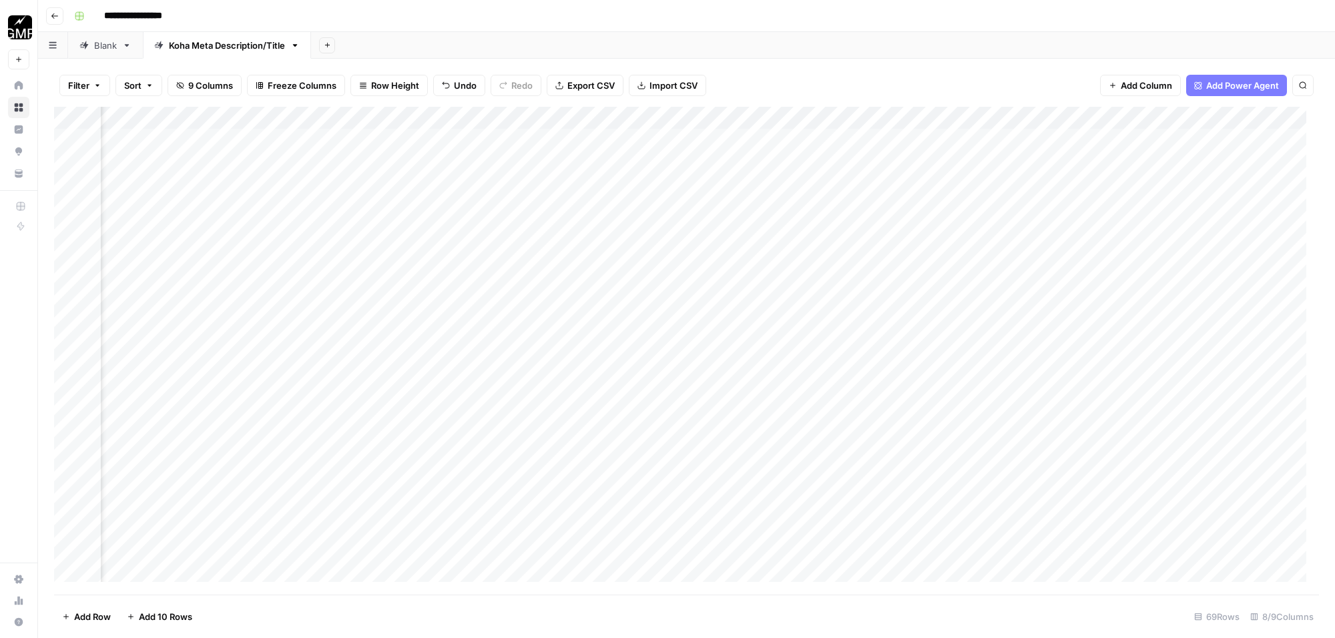
scroll to position [0, 122]
click at [1100, 274] on div "Add Column" at bounding box center [686, 351] width 1265 height 488
click at [1085, 118] on div "Add Column" at bounding box center [686, 351] width 1265 height 488
click at [1217, 276] on div "Add Column" at bounding box center [686, 351] width 1265 height 488
click at [1207, 121] on div "Add Column" at bounding box center [686, 351] width 1265 height 488
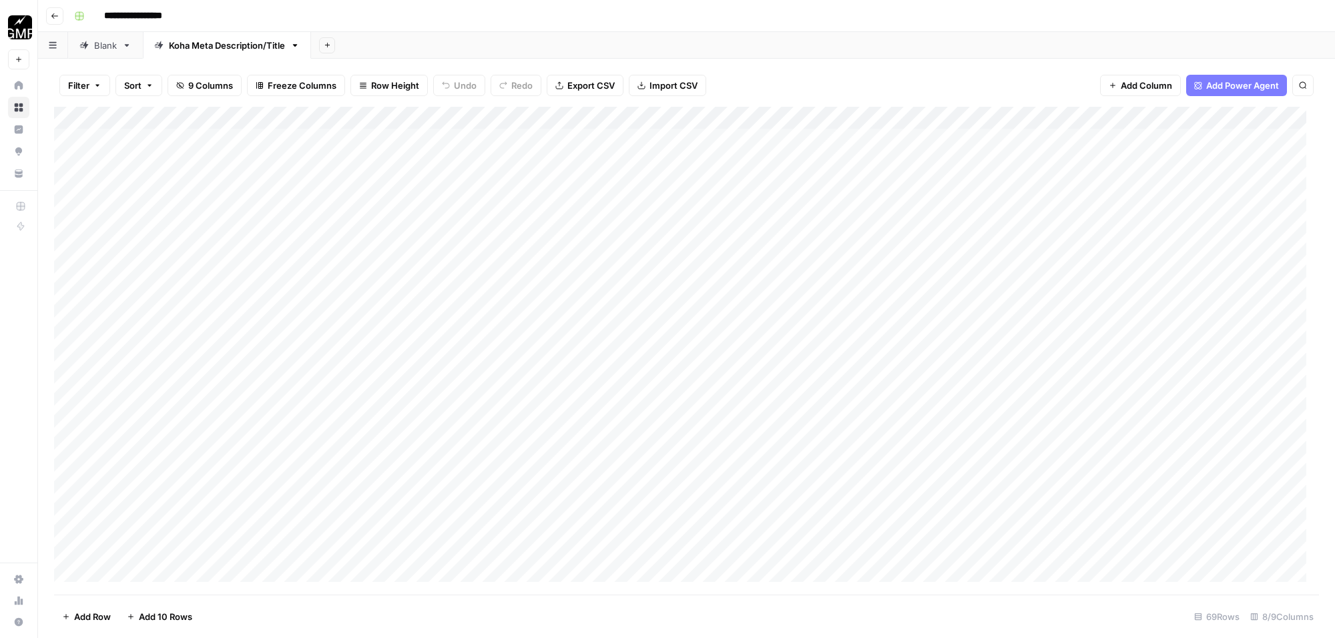
click at [1305, 398] on div "Add Column" at bounding box center [686, 351] width 1265 height 488
click at [1215, 274] on div "Add Column" at bounding box center [686, 351] width 1265 height 488
click at [1053, 275] on div "Add Column" at bounding box center [686, 351] width 1265 height 488
click at [1163, 274] on div "Add Column" at bounding box center [686, 351] width 1265 height 488
click at [1205, 119] on div "Add Column" at bounding box center [686, 351] width 1265 height 488
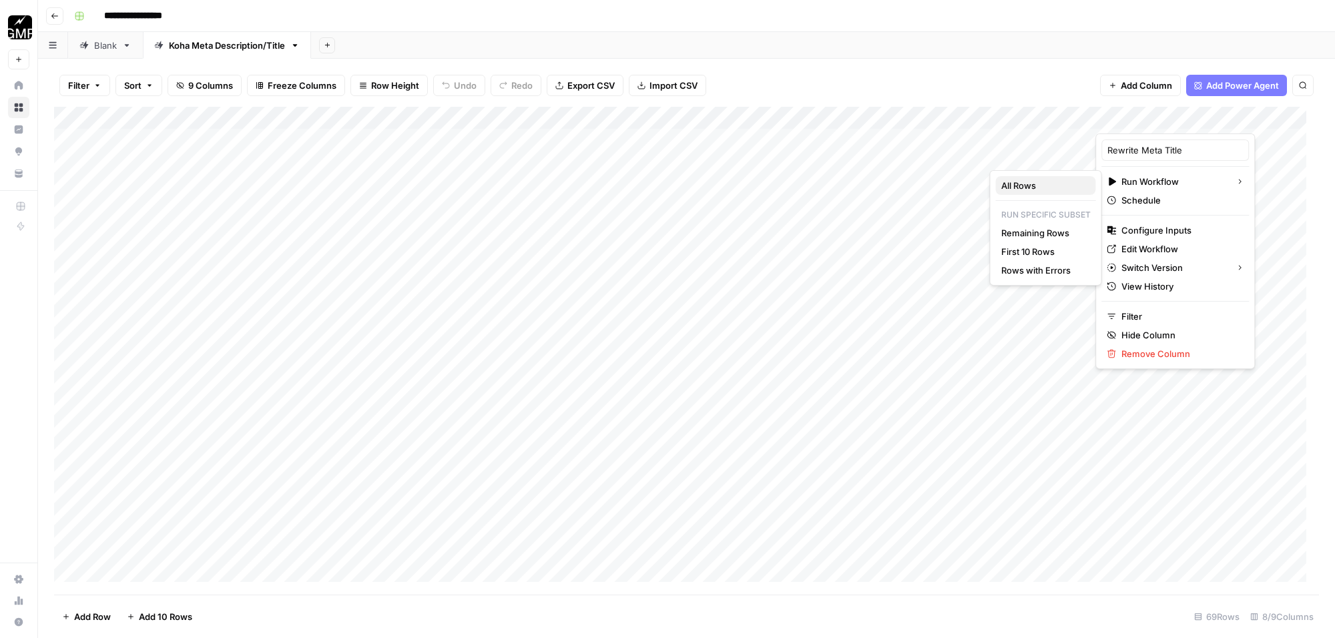
click at [1055, 182] on span "All Rows" at bounding box center [1044, 185] width 84 height 13
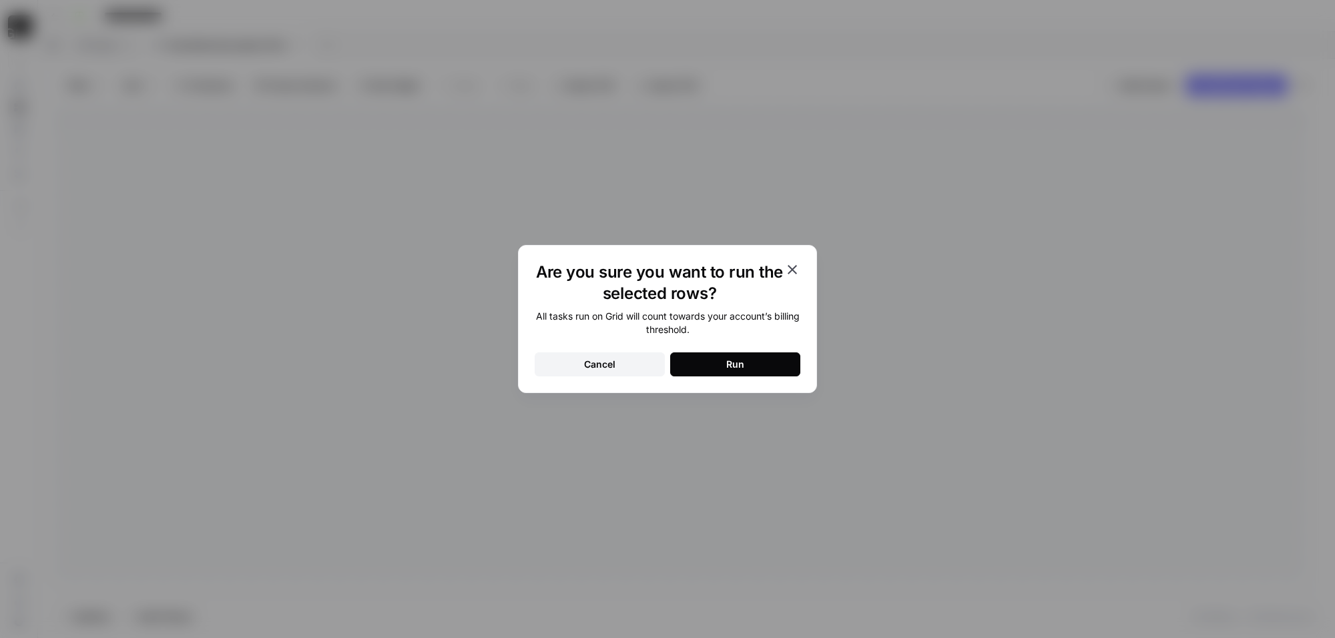
click at [793, 265] on icon "button" at bounding box center [793, 270] width 16 height 16
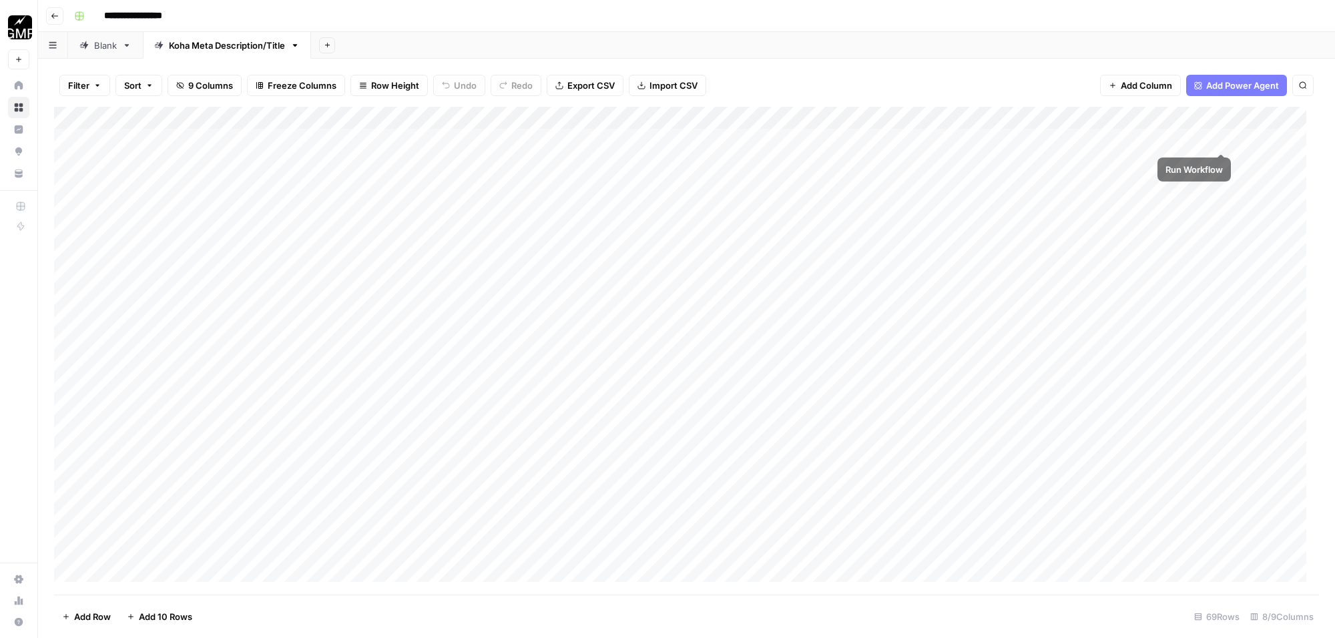
click at [1219, 141] on div "Add Column" at bounding box center [686, 351] width 1265 height 488
click at [1161, 138] on div "Add Column" at bounding box center [686, 351] width 1265 height 488
click at [1259, 372] on div "Add Column" at bounding box center [686, 351] width 1265 height 488
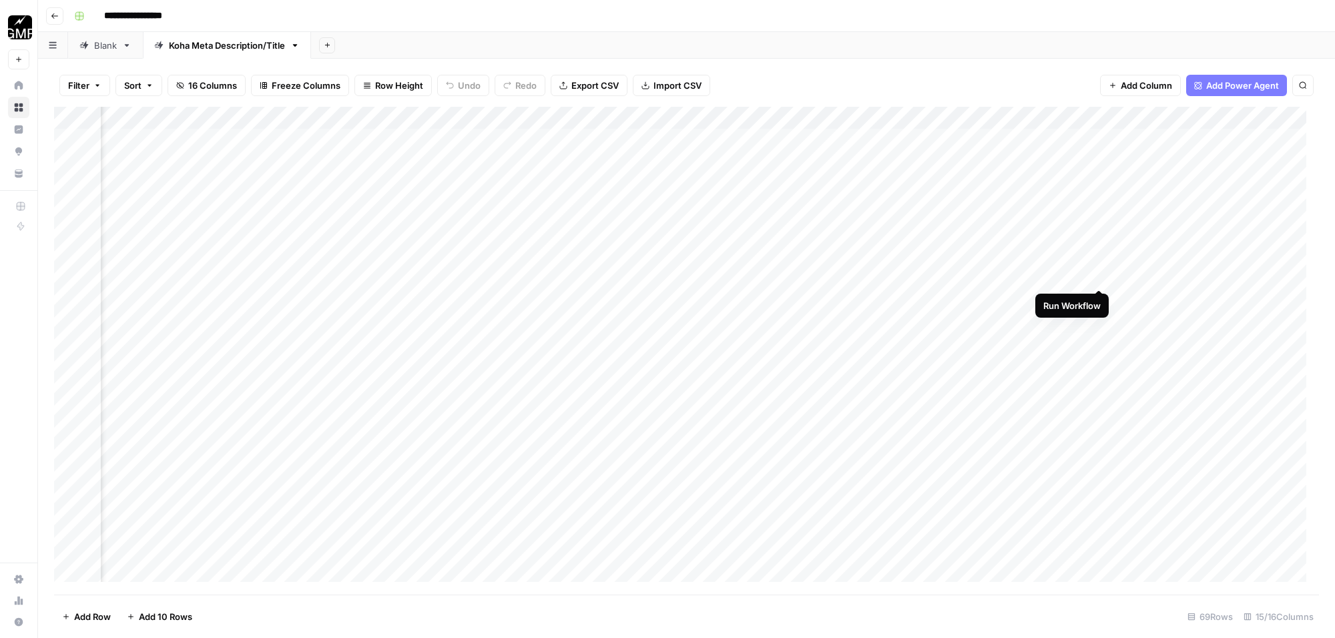
click at [1102, 274] on div "Add Column" at bounding box center [686, 351] width 1265 height 488
drag, startPoint x: 1098, startPoint y: 274, endPoint x: 1100, endPoint y: 297, distance: 22.7
click at [1098, 274] on div "Add Column" at bounding box center [686, 351] width 1265 height 488
click at [1221, 272] on div "Add Column" at bounding box center [686, 351] width 1265 height 488
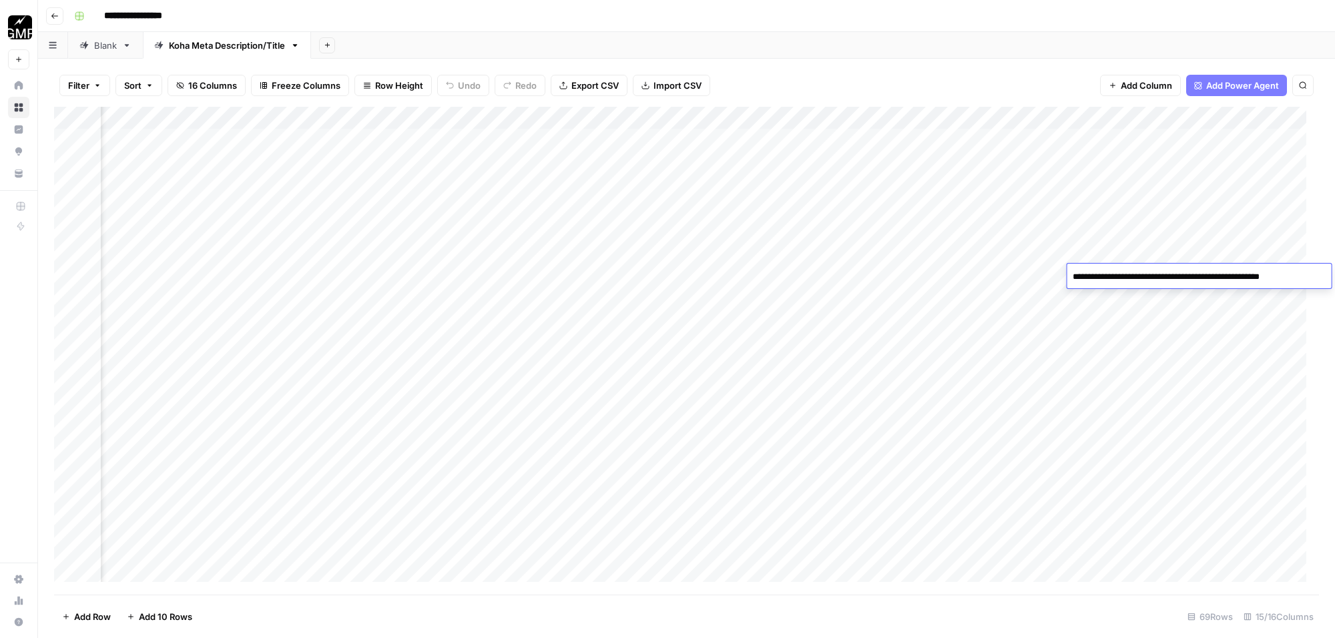
click at [1260, 365] on div "Add Column" at bounding box center [686, 351] width 1265 height 488
click at [1271, 297] on div "Add Column" at bounding box center [686, 351] width 1265 height 488
click at [1204, 138] on div "Add Column" at bounding box center [686, 351] width 1265 height 488
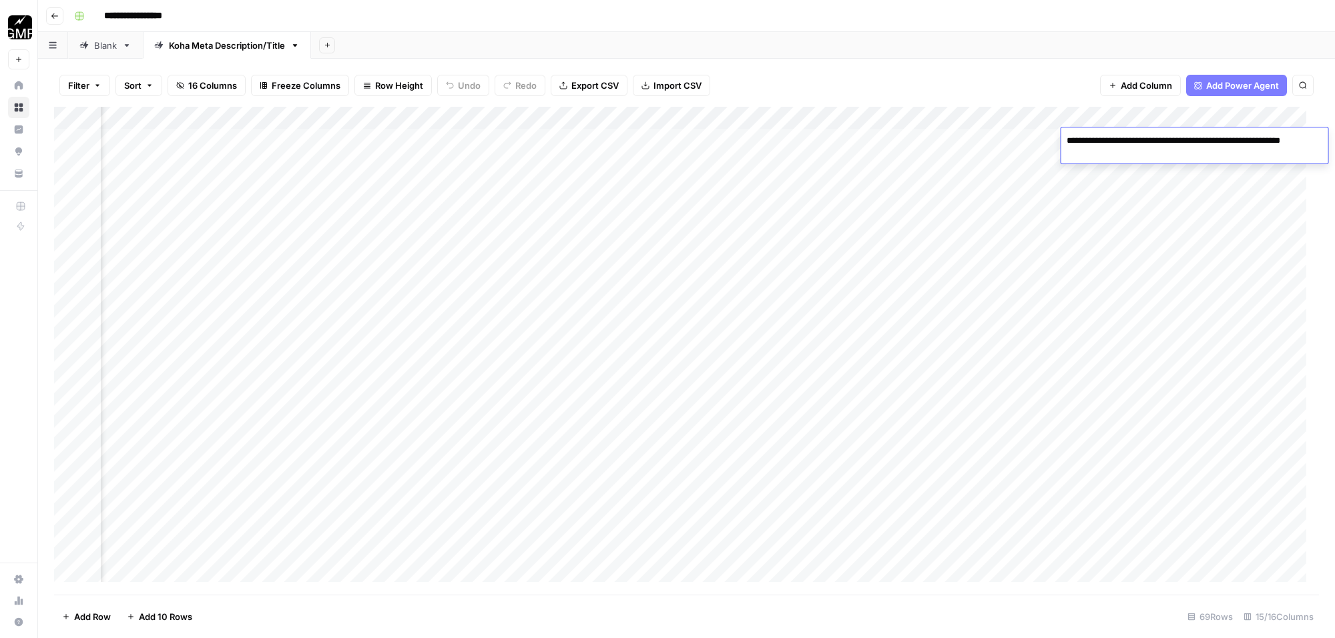
drag, startPoint x: 1196, startPoint y: 141, endPoint x: 1184, endPoint y: 140, distance: 12.0
click at [1184, 140] on textarea "**********" at bounding box center [1195, 148] width 267 height 32
drag, startPoint x: 1122, startPoint y: 152, endPoint x: 1064, endPoint y: 147, distance: 58.9
click at [1064, 147] on textarea "**********" at bounding box center [1195, 148] width 267 height 32
click at [1146, 369] on div "Add Column" at bounding box center [686, 351] width 1265 height 488
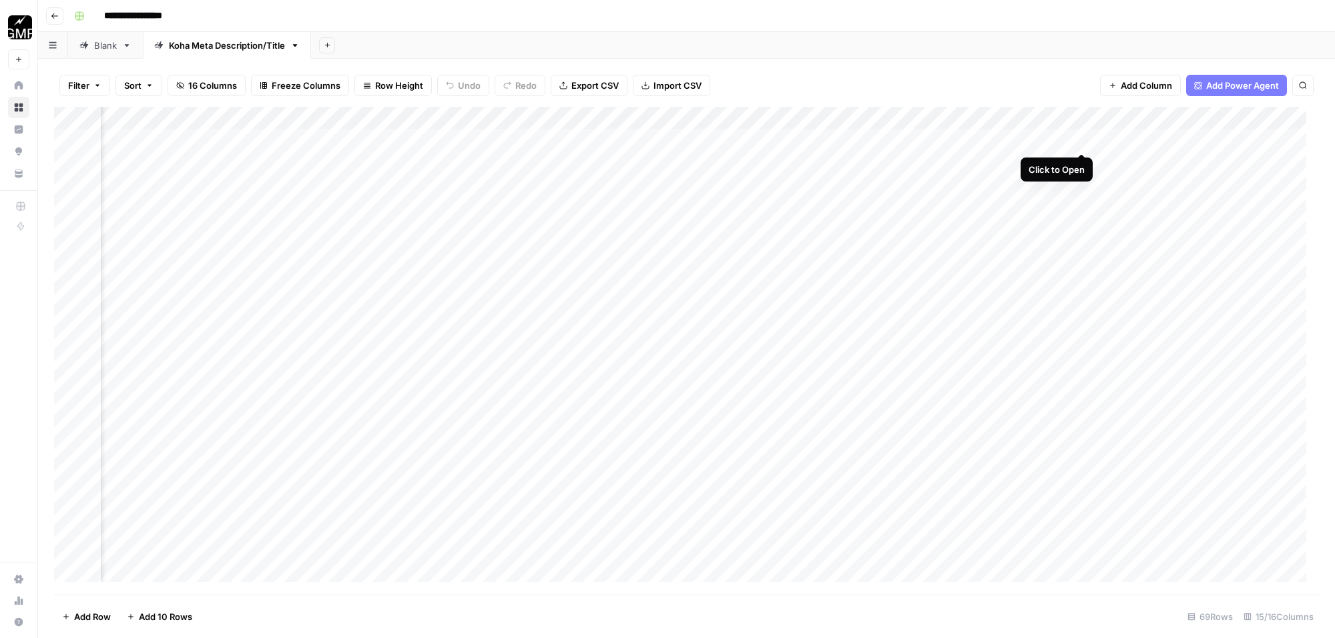
click at [1082, 141] on div "Add Column" at bounding box center [686, 351] width 1265 height 488
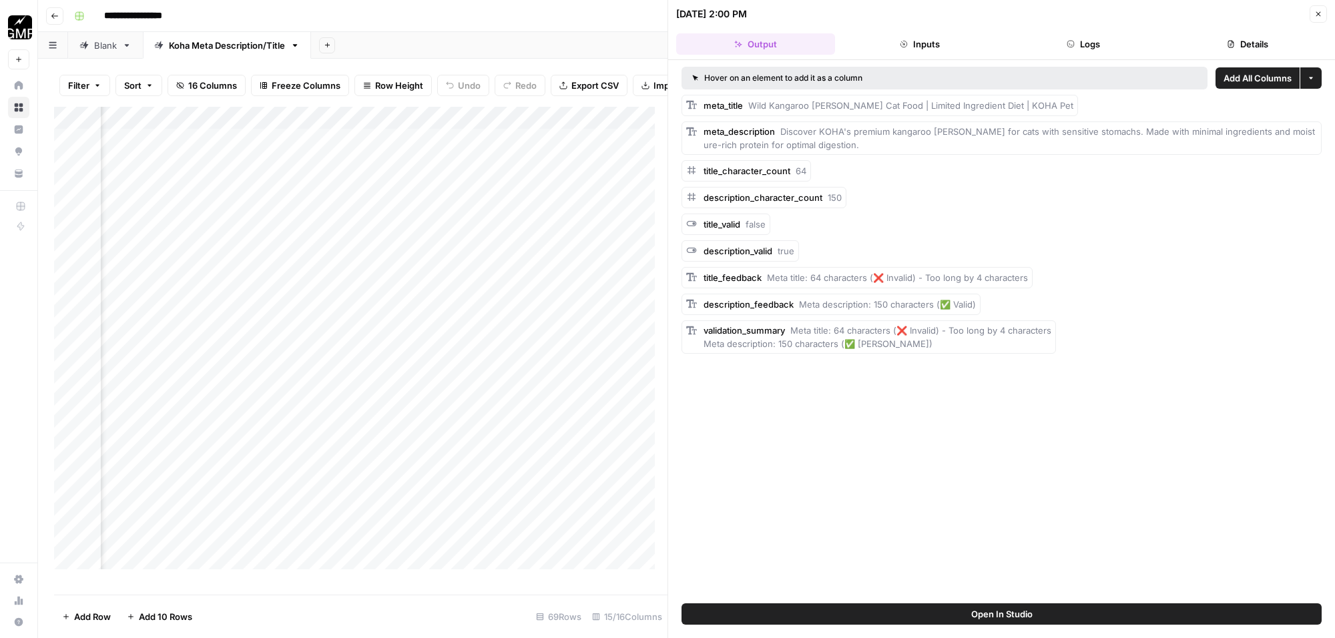
click at [1323, 14] on button "Close" at bounding box center [1318, 13] width 17 height 17
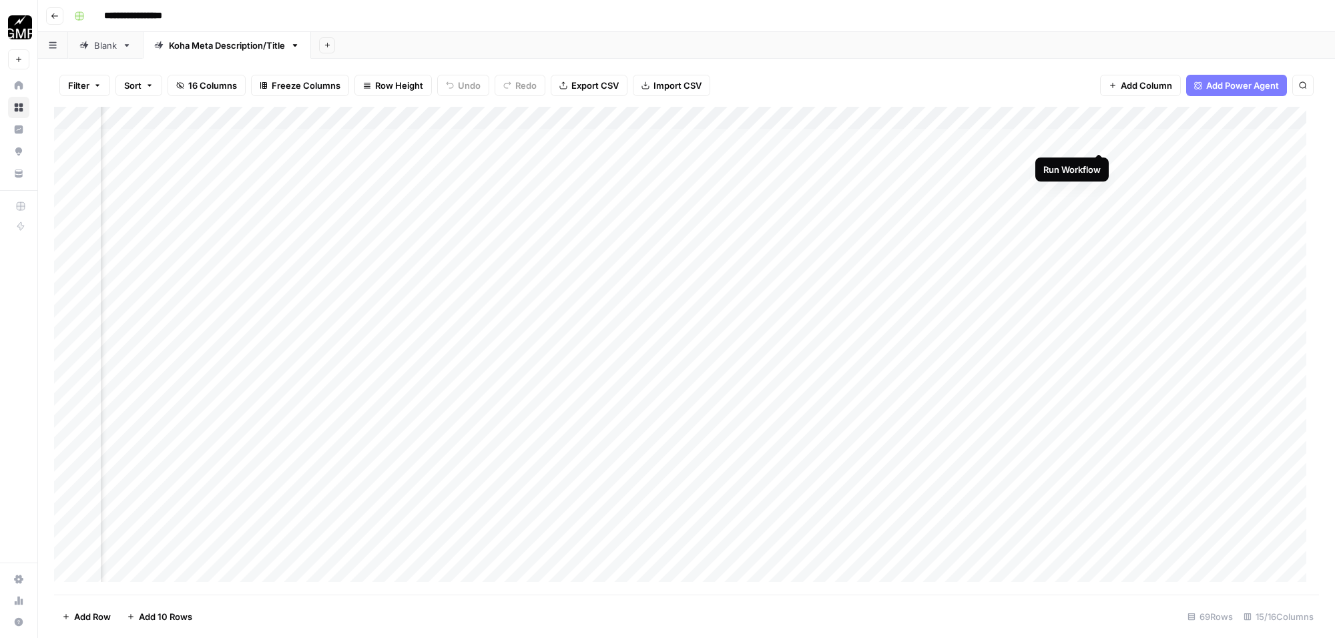
click at [1102, 138] on div "Add Column" at bounding box center [686, 351] width 1265 height 488
click at [368, 136] on div "Add Column" at bounding box center [686, 351] width 1265 height 488
click at [483, 312] on div "Add Column" at bounding box center [686, 351] width 1265 height 488
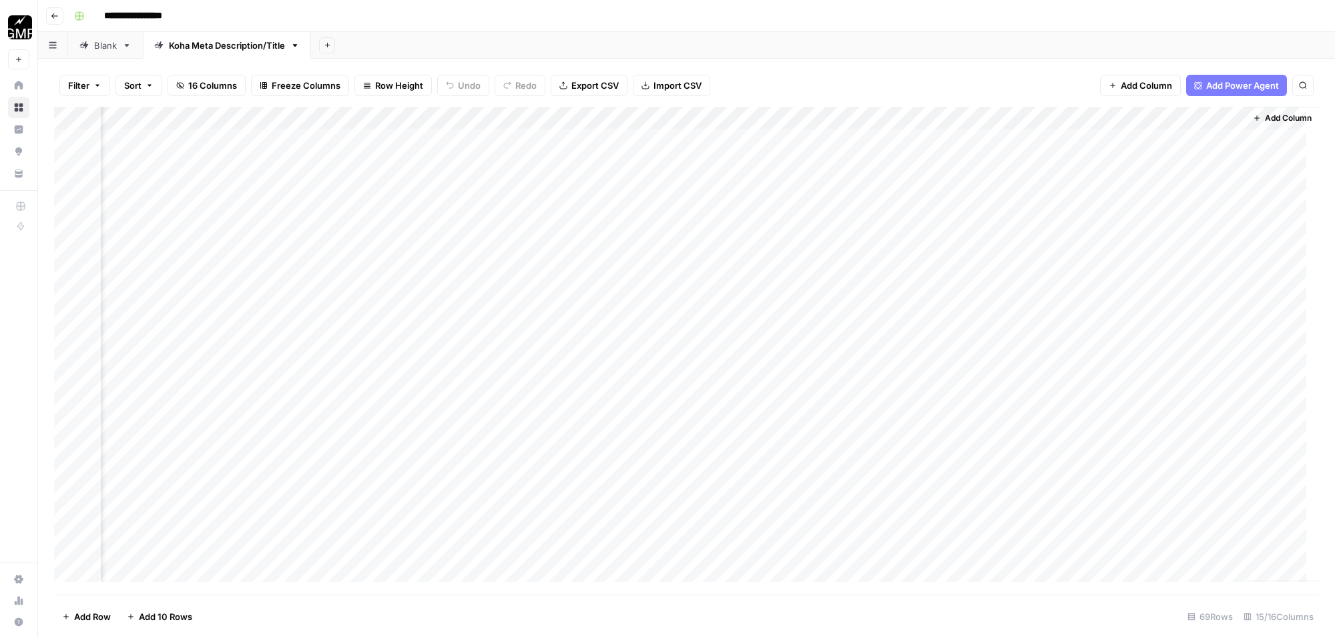
click at [352, 138] on div "Add Column" at bounding box center [686, 351] width 1265 height 488
click at [259, 140] on div "Add Column" at bounding box center [686, 351] width 1265 height 488
click at [622, 117] on div "Add Column" at bounding box center [686, 351] width 1265 height 488
click at [599, 244] on span "Remove Column" at bounding box center [595, 248] width 117 height 13
click at [626, 136] on span "Delete" at bounding box center [620, 138] width 29 height 13
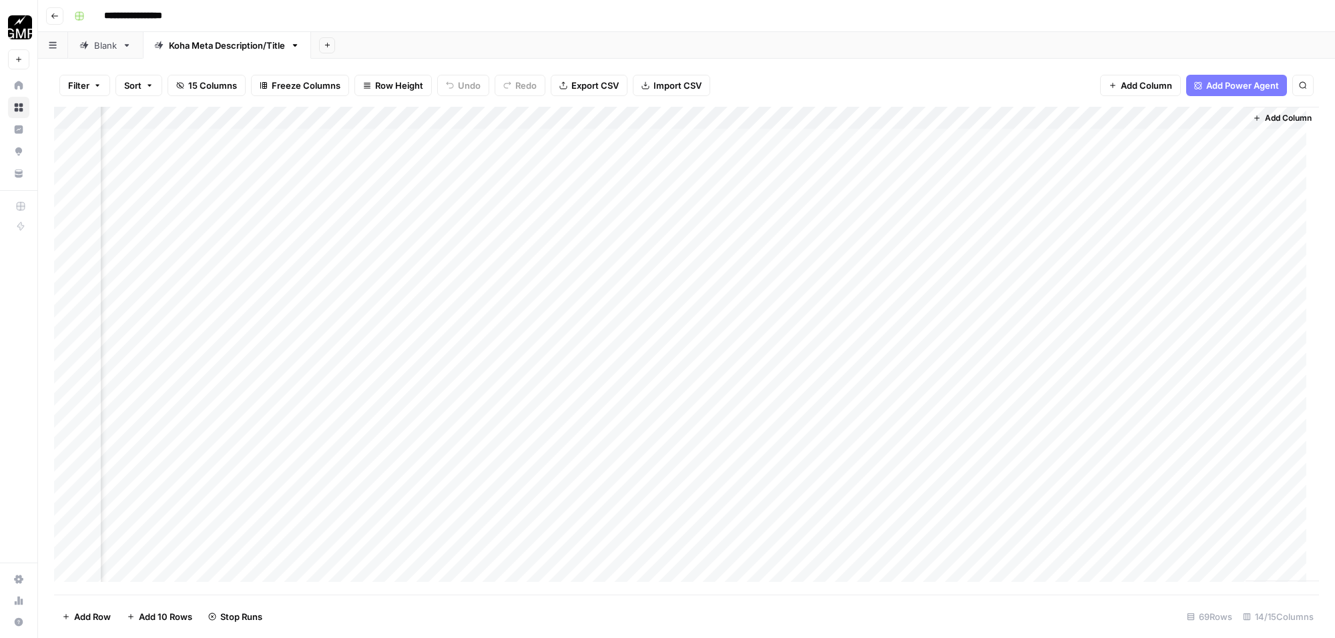
scroll to position [0, 843]
click at [739, 118] on div "Add Column" at bounding box center [686, 351] width 1265 height 488
click at [699, 244] on span "Remove Column" at bounding box center [715, 248] width 117 height 13
click at [629, 139] on span "Delete" at bounding box center [620, 138] width 29 height 13
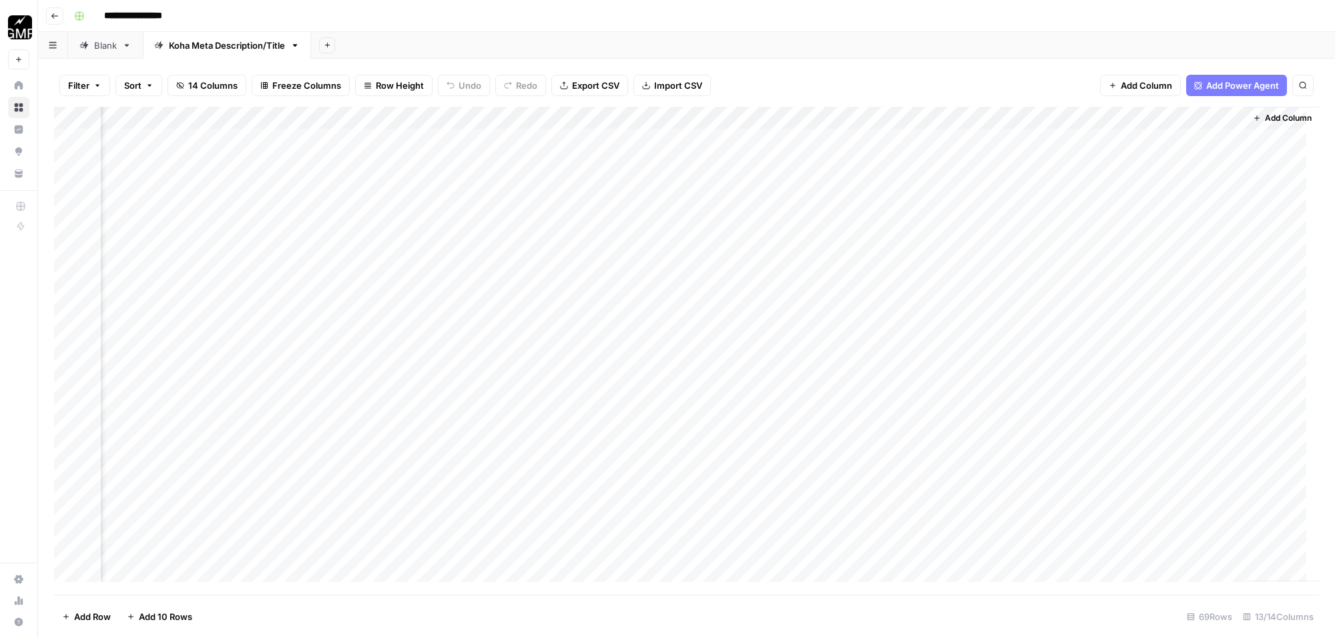
click at [865, 118] on div "Add Column" at bounding box center [686, 351] width 1265 height 488
click at [831, 240] on button "Remove Column" at bounding box center [831, 249] width 148 height 19
click at [634, 134] on span "Delete" at bounding box center [620, 138] width 29 height 13
click at [983, 115] on div "Add Column" at bounding box center [686, 351] width 1265 height 488
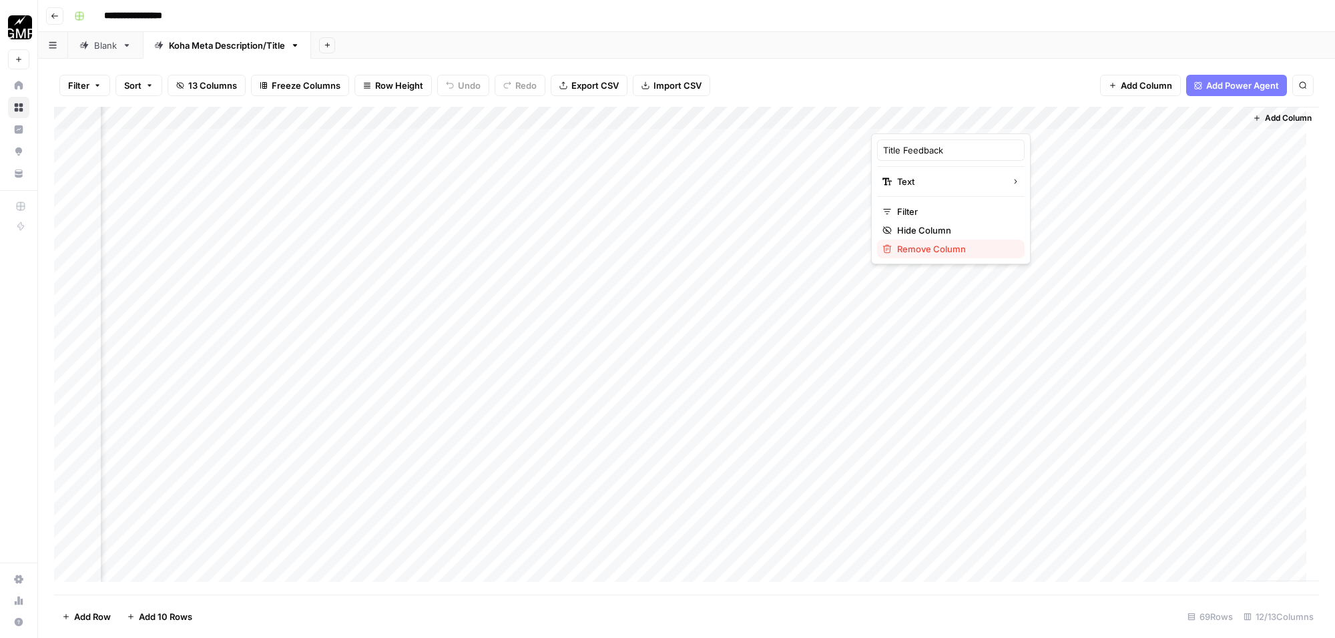
click at [948, 244] on span "Remove Column" at bounding box center [955, 248] width 117 height 13
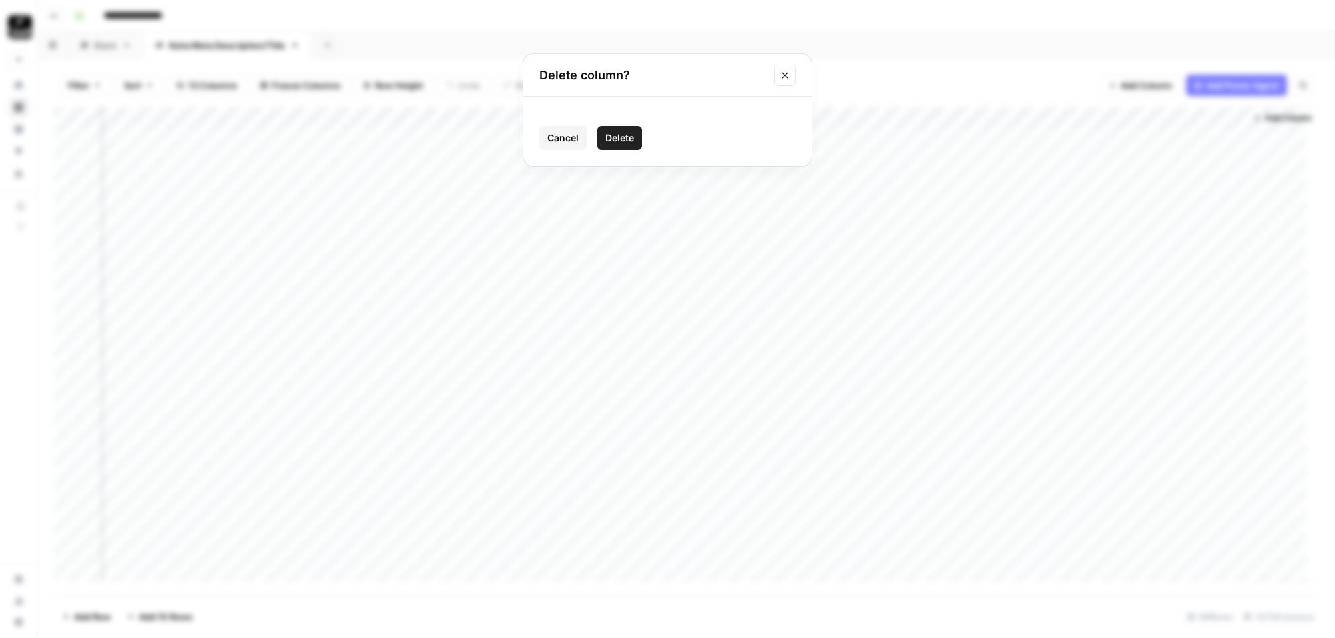
click at [623, 132] on span "Delete" at bounding box center [620, 138] width 29 height 13
click at [1103, 118] on div "Add Column" at bounding box center [686, 351] width 1265 height 488
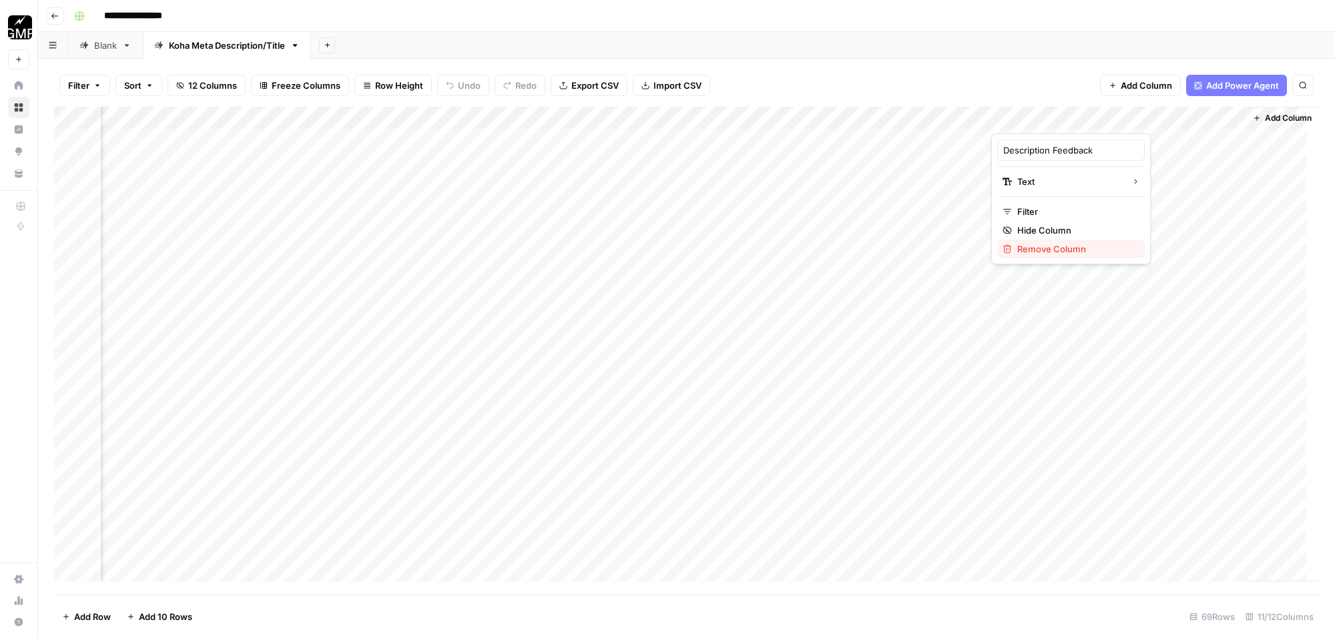
click at [1072, 248] on span "Remove Column" at bounding box center [1076, 248] width 117 height 13
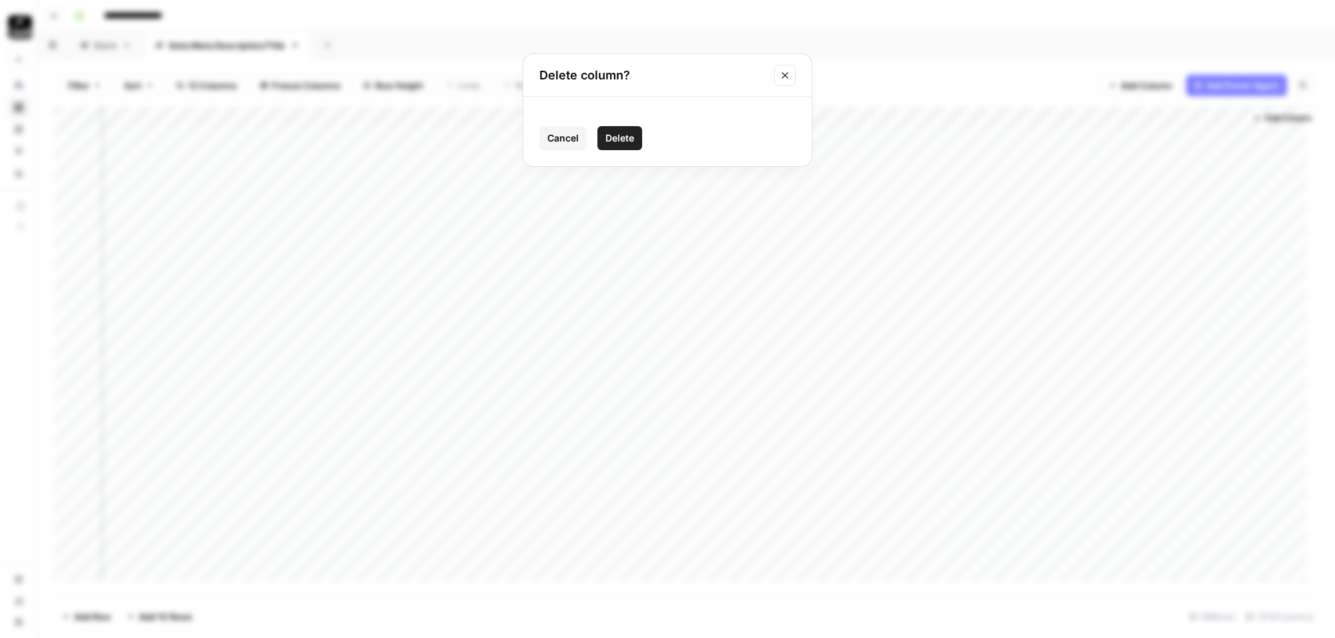
click at [630, 135] on span "Delete" at bounding box center [620, 138] width 29 height 13
click at [1225, 119] on div "Add Column" at bounding box center [686, 351] width 1265 height 488
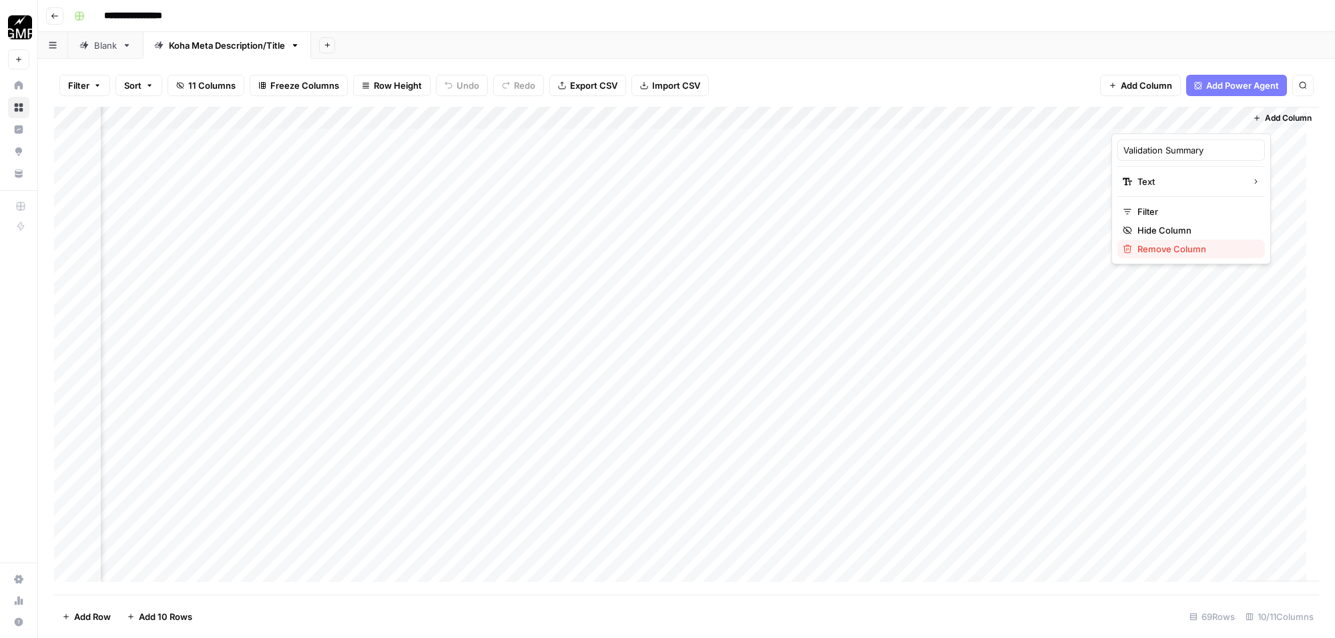
click at [1189, 245] on span "Remove Column" at bounding box center [1196, 248] width 117 height 13
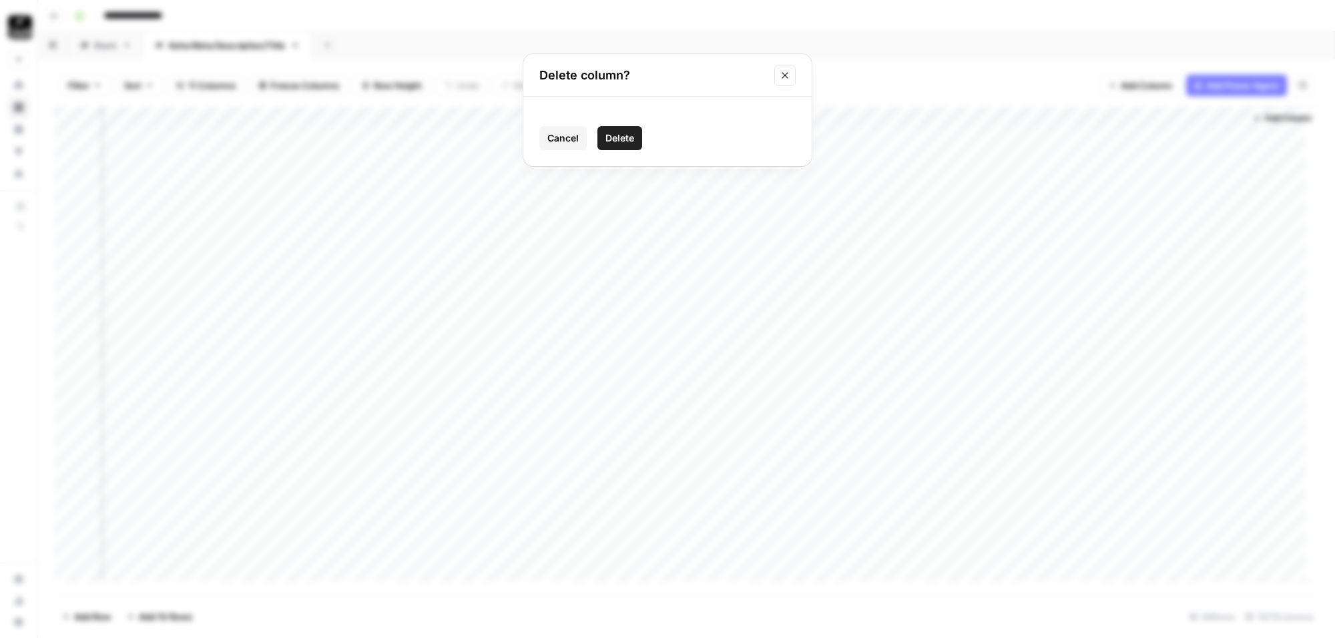
click at [638, 137] on button "Delete" at bounding box center [620, 138] width 45 height 24
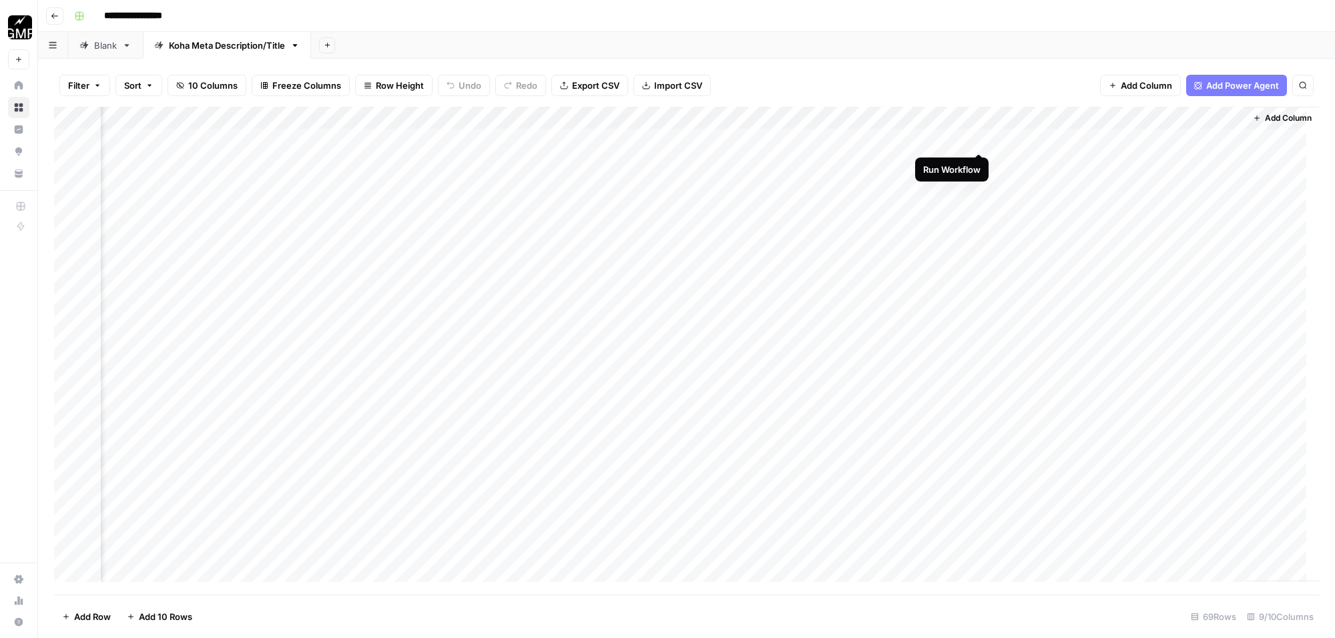
click at [978, 138] on div "Add Column" at bounding box center [686, 351] width 1265 height 488
click at [1083, 141] on div "Add Column" at bounding box center [686, 351] width 1265 height 488
click at [1176, 265] on div "Add Column" at bounding box center [686, 351] width 1265 height 488
click at [964, 122] on div "Add Column" at bounding box center [686, 351] width 1265 height 488
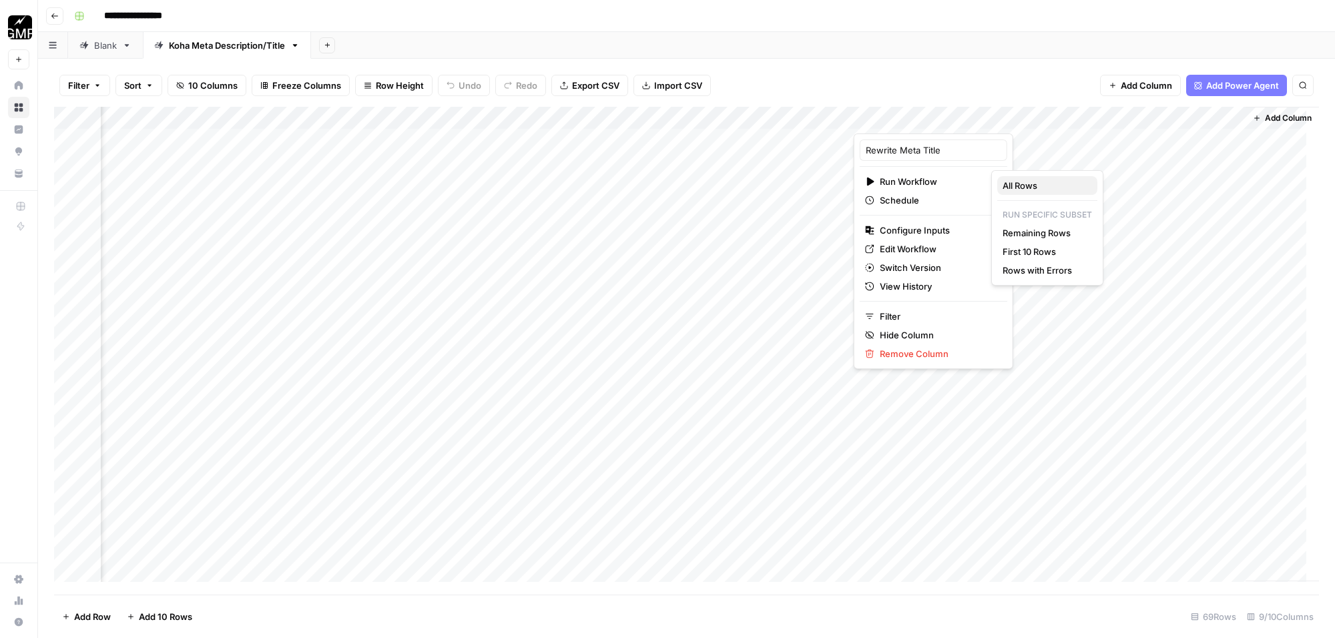
click at [1012, 188] on span "All Rows" at bounding box center [1045, 185] width 84 height 13
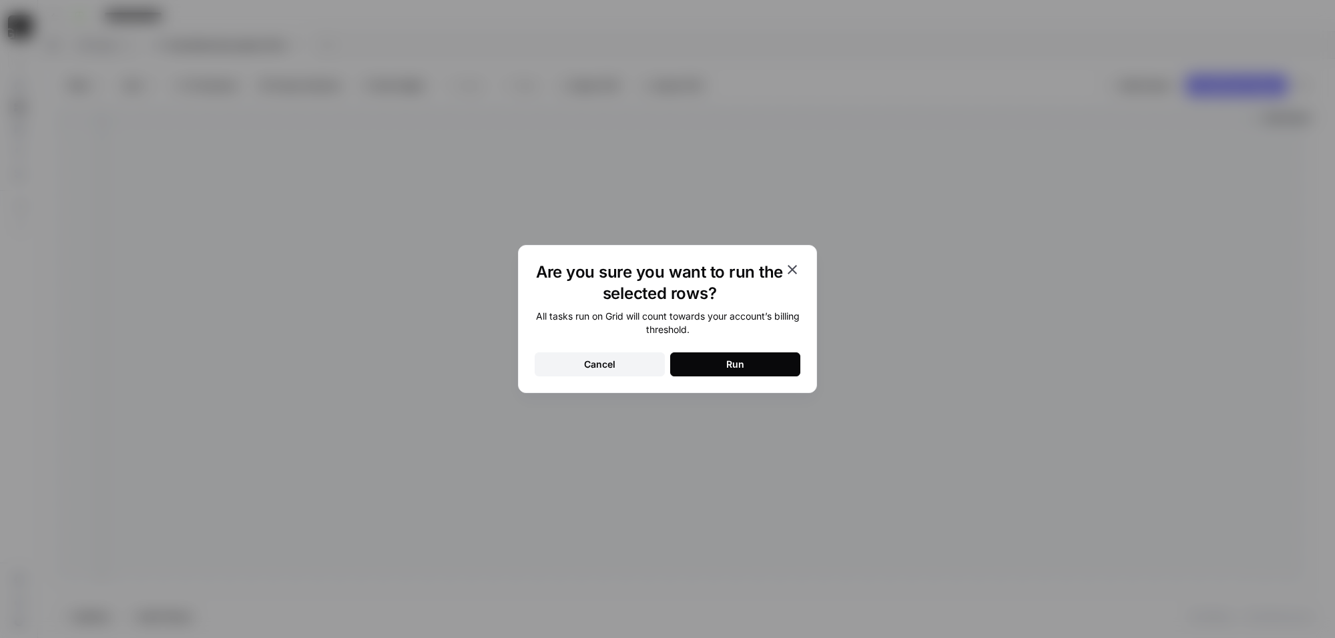
click at [781, 361] on button "Run" at bounding box center [735, 365] width 130 height 24
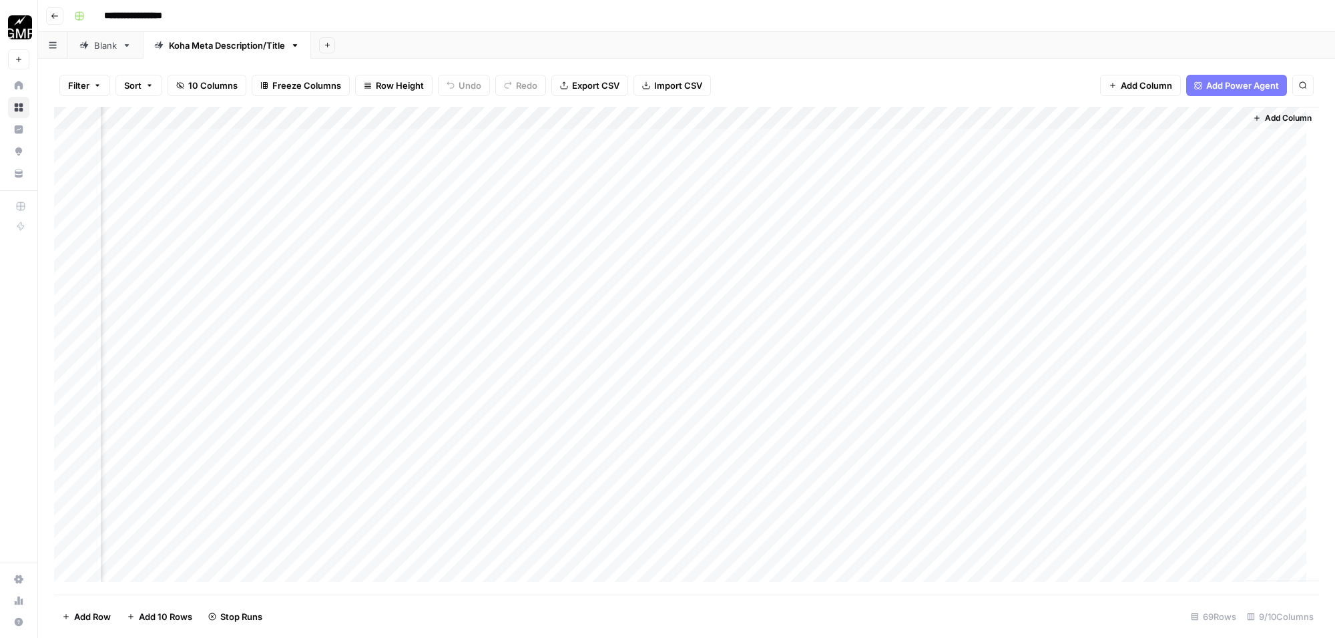
click at [1054, 137] on div "Add Column" at bounding box center [686, 351] width 1265 height 488
click at [996, 145] on textarea "**********" at bounding box center [1124, 148] width 267 height 32
drag, startPoint x: 1056, startPoint y: 151, endPoint x: 1195, endPoint y: 139, distance: 140.1
click at [1195, 139] on textarea "**********" at bounding box center [1124, 148] width 267 height 32
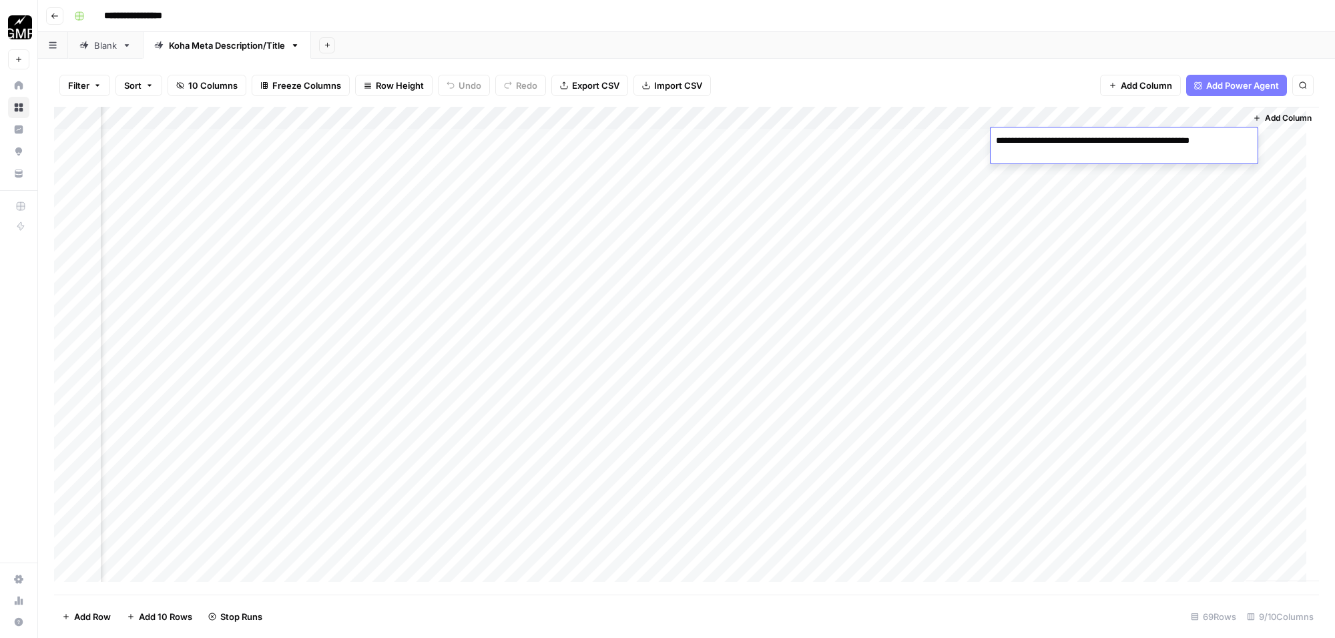
type textarea "**********"
click at [1253, 139] on div "Add Column" at bounding box center [686, 351] width 1265 height 488
click at [1253, 139] on textarea "**********" at bounding box center [1283, 141] width 255 height 19
click at [1239, 138] on textarea "**********" at bounding box center [1201, 141] width 255 height 19
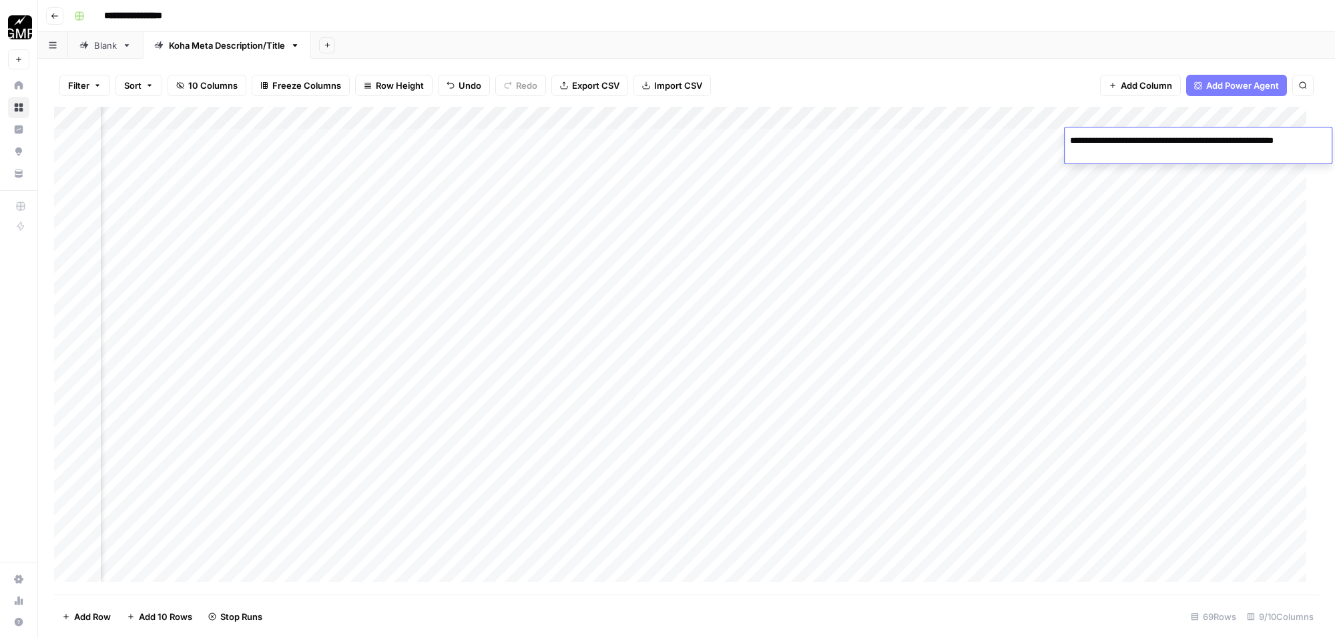
type textarea "**********"
click at [1187, 196] on div "Add Column" at bounding box center [686, 351] width 1265 height 488
click at [1096, 161] on div "Add Column" at bounding box center [686, 351] width 1265 height 488
click at [1090, 161] on div "Add Column" at bounding box center [686, 351] width 1265 height 488
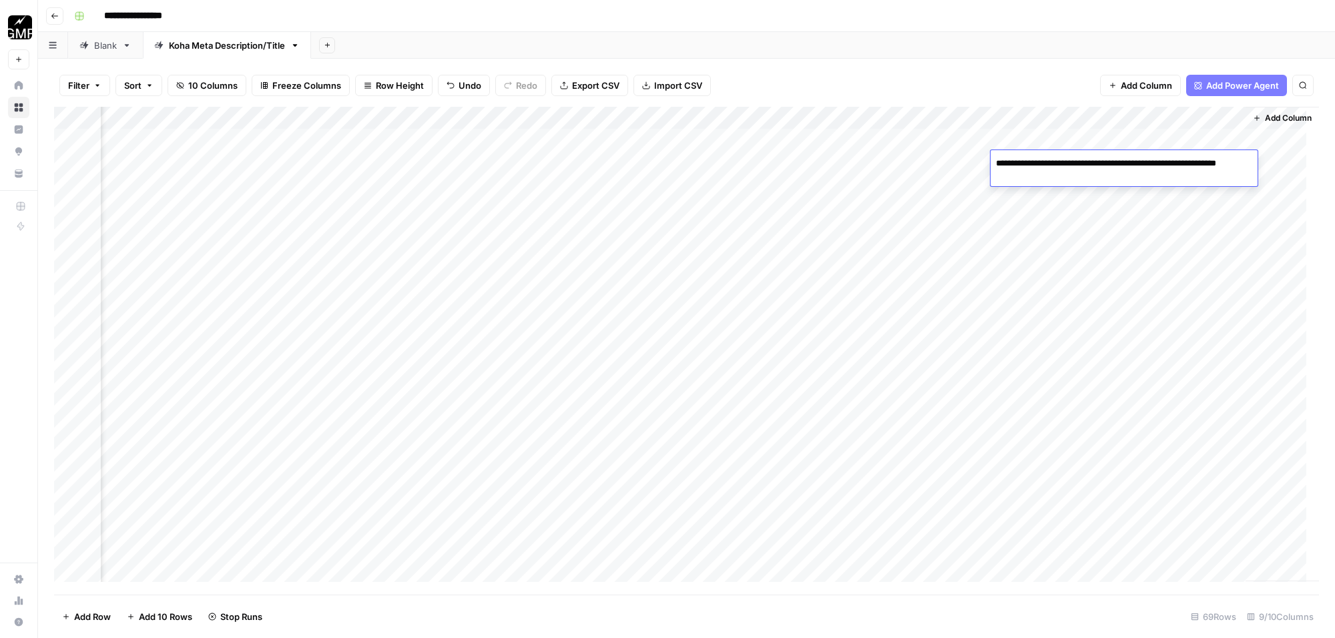
click at [1090, 161] on textarea "**********" at bounding box center [1124, 170] width 267 height 32
click at [1095, 165] on textarea "**********" at bounding box center [1124, 170] width 267 height 32
click at [1209, 246] on div "Add Column" at bounding box center [686, 351] width 1265 height 488
click at [1082, 166] on div "Add Column" at bounding box center [686, 351] width 1265 height 488
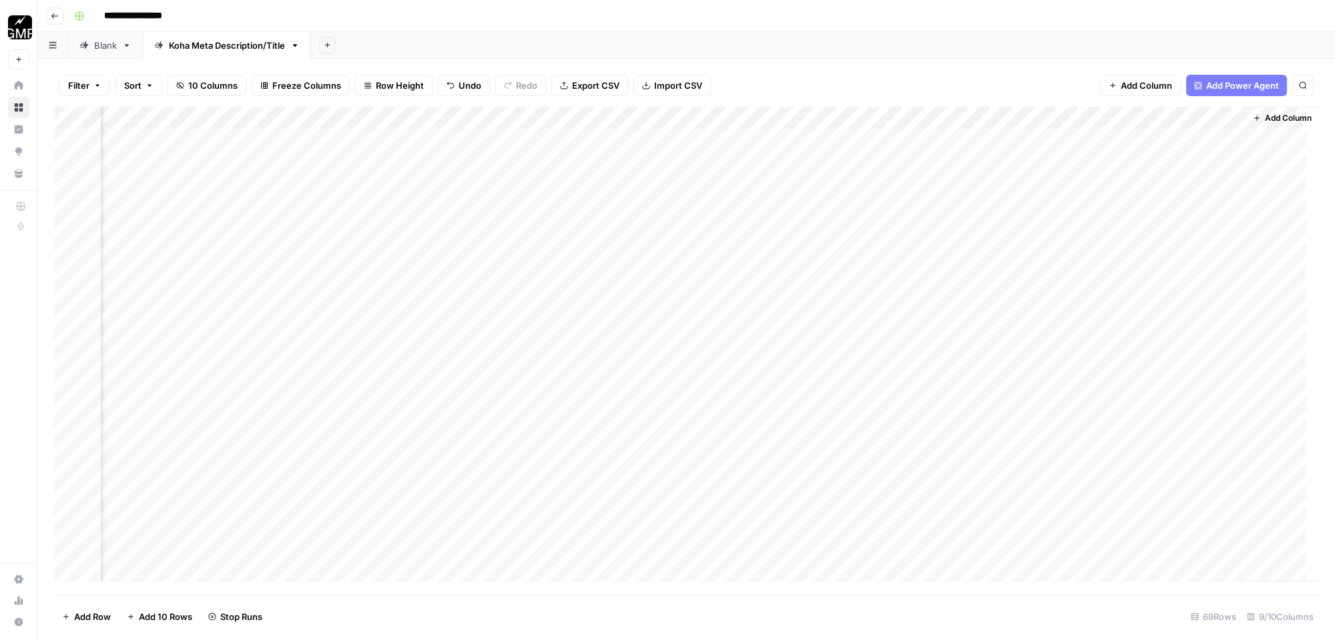
click at [1098, 161] on div "Add Column" at bounding box center [686, 351] width 1265 height 488
click at [1067, 139] on div "Add Column" at bounding box center [686, 351] width 1265 height 488
click at [1082, 162] on div "Add Column" at bounding box center [686, 351] width 1265 height 488
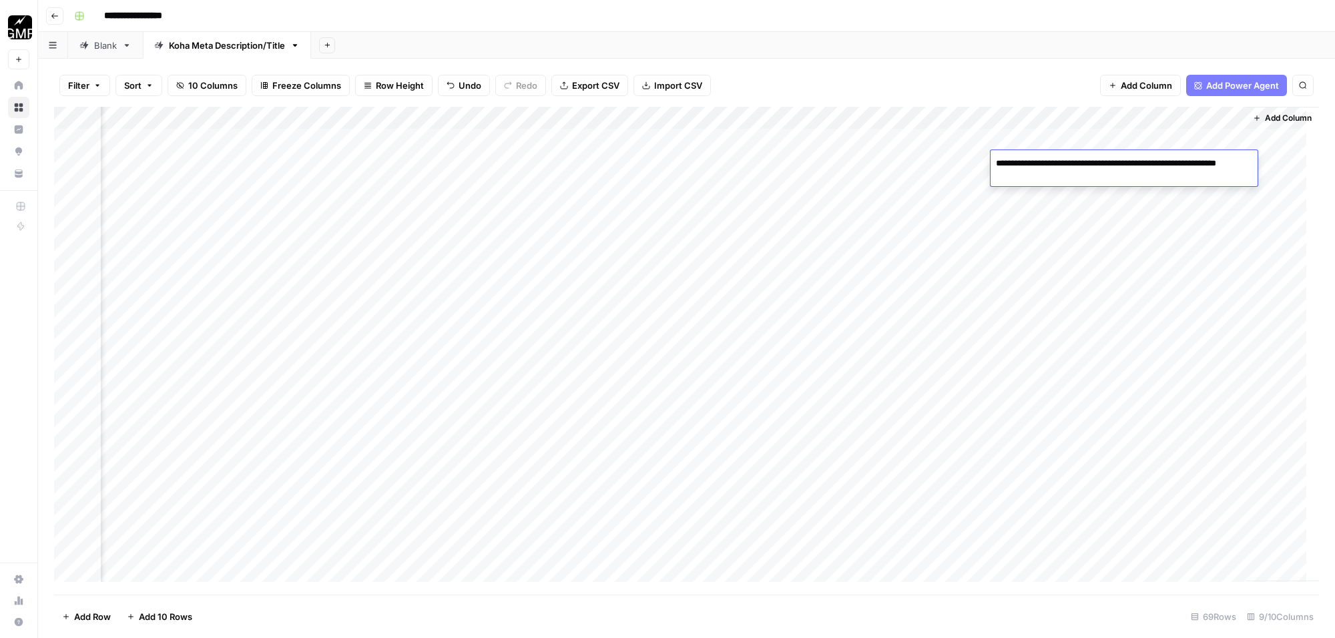
click at [1163, 235] on div "Add Column" at bounding box center [686, 351] width 1265 height 488
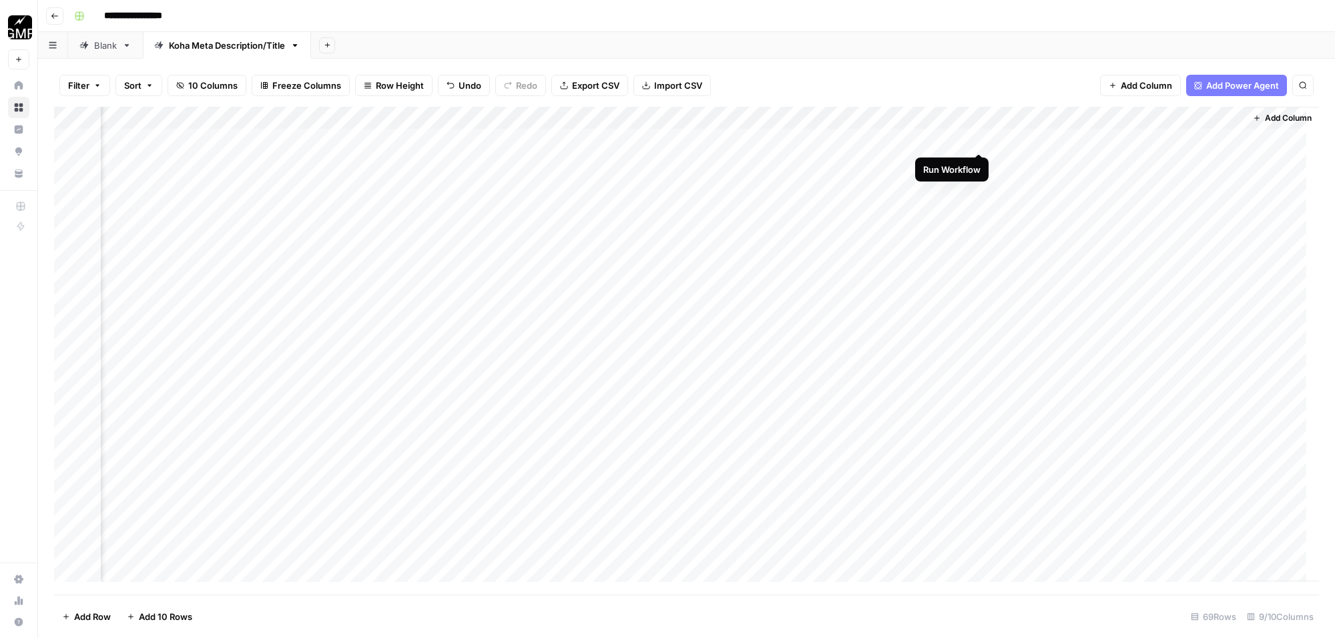
click at [982, 138] on div "Add Column" at bounding box center [686, 351] width 1265 height 488
click at [1099, 138] on div "Add Column" at bounding box center [686, 351] width 1265 height 488
drag, startPoint x: 739, startPoint y: 579, endPoint x: 668, endPoint y: 583, distance: 70.9
click at [668, 583] on div "Add Column" at bounding box center [686, 351] width 1265 height 488
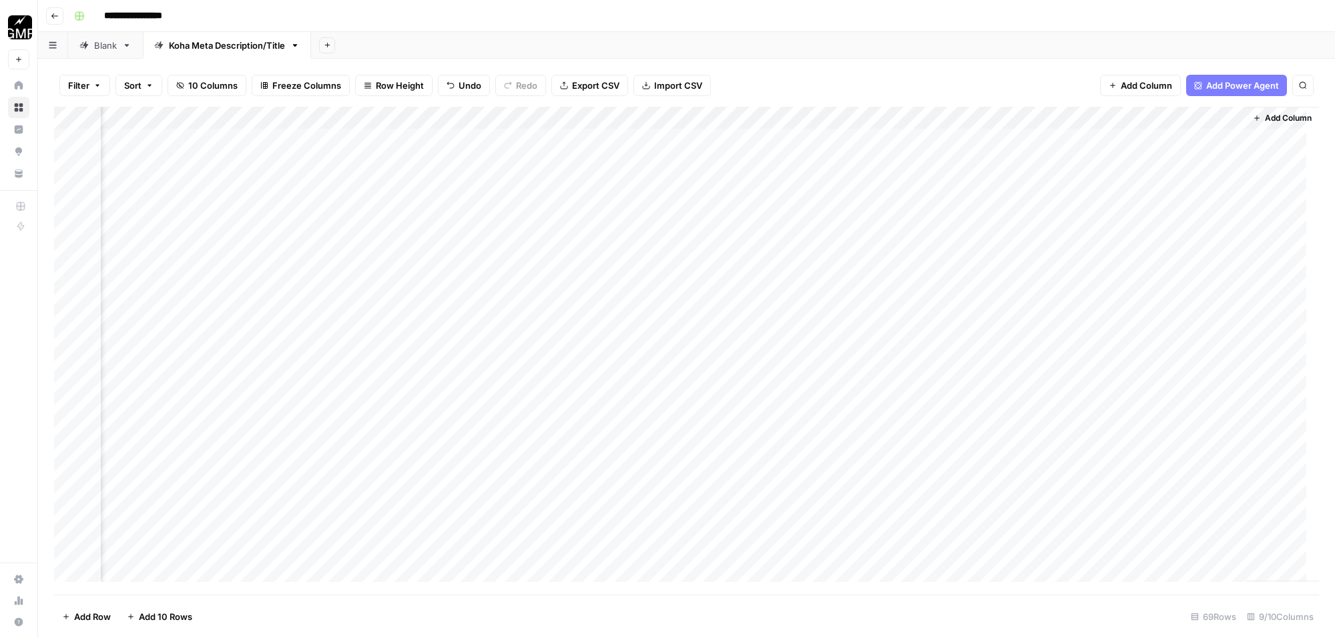
click at [1098, 138] on div "Add Column" at bounding box center [686, 351] width 1265 height 488
click at [1157, 209] on div "Add Column" at bounding box center [686, 351] width 1265 height 488
click at [1085, 144] on div "Add Column" at bounding box center [686, 351] width 1265 height 488
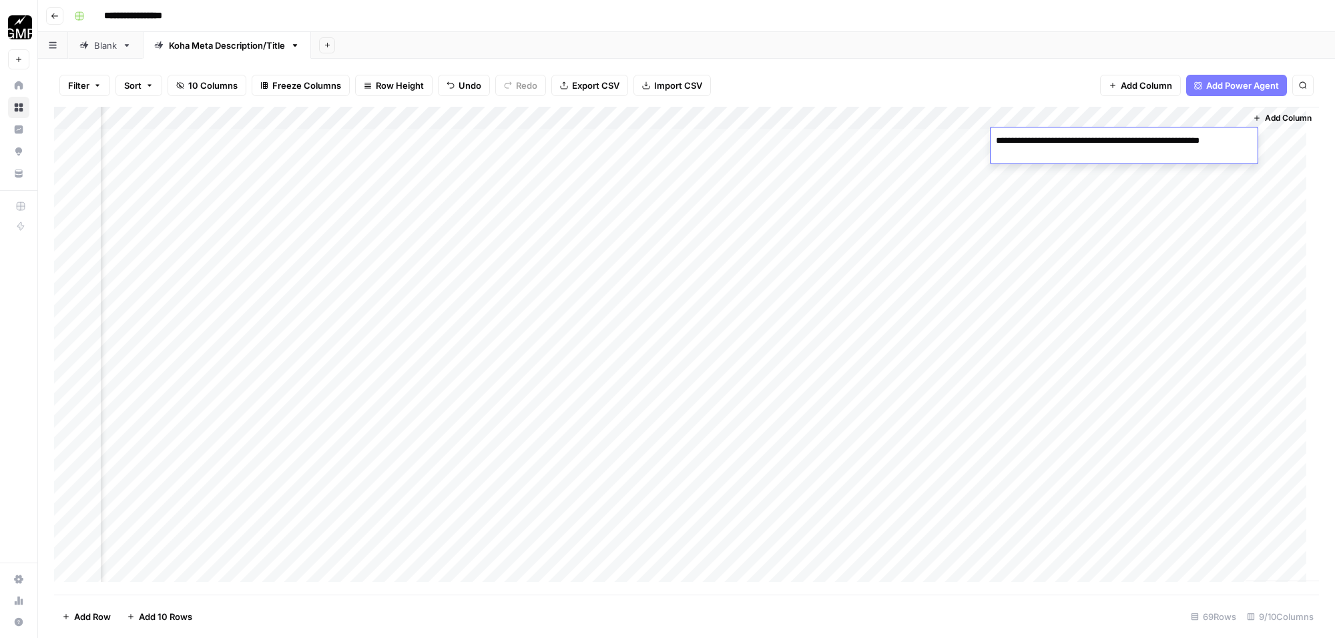
click at [1162, 204] on div "Add Column" at bounding box center [686, 351] width 1265 height 488
click at [1028, 139] on div "Add Column" at bounding box center [686, 351] width 1265 height 488
click at [980, 117] on div "Add Column" at bounding box center [686, 351] width 1265 height 488
click at [1025, 145] on span "All Rows" at bounding box center [1028, 148] width 84 height 13
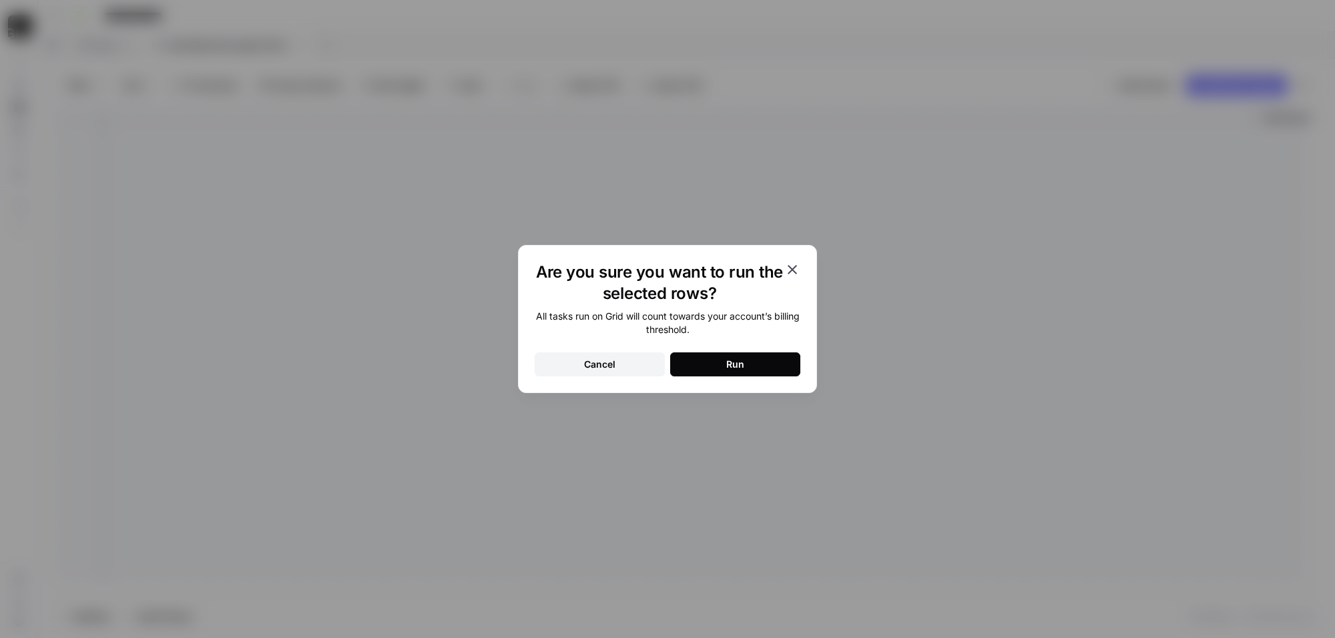
click at [760, 358] on button "Run" at bounding box center [735, 365] width 130 height 24
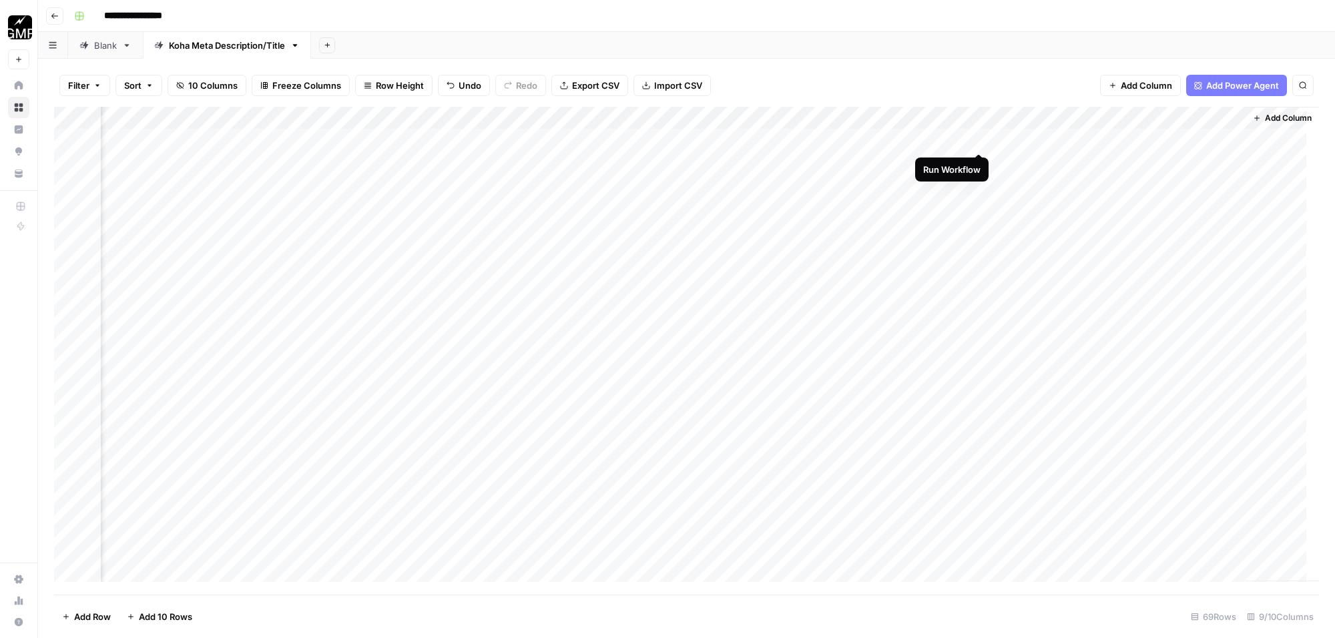
drag, startPoint x: 982, startPoint y: 138, endPoint x: 976, endPoint y: 142, distance: 7.6
click at [982, 136] on div "Add Column" at bounding box center [686, 351] width 1265 height 488
click at [1105, 140] on div "Add Column" at bounding box center [686, 351] width 1265 height 488
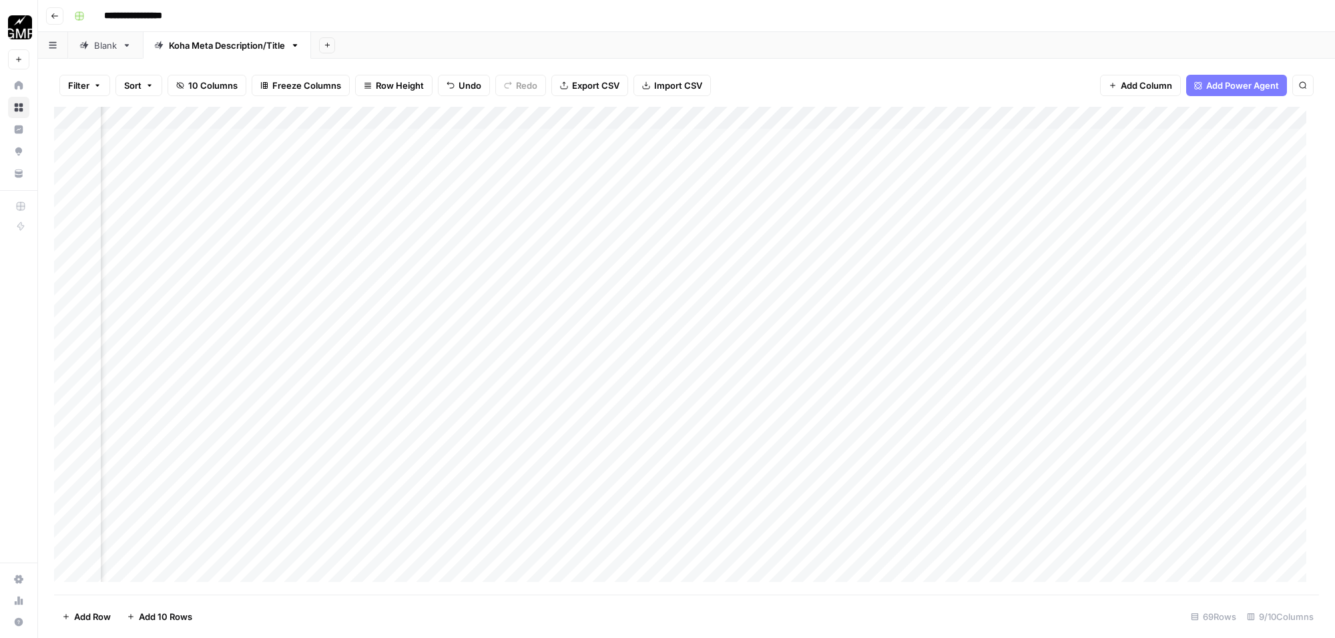
click at [1212, 140] on div "Add Column" at bounding box center [686, 351] width 1265 height 488
click at [1231, 177] on div "Add Column" at bounding box center [686, 351] width 1265 height 488
click at [982, 162] on div "Add Column" at bounding box center [686, 351] width 1265 height 488
click at [980, 182] on div "Add Column" at bounding box center [686, 351] width 1265 height 488
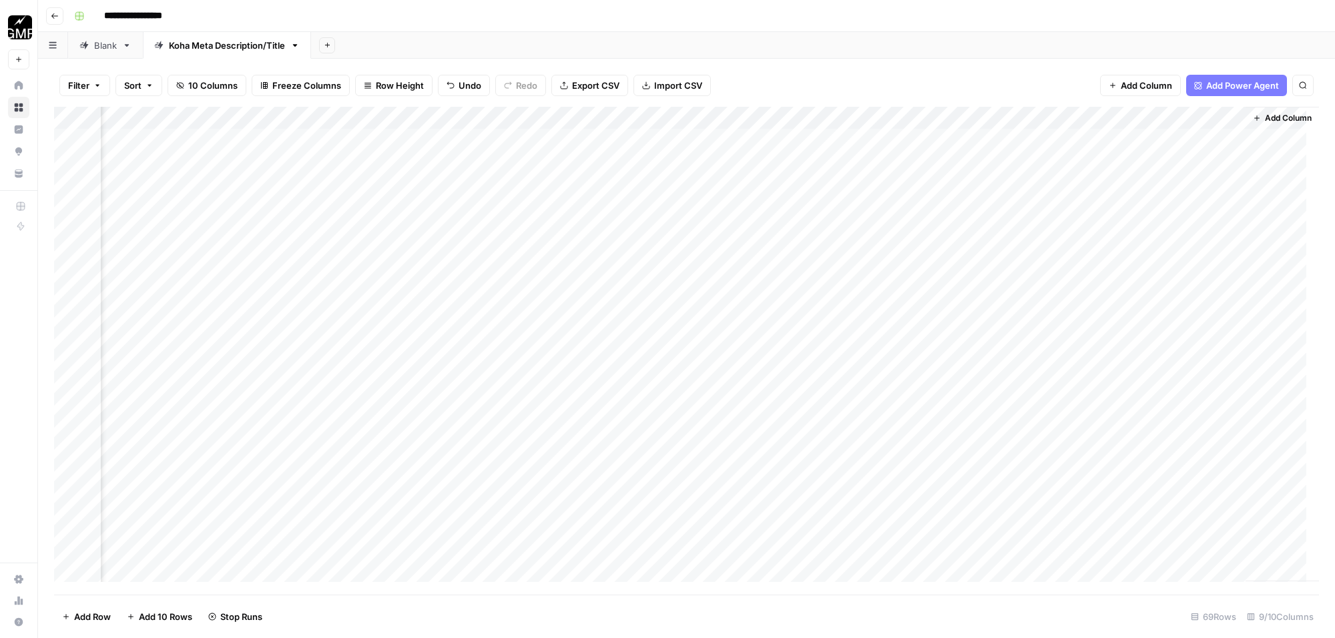
click at [982, 206] on div "Add Column" at bounding box center [686, 351] width 1265 height 488
click at [976, 274] on div "Add Column" at bounding box center [686, 351] width 1265 height 488
click at [980, 297] on div "Add Column" at bounding box center [686, 351] width 1265 height 488
click at [982, 319] on div "Add Column" at bounding box center [686, 351] width 1265 height 488
click at [982, 362] on div "Add Column" at bounding box center [686, 351] width 1265 height 488
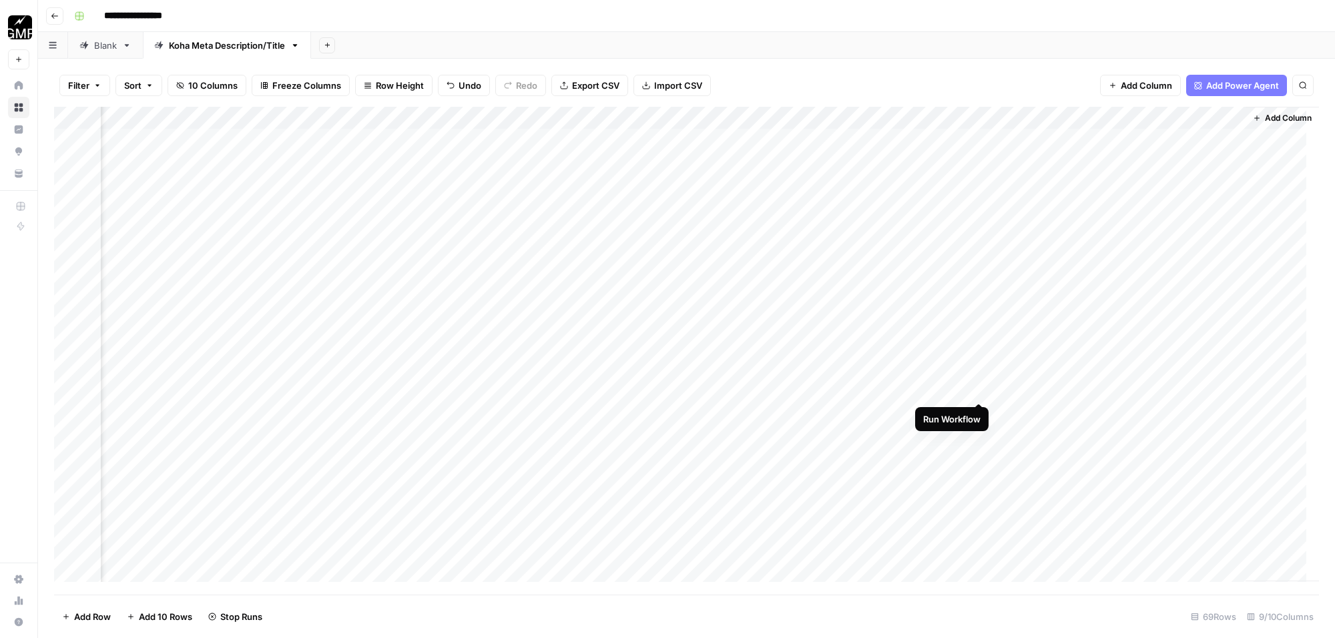
click at [983, 388] on div "Add Column" at bounding box center [686, 351] width 1265 height 488
click at [982, 479] on div "Add Column" at bounding box center [686, 351] width 1265 height 488
click at [978, 251] on div "Add Column" at bounding box center [686, 351] width 1265 height 488
click at [978, 295] on div "Add Column" at bounding box center [686, 351] width 1265 height 488
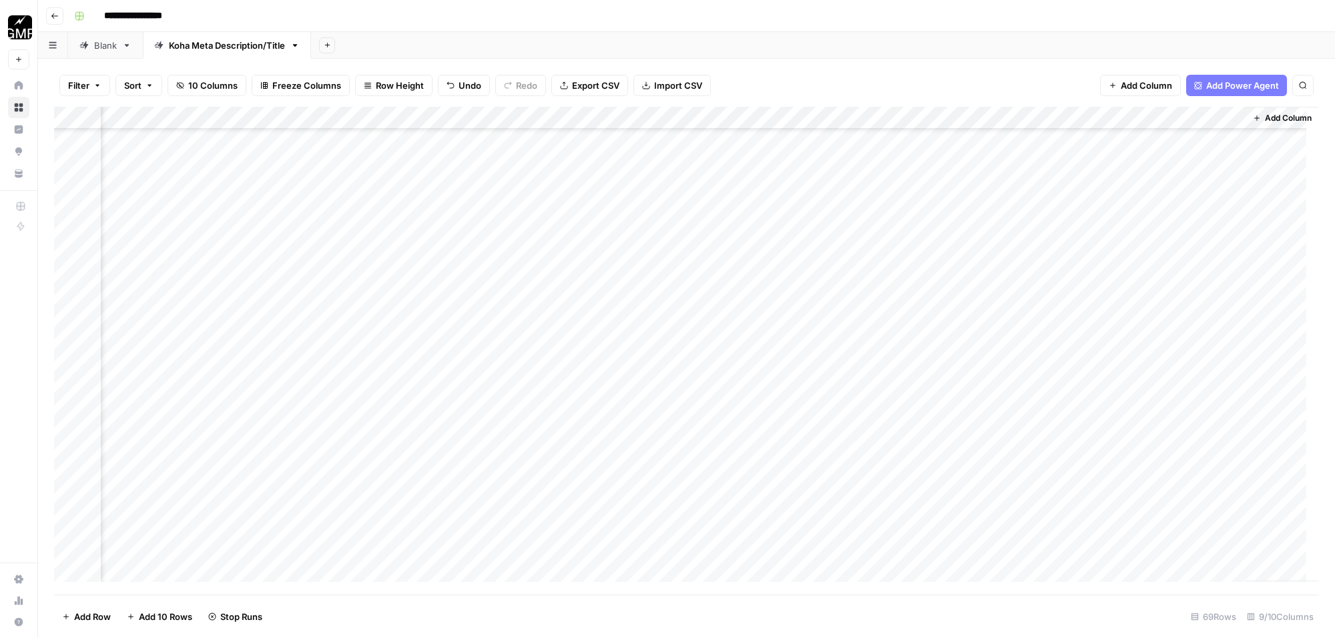
click at [978, 342] on div "Add Column" at bounding box center [686, 351] width 1265 height 488
click at [982, 433] on div "Add Column" at bounding box center [686, 351] width 1265 height 488
click at [979, 477] on div "Add Column" at bounding box center [686, 351] width 1265 height 488
click at [983, 501] on div "Add Column" at bounding box center [686, 351] width 1265 height 488
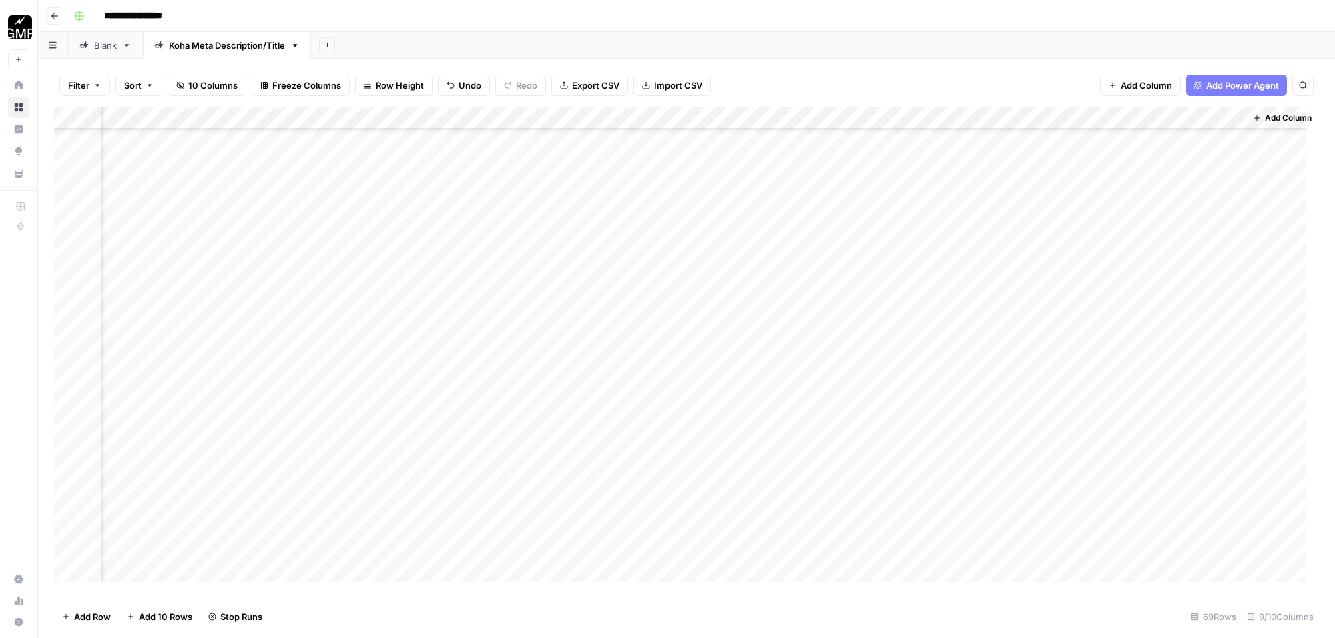
click at [980, 210] on div "Add Column" at bounding box center [686, 351] width 1265 height 488
click at [980, 235] on div "Add Column" at bounding box center [686, 351] width 1265 height 488
click at [982, 257] on div "Add Column" at bounding box center [686, 351] width 1265 height 488
click at [980, 277] on div "Add Column" at bounding box center [686, 351] width 1265 height 488
click at [982, 304] on div "Add Column" at bounding box center [686, 351] width 1265 height 488
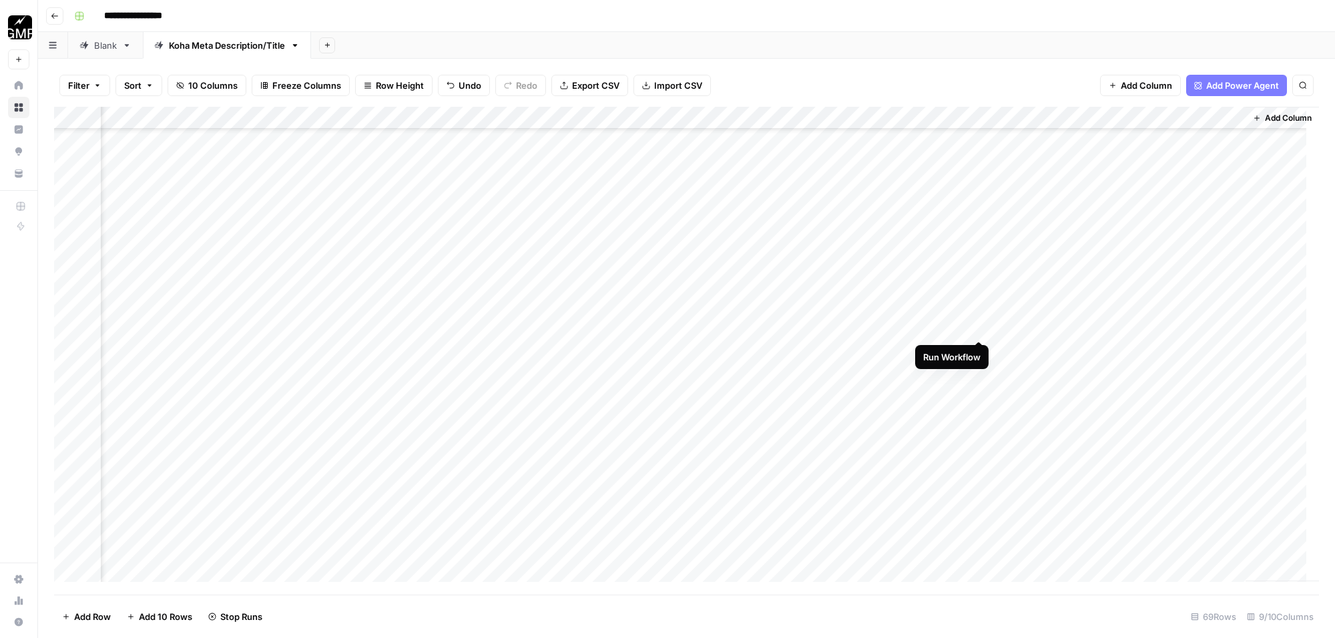
click at [982, 326] on div "Add Column" at bounding box center [686, 351] width 1265 height 488
click at [982, 349] on div "Add Column" at bounding box center [686, 351] width 1265 height 488
click at [980, 391] on div "Add Column" at bounding box center [686, 351] width 1265 height 488
click at [977, 439] on div "Add Column" at bounding box center [686, 351] width 1265 height 488
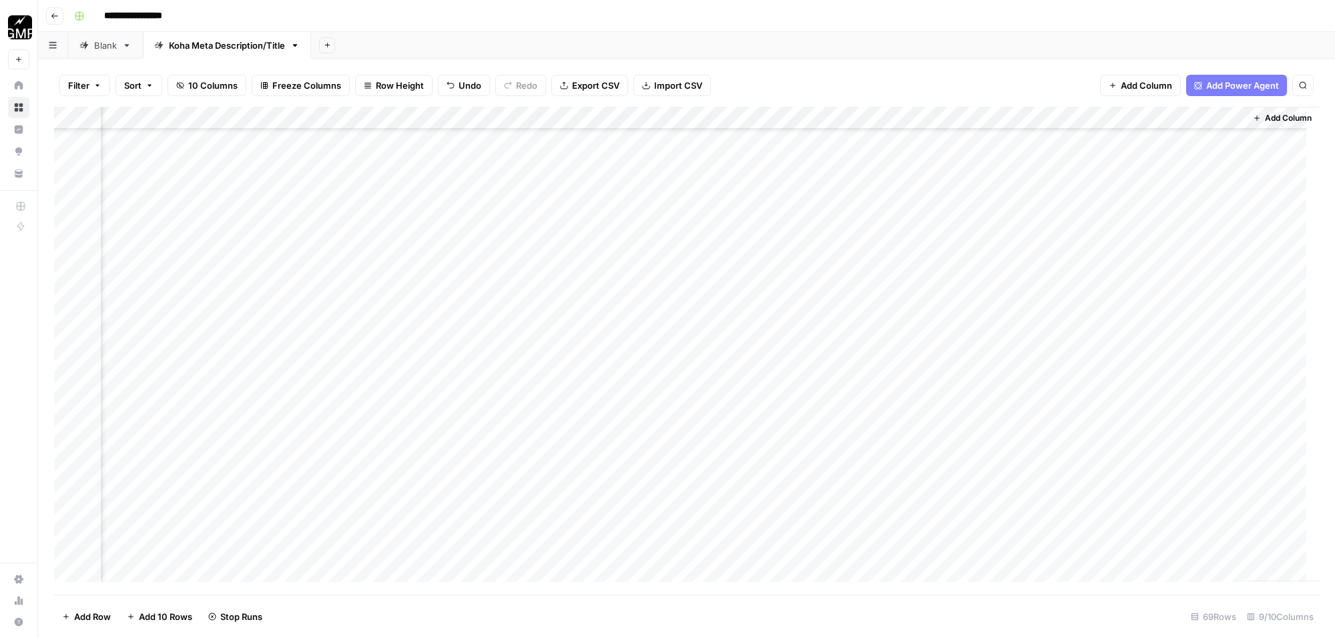
click at [978, 212] on div "Add Column" at bounding box center [686, 351] width 1265 height 488
click at [982, 238] on div "Add Column" at bounding box center [686, 351] width 1265 height 488
click at [979, 257] on div "Add Column" at bounding box center [686, 351] width 1265 height 488
click at [982, 279] on div "Add Column" at bounding box center [686, 351] width 1265 height 488
click at [980, 325] on div "Add Column" at bounding box center [686, 351] width 1265 height 488
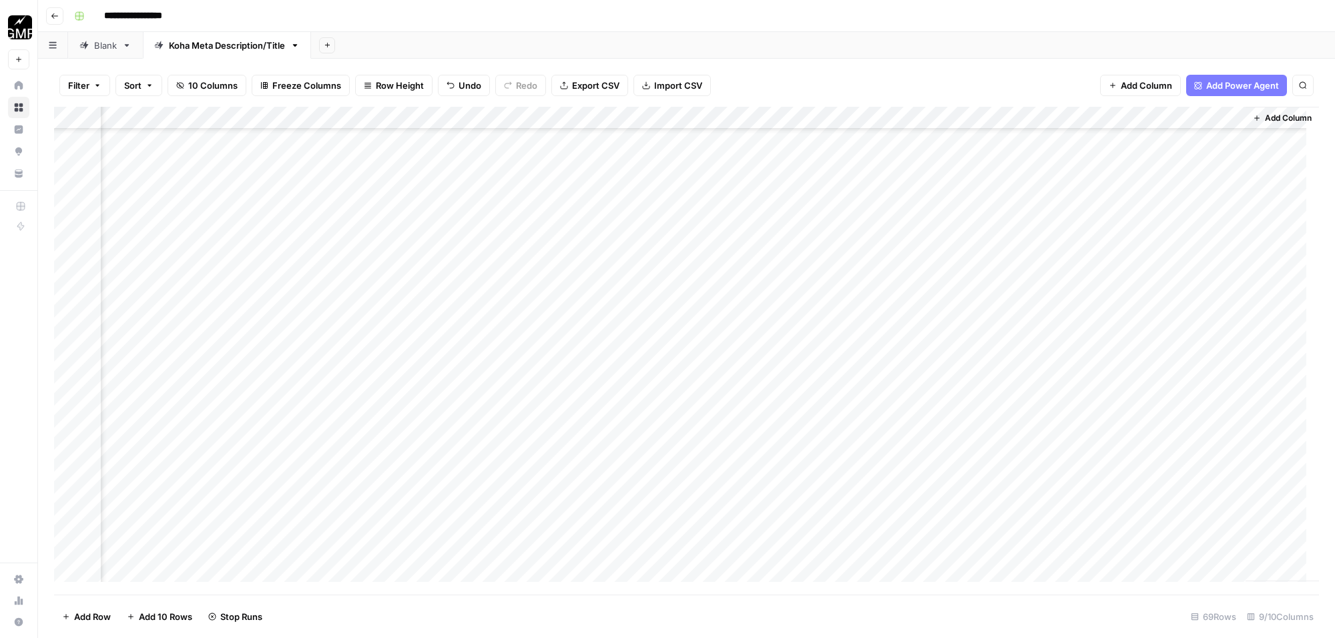
click at [983, 347] on div "Add Column" at bounding box center [686, 351] width 1265 height 488
click at [982, 369] on div "Add Column" at bounding box center [686, 351] width 1265 height 488
click at [982, 415] on div "Add Column" at bounding box center [686, 351] width 1265 height 488
click at [980, 439] on div "Add Column" at bounding box center [686, 351] width 1265 height 488
click at [978, 530] on div "Add Column" at bounding box center [686, 351] width 1265 height 488
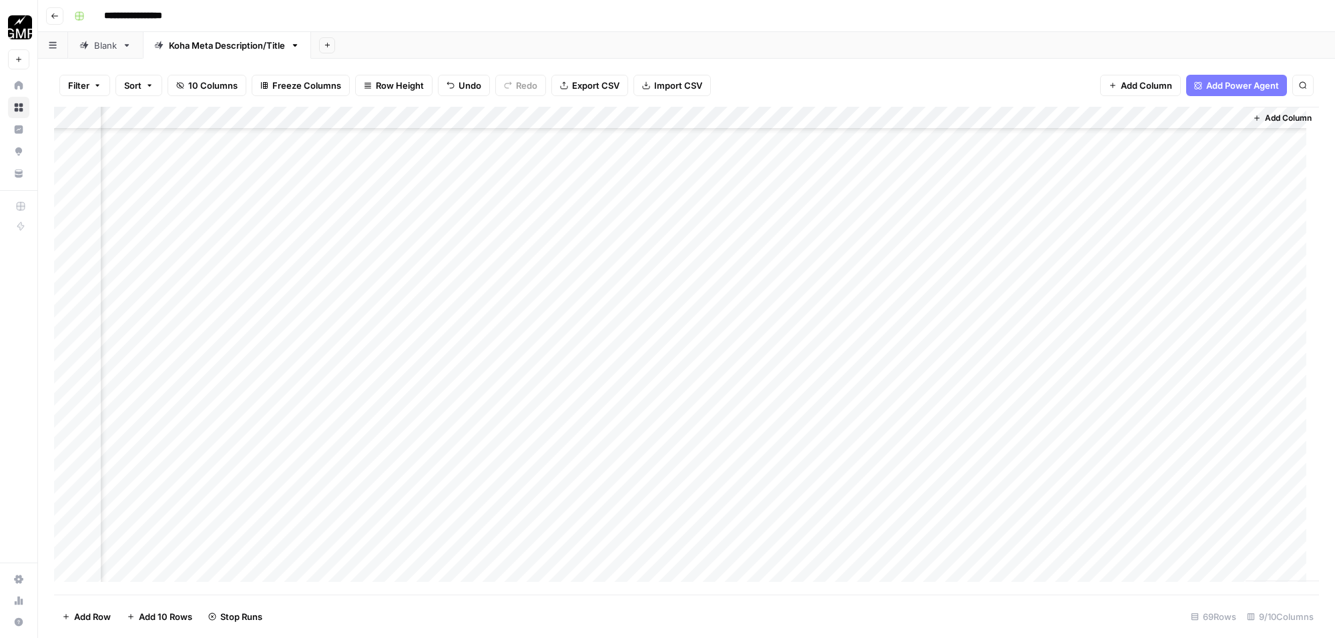
scroll to position [1085, 242]
click at [982, 302] on div "Add Column" at bounding box center [686, 351] width 1265 height 488
click at [980, 367] on div "Add Column" at bounding box center [686, 351] width 1265 height 488
click at [983, 415] on div "Add Column" at bounding box center [686, 351] width 1265 height 488
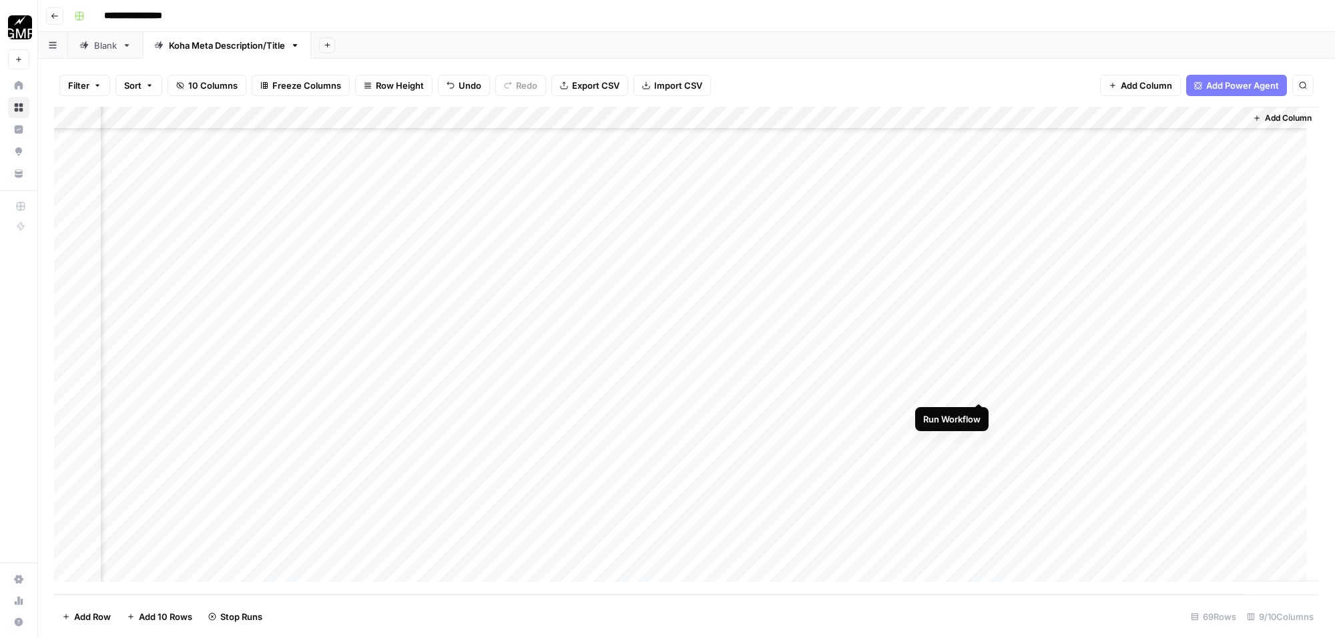
click at [980, 387] on div "Add Column" at bounding box center [686, 351] width 1265 height 488
click at [980, 411] on div "Add Column" at bounding box center [686, 351] width 1265 height 488
click at [983, 431] on div "Add Column" at bounding box center [686, 351] width 1265 height 488
click at [1050, 141] on div "Add Column" at bounding box center [686, 351] width 1265 height 488
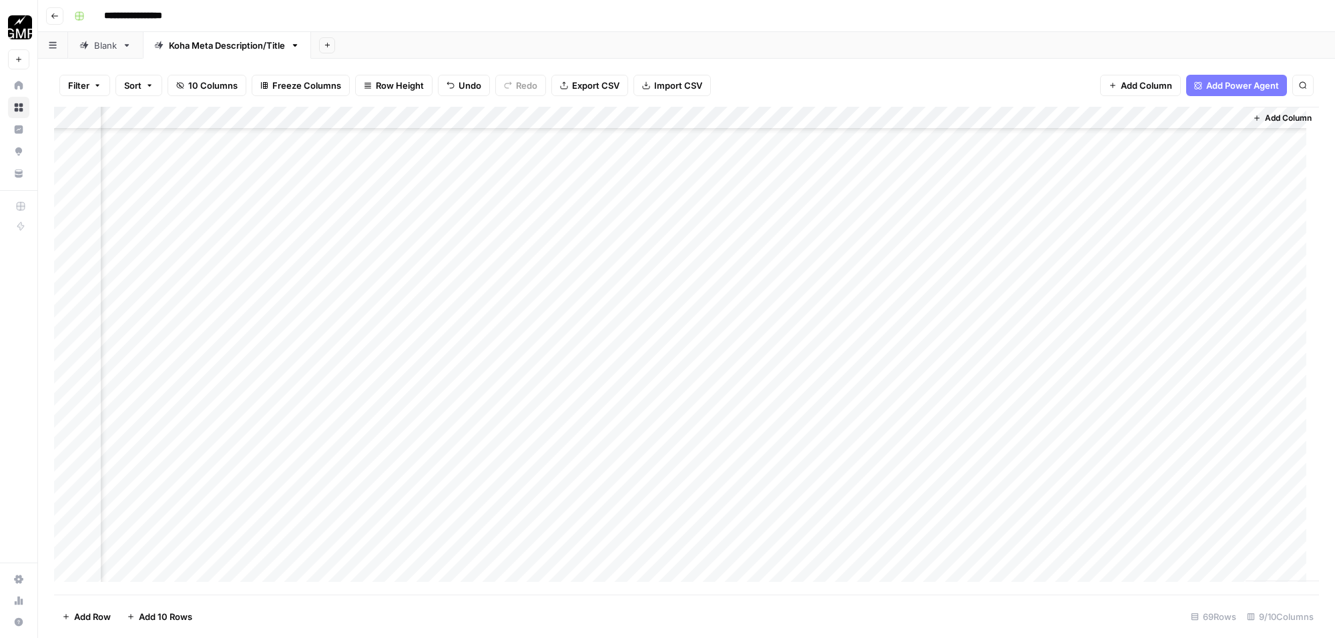
scroll to position [1135, 242]
drag, startPoint x: 1079, startPoint y: 138, endPoint x: 1072, endPoint y: 522, distance: 384.0
click at [1078, 536] on div "Add Column" at bounding box center [686, 351] width 1265 height 488
drag, startPoint x: 1110, startPoint y: 535, endPoint x: 1112, endPoint y: 552, distance: 16.7
click at [1112, 552] on div "Add Column" at bounding box center [686, 351] width 1265 height 488
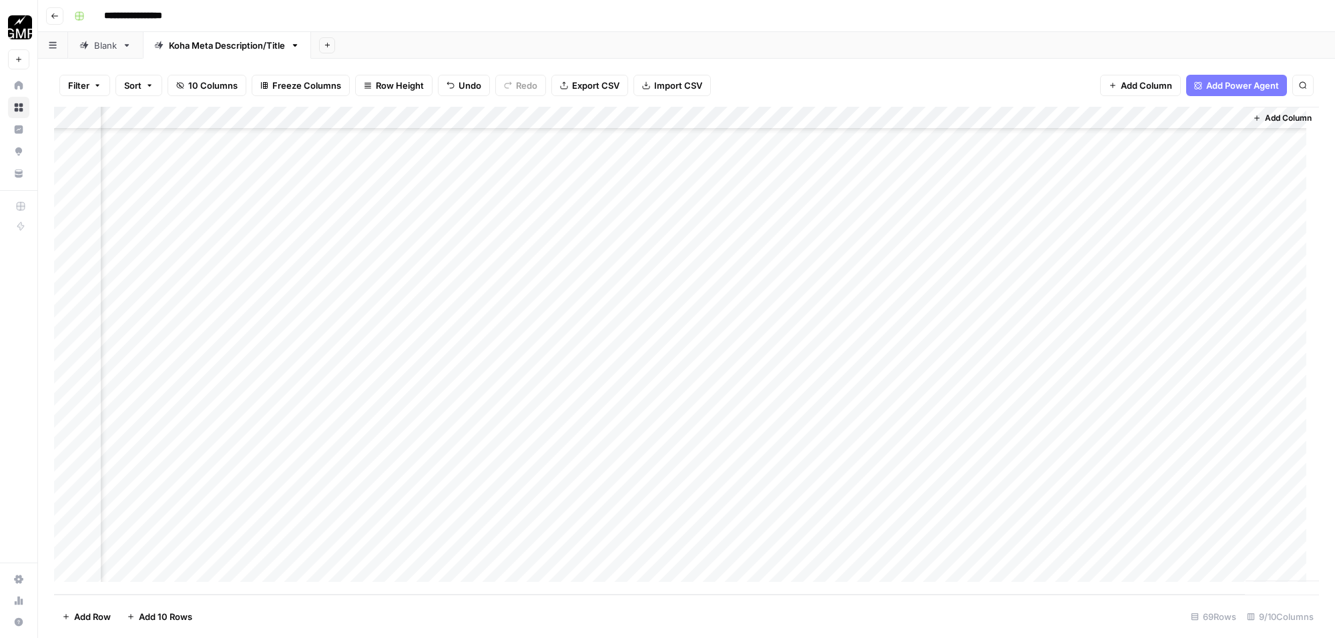
drag, startPoint x: 1096, startPoint y: 165, endPoint x: 1080, endPoint y: 556, distance: 390.9
click at [1080, 556] on div "Add Column" at bounding box center [686, 351] width 1265 height 488
click at [979, 137] on div "Add Column" at bounding box center [686, 351] width 1265 height 488
click at [1097, 139] on div "Add Column" at bounding box center [686, 351] width 1265 height 488
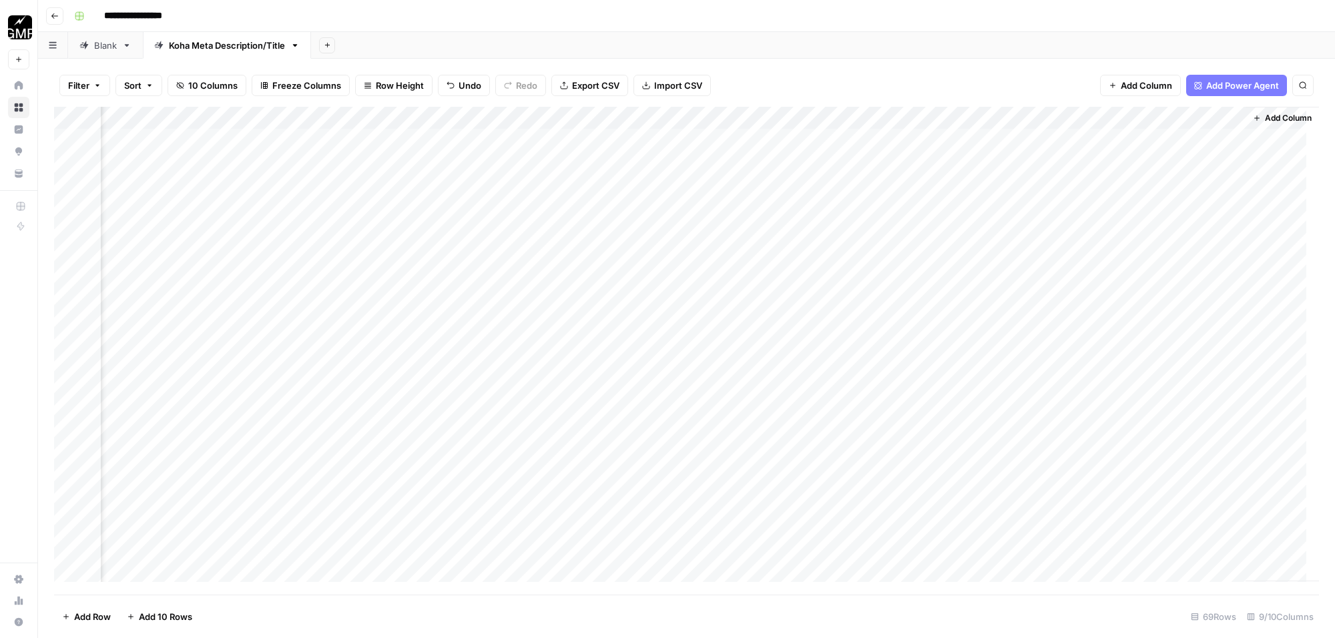
click at [1097, 139] on div "Add Column" at bounding box center [686, 351] width 1265 height 488
click at [1097, 139] on textarea "**********" at bounding box center [1098, 141] width 214 height 19
click at [1099, 140] on textarea "**********" at bounding box center [1098, 141] width 214 height 19
click at [1142, 137] on textarea "**********" at bounding box center [1098, 141] width 214 height 19
click at [1153, 214] on div "Add Column" at bounding box center [686, 351] width 1265 height 488
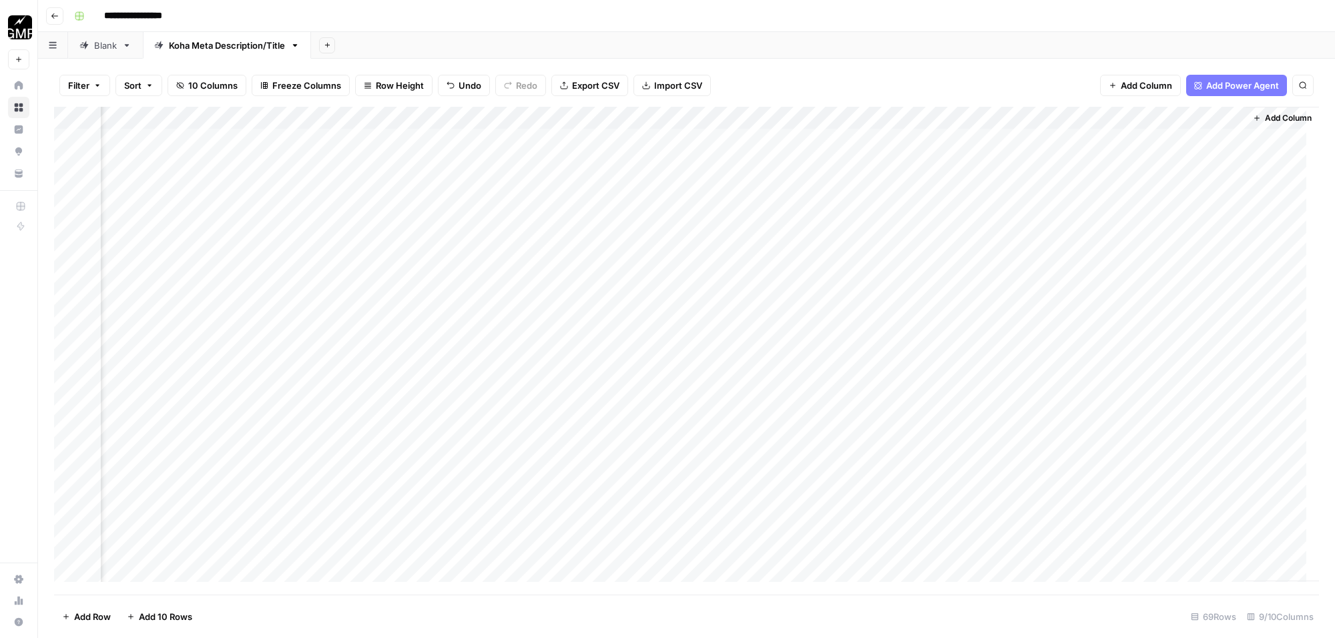
click at [1096, 158] on div "Add Column" at bounding box center [686, 351] width 1265 height 488
click at [1155, 219] on div "Add Column" at bounding box center [686, 351] width 1265 height 488
click at [976, 162] on div "Add Column" at bounding box center [686, 351] width 1265 height 488
click at [982, 208] on div "Add Column" at bounding box center [686, 351] width 1265 height 488
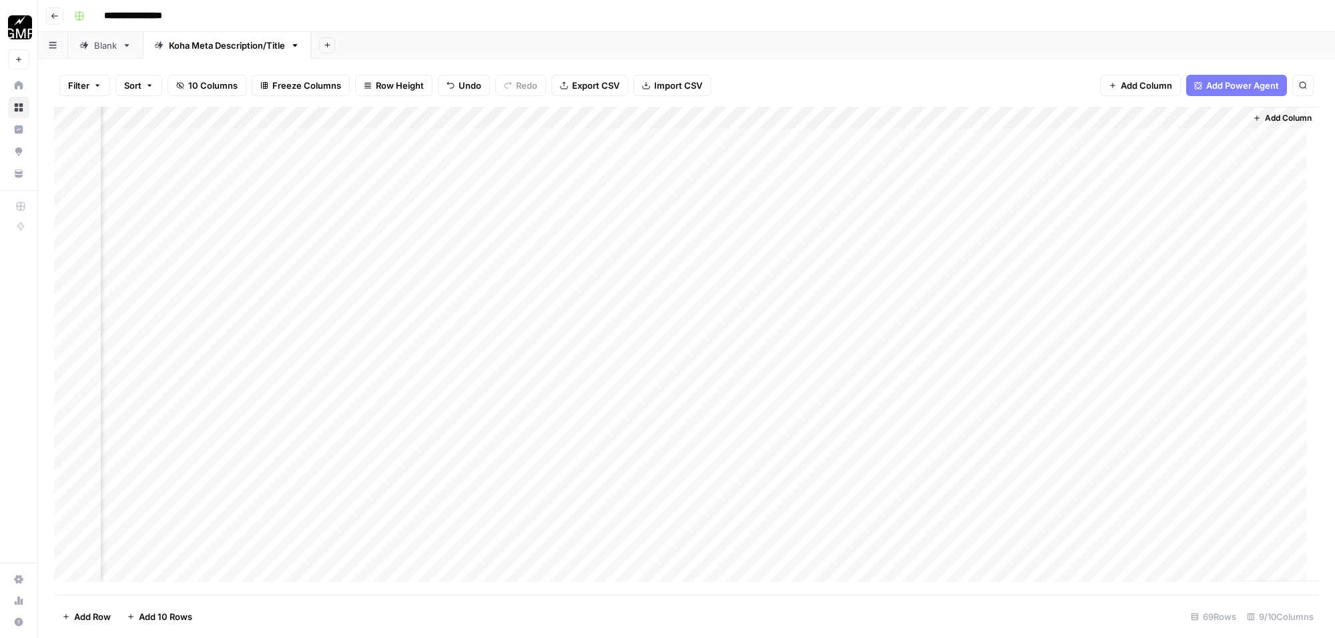
click at [1073, 139] on div "Add Column" at bounding box center [686, 351] width 1265 height 488
click at [1173, 224] on div "Add Column" at bounding box center [686, 351] width 1265 height 488
click at [1064, 159] on div "Add Column" at bounding box center [686, 351] width 1265 height 488
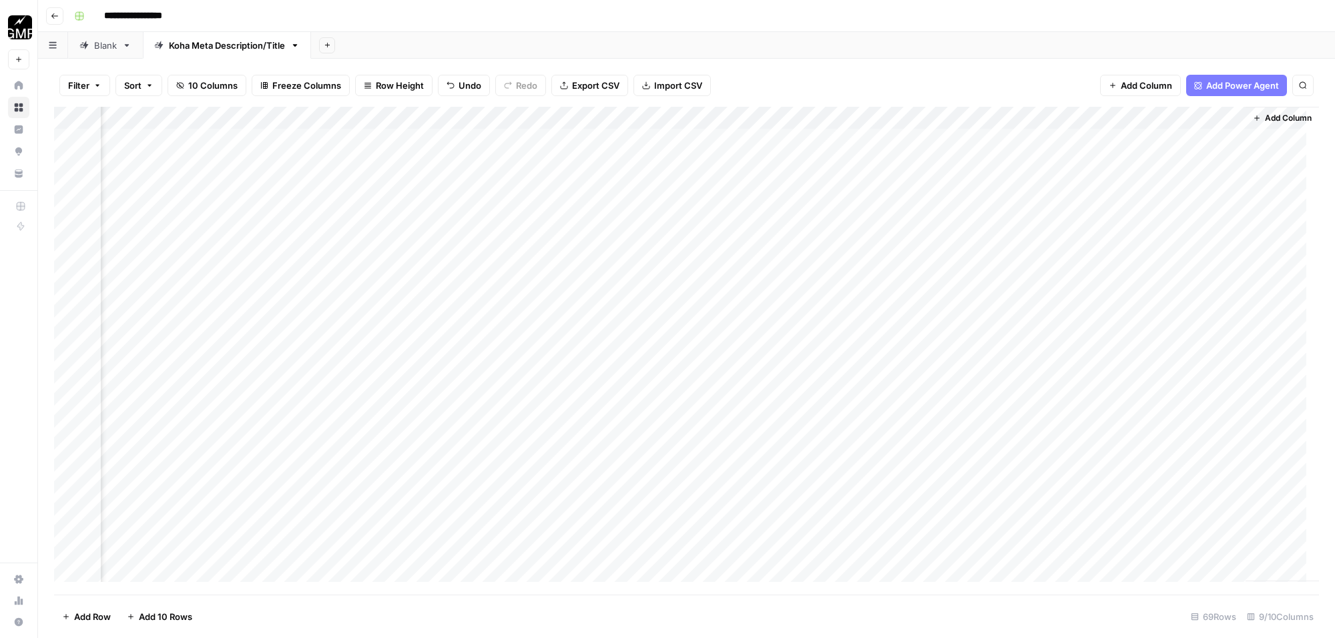
click at [1176, 229] on div "Add Column" at bounding box center [686, 351] width 1265 height 488
click at [1100, 181] on div "Add Column" at bounding box center [686, 351] width 1265 height 488
click at [1096, 208] on div "Add Column" at bounding box center [686, 351] width 1265 height 488
click at [982, 118] on div "Add Column" at bounding box center [686, 351] width 1265 height 488
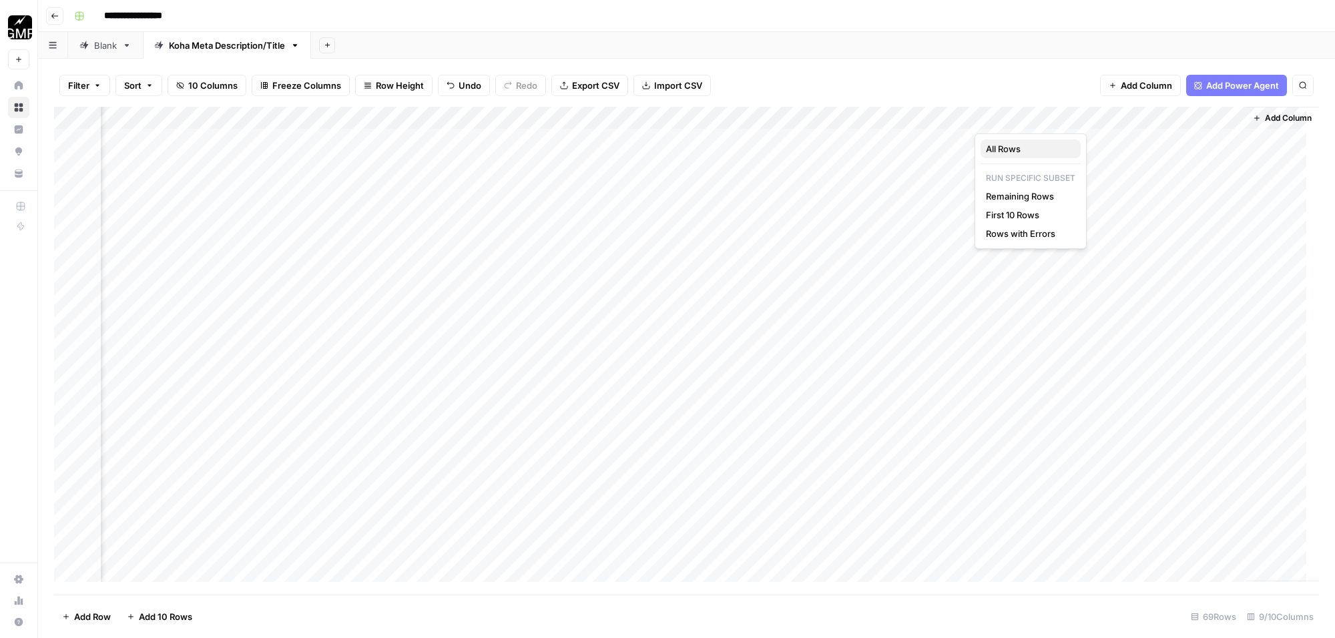
click at [1015, 151] on span "All Rows" at bounding box center [1028, 148] width 84 height 13
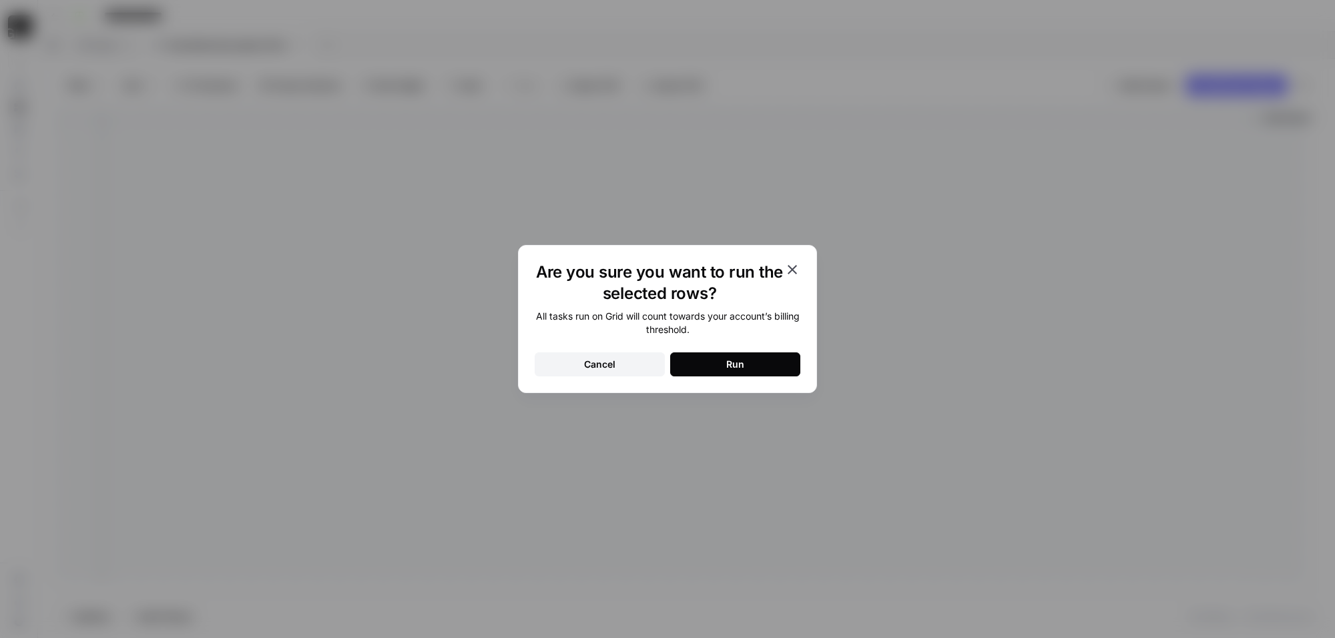
click at [775, 356] on button "Run" at bounding box center [735, 365] width 130 height 24
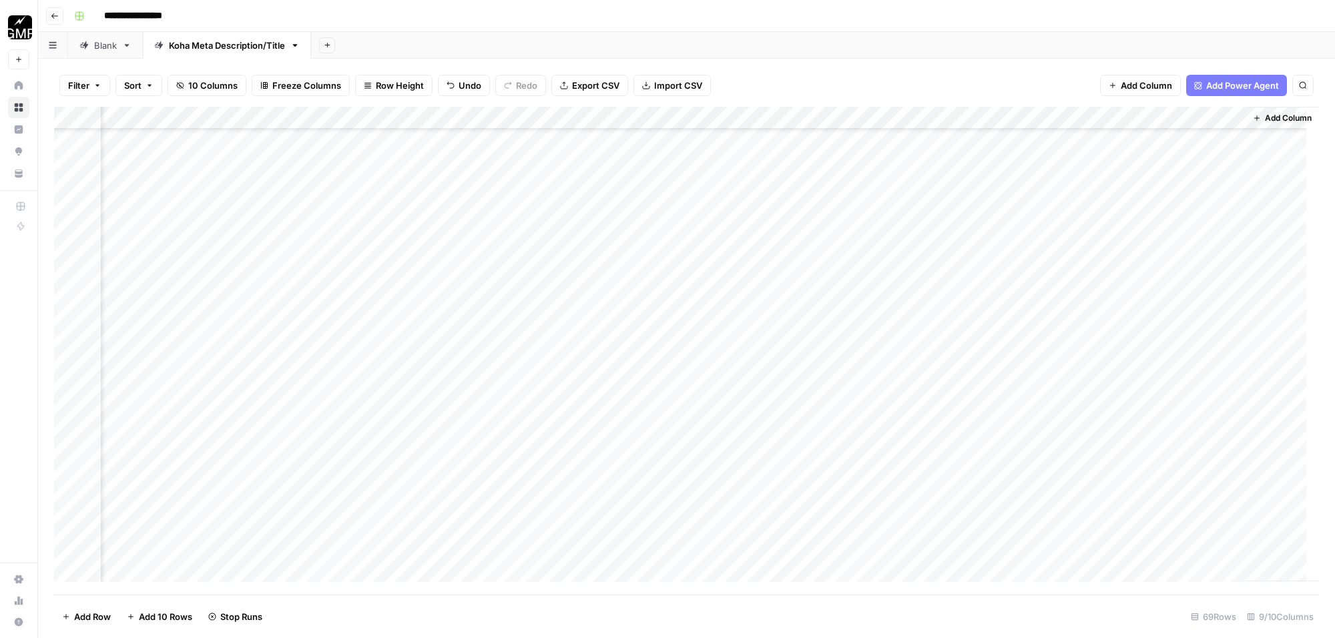
scroll to position [1135, 242]
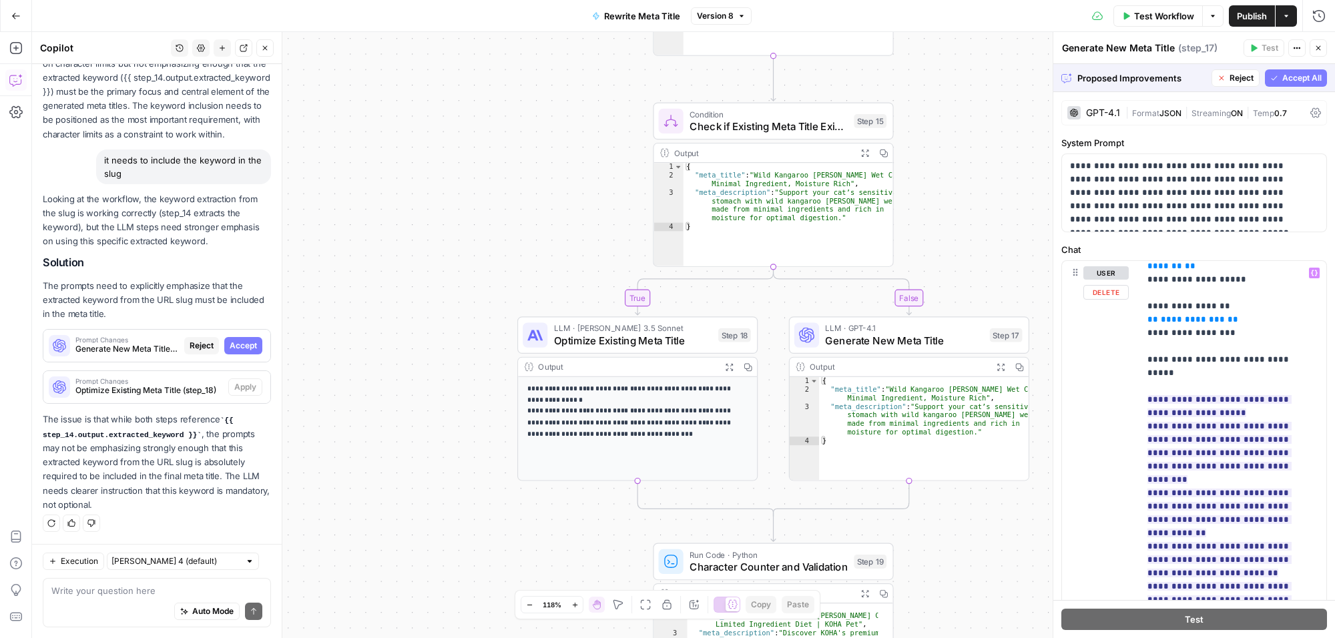
scroll to position [250, 0]
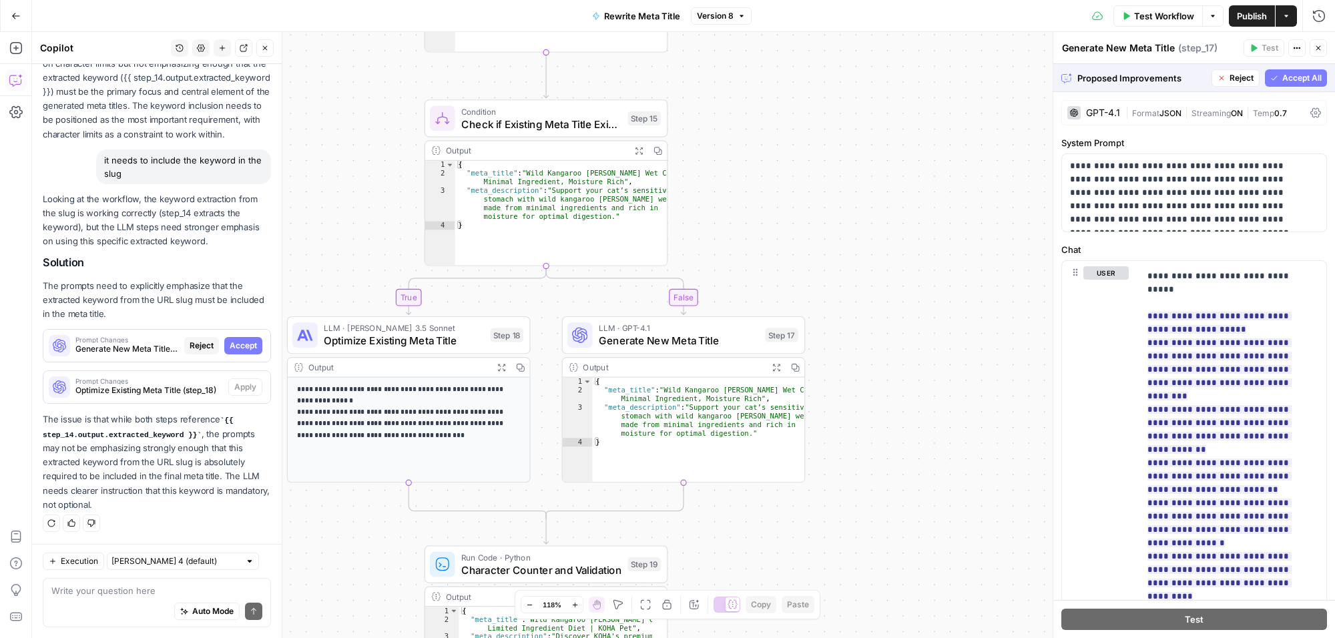
click at [1294, 79] on span "Accept All" at bounding box center [1302, 78] width 39 height 12
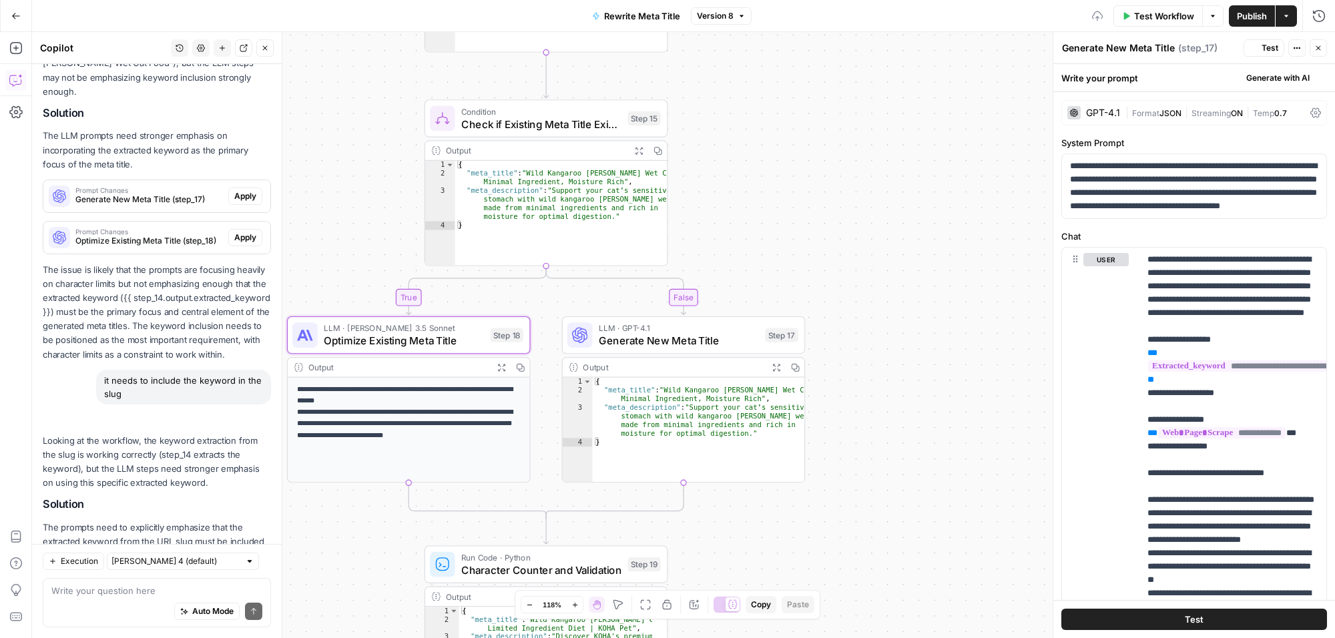
click at [234, 623] on span "Apply" at bounding box center [245, 629] width 22 height 12
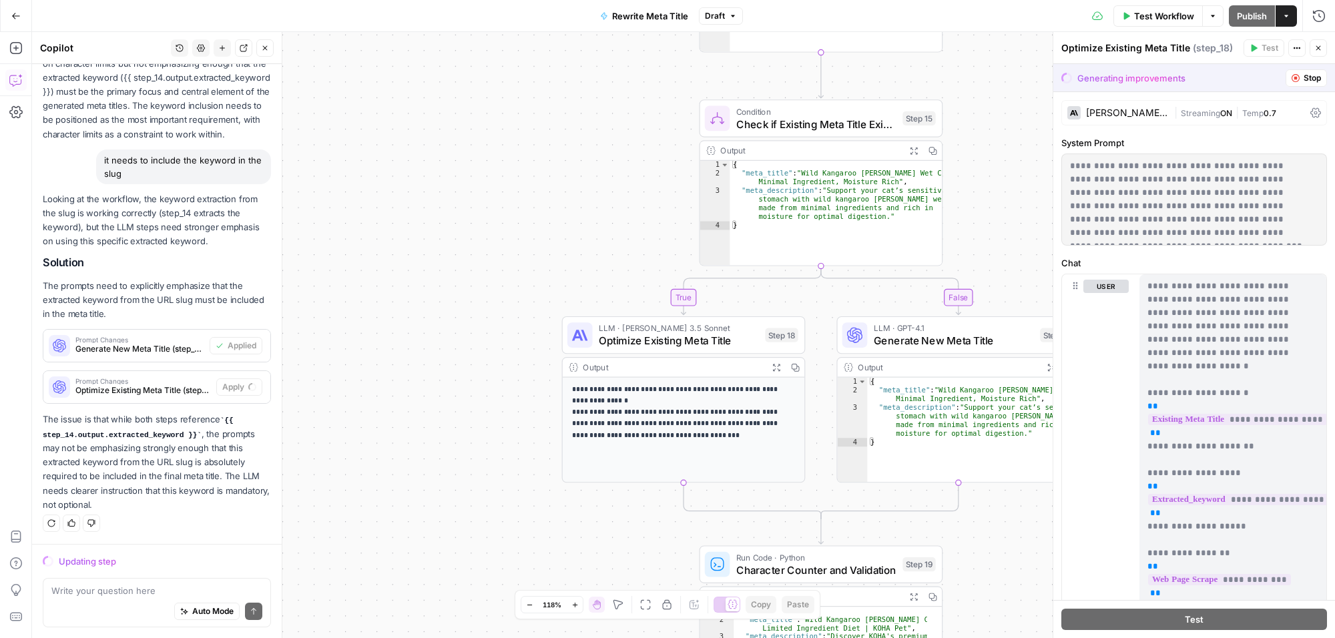
scroll to position [8501, 0]
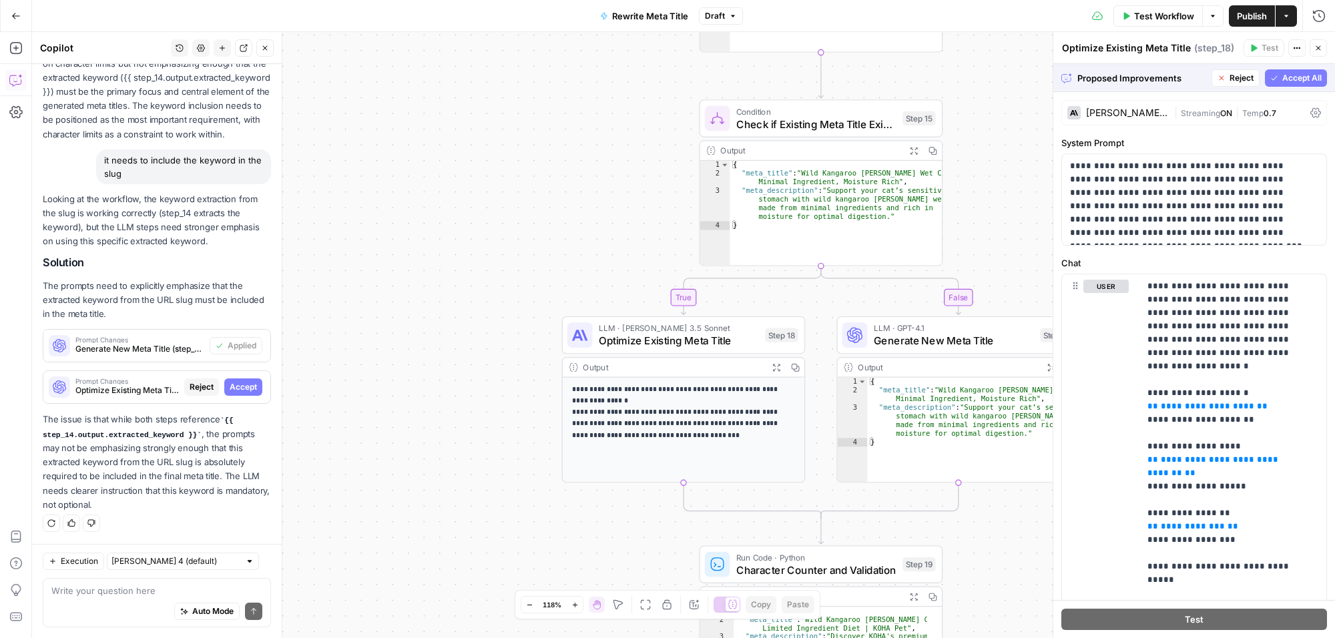
drag, startPoint x: 1287, startPoint y: 79, endPoint x: 1267, endPoint y: 506, distance: 427.8
click at [1287, 82] on span "Accept All" at bounding box center [1302, 78] width 39 height 12
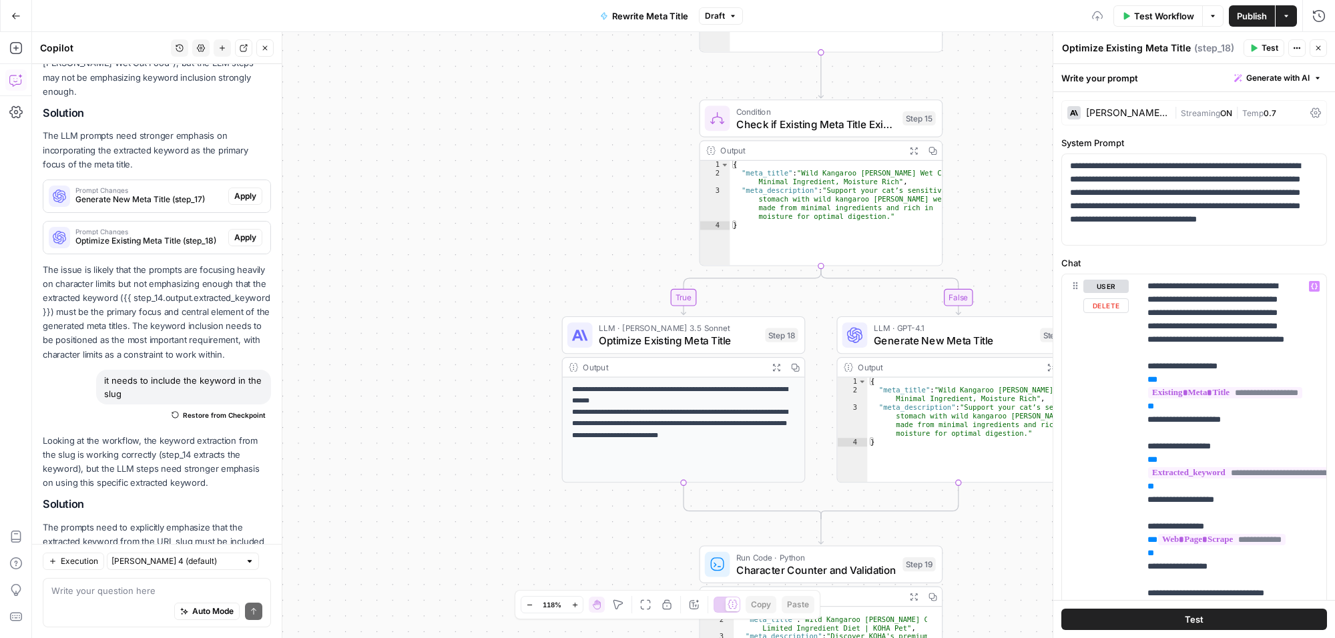
scroll to position [8971, 0]
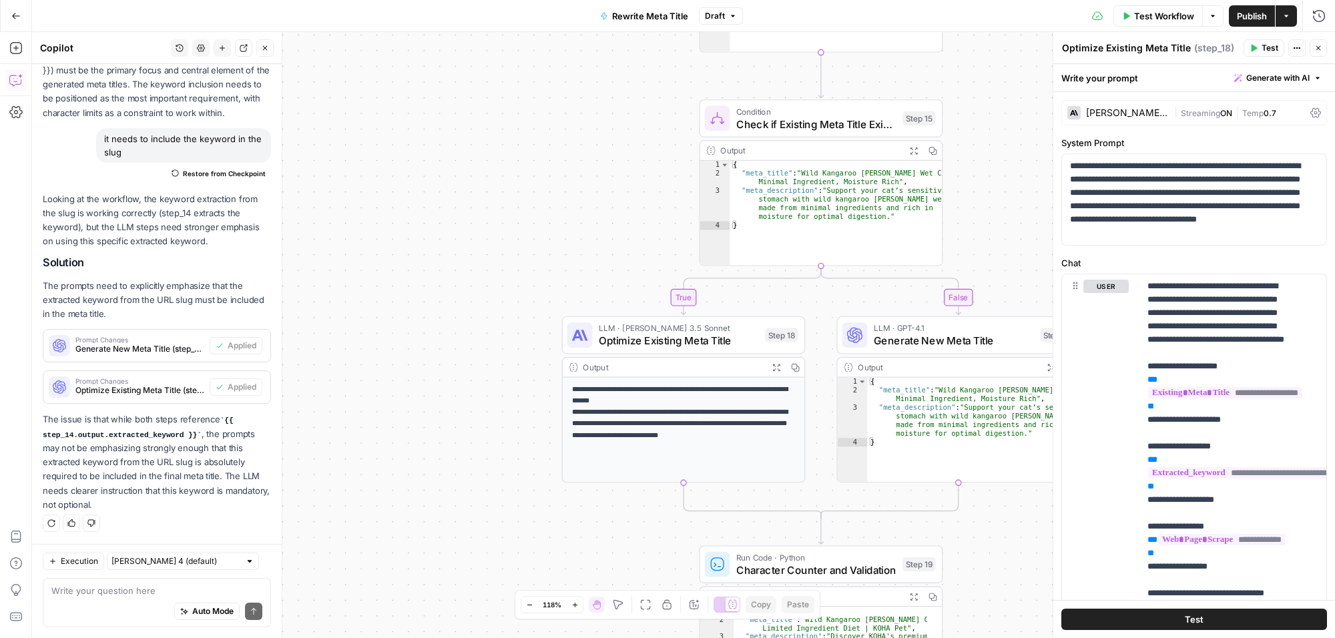
click at [1154, 15] on span "Test Workflow" at bounding box center [1164, 15] width 60 height 13
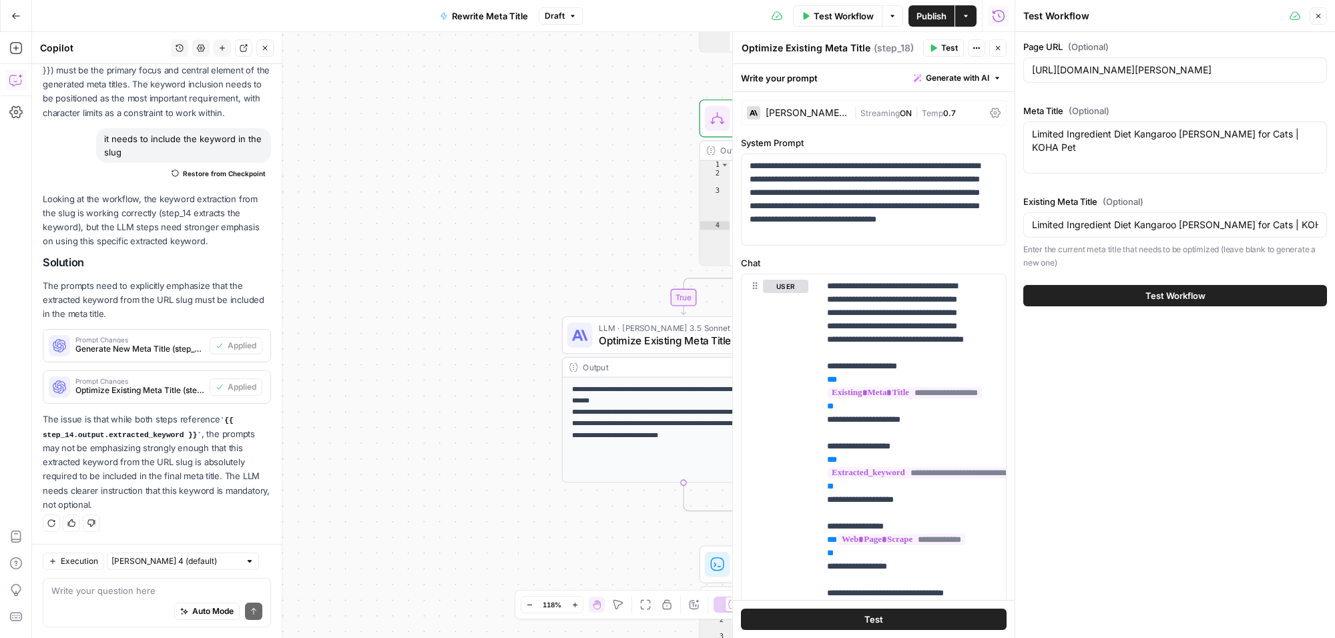
click at [1169, 297] on span "Test Workflow" at bounding box center [1176, 295] width 60 height 13
click at [997, 47] on icon "button" at bounding box center [998, 48] width 5 height 5
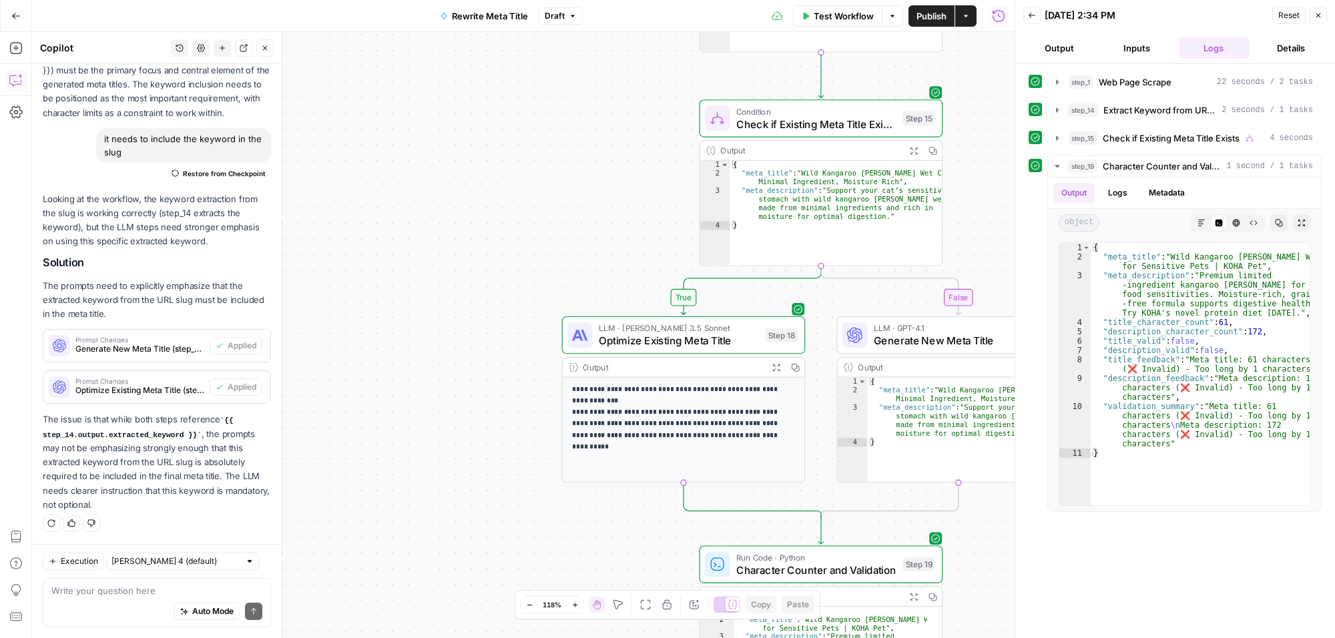
scroll to position [8971, 0]
click at [1317, 12] on icon "button" at bounding box center [1319, 15] width 8 height 8
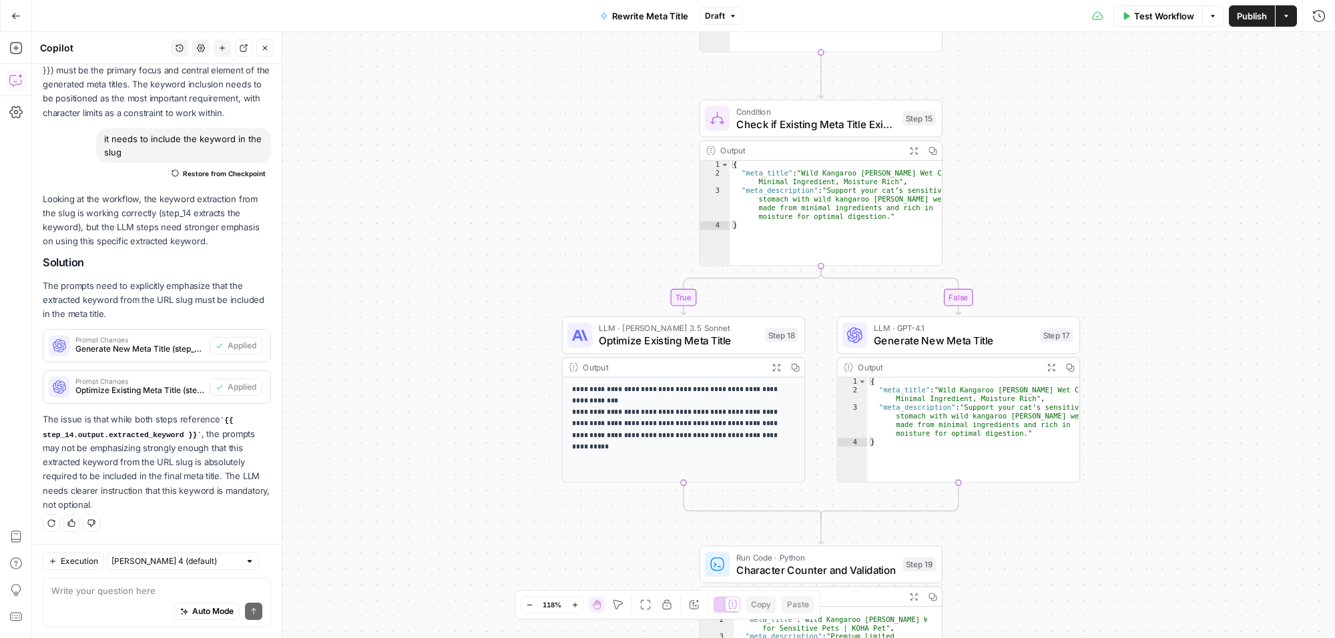
click at [1246, 17] on span "Publish" at bounding box center [1252, 15] width 30 height 13
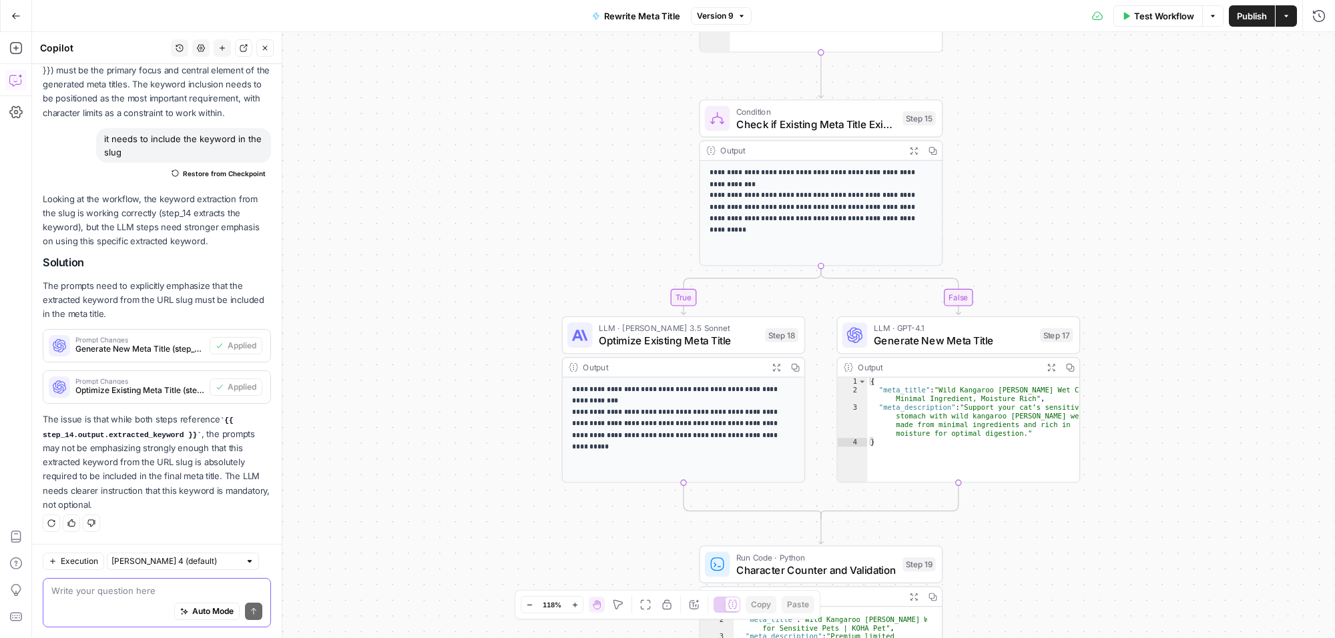
click at [122, 585] on textarea at bounding box center [156, 590] width 211 height 13
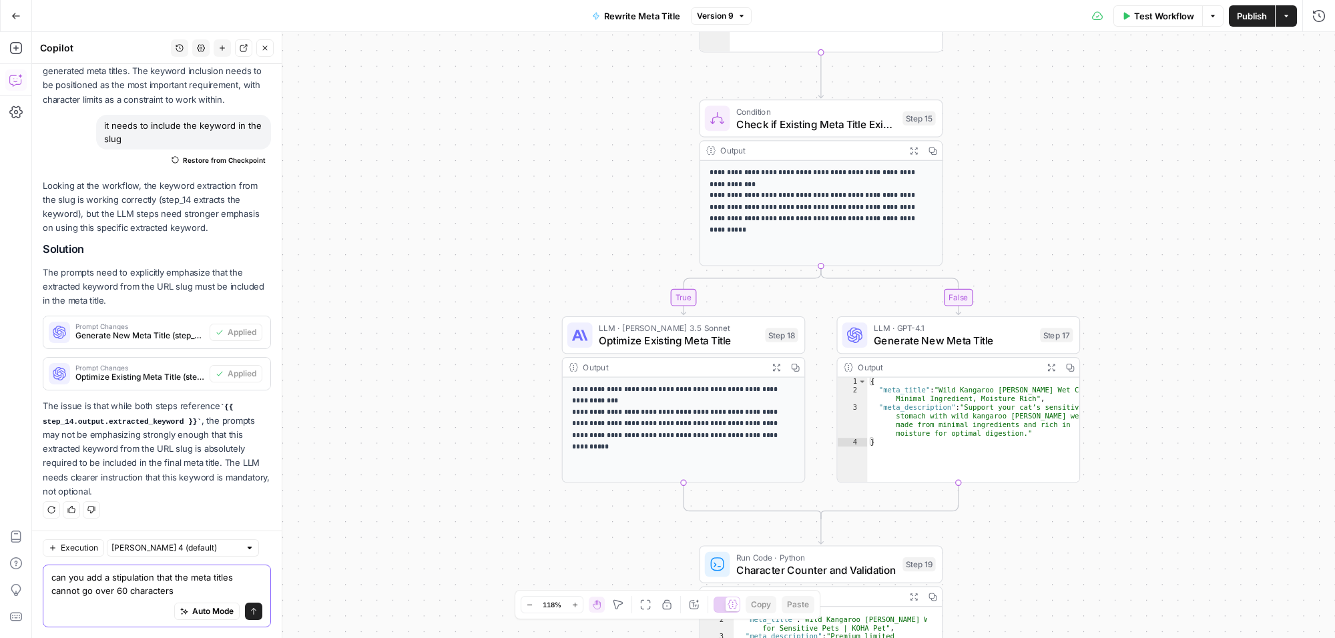
scroll to position [8984, 0]
type textarea "can you add a stipulation that the meta titles cannot go over 60 characters, in…"
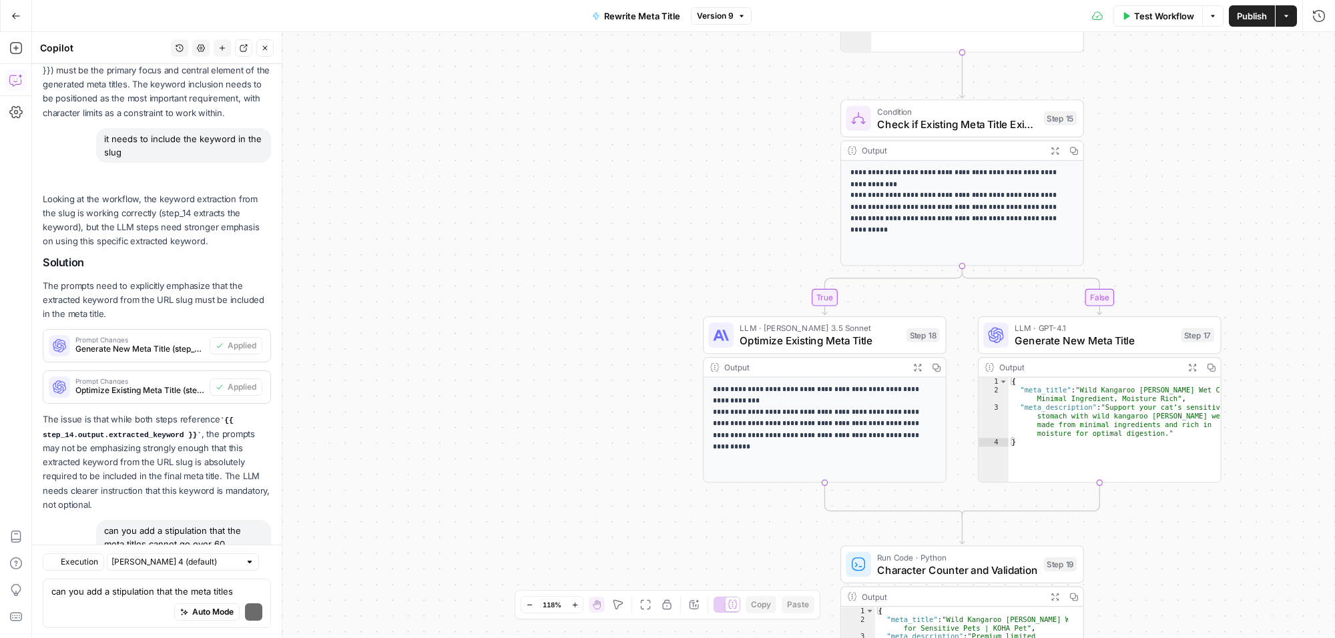
scroll to position [9276, 0]
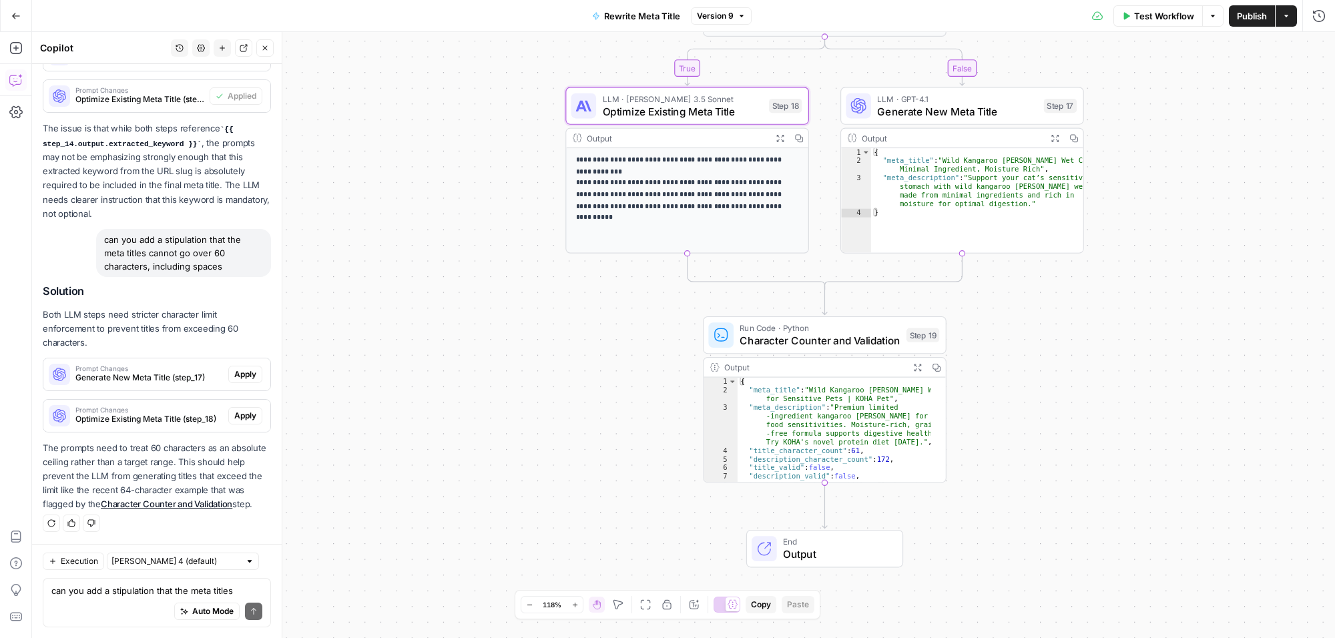
click at [234, 369] on span "Apply" at bounding box center [245, 375] width 22 height 12
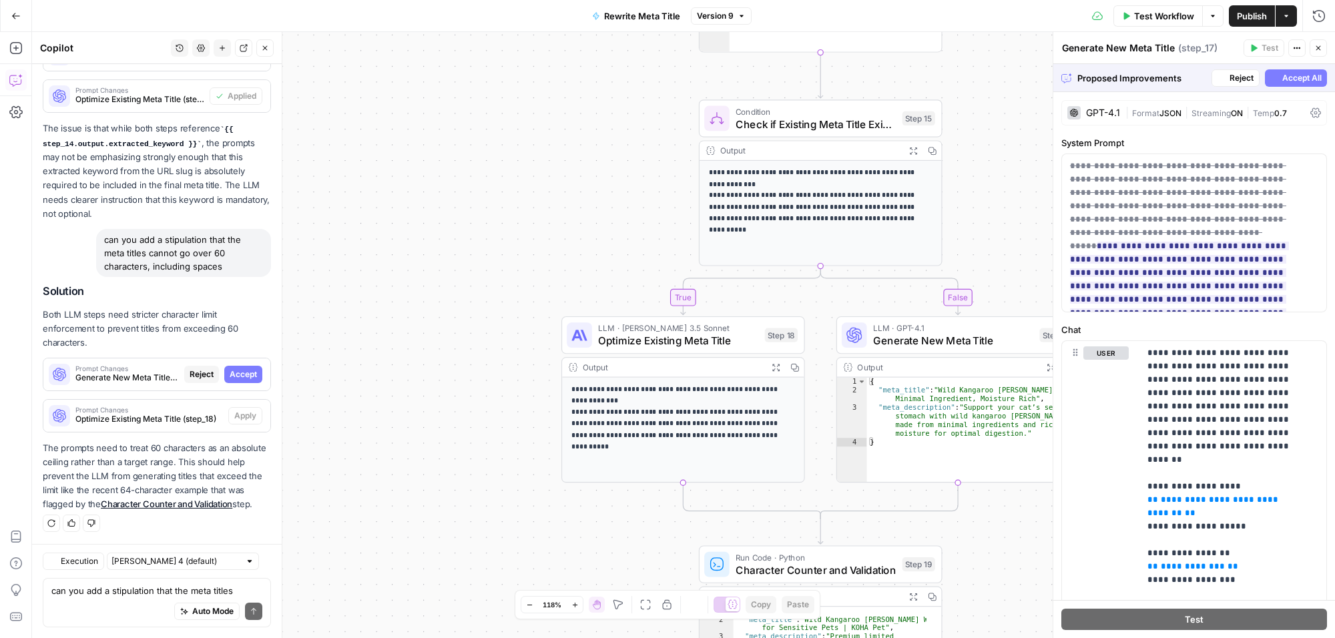
scroll to position [8807, 0]
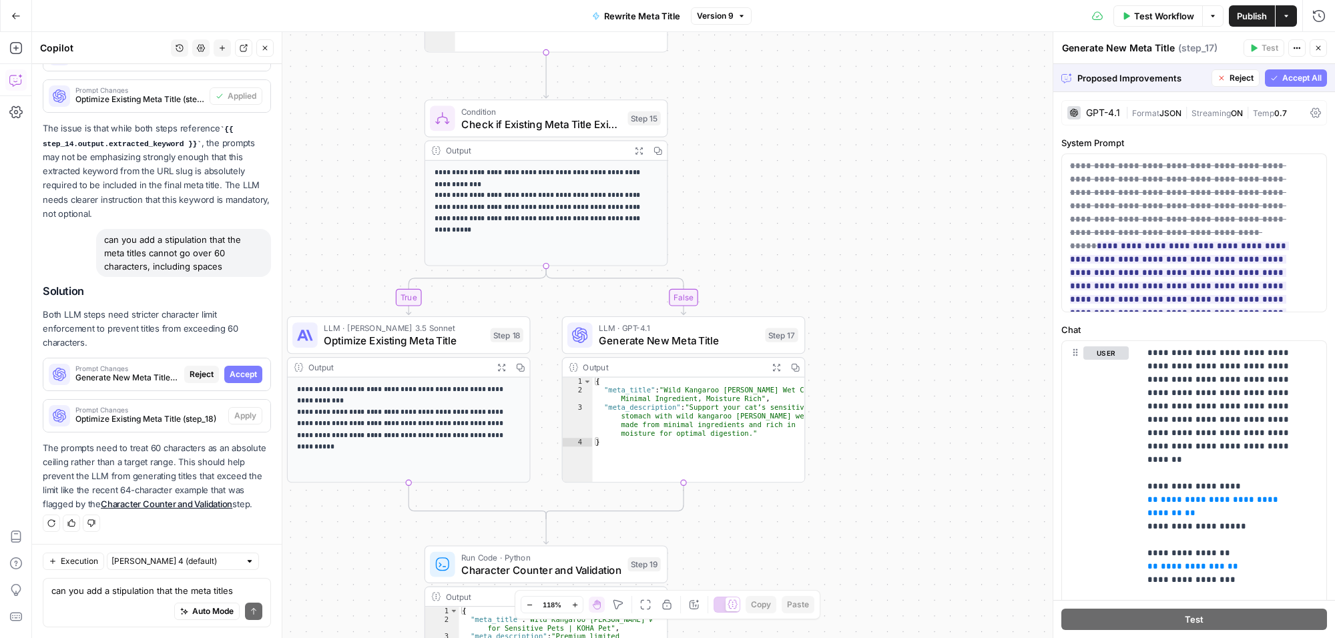
click at [1284, 75] on span "Accept All" at bounding box center [1302, 78] width 39 height 12
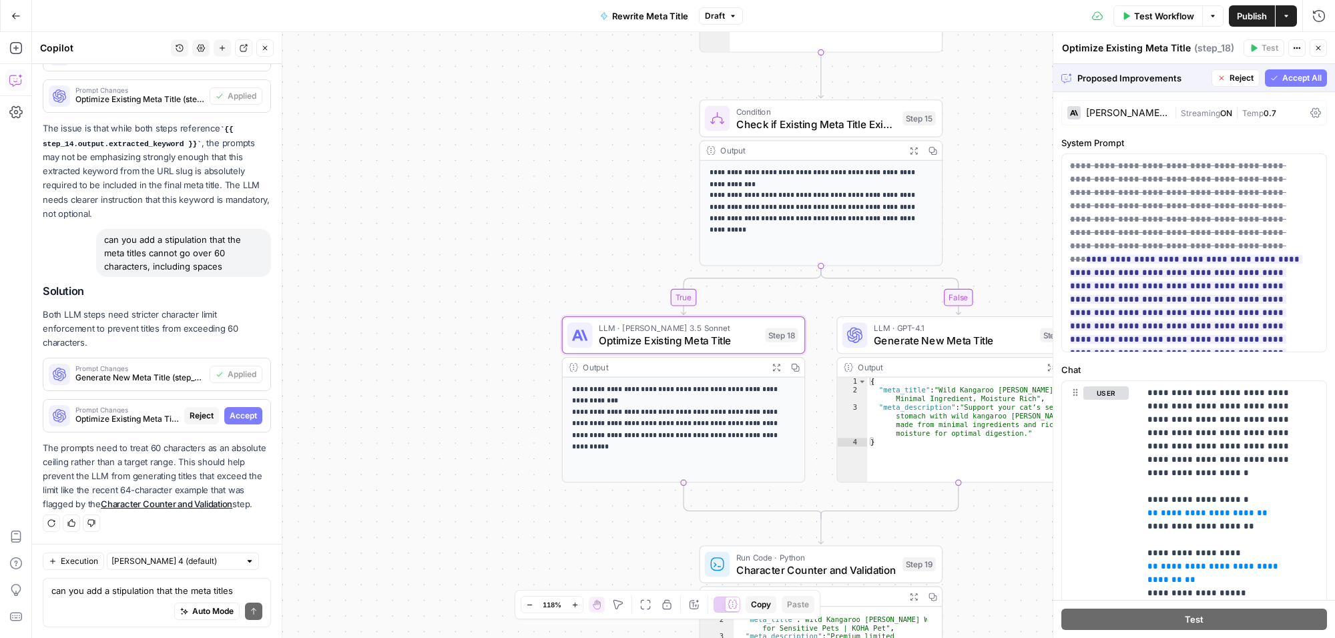
click at [1271, 77] on icon "button" at bounding box center [1275, 78] width 8 height 8
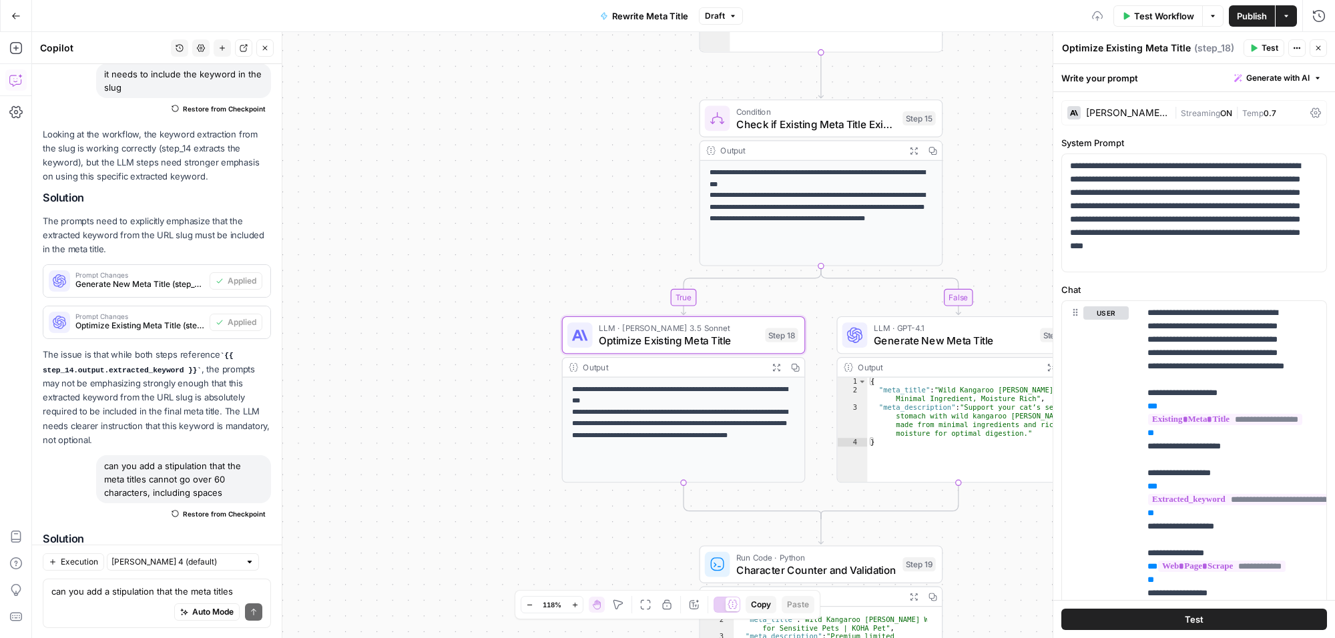
scroll to position [9298, 0]
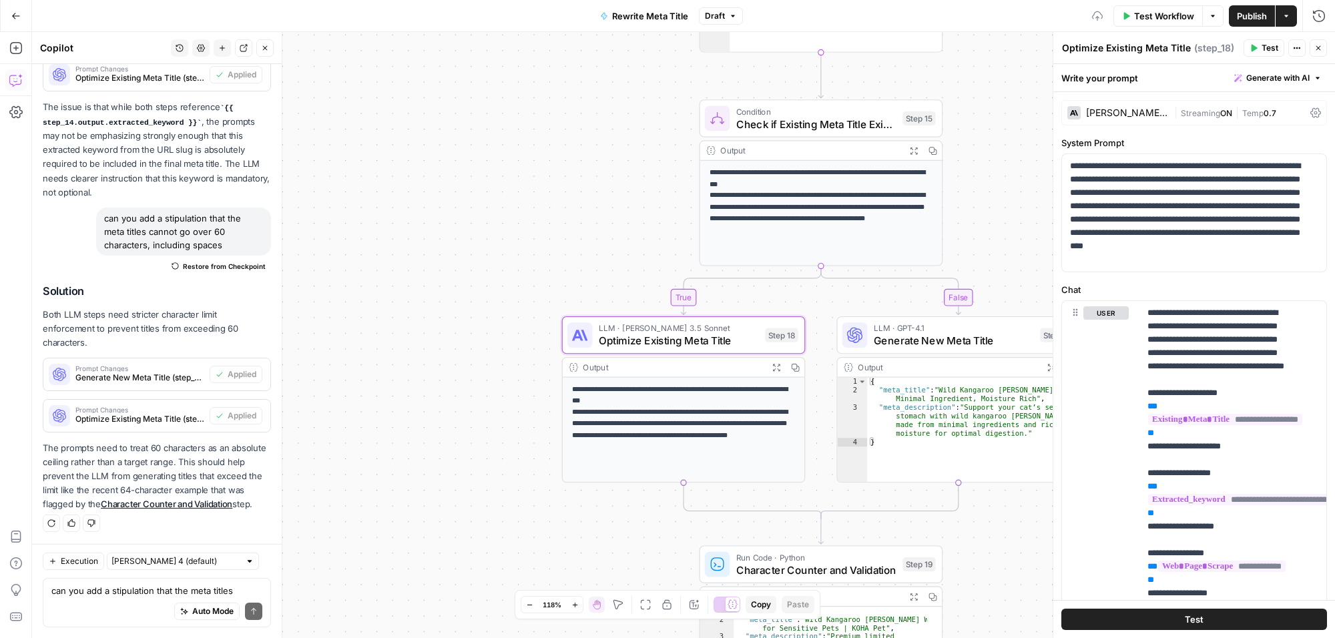
click at [1249, 11] on span "Publish" at bounding box center [1252, 15] width 30 height 13
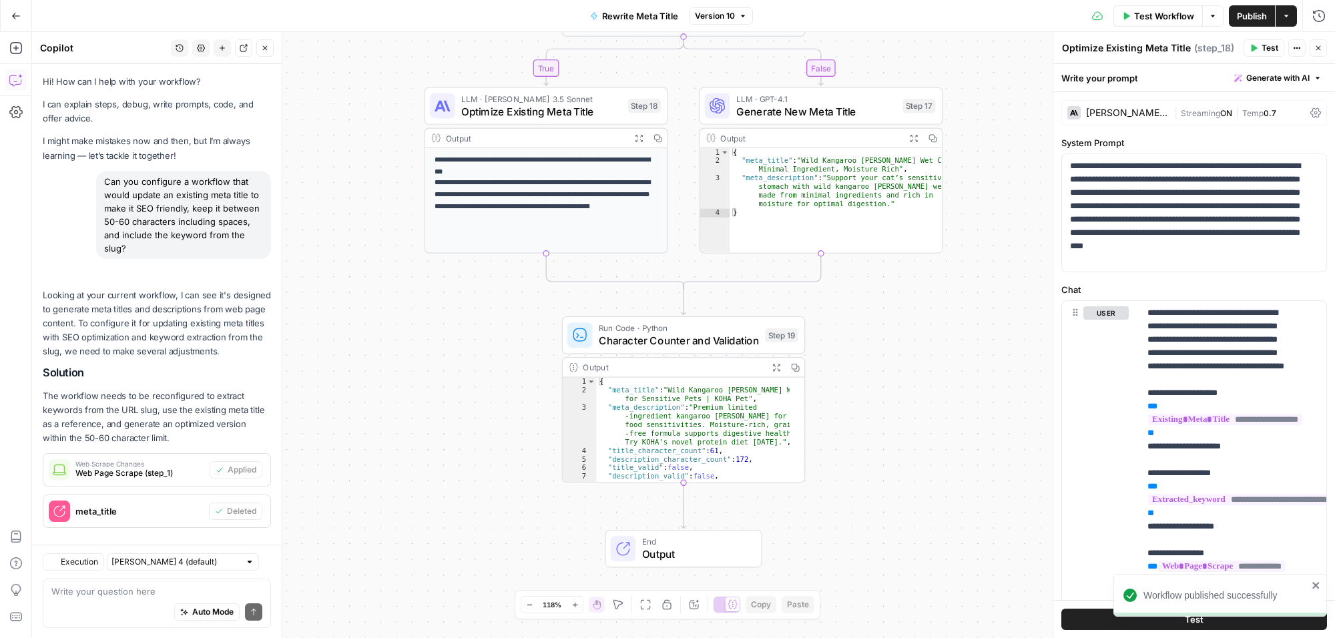
scroll to position [9298, 0]
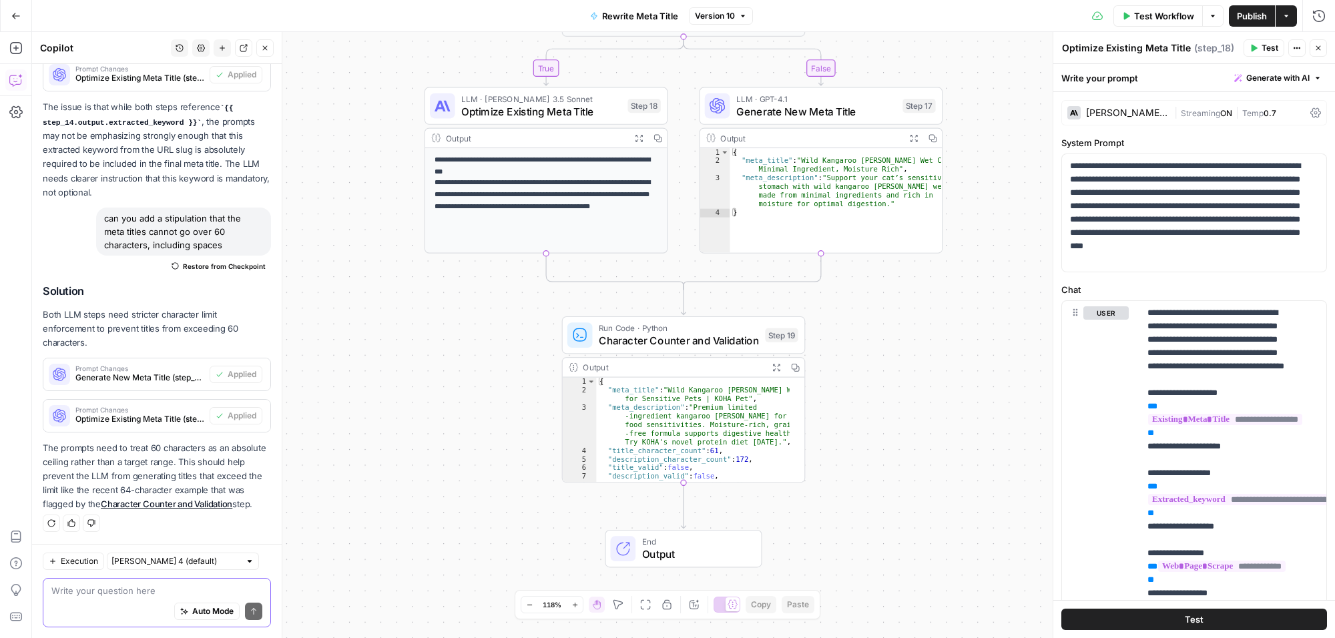
click at [119, 592] on textarea at bounding box center [156, 590] width 211 height 13
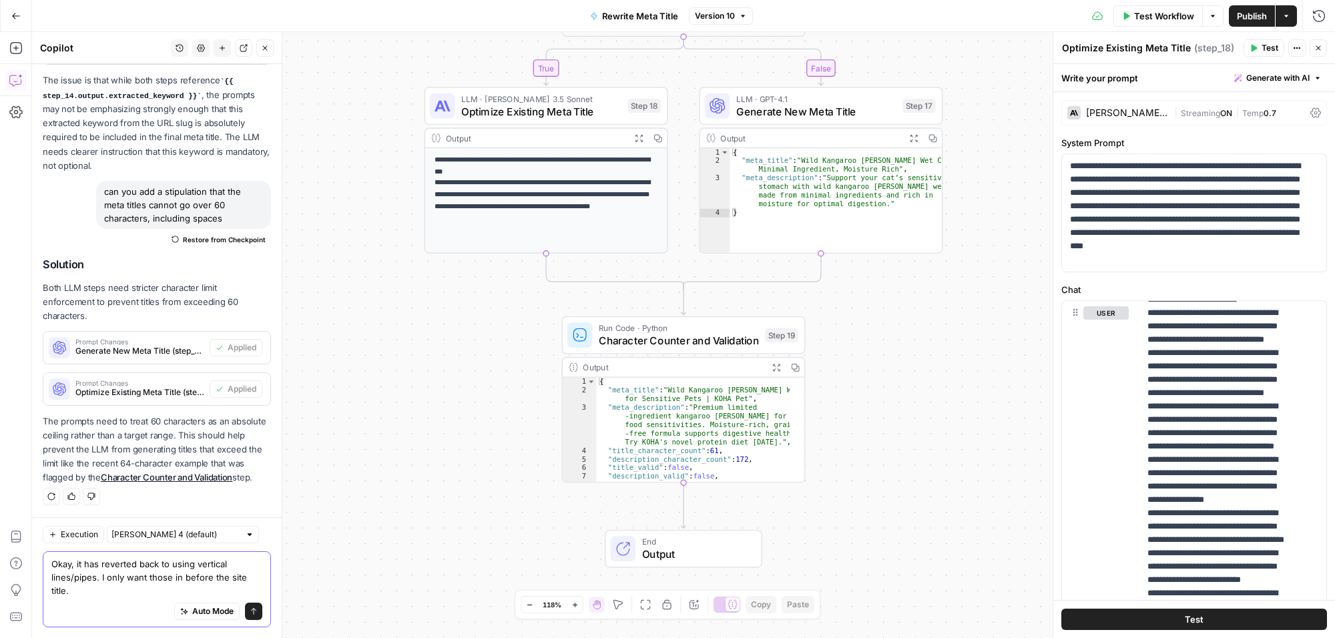
scroll to position [9325, 0]
click at [164, 588] on textarea "Okay, it has reverted back to using vertical lines/pipes. I only want those in …" at bounding box center [156, 578] width 211 height 40
paste textarea "Turkey Pate Wet Cat Food | Limited Ingredient Diet | KOHA Pet"
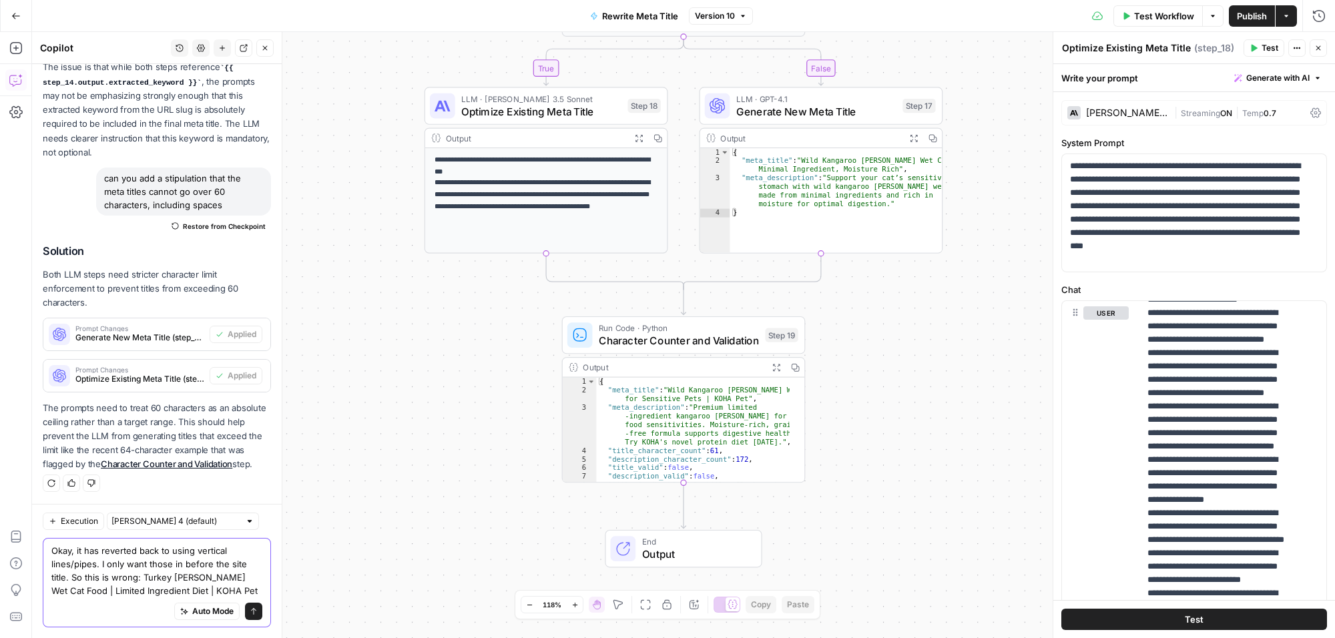
scroll to position [9338, 0]
drag, startPoint x: 144, startPoint y: 571, endPoint x: 154, endPoint y: 572, distance: 10.0
click at [144, 571] on textarea "Okay, it has reverted back to using vertical lines/pipes. I only want those in …" at bounding box center [156, 570] width 211 height 53
drag, startPoint x: 228, startPoint y: 588, endPoint x: 287, endPoint y: 580, distance: 59.4
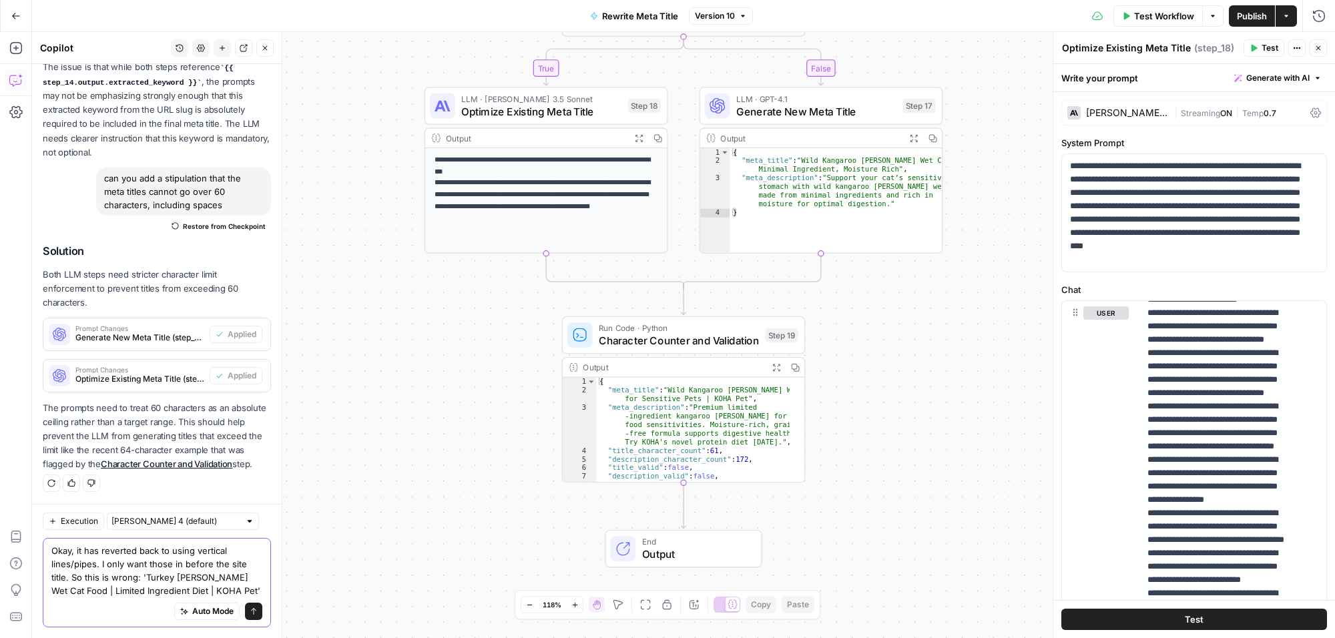
click at [228, 588] on textarea "Okay, it has reverted back to using vertical lines/pipes. I only want those in …" at bounding box center [156, 570] width 211 height 53
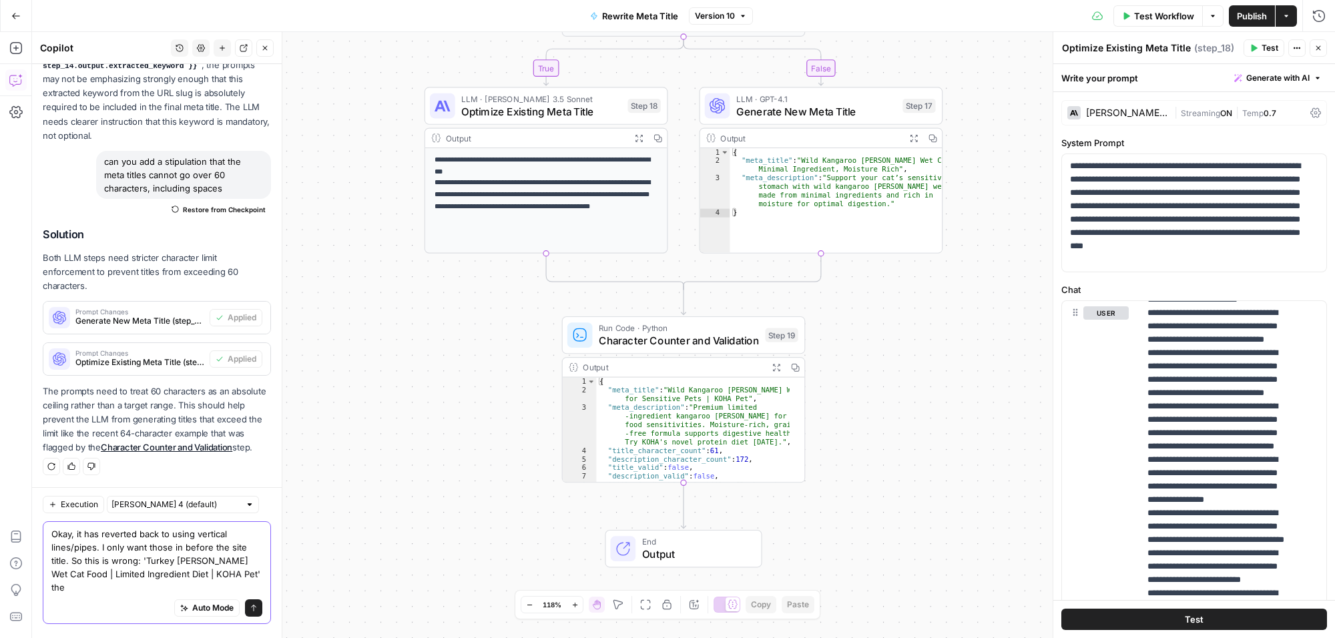
scroll to position [9338, 0]
type textarea "Okay, it has reverted back to using vertical lines/pipes. I only want those in …"
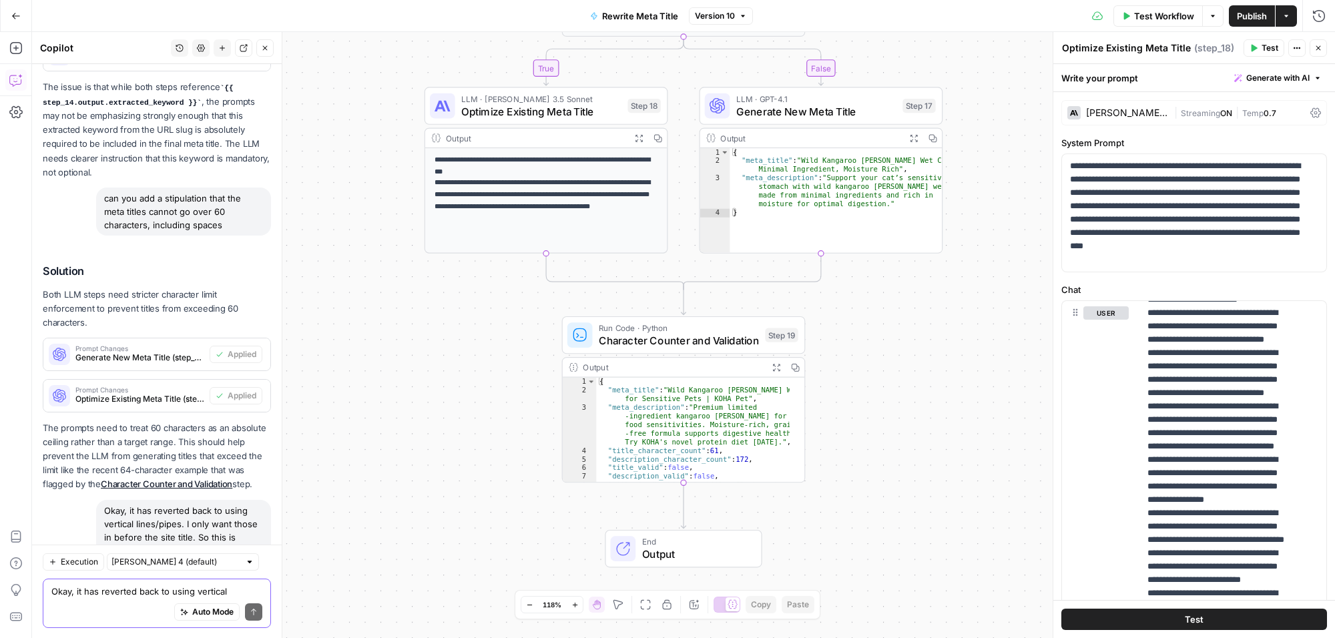
scroll to position [9630, 0]
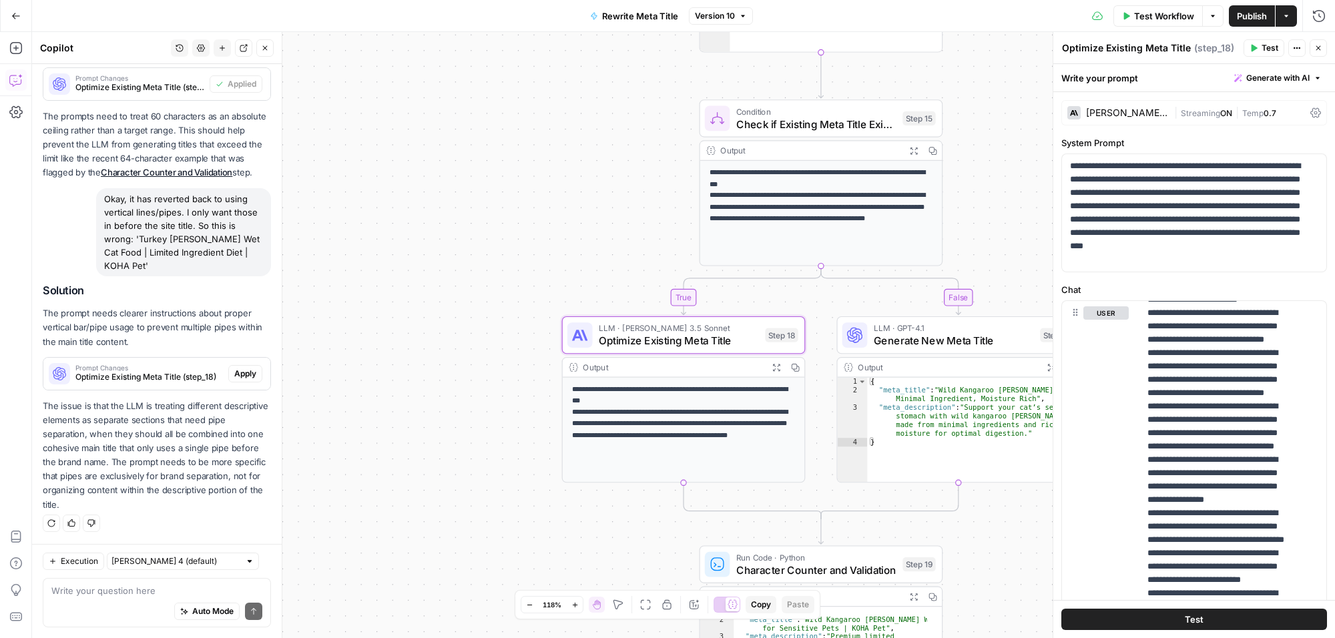
click at [238, 371] on span "Apply" at bounding box center [245, 374] width 22 height 12
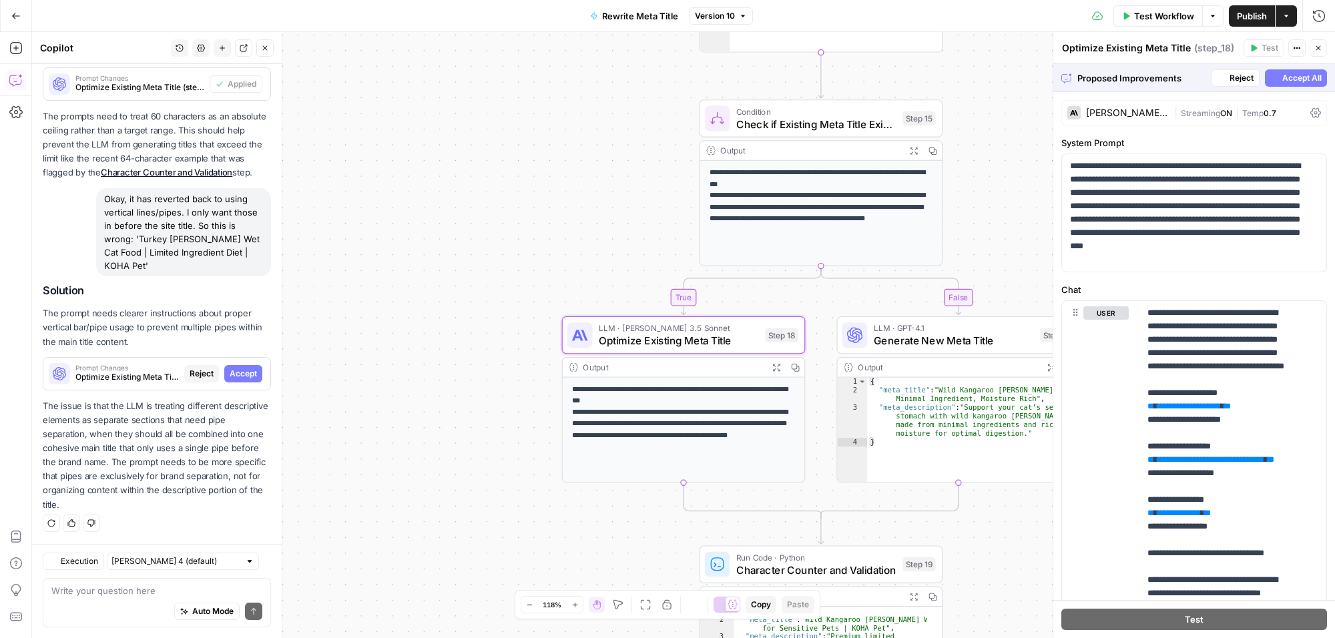
scroll to position [9139, 0]
click at [1283, 75] on span "Accept All" at bounding box center [1302, 78] width 39 height 12
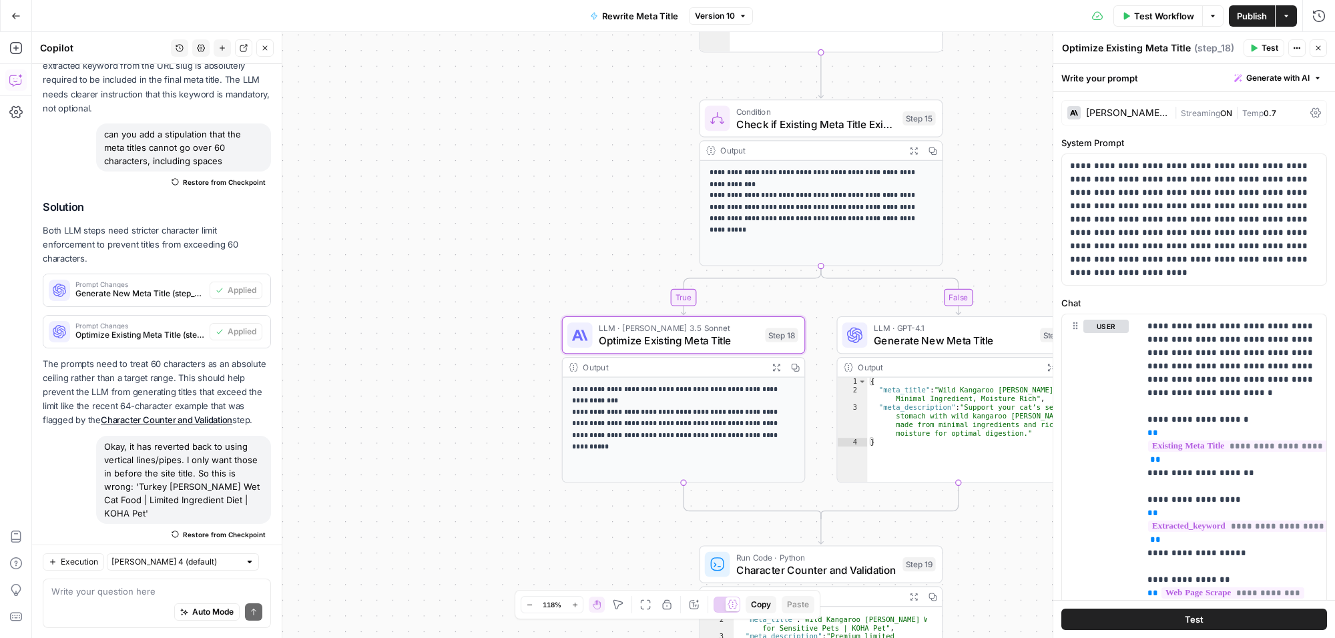
scroll to position [9652, 0]
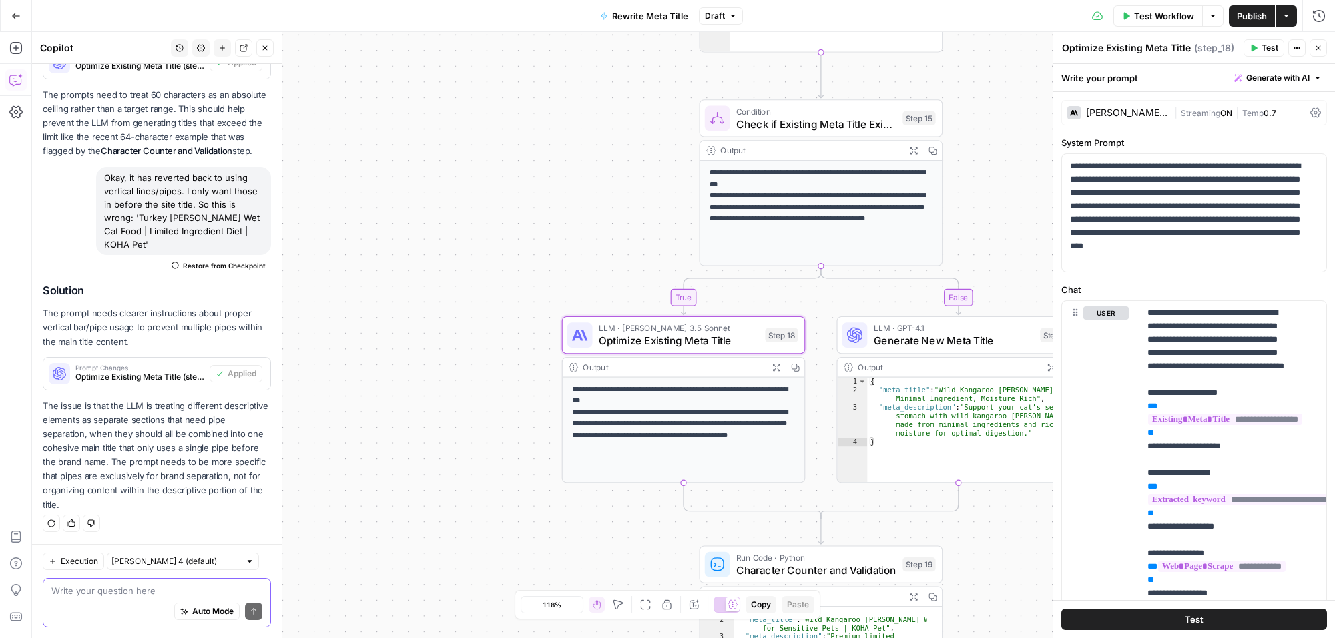
click at [138, 592] on textarea at bounding box center [156, 590] width 211 height 13
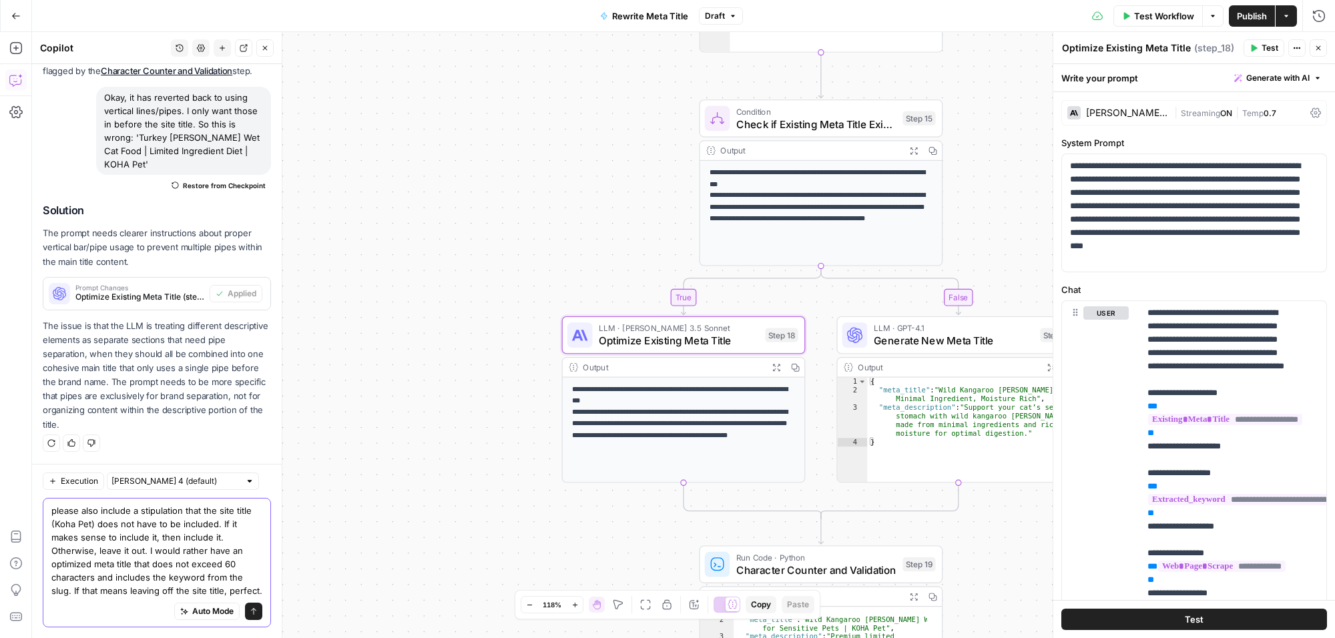
scroll to position [9746, 0]
type textarea "please also include a stipulation that the site title (Koha Pet) does not have …"
click at [245, 605] on button "Send" at bounding box center [253, 611] width 17 height 17
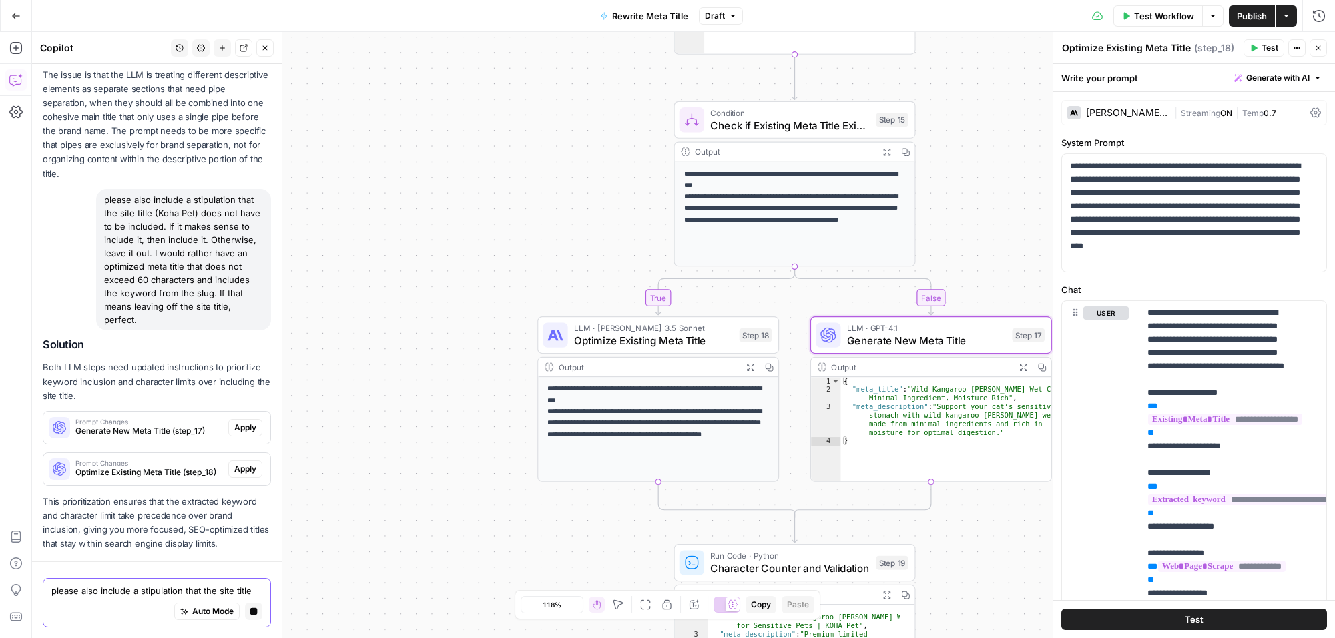
scroll to position [9446, 0]
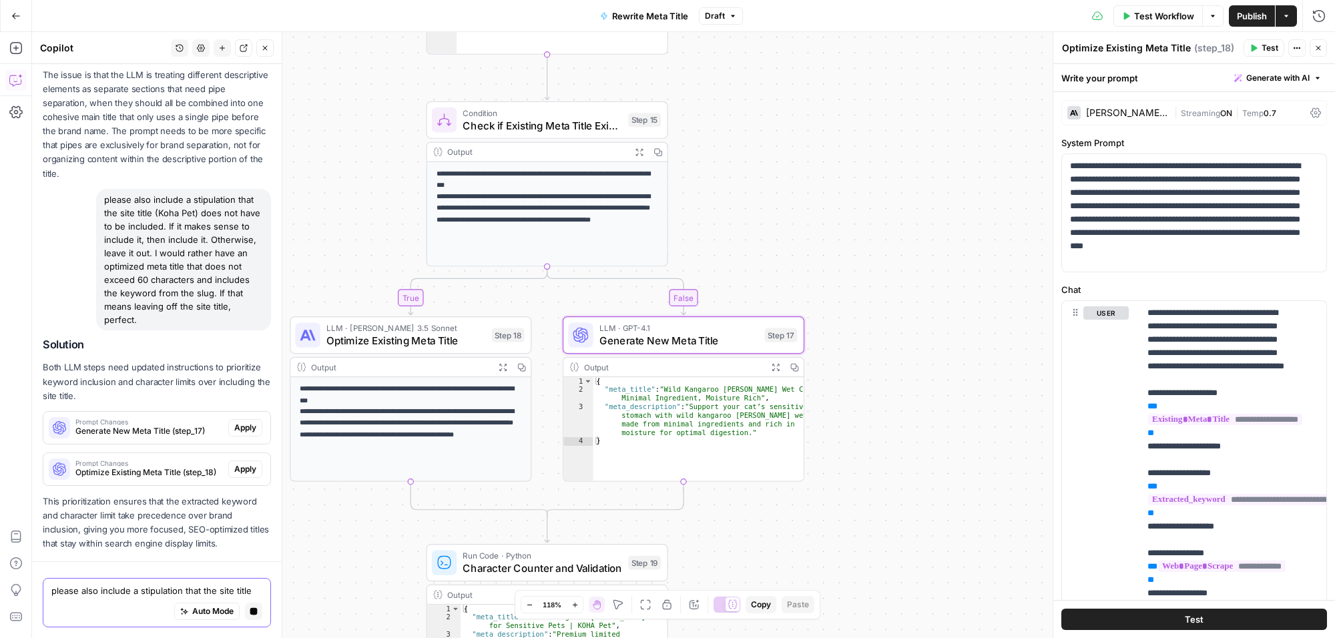
click at [235, 425] on div "Solution Both LLM steps need updated instructions to prioritize keyword inclusi…" at bounding box center [157, 445] width 228 height 213
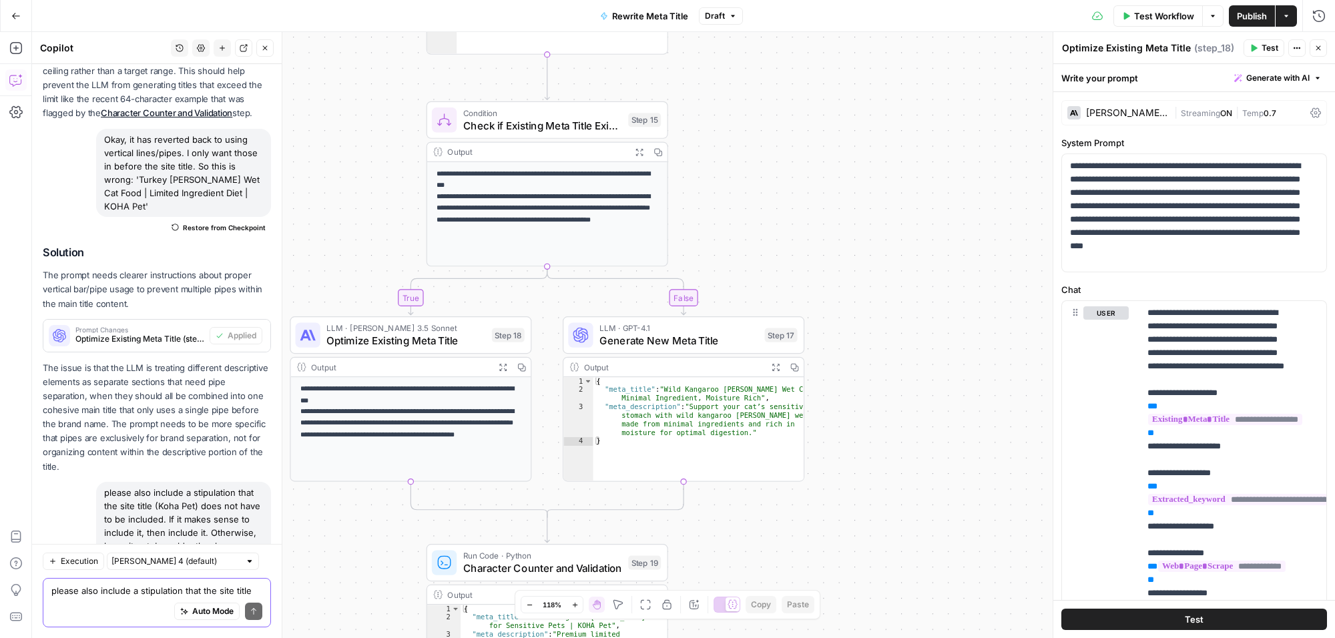
scroll to position [10023, 0]
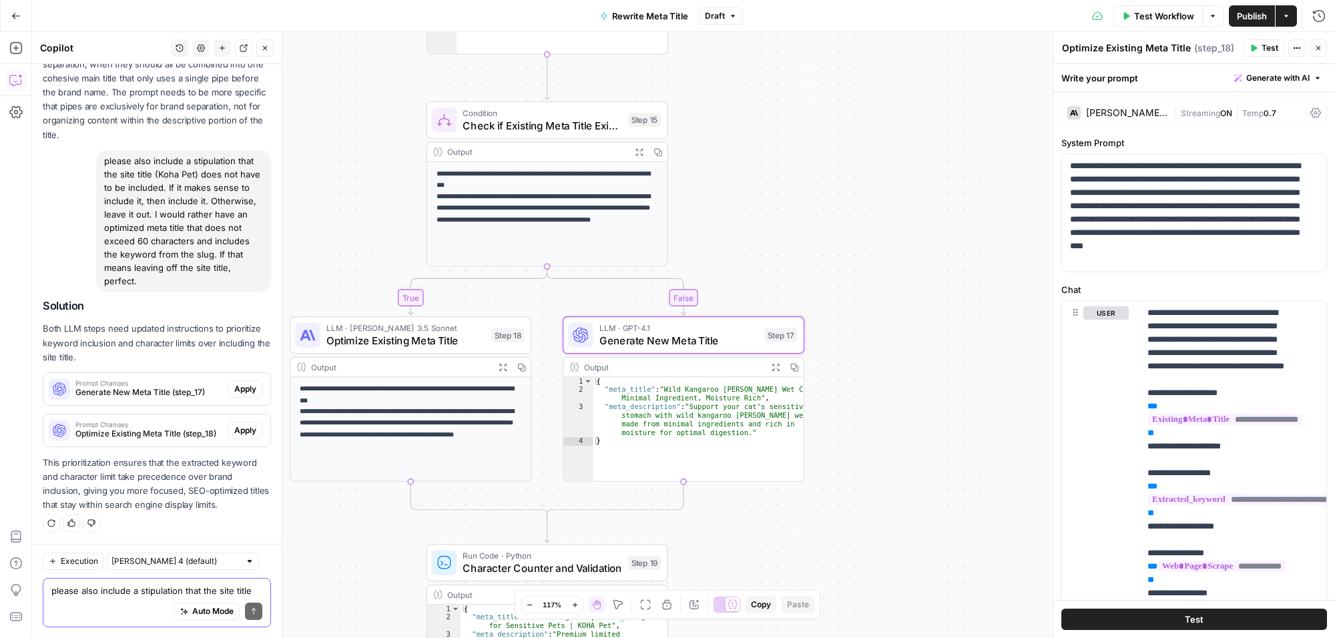
click at [234, 387] on span "Apply" at bounding box center [245, 389] width 22 height 12
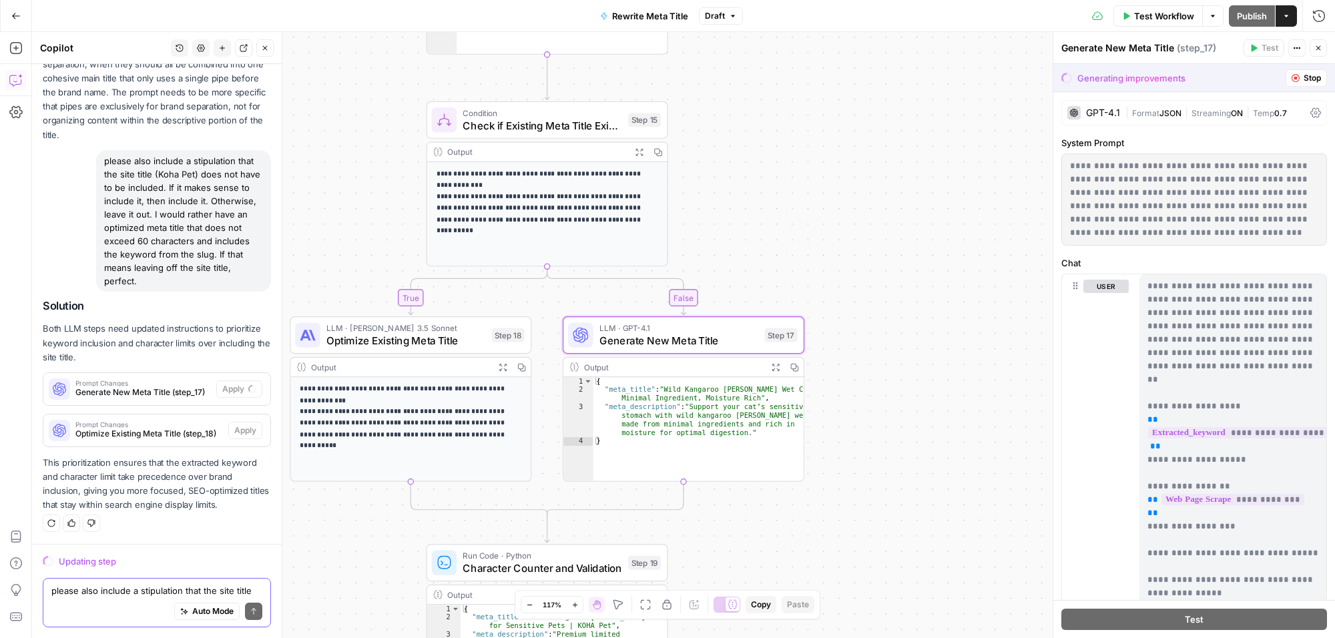
scroll to position [9510, 0]
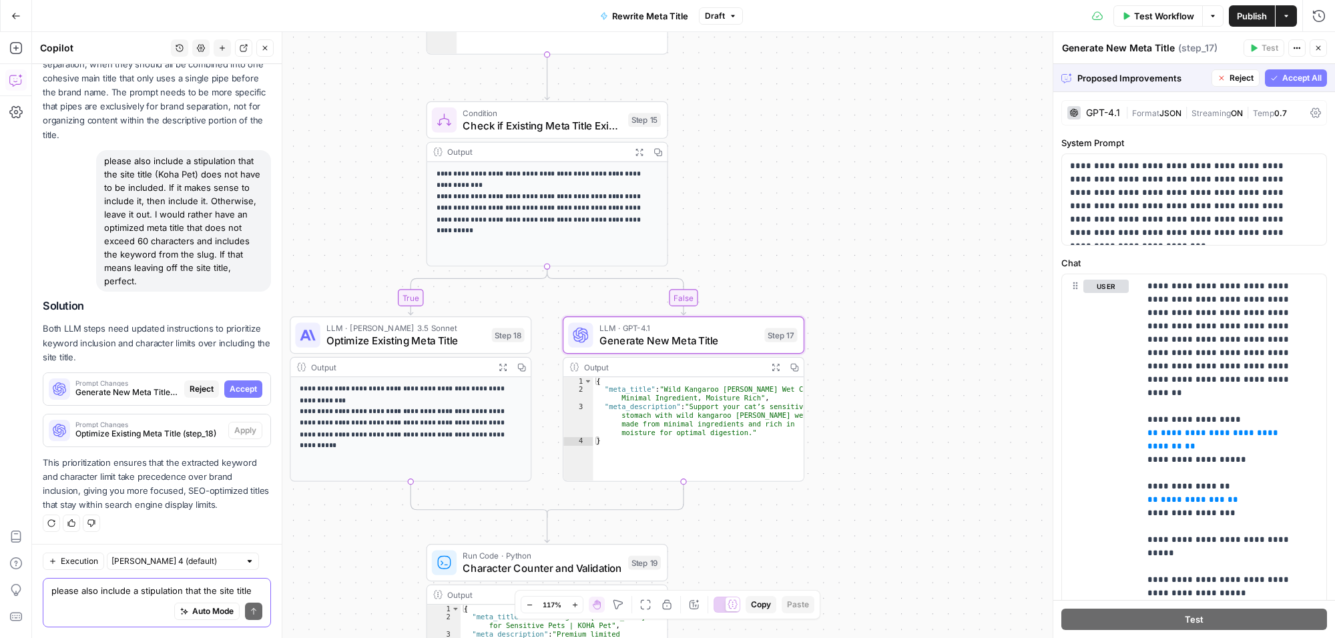
click at [1285, 77] on span "Accept All" at bounding box center [1302, 78] width 39 height 12
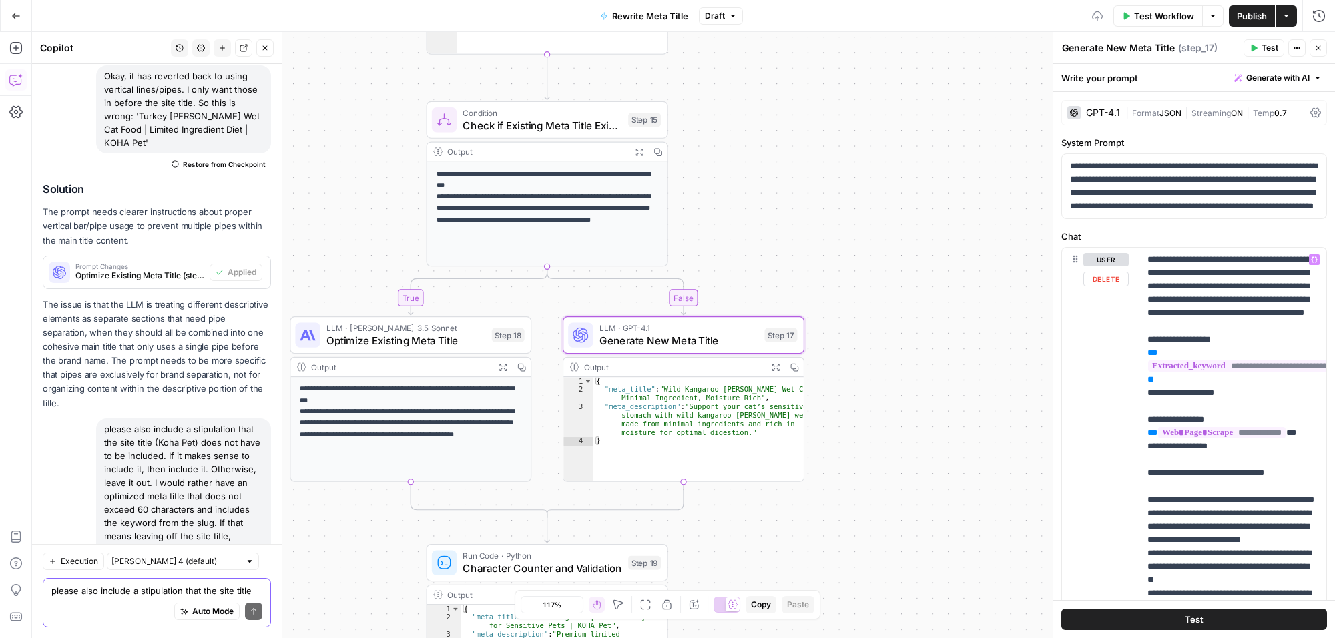
scroll to position [10044, 0]
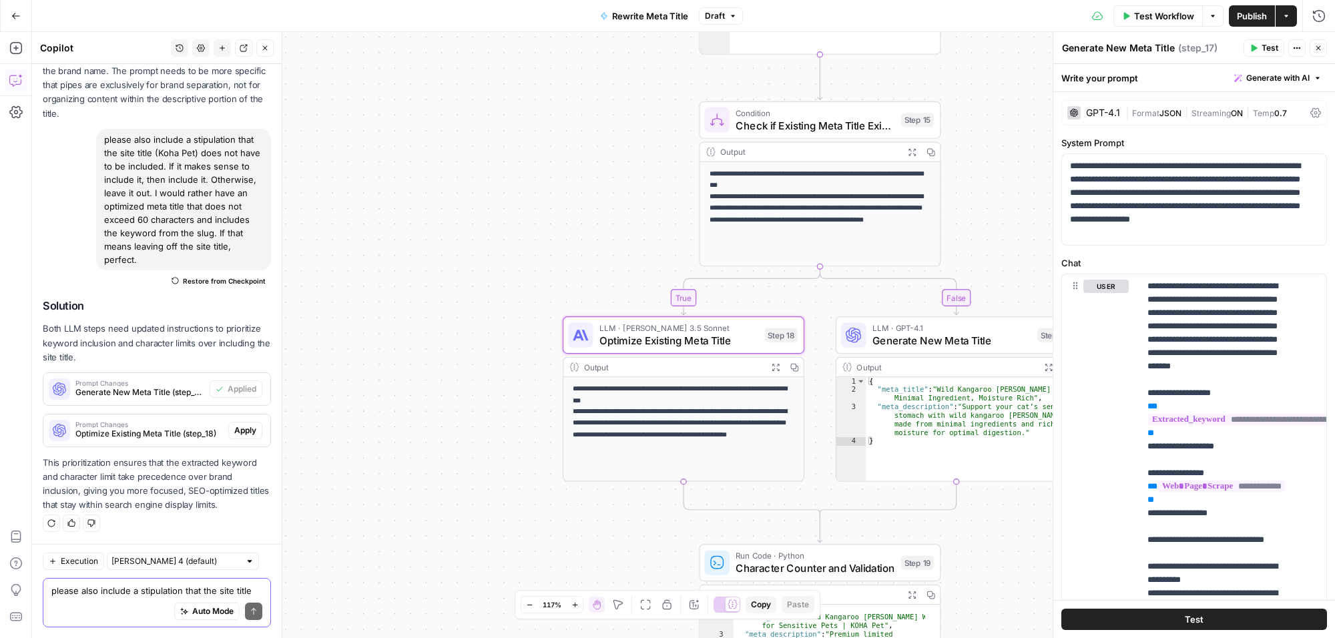
click at [234, 425] on span "Apply" at bounding box center [245, 431] width 22 height 12
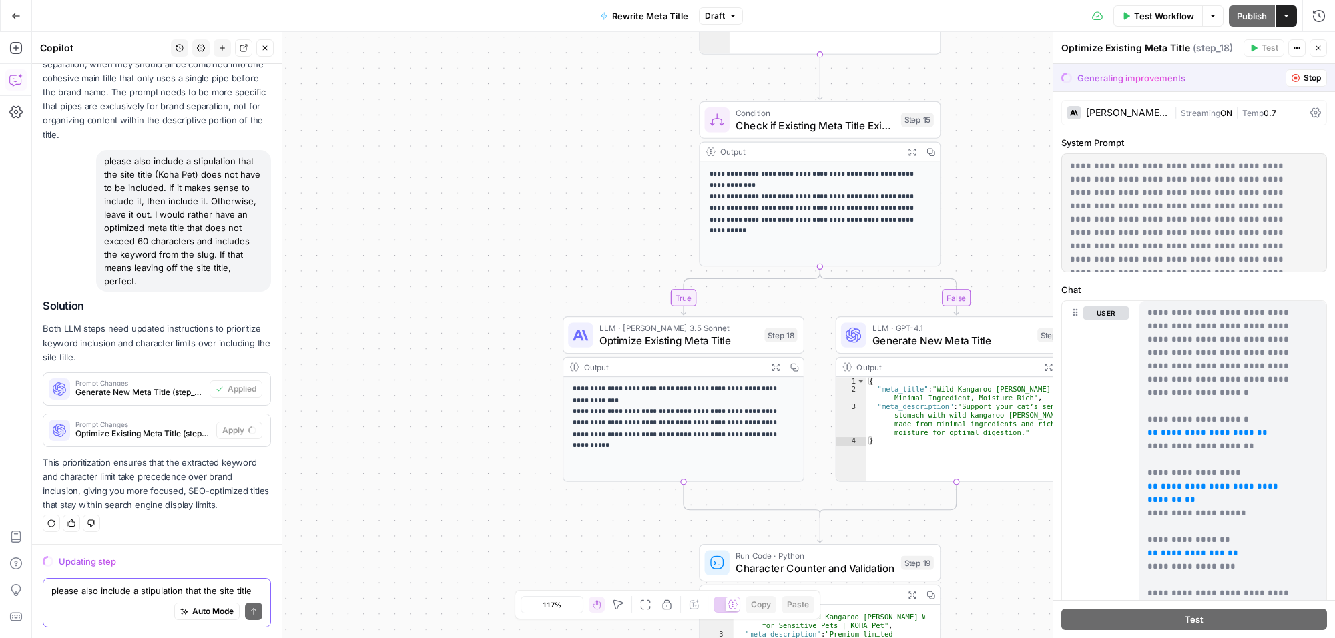
scroll to position [334, 0]
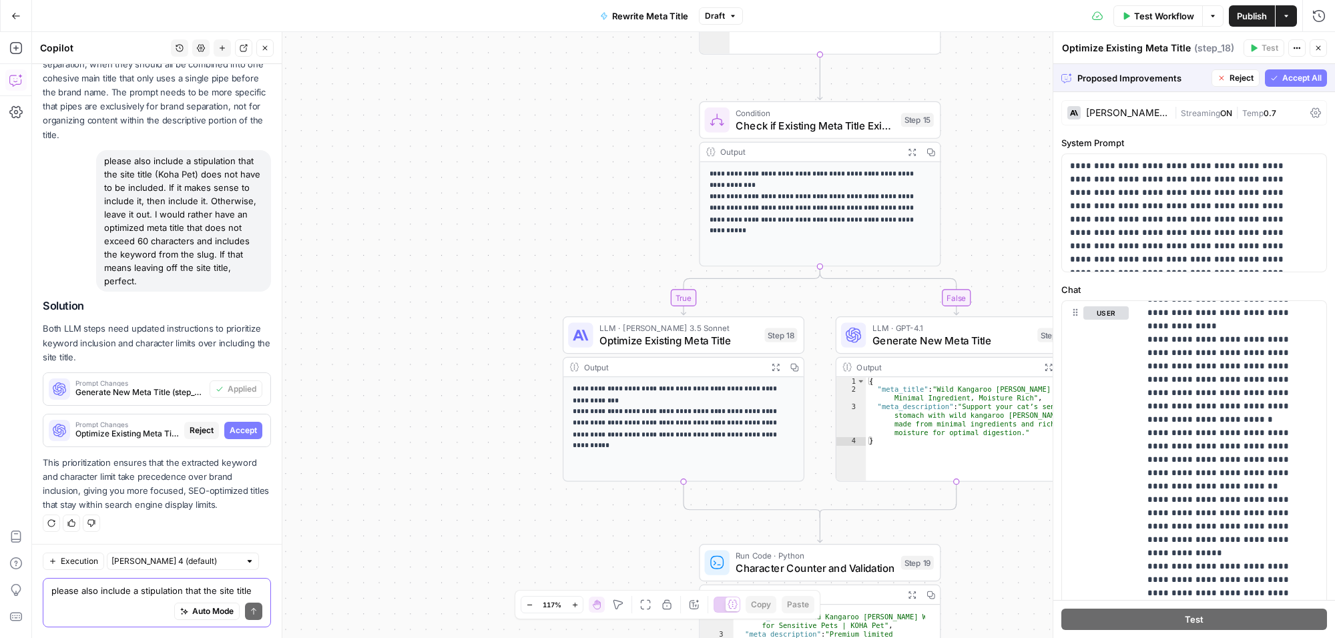
click at [1283, 75] on span "Accept All" at bounding box center [1302, 78] width 39 height 12
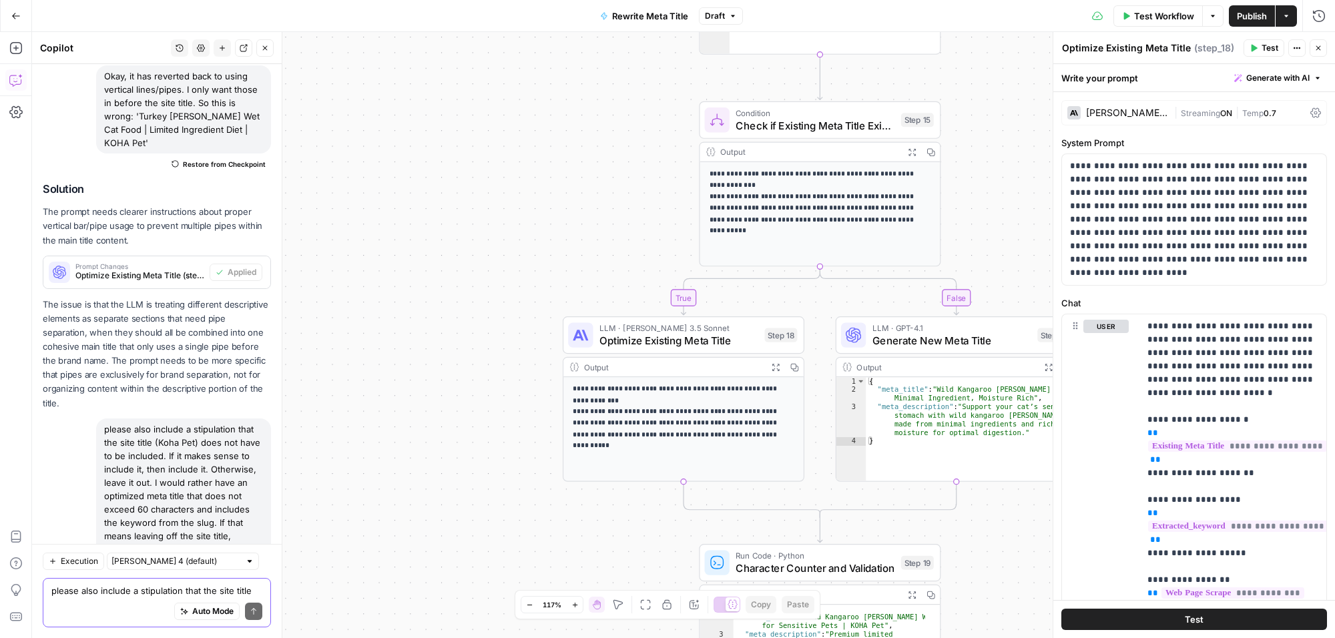
scroll to position [10044, 0]
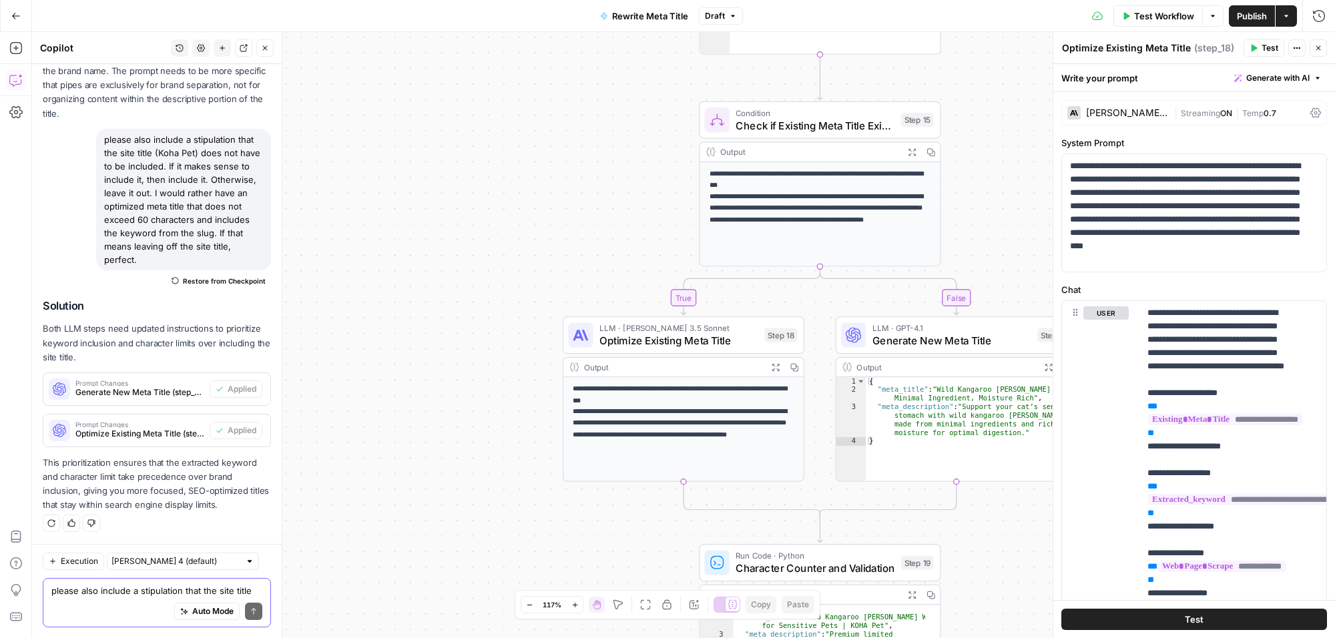
click at [1240, 13] on span "Publish" at bounding box center [1252, 15] width 30 height 13
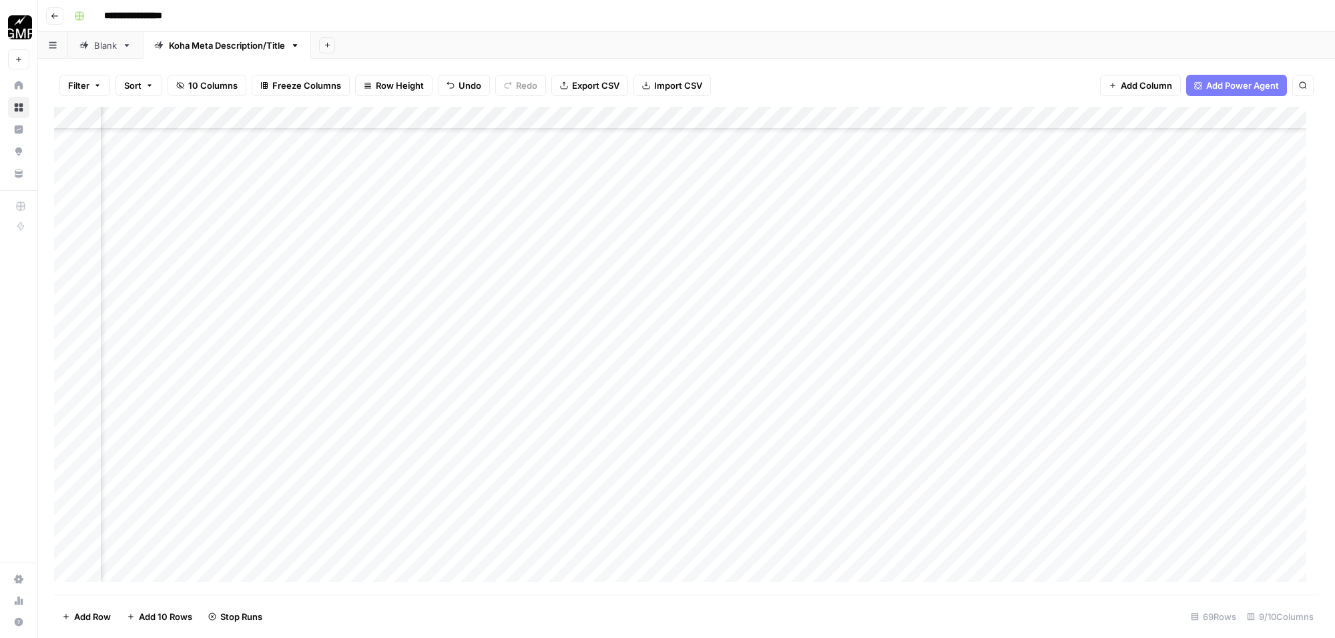
scroll to position [1135, 242]
click at [1096, 499] on div "Add Column" at bounding box center [686, 351] width 1265 height 488
click at [1090, 305] on div "Add Column" at bounding box center [686, 351] width 1265 height 488
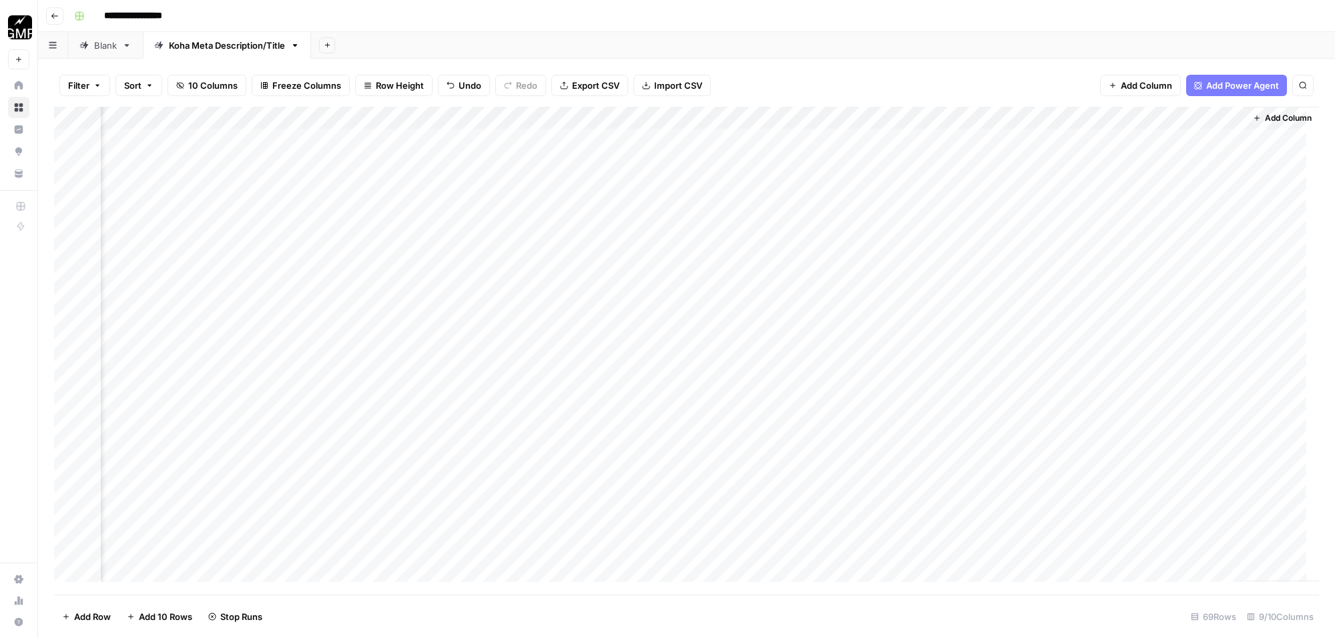
click at [1077, 160] on div "Add Column" at bounding box center [686, 351] width 1265 height 488
click at [1092, 185] on div "Add Column" at bounding box center [686, 351] width 1265 height 488
click at [1092, 207] on div "Add Column" at bounding box center [686, 351] width 1265 height 488
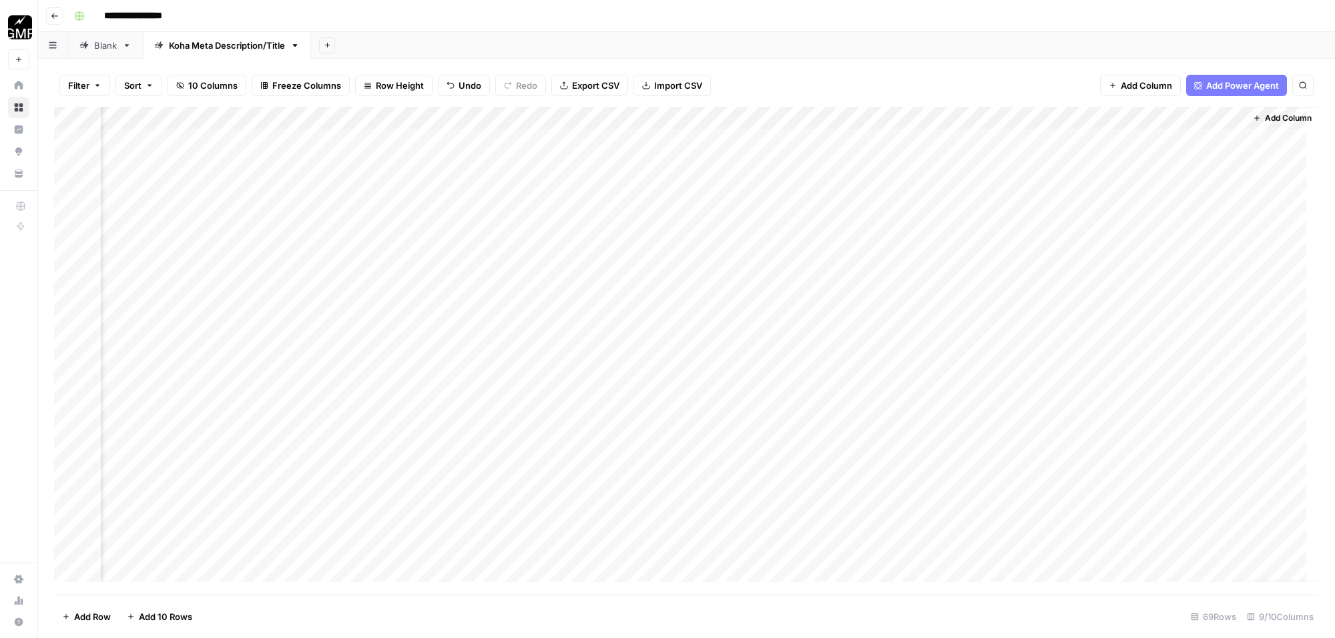
click at [1092, 207] on div "Add Column" at bounding box center [686, 351] width 1265 height 488
click at [1076, 232] on div "Add Column" at bounding box center [686, 351] width 1265 height 488
click at [1087, 251] on div "Add Column" at bounding box center [686, 351] width 1265 height 488
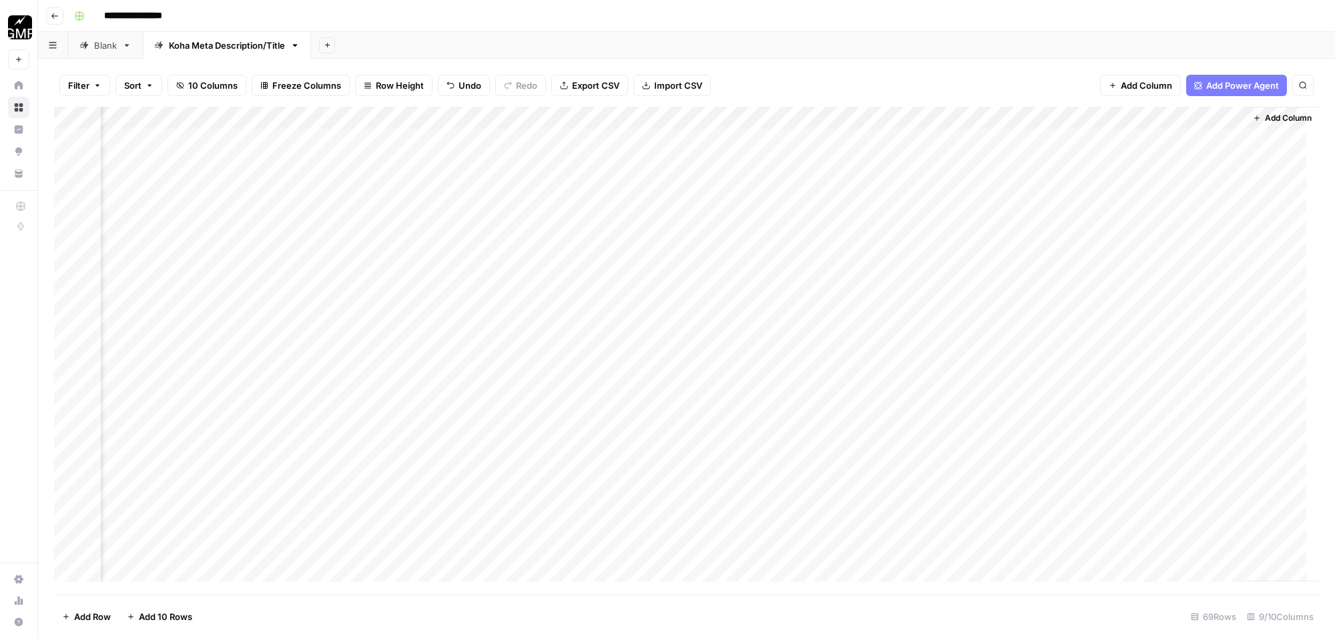
click at [1089, 278] on div "Add Column" at bounding box center [686, 351] width 1265 height 488
click at [1096, 314] on div "Add Column" at bounding box center [686, 351] width 1265 height 488
drag, startPoint x: 1086, startPoint y: 144, endPoint x: 1128, endPoint y: 548, distance: 405.6
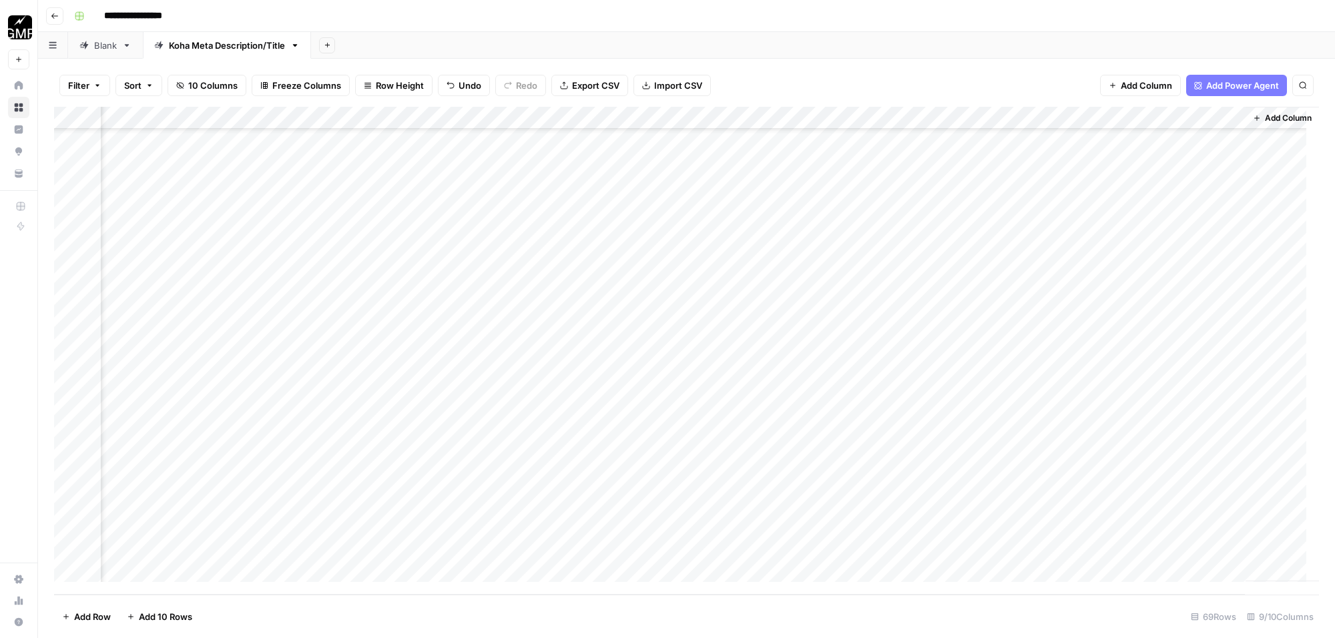
click at [1128, 548] on div "Add Column" at bounding box center [686, 351] width 1265 height 488
